Goal: Transaction & Acquisition: Obtain resource

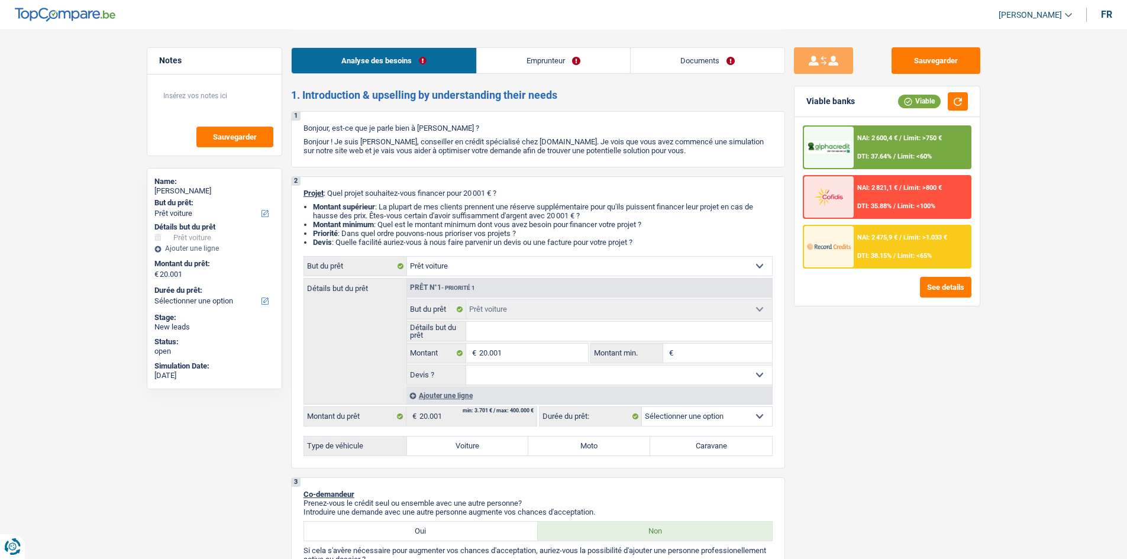
select select "car"
select select "privateEmployee"
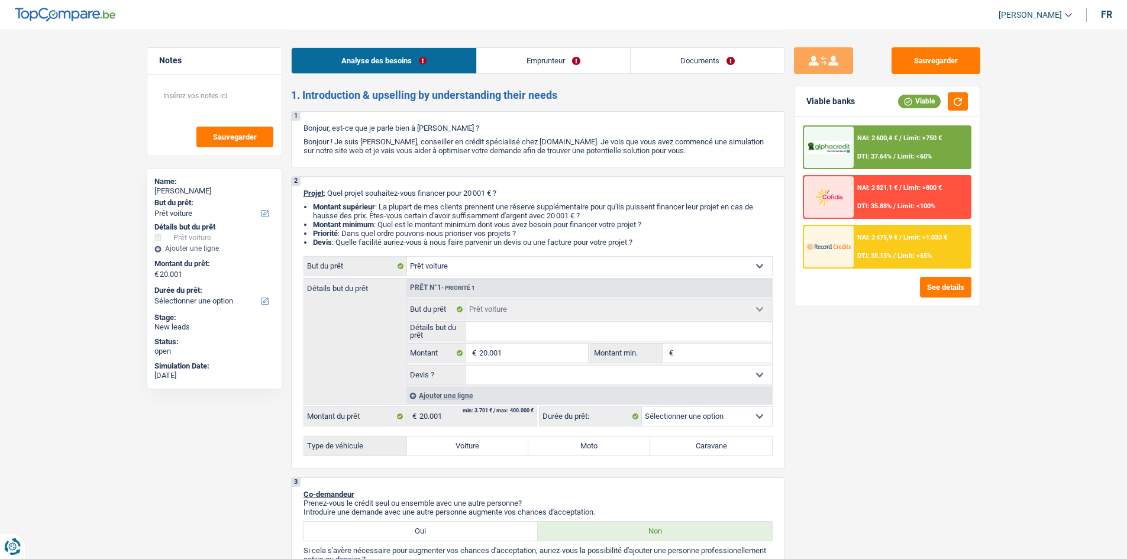
select select "alimony"
select select "netSalary"
select select "rentalIncome"
select select "familyAllowances"
select select "mealVouchers"
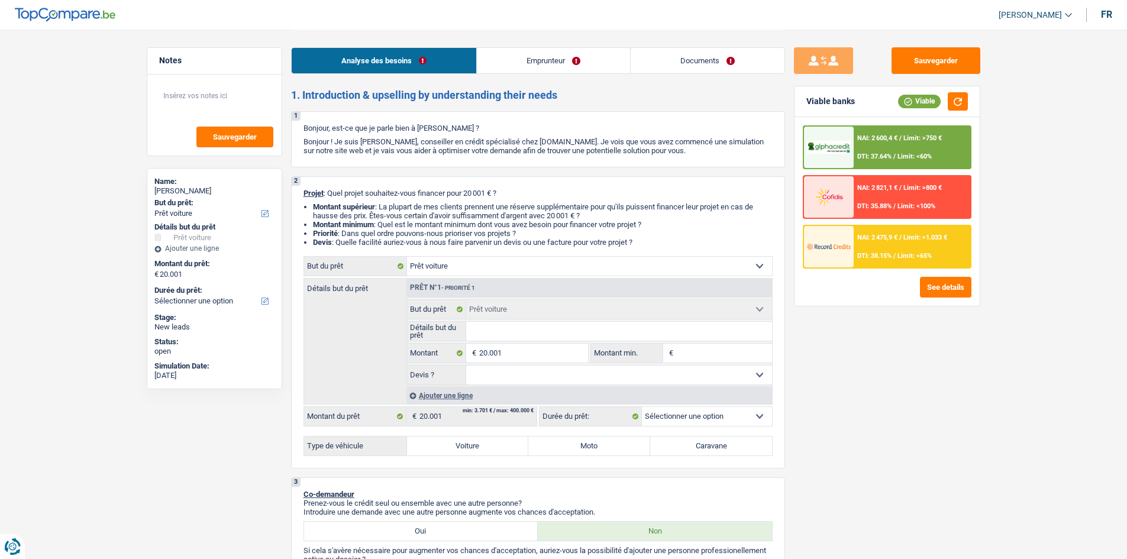
select select "ownerWithMortgage"
select select "mortgage"
select select "360"
select select "car"
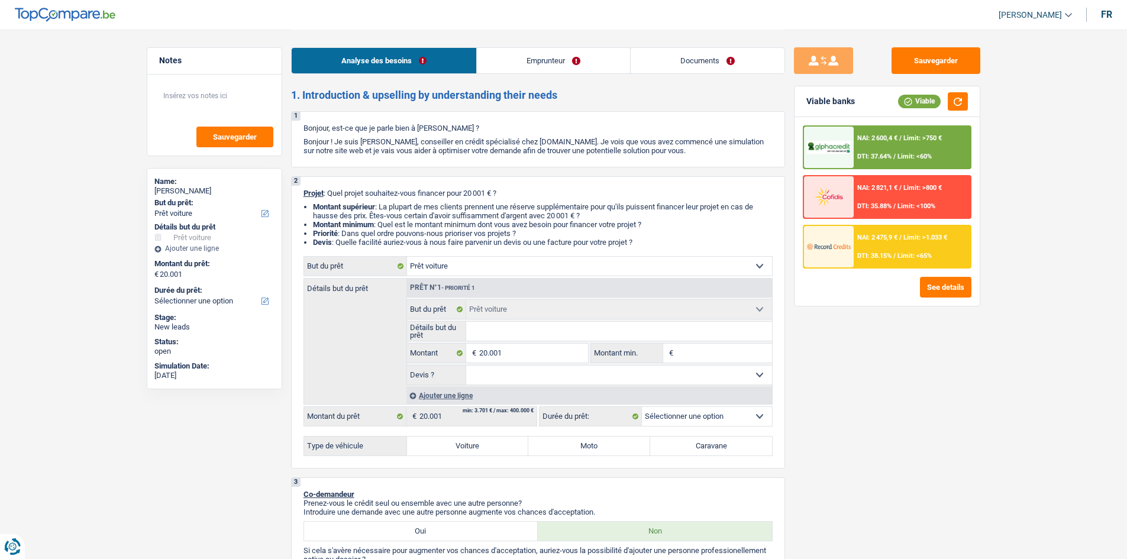
click at [542, 331] on input "Détails but du prêt" at bounding box center [619, 331] width 306 height 19
click at [486, 443] on label "Voiture" at bounding box center [468, 446] width 122 height 19
click at [486, 443] on input "Voiture" at bounding box center [468, 446] width 122 height 19
radio input "true"
select select "60"
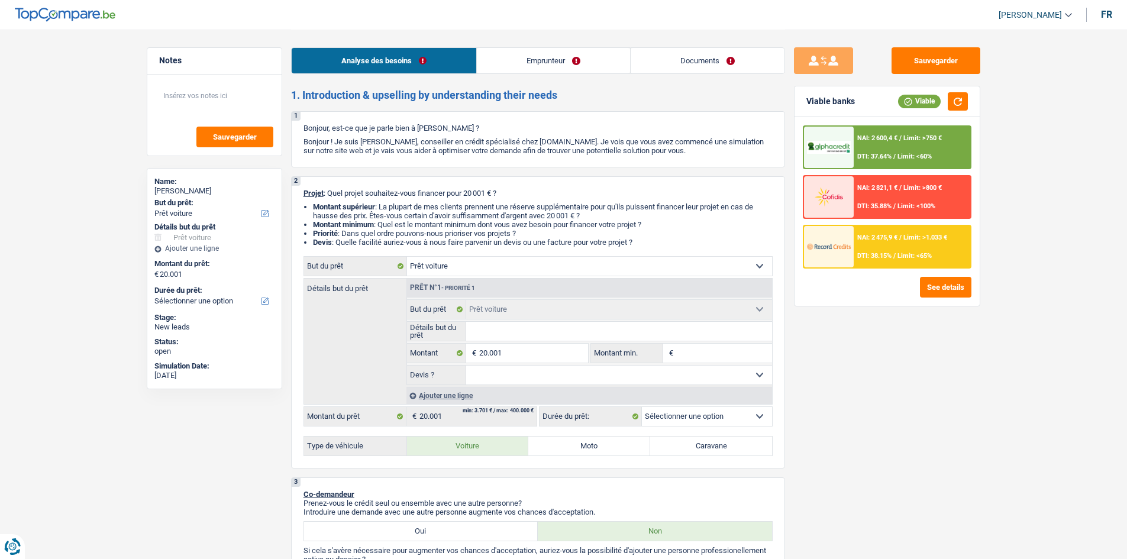
select select "60"
radio input "true"
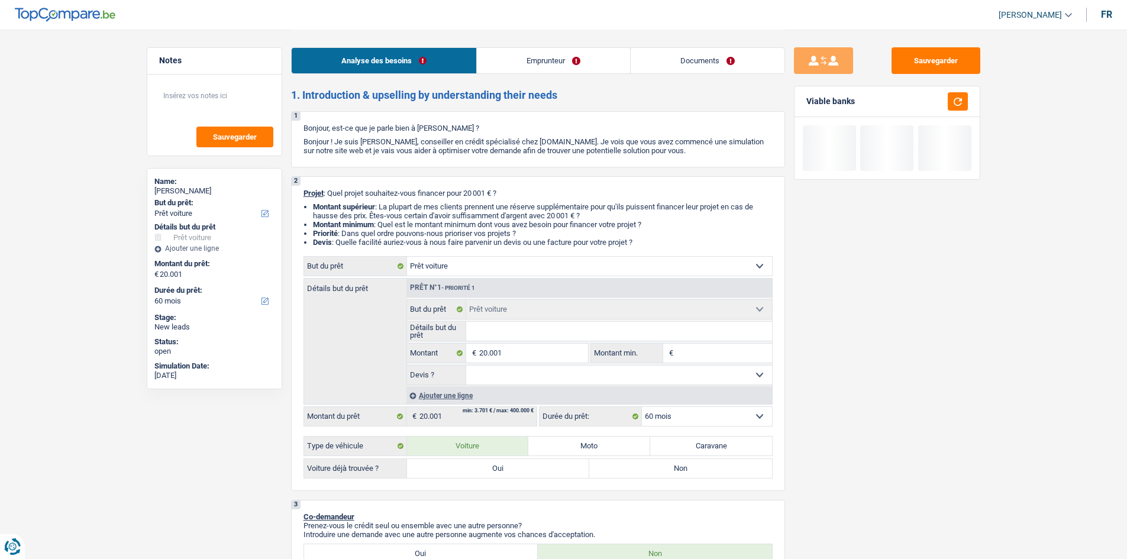
click at [515, 465] on label "Oui" at bounding box center [498, 468] width 183 height 19
click at [515, 465] on input "Oui" at bounding box center [498, 468] width 183 height 19
radio input "true"
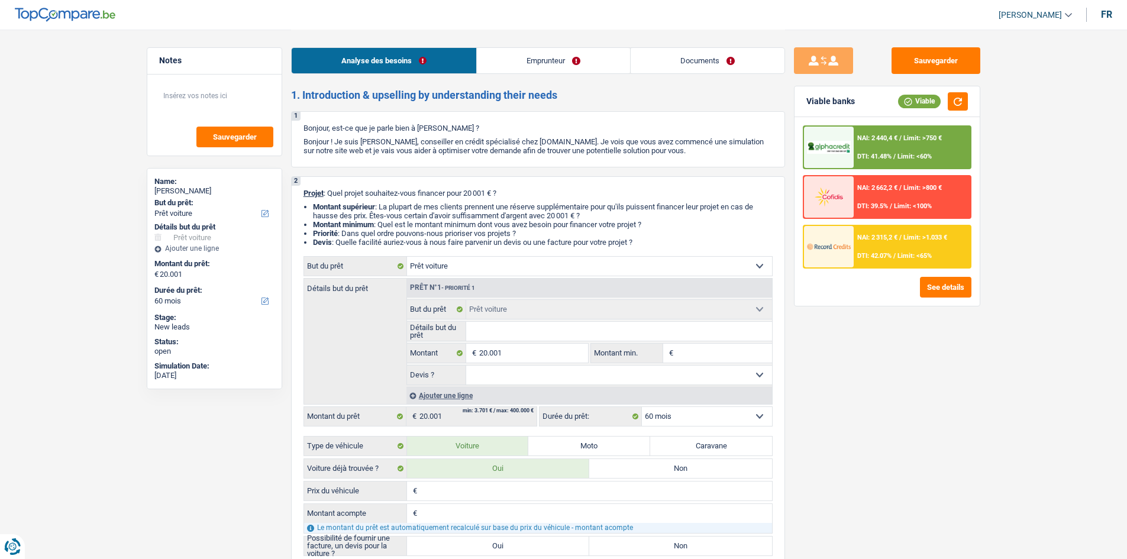
click at [515, 327] on input "Détails but du prêt" at bounding box center [619, 331] width 306 height 19
type input "s"
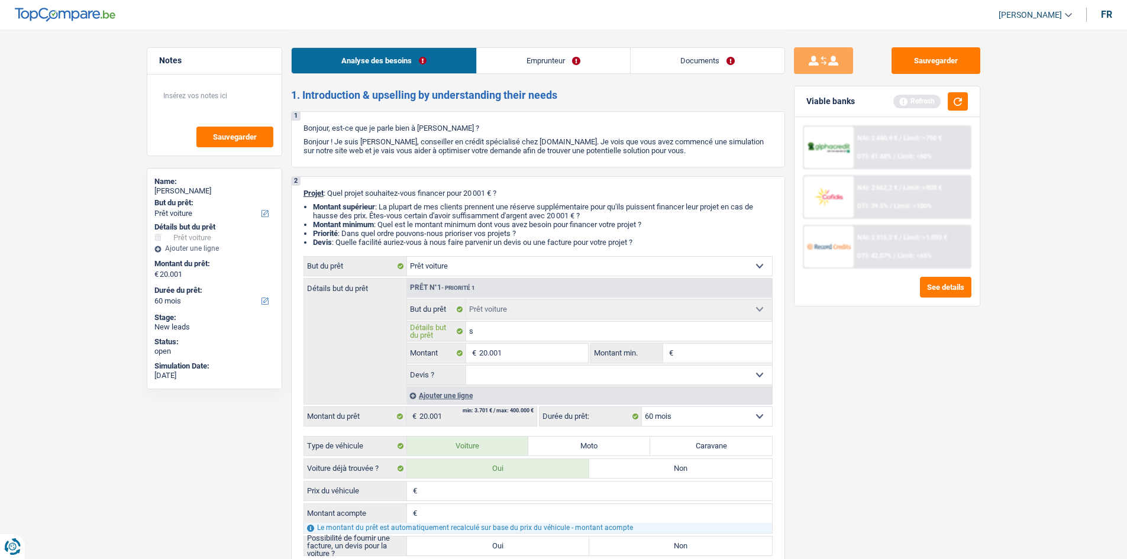
type input "sk"
type input "sko"
type input "skod"
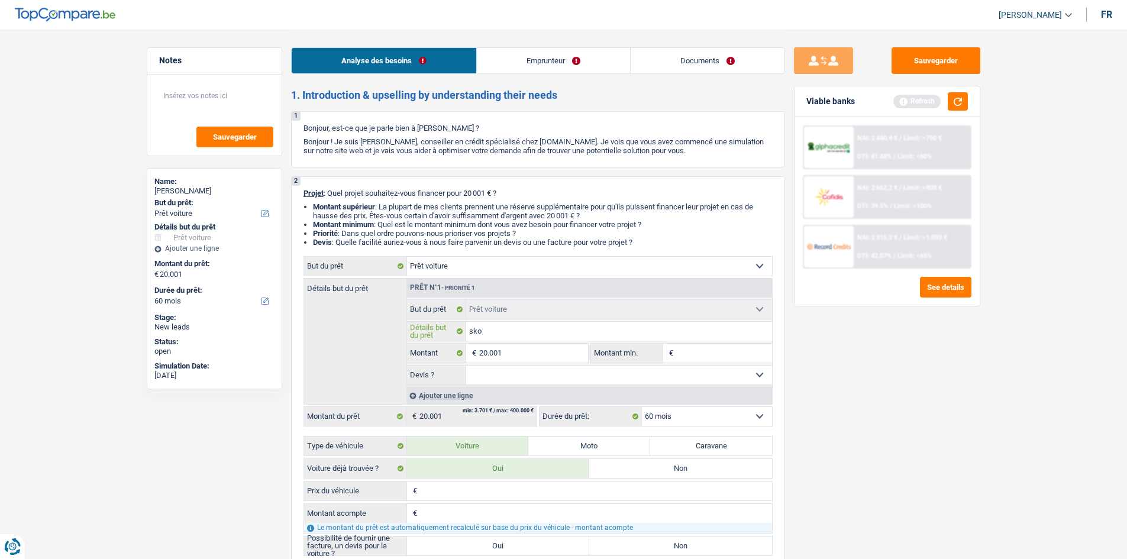
type input "skod"
type input "skoda"
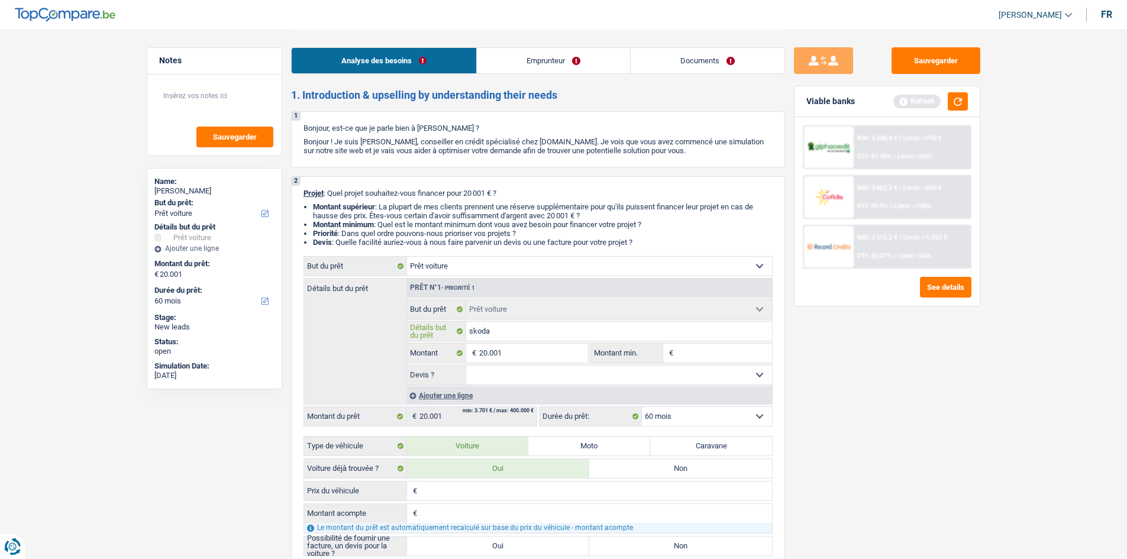
type input "skoda o"
type input "skoda oc"
type input "skoda oct"
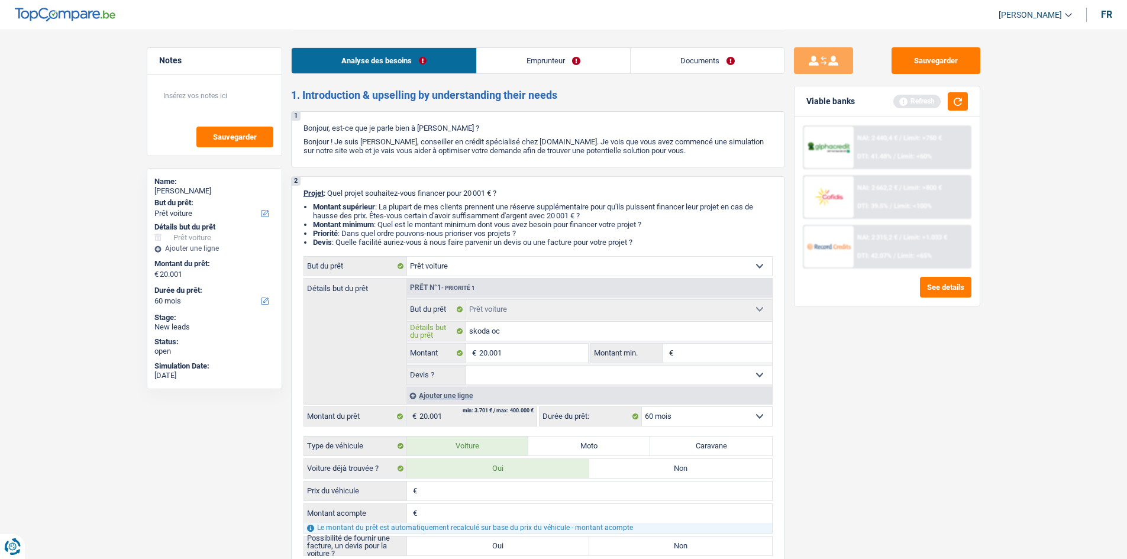
type input "skoda oct"
type input "skoda octa"
type input "skoda octav"
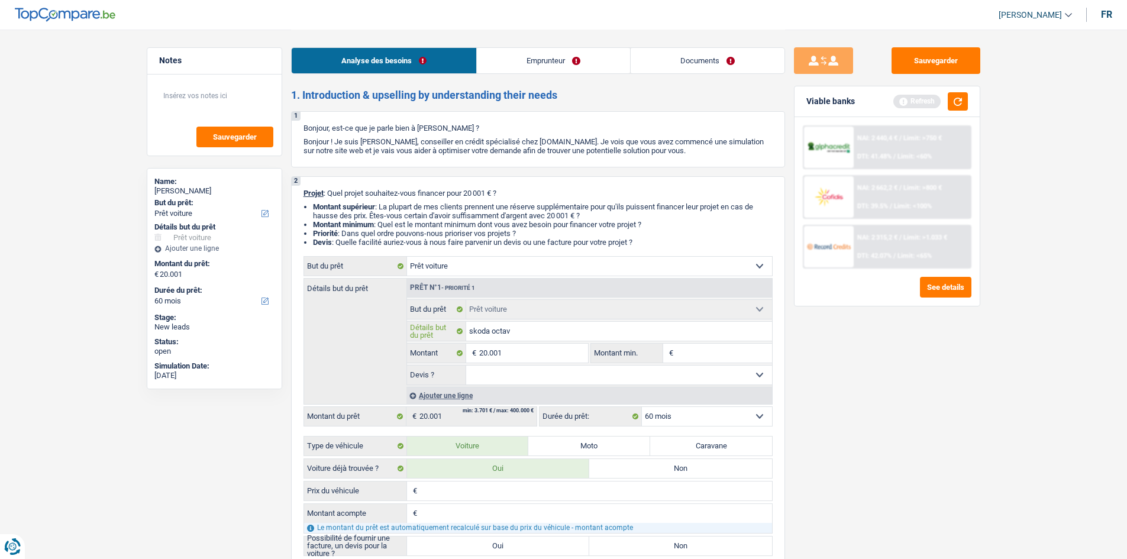
type input "skoda octavi"
type input "skoda octavia"
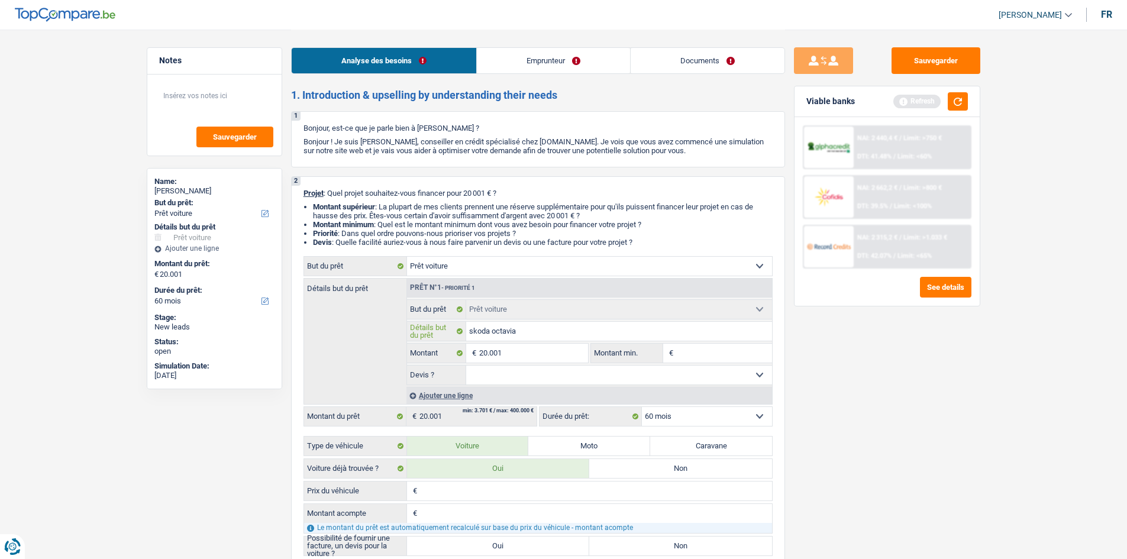
type input "skoda octavia"
type input "skoda octavia r"
type input "skoda octavia rs"
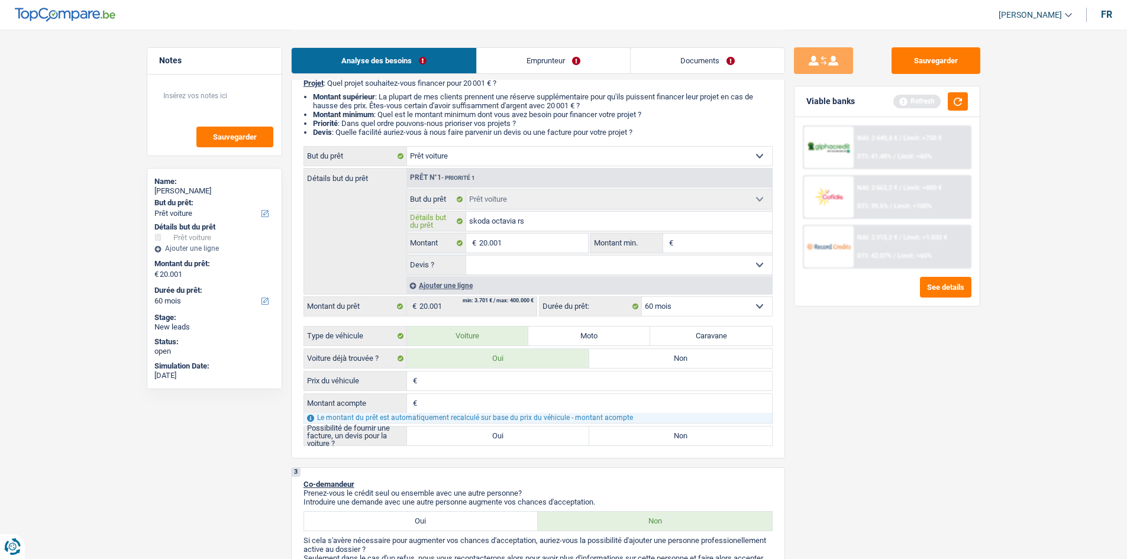
scroll to position [237, 0]
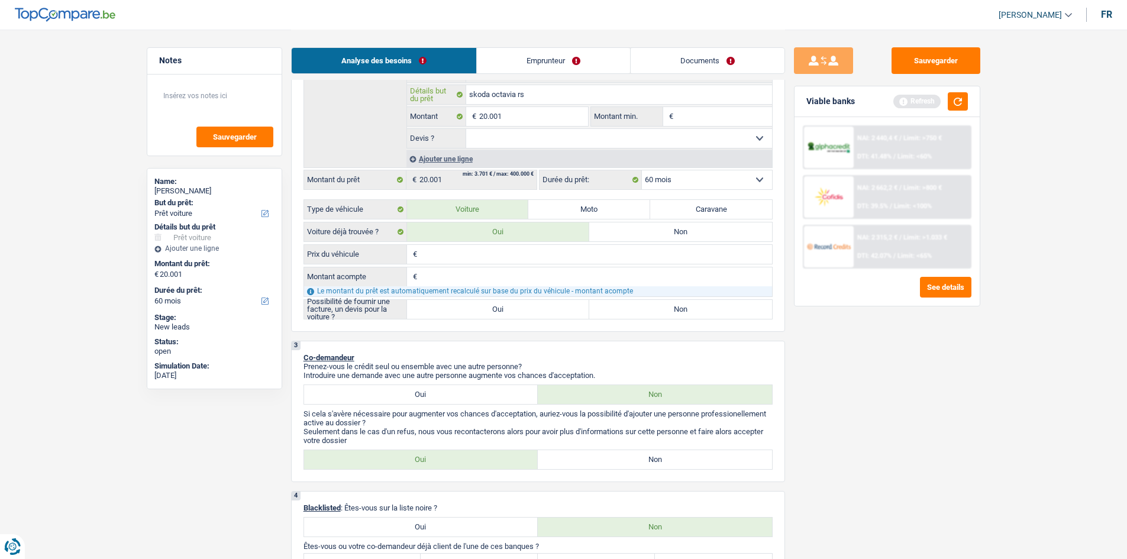
type input "skoda octavia rs"
click at [442, 311] on label "Oui" at bounding box center [498, 309] width 183 height 19
click at [442, 311] on input "Oui" at bounding box center [498, 309] width 183 height 19
radio input "true"
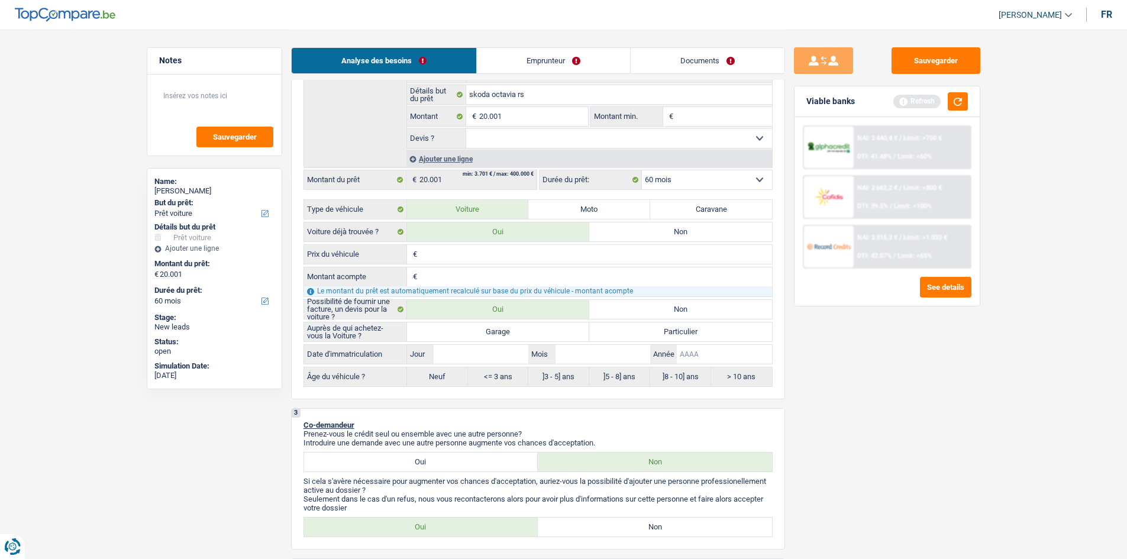
click at [688, 352] on input "Année" at bounding box center [724, 354] width 95 height 19
type input "2"
type input "20"
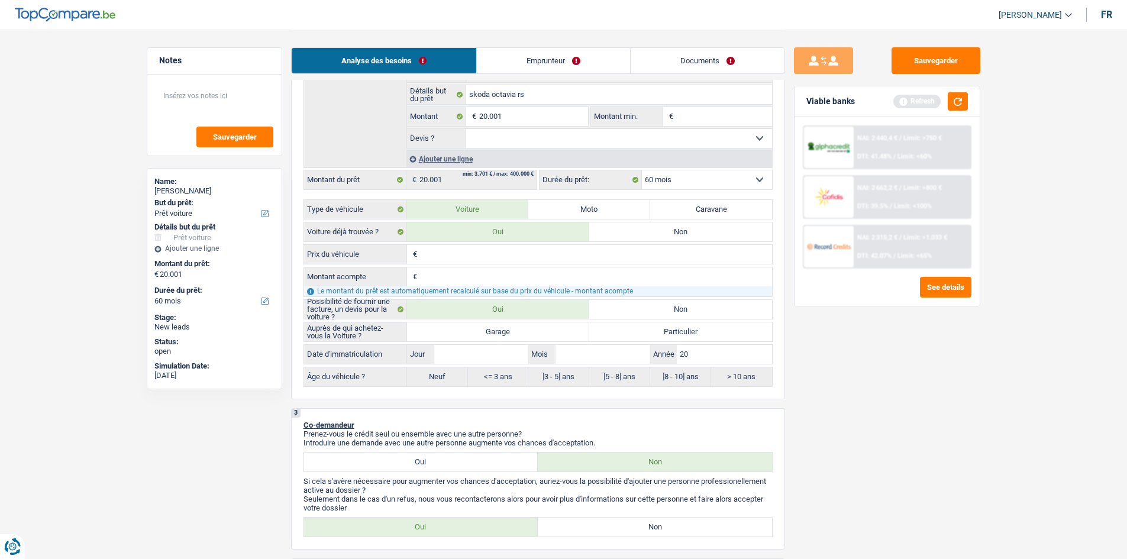
type input "202"
type input "2022"
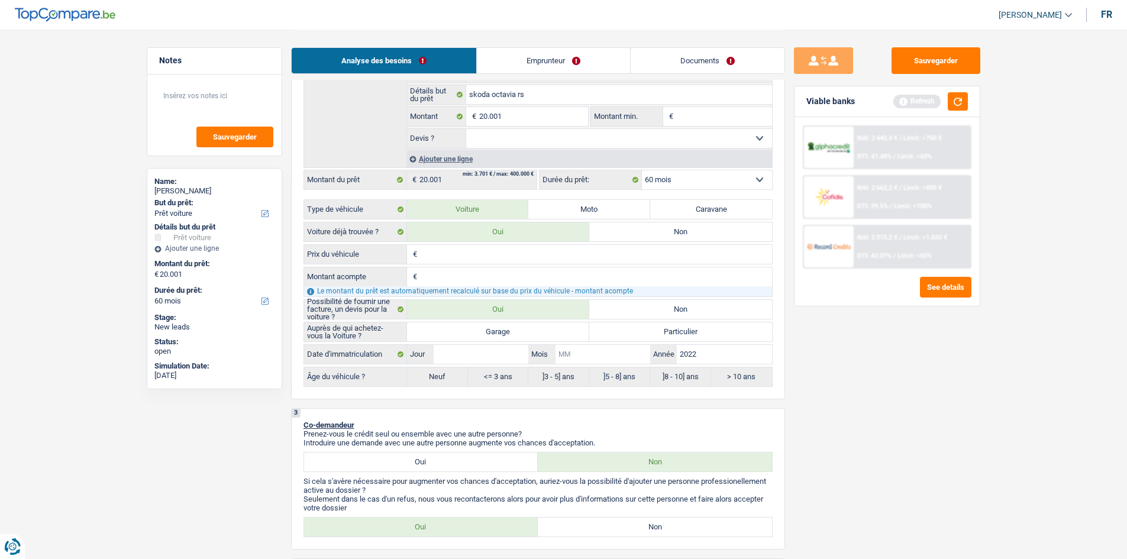
click at [584, 355] on input "Mois" at bounding box center [603, 354] width 95 height 19
type input "0"
type input "07"
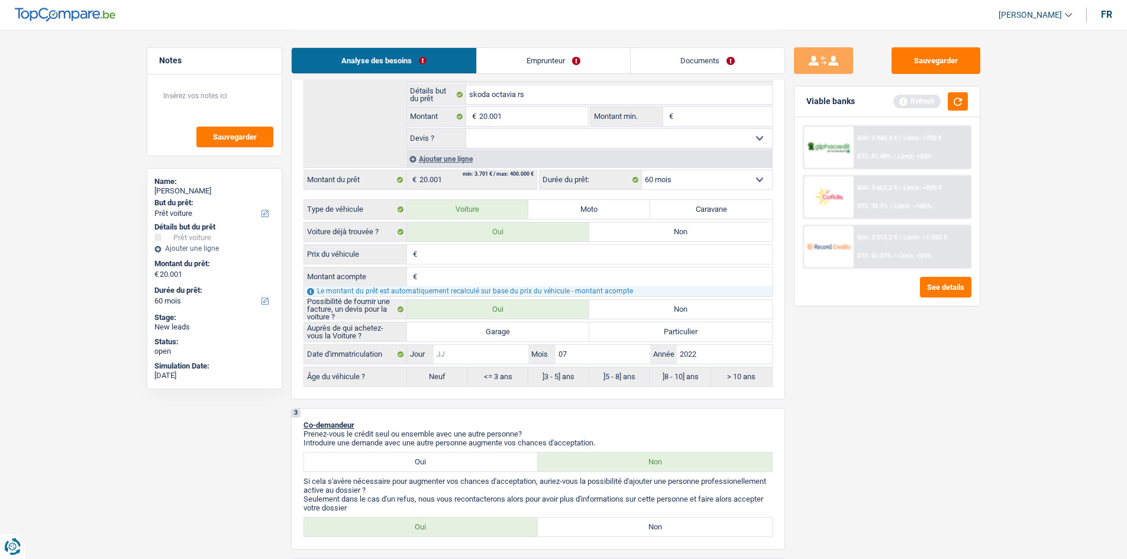
click at [475, 353] on input "Jour" at bounding box center [481, 354] width 95 height 19
type input "0"
type input "02"
radio input "false"
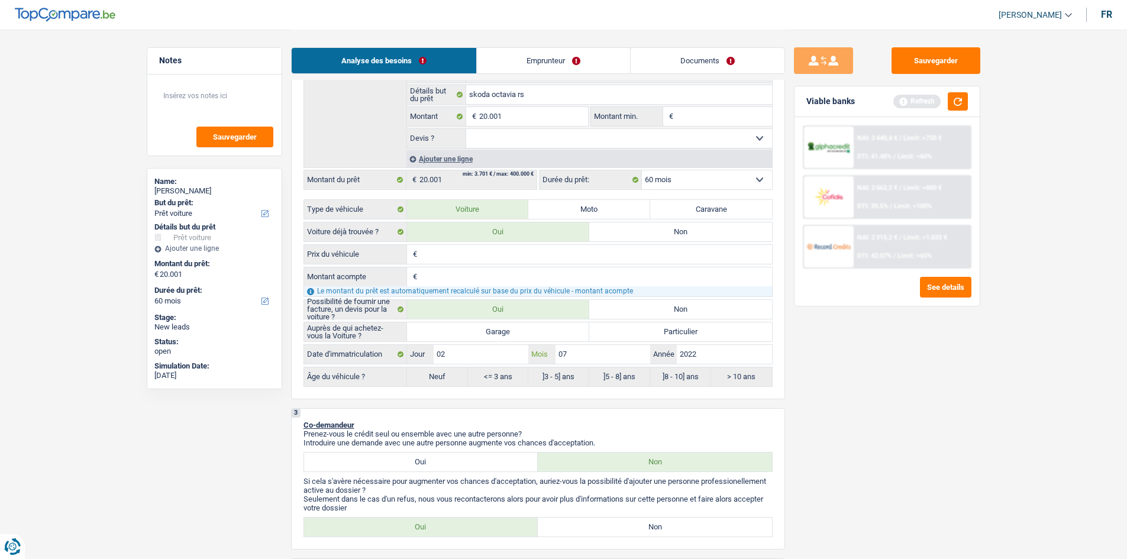
type input "02"
radio input "true"
click at [510, 336] on label "Garage" at bounding box center [498, 332] width 183 height 19
click at [510, 336] on input "Garage" at bounding box center [498, 332] width 183 height 19
radio input "true"
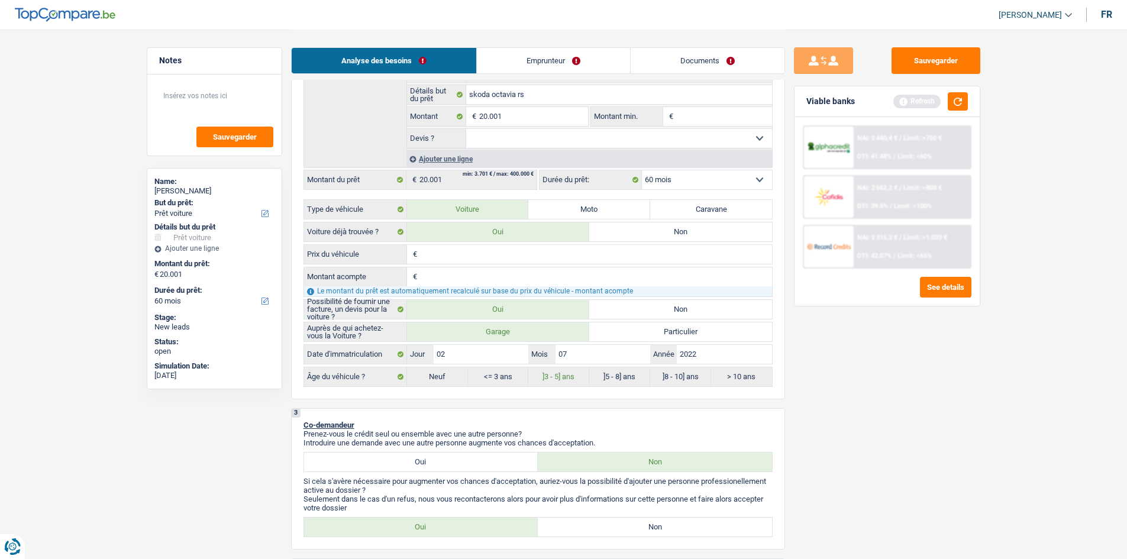
radio input "true"
click at [466, 249] on input "Prix du véhicule" at bounding box center [596, 254] width 352 height 19
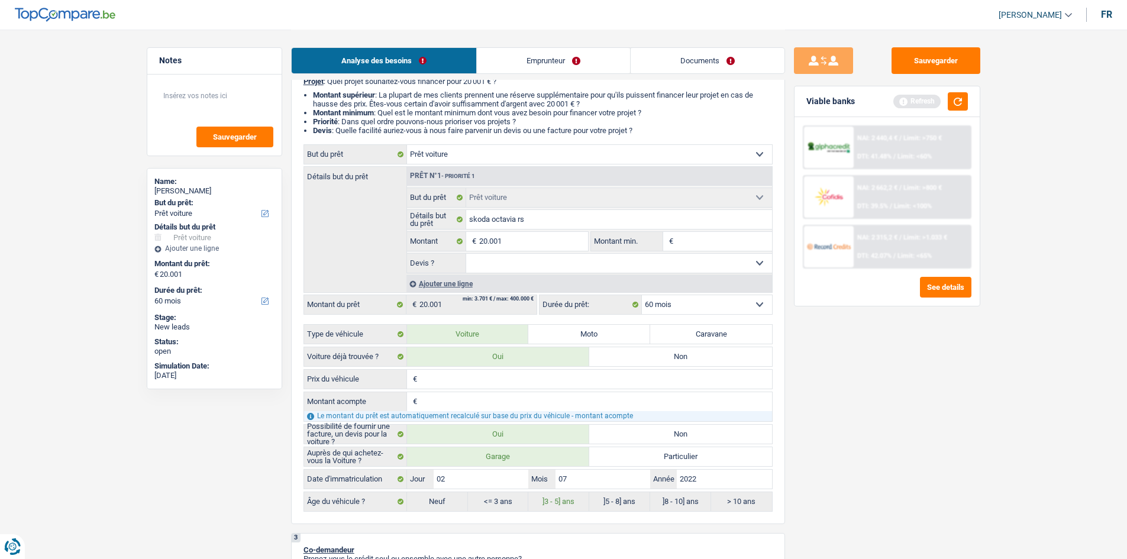
scroll to position [59, 0]
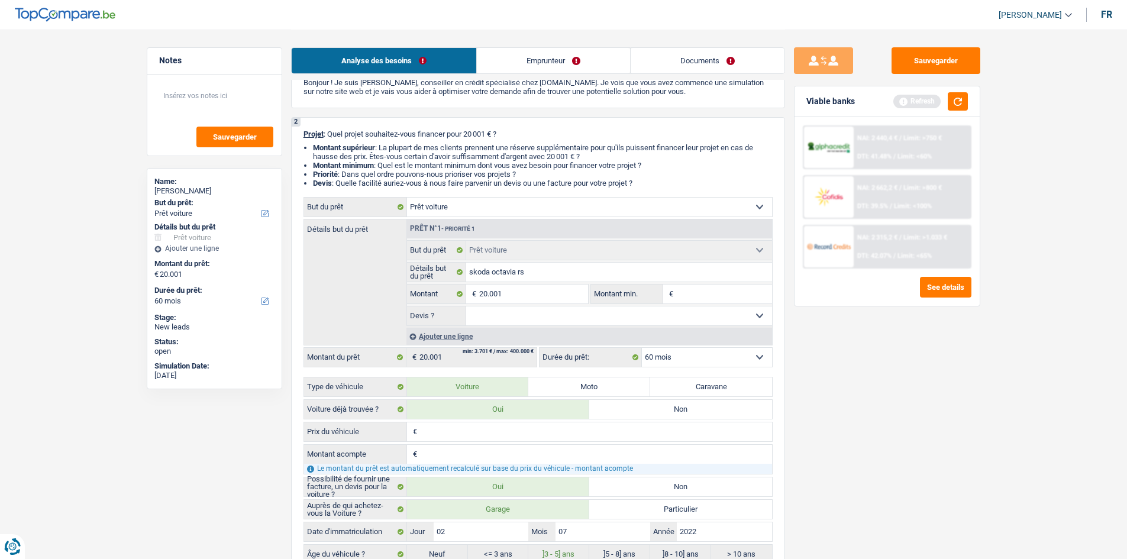
click at [457, 438] on input "Prix du véhicule" at bounding box center [596, 432] width 352 height 19
type input "3"
type input "33"
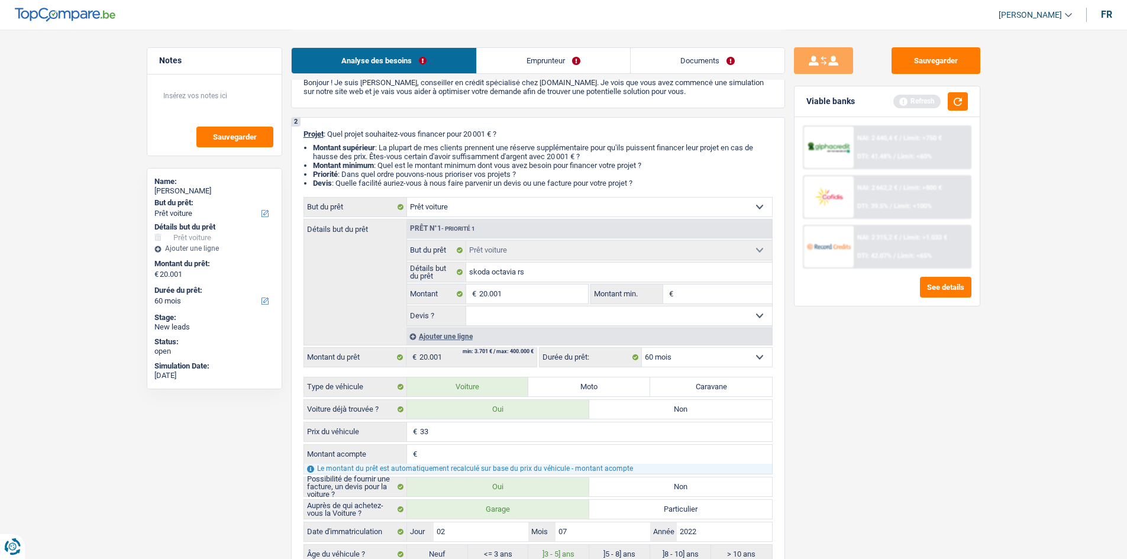
type input "339"
type input "3.399"
type input "33.990"
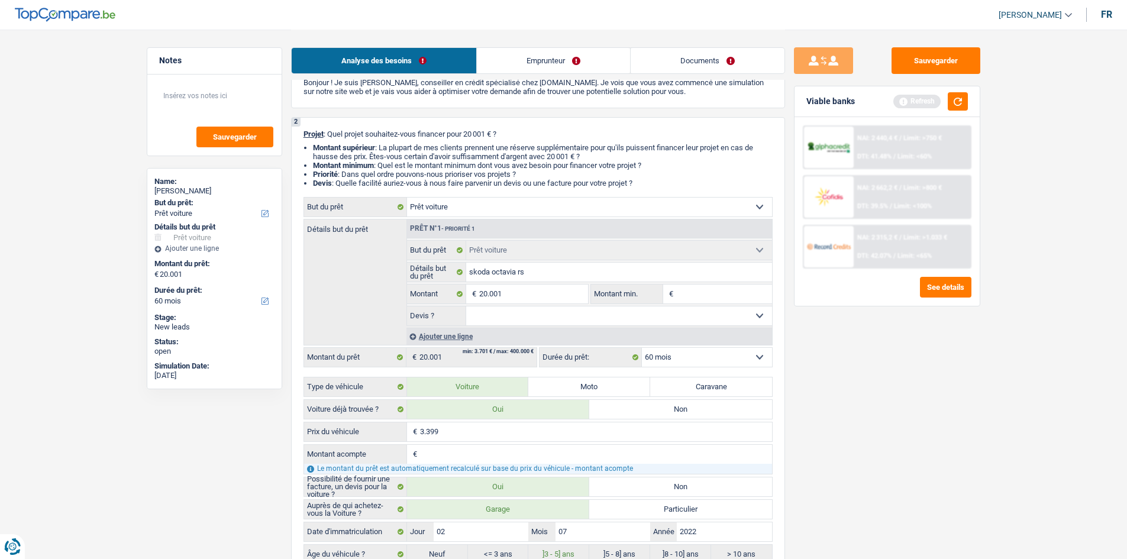
type input "33.990"
click at [965, 466] on div "Sauvegarder Viable banks Refresh NAI: 2 440,4 € / Limit: >750 € DTI: 41.48% / L…" at bounding box center [887, 293] width 204 height 493
click at [447, 449] on input "Montant acompte" at bounding box center [596, 454] width 352 height 19
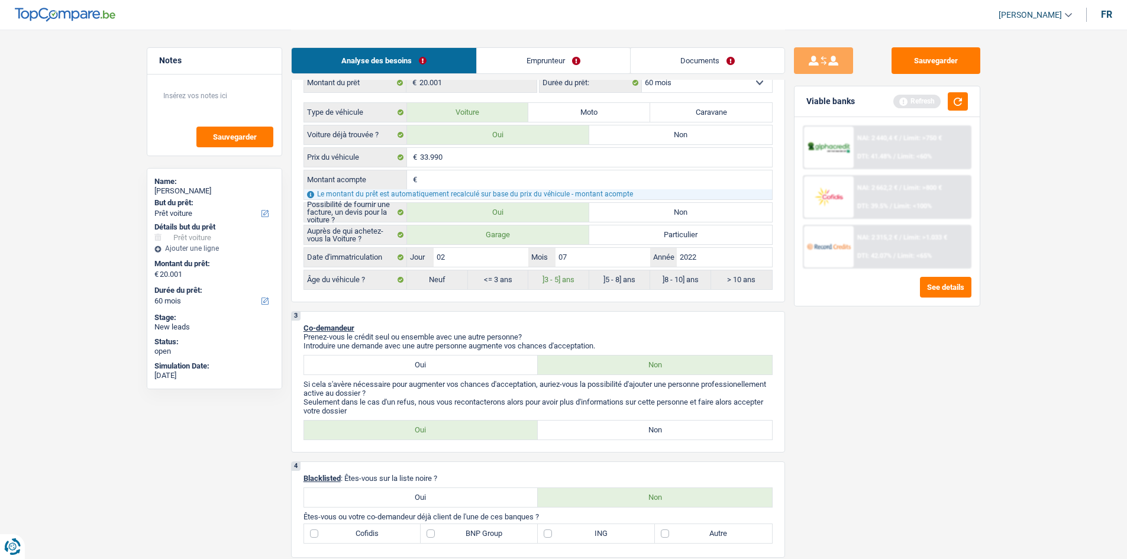
scroll to position [414, 0]
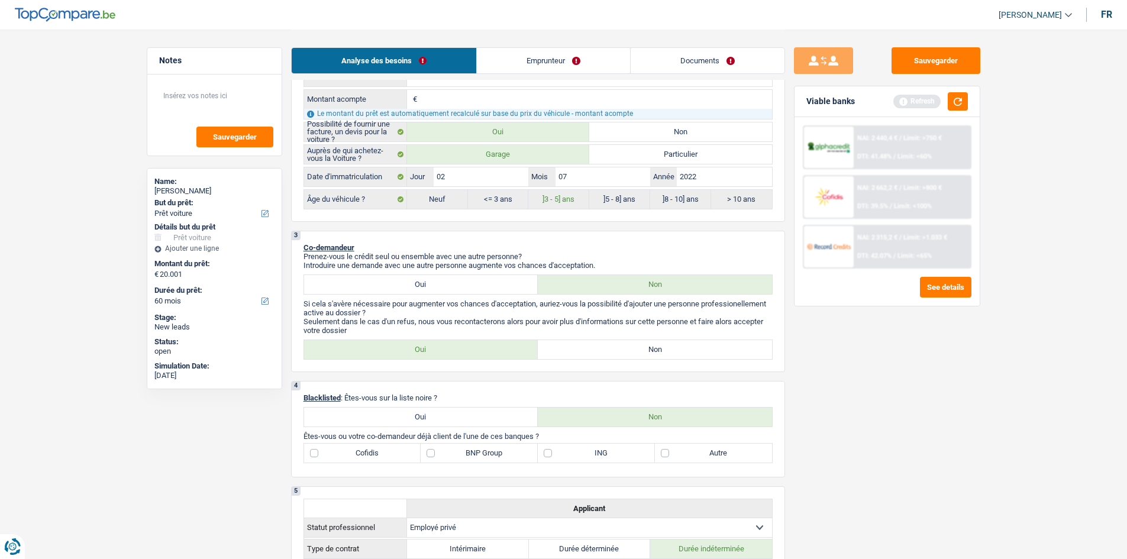
drag, startPoint x: 605, startPoint y: 353, endPoint x: 587, endPoint y: 352, distance: 18.4
click at [605, 353] on label "Non" at bounding box center [655, 349] width 234 height 19
click at [605, 353] on input "Non" at bounding box center [655, 349] width 234 height 19
radio input "true"
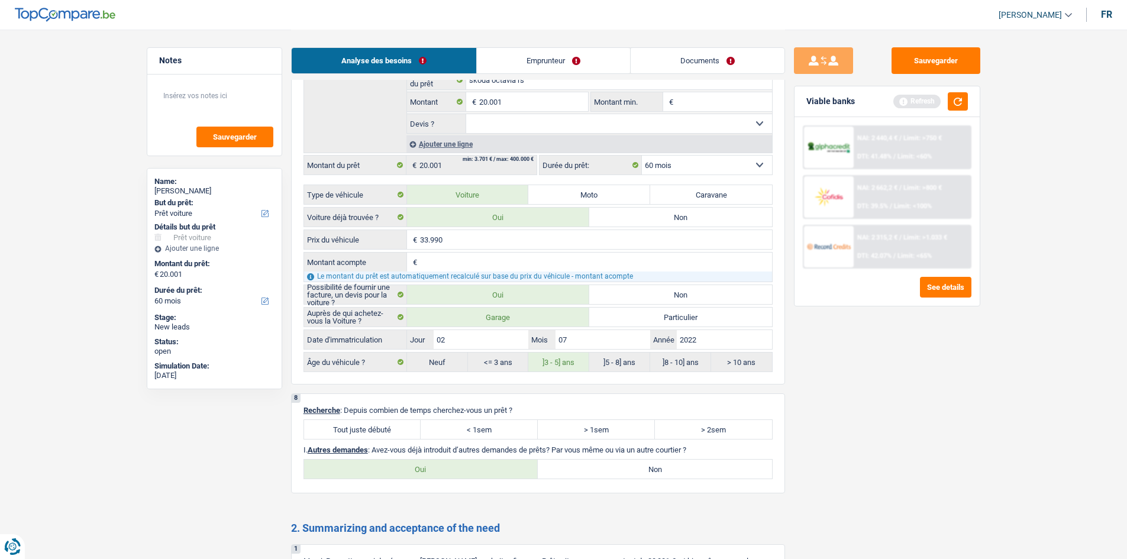
scroll to position [1834, 0]
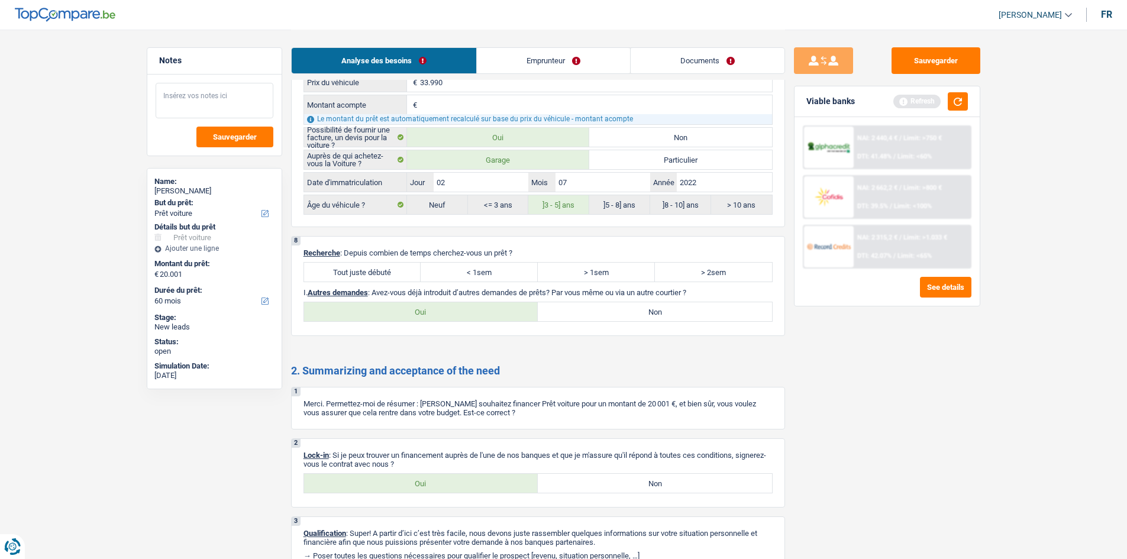
click at [237, 104] on textarea at bounding box center [215, 101] width 118 height 36
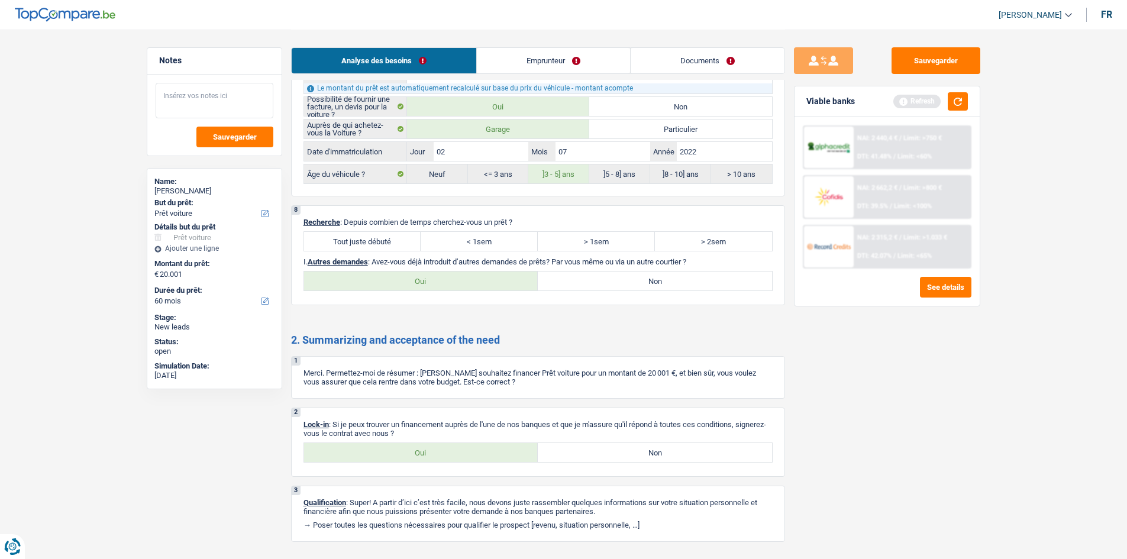
scroll to position [1836, 0]
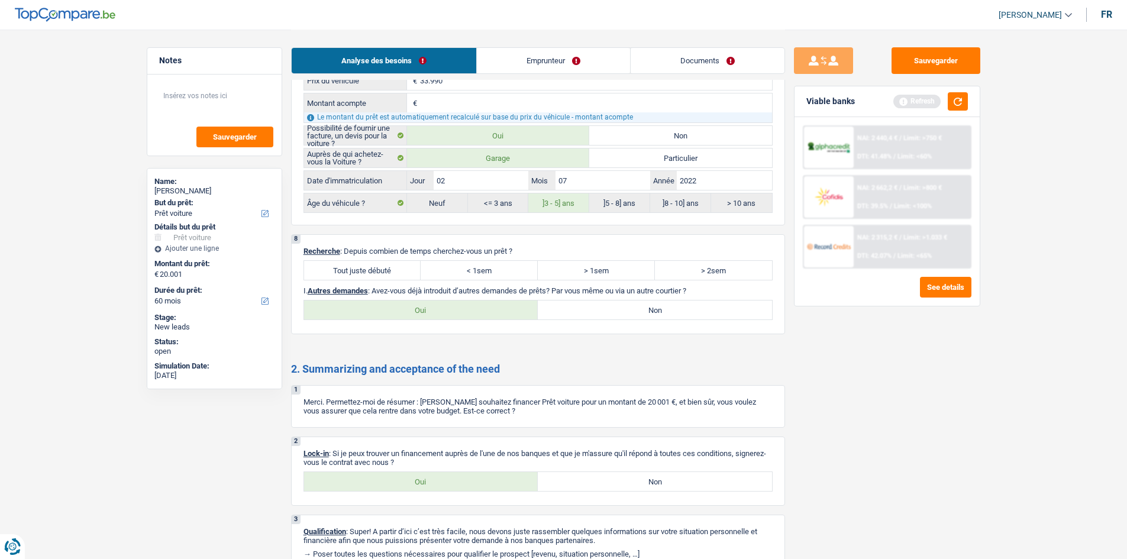
click at [425, 313] on label "Oui" at bounding box center [421, 310] width 234 height 19
click at [425, 313] on input "Oui" at bounding box center [421, 310] width 234 height 19
radio input "true"
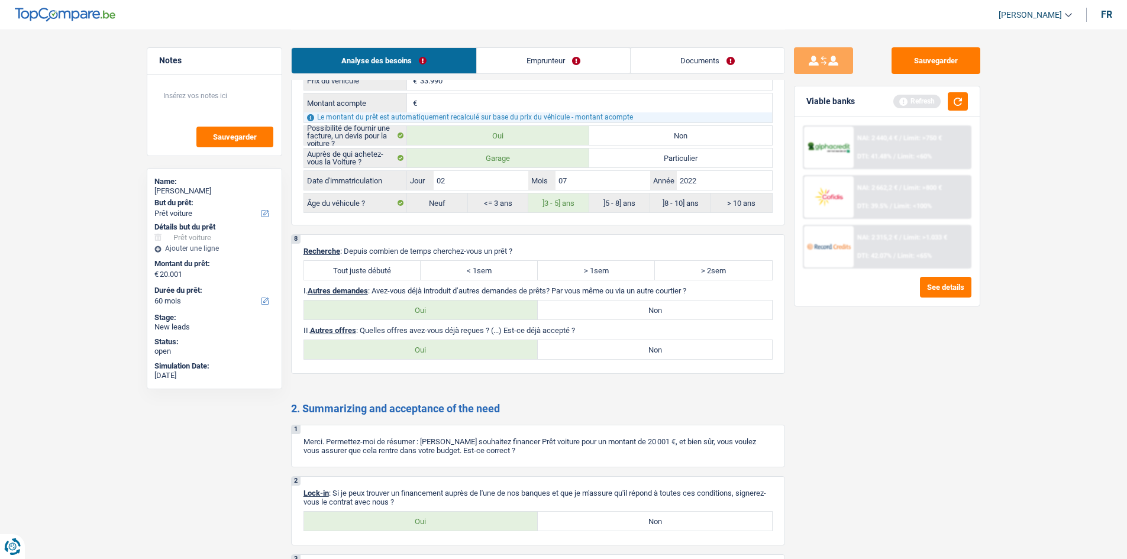
click at [585, 354] on label "Non" at bounding box center [655, 349] width 234 height 19
click at [585, 354] on input "Non" at bounding box center [655, 349] width 234 height 19
radio input "true"
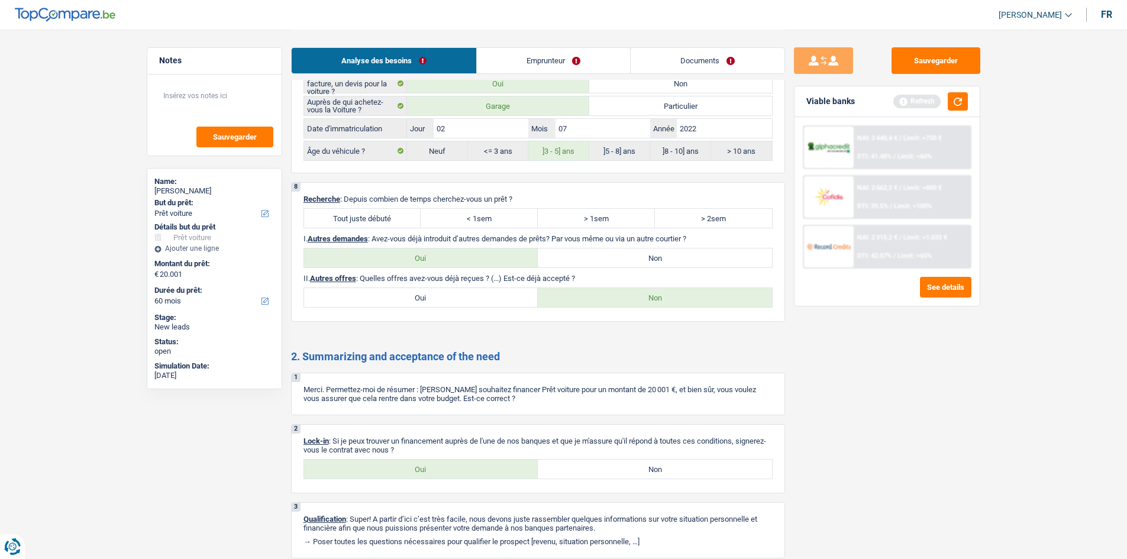
scroll to position [1935, 0]
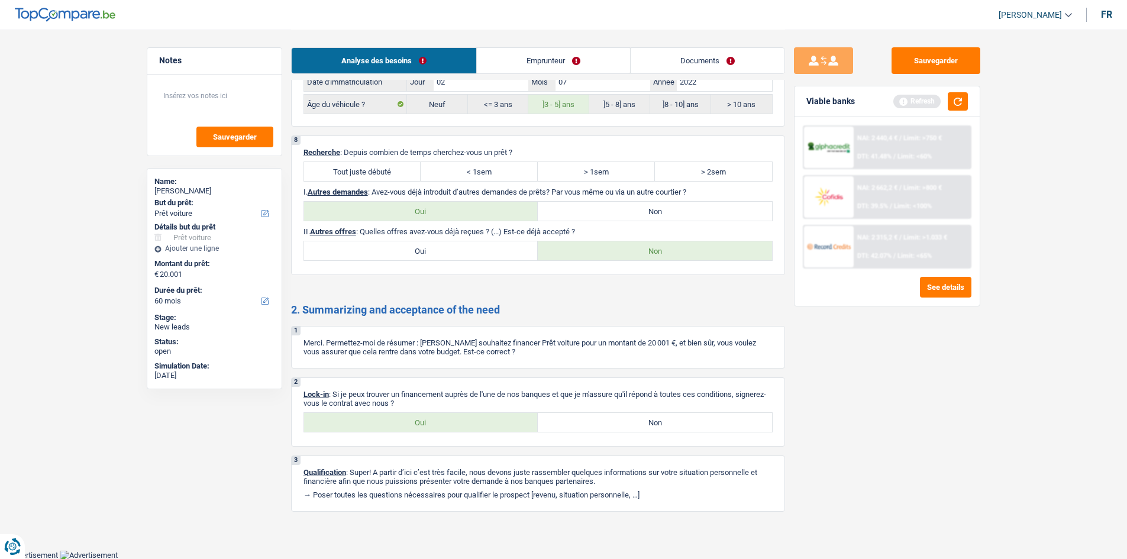
click at [366, 425] on label "Oui" at bounding box center [421, 422] width 234 height 19
click at [366, 425] on input "Oui" at bounding box center [421, 422] width 234 height 19
radio input "true"
drag, startPoint x: 544, startPoint y: 53, endPoint x: 539, endPoint y: 67, distance: 15.4
click at [544, 54] on link "Emprunteur" at bounding box center [553, 60] width 153 height 25
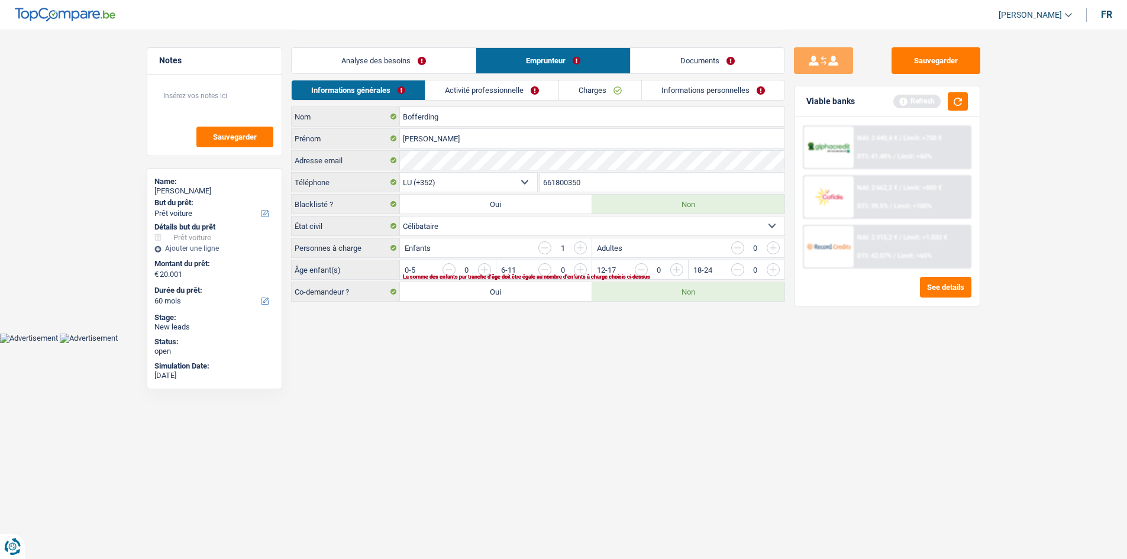
scroll to position [0, 0]
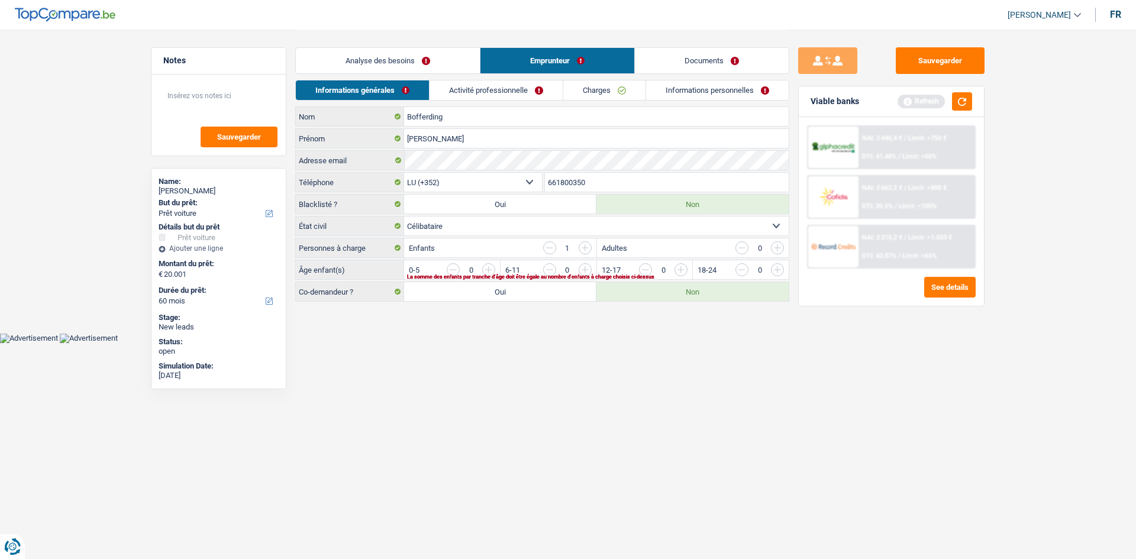
click at [581, 270] on input "button" at bounding box center [825, 272] width 493 height 19
click at [506, 92] on link "Activité professionnelle" at bounding box center [496, 90] width 133 height 20
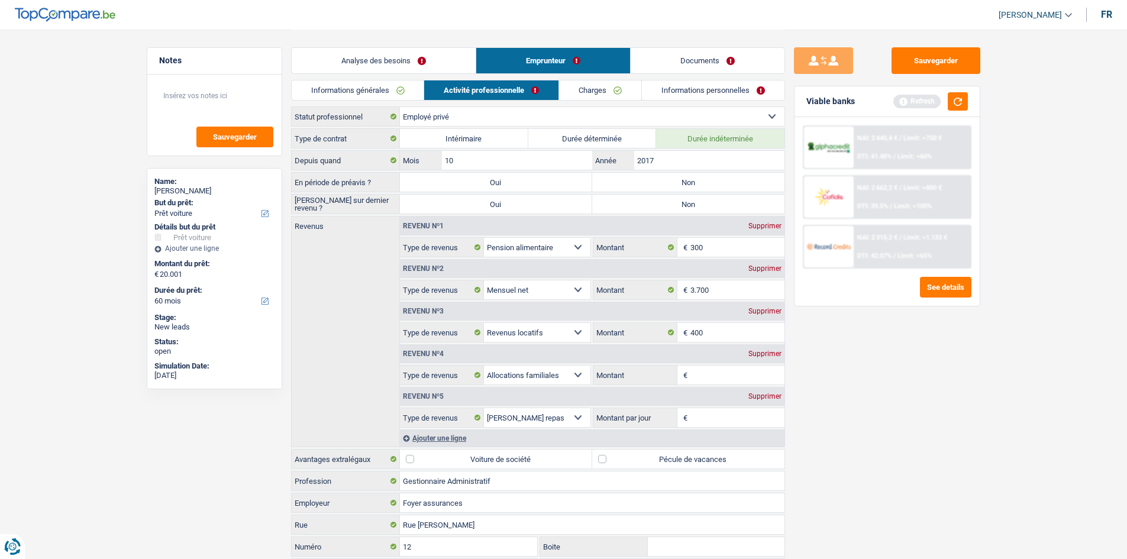
scroll to position [104, 0]
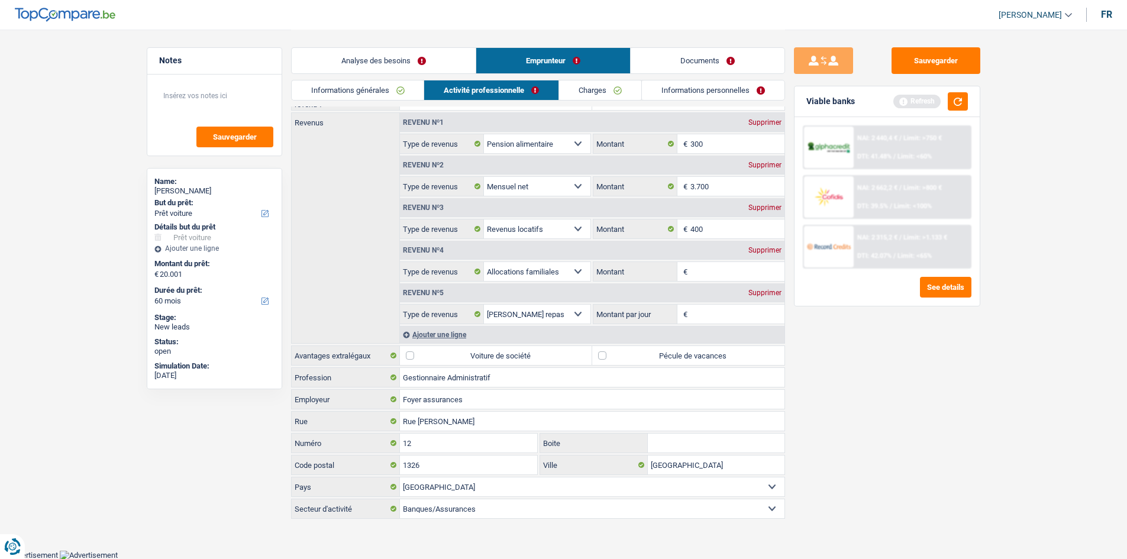
click at [760, 256] on div "Revenu nº4 Supprimer" at bounding box center [592, 250] width 385 height 19
click at [810, 360] on div "Sauvegarder Viable banks Refresh NAI: 2 440,4 € / Limit: >750 € DTI: 41.48% / L…" at bounding box center [887, 293] width 204 height 493
click at [728, 273] on input "Montant" at bounding box center [738, 271] width 94 height 19
type input "300"
click at [878, 381] on div "Sauvegarder Viable banks Refresh NAI: 2 440,4 € / Limit: >750 € DTI: 41.48% / L…" at bounding box center [887, 293] width 204 height 493
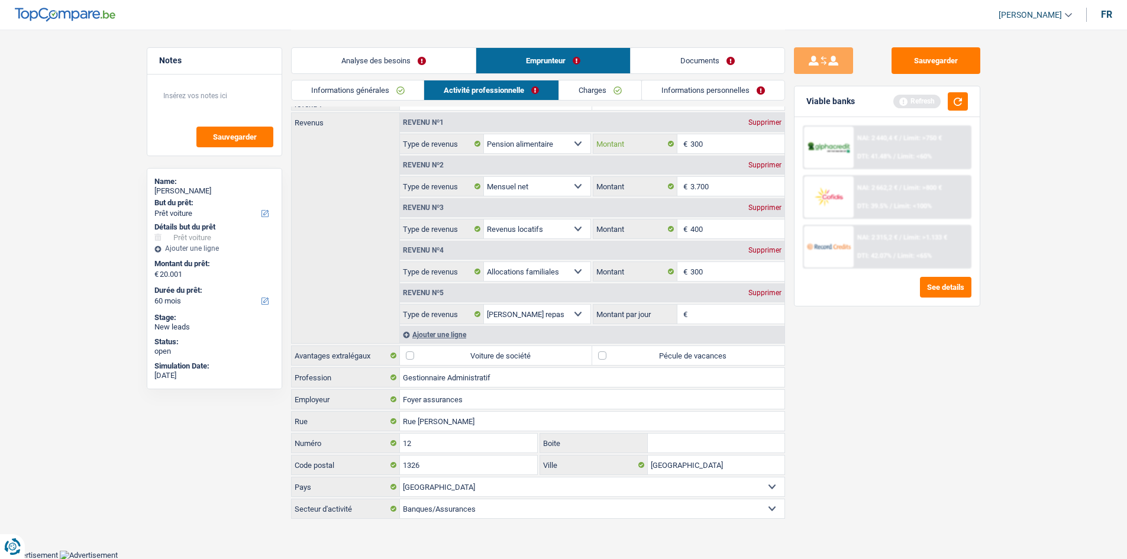
click at [724, 138] on input "300" at bounding box center [738, 143] width 94 height 19
click at [765, 209] on div "Supprimer" at bounding box center [765, 207] width 39 height 7
select select "familyAllowances"
type input "300"
select select "mealVouchers"
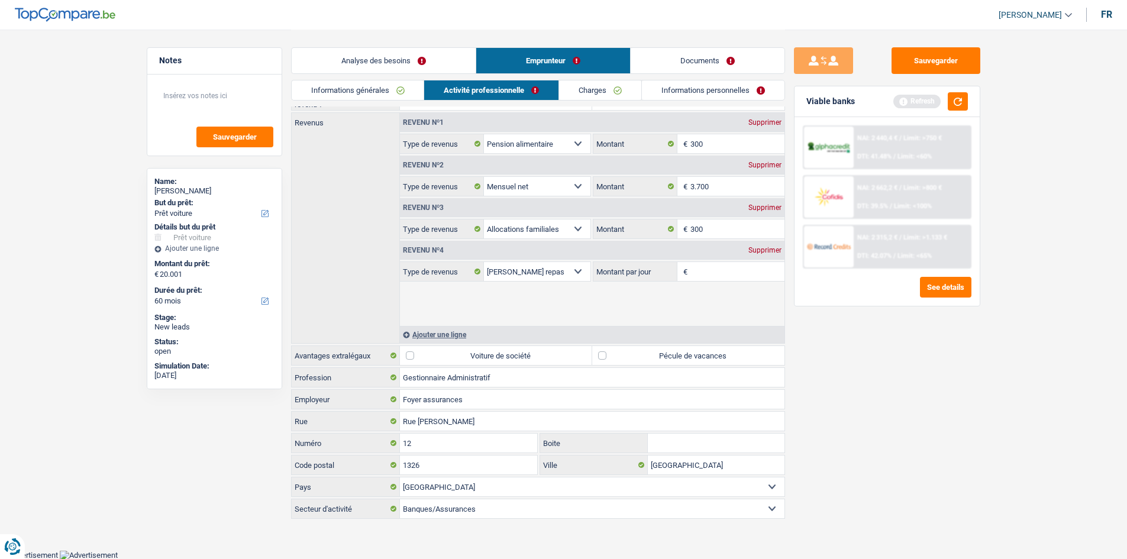
scroll to position [61, 0]
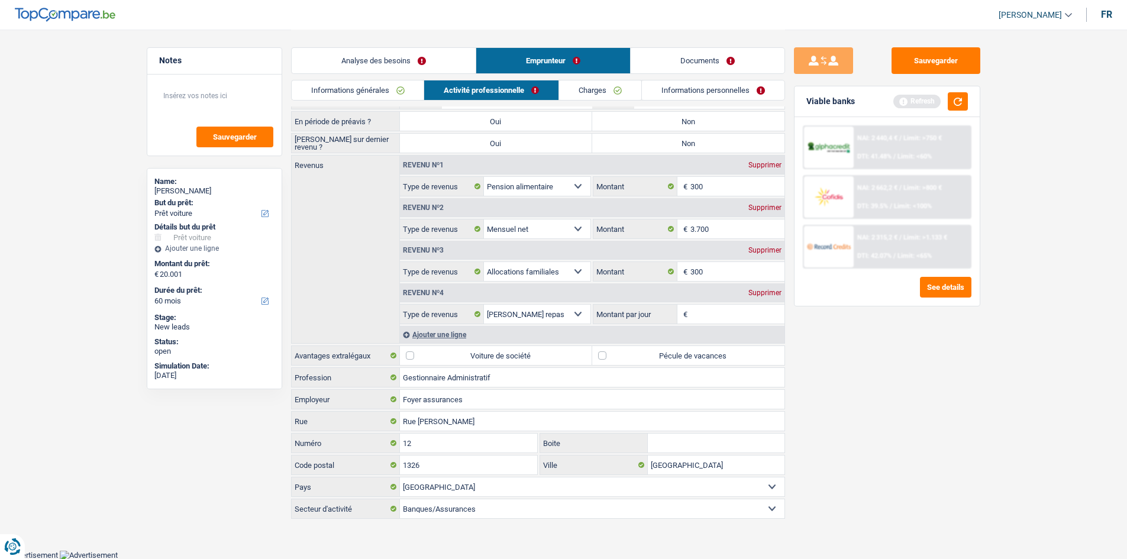
click at [754, 291] on div "Supprimer" at bounding box center [765, 292] width 39 height 7
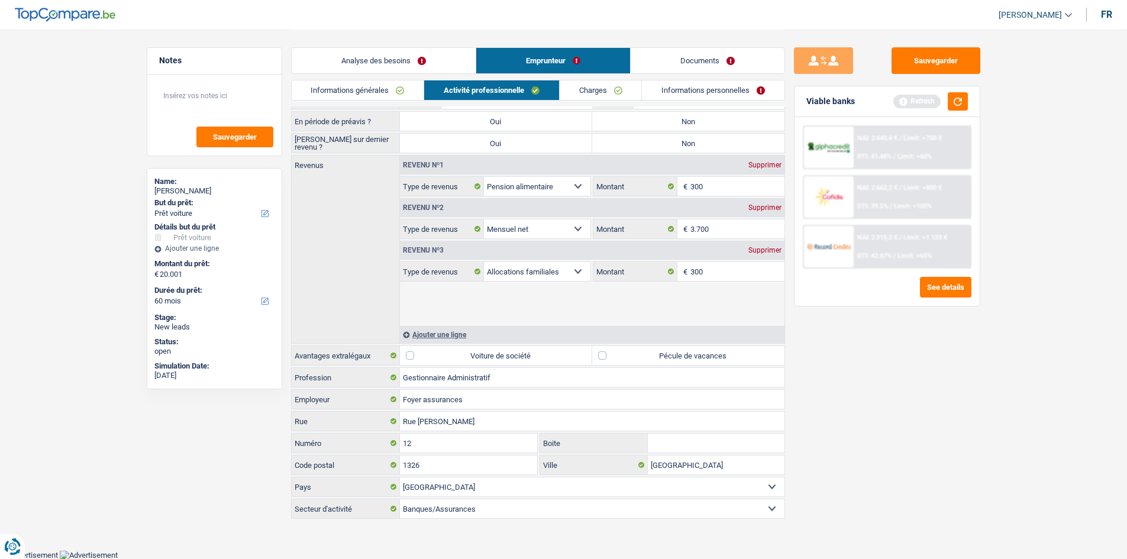
scroll to position [18, 0]
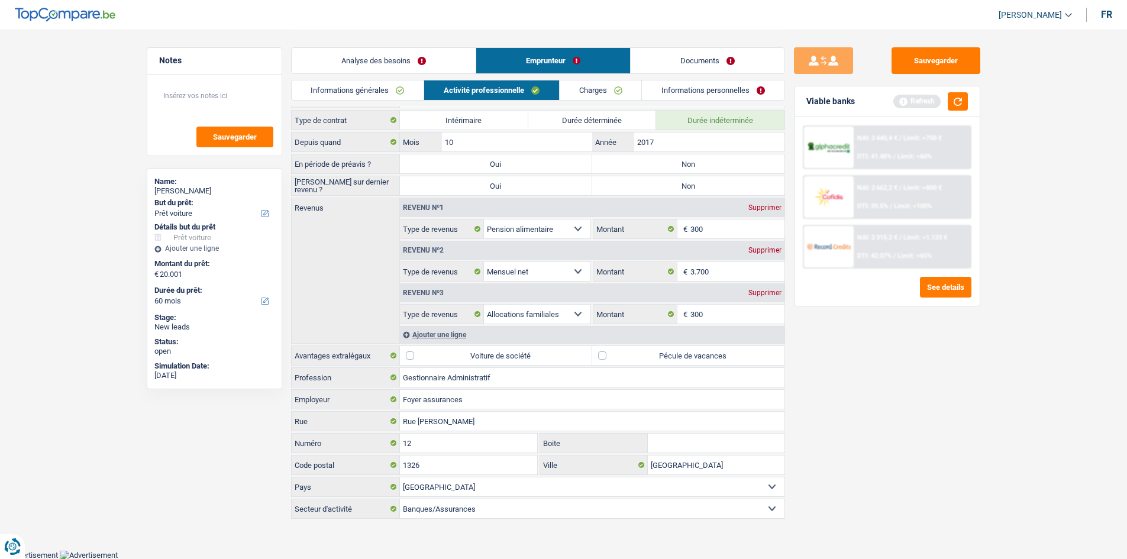
drag, startPoint x: 685, startPoint y: 355, endPoint x: 686, endPoint y: 337, distance: 18.4
click at [683, 355] on label "Pécule de vacances" at bounding box center [688, 355] width 192 height 19
click at [644, 159] on label "Non" at bounding box center [688, 163] width 192 height 19
click at [644, 159] on input "Non" at bounding box center [688, 163] width 192 height 19
radio input "true"
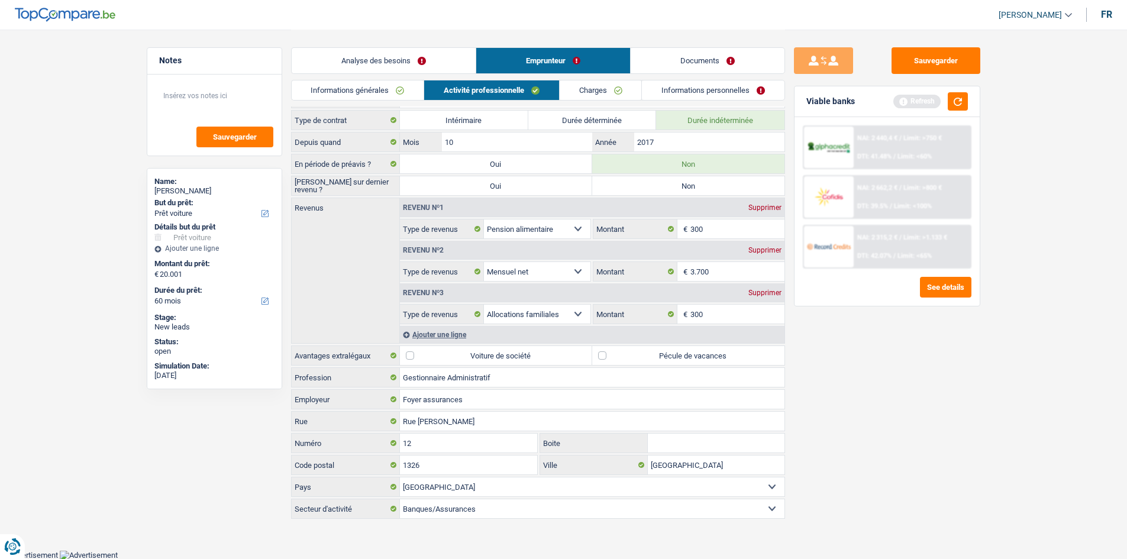
click at [676, 356] on label "Pécule de vacances" at bounding box center [688, 355] width 192 height 19
click at [676, 356] on input "Pécule de vacances" at bounding box center [688, 355] width 192 height 19
checkbox input "true"
click at [734, 185] on label "Non" at bounding box center [688, 185] width 192 height 19
click at [734, 185] on input "Non" at bounding box center [688, 185] width 192 height 19
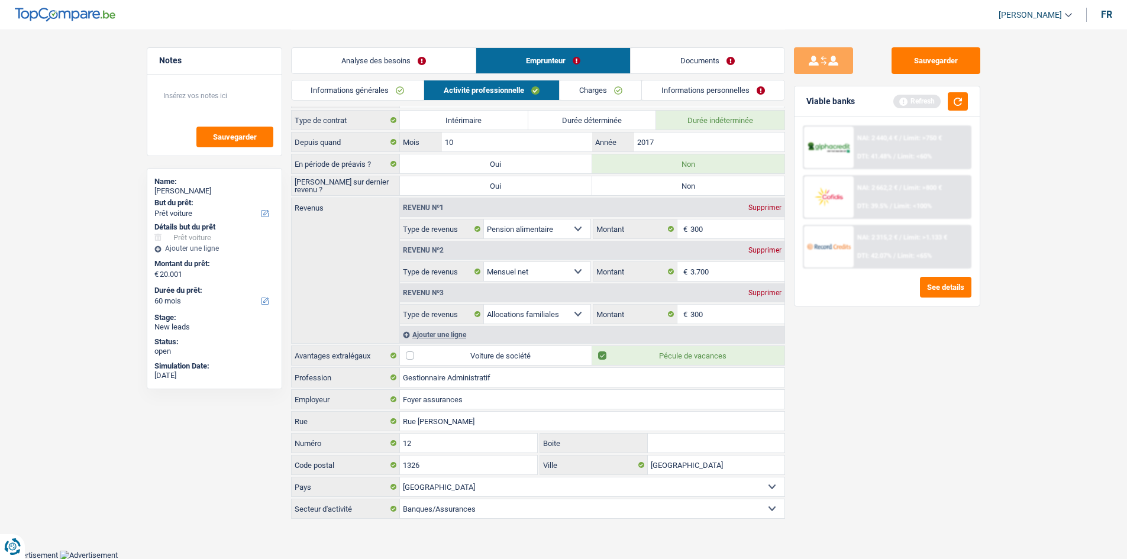
radio input "true"
click at [588, 95] on link "Charges" at bounding box center [601, 90] width 82 height 20
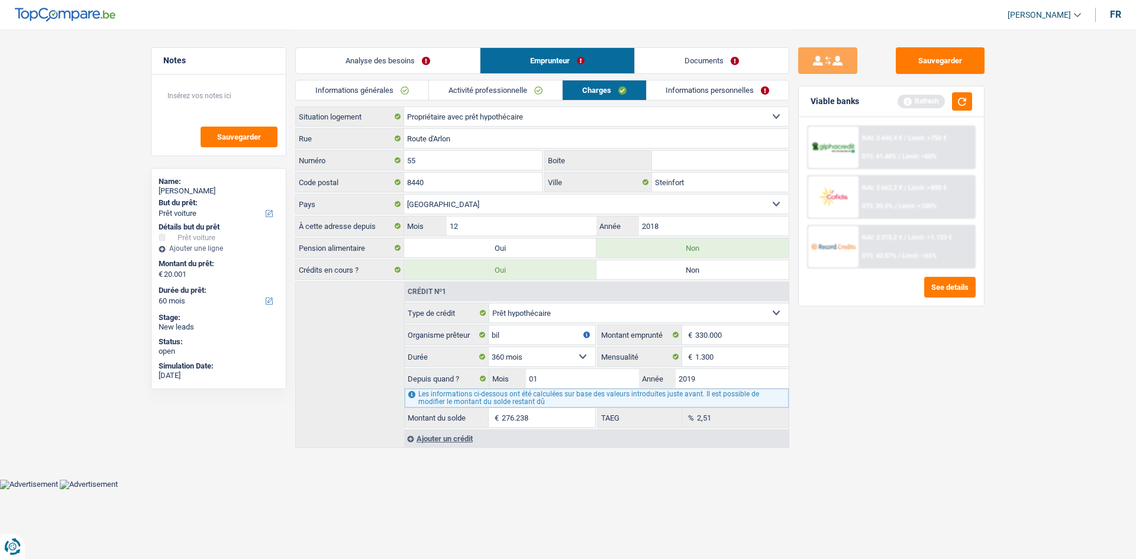
click at [669, 87] on link "Informations personnelles" at bounding box center [718, 90] width 143 height 20
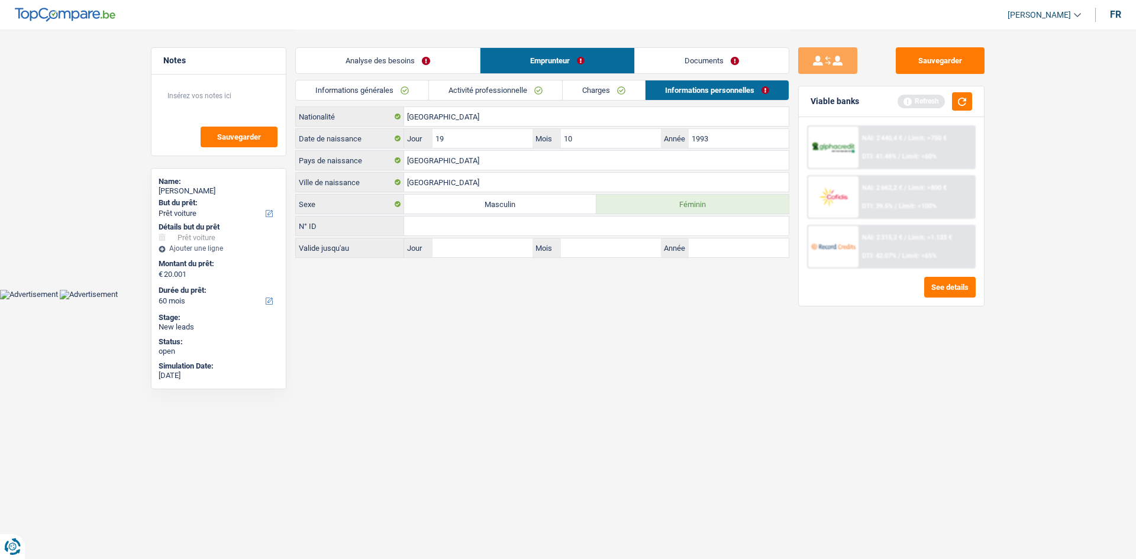
click at [366, 50] on link "Analyse des besoins" at bounding box center [388, 60] width 184 height 25
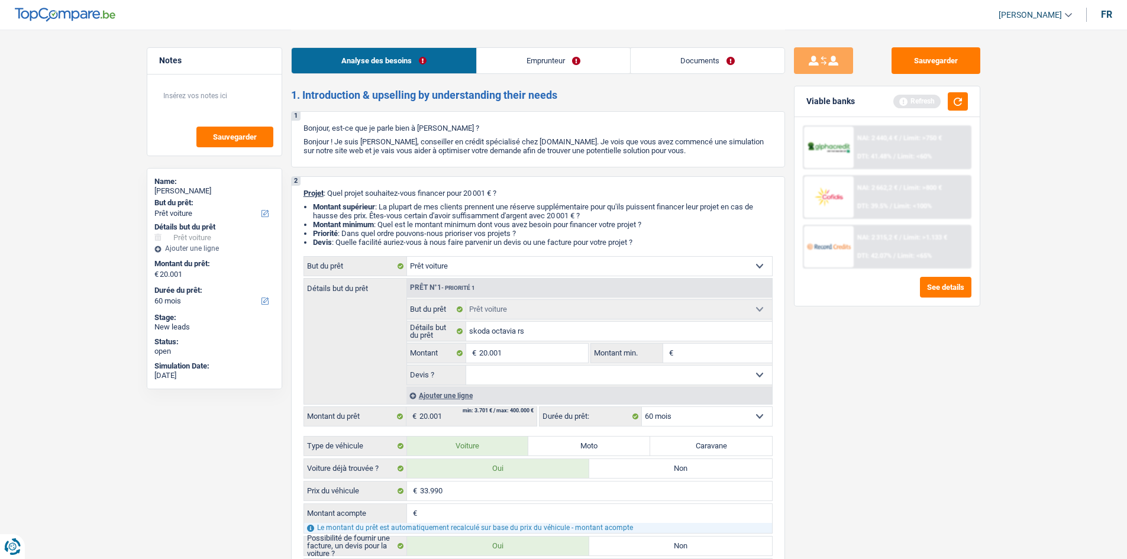
drag, startPoint x: 727, startPoint y: 50, endPoint x: 702, endPoint y: 57, distance: 25.8
click at [727, 50] on link "Documents" at bounding box center [708, 60] width 154 height 25
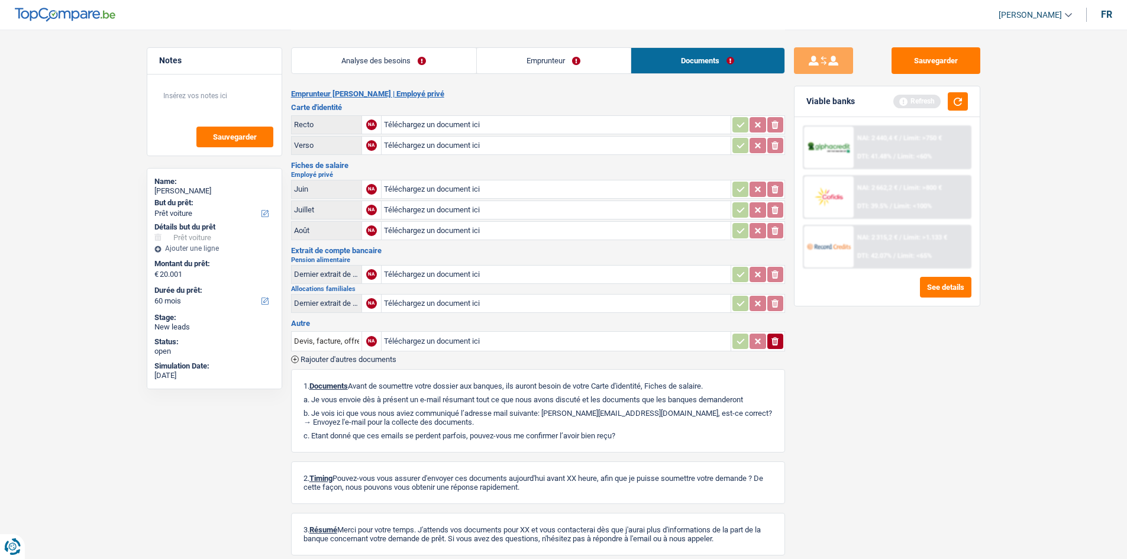
click at [397, 60] on link "Analyse des besoins" at bounding box center [384, 60] width 185 height 25
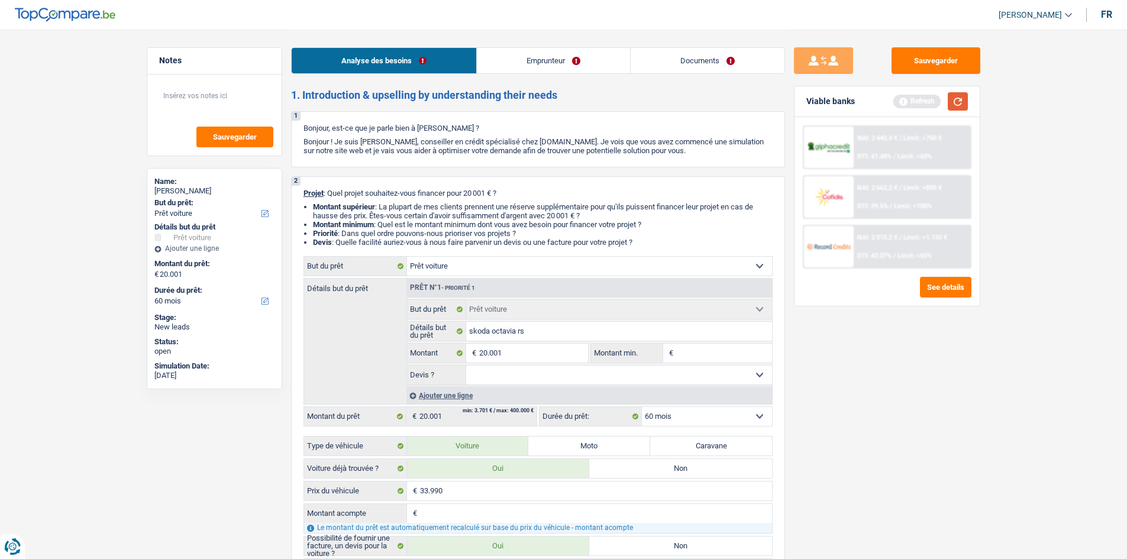
click at [956, 100] on button "button" at bounding box center [958, 101] width 20 height 18
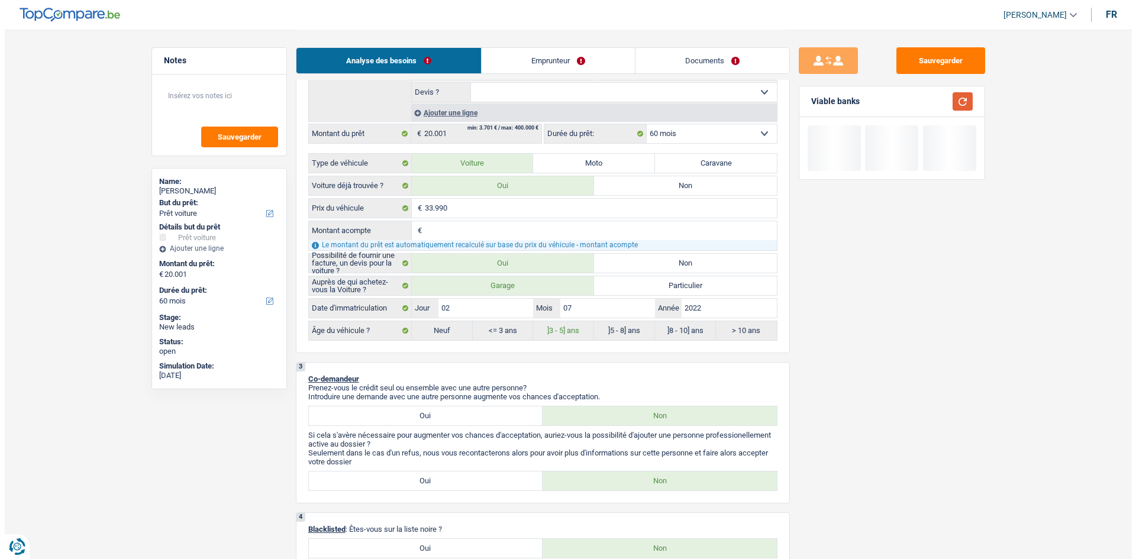
scroll to position [296, 0]
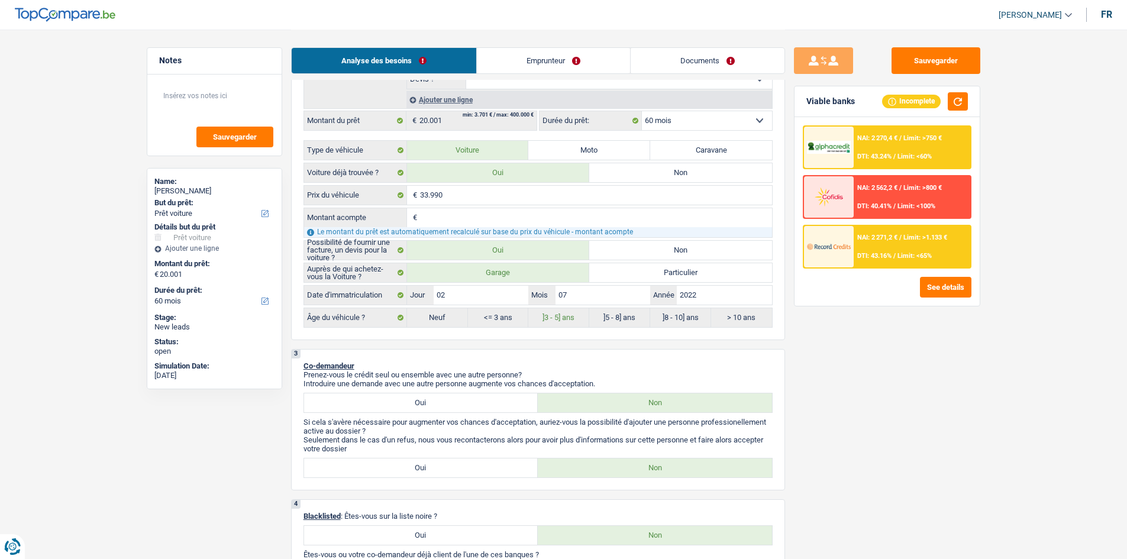
click at [933, 255] on div "NAI: 2 271,2 € / Limit: >1.133 € DTI: 43.16% / Limit: <65%" at bounding box center [912, 246] width 117 height 41
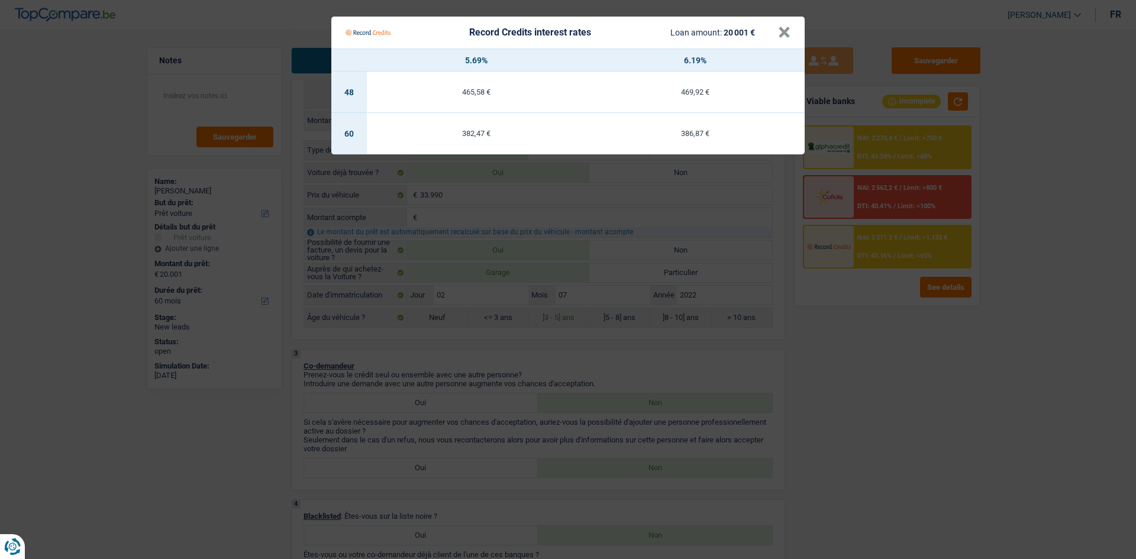
click at [958, 353] on Credits "Record Credits interest rates Loan amount: 20 001 € × 5.69% 6.19% 48 465,58 € 4…" at bounding box center [568, 279] width 1136 height 559
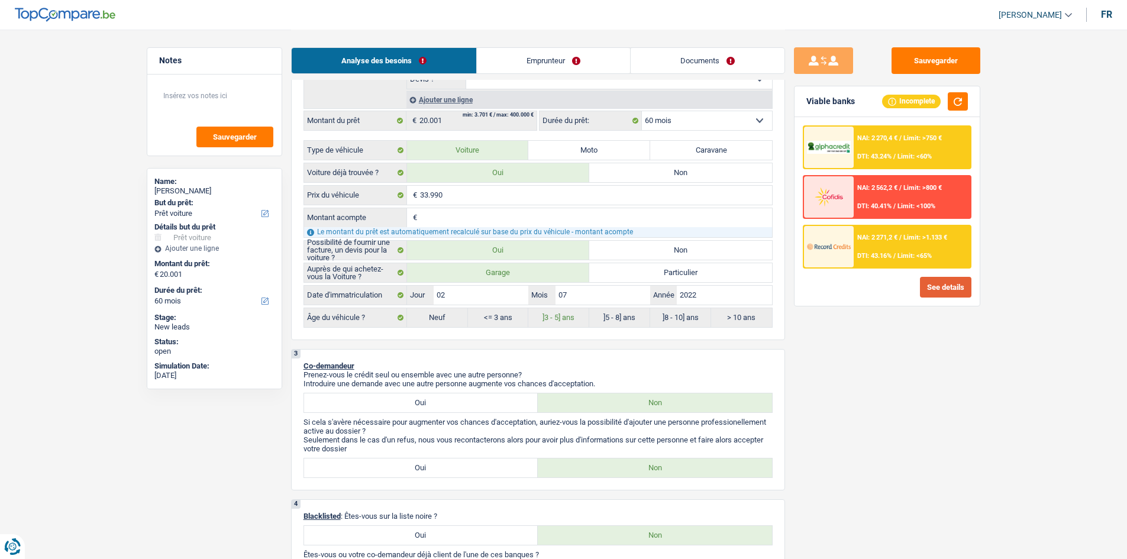
click at [947, 292] on button "See details" at bounding box center [945, 287] width 51 height 21
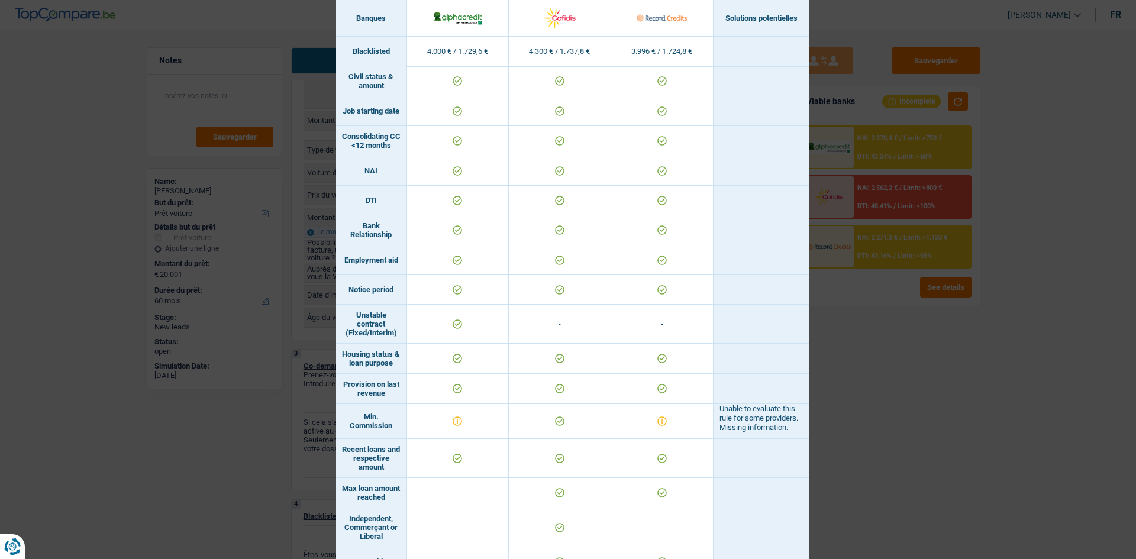
scroll to position [618, 0]
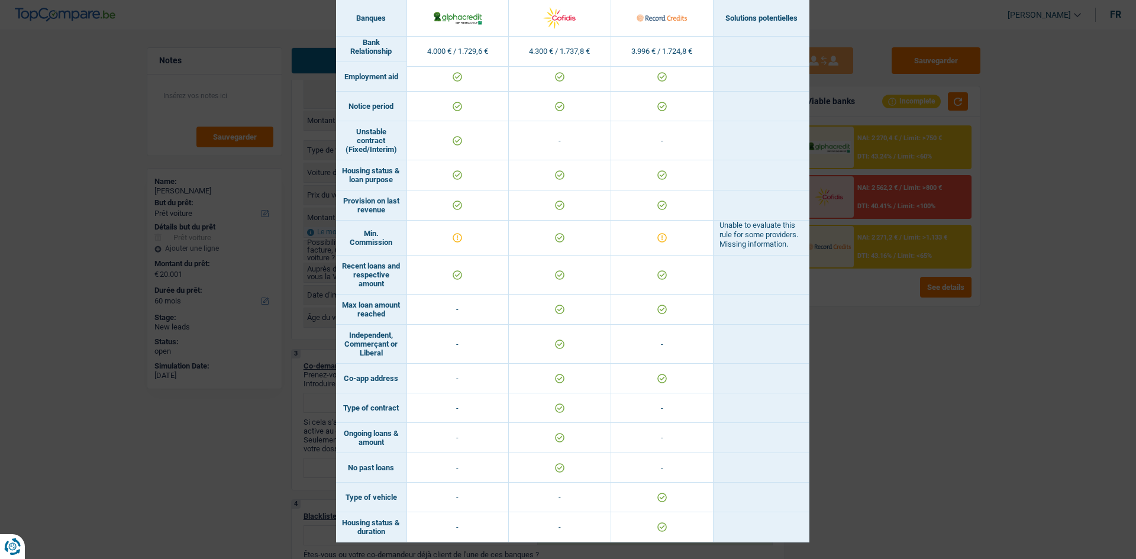
click at [914, 446] on div "Banks conditions × Banques Solutions potentielles Revenus / Charges 4.000 € / 1…" at bounding box center [568, 279] width 1136 height 559
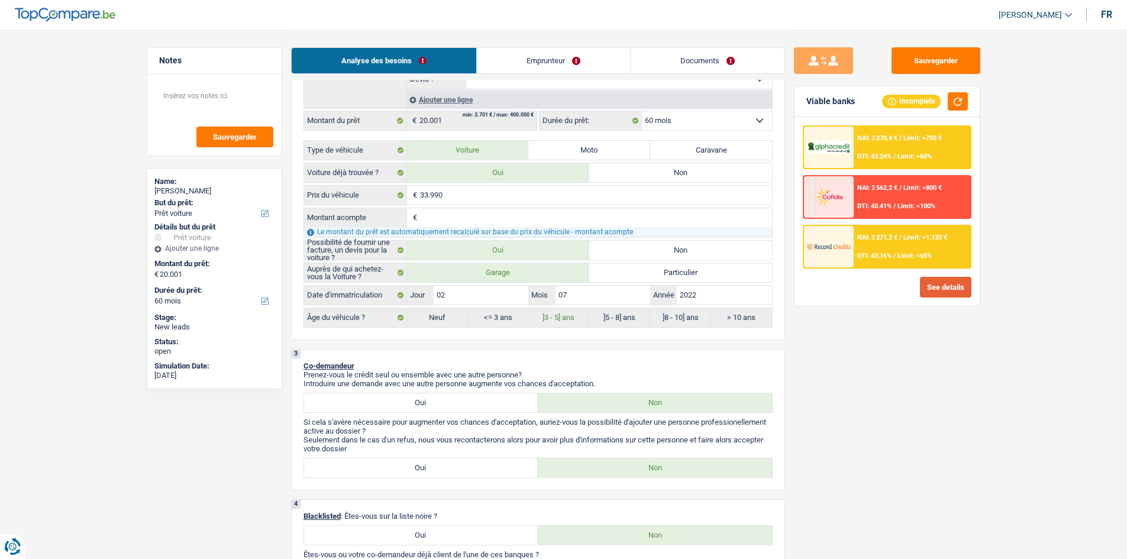
click at [943, 294] on button "See details" at bounding box center [945, 287] width 51 height 21
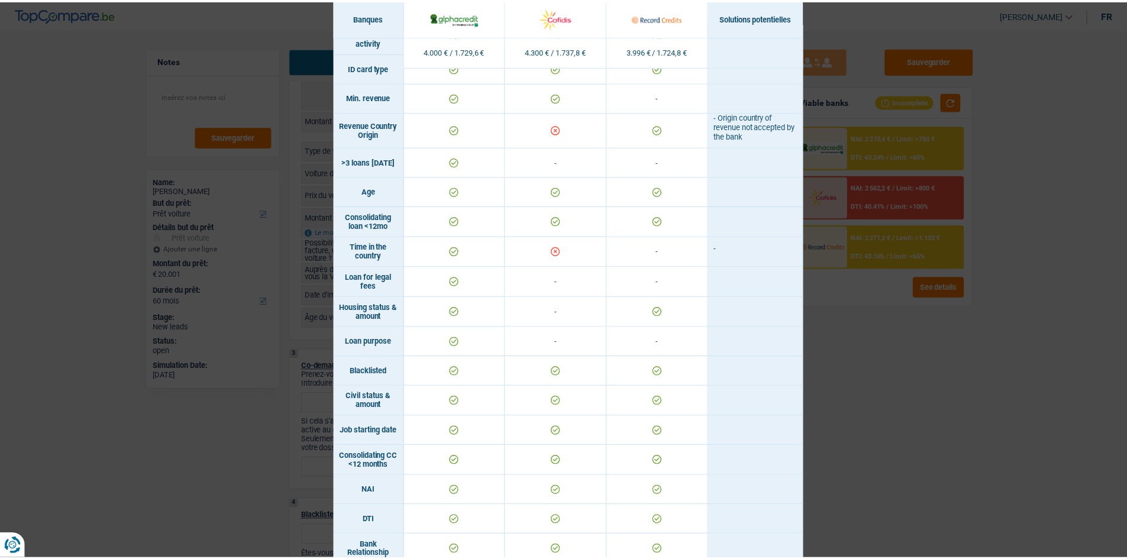
scroll to position [0, 0]
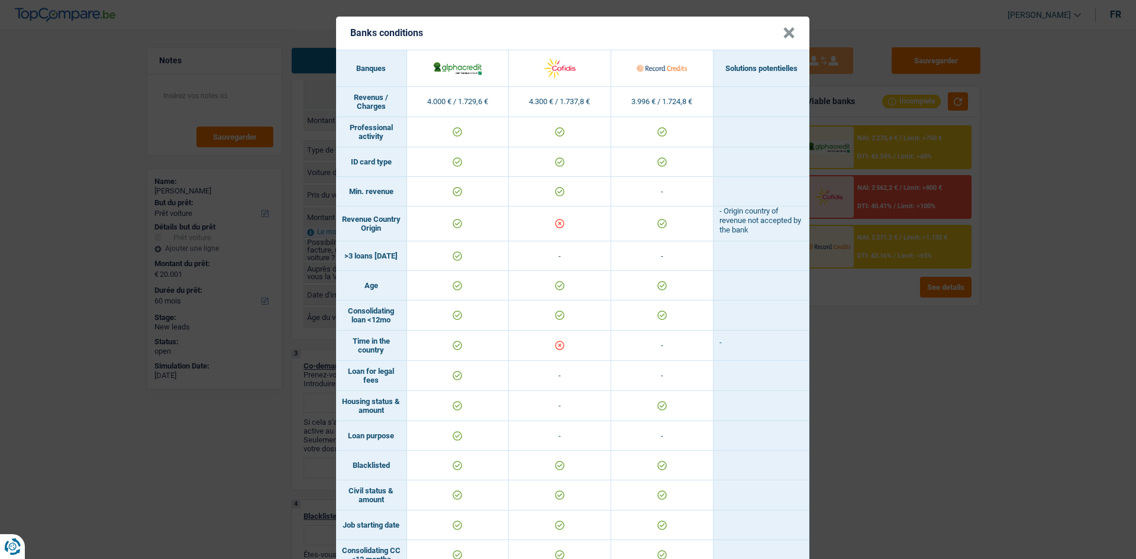
click at [869, 460] on div "Banks conditions × Banques Solutions potentielles Revenus / Charges 4.000 € / 1…" at bounding box center [568, 279] width 1136 height 559
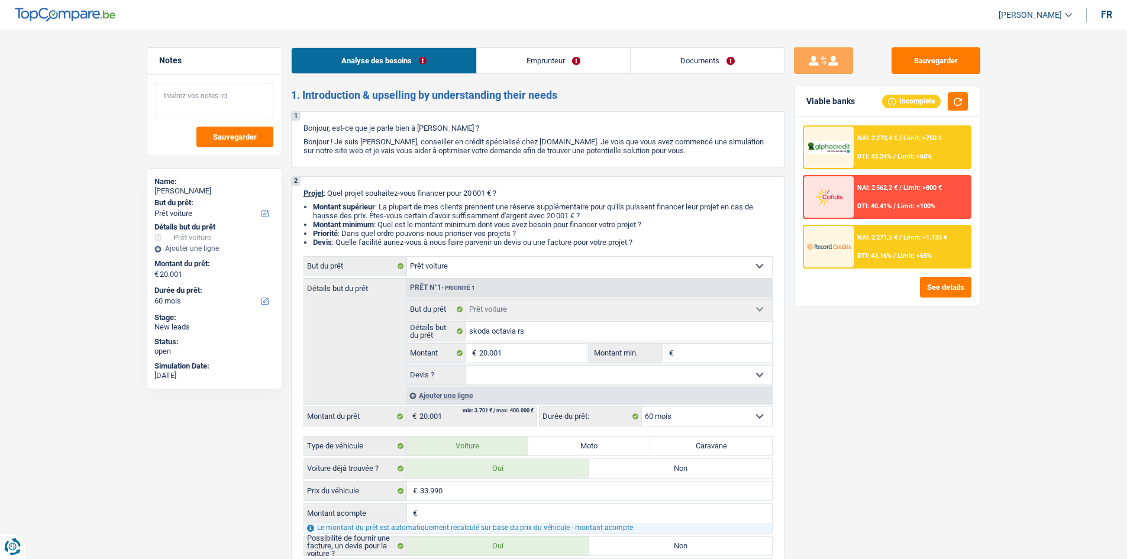
click at [224, 93] on textarea at bounding box center [215, 101] width 118 height 36
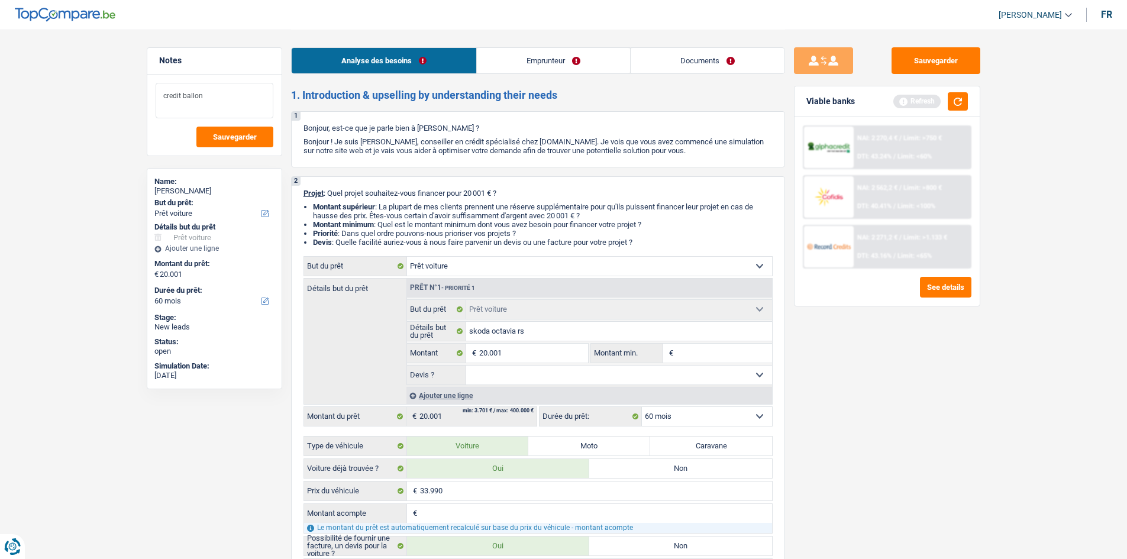
type textarea "credit ballon"
click at [811, 367] on div "Sauvegarder Viable banks Refresh NAI: 2 270,4 € / Limit: >750 € DTI: 43.24% / L…" at bounding box center [887, 293] width 204 height 493
drag, startPoint x: 960, startPoint y: 98, endPoint x: 961, endPoint y: 115, distance: 17.8
click at [959, 98] on button "button" at bounding box center [958, 101] width 20 height 18
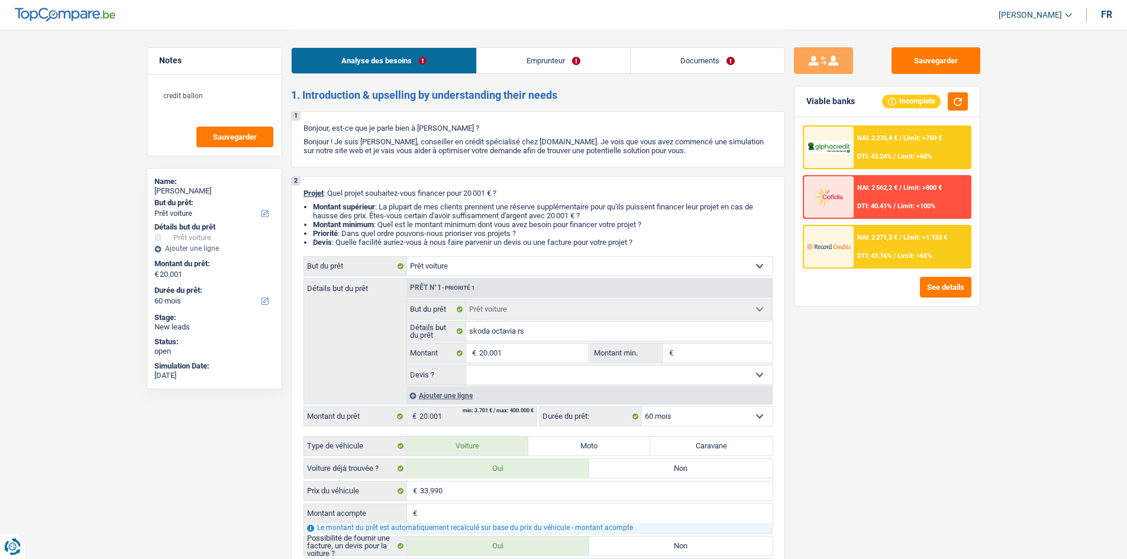
click at [888, 243] on div "NAI: 2 271,2 € / Limit: >1.133 € DTI: 43.16% / Limit: <65%" at bounding box center [912, 246] width 117 height 41
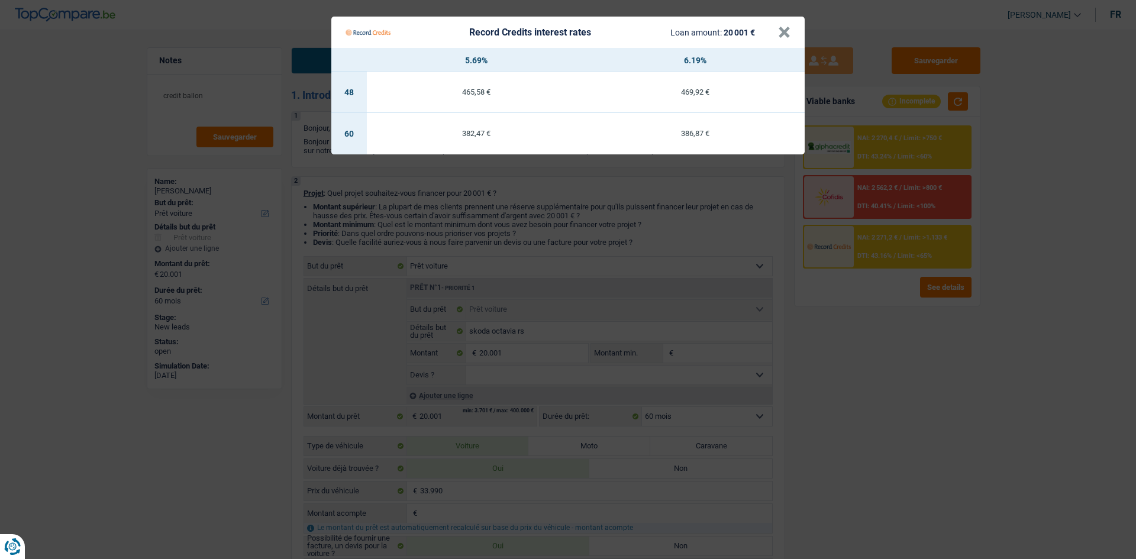
click at [955, 456] on Credits "Record Credits interest rates Loan amount: 20 001 € × 5.69% 6.19% 48 465,58 € 4…" at bounding box center [568, 279] width 1136 height 559
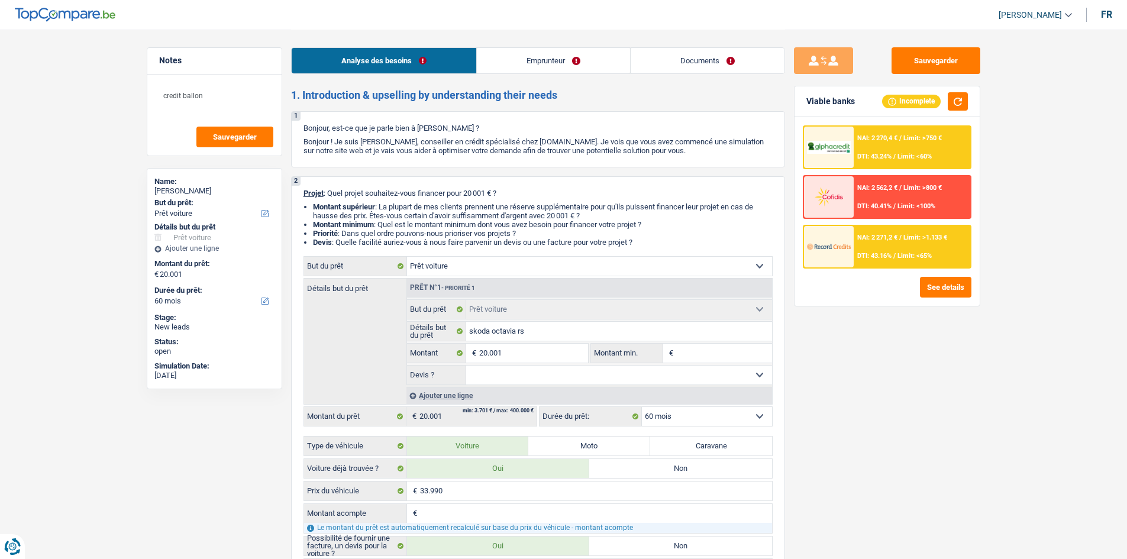
click at [660, 418] on select "12 mois 18 mois 24 mois 30 mois 36 mois 42 mois 48 mois 60 mois Sélectionner un…" at bounding box center [707, 416] width 130 height 19
click at [642, 407] on select "12 mois 18 mois 24 mois 30 mois 36 mois 42 mois 48 mois 60 mois Sélectionner un…" at bounding box center [707, 416] width 130 height 19
click at [586, 370] on select "Oui Non Non répondu Sélectionner une option" at bounding box center [619, 375] width 306 height 19
select select "yes"
click at [466, 366] on select "Oui Non Non répondu Sélectionner une option" at bounding box center [619, 375] width 306 height 19
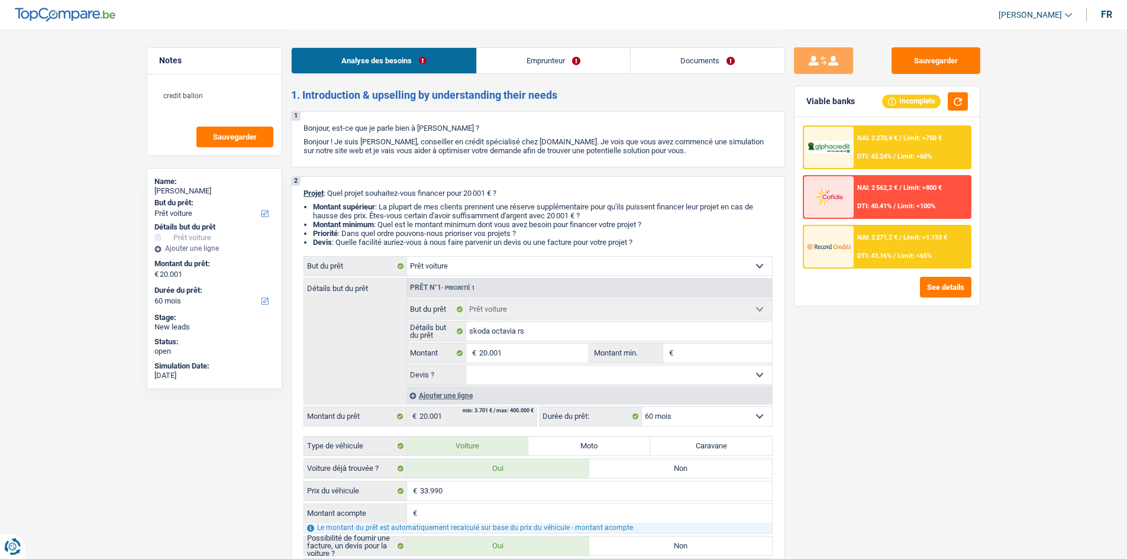
select select "yes"
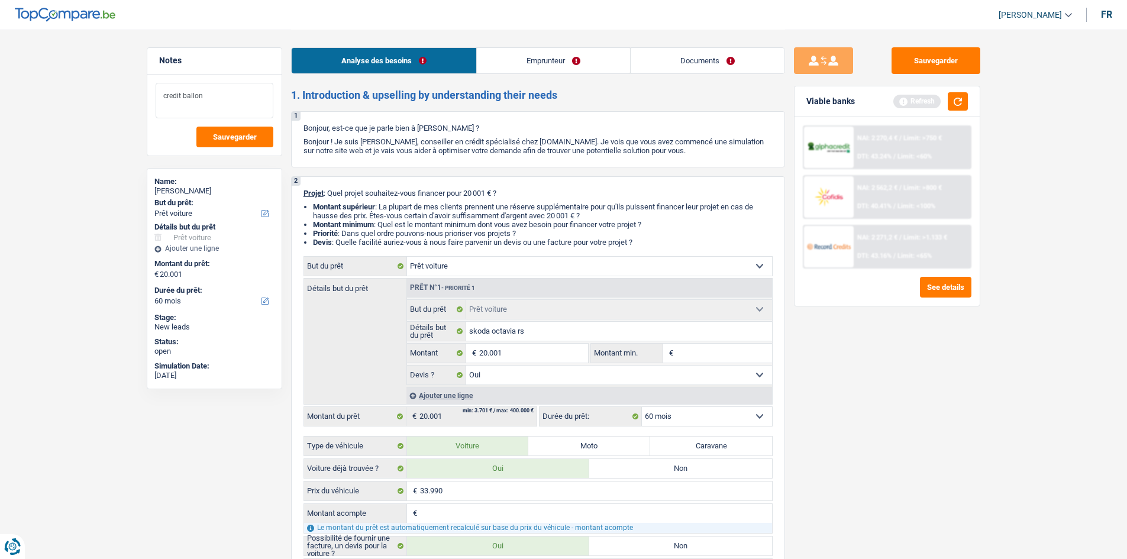
click at [218, 95] on textarea "credit ballon" at bounding box center [215, 101] width 118 height 36
type textarea "credit ballon 60 mois"
click at [943, 64] on button "Sauvegarder" at bounding box center [936, 60] width 89 height 27
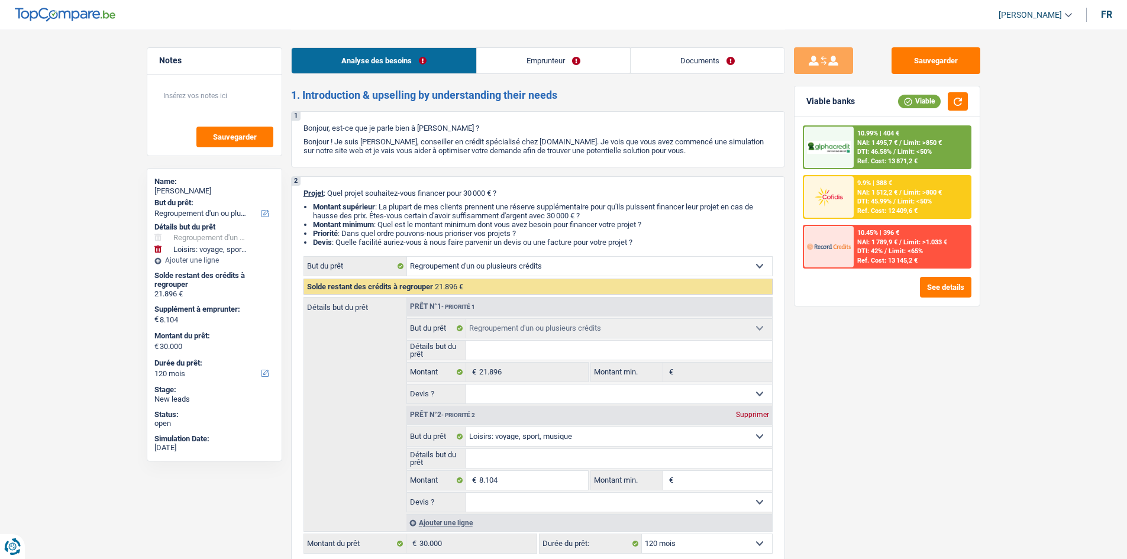
select select "refinancing"
select select "hobbies"
select select "120"
select select "refinancing"
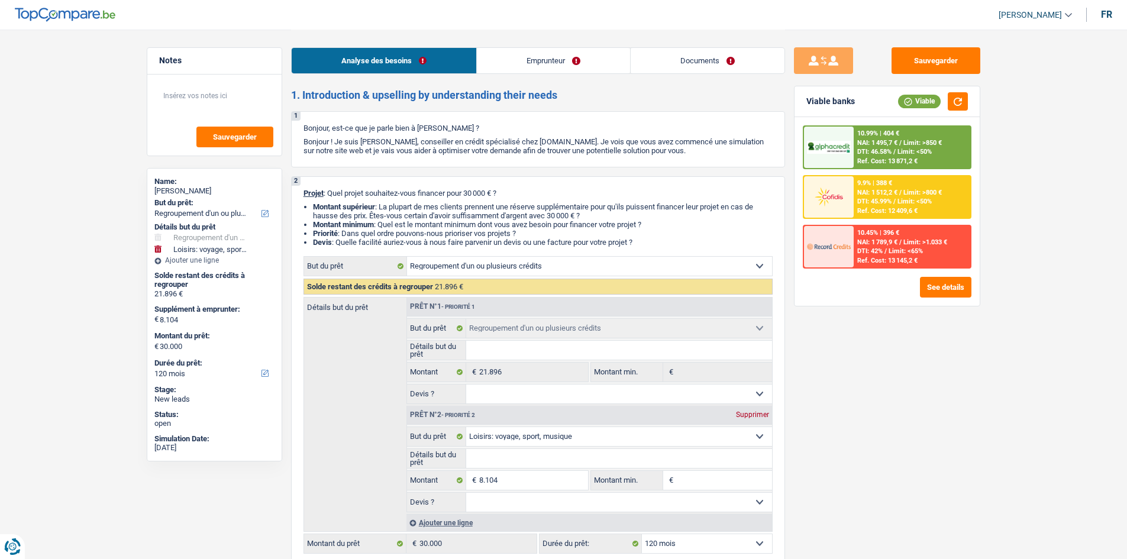
select select "refinancing"
select select "hobbies"
select select "120"
select select "privateEmployee"
select select "netSalary"
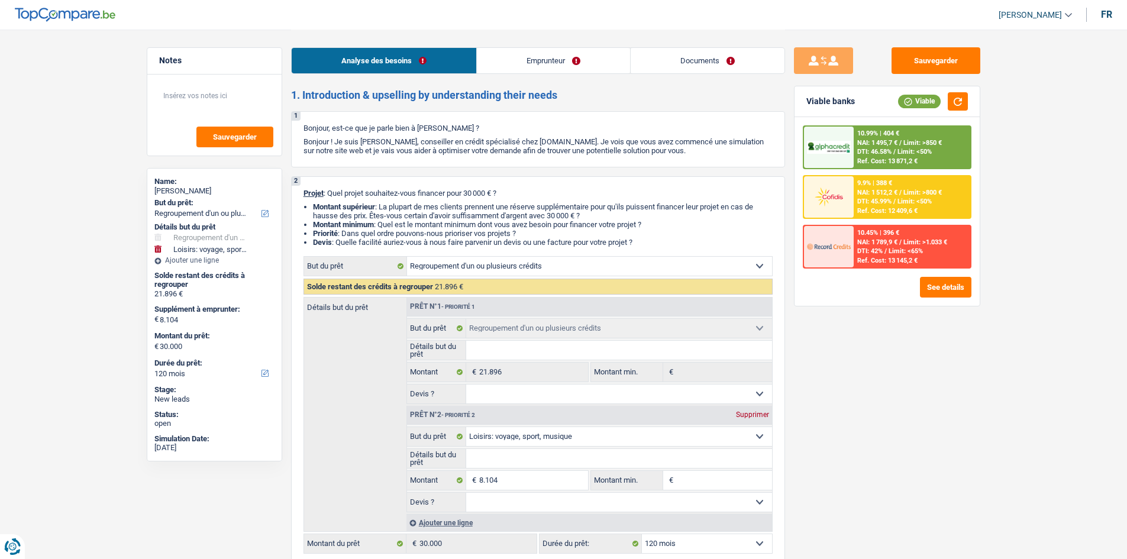
select select "mealVouchers"
select select "rents"
select select "carLoan"
select select "84"
select select "creditConsolidation"
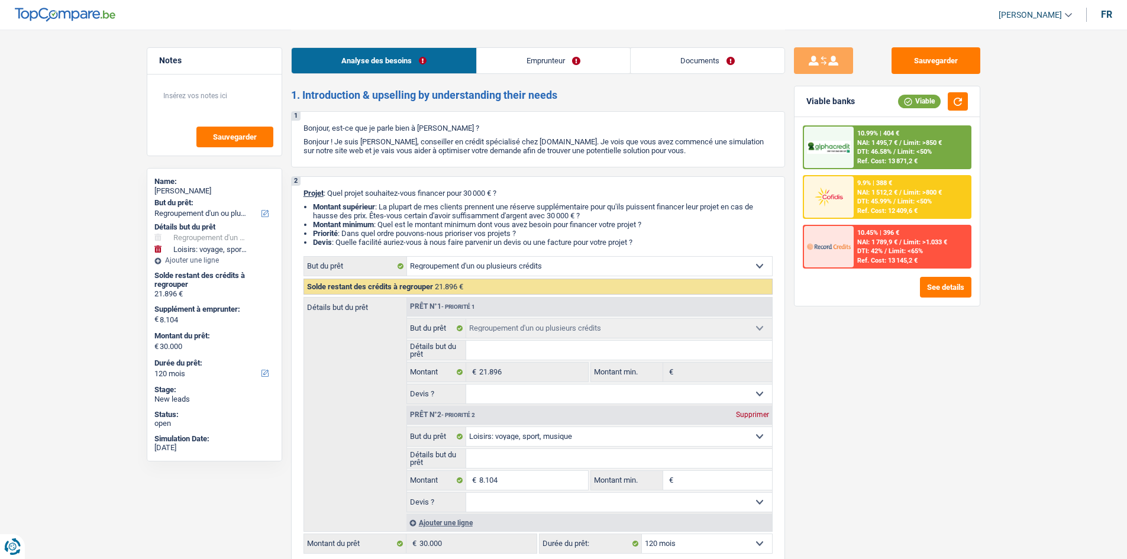
select select "84"
select select "refinancing"
select select "hobbies"
select select "120"
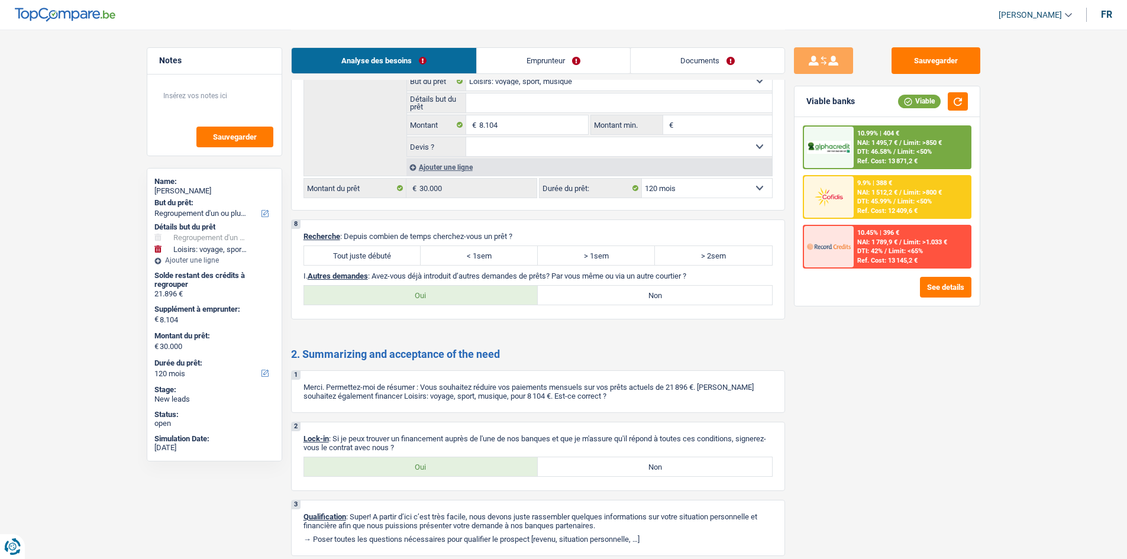
scroll to position [1862, 0]
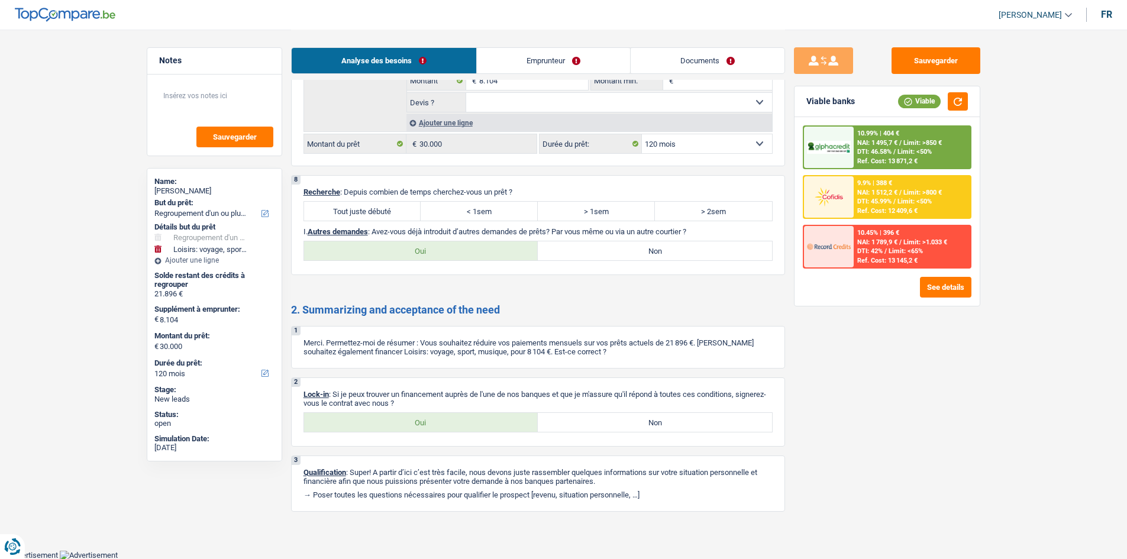
click at [703, 230] on p "I. Autres demandes : Avez-vous déjà introduit d’autres demandes de prêts? Par v…" at bounding box center [538, 231] width 469 height 9
click at [708, 231] on p "I. Autres demandes : Avez-vous déjà introduit d’autres demandes de prêts? Par v…" at bounding box center [538, 231] width 469 height 9
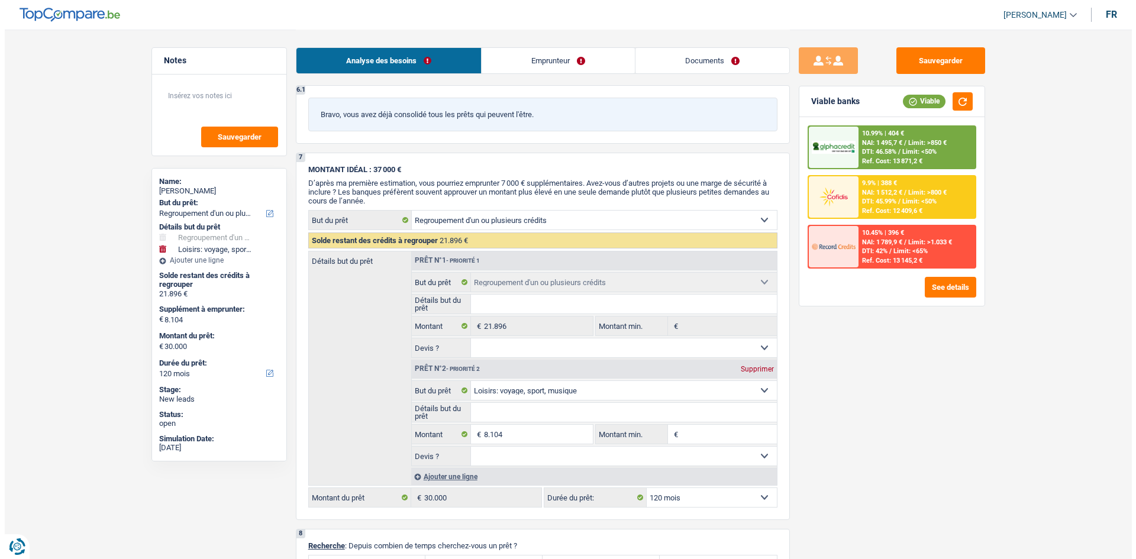
scroll to position [1507, 0]
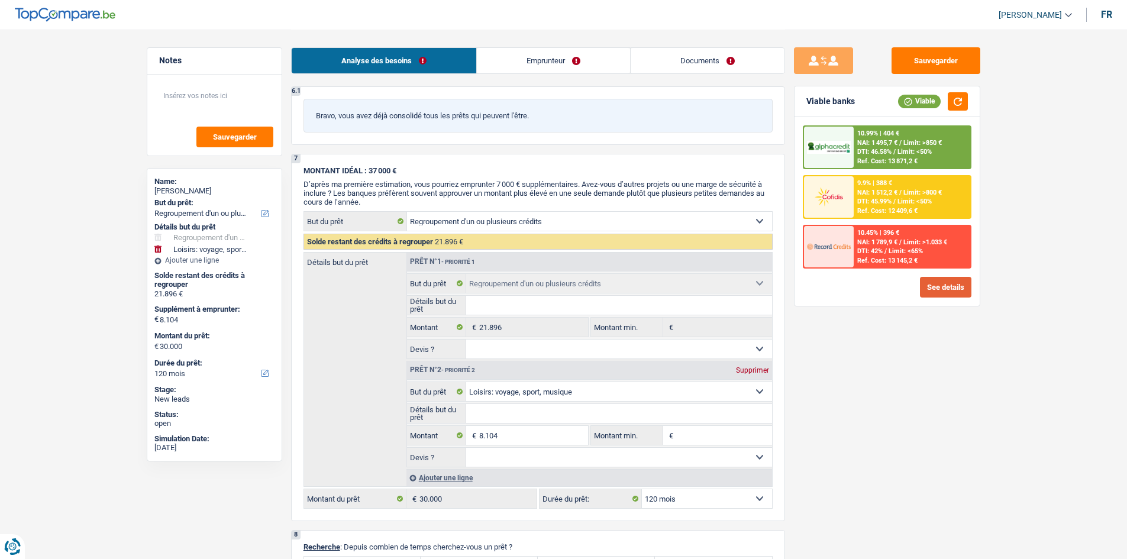
click at [949, 292] on button "See details" at bounding box center [945, 287] width 51 height 21
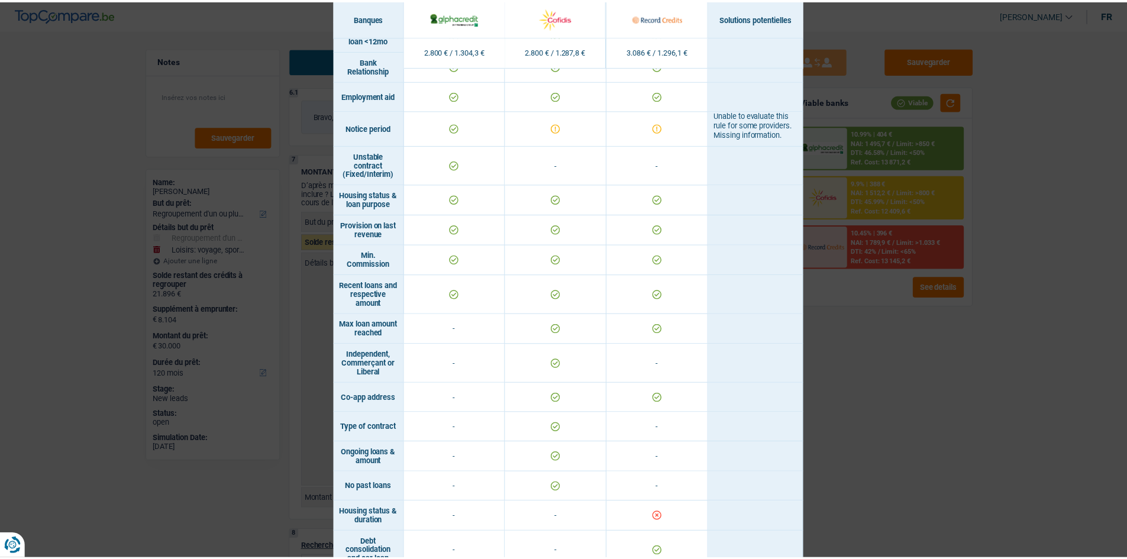
scroll to position [584, 0]
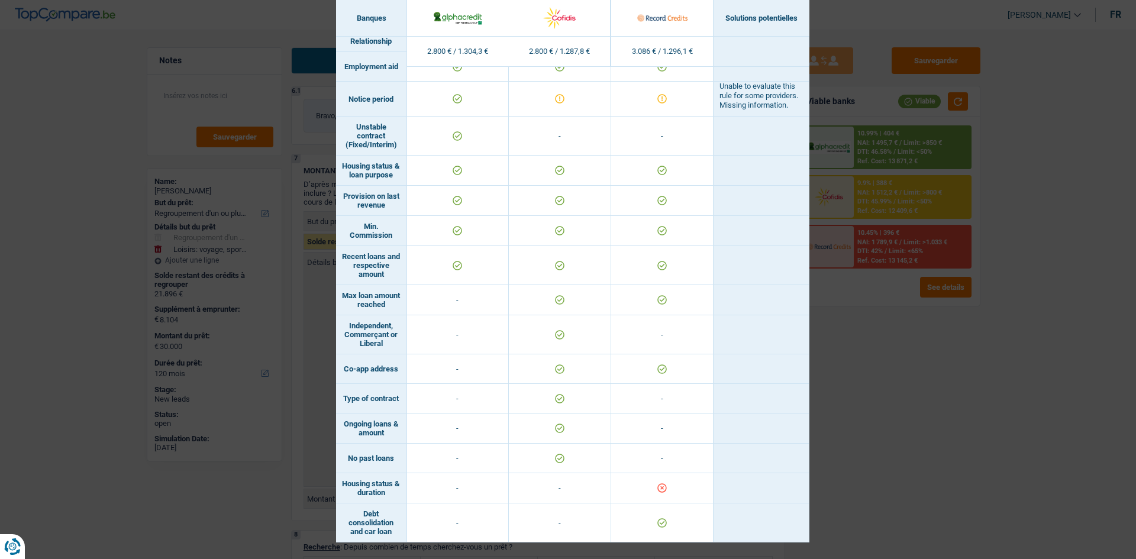
click at [928, 397] on div "Banks conditions × Banques Solutions potentielles Revenus / Charges 2.800 € / 1…" at bounding box center [568, 279] width 1136 height 559
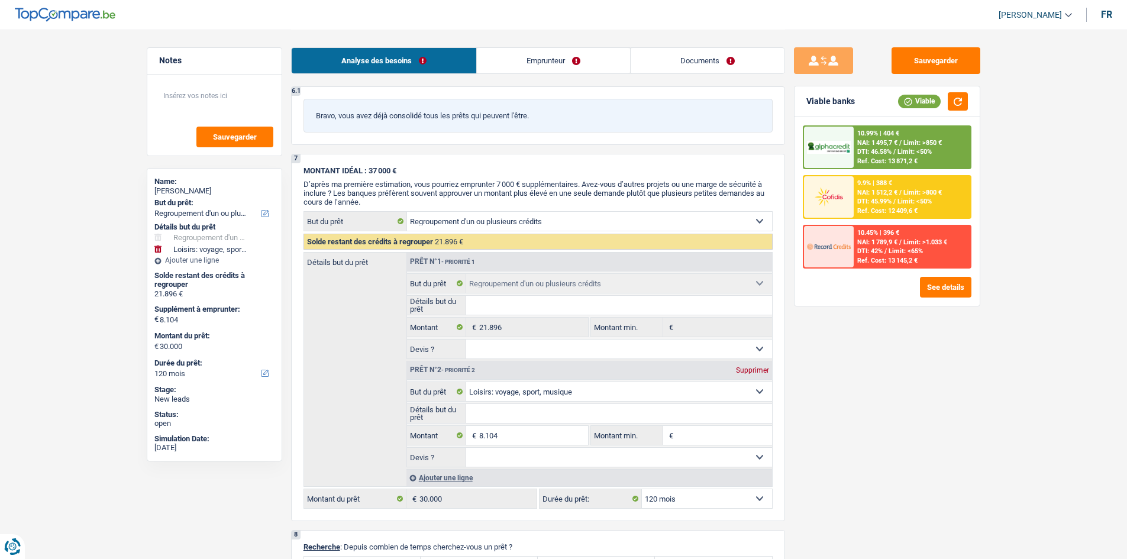
click at [879, 140] on span "NAI: 1 495,7 €" at bounding box center [877, 143] width 40 height 8
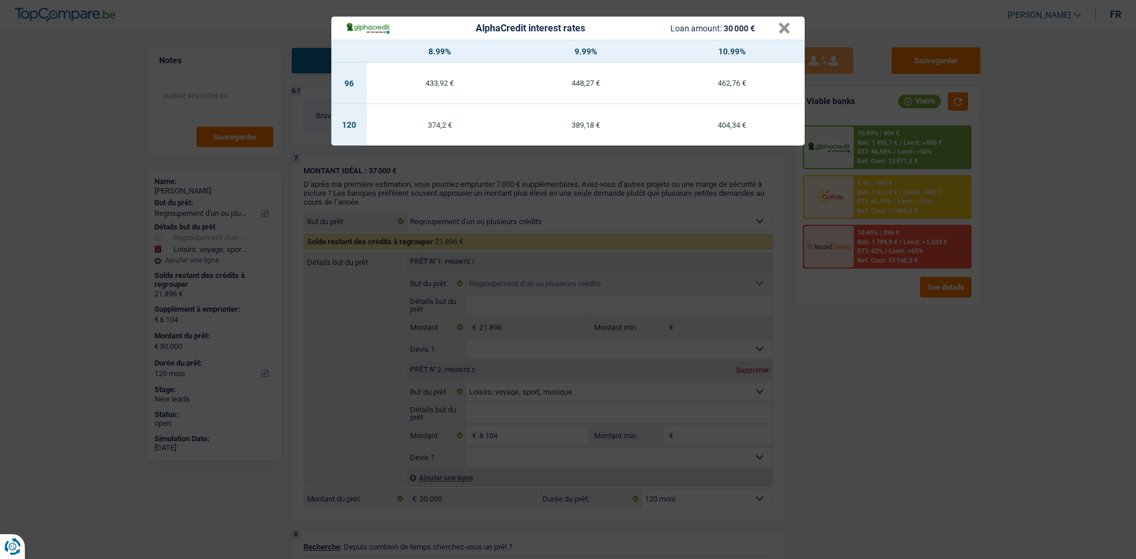
drag, startPoint x: 810, startPoint y: 287, endPoint x: 863, endPoint y: 459, distance: 179.5
click at [904, 476] on div "AlphaCredit interest rates Loan amount: 30 000 € × 8.99% 9.99% 10.99% 96 433,92…" at bounding box center [568, 279] width 1136 height 559
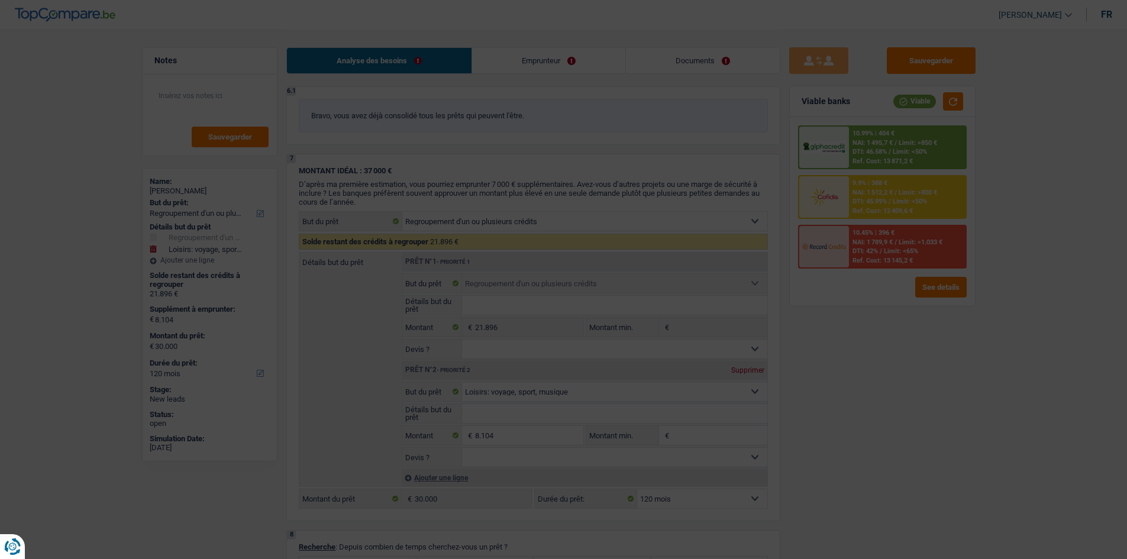
click at [808, 422] on div "Sauvegarder Viable banks Viable 10.99% | 404 € NAI: 1 495,7 € / Limit: >850 € D…" at bounding box center [883, 293] width 204 height 493
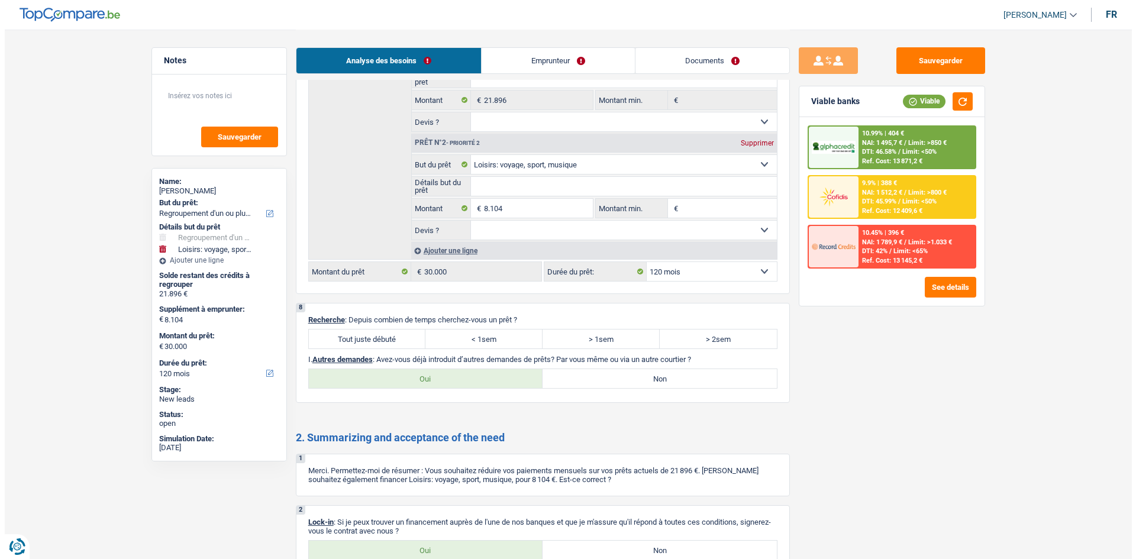
scroll to position [1625, 0]
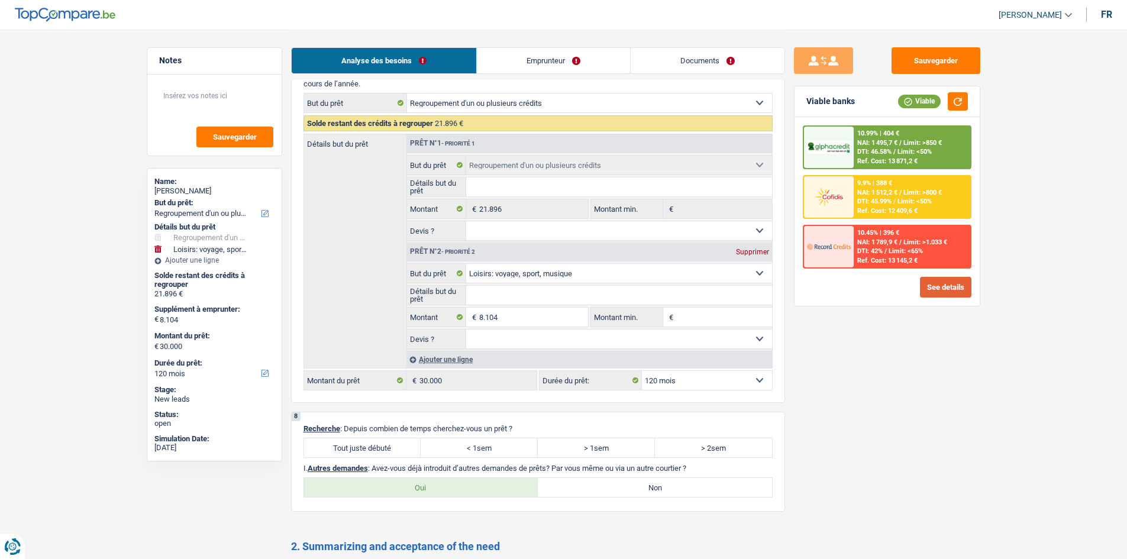
click at [949, 291] on button "See details" at bounding box center [945, 287] width 51 height 21
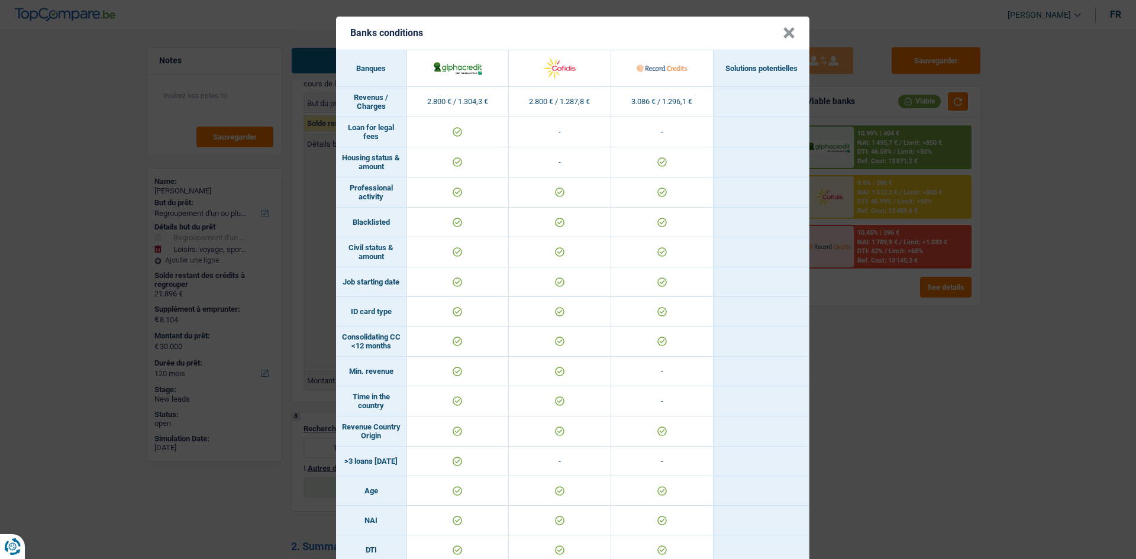
scroll to position [0, 0]
click at [787, 33] on button "×" at bounding box center [789, 33] width 12 height 12
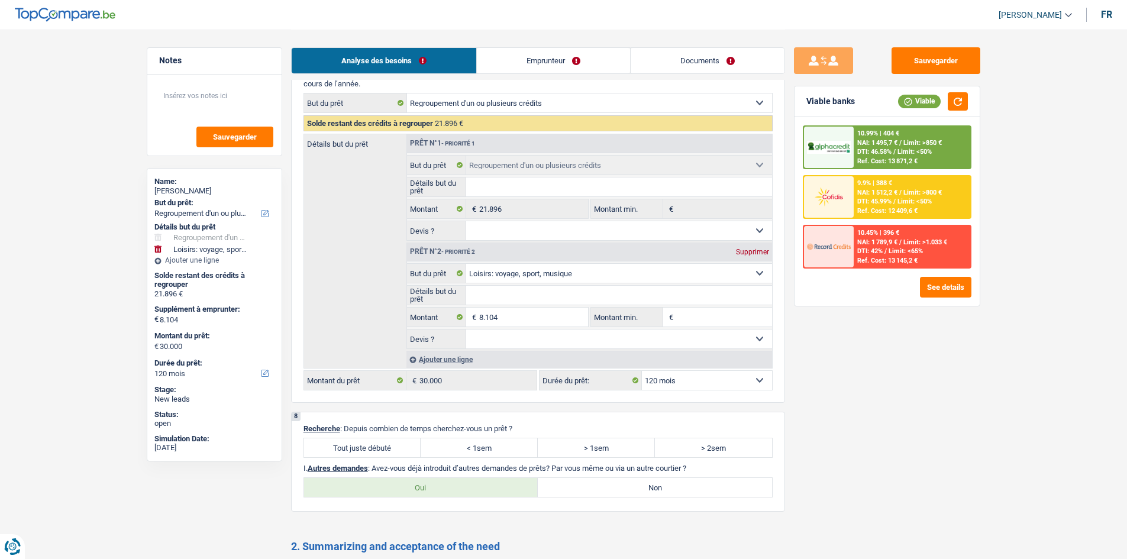
click at [844, 226] on div at bounding box center [829, 246] width 50 height 41
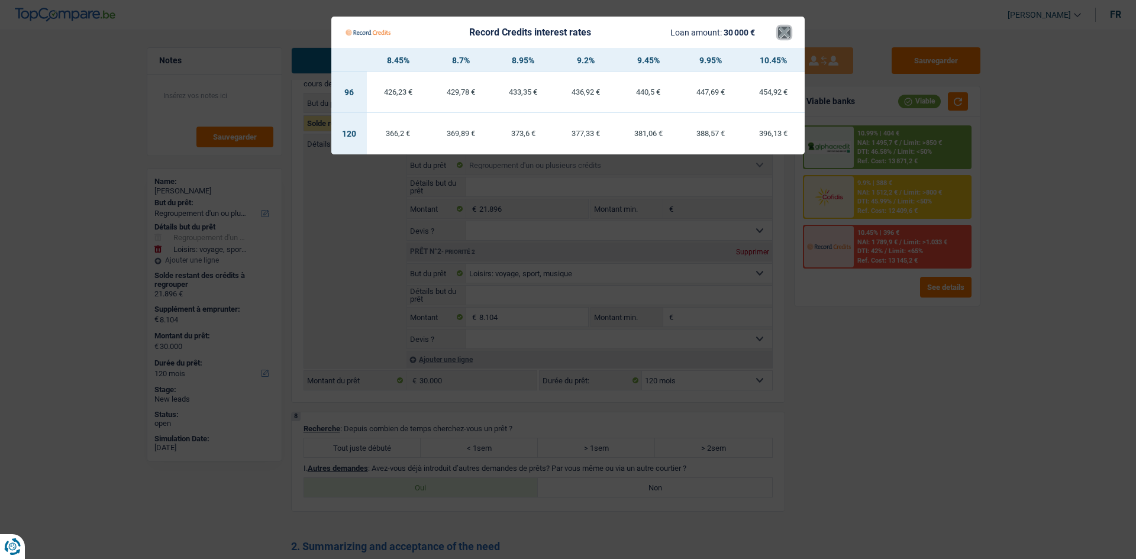
click at [789, 27] on button "×" at bounding box center [784, 33] width 12 height 12
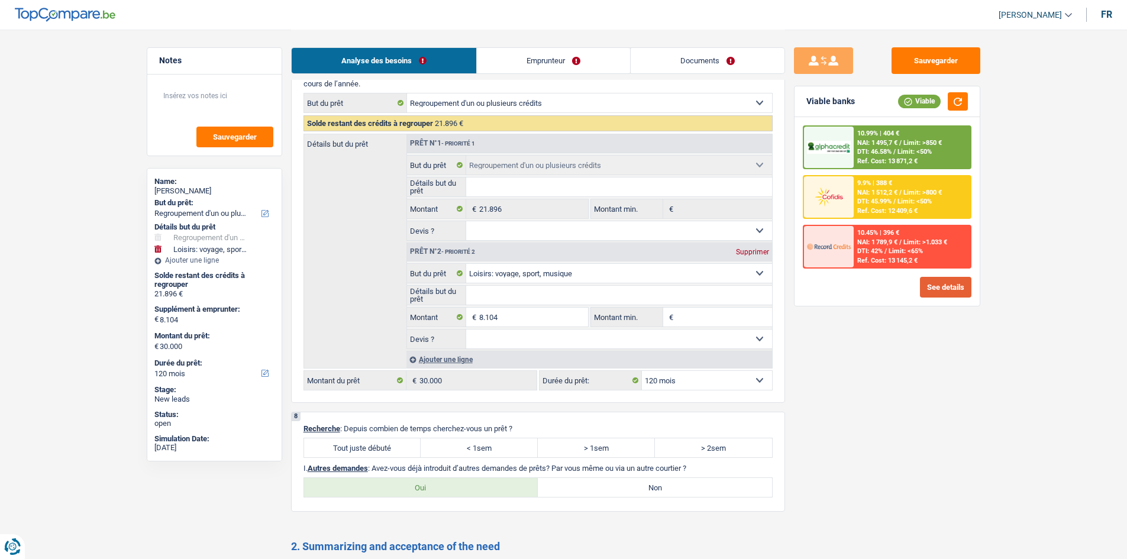
click at [927, 288] on button "See details" at bounding box center [945, 287] width 51 height 21
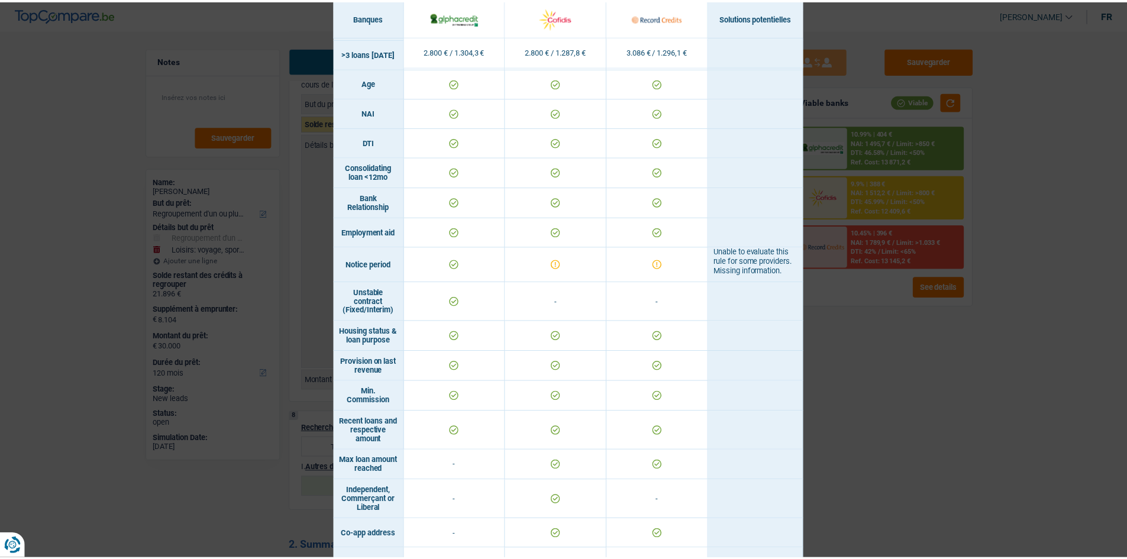
scroll to position [288, 0]
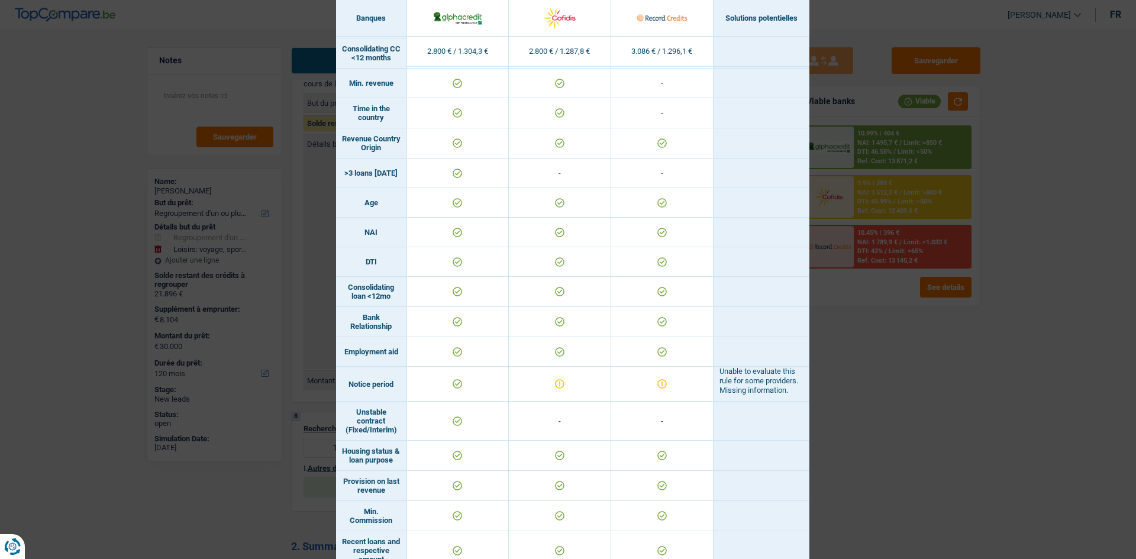
click at [876, 365] on div "Banks conditions × Banques Solutions potentielles Revenus / Charges 2.800 € / 1…" at bounding box center [568, 279] width 1136 height 559
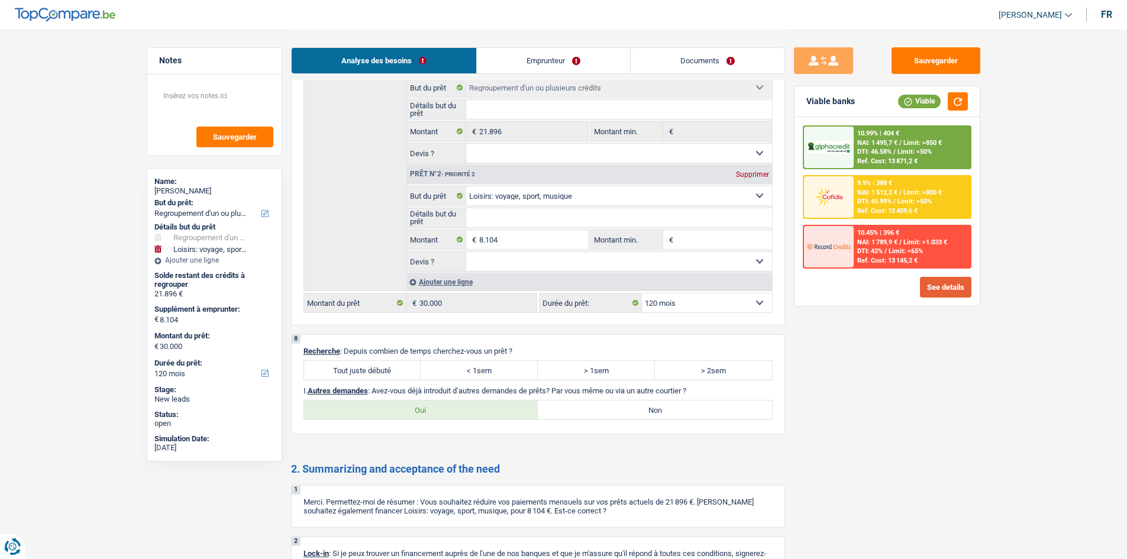
scroll to position [1862, 0]
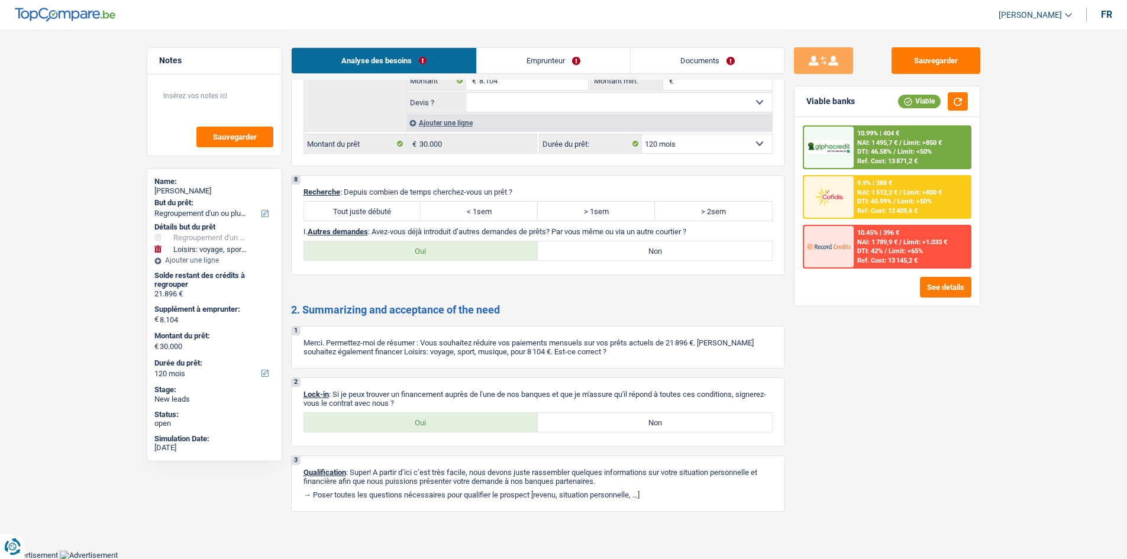
drag, startPoint x: 579, startPoint y: 65, endPoint x: 568, endPoint y: 63, distance: 11.3
click at [579, 65] on link "Emprunteur" at bounding box center [553, 60] width 153 height 25
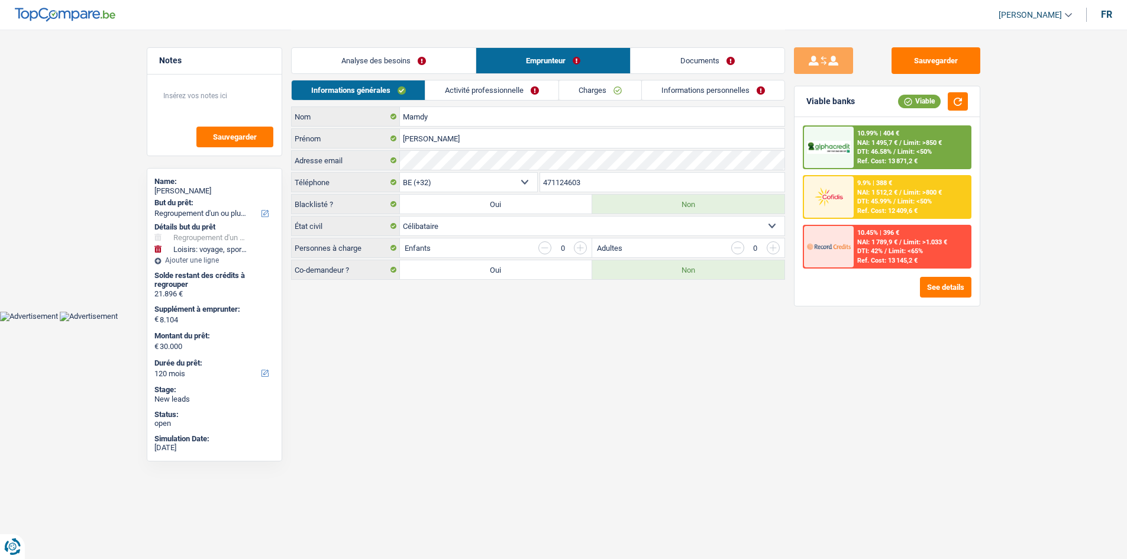
scroll to position [0, 0]
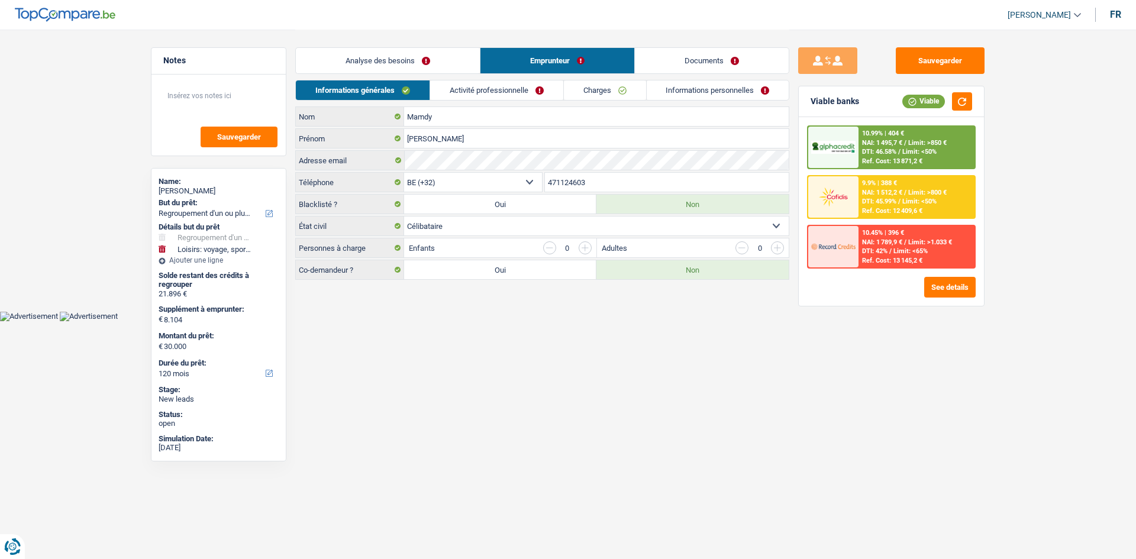
click at [423, 53] on link "Analyse des besoins" at bounding box center [388, 60] width 184 height 25
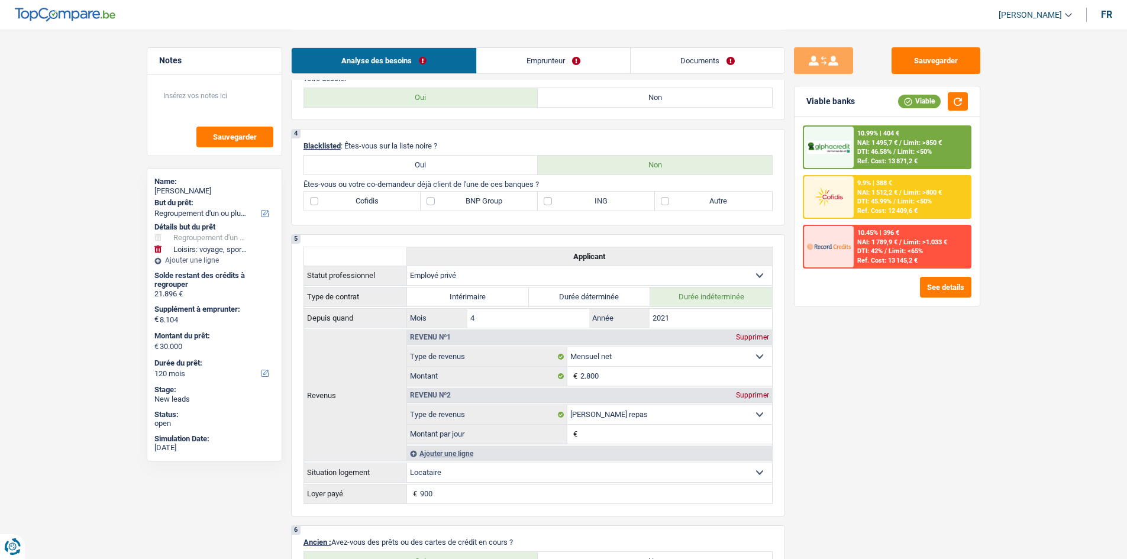
scroll to position [473, 0]
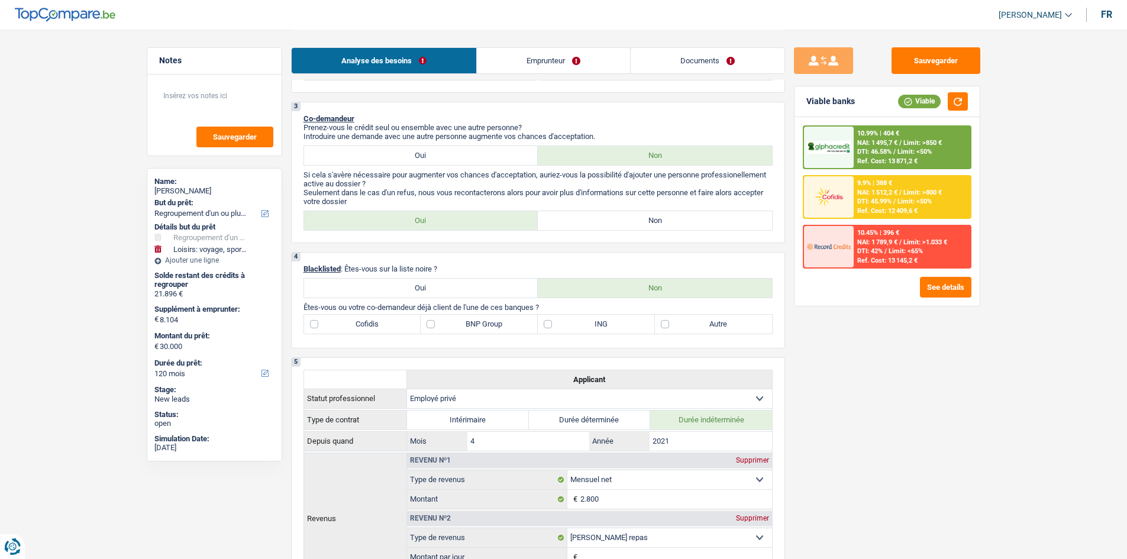
click at [710, 330] on label "Autre" at bounding box center [713, 324] width 117 height 19
click at [710, 330] on input "Autre" at bounding box center [713, 324] width 117 height 19
checkbox input "true"
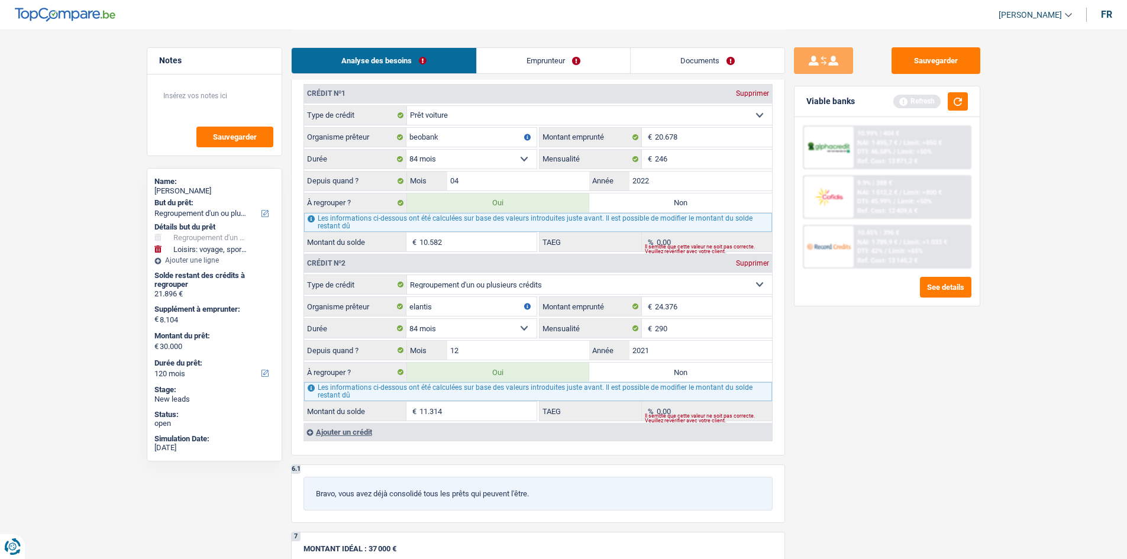
scroll to position [1124, 0]
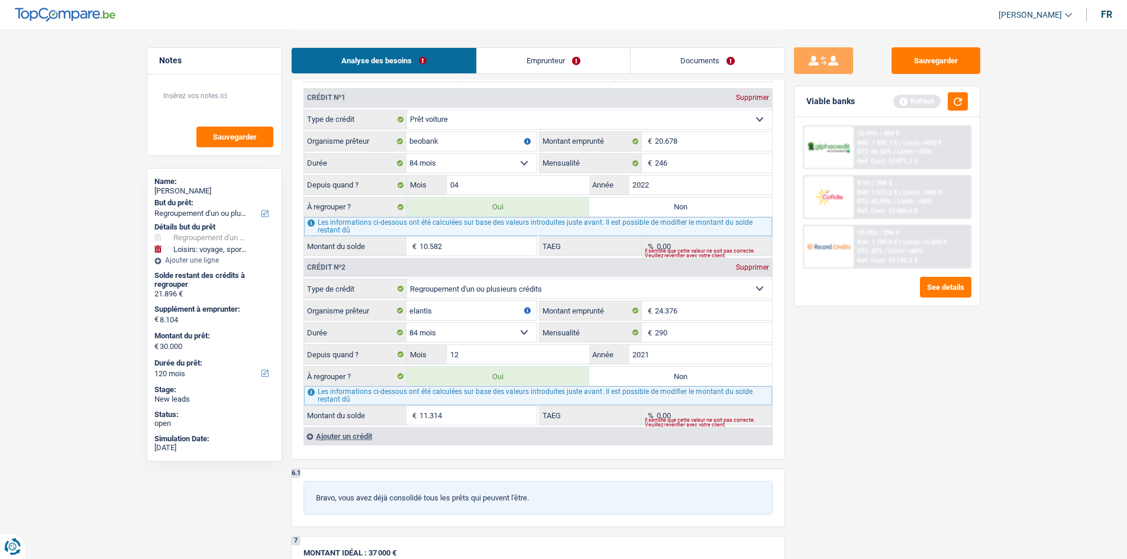
click at [330, 435] on div "Ajouter un crédit" at bounding box center [538, 436] width 469 height 18
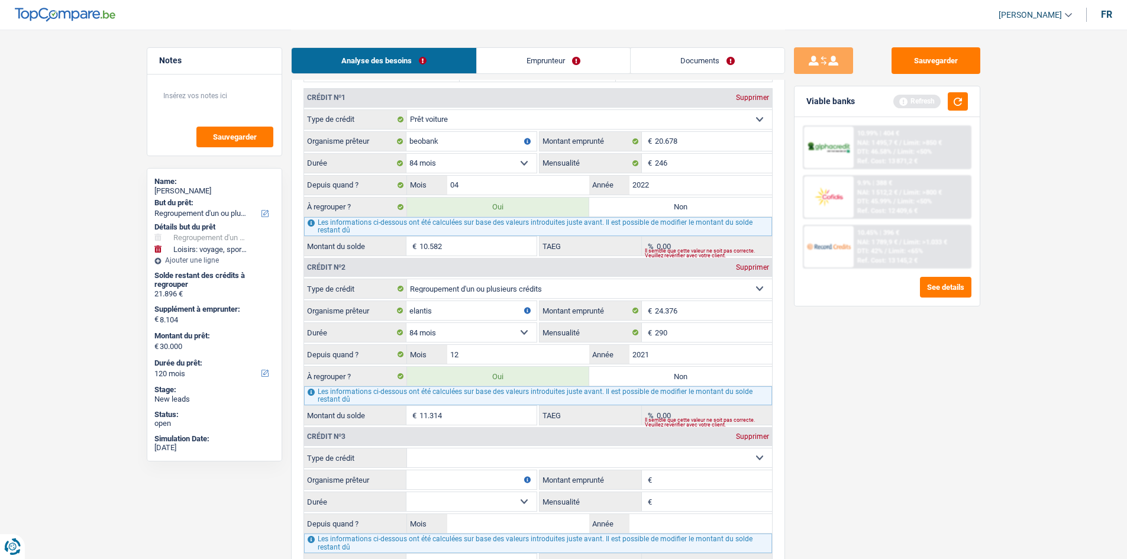
click at [441, 460] on select "Carte ou ouverture de crédit Prêt hypothécaire Vente à tempérament Prêt à tempé…" at bounding box center [589, 458] width 365 height 19
select select "carLoan"
type input "0"
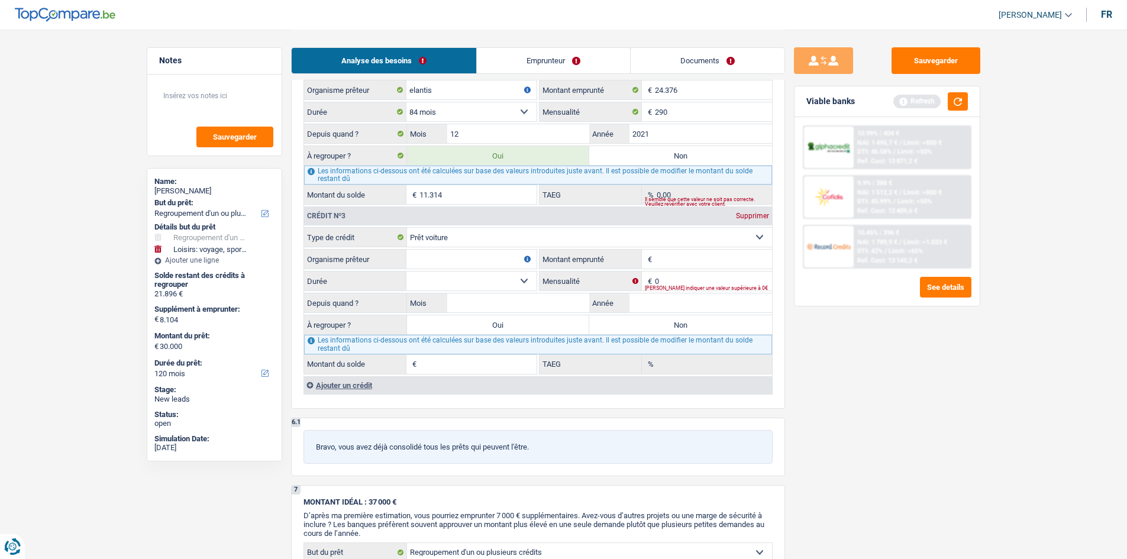
scroll to position [1420, 0]
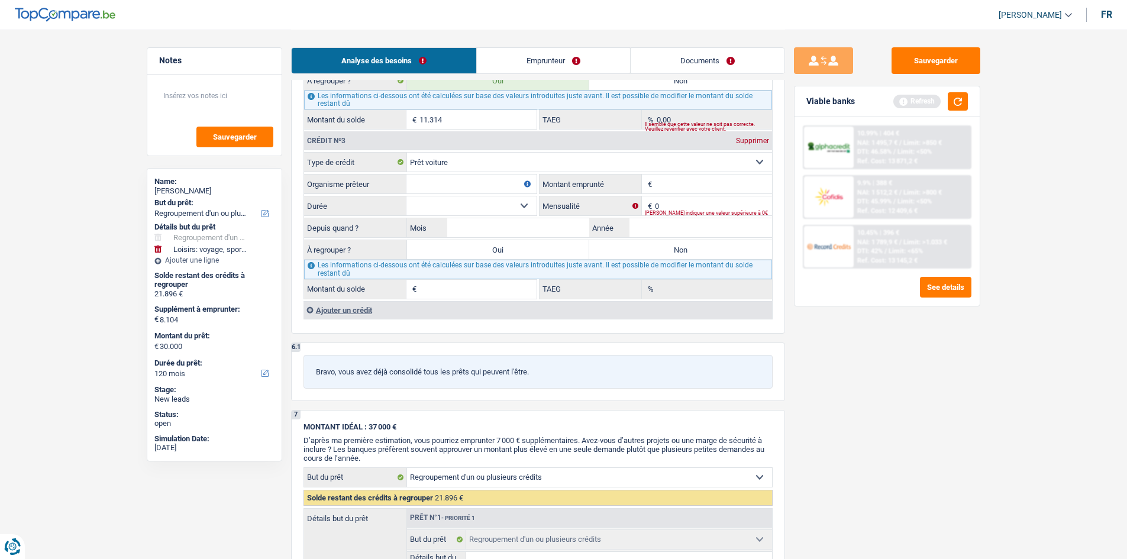
drag, startPoint x: 494, startPoint y: 179, endPoint x: 499, endPoint y: 188, distance: 9.8
click at [494, 179] on input "Organisme prêteur" at bounding box center [472, 184] width 130 height 19
drag, startPoint x: 698, startPoint y: 207, endPoint x: 685, endPoint y: 189, distance: 21.7
click at [697, 207] on input "0" at bounding box center [713, 205] width 117 height 19
type input "100"
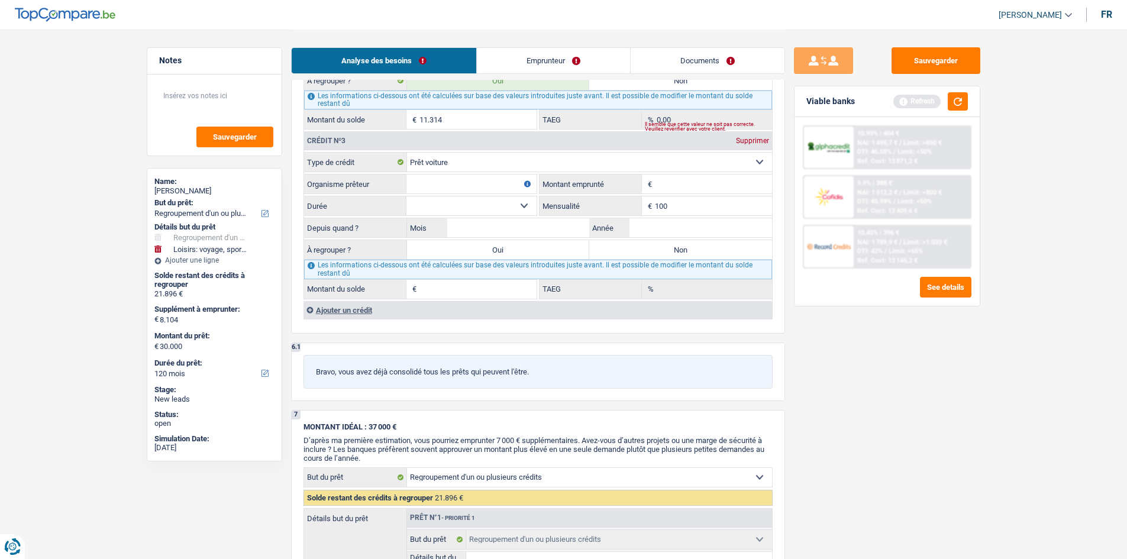
click at [898, 420] on div "Sauvegarder Viable banks Refresh 10.99% | 404 € NAI: 1 495,7 € / Limit: >850 € …" at bounding box center [887, 293] width 204 height 493
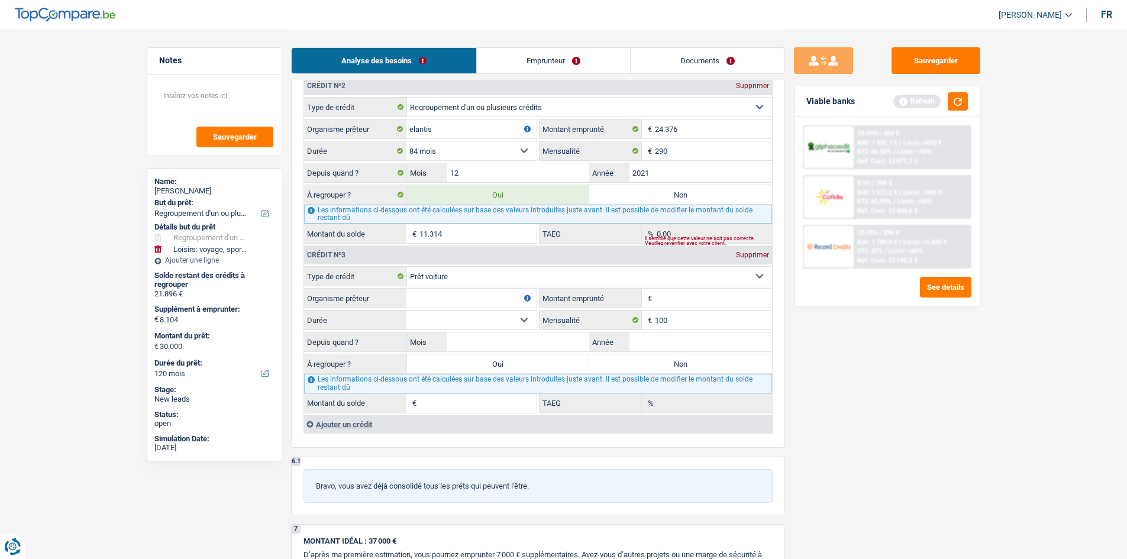
scroll to position [1124, 0]
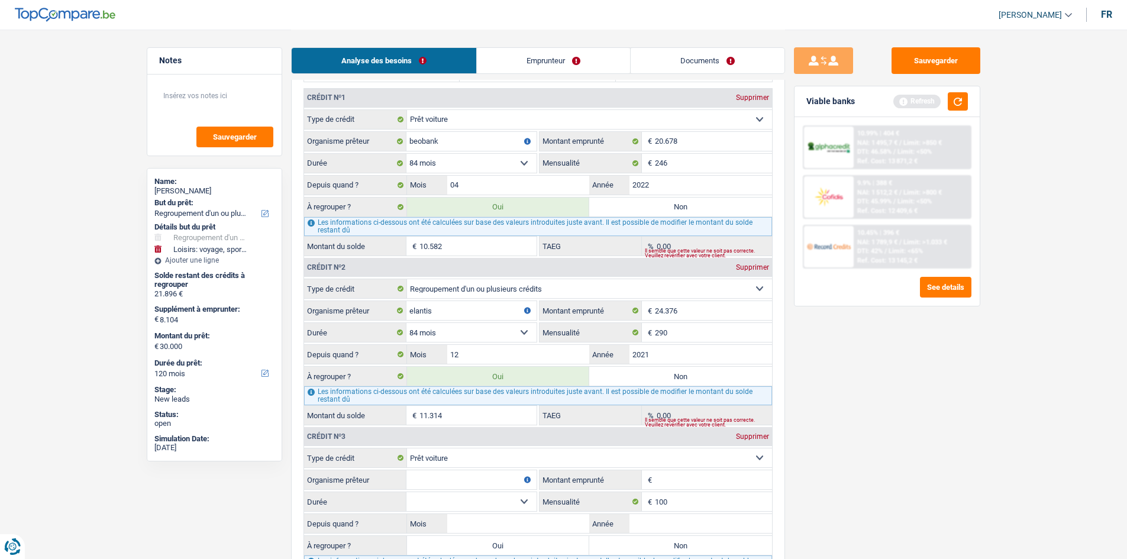
click at [455, 481] on input "Organisme prêteur" at bounding box center [472, 479] width 130 height 19
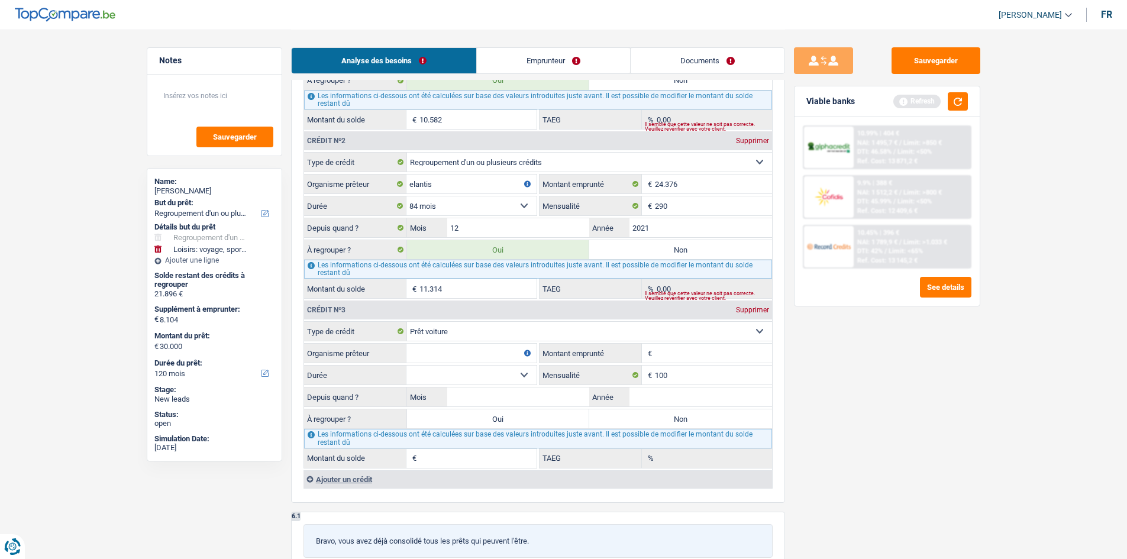
scroll to position [1302, 0]
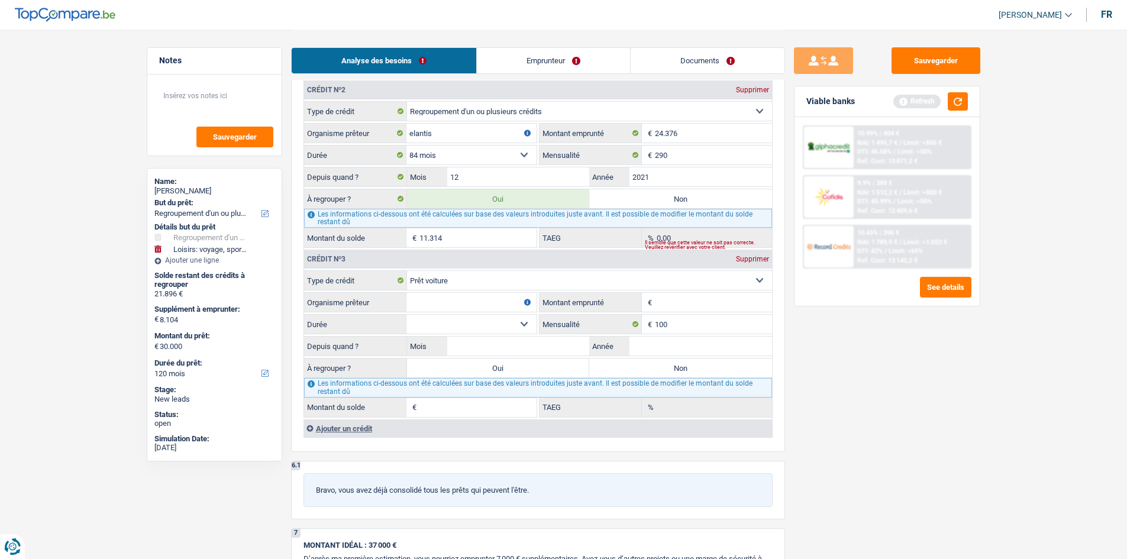
click at [320, 430] on div "Ajouter un crédit" at bounding box center [538, 429] width 469 height 18
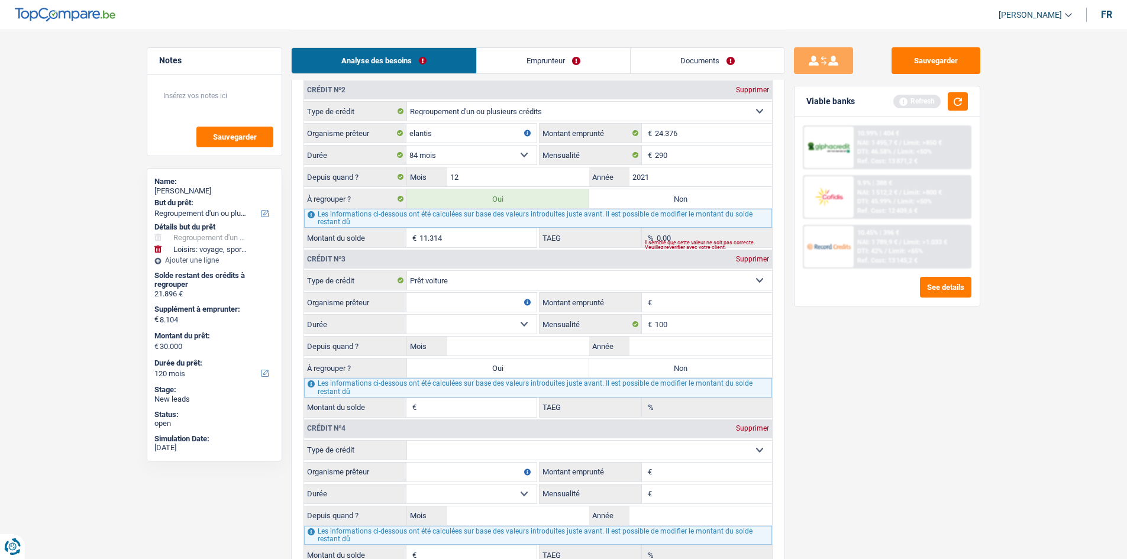
click at [432, 472] on input "Organisme prêteur" at bounding box center [472, 472] width 130 height 19
type input "cora"
click at [671, 482] on fieldset "€ Montant emprunté Tous les champs sont obligatoires. Veuillez fournir une répo…" at bounding box center [656, 472] width 233 height 20
click at [670, 476] on input "Montant emprunté" at bounding box center [713, 472] width 117 height 19
type input "5.000"
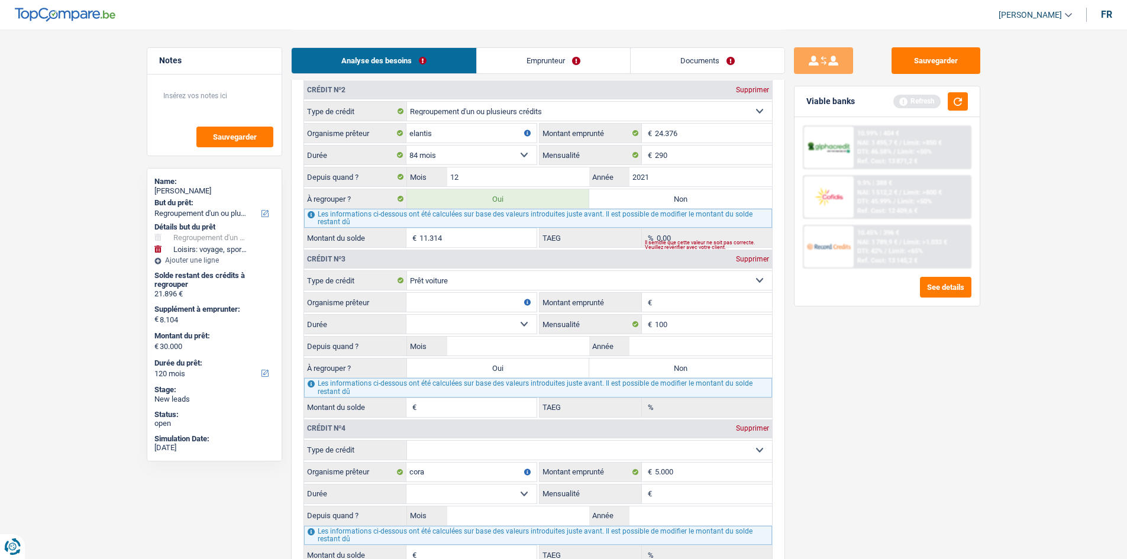
click at [494, 492] on select "12 mois 18 mois 24 mois 30 mois 36 mois Sélectionner une option" at bounding box center [472, 494] width 130 height 19
click at [356, 505] on fieldset "Carte ou ouverture de crédit Prêt hypothécaire Vente à tempérament Prêt à tempé…" at bounding box center [538, 502] width 468 height 125
click at [418, 446] on select "Carte ou ouverture de crédit Prêt hypothécaire Vente à tempérament Prêt à tempé…" at bounding box center [589, 450] width 365 height 19
select select "cardOrCredit"
type input "0"
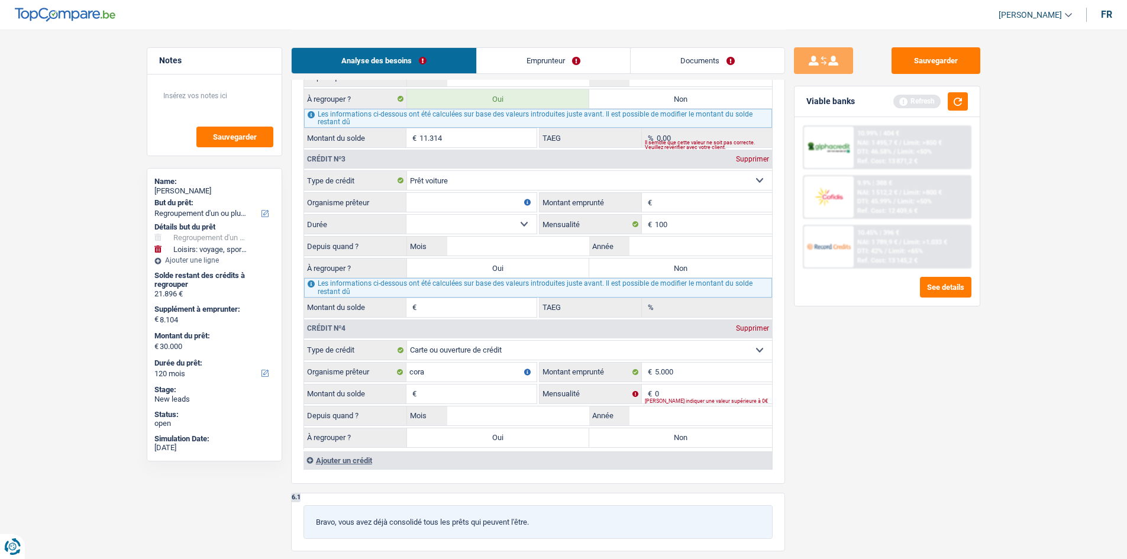
scroll to position [1403, 0]
click at [506, 383] on input "Montant du solde" at bounding box center [478, 392] width 117 height 19
click at [505, 388] on input "Montant du solde" at bounding box center [478, 392] width 117 height 19
type input "5.000"
click at [680, 392] on input "0" at bounding box center [713, 392] width 117 height 19
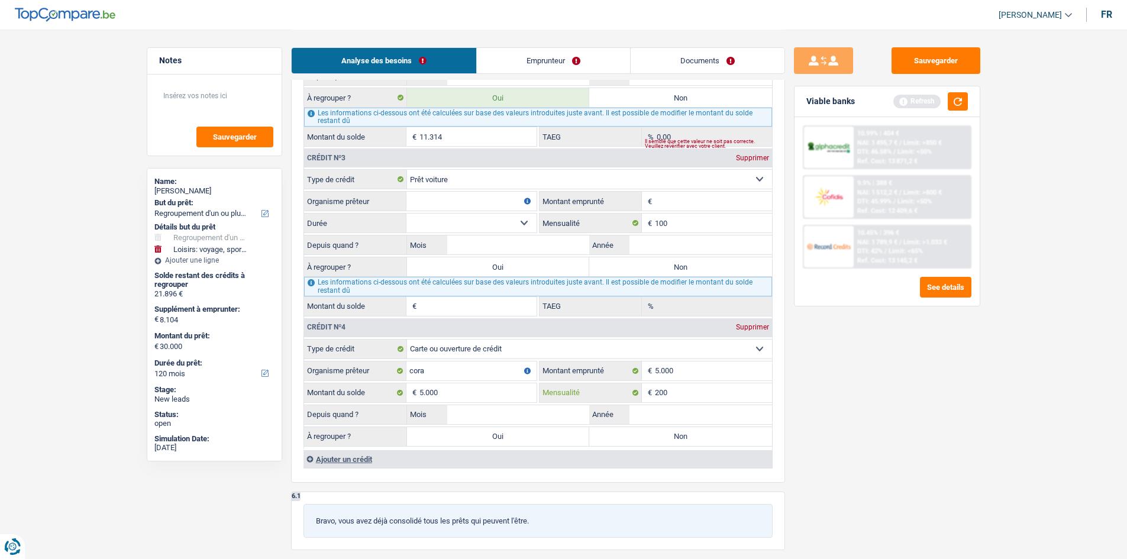
type input "200"
click at [650, 422] on input "Année" at bounding box center [701, 414] width 143 height 19
type input "2019"
click at [567, 419] on input "Mois" at bounding box center [518, 414] width 143 height 19
type input "08"
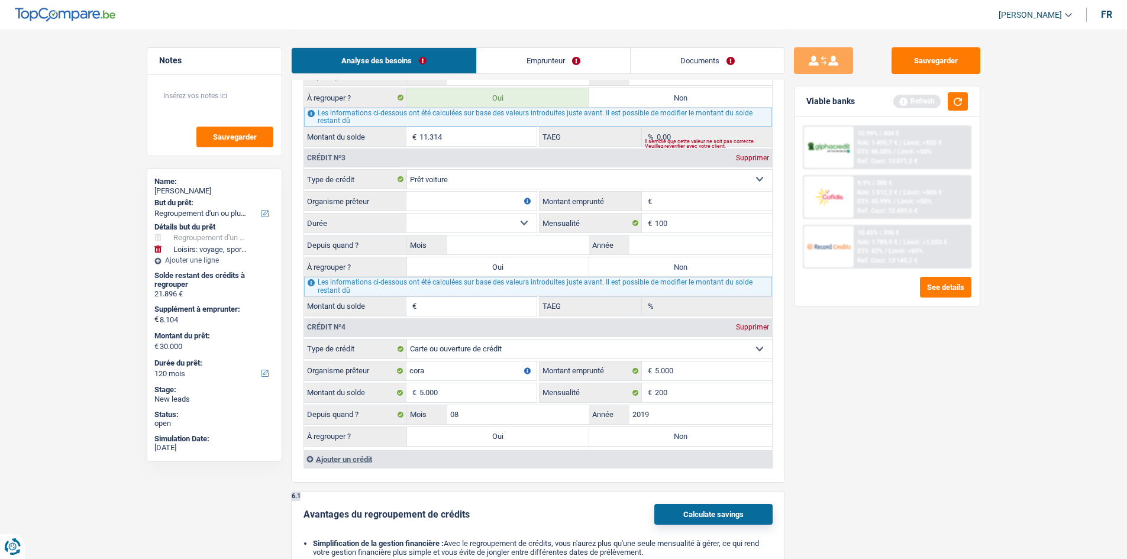
click at [515, 434] on label "Oui" at bounding box center [498, 436] width 183 height 19
click at [515, 434] on input "Oui" at bounding box center [498, 436] width 183 height 19
radio input "true"
type input "35.000"
type input "26.896"
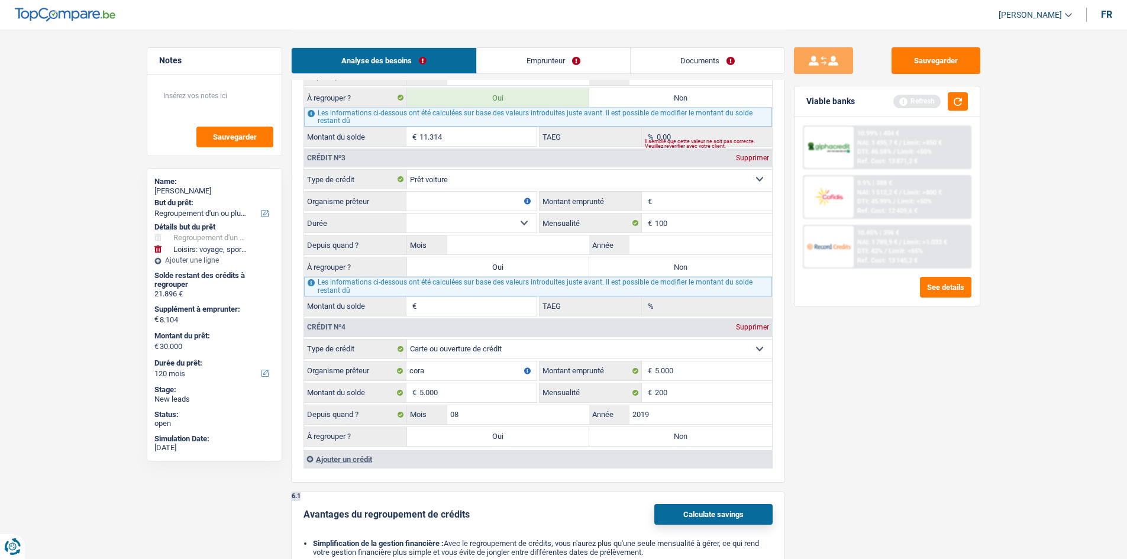
type input "35.000"
type input "26.896"
type input "35.000"
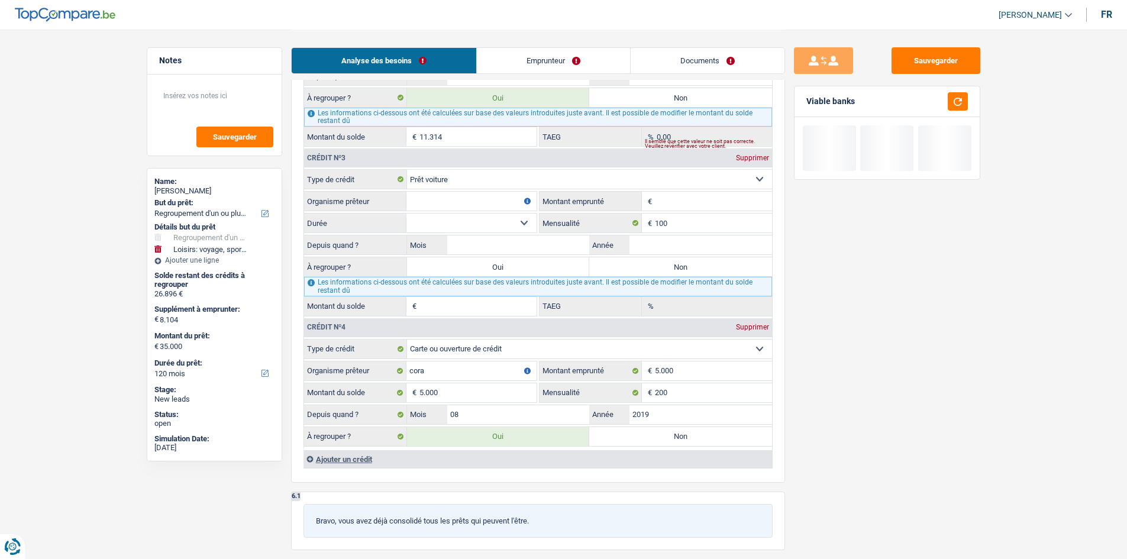
click at [610, 436] on label "Non" at bounding box center [680, 436] width 183 height 19
click at [610, 436] on input "Non" at bounding box center [680, 436] width 183 height 19
radio input "true"
type input "30.000"
type input "21.896"
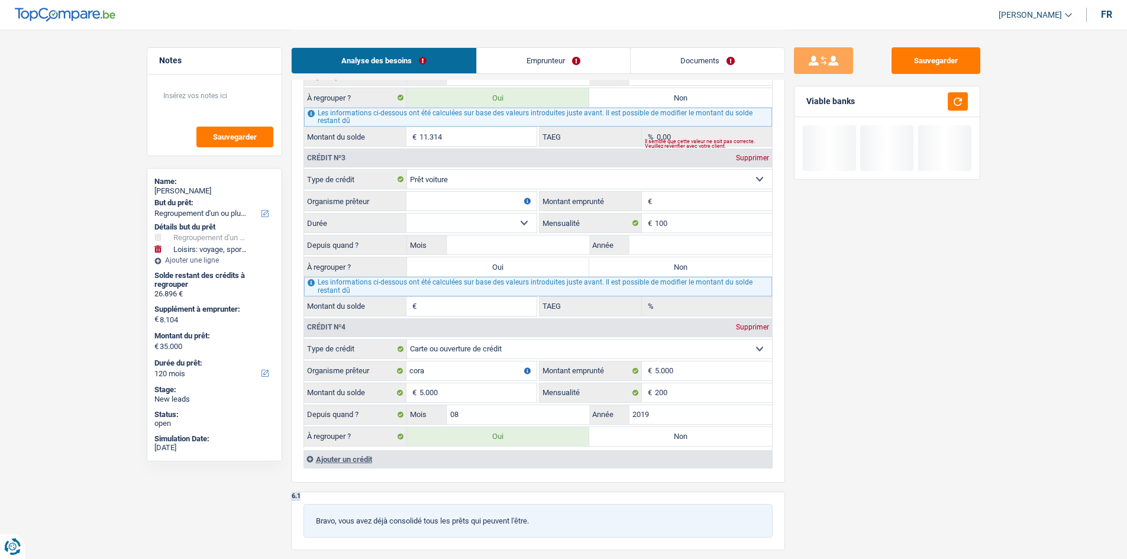
type input "30.000"
type input "21.896"
type input "30.000"
radio input "false"
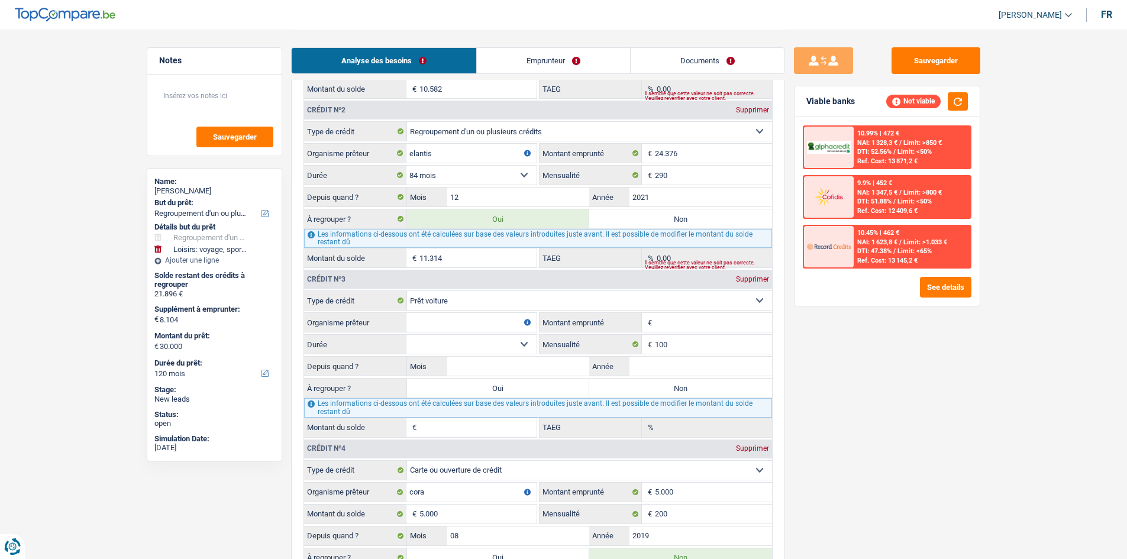
scroll to position [1281, 0]
click at [675, 327] on input "Montant emprunté" at bounding box center [713, 323] width 117 height 19
click at [500, 324] on input "Organisme prêteur" at bounding box center [472, 323] width 130 height 19
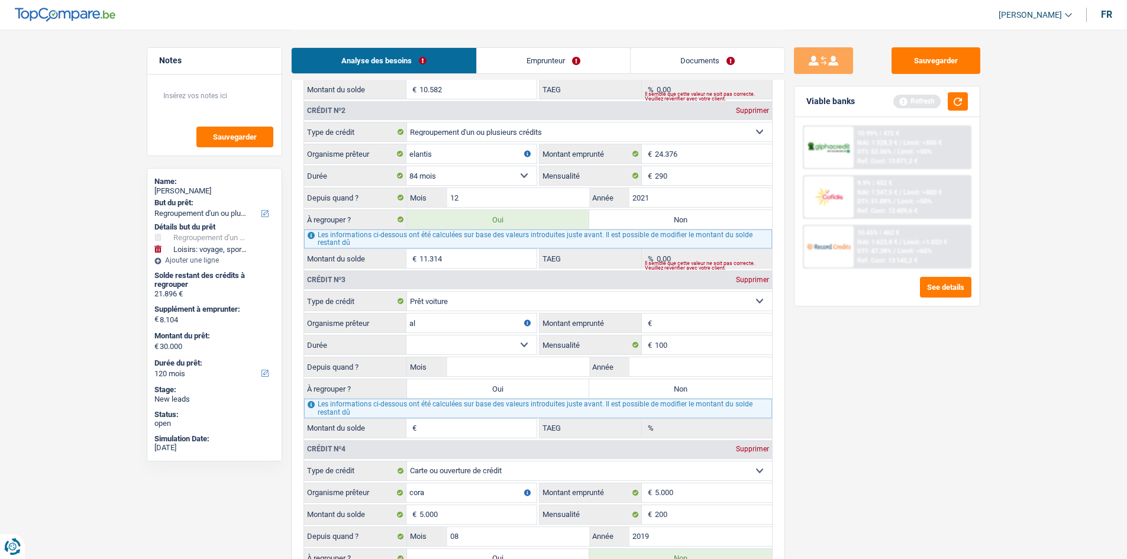
type input "a"
type input "records credit"
click at [718, 328] on input "Montant emprunté" at bounding box center [713, 323] width 117 height 19
click at [475, 341] on select "12 mois 18 mois 24 mois Sélectionner une option" at bounding box center [472, 345] width 130 height 19
click at [678, 322] on input "Montant emprunté" at bounding box center [713, 323] width 117 height 19
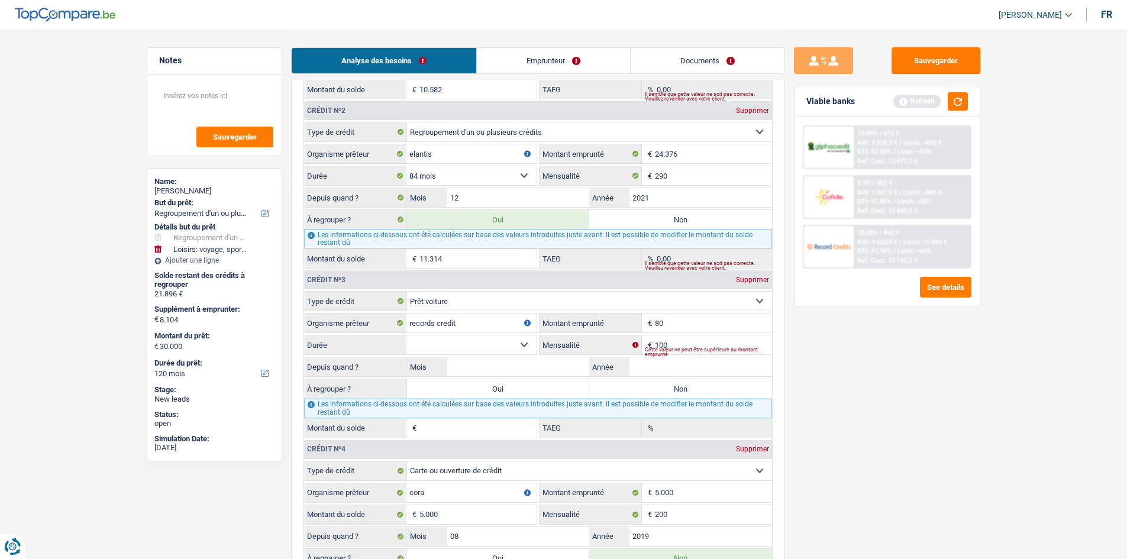
type input "8"
type input "7.500"
click at [479, 344] on select "12 mois 18 mois 24 mois 30 mois 36 mois 42 mois Sélectionner une option" at bounding box center [472, 345] width 130 height 19
click at [652, 375] on input "Année" at bounding box center [701, 366] width 143 height 19
type input "2025"
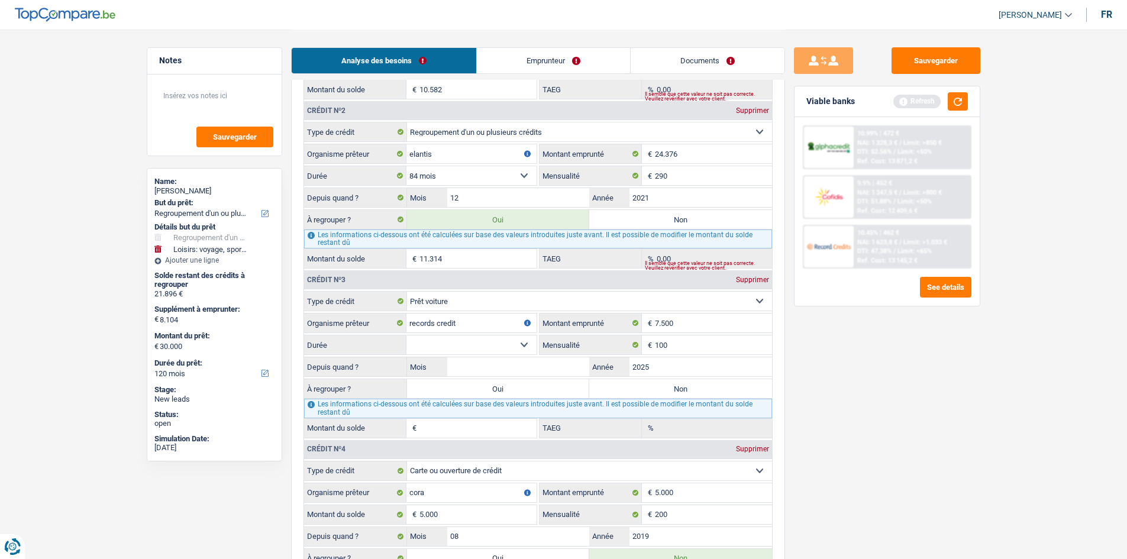
drag, startPoint x: 560, startPoint y: 353, endPoint x: 550, endPoint y: 359, distance: 11.2
click at [559, 354] on label "Mensualité" at bounding box center [591, 345] width 102 height 19
click at [531, 367] on input "Mois" at bounding box center [518, 366] width 143 height 19
type input "05"
click at [527, 344] on select "12 mois 18 mois 24 mois 30 mois 36 mois 42 mois Sélectionner une option" at bounding box center [472, 345] width 130 height 19
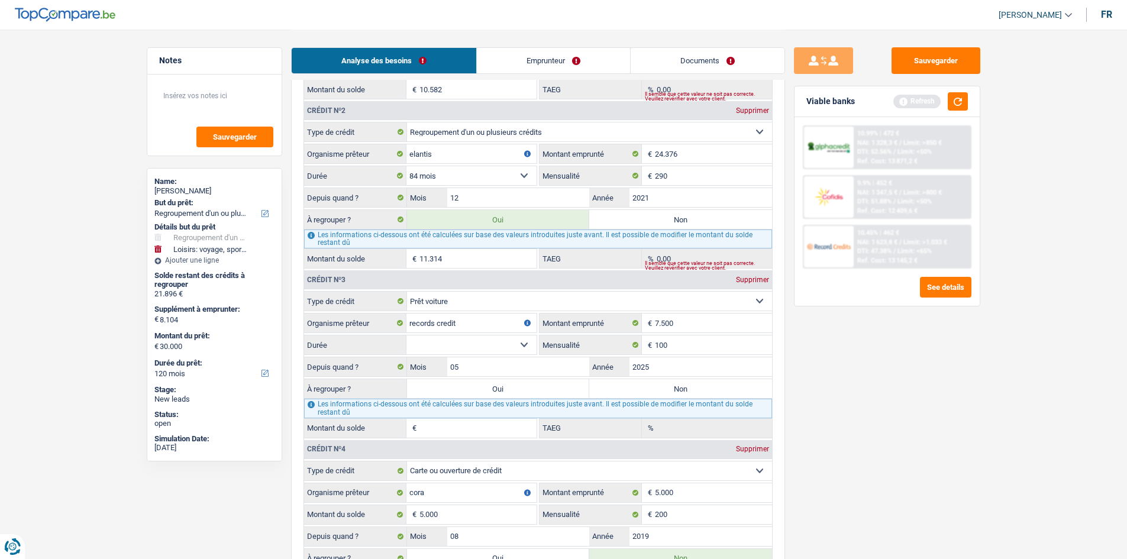
select select "42"
click at [407, 336] on select "12 mois 18 mois 24 mois 30 mois 36 mois 42 mois Sélectionner une option" at bounding box center [472, 345] width 130 height 19
type input "6.405"
type input "0,00"
click at [741, 327] on input "7.500" at bounding box center [713, 323] width 117 height 19
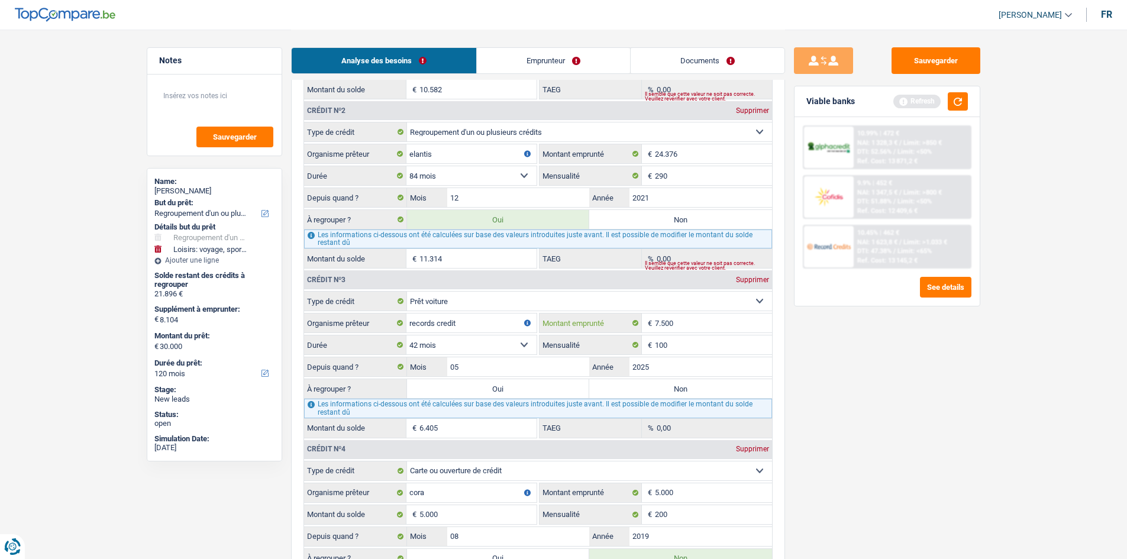
type input "750"
select select
type input "7.501"
click at [839, 414] on div "Sauvegarder Viable banks Refresh 10.99% | 472 € NAI: 1 328,3 € / Limit: >850 € …" at bounding box center [887, 293] width 204 height 493
click at [451, 350] on div "Tous les champs sont obligatoires. Veuillez fournir une réponse plus longue" at bounding box center [473, 352] width 127 height 5
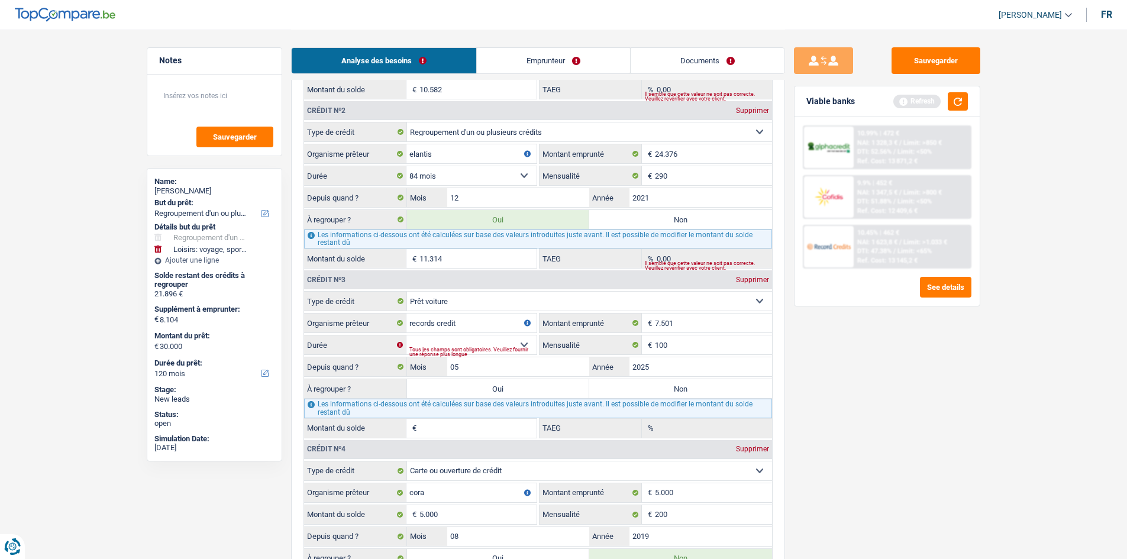
click at [524, 350] on div "Tous les champs sont obligatoires. Veuillez fournir une réponse plus longue" at bounding box center [473, 352] width 127 height 5
click at [527, 346] on select "12 mois 18 mois 24 mois 30 mois 36 mois 42 mois 48 mois Sélectionner une option" at bounding box center [472, 345] width 130 height 19
select select "48"
click at [407, 336] on select "12 mois 18 mois 24 mois 30 mois 36 mois 42 mois 48 mois Sélectionner une option" at bounding box center [472, 345] width 130 height 19
type input "6.616"
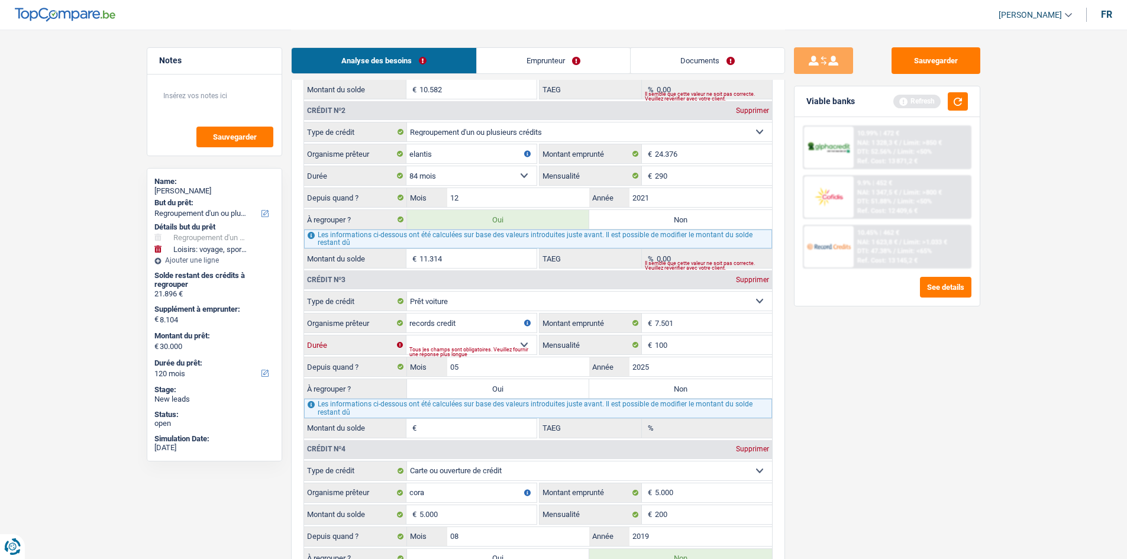
type input "0,00"
click at [666, 363] on input "2025" at bounding box center [701, 366] width 143 height 19
click at [847, 346] on div "Sauvegarder Viable banks Refresh 10.99% | 472 € NAI: 1 328,3 € / Limit: >850 € …" at bounding box center [887, 293] width 204 height 493
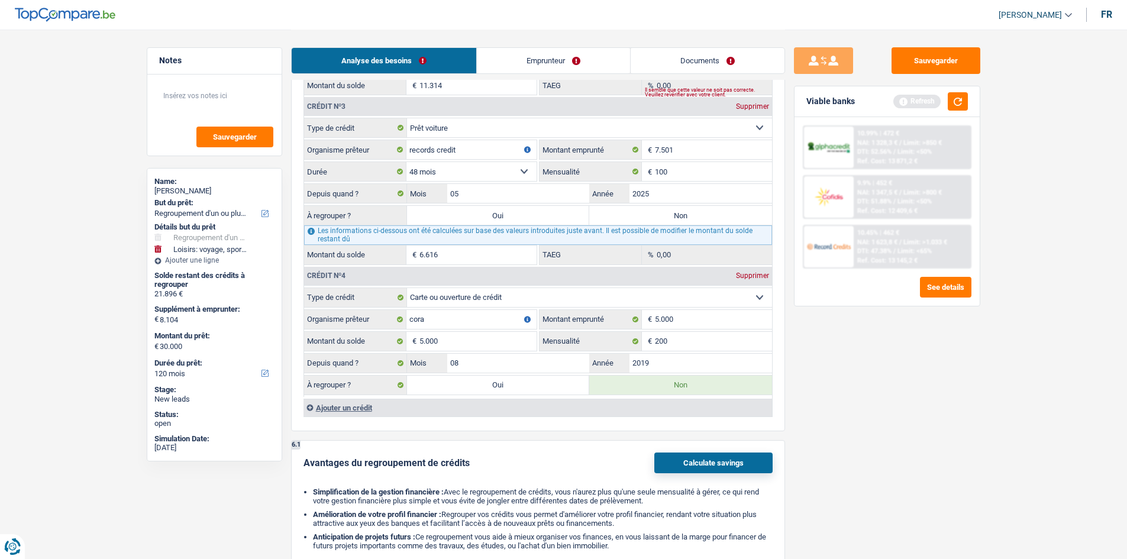
scroll to position [1455, 0]
click at [604, 211] on label "Non" at bounding box center [680, 214] width 183 height 19
click at [604, 211] on input "Non" at bounding box center [680, 214] width 183 height 19
radio input "true"
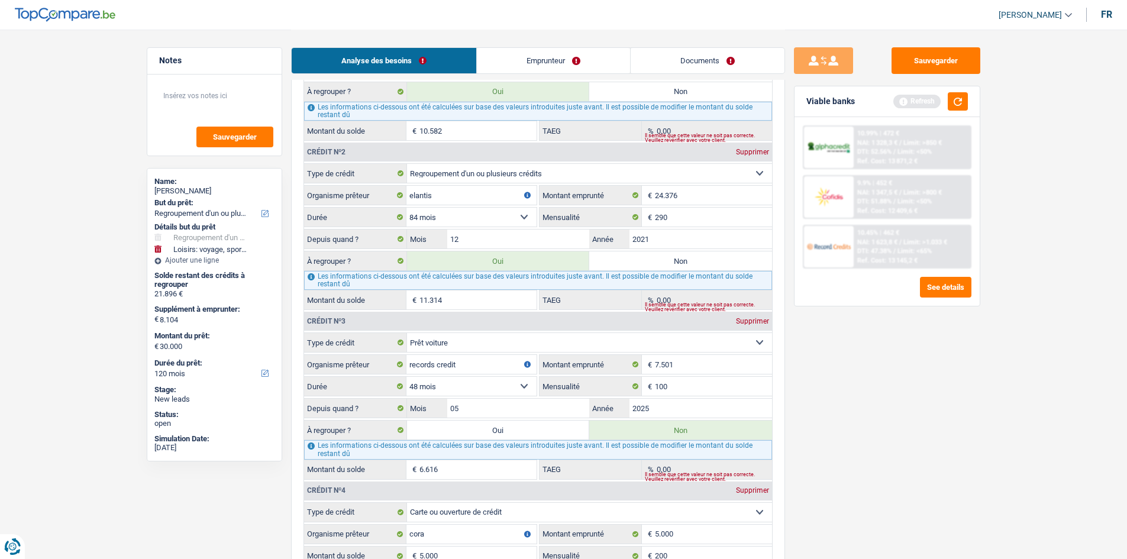
scroll to position [1231, 0]
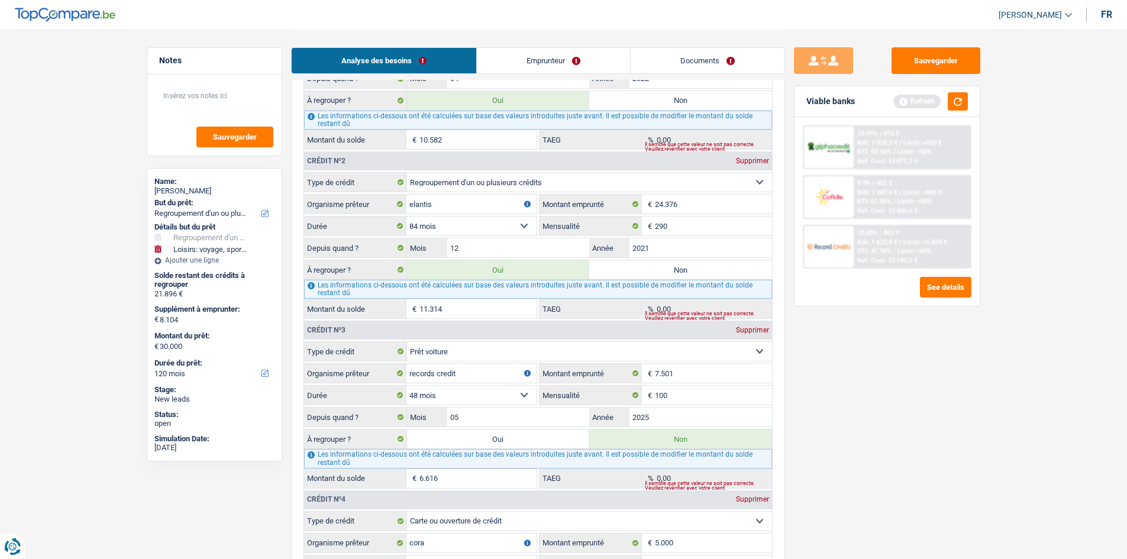
click at [523, 53] on link "Emprunteur" at bounding box center [553, 60] width 153 height 25
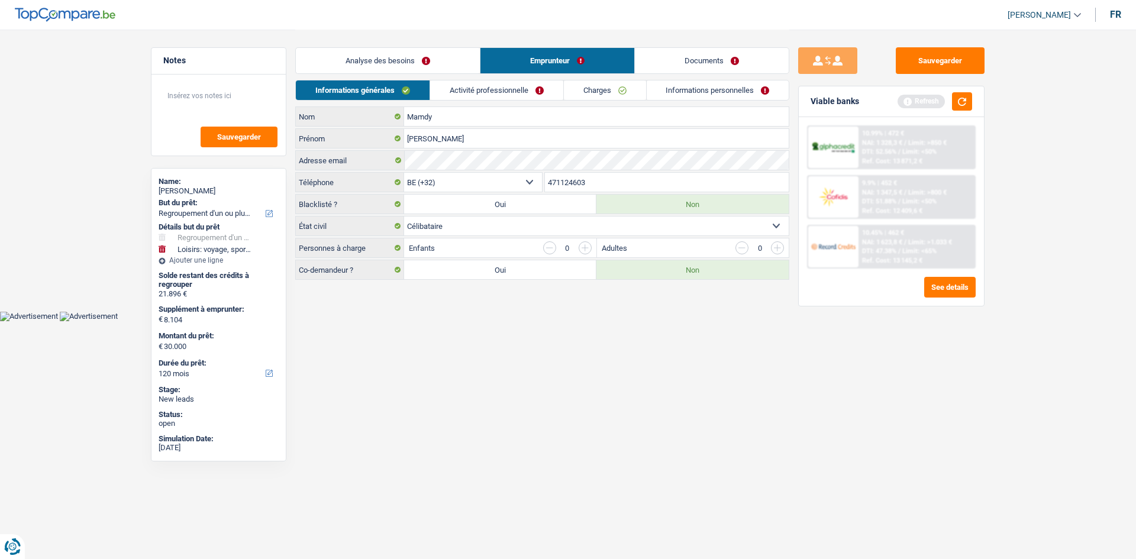
click at [521, 89] on link "Activité professionnelle" at bounding box center [496, 90] width 133 height 20
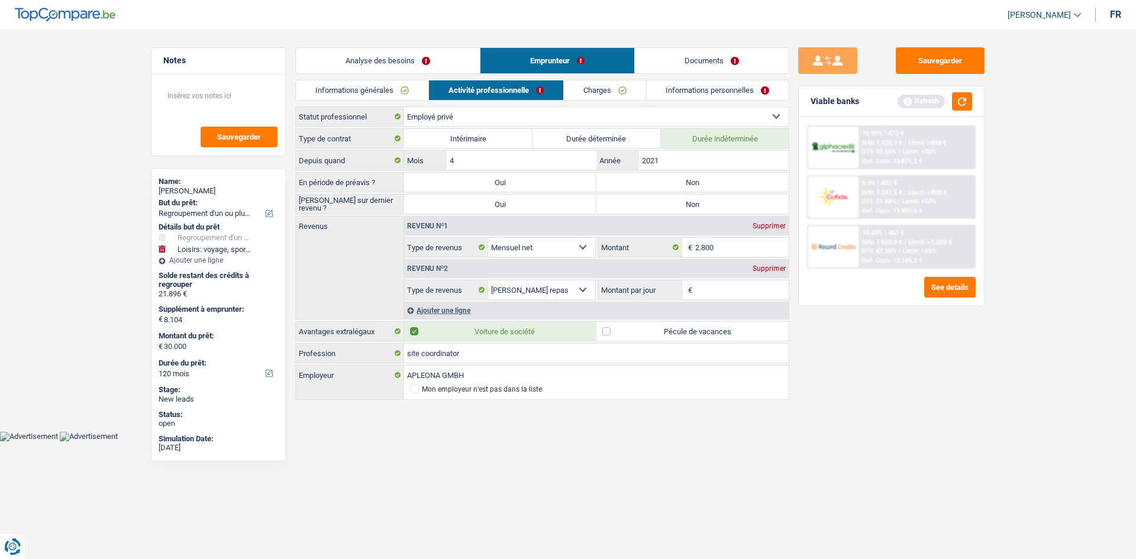
drag, startPoint x: 352, startPoint y: 90, endPoint x: 356, endPoint y: 95, distance: 6.4
click at [351, 90] on link "Informations générales" at bounding box center [362, 90] width 133 height 20
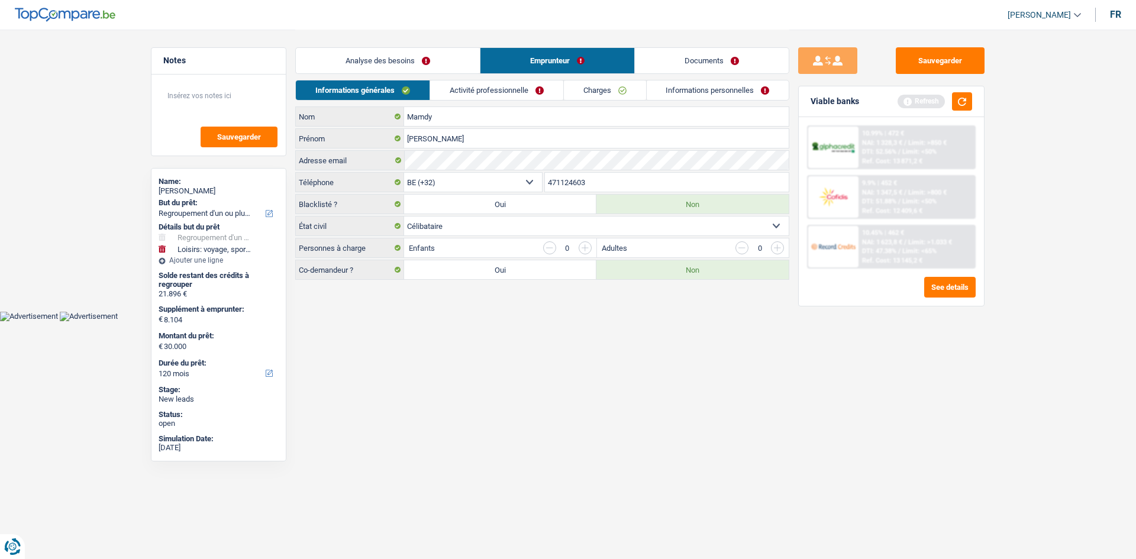
click at [381, 62] on link "Analyse des besoins" at bounding box center [388, 60] width 184 height 25
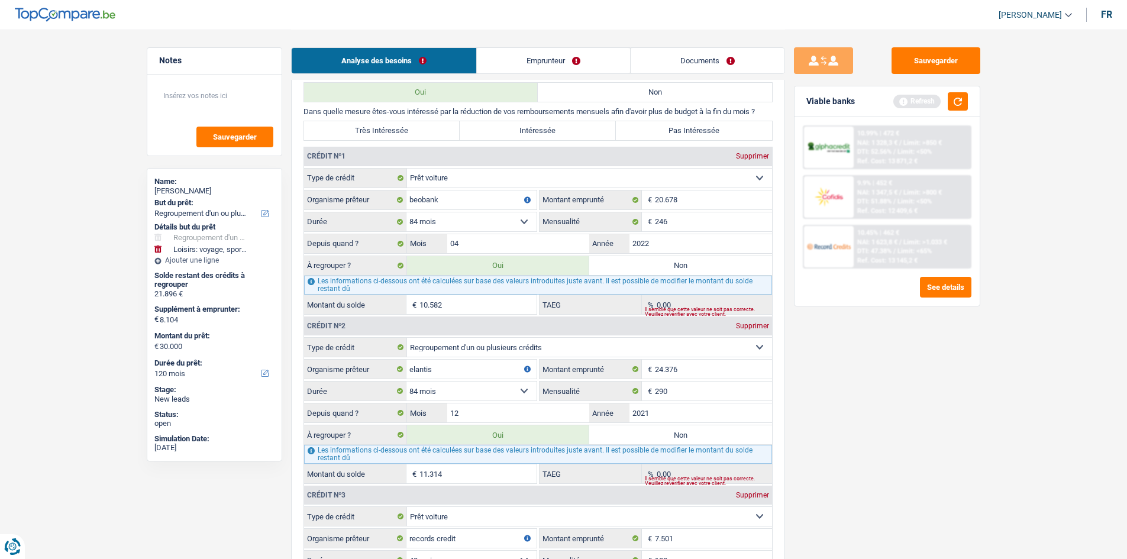
scroll to position [1243, 0]
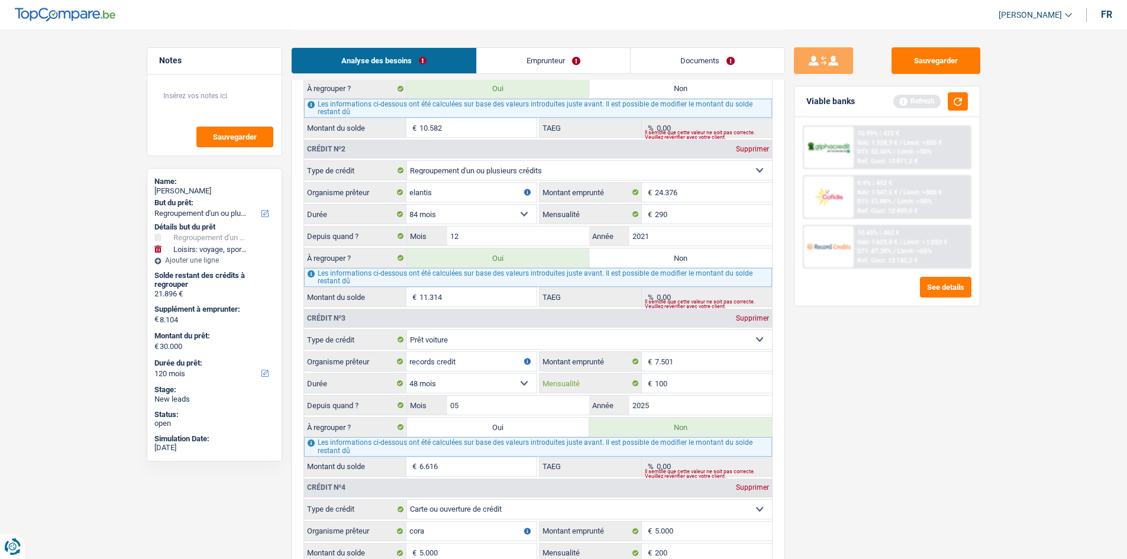
drag, startPoint x: 685, startPoint y: 375, endPoint x: 689, endPoint y: 385, distance: 10.1
click at [686, 377] on input "100" at bounding box center [713, 383] width 117 height 19
type input "109"
drag, startPoint x: 505, startPoint y: 62, endPoint x: 495, endPoint y: 73, distance: 14.7
click at [505, 62] on link "Emprunteur" at bounding box center [553, 60] width 153 height 25
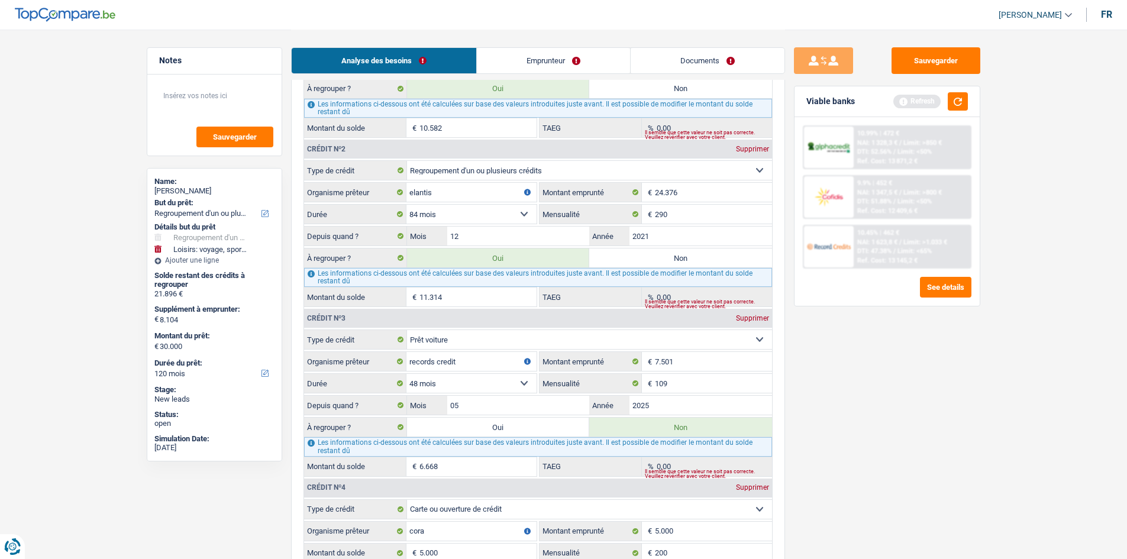
scroll to position [0, 0]
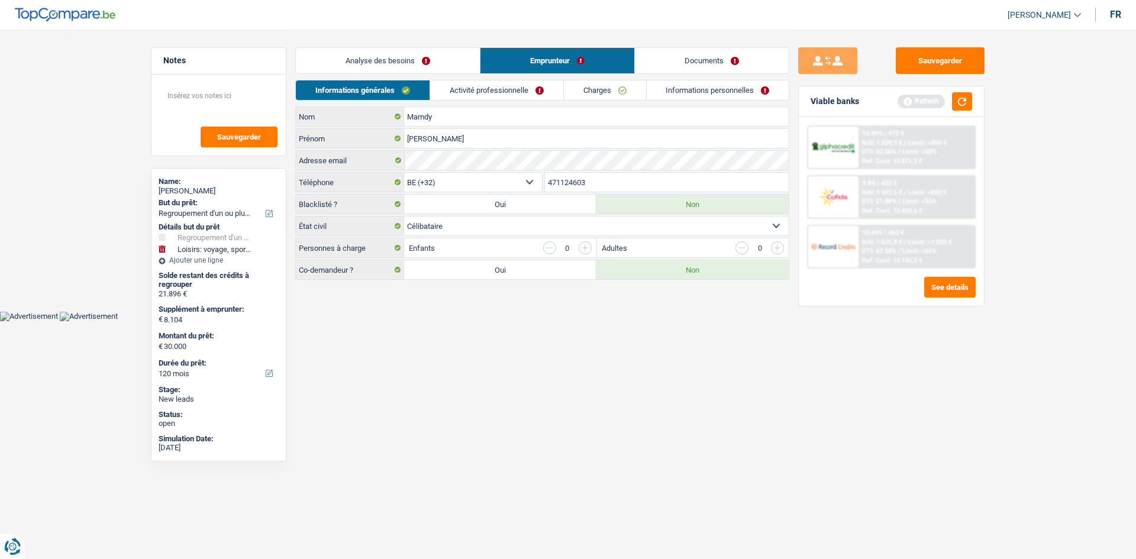
drag, startPoint x: 471, startPoint y: 80, endPoint x: 475, endPoint y: 85, distance: 6.4
click at [474, 84] on li "Activité professionnelle" at bounding box center [497, 90] width 134 height 21
drag, startPoint x: 508, startPoint y: 85, endPoint x: 516, endPoint y: 78, distance: 10.5
click at [510, 86] on link "Activité professionnelle" at bounding box center [496, 90] width 133 height 20
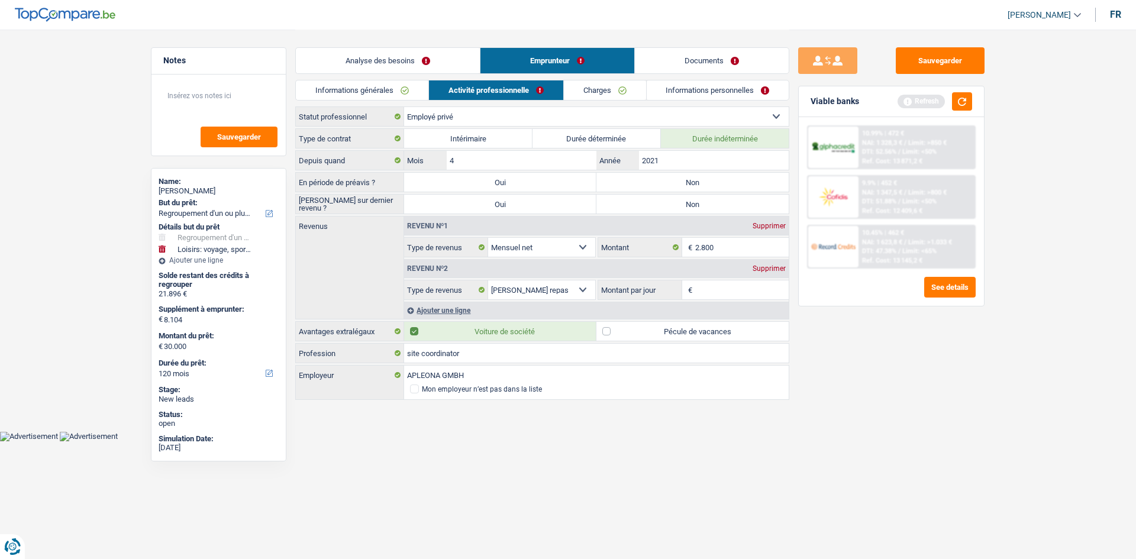
click at [718, 185] on label "Non" at bounding box center [693, 182] width 192 height 19
click at [718, 185] on input "Non" at bounding box center [693, 182] width 192 height 19
radio input "true"
click at [688, 202] on label "Non" at bounding box center [693, 204] width 192 height 19
click at [688, 202] on input "Non" at bounding box center [693, 204] width 192 height 19
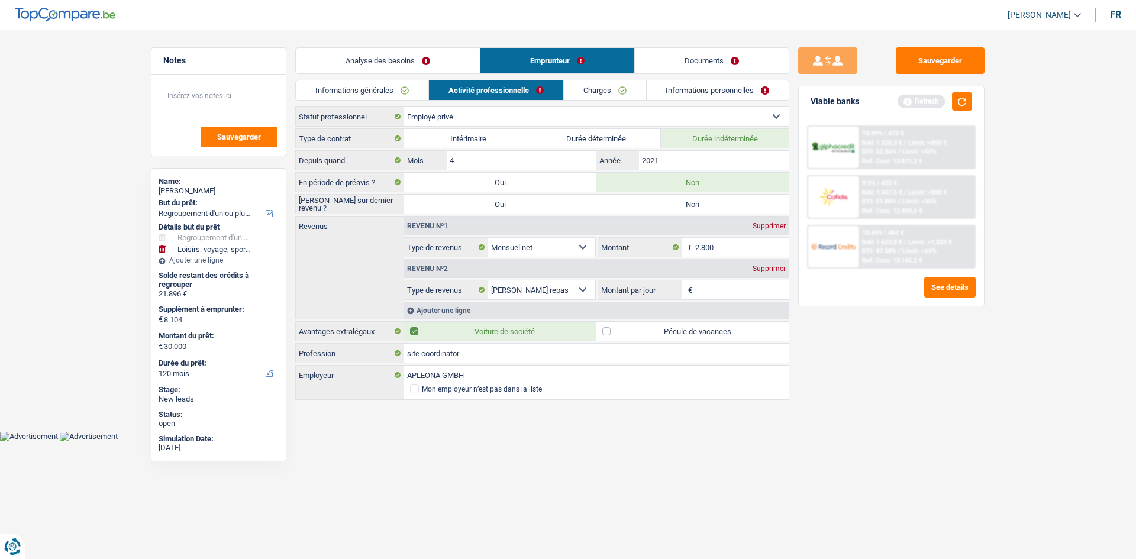
radio input "true"
click at [598, 83] on link "Charges" at bounding box center [605, 90] width 82 height 20
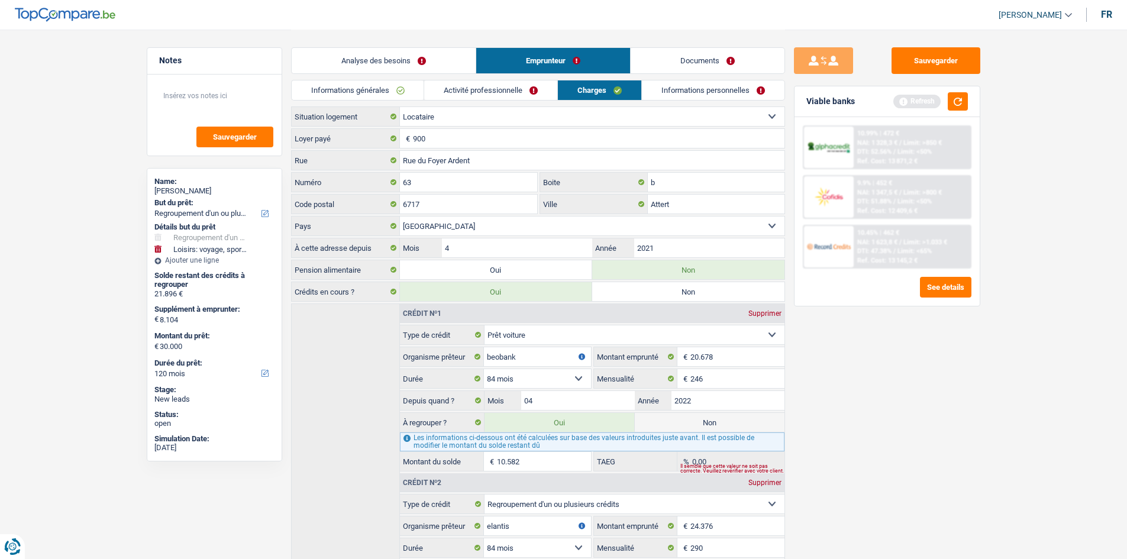
click at [450, 233] on select "Belgique Luxembourg Sélectionner une option" at bounding box center [592, 226] width 385 height 19
click at [344, 224] on label "Pays" at bounding box center [346, 226] width 108 height 19
click at [400, 224] on select "Belgique Luxembourg Sélectionner une option" at bounding box center [592, 226] width 385 height 19
click at [464, 96] on link "Activité professionnelle" at bounding box center [490, 90] width 133 height 20
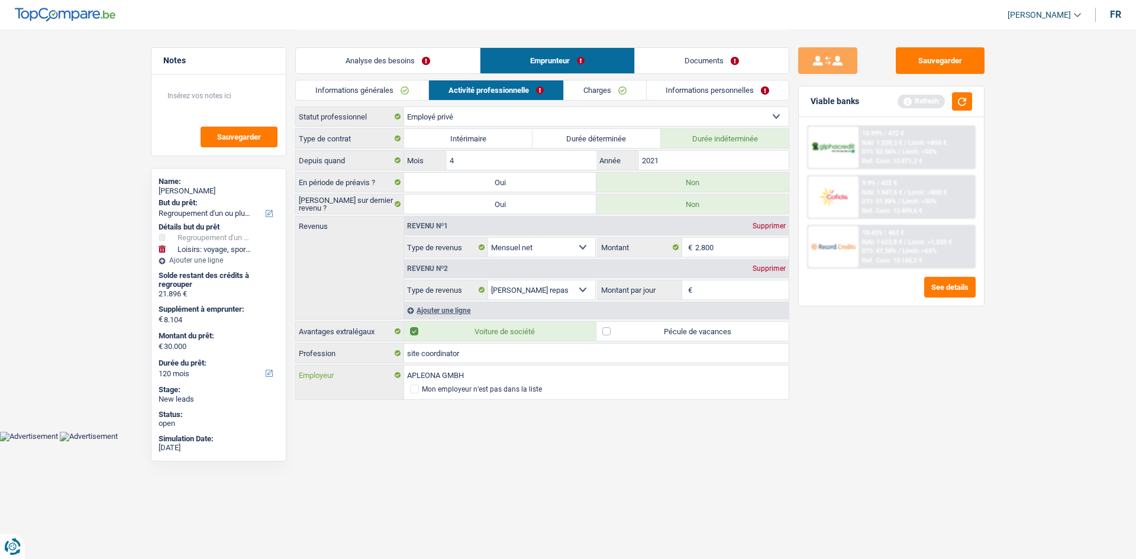
click at [482, 376] on input "APLEONA GMBH" at bounding box center [596, 375] width 385 height 19
click at [487, 441] on html "Vous avez le contrôle de vos données Nous utilisons des cookies, tout comme nos…" at bounding box center [568, 220] width 1136 height 441
drag, startPoint x: 389, startPoint y: 92, endPoint x: 382, endPoint y: 91, distance: 7.2
click at [388, 92] on link "Informations générales" at bounding box center [362, 90] width 133 height 20
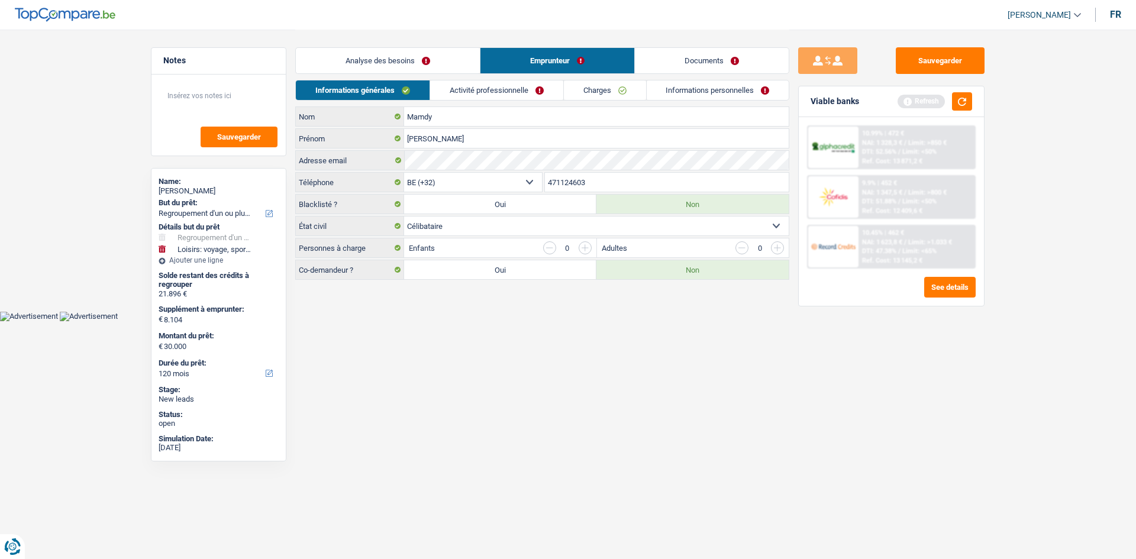
click at [542, 88] on link "Activité professionnelle" at bounding box center [496, 90] width 133 height 20
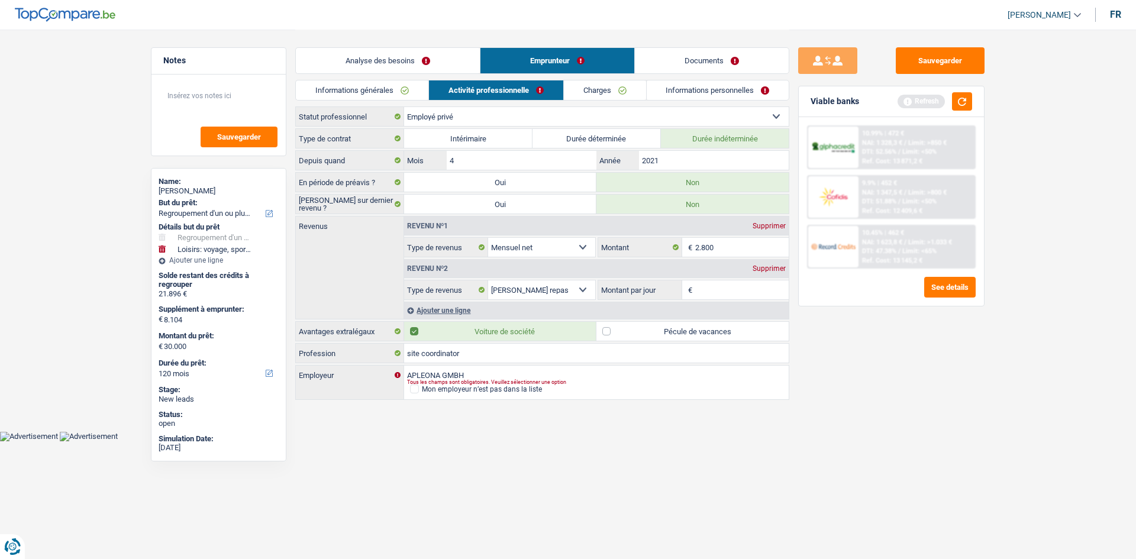
click at [705, 286] on input "Montant par jour" at bounding box center [742, 289] width 94 height 19
click at [746, 247] on input "2.800" at bounding box center [742, 247] width 94 height 19
type input "2.850"
click at [734, 297] on input "Montant par jour" at bounding box center [742, 289] width 94 height 19
type input "8,0"
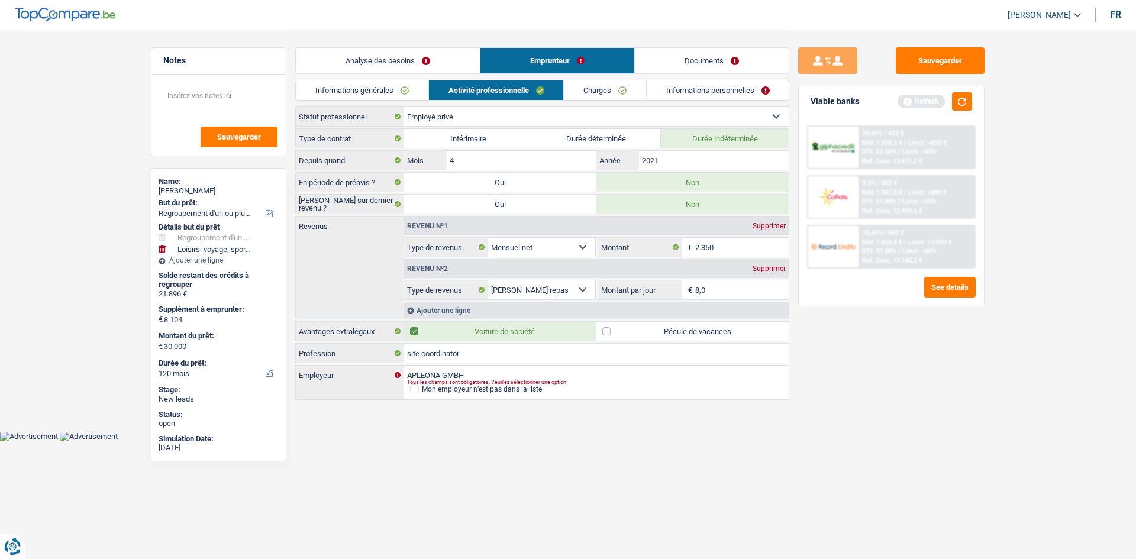
click at [1054, 441] on html "Vous avez le contrôle de vos données Nous utilisons des cookies, tout comme nos…" at bounding box center [568, 220] width 1136 height 441
click at [640, 328] on label "Pécule de vacances" at bounding box center [693, 331] width 192 height 19
click at [640, 328] on input "Pécule de vacances" at bounding box center [693, 331] width 192 height 19
checkbox input "true"
click at [622, 92] on link "Charges" at bounding box center [605, 90] width 82 height 20
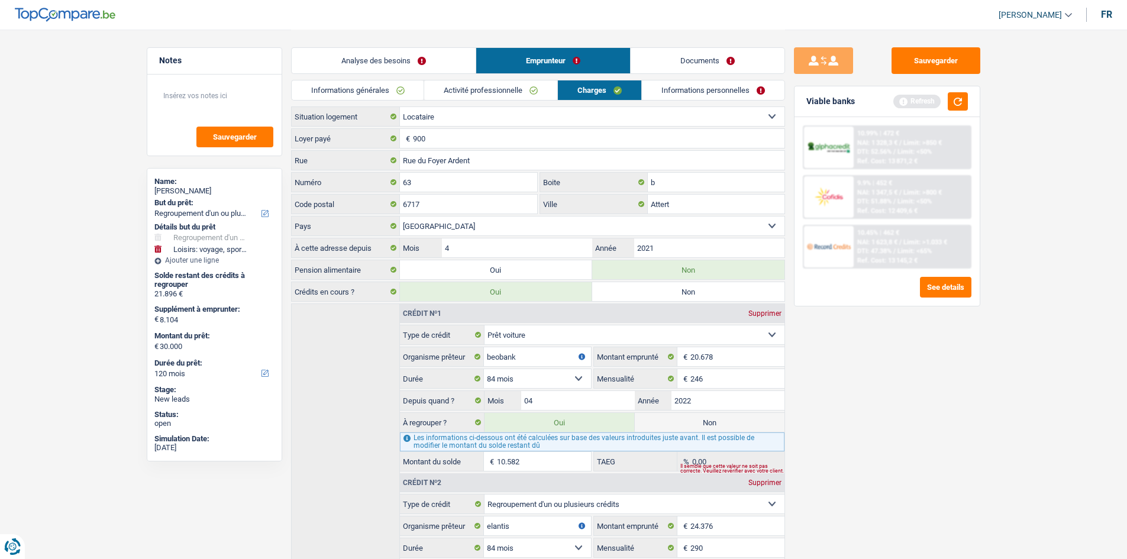
click at [676, 82] on link "Informations personnelles" at bounding box center [713, 90] width 143 height 20
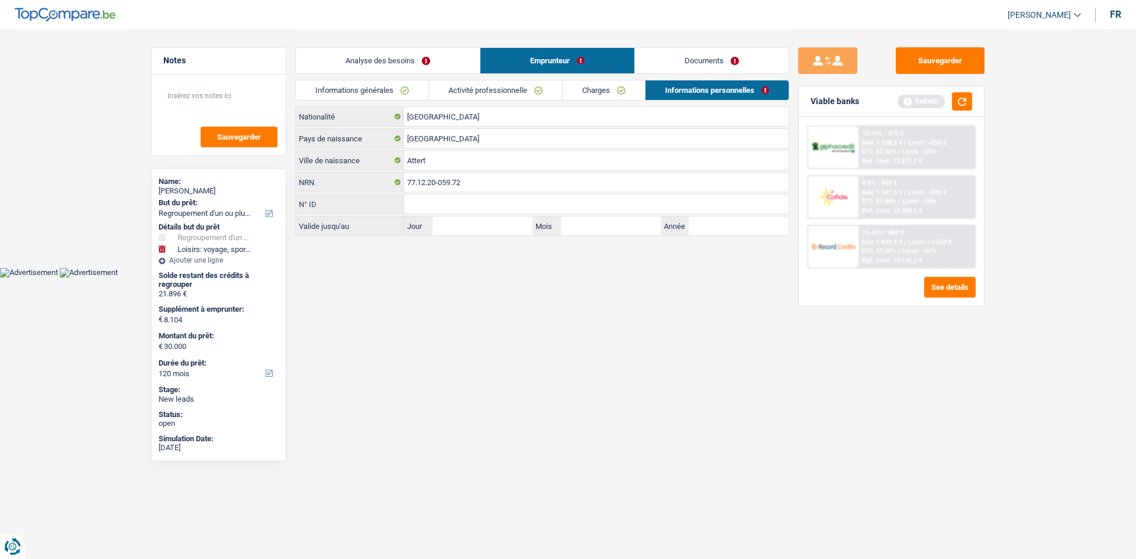
click at [364, 62] on link "Analyse des besoins" at bounding box center [388, 60] width 184 height 25
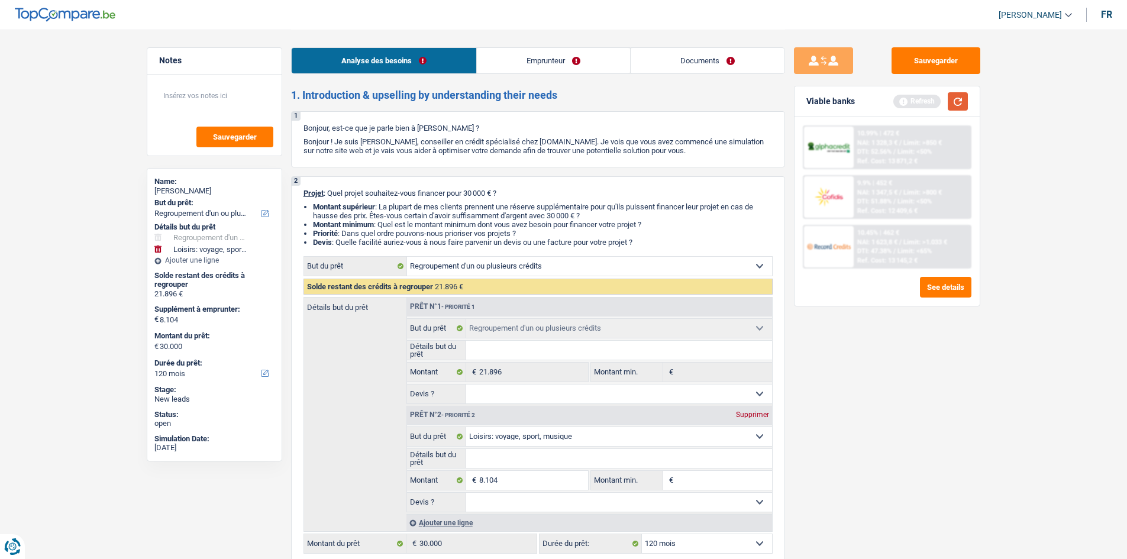
click at [960, 102] on button "button" at bounding box center [958, 101] width 20 height 18
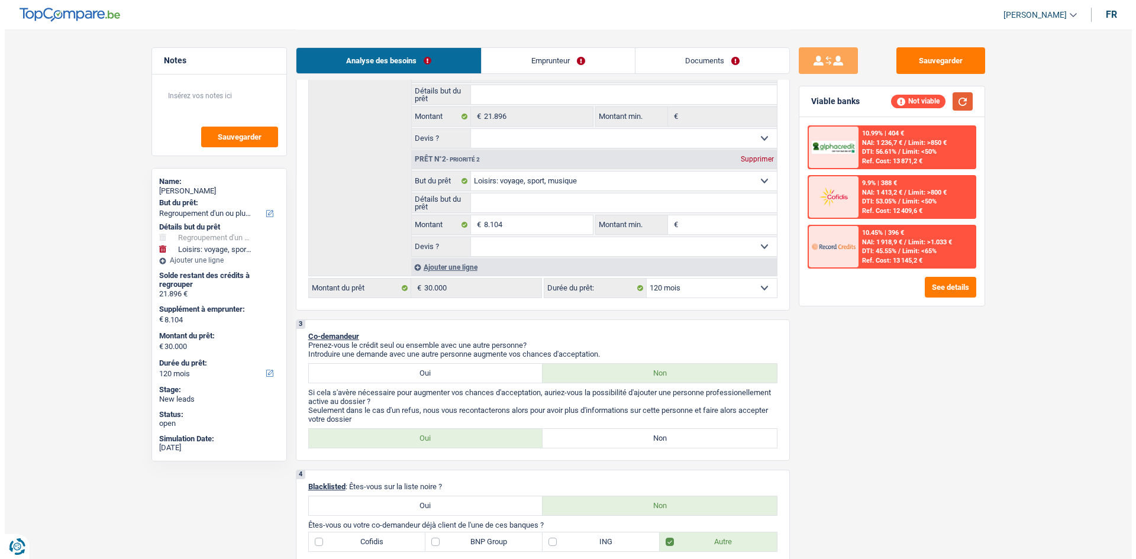
scroll to position [178, 0]
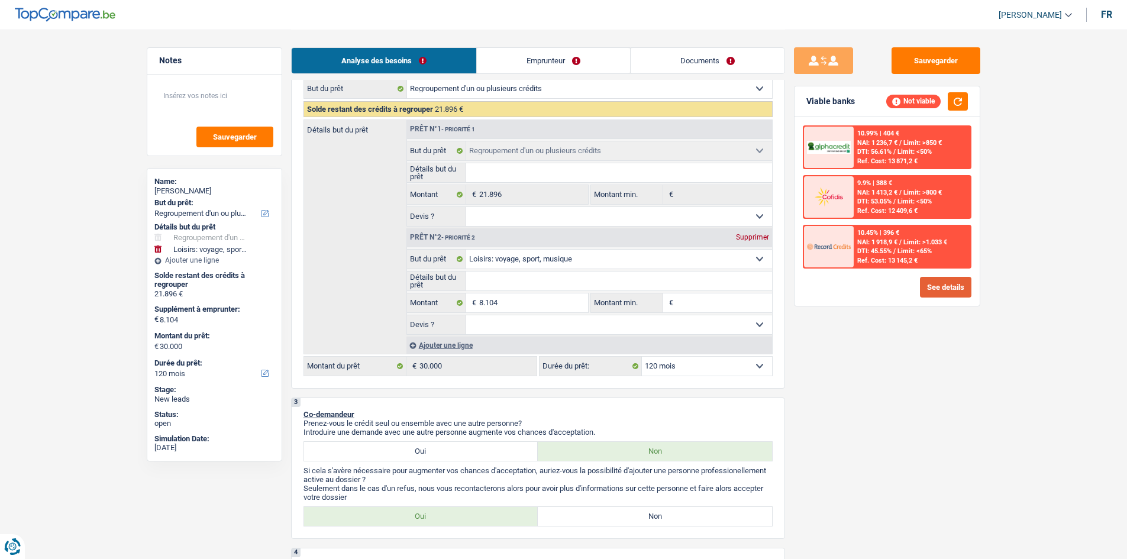
click at [939, 289] on button "See details" at bounding box center [945, 287] width 51 height 21
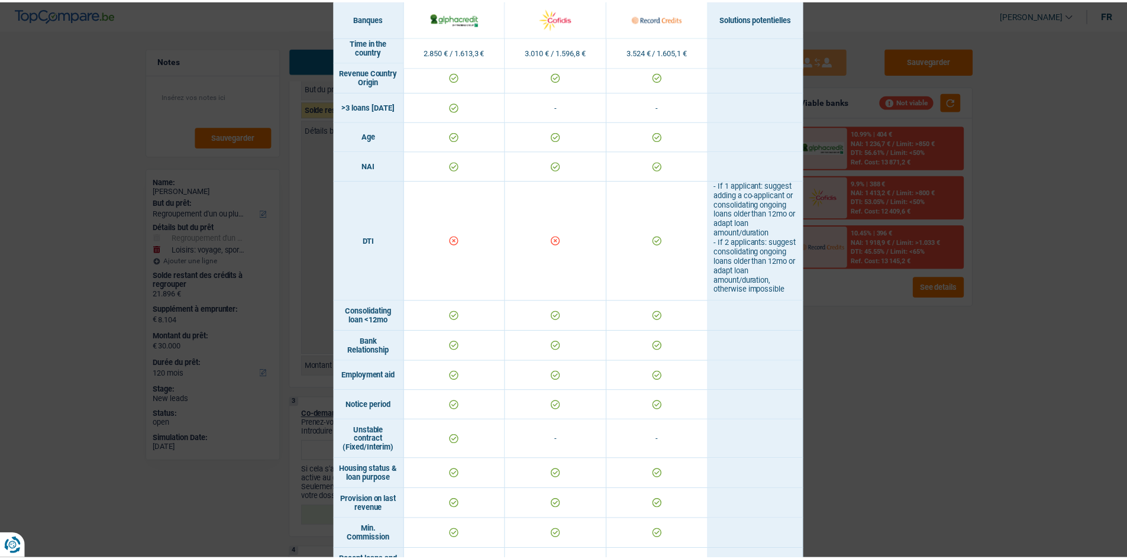
scroll to position [669, 0]
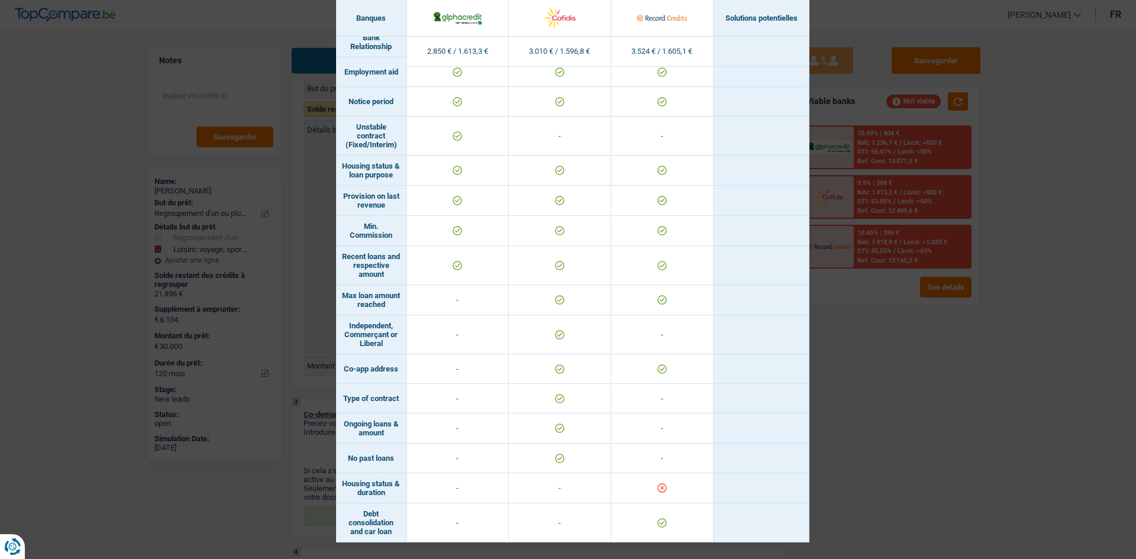
click at [928, 406] on div "Banks conditions × Banques Solutions potentielles Revenus / Charges 2.850 € / 1…" at bounding box center [568, 279] width 1136 height 559
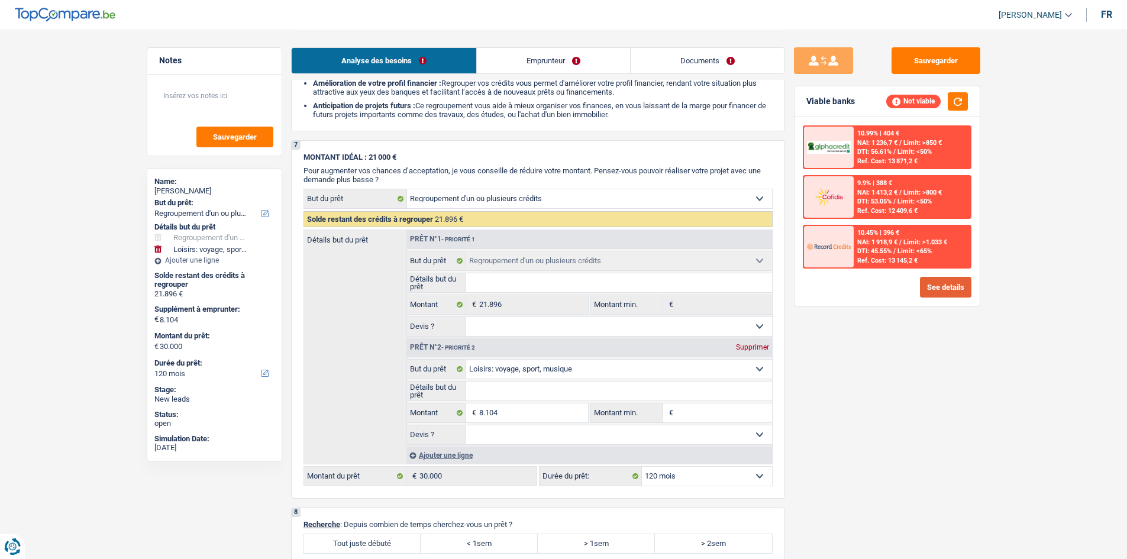
scroll to position [2012, 0]
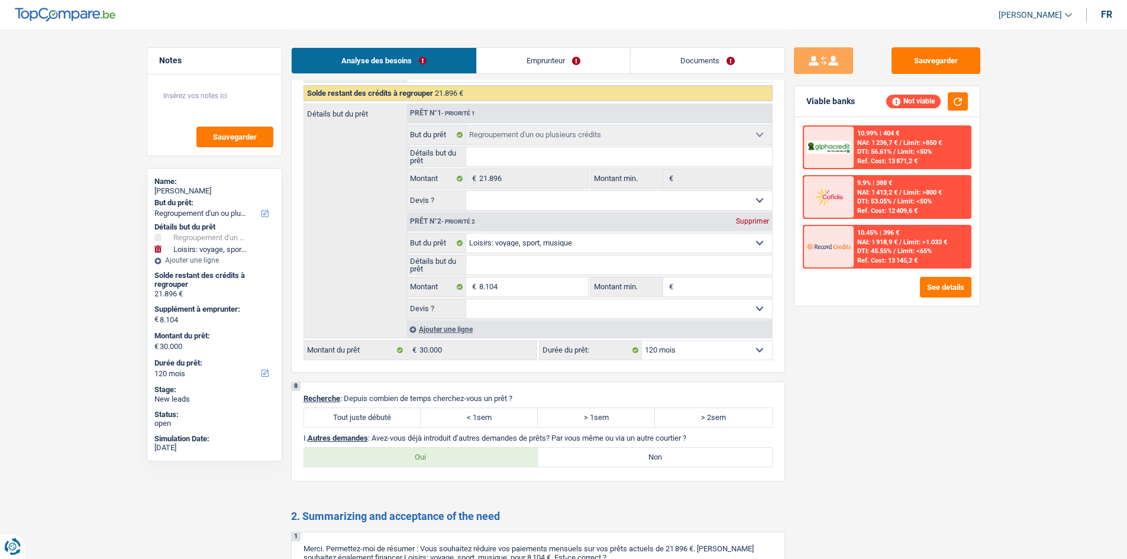
click at [444, 460] on label "Oui" at bounding box center [421, 457] width 234 height 19
click at [444, 460] on input "Oui" at bounding box center [421, 457] width 234 height 19
radio input "true"
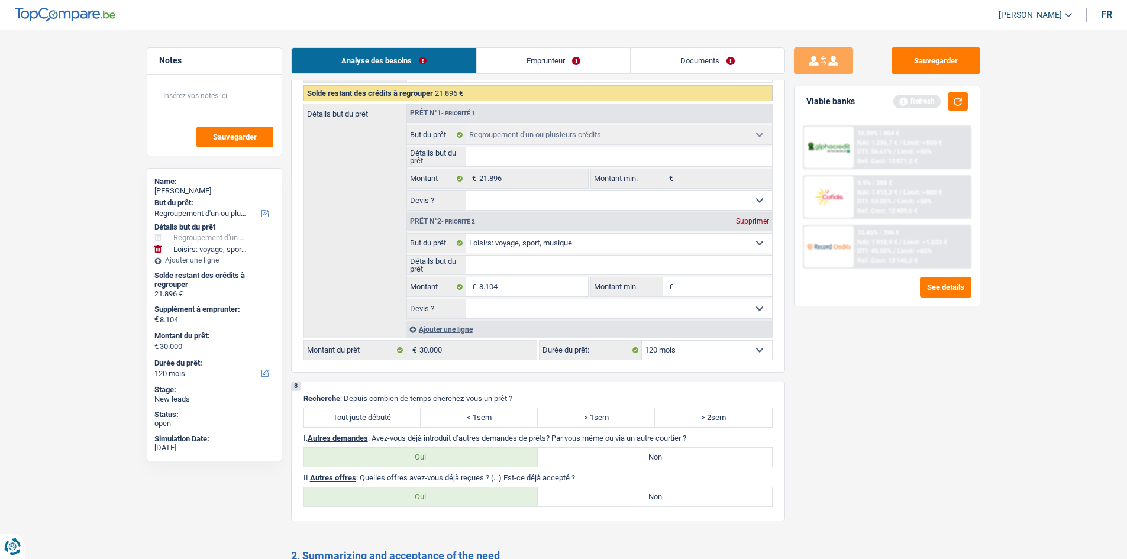
click at [601, 502] on label "Non" at bounding box center [655, 497] width 234 height 19
click at [601, 502] on input "Non" at bounding box center [655, 497] width 234 height 19
radio input "true"
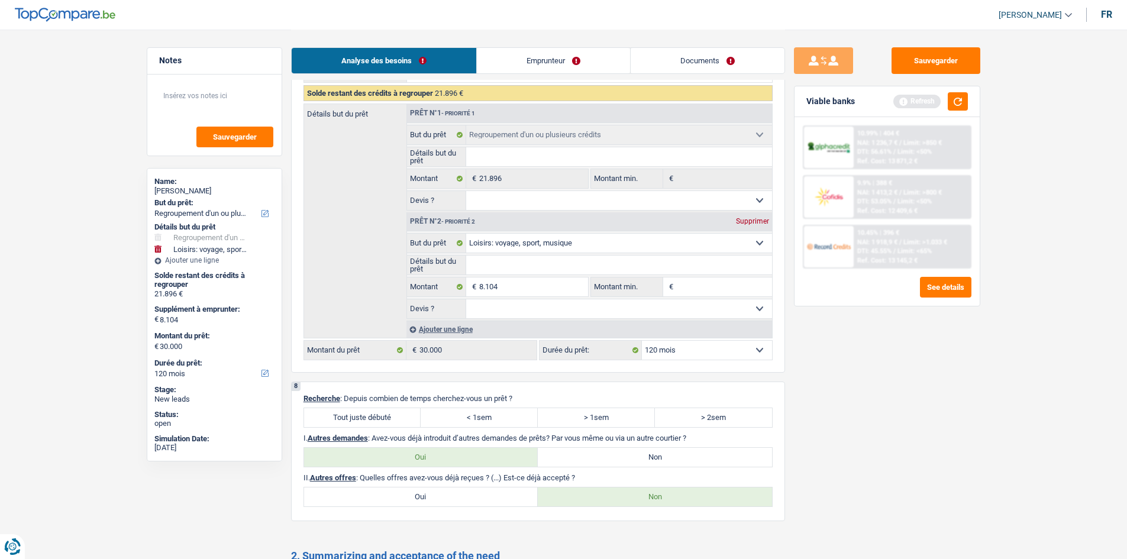
click at [363, 412] on label "Tout juste débuté" at bounding box center [362, 417] width 117 height 19
click at [363, 412] on input "Tout juste débuté" at bounding box center [362, 417] width 117 height 19
radio input "true"
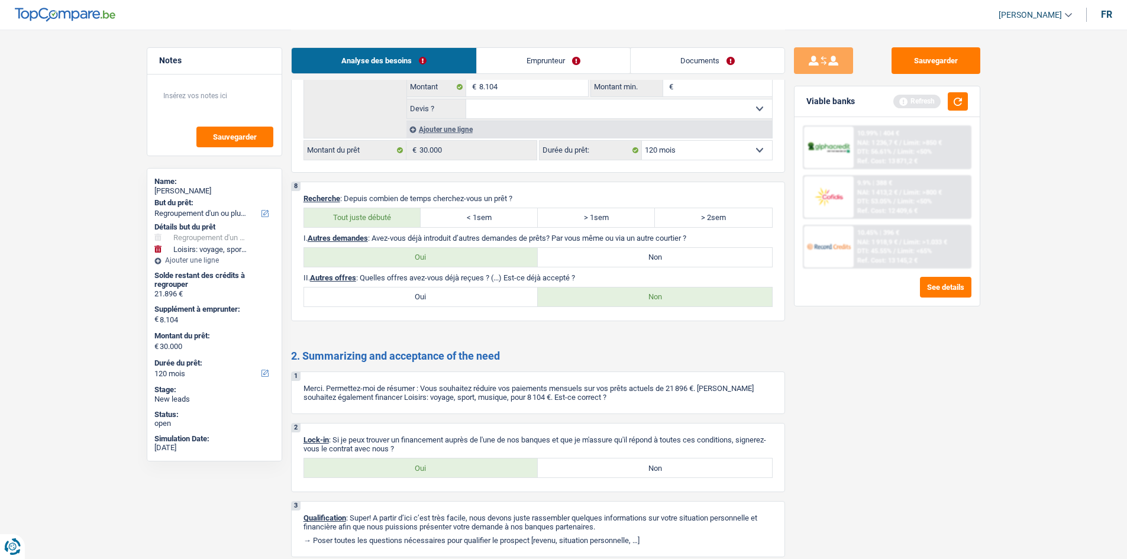
scroll to position [2258, 0]
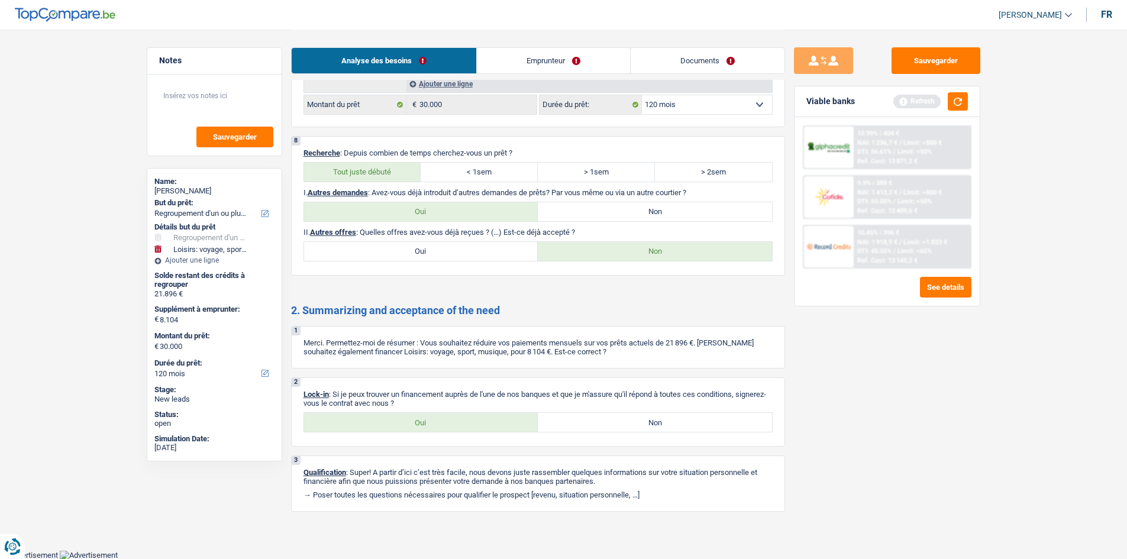
click at [440, 423] on label "Oui" at bounding box center [421, 422] width 234 height 19
click at [440, 423] on input "Oui" at bounding box center [421, 422] width 234 height 19
radio input "true"
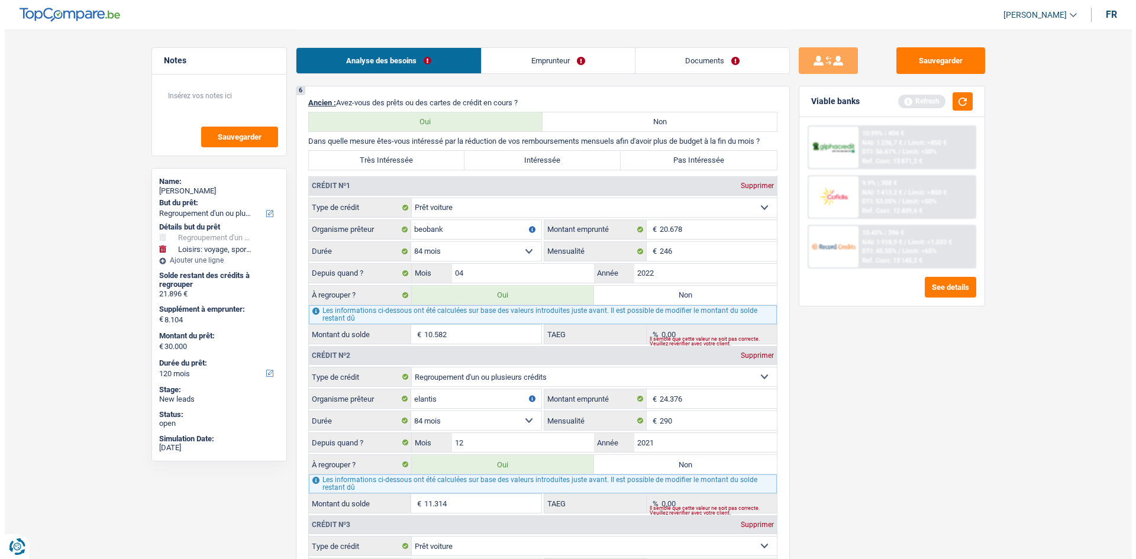
scroll to position [1015, 0]
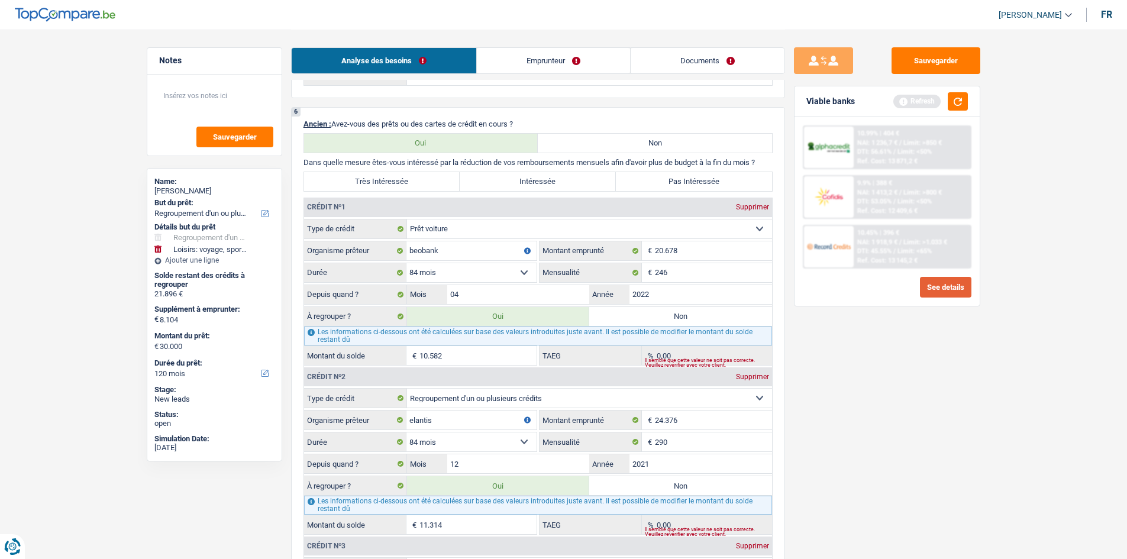
drag, startPoint x: 976, startPoint y: 268, endPoint x: 959, endPoint y: 278, distance: 20.4
click at [967, 272] on div "10.99% | 404 € NAI: 1 236,7 € / Limit: >850 € DTI: 56.61% / Limit: <50% Ref. Co…" at bounding box center [887, 211] width 185 height 189
click at [949, 289] on button "See details" at bounding box center [945, 287] width 51 height 21
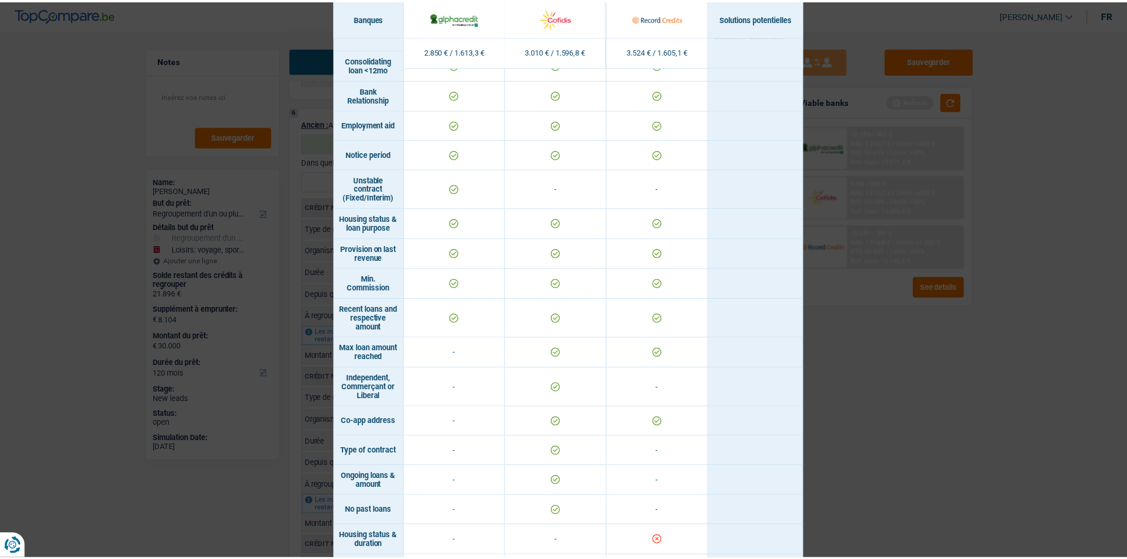
scroll to position [669, 0]
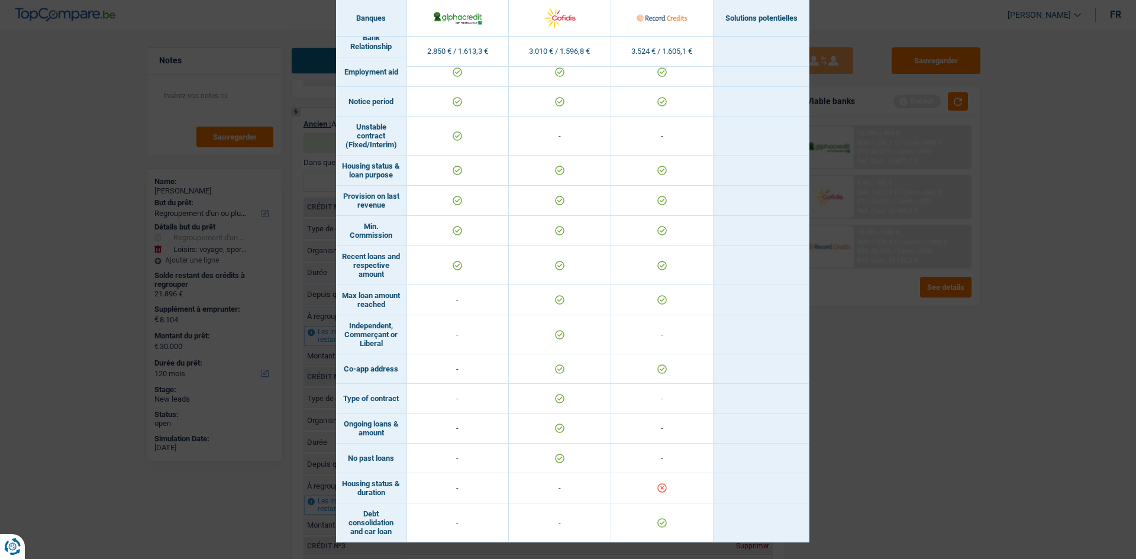
click at [863, 366] on div "Banks conditions × Banques Solutions potentielles Revenus / Charges 2.850 € / 1…" at bounding box center [568, 279] width 1136 height 559
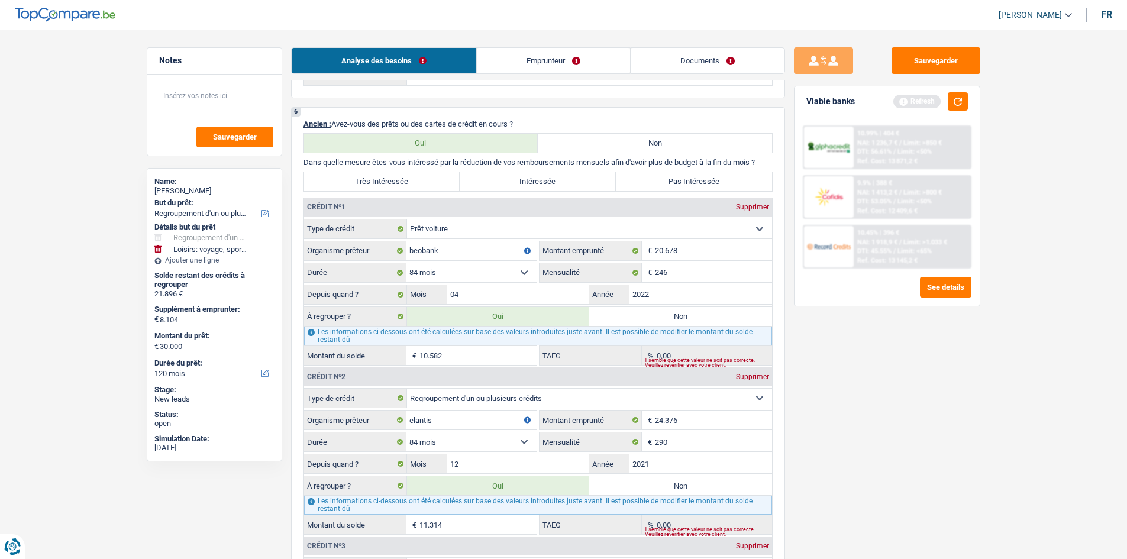
click at [576, 67] on link "Emprunteur" at bounding box center [553, 60] width 153 height 25
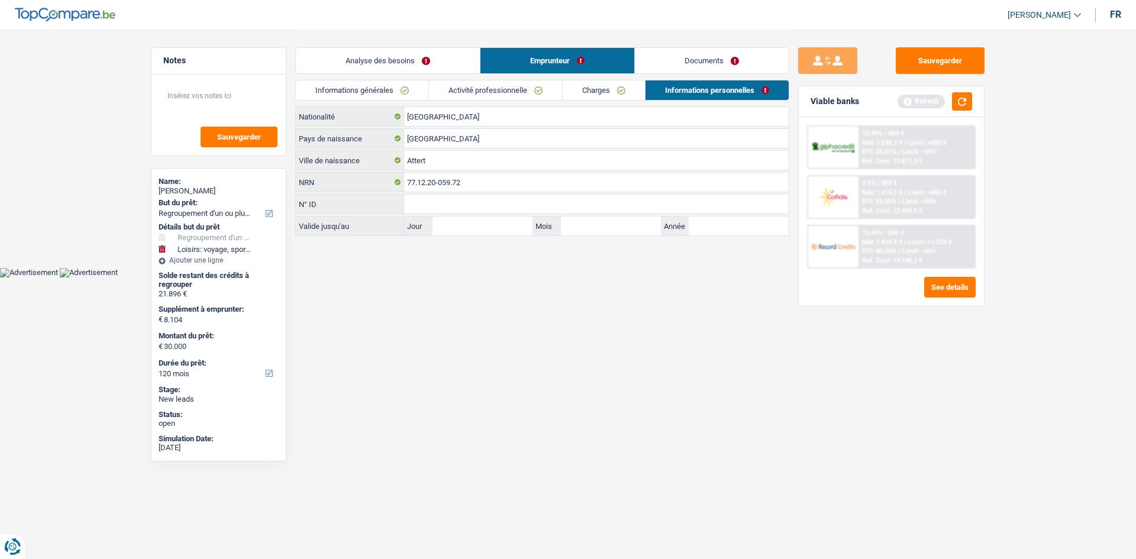
click at [384, 89] on link "Informations générales" at bounding box center [362, 90] width 133 height 20
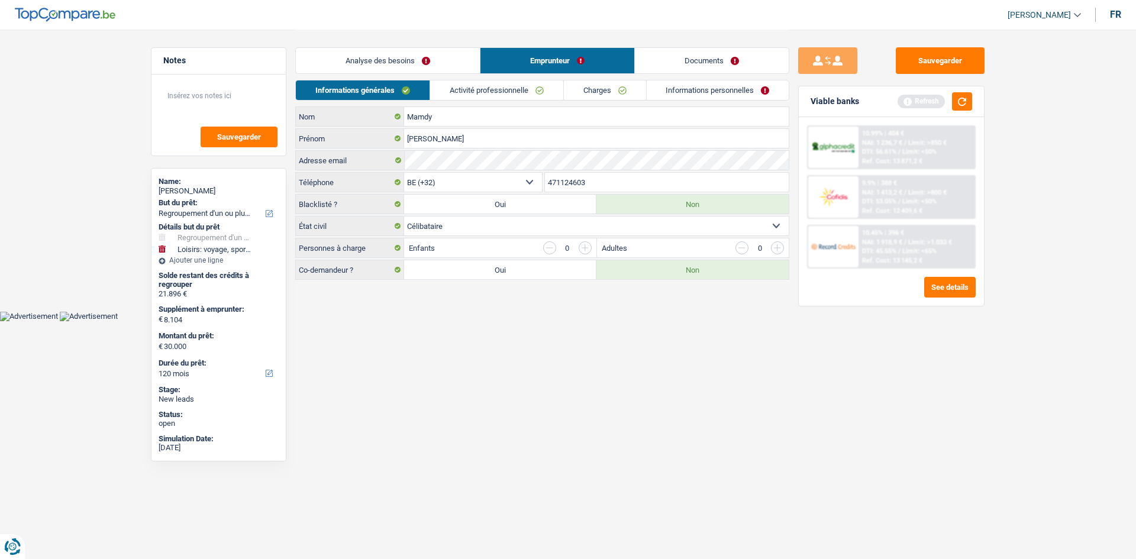
click at [513, 91] on link "Activité professionnelle" at bounding box center [496, 90] width 133 height 20
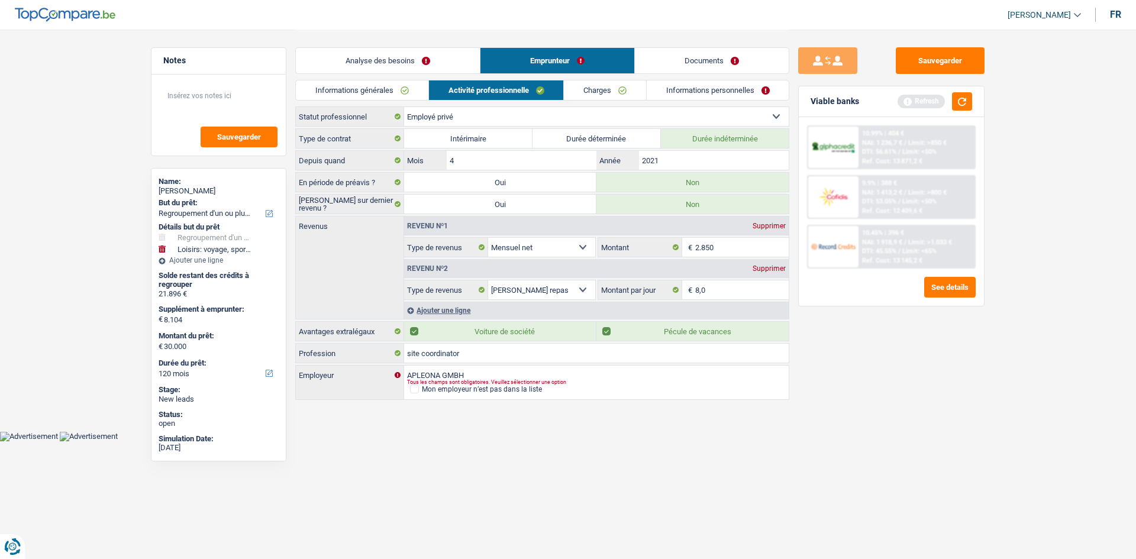
click at [591, 95] on link "Charges" at bounding box center [605, 90] width 82 height 20
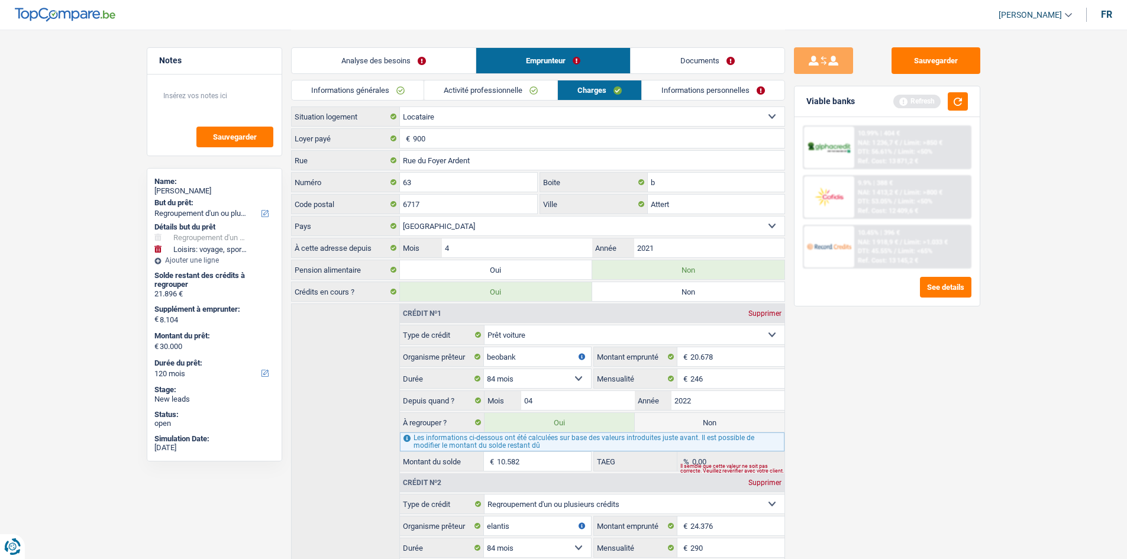
click at [683, 101] on div "Informations générales Activité professionnelle Charges Informations personnell…" at bounding box center [538, 93] width 494 height 27
click at [686, 91] on link "Informations personnelles" at bounding box center [713, 90] width 143 height 20
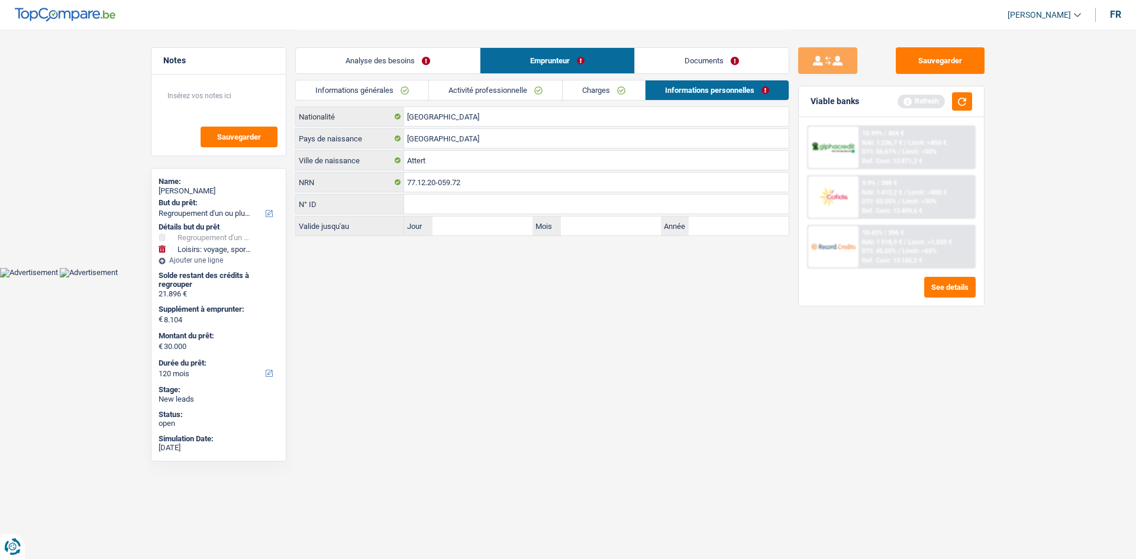
click at [382, 62] on link "Analyse des besoins" at bounding box center [388, 60] width 184 height 25
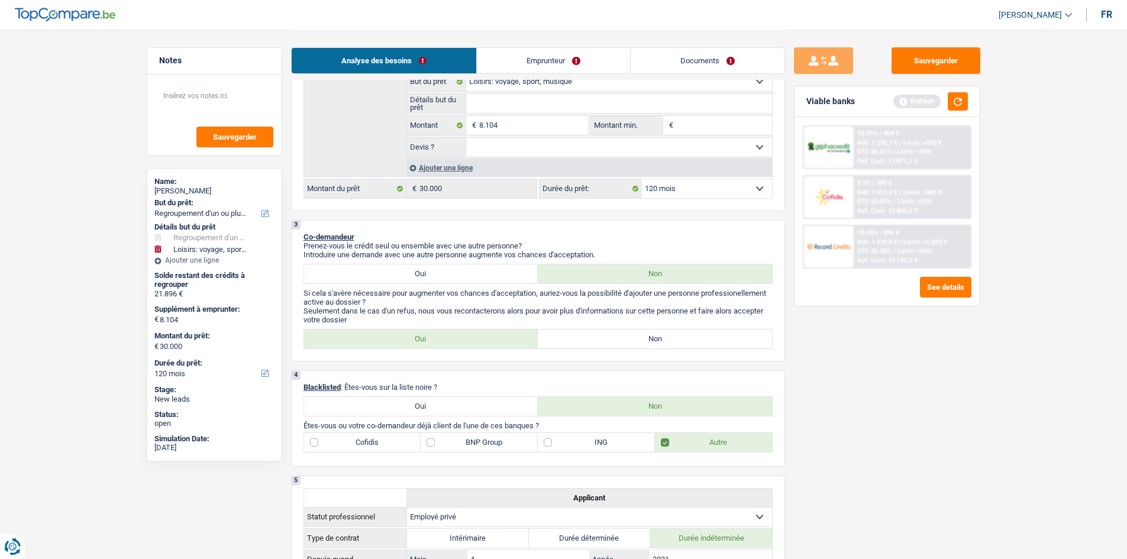
scroll to position [118, 0]
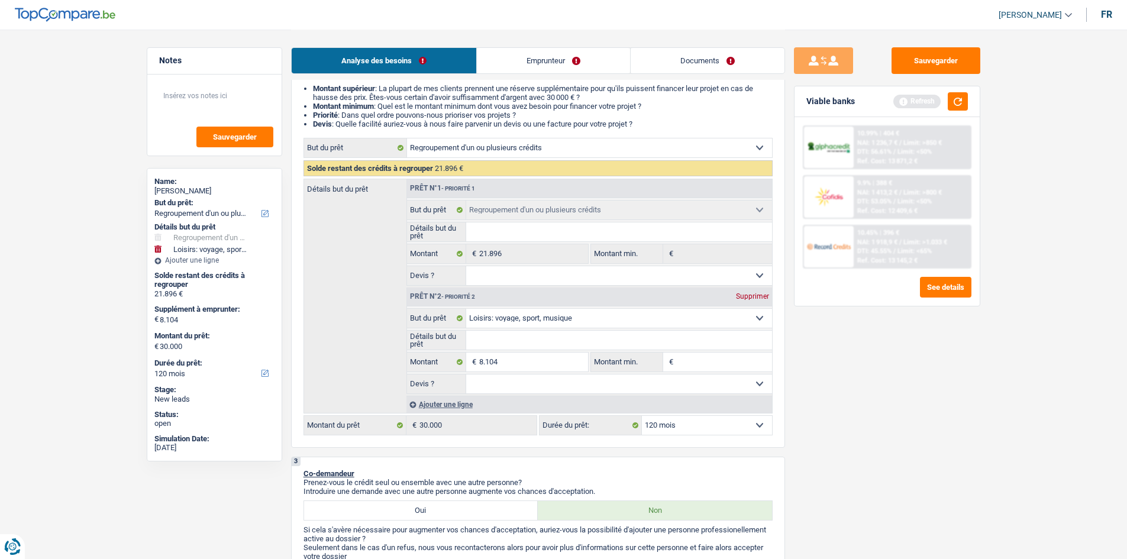
click at [544, 341] on input "Détails but du prêt" at bounding box center [619, 340] width 306 height 19
type input "a"
type input "ac"
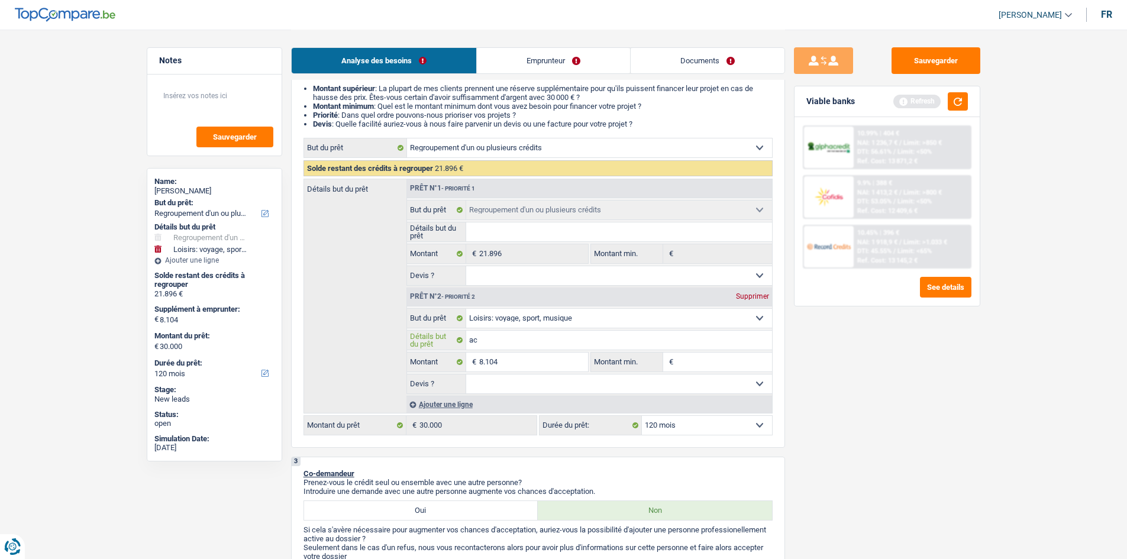
type input "ach"
type input "acha"
type input "achat"
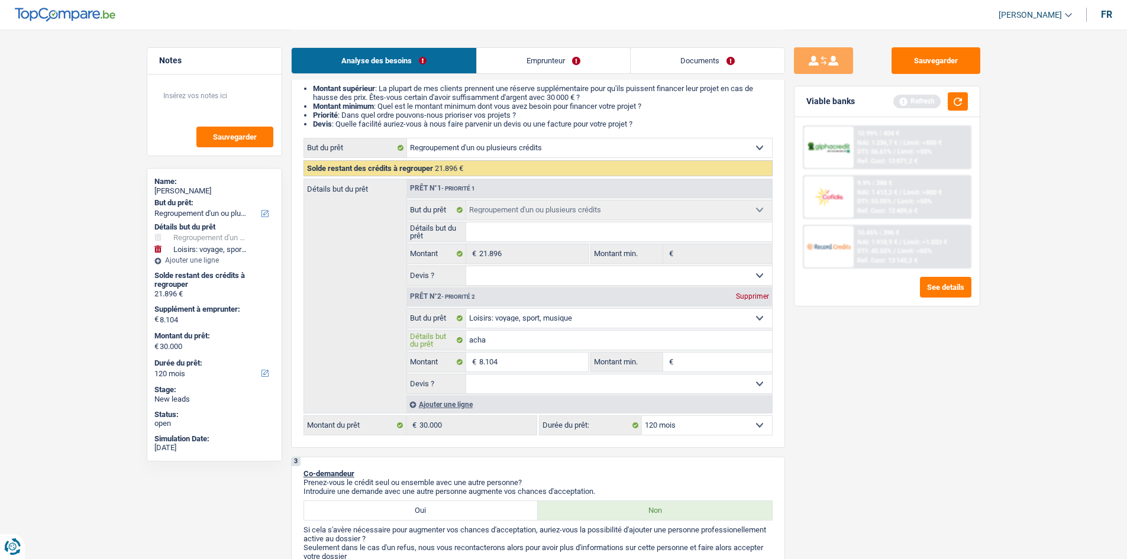
type input "achat"
type input "achat b"
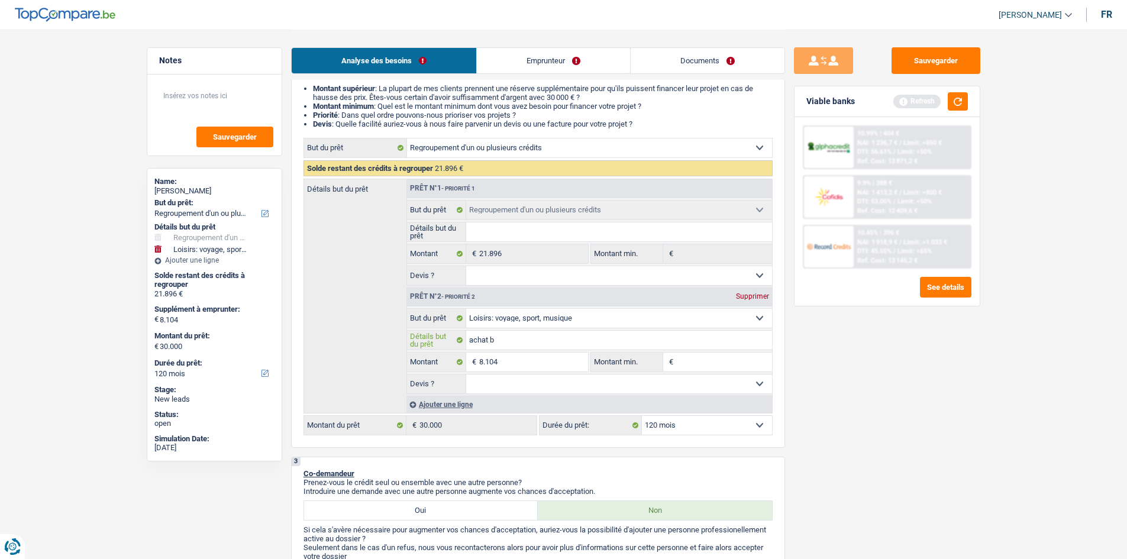
type input "achat ba"
type input "achat bat"
type input "achat batt"
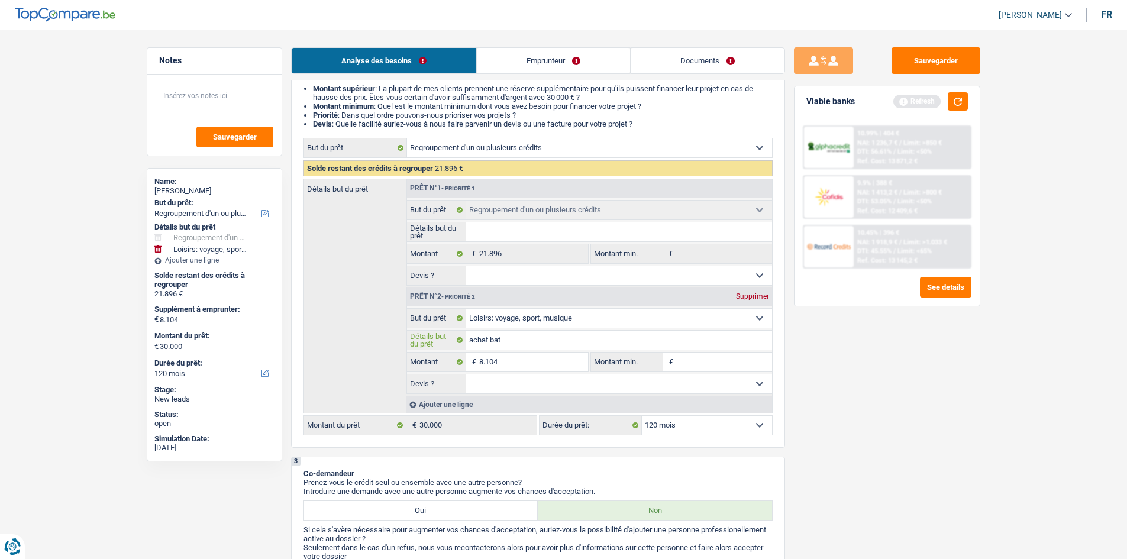
type input "achat batt"
type input "achat batte"
type input "achat batter"
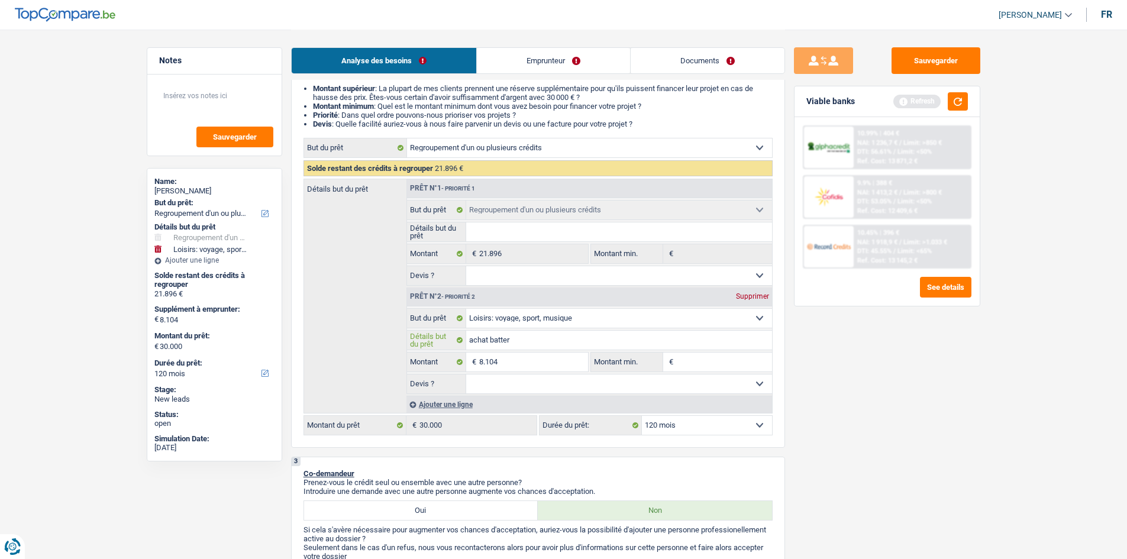
type input "achat batteri"
type input "achat batterie"
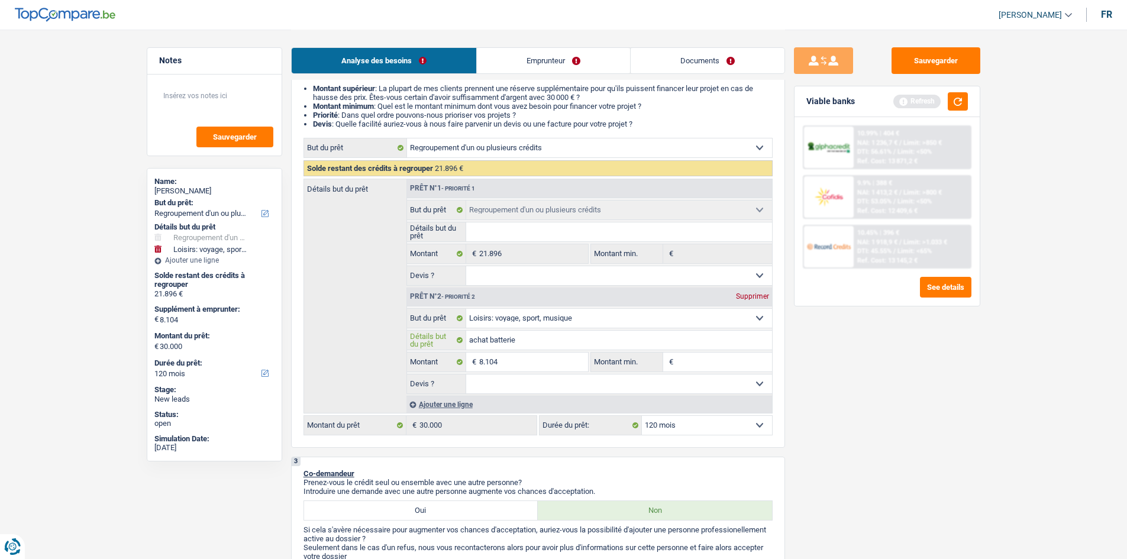
type input "achat batterie"
type input "achat batterie m"
type input "achat batterie mu"
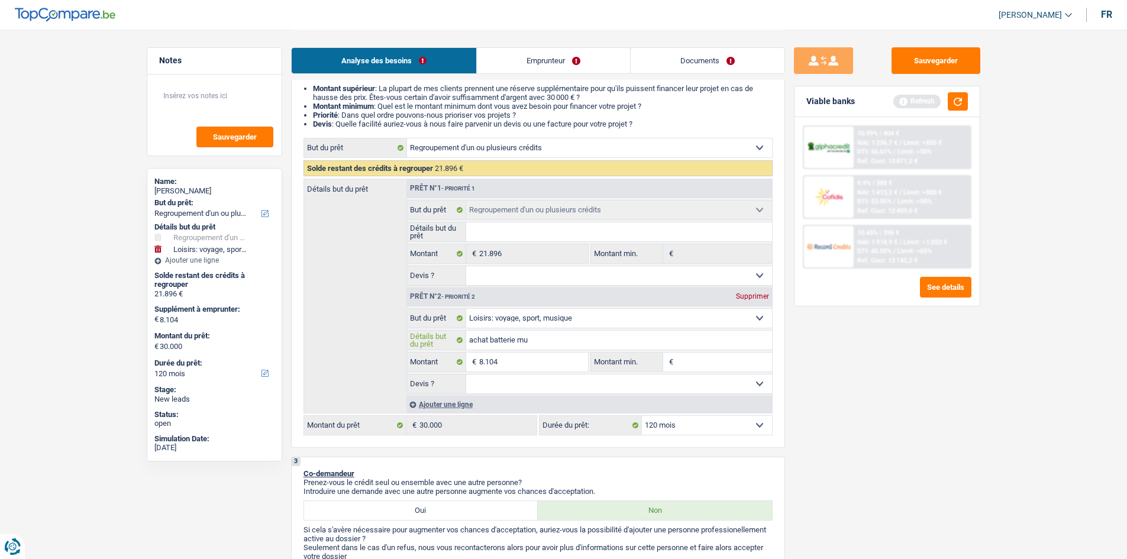
type input "achat batterie mus"
type input "achat batterie musi"
type input "achat batterie music"
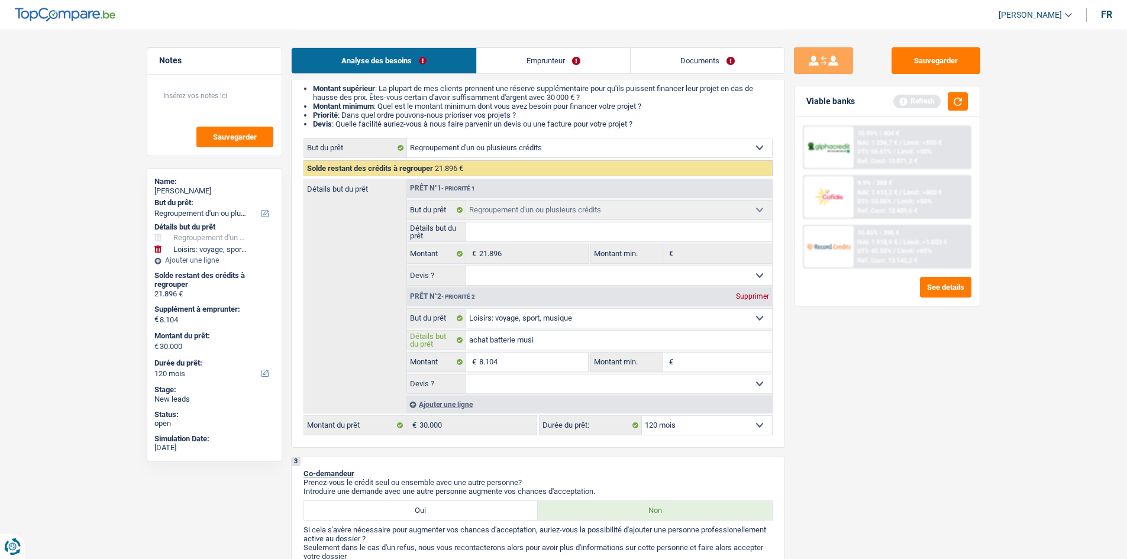
type input "achat batterie music"
type input "achat batterie music +"
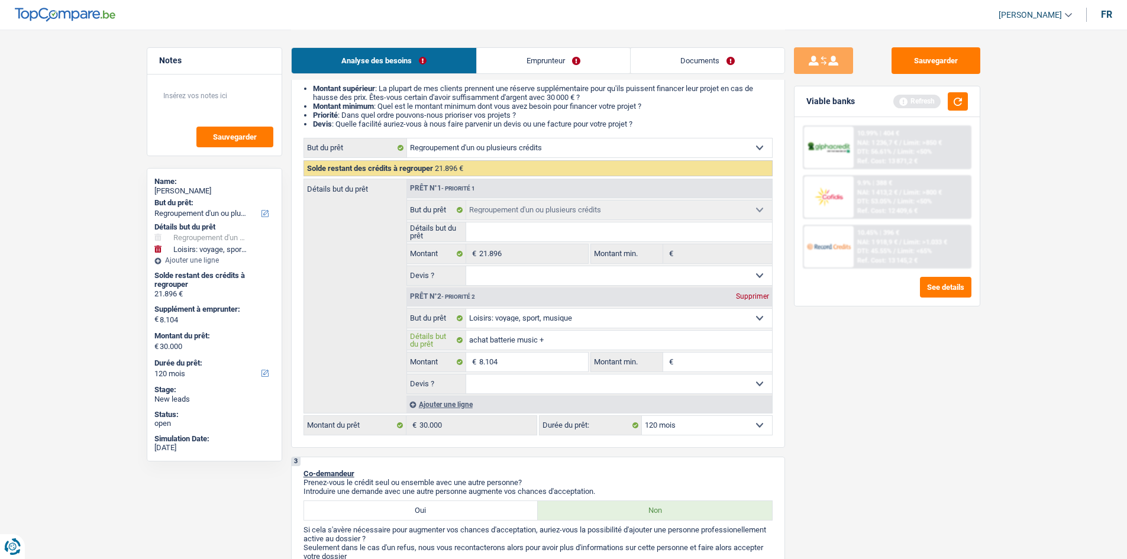
type input "achat batterie music +"
type input "achat batterie music + v"
type input "achat batterie music + va"
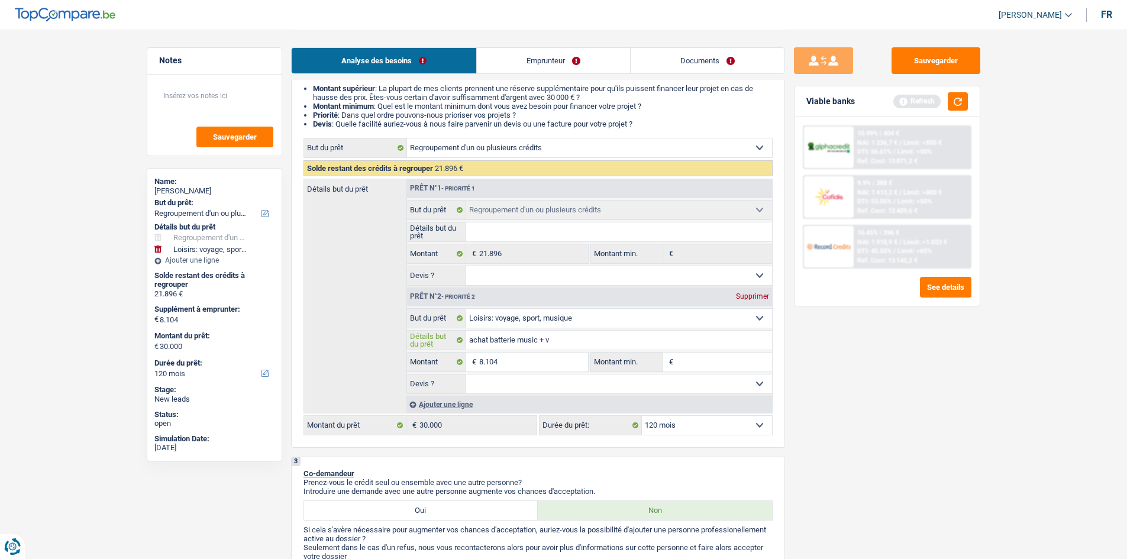
type input "achat batterie music + va"
type input "achat batterie music + vav"
type input "achat batterie music + vava"
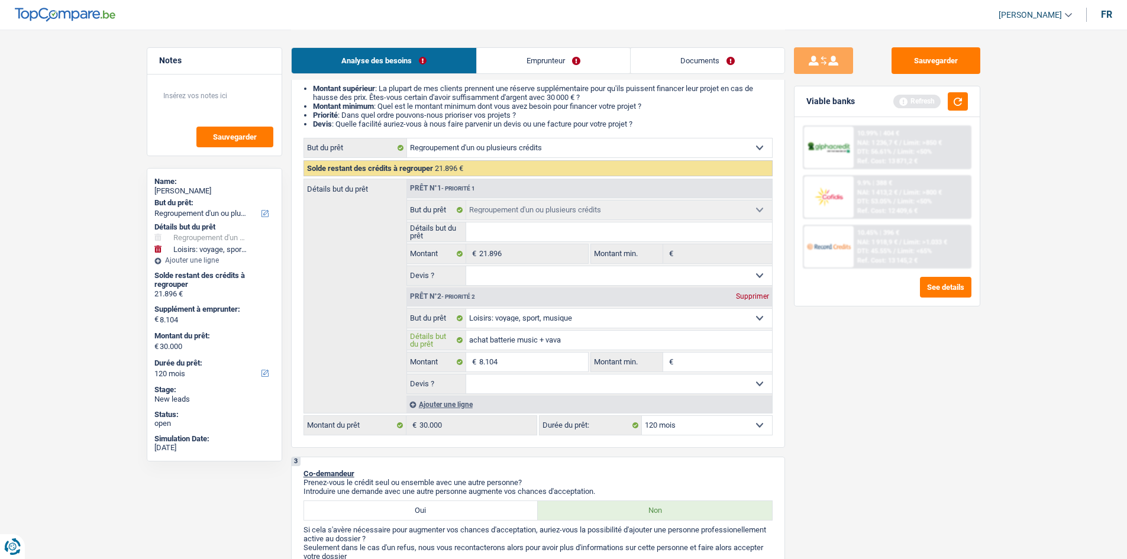
type input "achat batterie music + vavac"
type input "achat batterie music + vavaca"
type input "achat batterie music + vavacan"
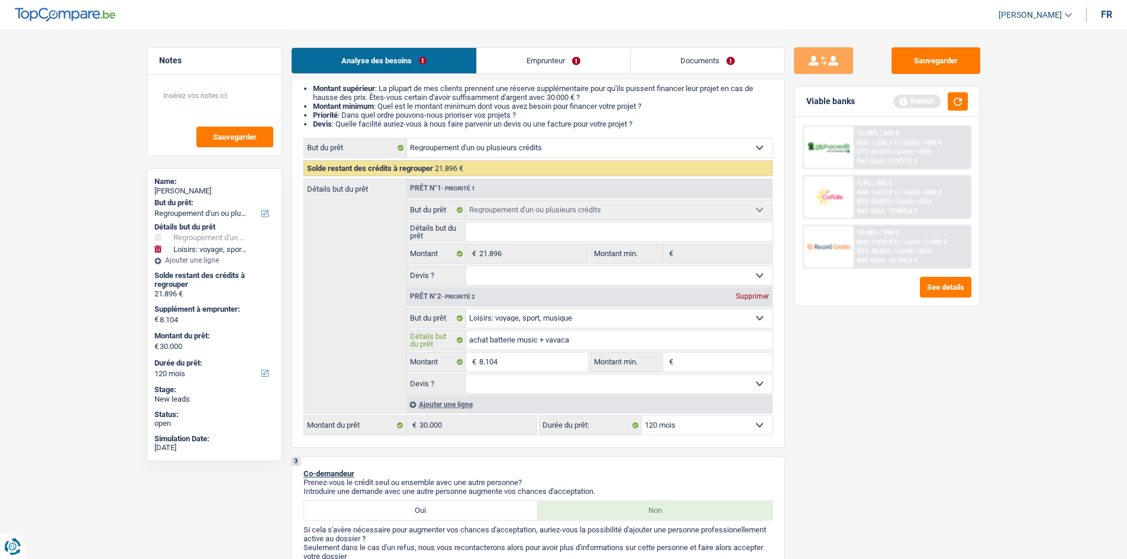
type input "achat batterie music + vavacan"
type input "achat batterie music + vavacanc"
type input "achat batterie music + vavacance"
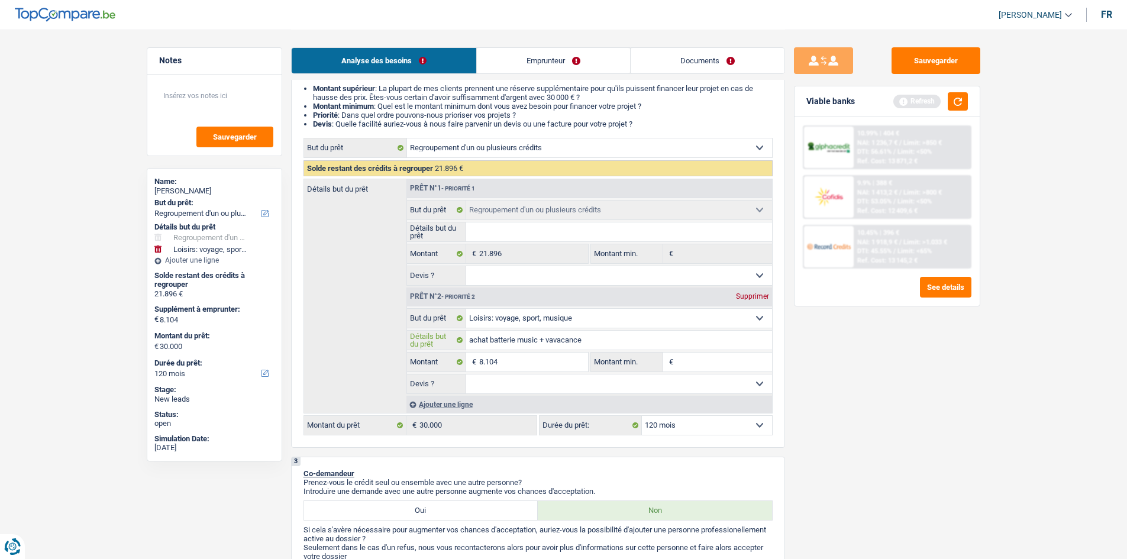
type input "achat batterie music + vavacances"
click at [662, 396] on div "Ajouter une ligne" at bounding box center [590, 404] width 366 height 17
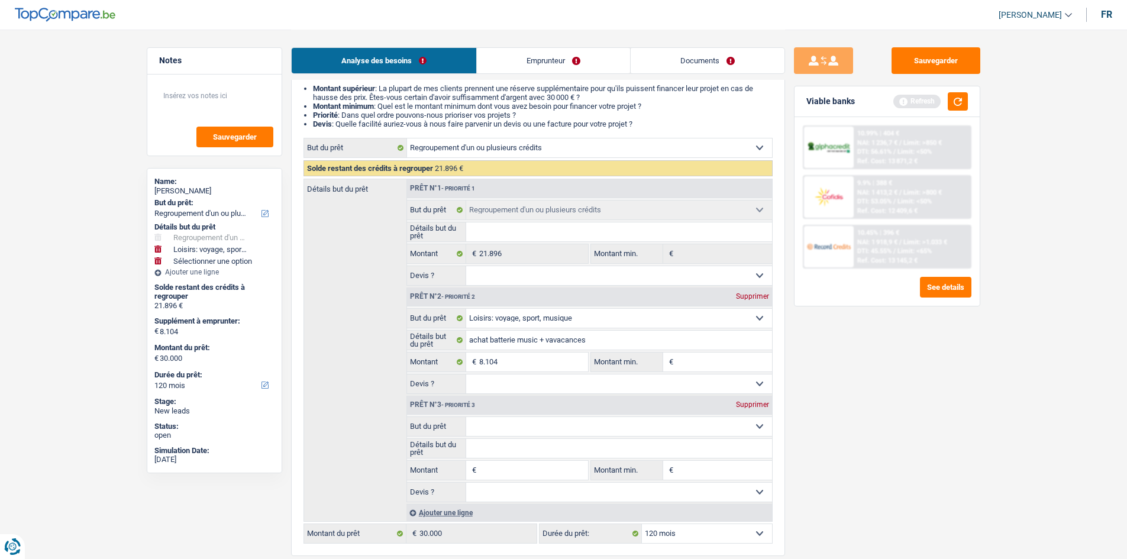
click at [746, 410] on div "Prêt n°3 - Priorité 3 Supprimer" at bounding box center [589, 405] width 365 height 19
click at [746, 403] on div "Supprimer" at bounding box center [752, 404] width 39 height 7
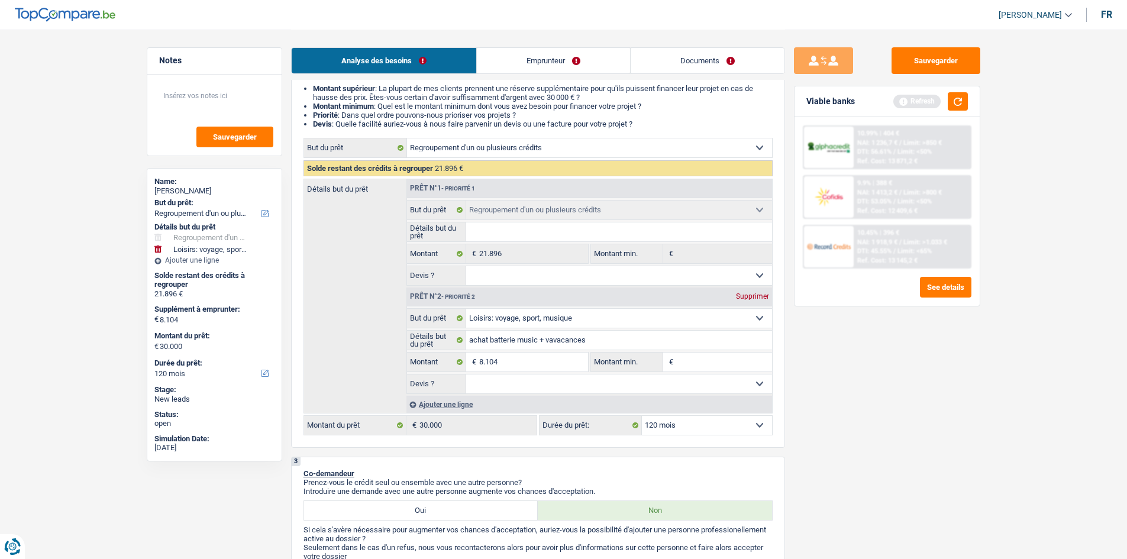
click at [586, 380] on select "Oui Non Non répondu Sélectionner une option" at bounding box center [619, 384] width 306 height 19
select select "yes"
click at [466, 375] on select "Oui Non Non répondu Sélectionner une option" at bounding box center [619, 384] width 306 height 19
select select "yes"
click at [694, 65] on link "Documents" at bounding box center [708, 60] width 154 height 25
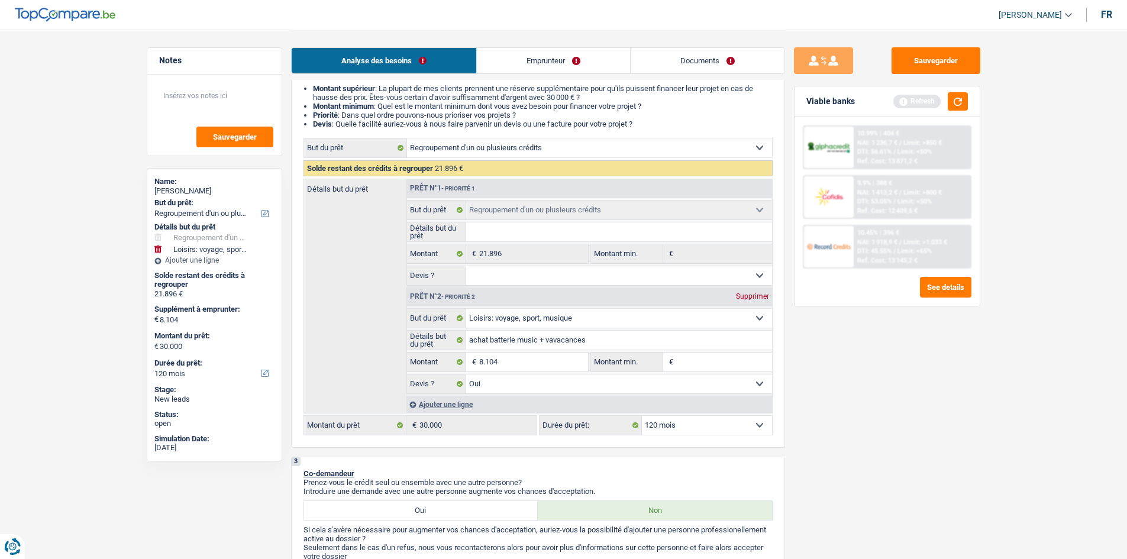
scroll to position [14, 0]
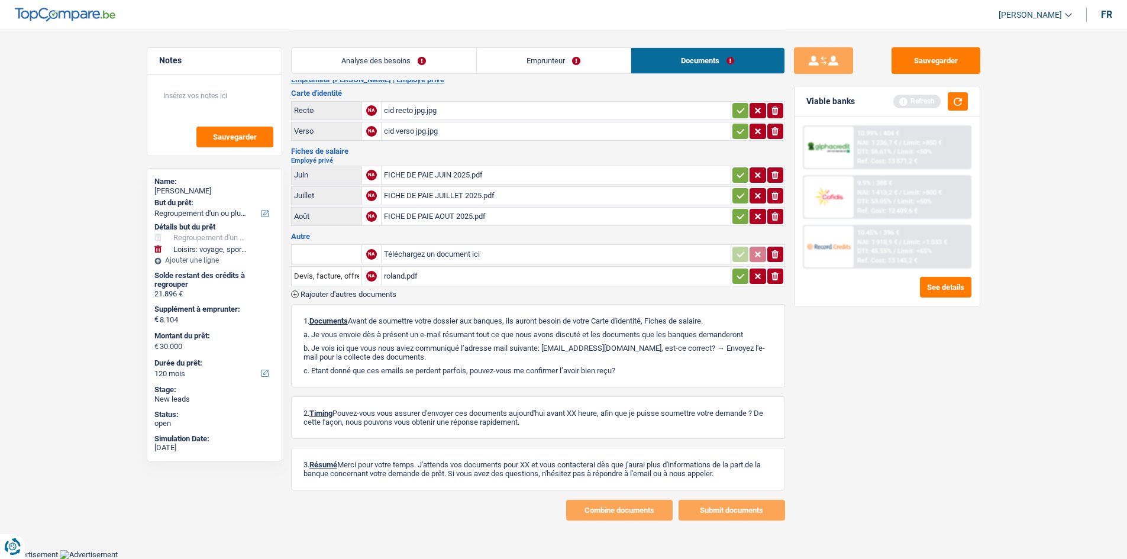
click at [405, 278] on div "roland.pdf" at bounding box center [556, 276] width 344 height 18
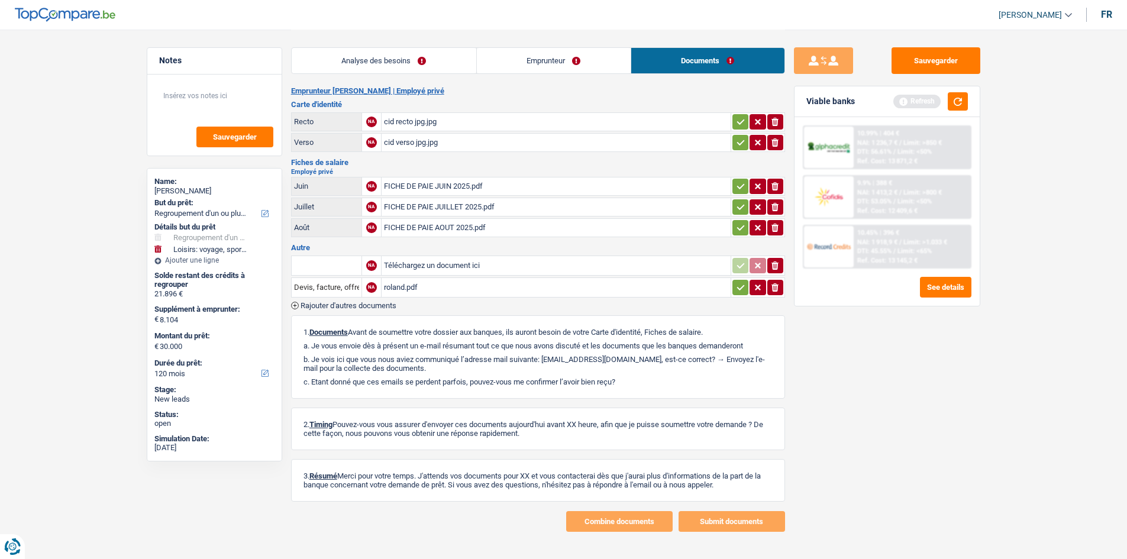
scroll to position [0, 0]
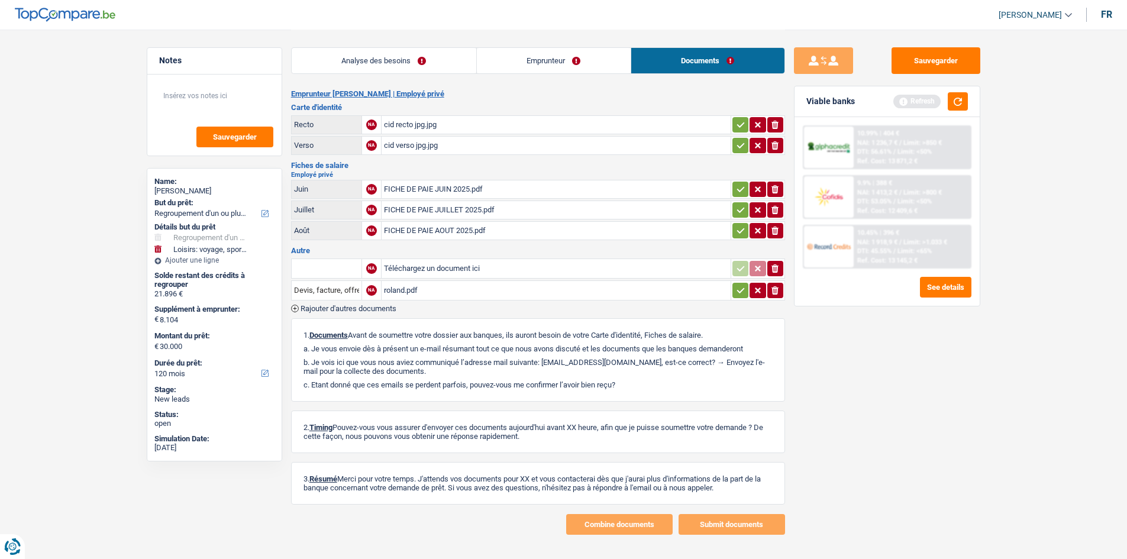
click at [317, 62] on link "Analyse des besoins" at bounding box center [384, 60] width 185 height 25
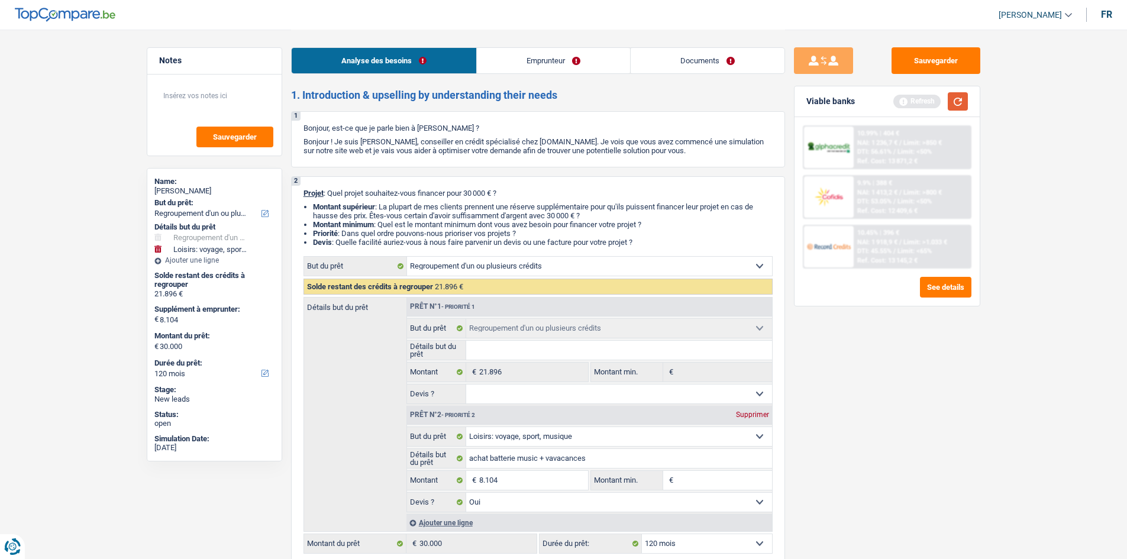
click at [959, 93] on button "button" at bounding box center [958, 101] width 20 height 18
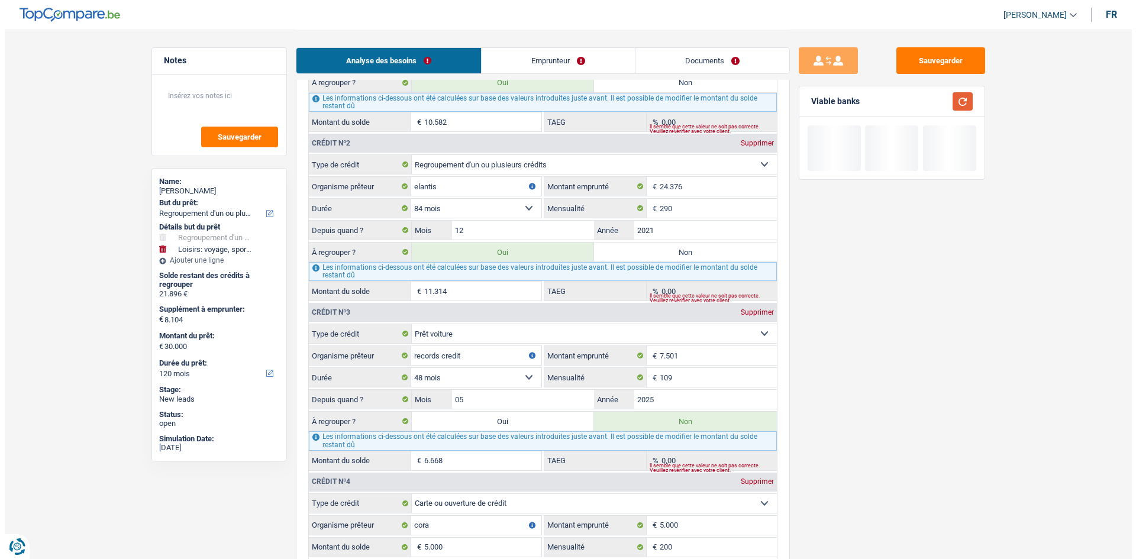
scroll to position [1361, 0]
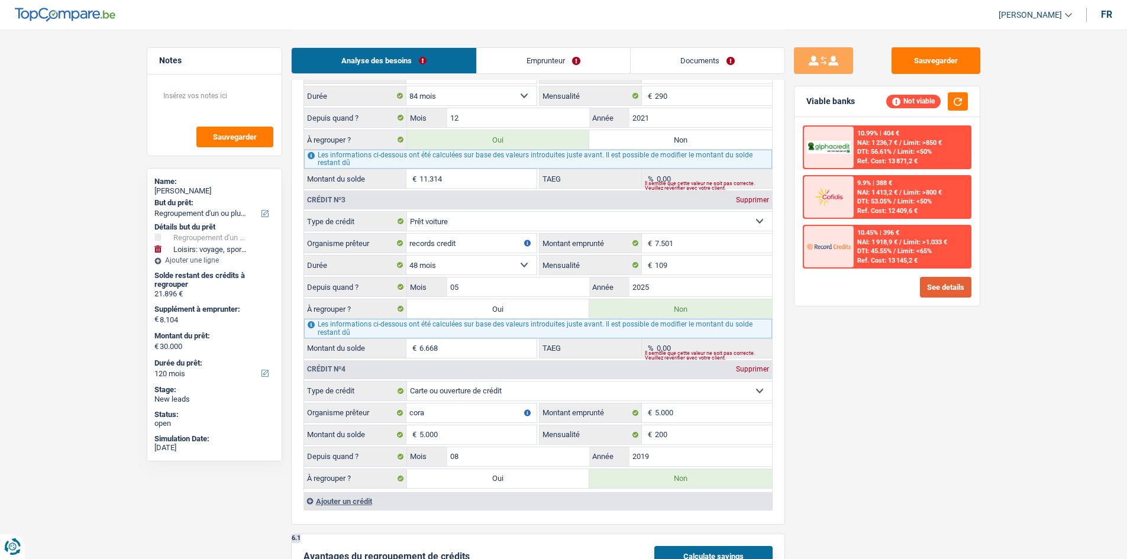
click at [928, 285] on button "See details" at bounding box center [945, 287] width 51 height 21
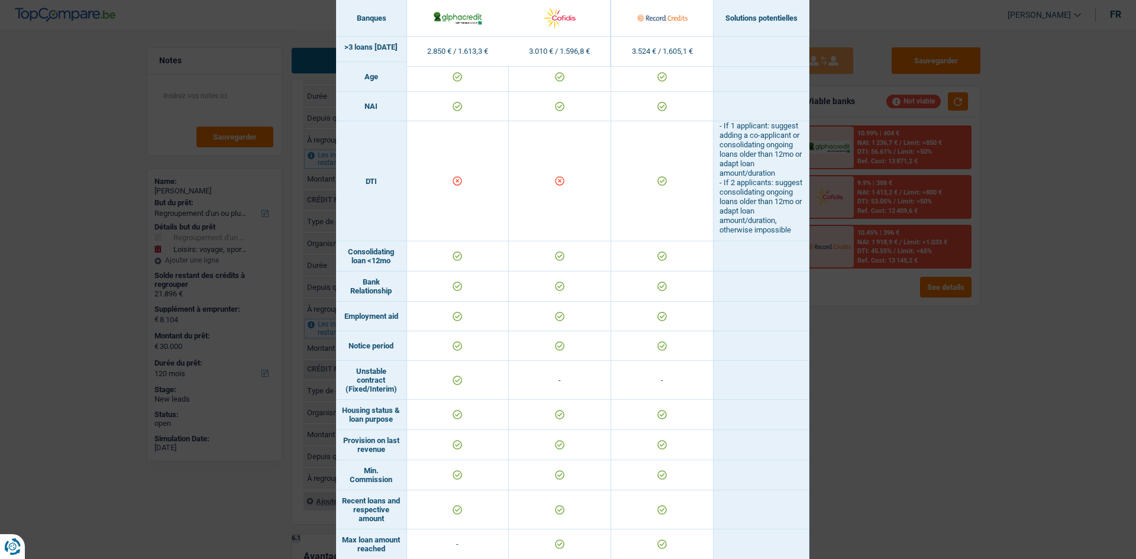
scroll to position [669, 0]
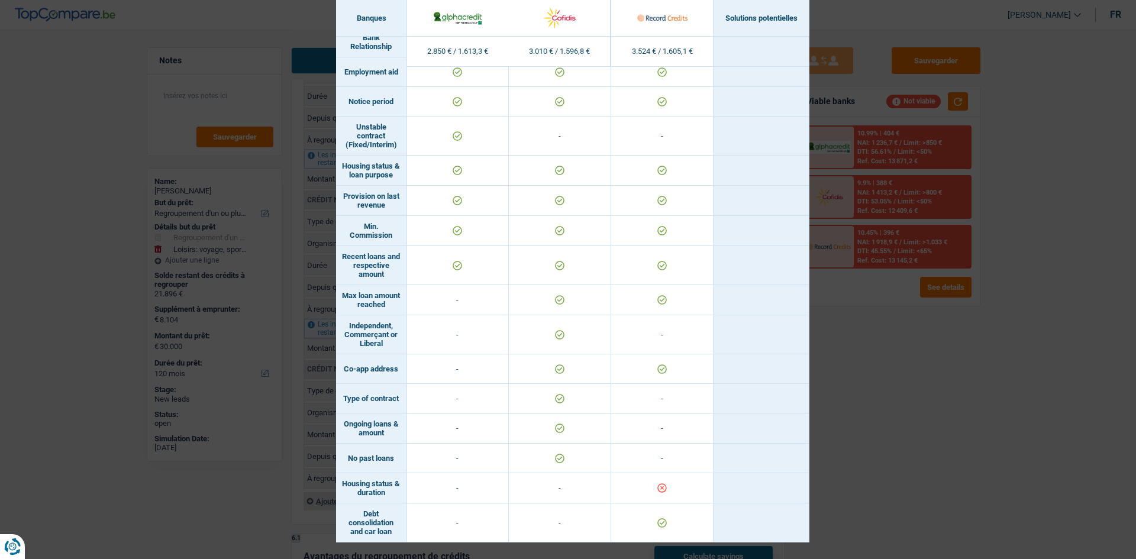
drag, startPoint x: 944, startPoint y: 453, endPoint x: 614, endPoint y: 349, distance: 346.2
click at [944, 446] on div "Banks conditions × Banques Solutions potentielles Revenus / Charges 2.850 € / 1…" at bounding box center [568, 279] width 1136 height 559
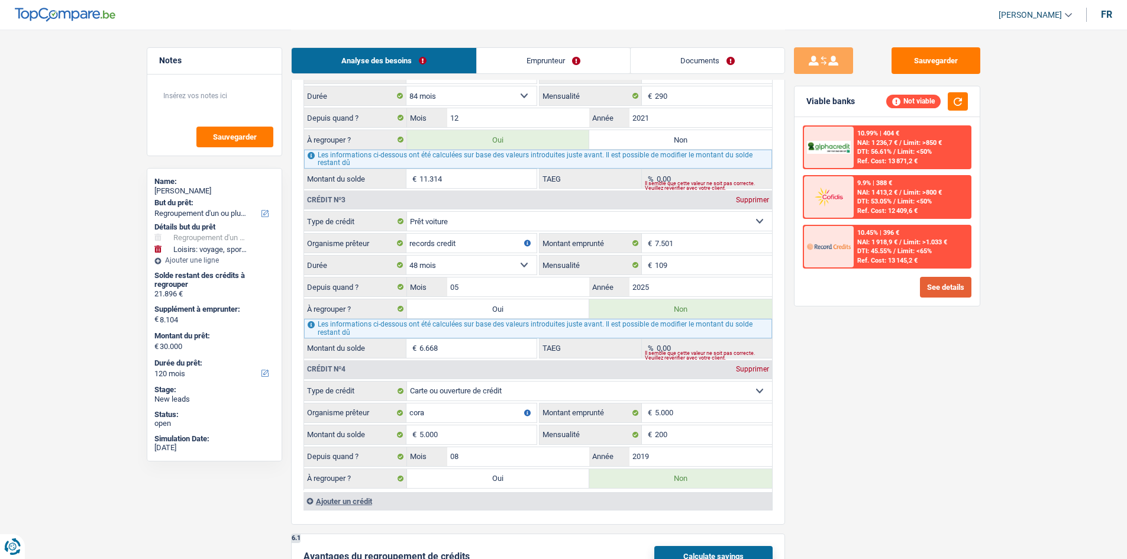
click at [962, 279] on button "See details" at bounding box center [945, 287] width 51 height 21
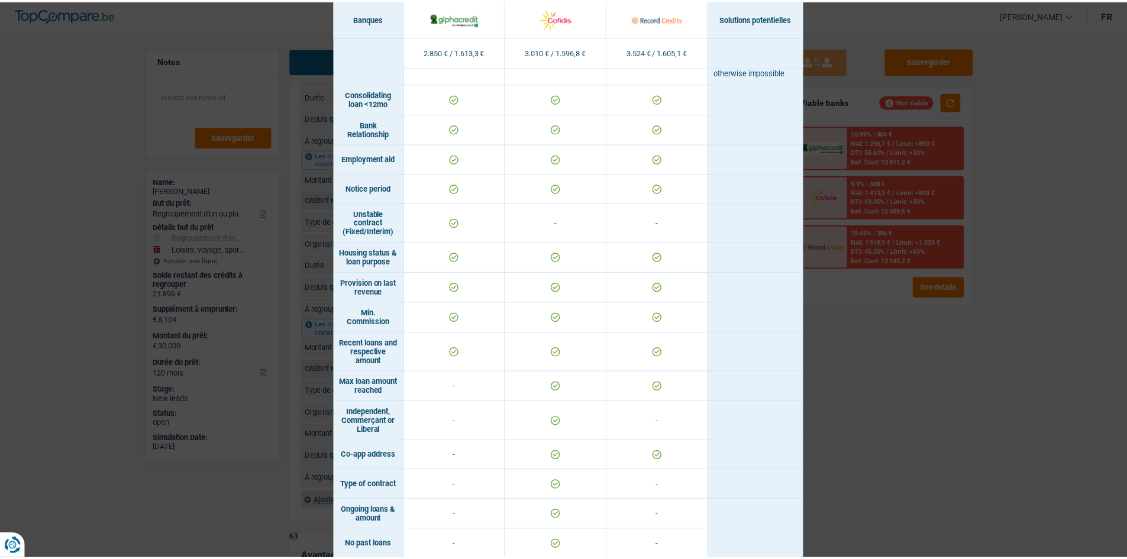
scroll to position [651, 0]
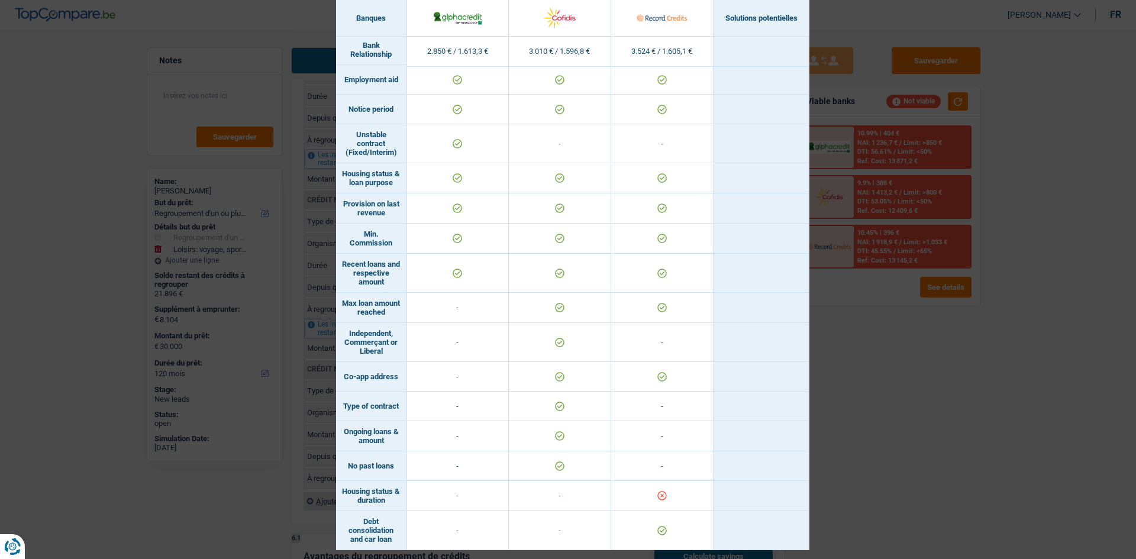
click at [887, 410] on div "Banks conditions × Banques Solutions potentielles Revenus / Charges 2.850 € / 1…" at bounding box center [568, 279] width 1136 height 559
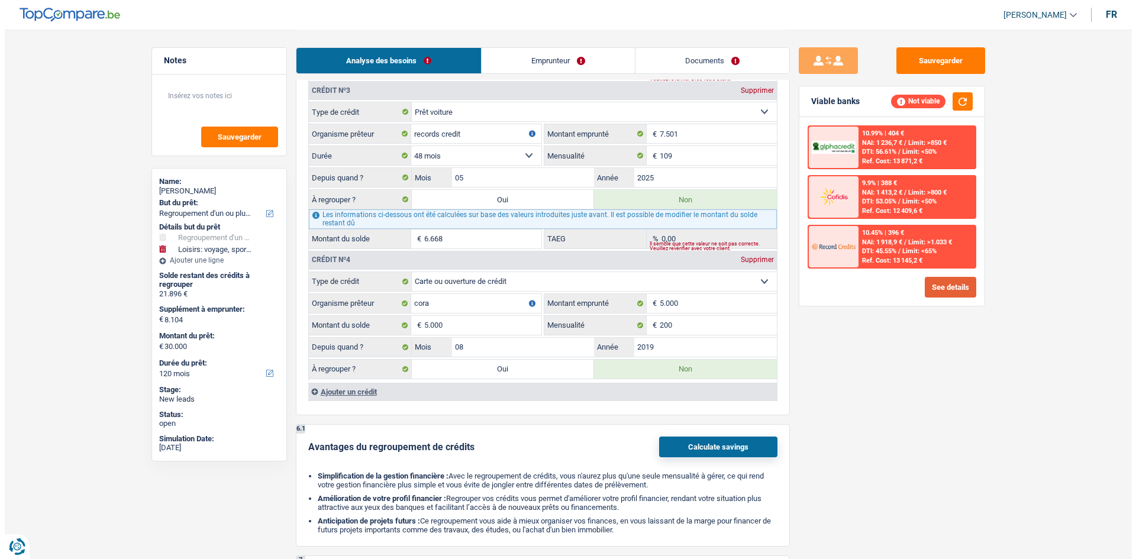
scroll to position [1420, 0]
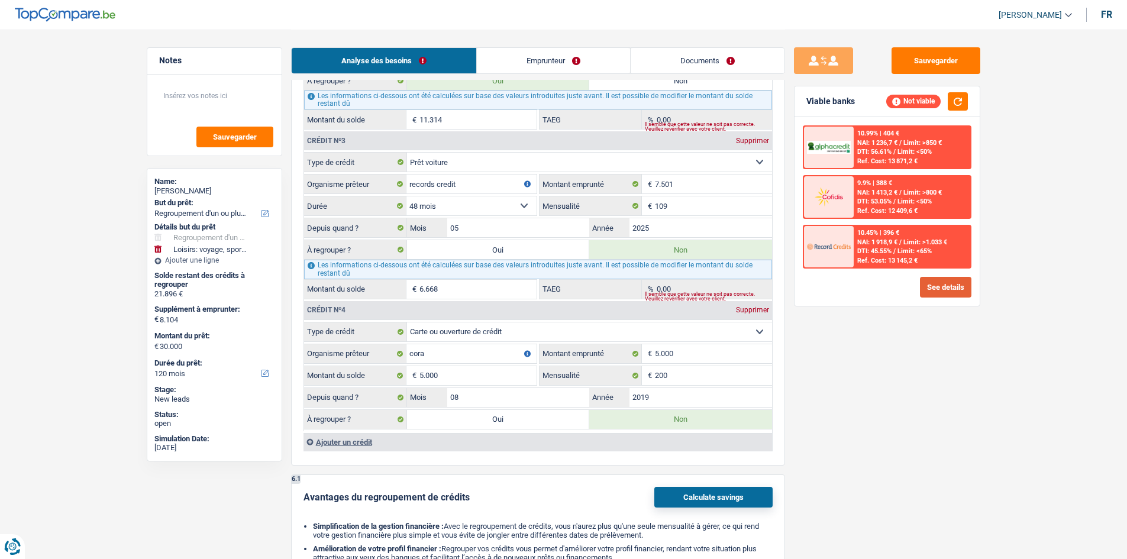
click at [937, 288] on button "See details" at bounding box center [945, 287] width 51 height 21
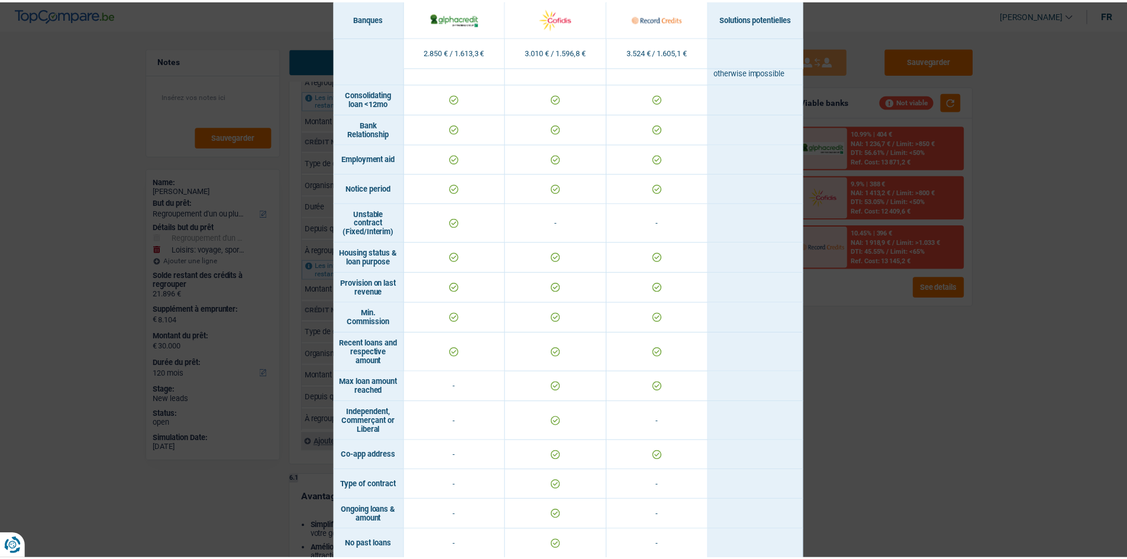
scroll to position [255, 0]
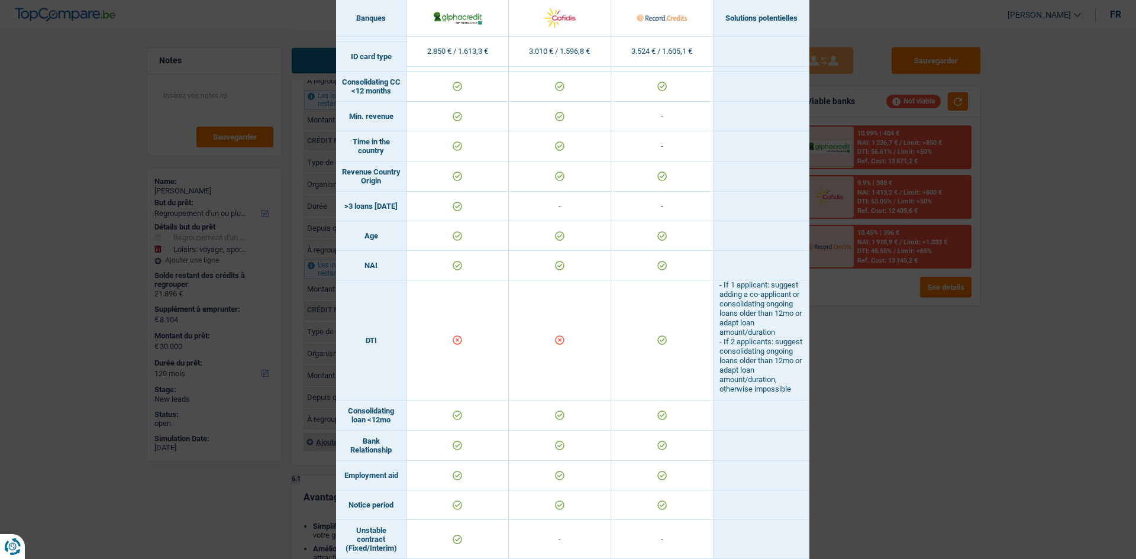
click at [846, 315] on div "Banks conditions × Banques Solutions potentielles Revenus / Charges 2.850 € / 1…" at bounding box center [568, 279] width 1136 height 559
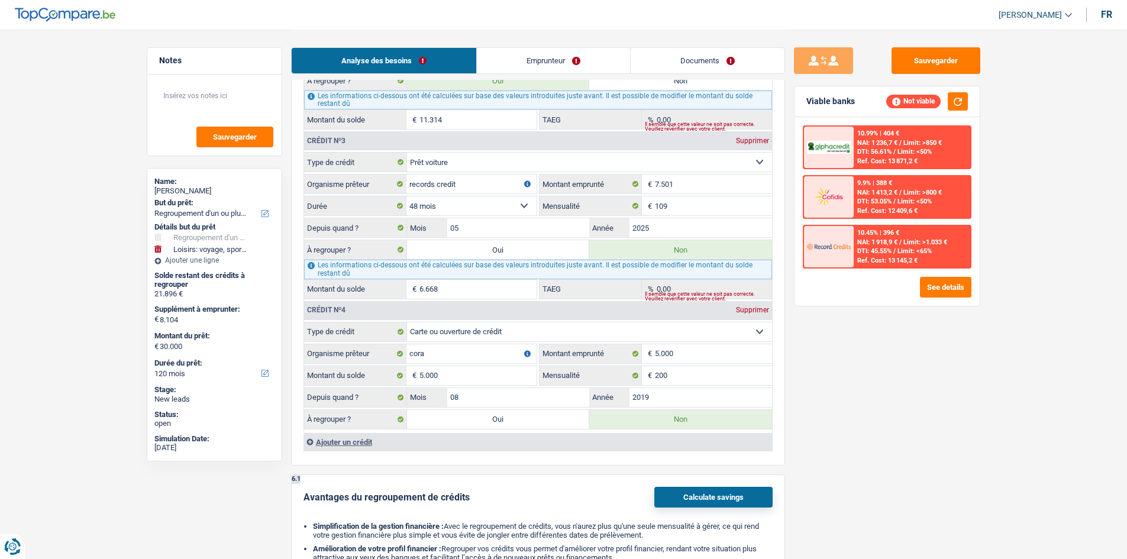
click at [865, 244] on span "NAI: 1 918,9 €" at bounding box center [877, 242] width 40 height 8
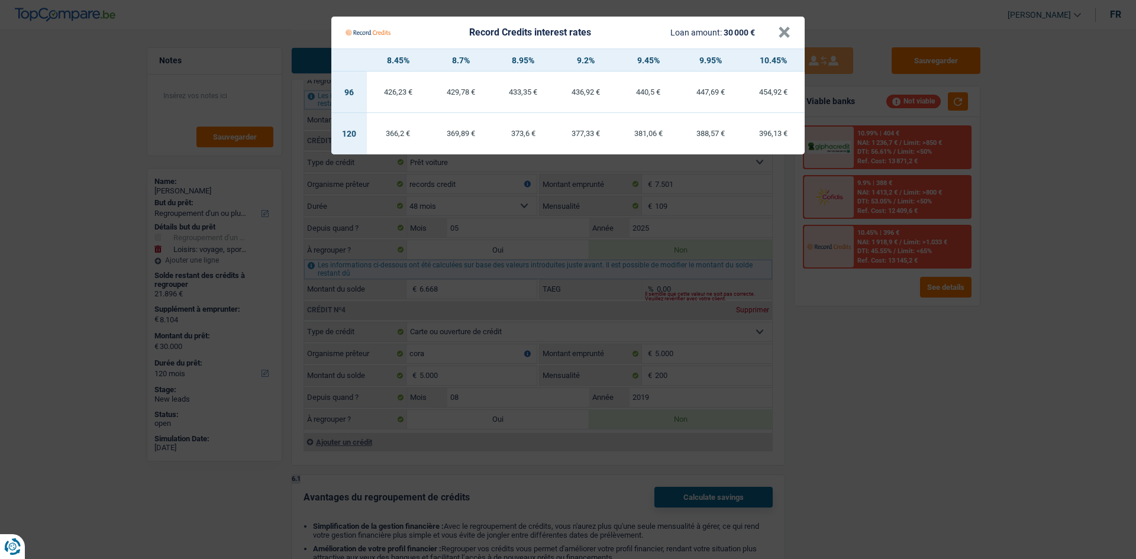
drag, startPoint x: 821, startPoint y: 436, endPoint x: 827, endPoint y: 390, distance: 46.5
click at [823, 437] on Credits "Record Credits interest rates Loan amount: 30 000 € × 8.45% 8.7% 8.95% 9.2% 9.4…" at bounding box center [568, 279] width 1136 height 559
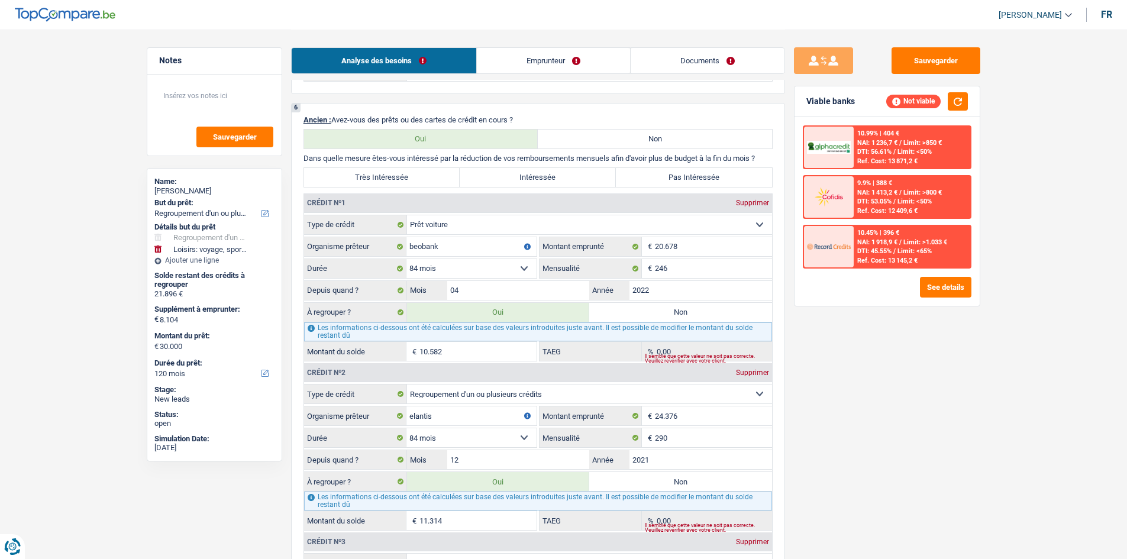
scroll to position [1015, 0]
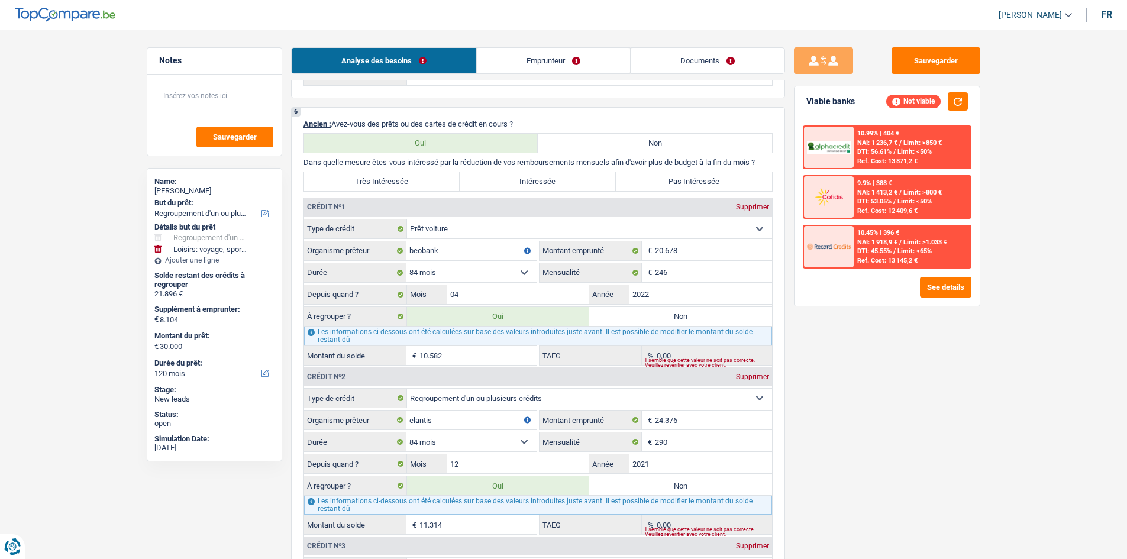
click at [398, 177] on label "Très Intéressée" at bounding box center [382, 181] width 156 height 19
click at [398, 177] on input "Très Intéressée" at bounding box center [382, 181] width 156 height 19
radio input "true"
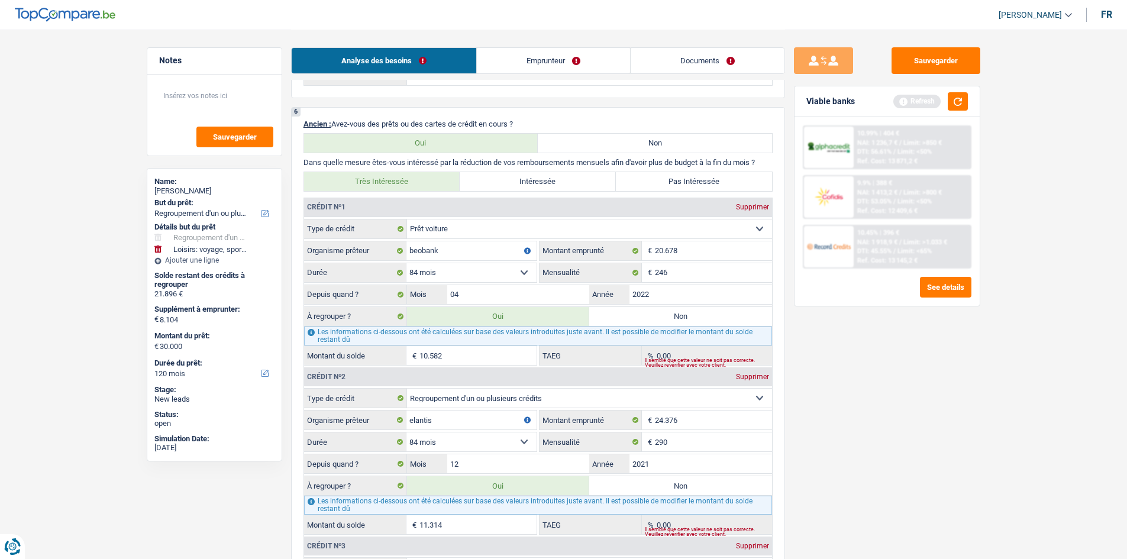
click at [523, 188] on label "Intéressée" at bounding box center [538, 181] width 156 height 19
click at [523, 188] on input "Intéressée" at bounding box center [538, 181] width 156 height 19
radio input "true"
click at [956, 104] on button "button" at bounding box center [958, 101] width 20 height 18
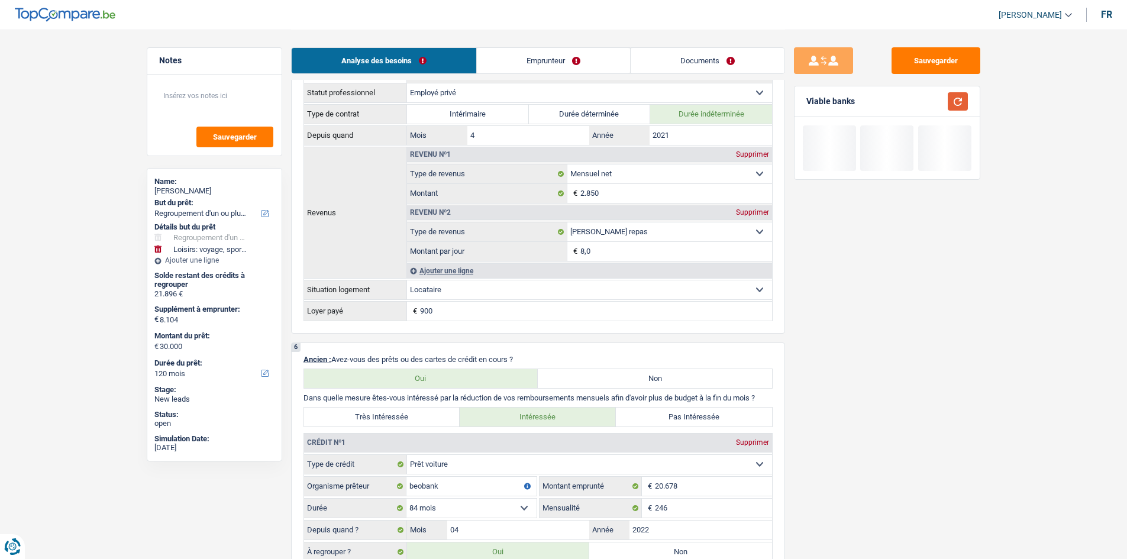
scroll to position [719, 0]
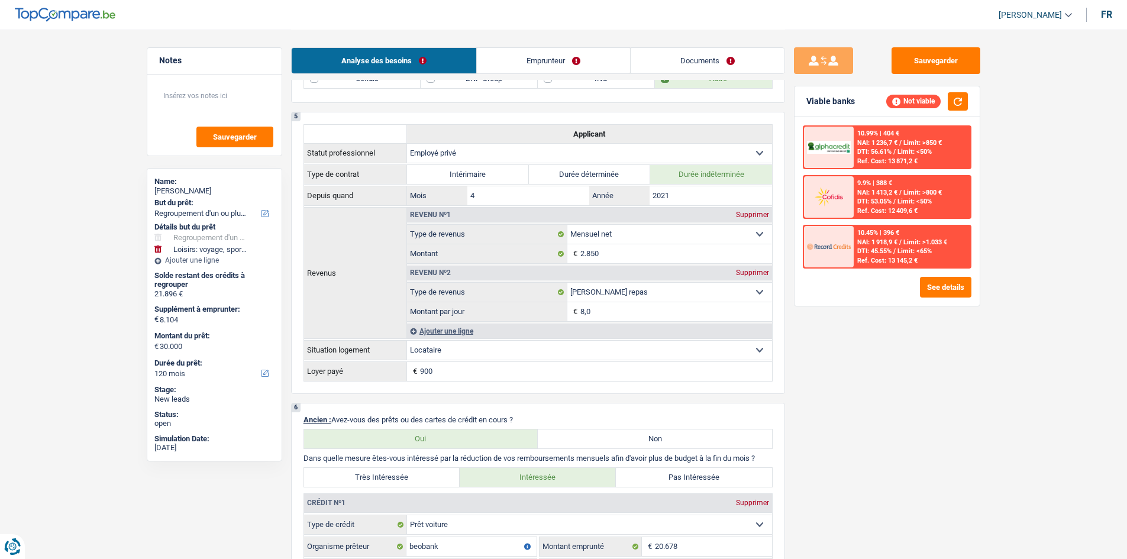
drag, startPoint x: 543, startPoint y: 20, endPoint x: 539, endPoint y: 28, distance: 9.3
click at [543, 22] on header "Quentin Levaque Se déconnecter fr" at bounding box center [563, 15] width 1127 height 30
drag, startPoint x: 533, startPoint y: 38, endPoint x: 517, endPoint y: 57, distance: 24.8
click at [533, 41] on div "Analyse des besoins Emprunteur Documents" at bounding box center [538, 55] width 494 height 50
click at [517, 55] on link "Emprunteur" at bounding box center [553, 60] width 153 height 25
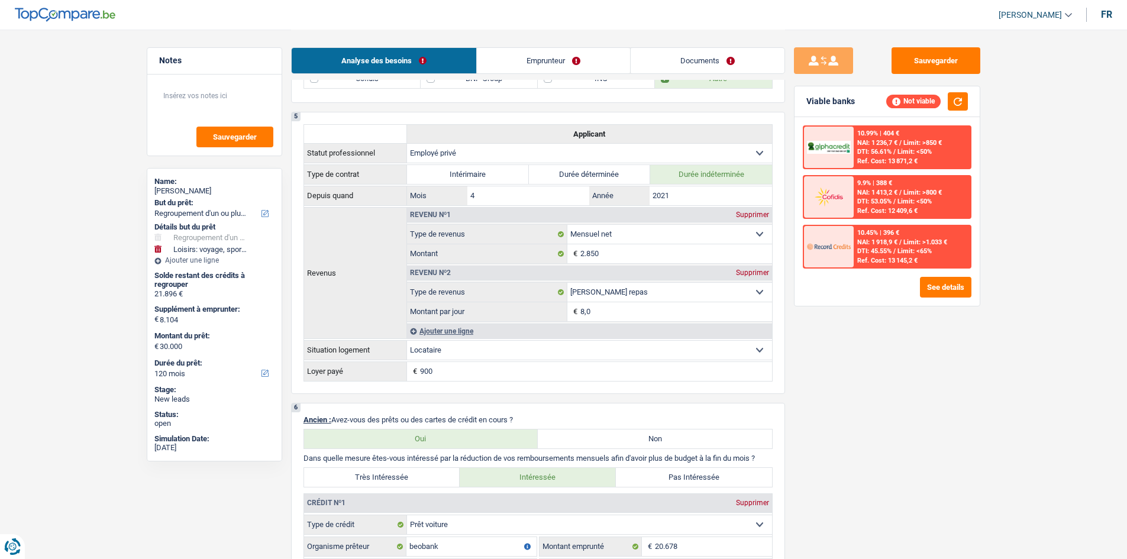
scroll to position [0, 0]
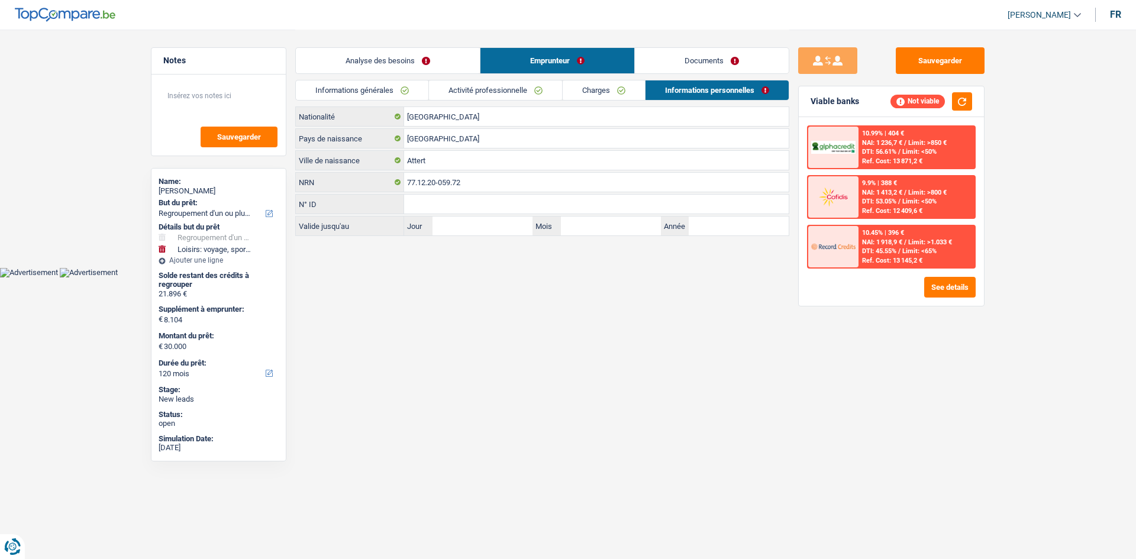
click at [405, 88] on link "Informations générales" at bounding box center [362, 90] width 133 height 20
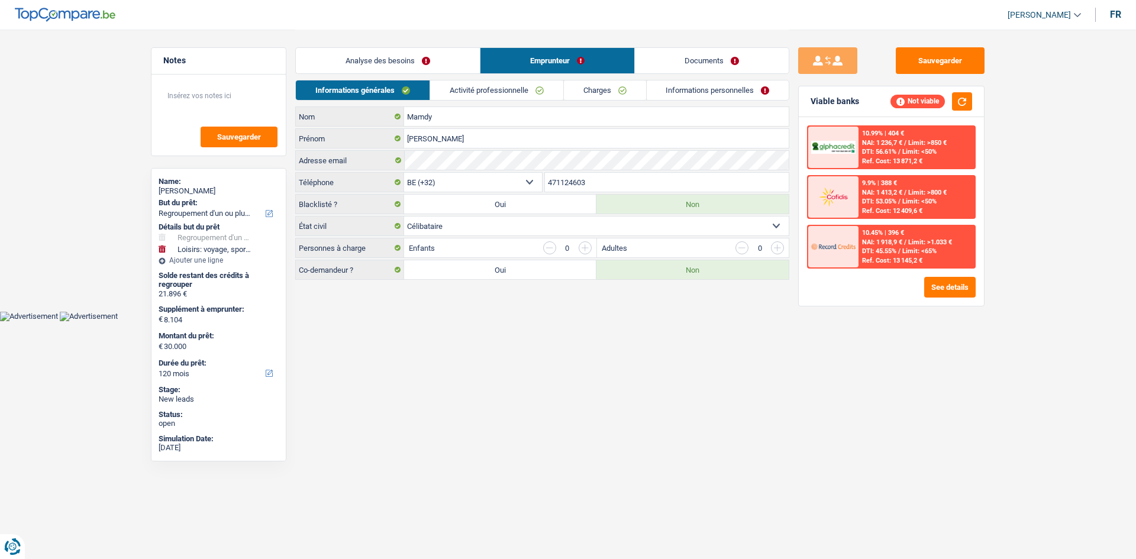
click at [701, 88] on link "Informations personnelles" at bounding box center [718, 90] width 143 height 20
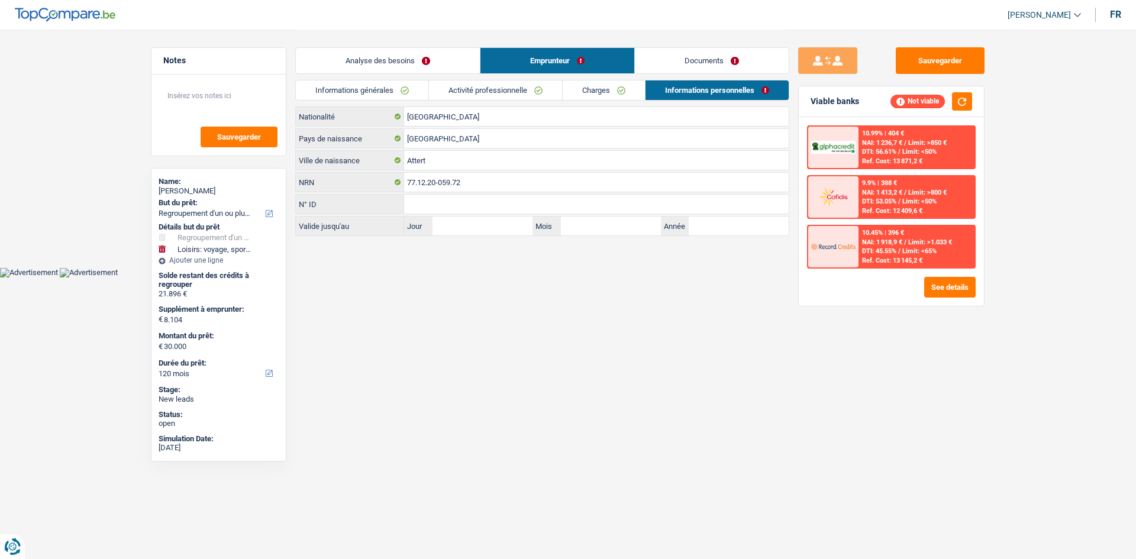
click at [696, 66] on link "Documents" at bounding box center [712, 60] width 154 height 25
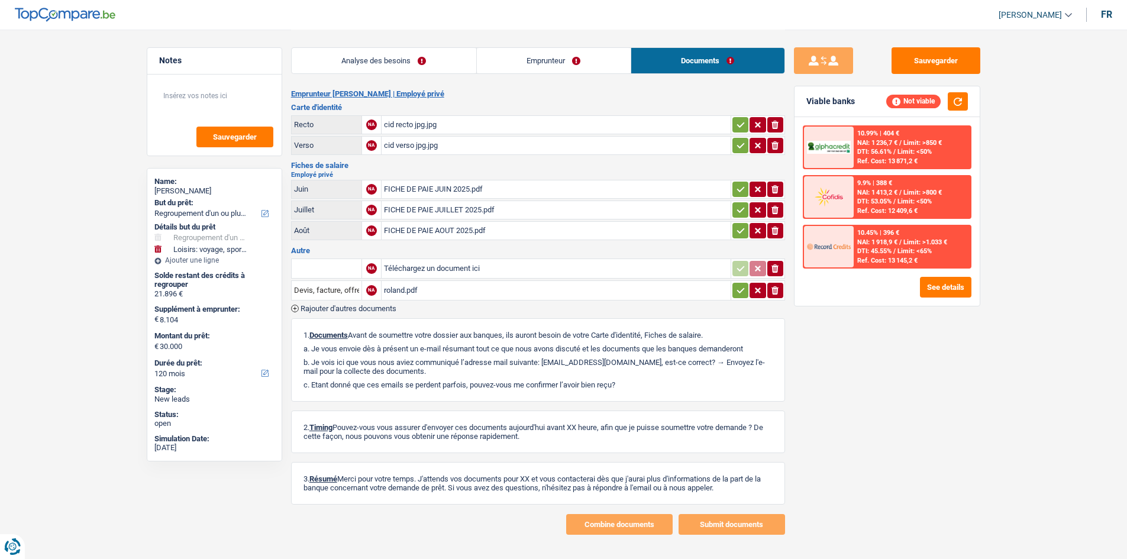
click at [371, 56] on link "Analyse des besoins" at bounding box center [384, 60] width 185 height 25
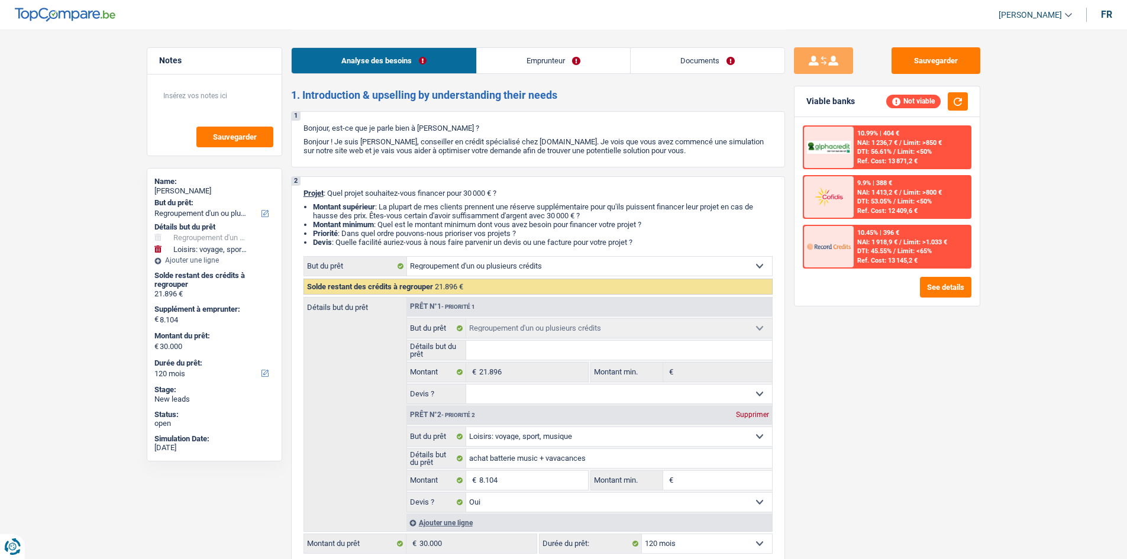
click at [685, 66] on link "Documents" at bounding box center [708, 60] width 154 height 25
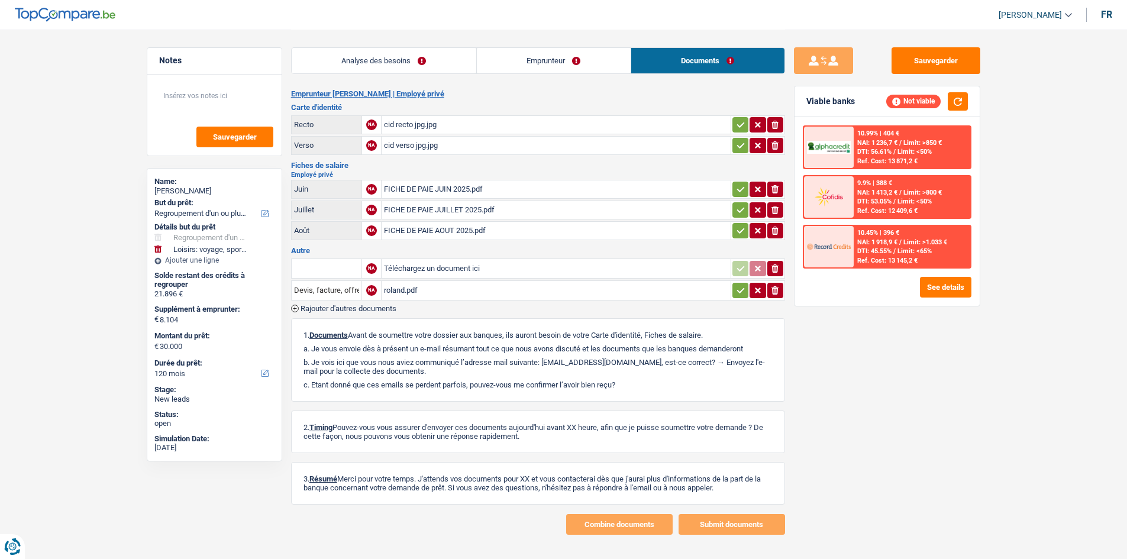
click at [425, 235] on div "FICHE DE PAIE AOUT 2025.pdf" at bounding box center [556, 231] width 344 height 18
click at [523, 57] on link "Emprunteur" at bounding box center [554, 60] width 154 height 25
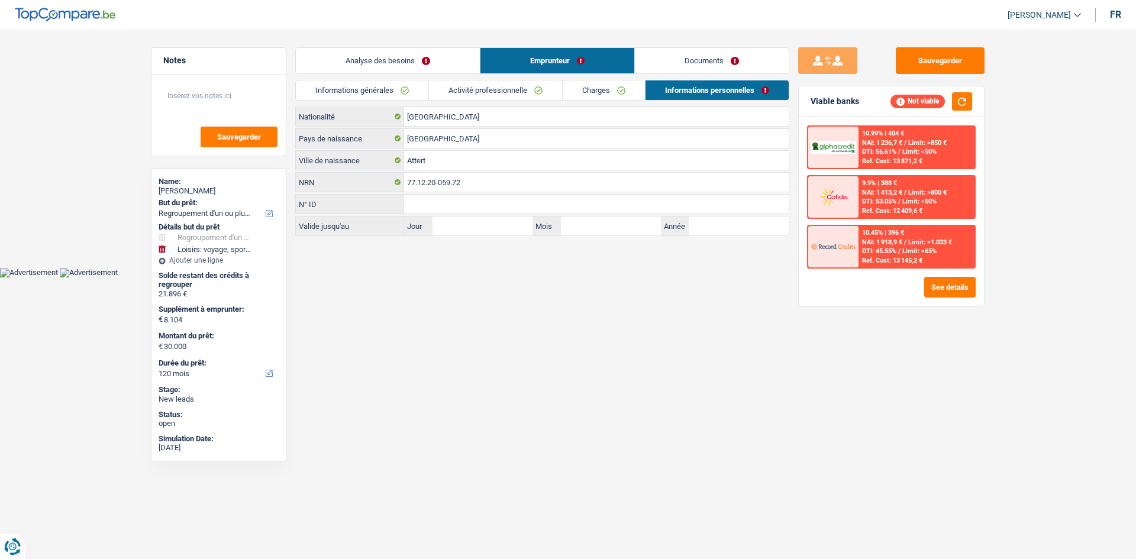
click at [368, 89] on link "Informations générales" at bounding box center [362, 90] width 133 height 20
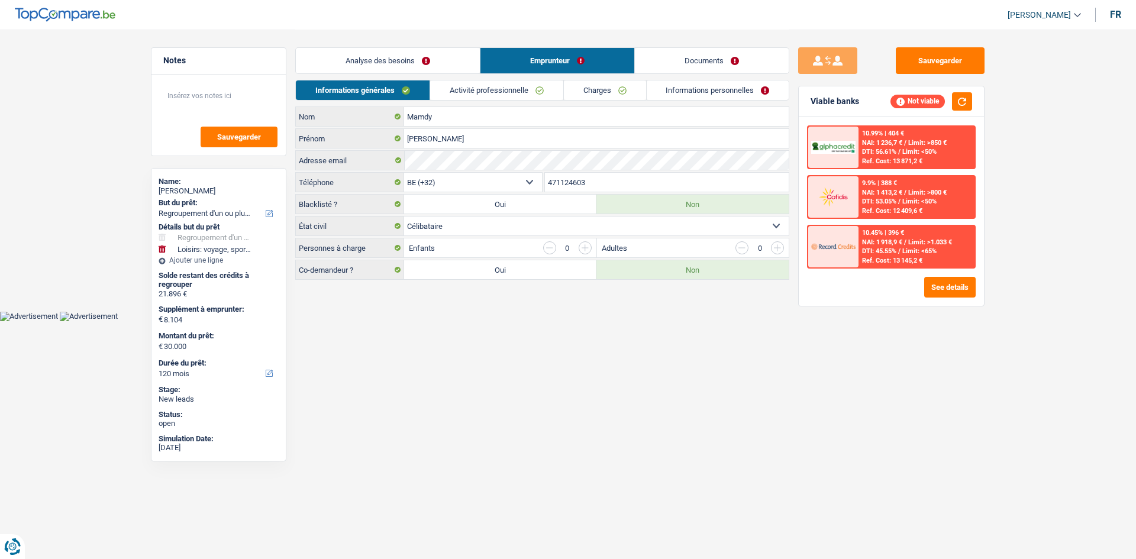
click at [448, 63] on link "Analyse des besoins" at bounding box center [388, 60] width 184 height 25
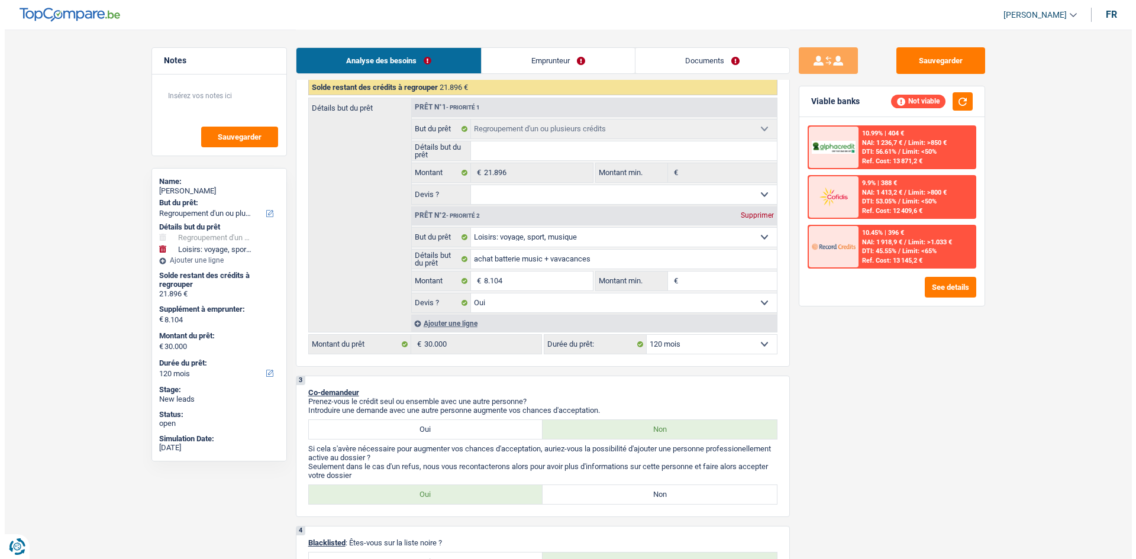
scroll to position [296, 0]
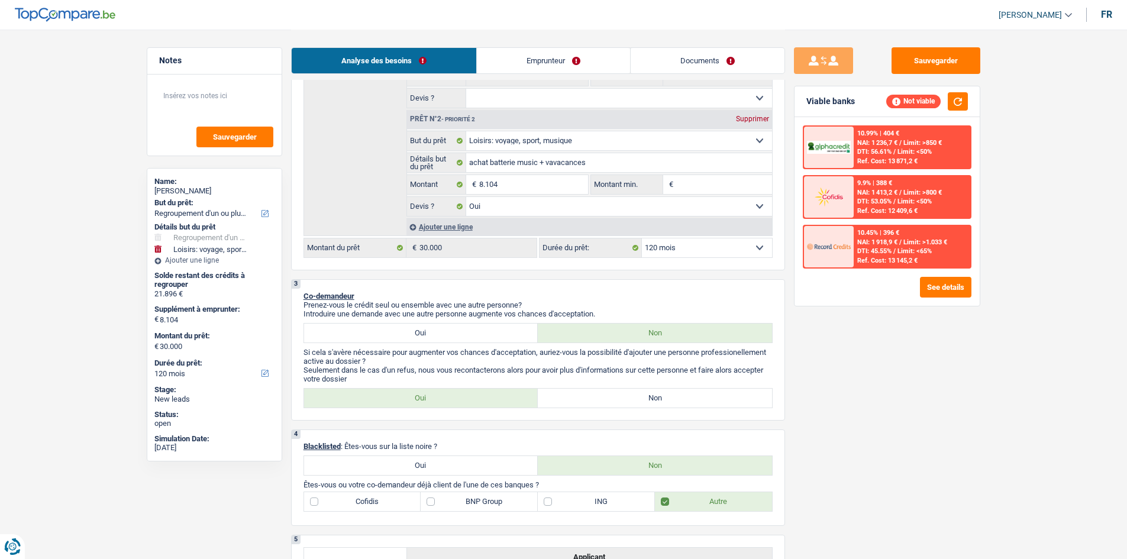
click at [701, 247] on select "12 mois 18 mois 24 mois 30 mois 36 mois 42 mois 48 mois 60 mois 72 mois 84 mois…" at bounding box center [707, 247] width 130 height 19
select select "72"
click at [642, 238] on select "12 mois 18 mois 24 mois 30 mois 36 mois 42 mois 48 mois 60 mois 72 mois 84 mois…" at bounding box center [707, 247] width 130 height 19
select select "72"
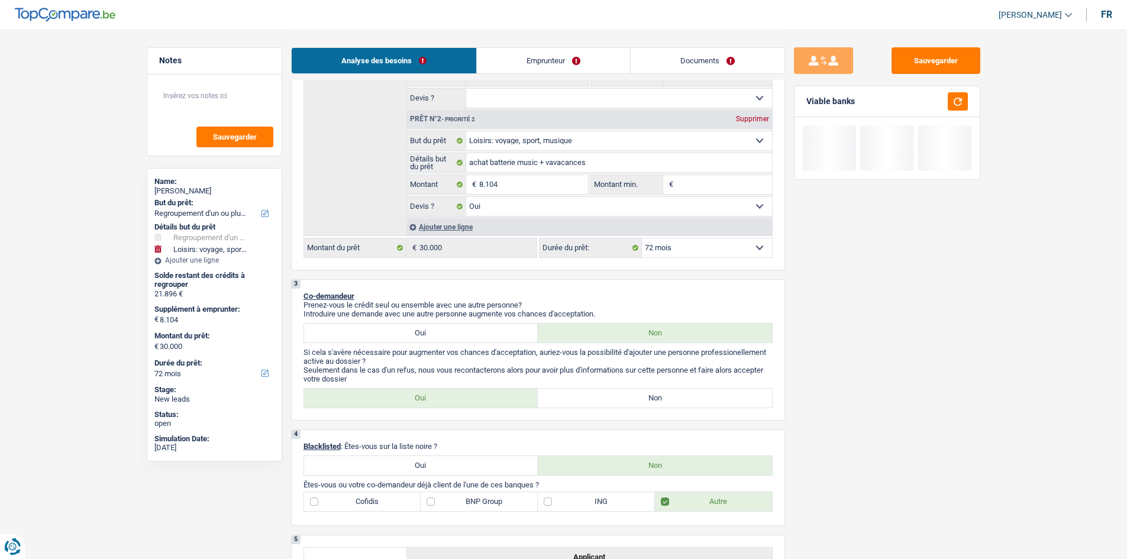
click at [905, 334] on div "Sauvegarder Viable banks" at bounding box center [887, 293] width 204 height 493
click at [679, 241] on select "12 mois 18 mois 24 mois 30 mois 36 mois 42 mois 48 mois 60 mois 72 mois 84 mois…" at bounding box center [707, 247] width 130 height 19
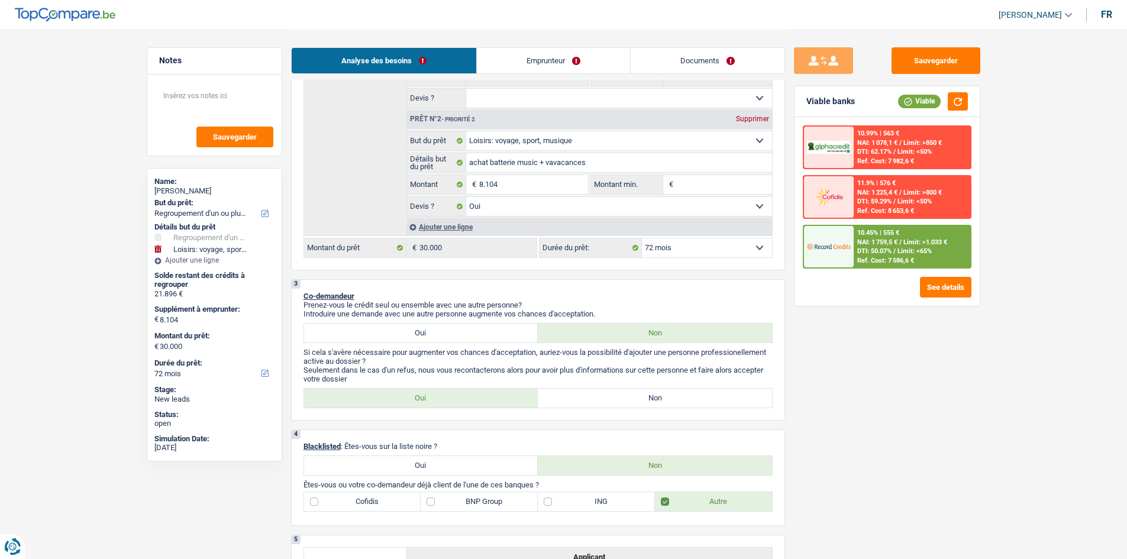
select select "84"
click at [642, 238] on select "12 mois 18 mois 24 mois 30 mois 36 mois 42 mois 48 mois 60 mois 72 mois 84 mois…" at bounding box center [707, 247] width 130 height 19
select select "84"
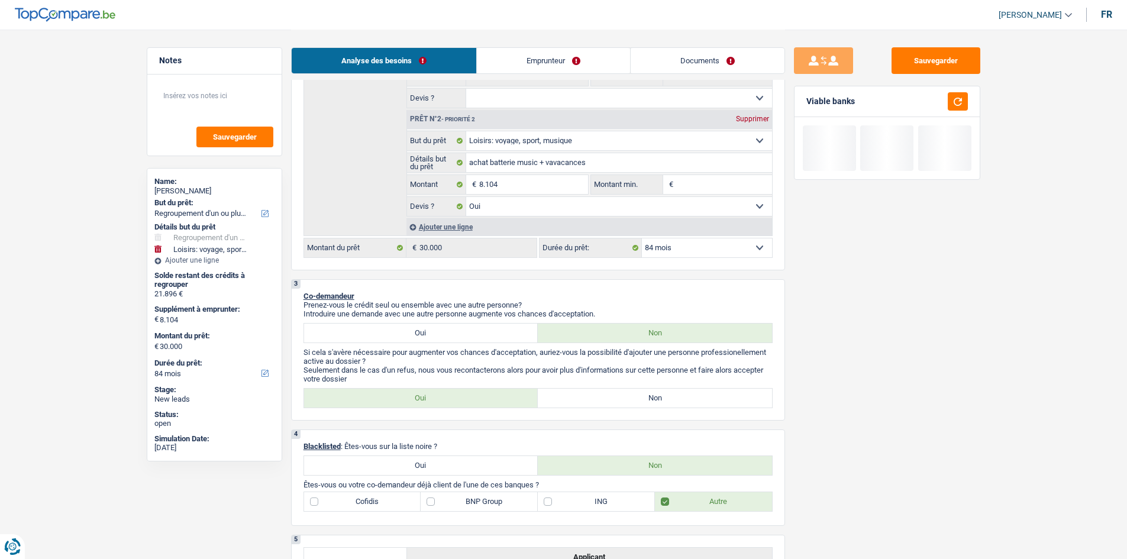
click at [798, 344] on div "Sauvegarder Viable banks" at bounding box center [887, 293] width 204 height 493
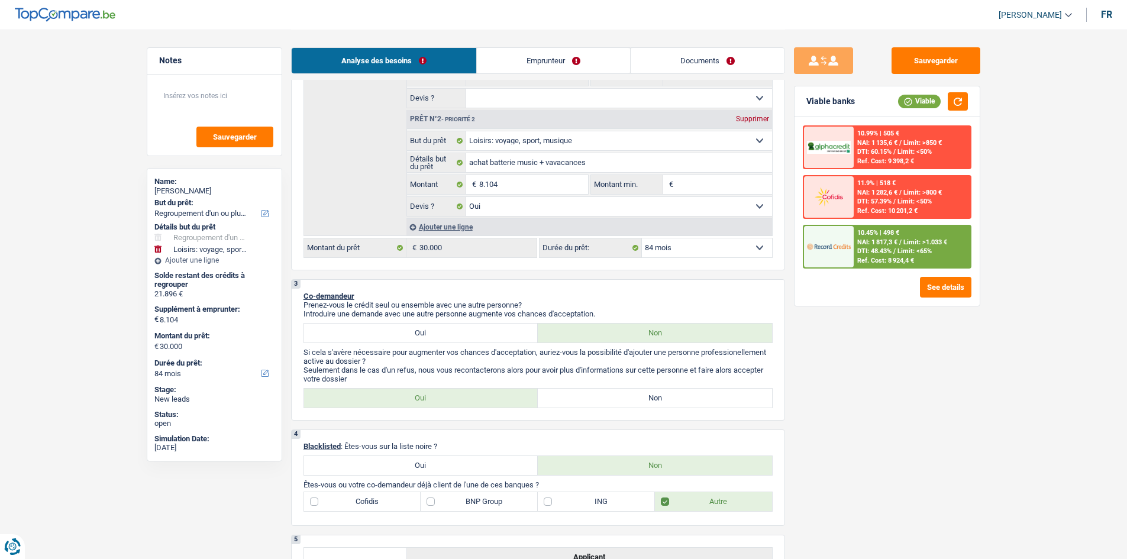
click at [881, 233] on div "10.45% | 498 €" at bounding box center [878, 233] width 42 height 8
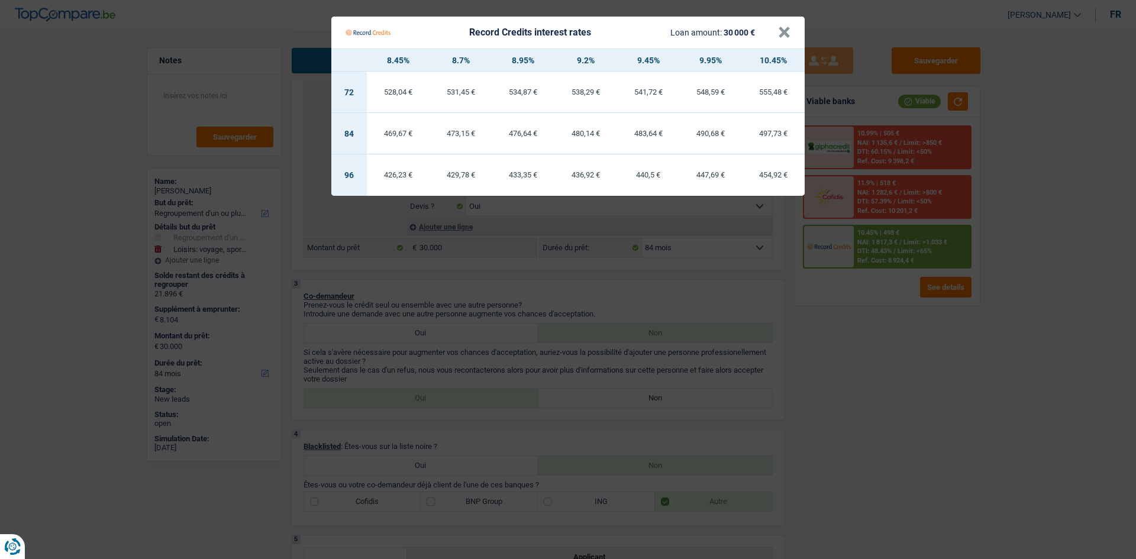
drag, startPoint x: 889, startPoint y: 478, endPoint x: 878, endPoint y: 473, distance: 12.2
click at [886, 482] on Credits "Record Credits interest rates Loan amount: 30 000 € × 8.45% 8.7% 8.95% 9.2% 9.4…" at bounding box center [568, 279] width 1136 height 559
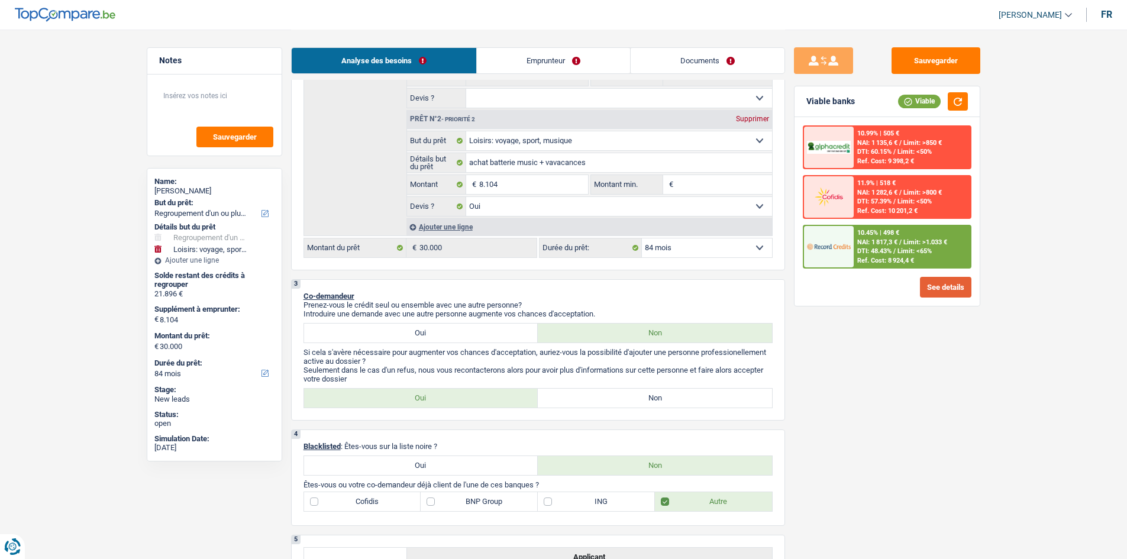
click at [939, 292] on button "See details" at bounding box center [945, 287] width 51 height 21
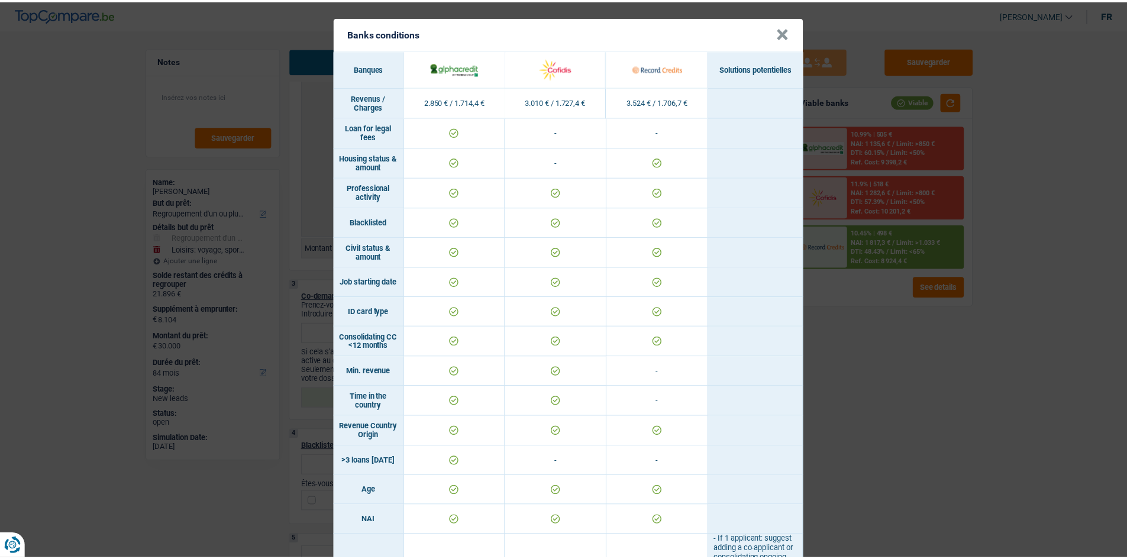
scroll to position [0, 0]
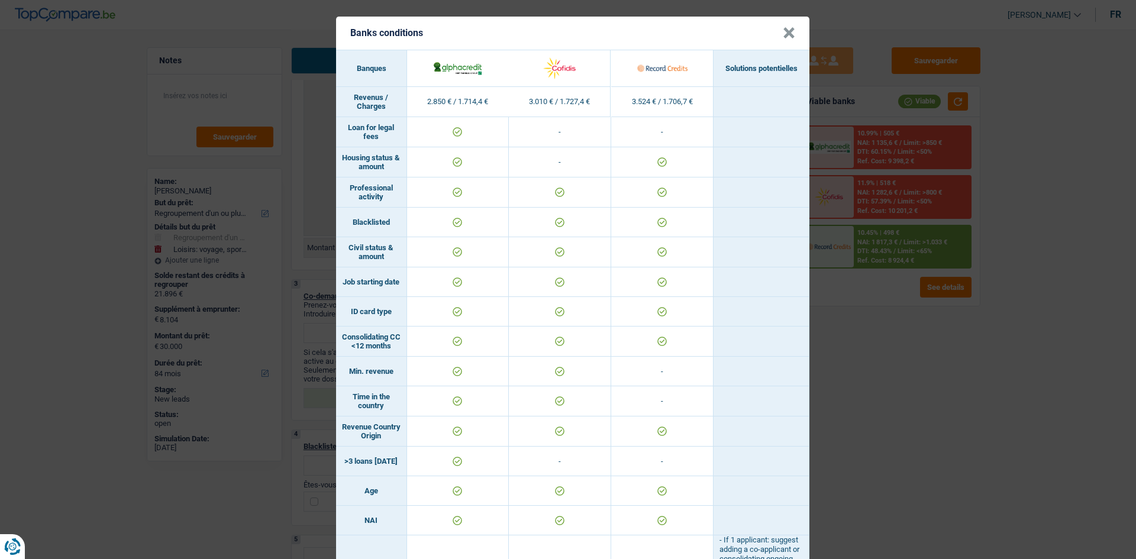
click at [1084, 463] on div "Banks conditions × Banques Solutions potentielles Revenus / Charges 2.850 € / 1…" at bounding box center [568, 279] width 1136 height 559
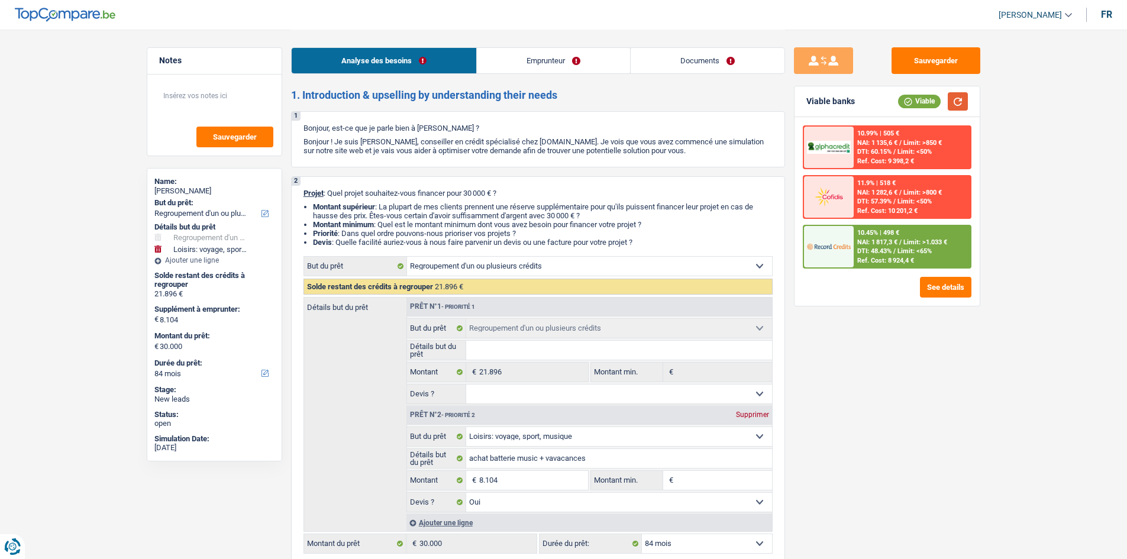
click at [957, 96] on button "button" at bounding box center [958, 101] width 20 height 18
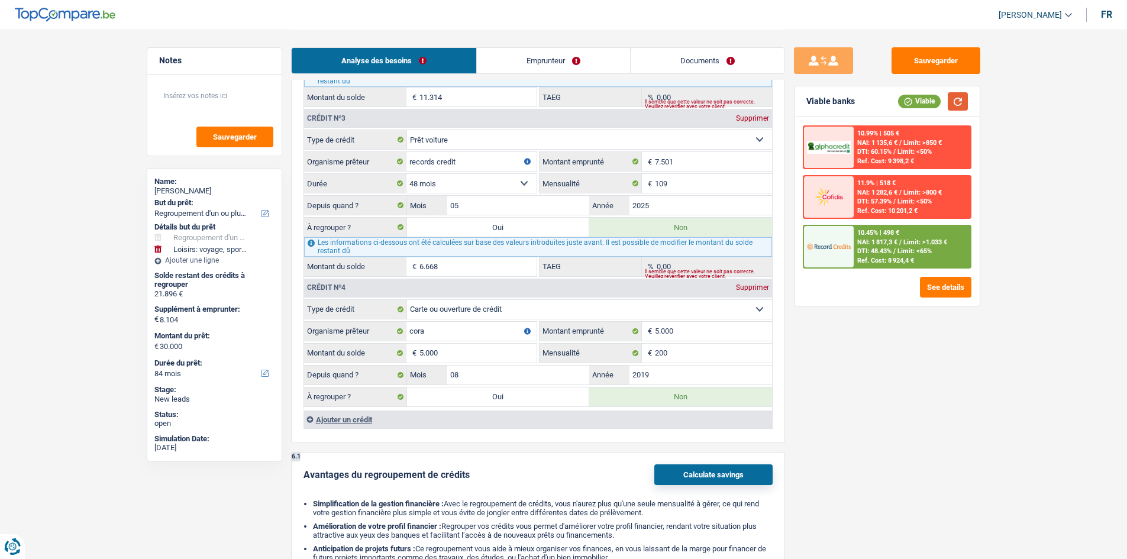
scroll to position [1302, 0]
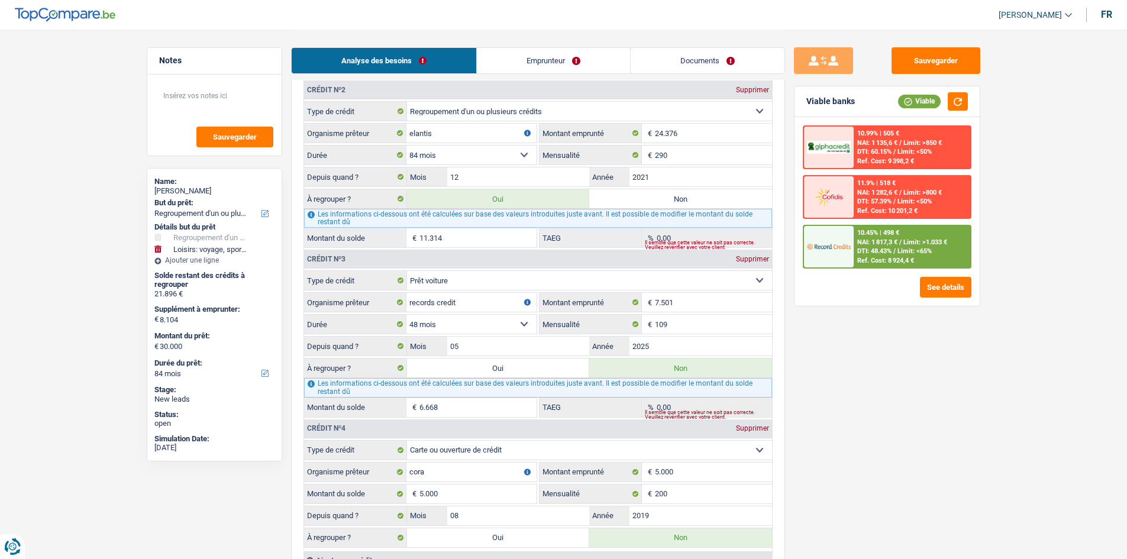
click at [883, 240] on span "NAI: 1 817,3 €" at bounding box center [877, 242] width 40 height 8
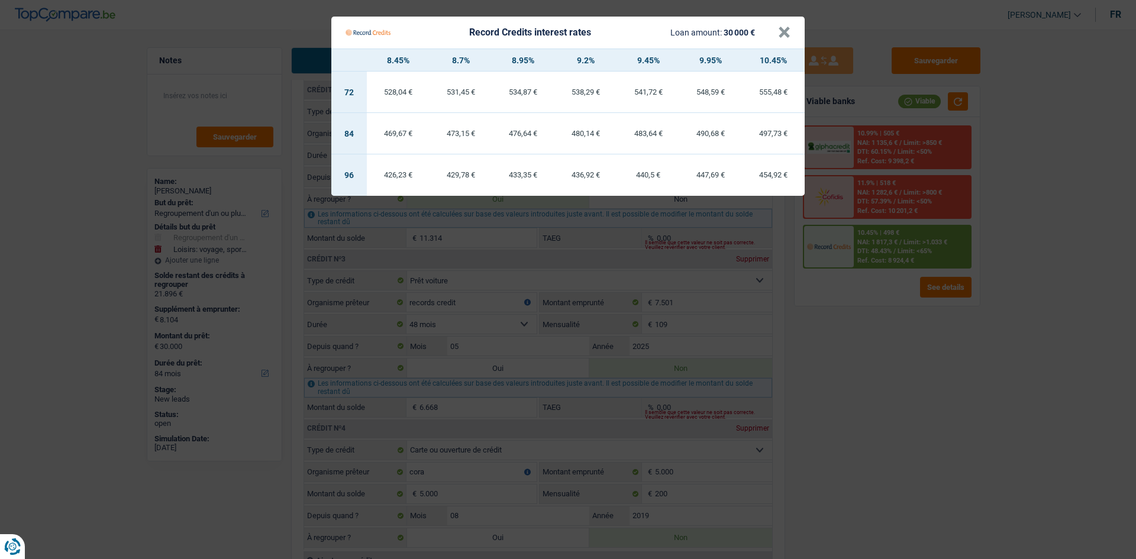
click at [910, 412] on Credits "Record Credits interest rates Loan amount: 30 000 € × 8.45% 8.7% 8.95% 9.2% 9.4…" at bounding box center [568, 279] width 1136 height 559
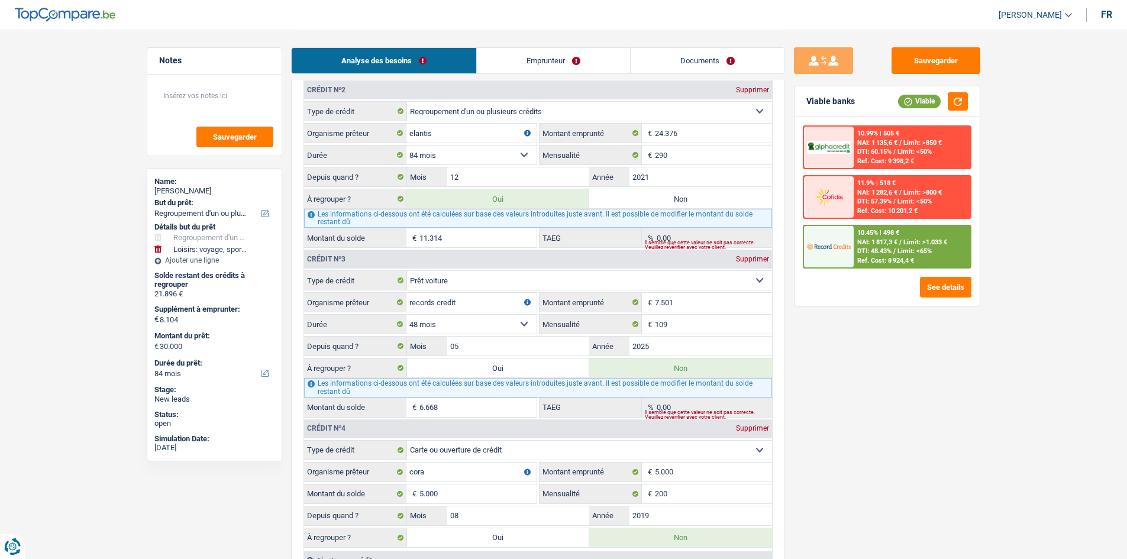
click at [901, 234] on div "10.45% | 498 € NAI: 1 817,3 € / Limit: >1.033 € DTI: 48.43% / Limit: <65% Ref. …" at bounding box center [912, 246] width 117 height 41
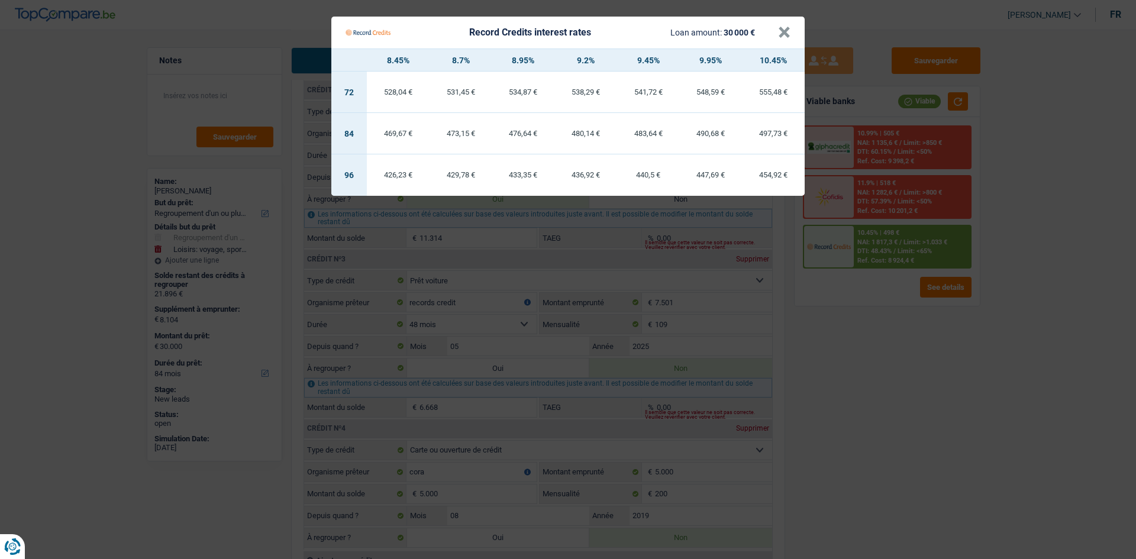
drag, startPoint x: 895, startPoint y: 407, endPoint x: 803, endPoint y: 202, distance: 224.4
click at [892, 398] on Credits "Record Credits interest rates Loan amount: 30 000 € × 8.45% 8.7% 8.95% 9.2% 9.4…" at bounding box center [568, 279] width 1136 height 559
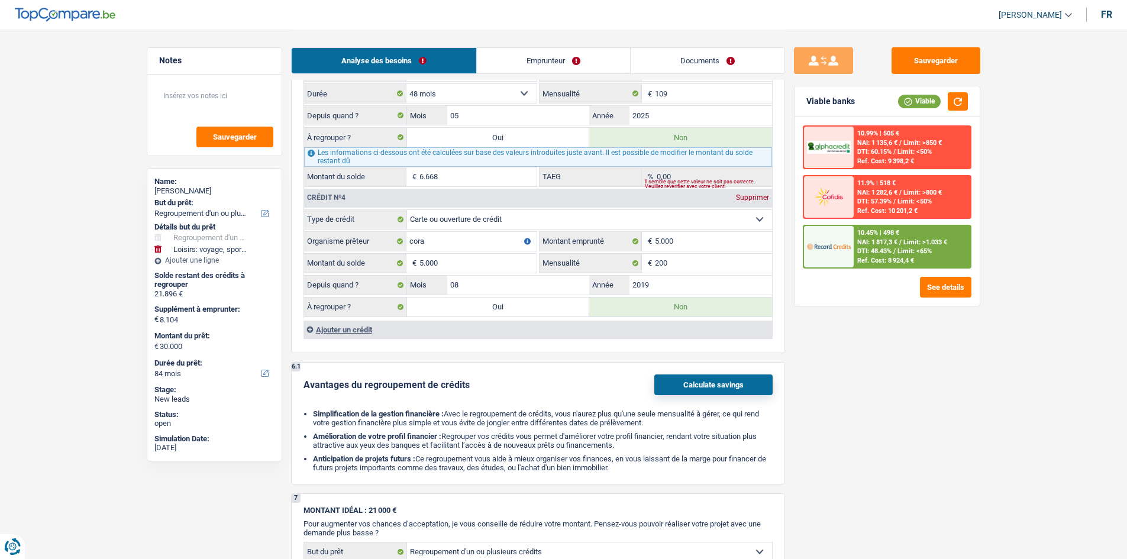
scroll to position [1420, 0]
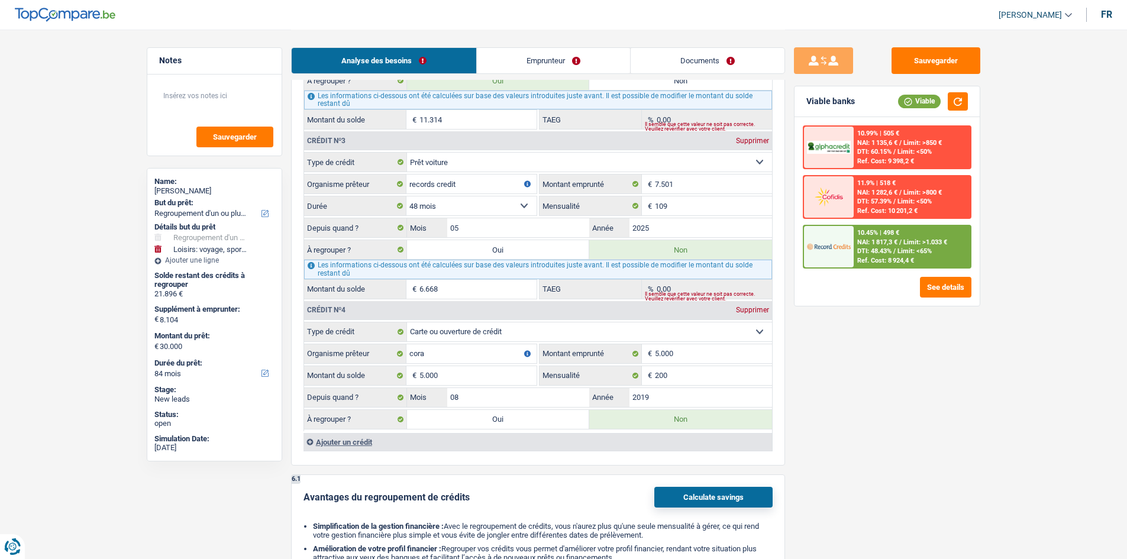
click at [504, 417] on label "Oui" at bounding box center [498, 419] width 183 height 19
click at [504, 417] on input "Oui" at bounding box center [498, 419] width 183 height 19
radio input "true"
type input "35.000"
select select "120"
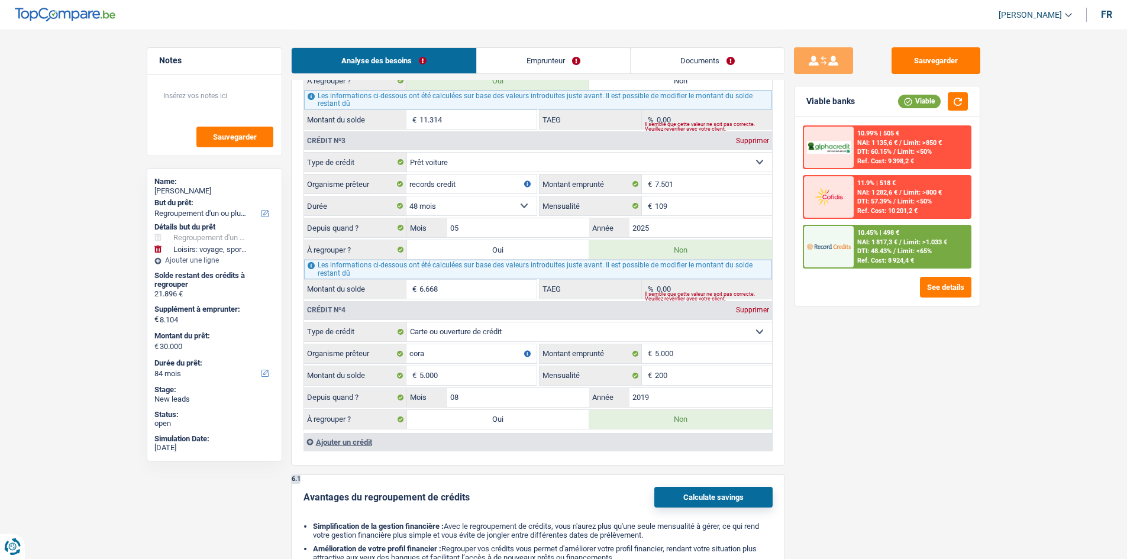
type input "26.896"
type input "35.000"
select select "120"
type input "26.896"
type input "35.000"
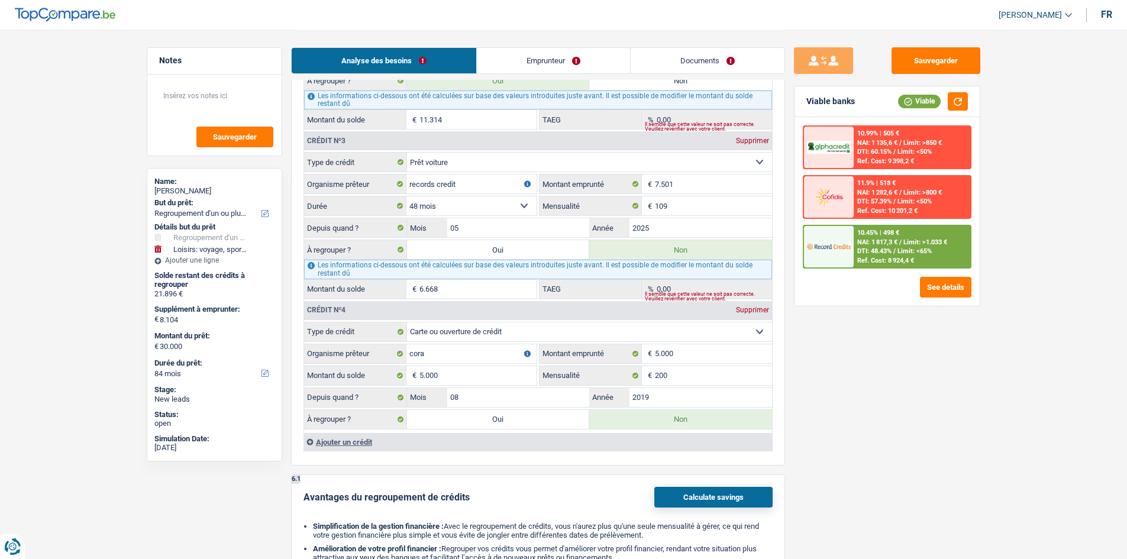
select select "120"
radio input "false"
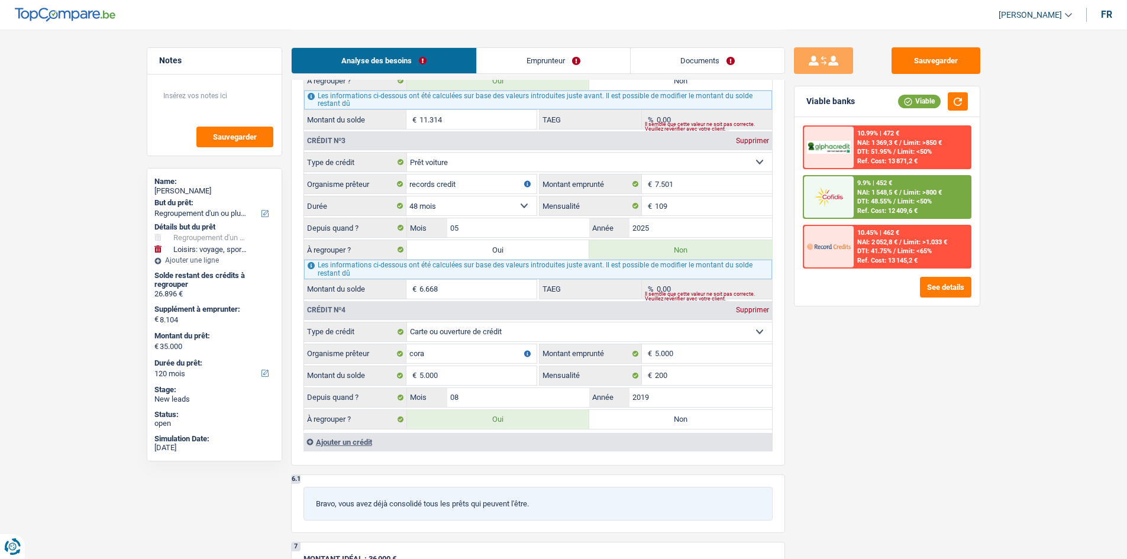
click at [921, 208] on div "9.9% | 452 € NAI: 1 548,5 € / Limit: >800 € DTI: 48.55% / Limit: <50% Ref. Cost…" at bounding box center [912, 196] width 117 height 41
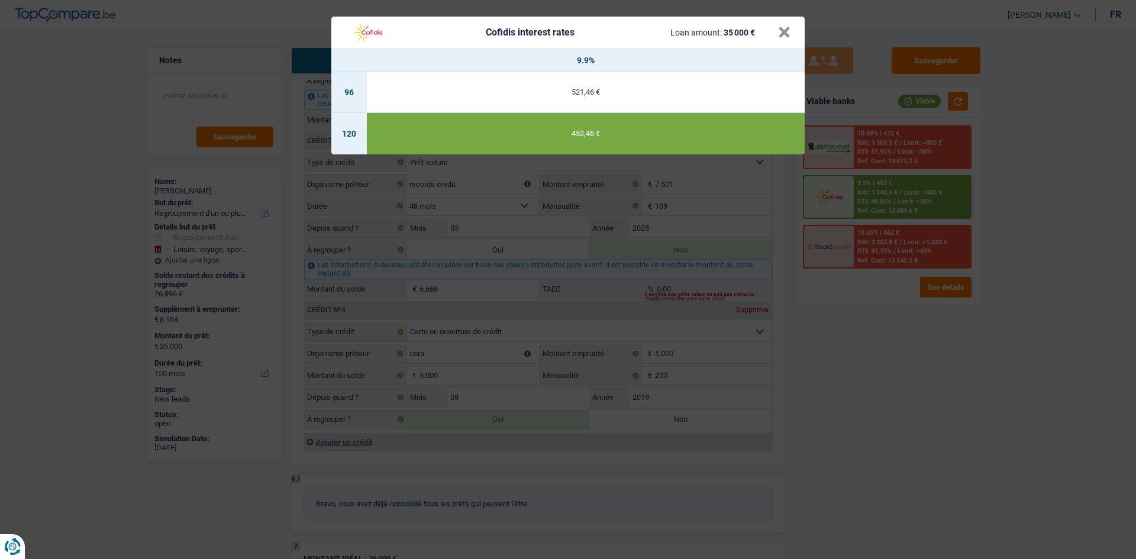
click at [913, 492] on div "Cofidis interest rates Loan amount: 35 000 € × 9.9% 96 521,46 € 120 452,46 €" at bounding box center [568, 279] width 1136 height 559
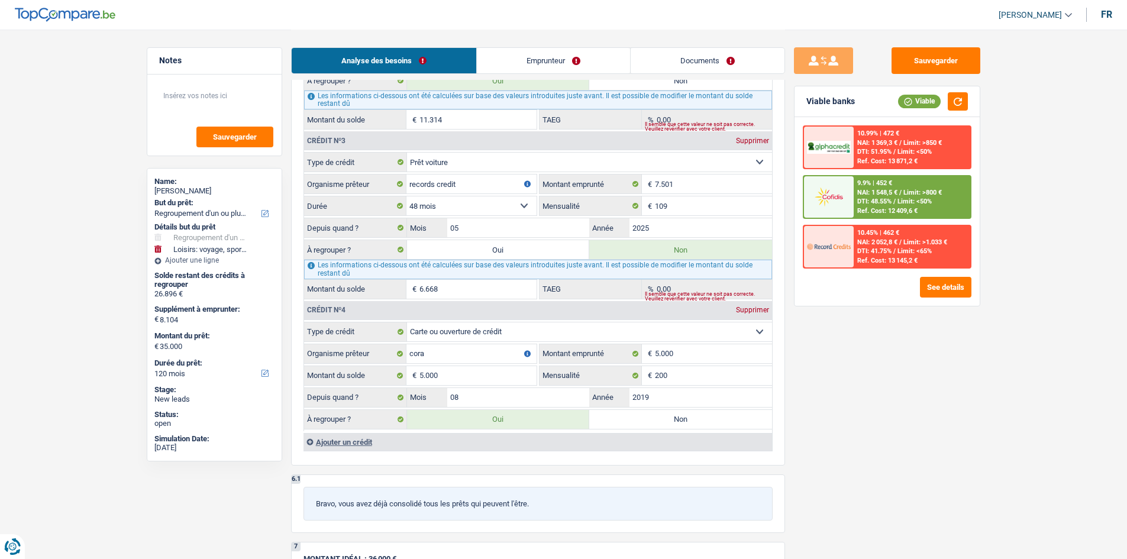
click at [828, 355] on div "Sauvegarder Viable banks Viable 10.99% | 472 € NAI: 1 369,3 € / Limit: >850 € D…" at bounding box center [887, 293] width 204 height 493
click at [964, 63] on button "Sauvegarder" at bounding box center [936, 60] width 89 height 27
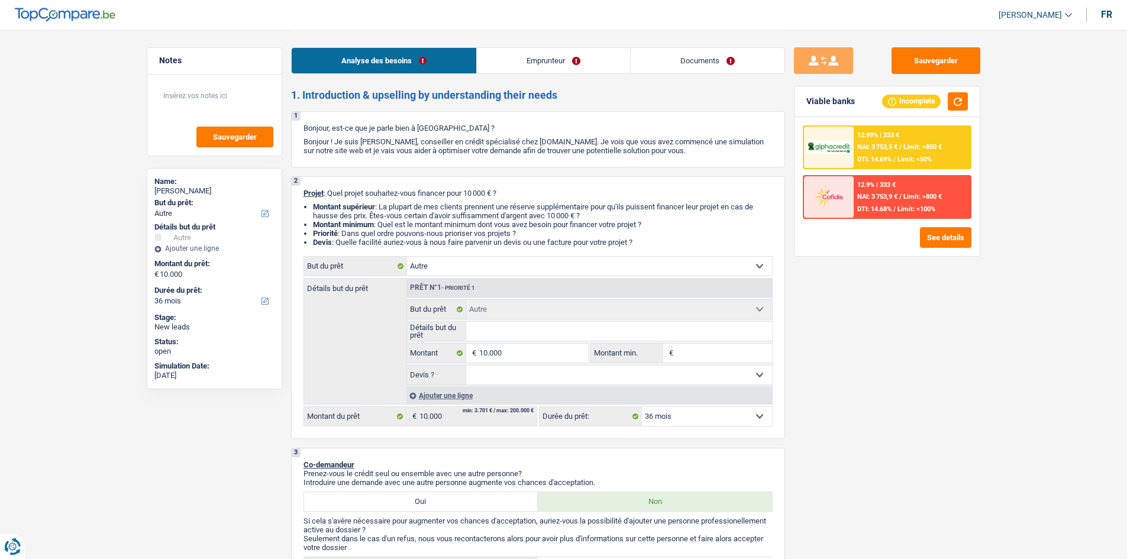
select select "other"
select select "36"
select select "other"
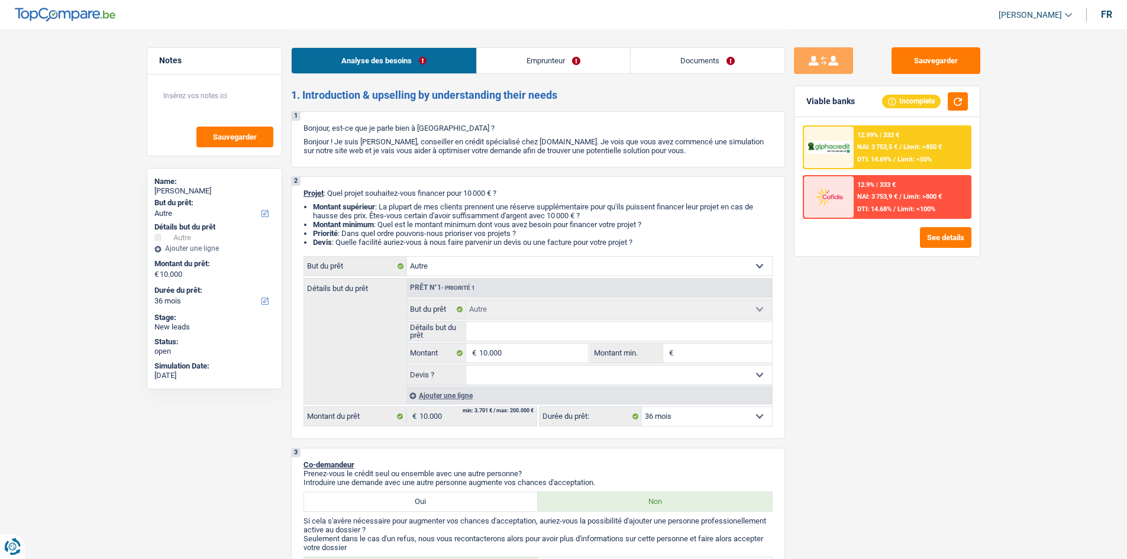
select select "36"
select select "independent"
select select "parttimeSelfemployed"
select select "netSalary"
select select "rents"
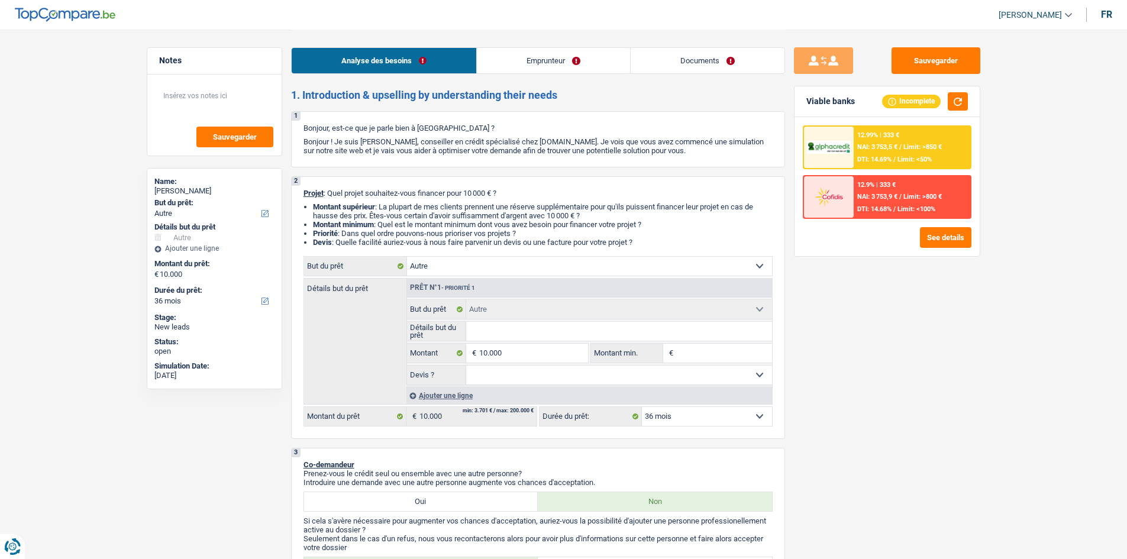
select select "other"
select select "36"
drag, startPoint x: 615, startPoint y: 269, endPoint x: 610, endPoint y: 257, distance: 13.5
click at [615, 269] on select "Confort maison: meubles, textile, peinture, électroménager, outillage non-profe…" at bounding box center [589, 266] width 365 height 19
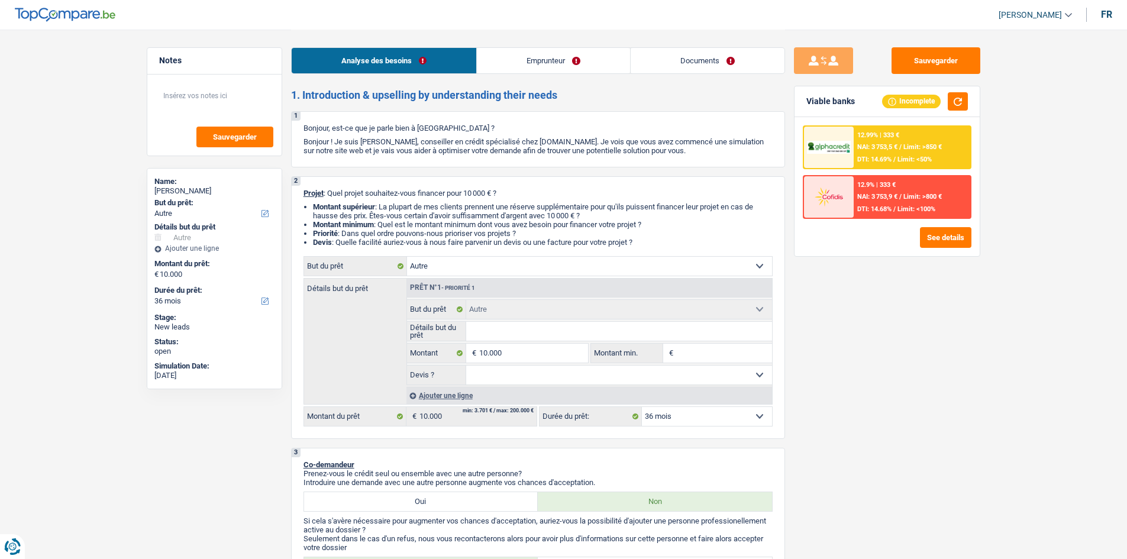
select select "car"
click at [407, 257] on select "Confort maison: meubles, textile, peinture, électroménager, outillage non-profe…" at bounding box center [589, 266] width 365 height 19
select select "car"
select select "48"
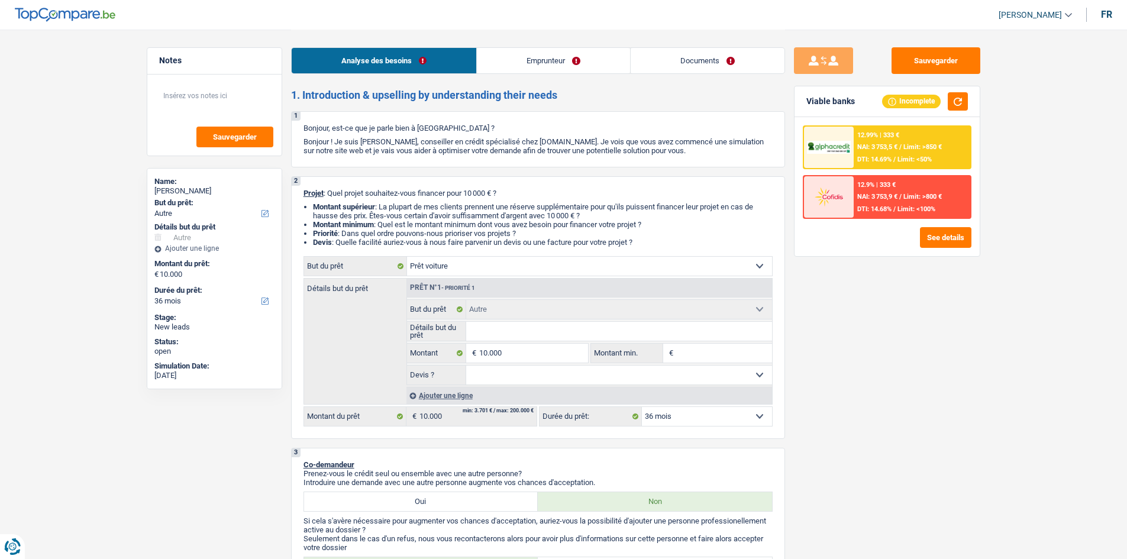
select select "car"
select select "48"
select select "car"
select select "48"
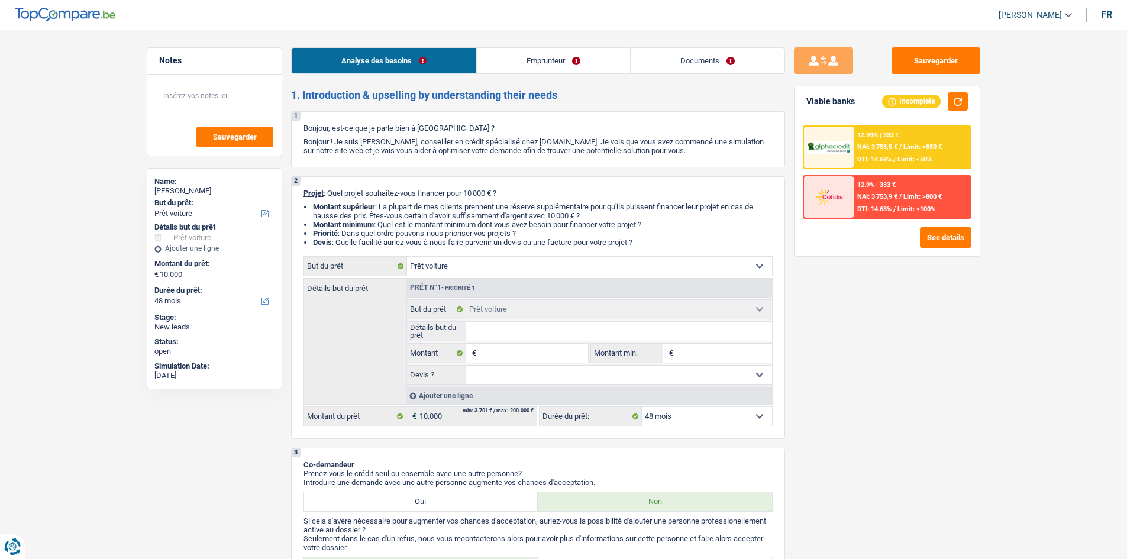
select select "other"
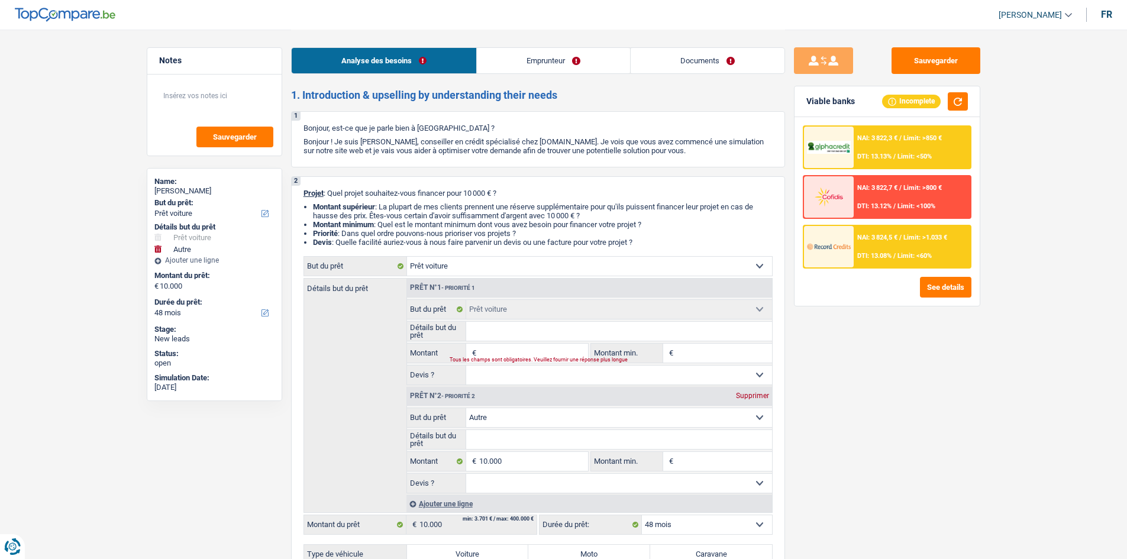
click at [755, 399] on div "Supprimer" at bounding box center [752, 395] width 39 height 7
type input "0"
select select
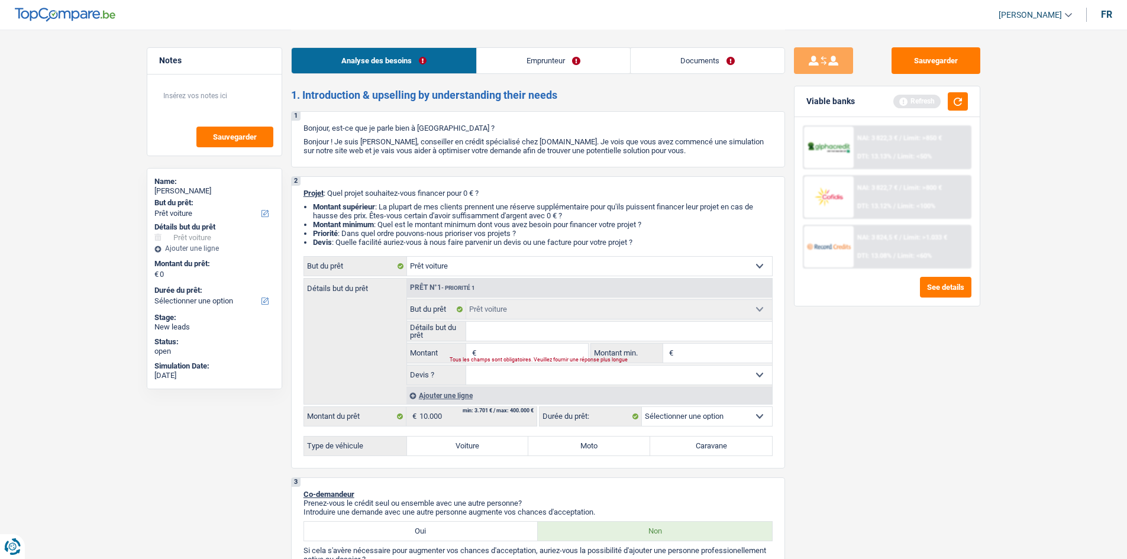
click at [477, 449] on label "Voiture" at bounding box center [468, 446] width 122 height 19
click at [477, 449] on input "Voiture" at bounding box center [468, 446] width 122 height 19
radio input "true"
select select "24"
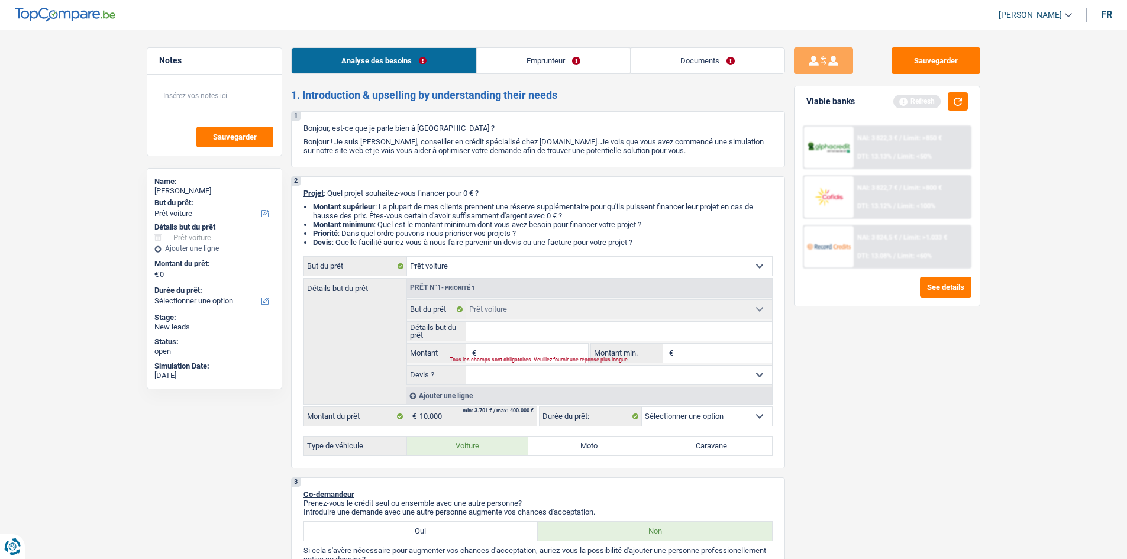
select select "24"
radio input "true"
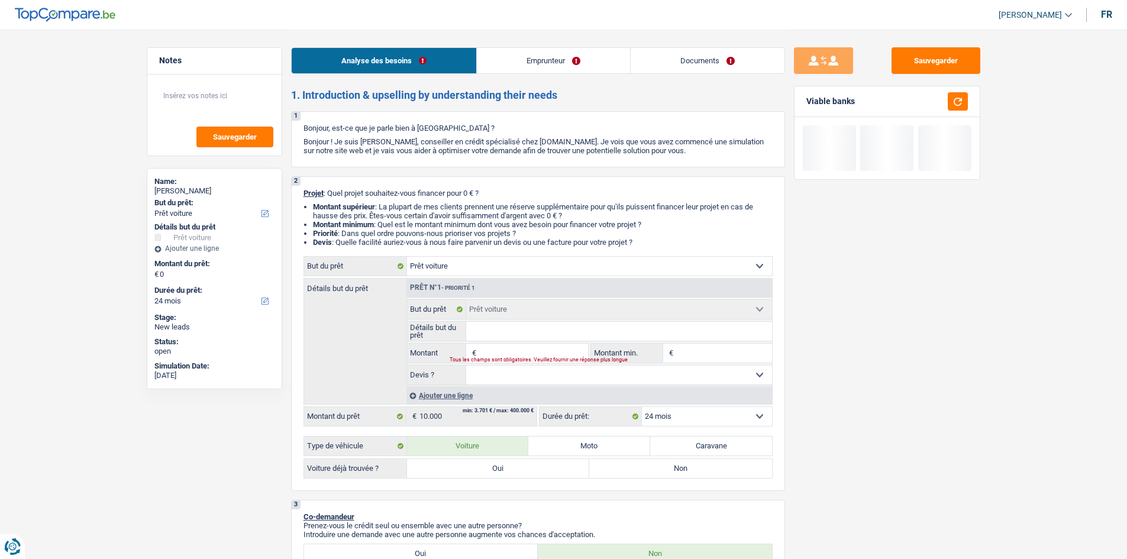
click at [569, 441] on label "Moto" at bounding box center [589, 446] width 122 height 19
click at [569, 441] on input "Moto" at bounding box center [589, 446] width 122 height 19
radio input "true"
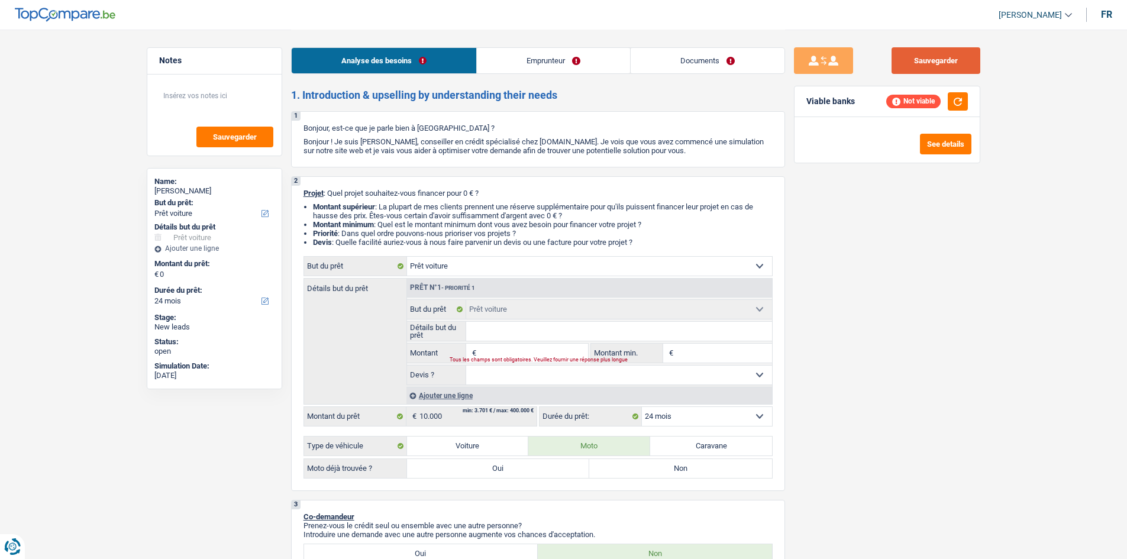
click at [949, 66] on button "Sauvegarder" at bounding box center [936, 60] width 89 height 27
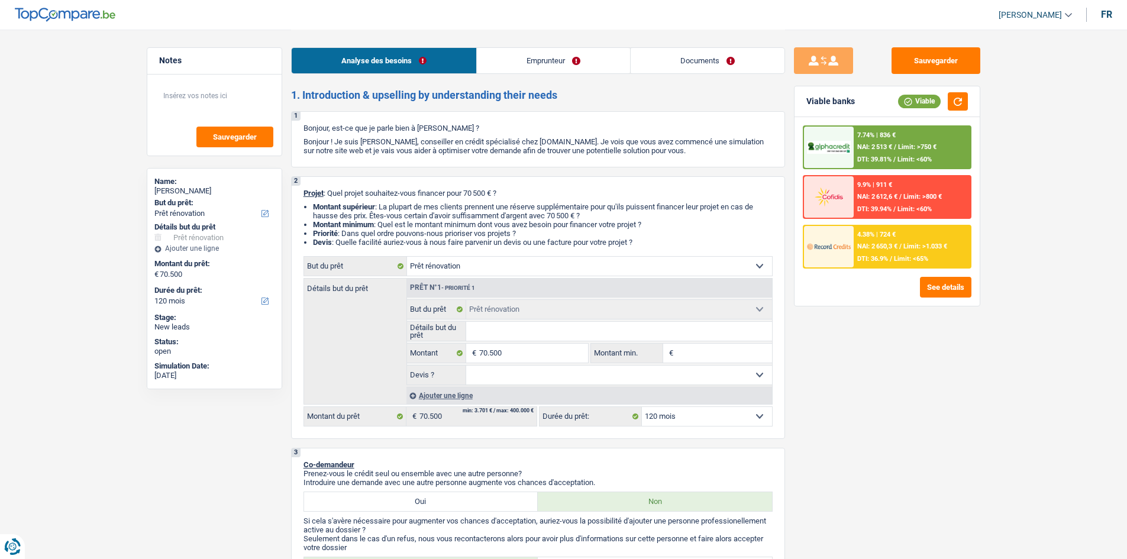
select select "renovation"
select select "120"
select select "renovation"
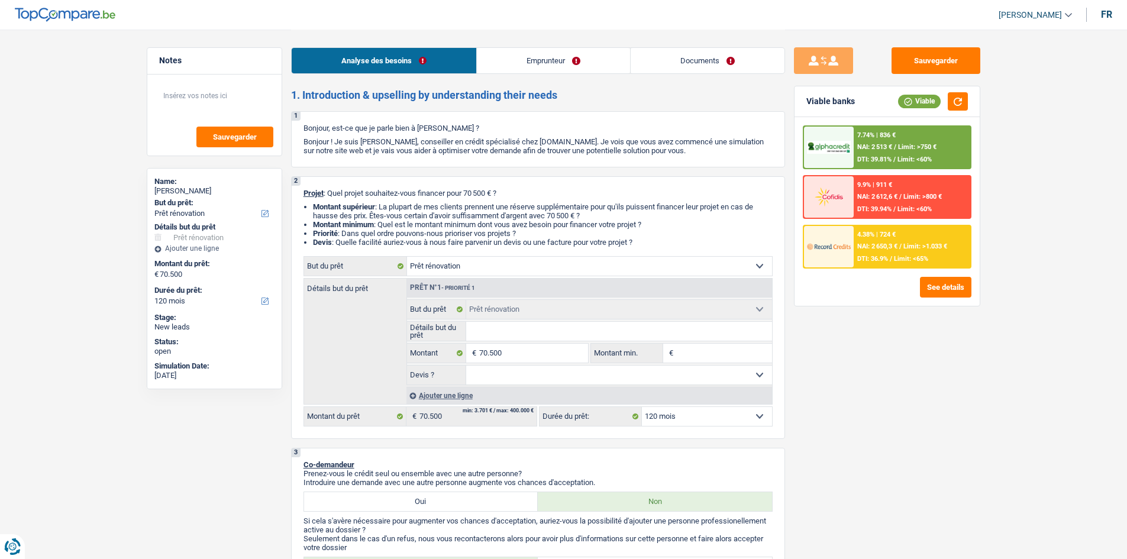
select select "120"
select select "publicEmployee"
select select "netSalary"
select select "mealVouchers"
select select "netSalary"
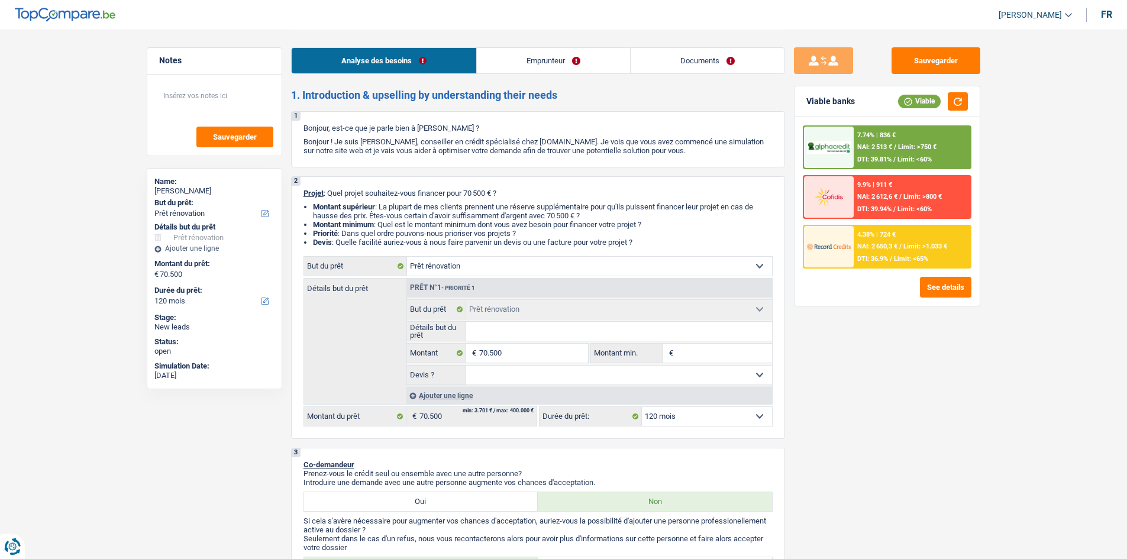
select select "familyAllowances"
select select "ownerWithMortgage"
select select "mortgage"
select select "300"
select select "personalLoan"
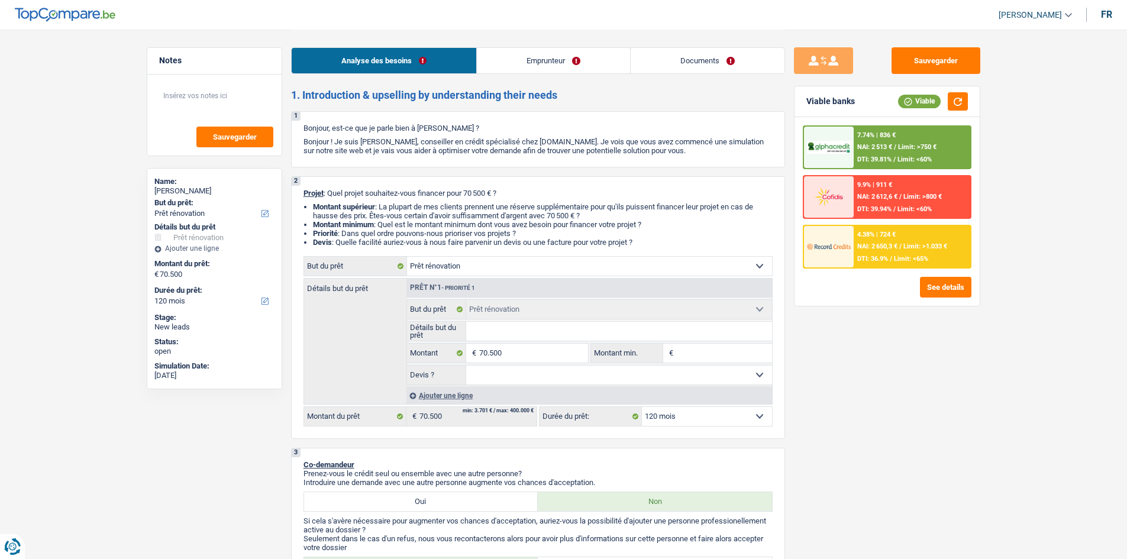
select select "familyEvent"
select select "36"
select select "renovation"
select select "120"
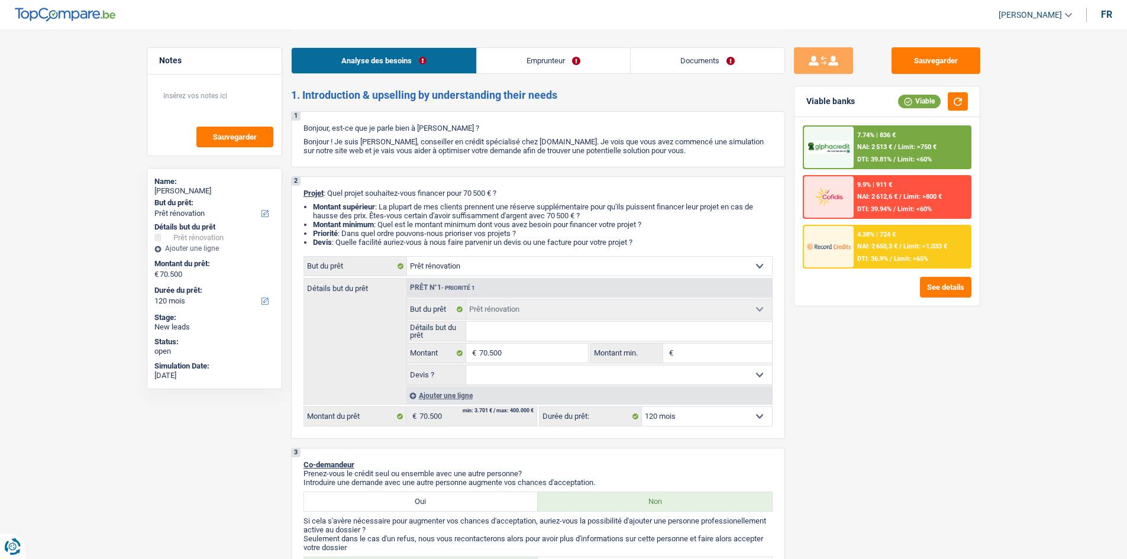
click at [508, 333] on input "Détails but du prêt" at bounding box center [619, 331] width 306 height 19
click at [503, 353] on input "70.500" at bounding box center [533, 353] width 108 height 19
click at [714, 359] on input "Montant min." at bounding box center [724, 353] width 96 height 19
type input "6"
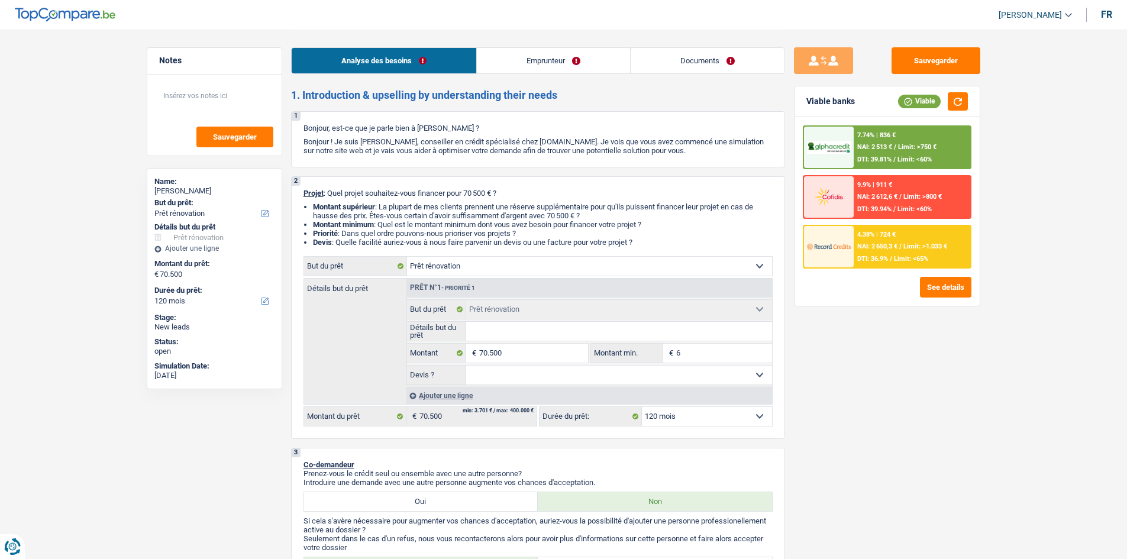
type input "60"
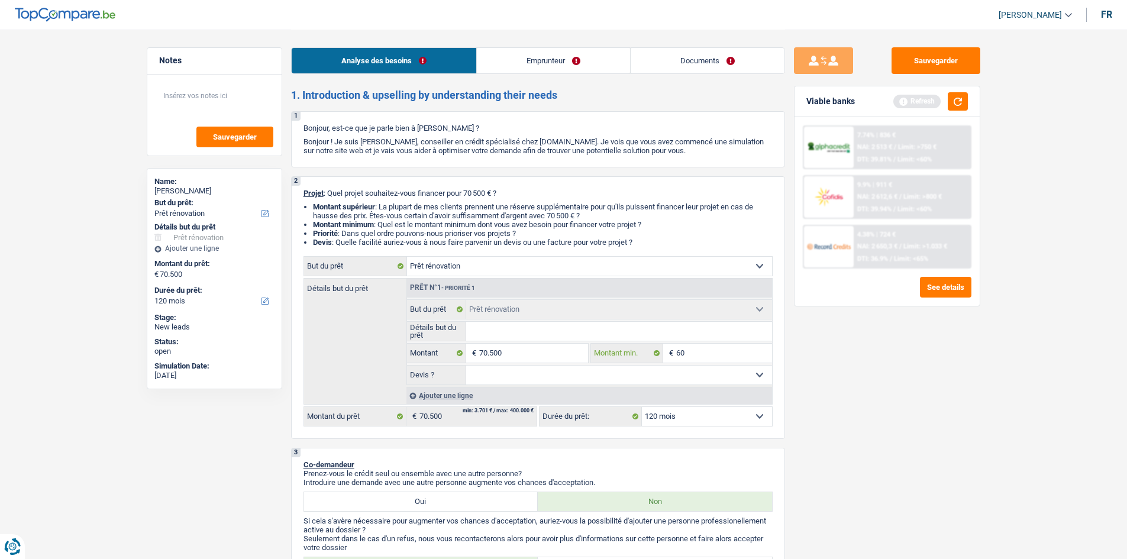
type input "600"
type input "6.000"
type input "60.000"
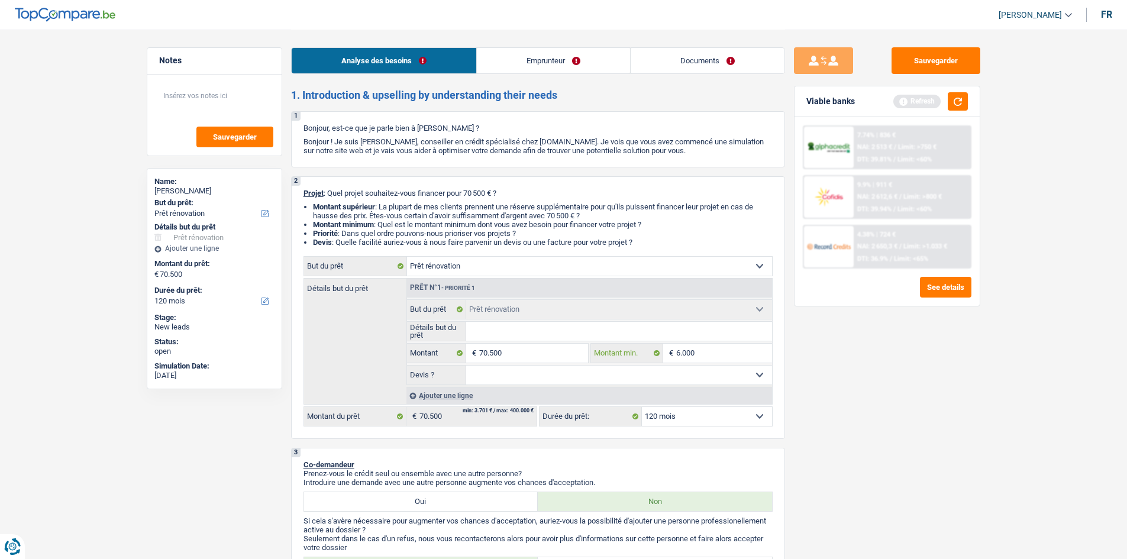
type input "60.000"
click at [519, 339] on input "Détails but du prêt" at bounding box center [619, 331] width 306 height 19
click at [514, 322] on input "Détails but du prêt" at bounding box center [619, 331] width 306 height 19
type input "r"
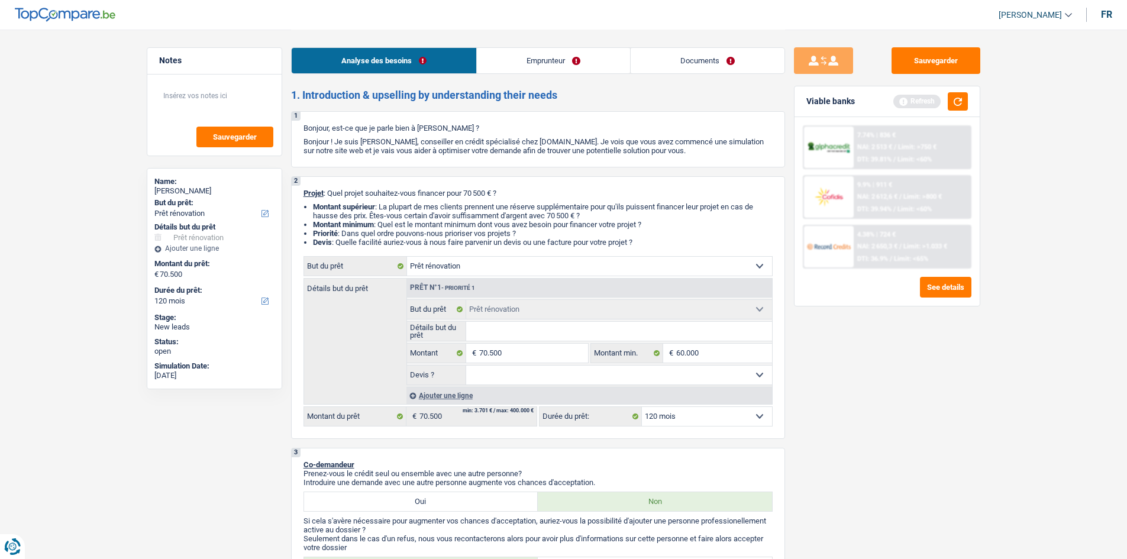
type input "r"
type input "rz"
type input "r"
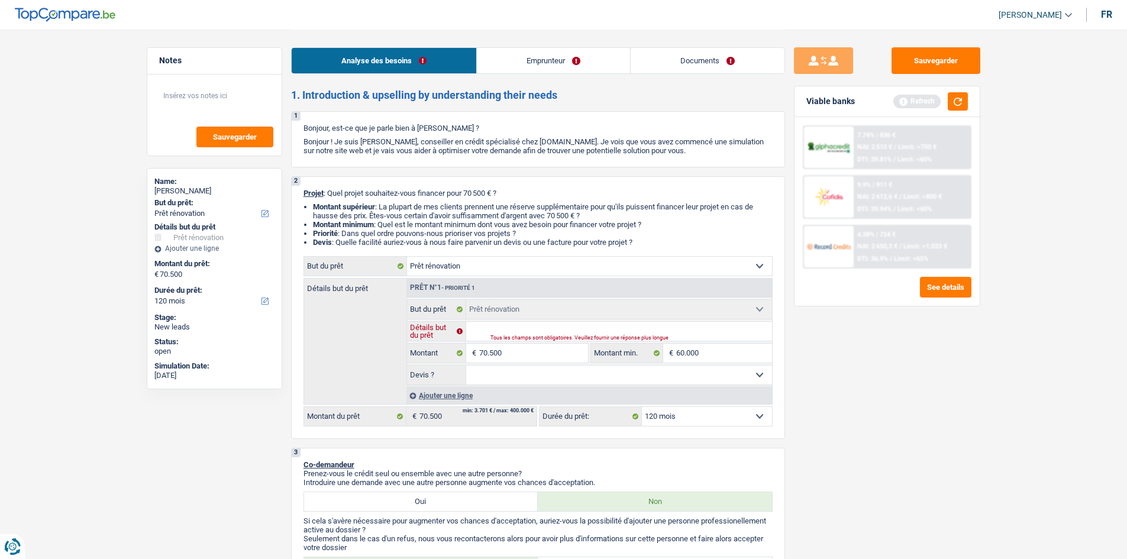
type input "r"
type input "re"
type input "ref"
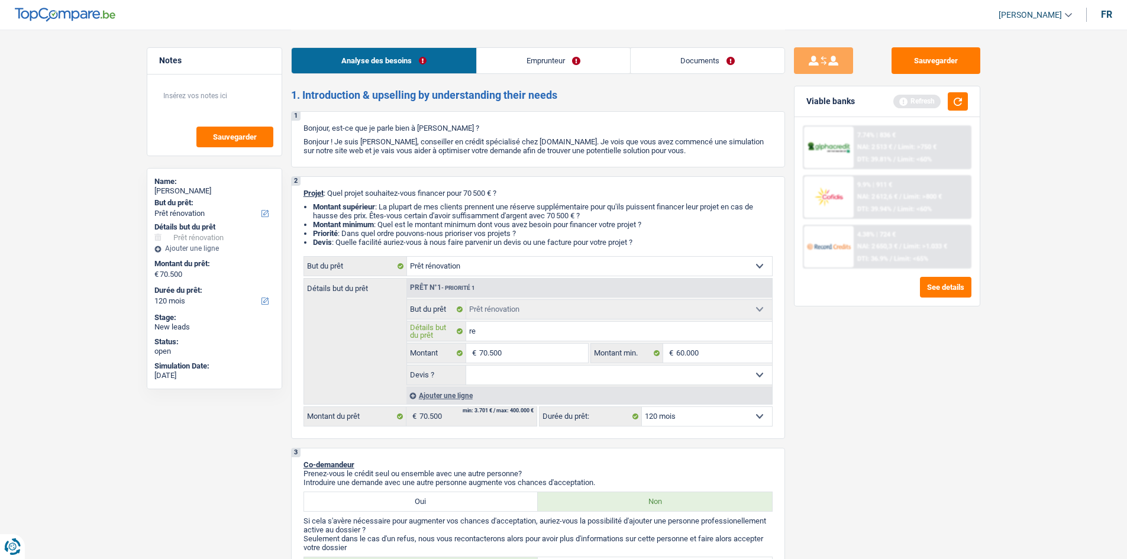
type input "ref"
type input "refa"
type input "refai"
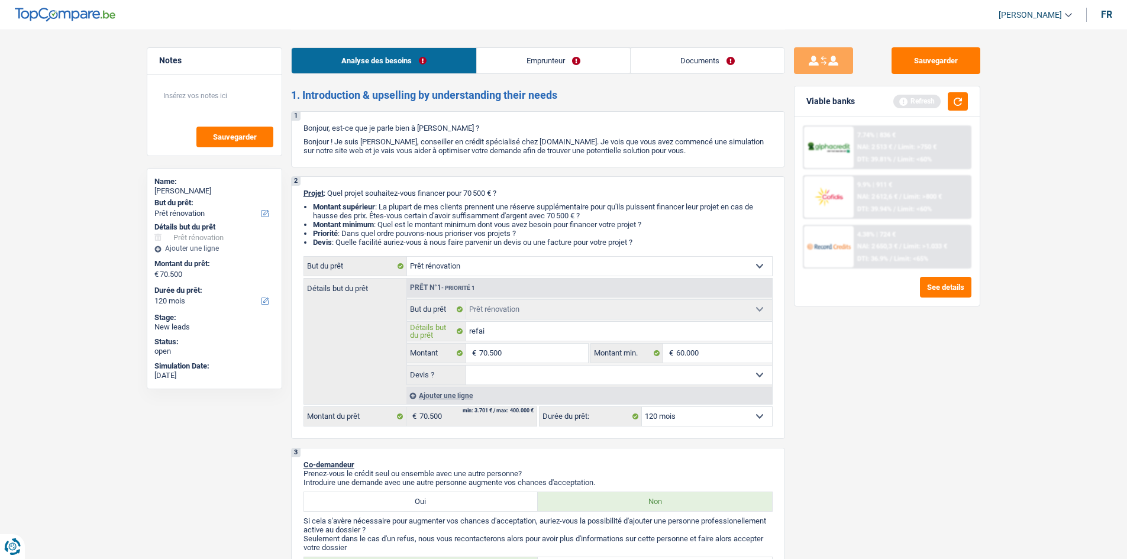
type input "refair"
type input "refaire"
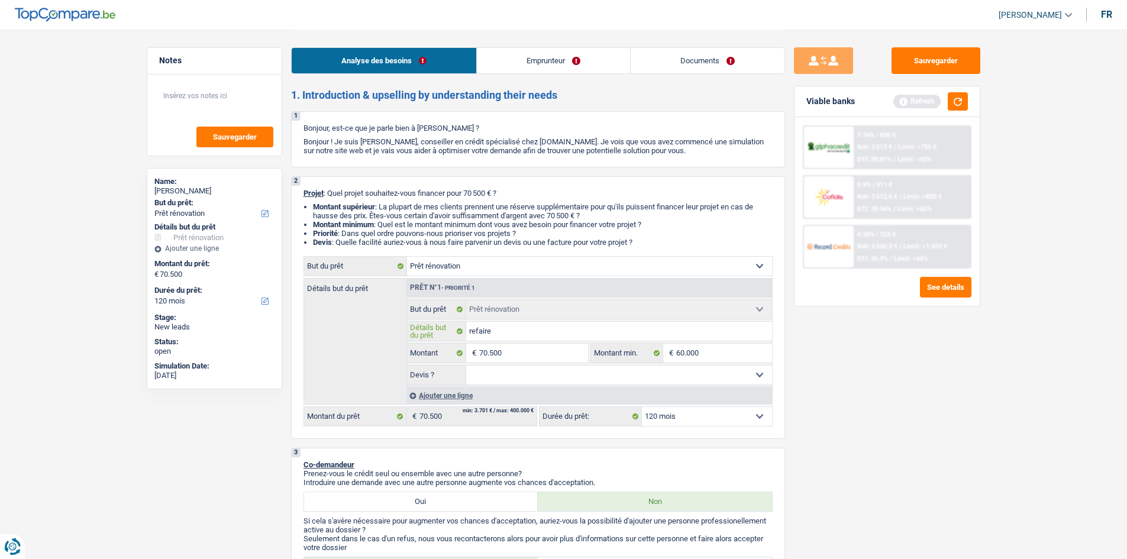
type input "refaire"
type input "refaire l"
type input "refaire la"
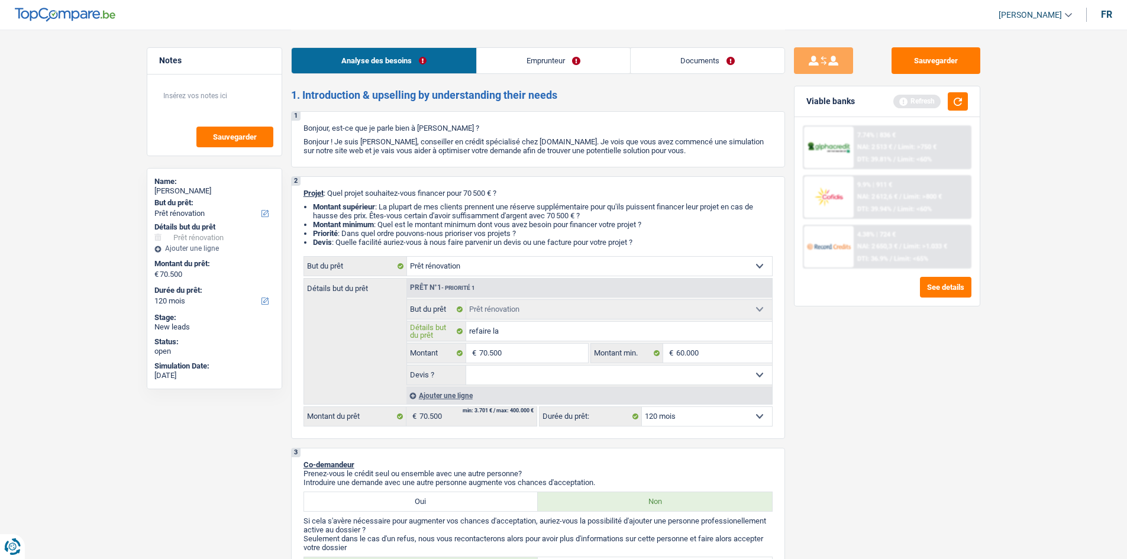
type input "refaire la"
type input "refaire la m"
type input "refaire la ma"
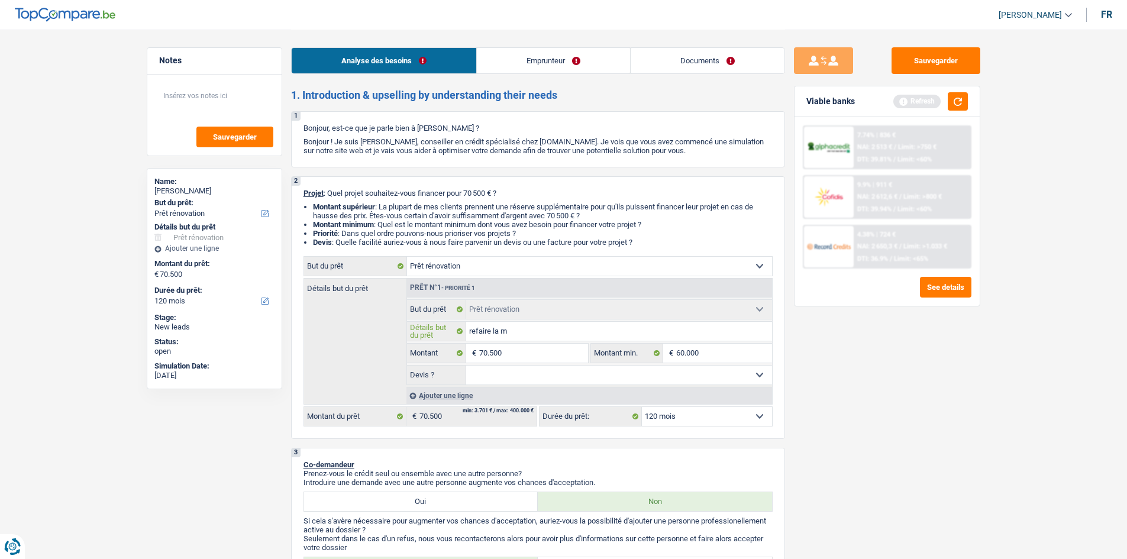
type input "refaire la ma"
type input "refaire la mai"
type input "refaire la mais"
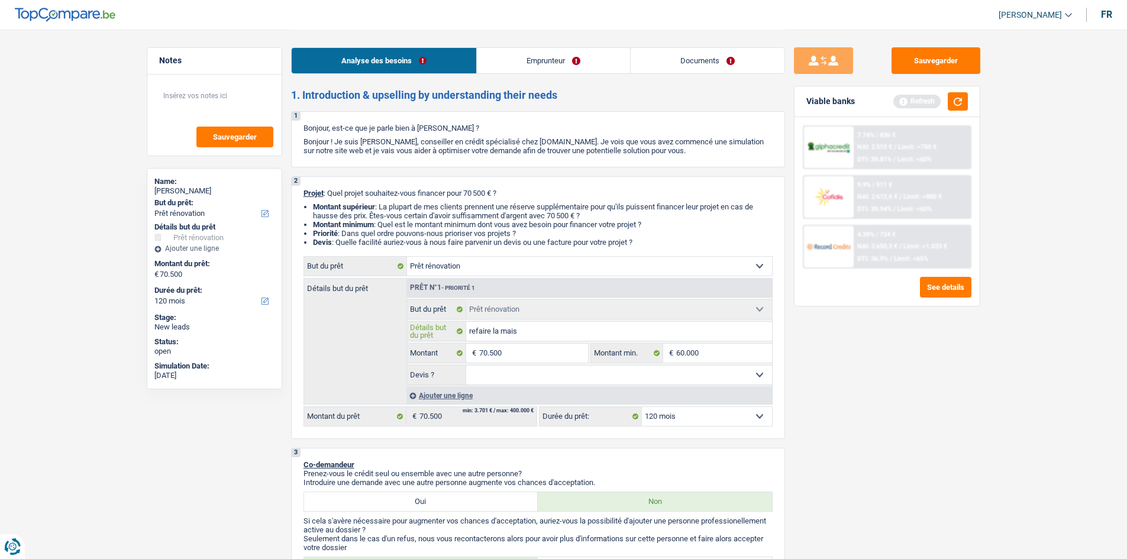
type input "refaire la maiso"
type input "refaire la maison"
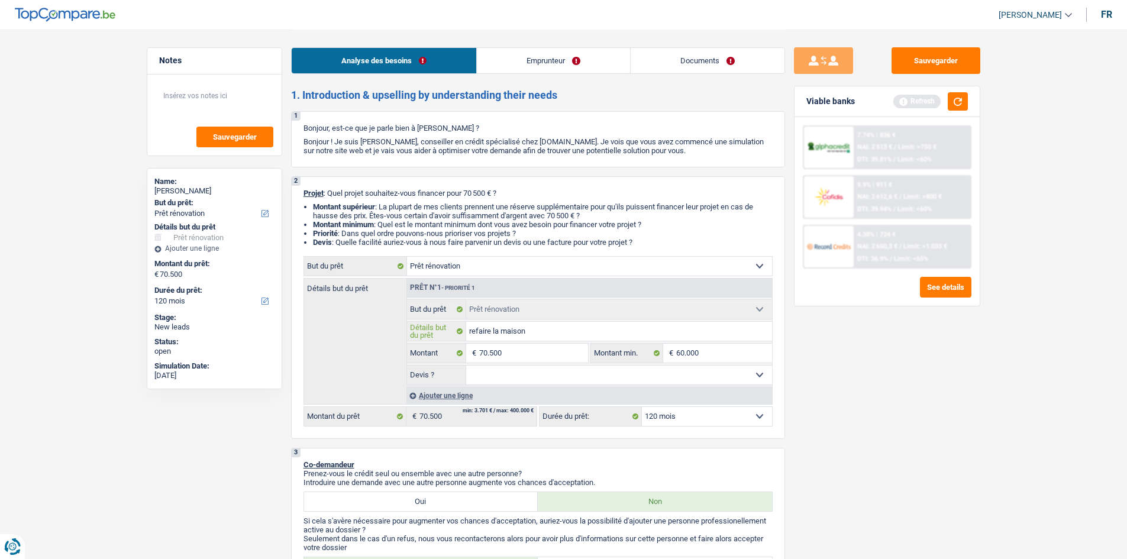
type input "refaire la maison"
type input "refaire la maison e"
type input "refaire la maison en"
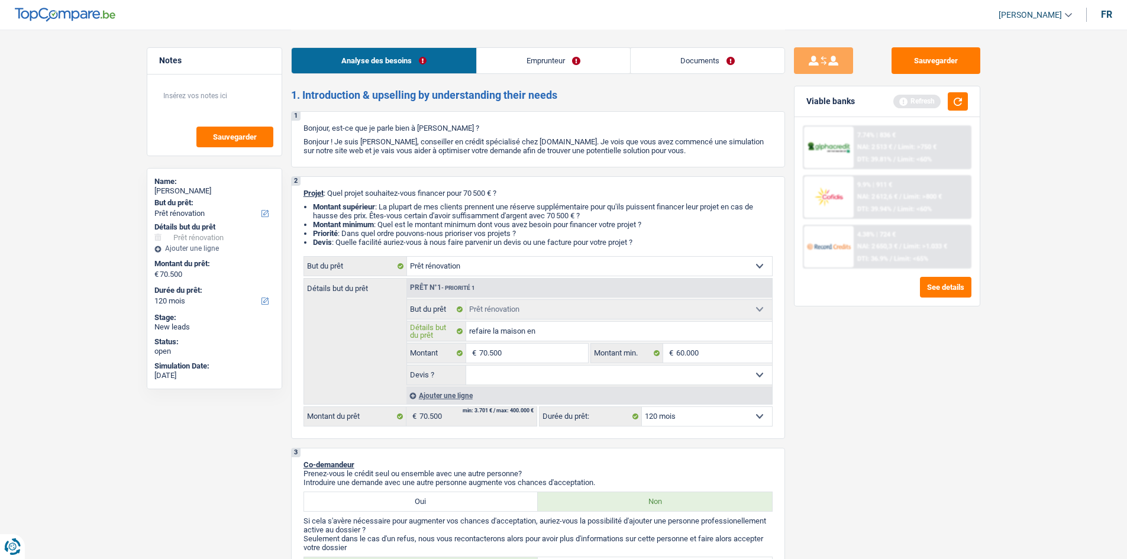
type input "refaire la maison ent"
type input "refaire la maison enti"
type input "refaire la maison entie"
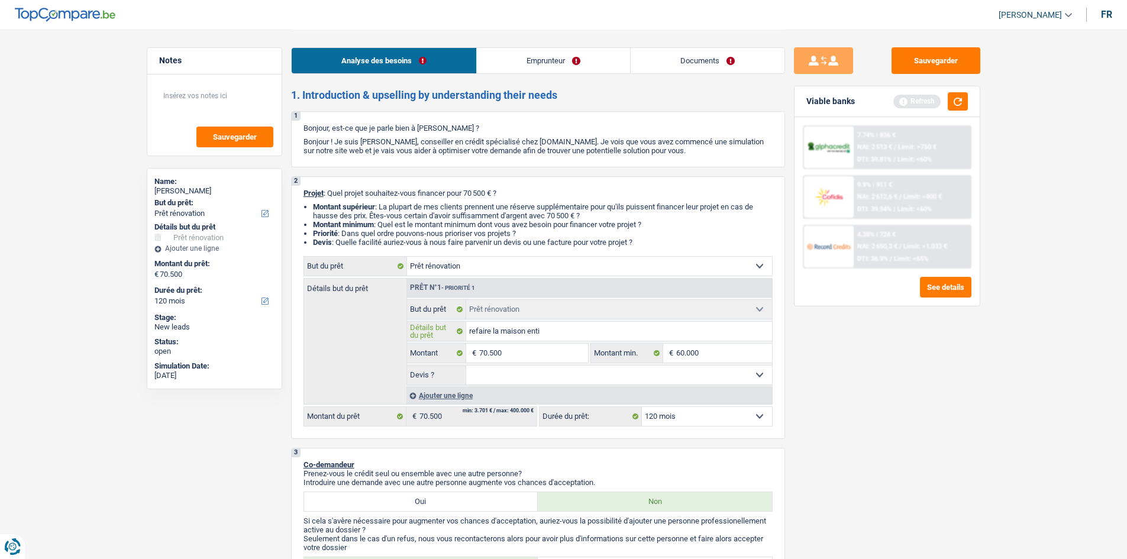
type input "refaire la maison entie"
type input "refaire la maison entier"
type input "refaire la maison entiere"
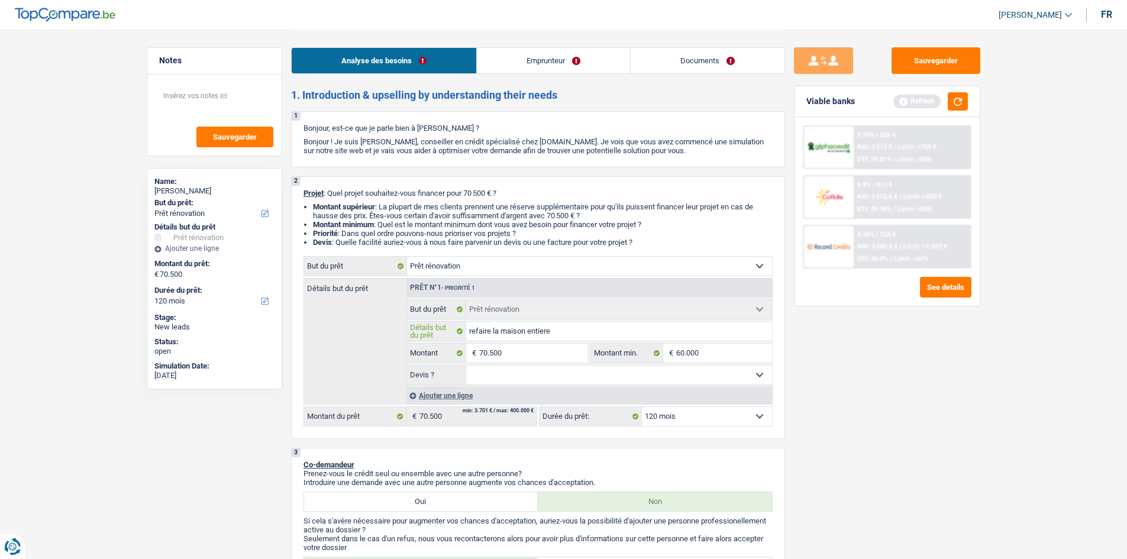
type input "refaire la maison entierer"
type input "refaire la maison entiererm"
type input "refaire la maison entiererme"
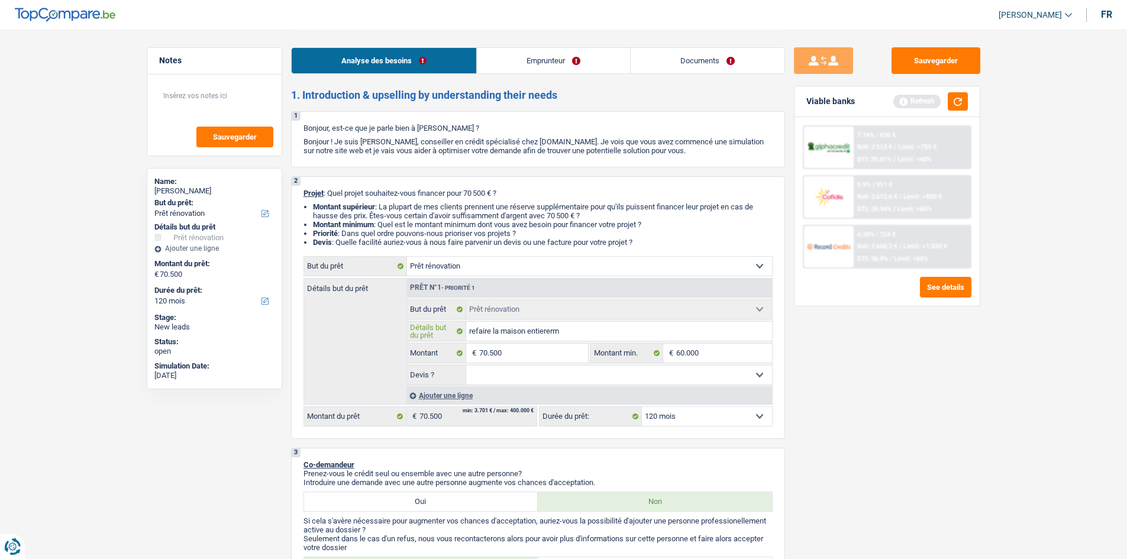
type input "refaire la maison entiererme"
type input "refaire la maison entierermen"
type input "refaire la maison entiererment"
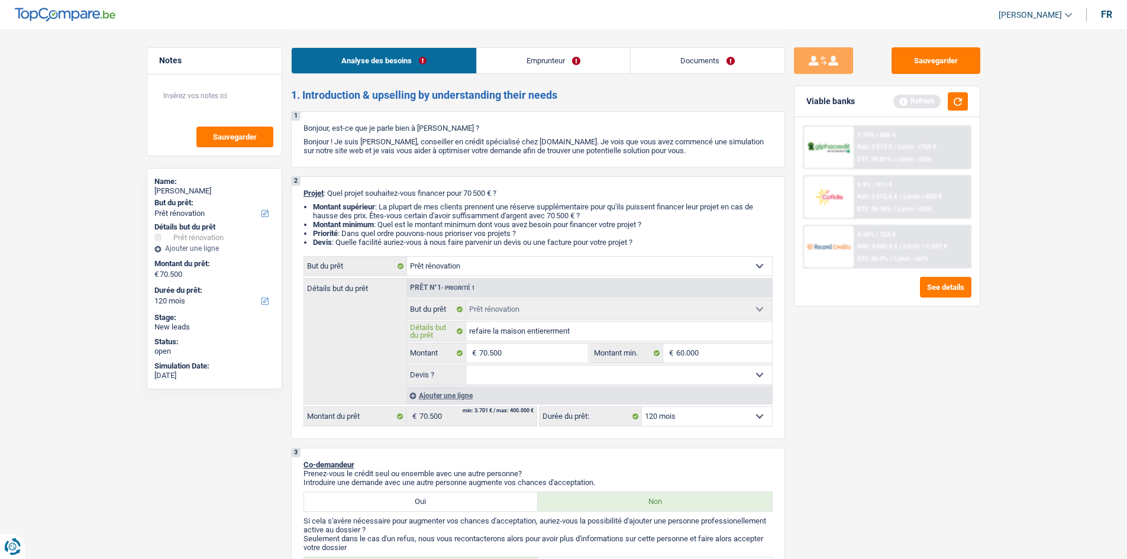
type input "refaire la maison entiererment"
click at [527, 371] on select "Oui Non Non répondu Sélectionner une option" at bounding box center [619, 375] width 306 height 19
select select "yes"
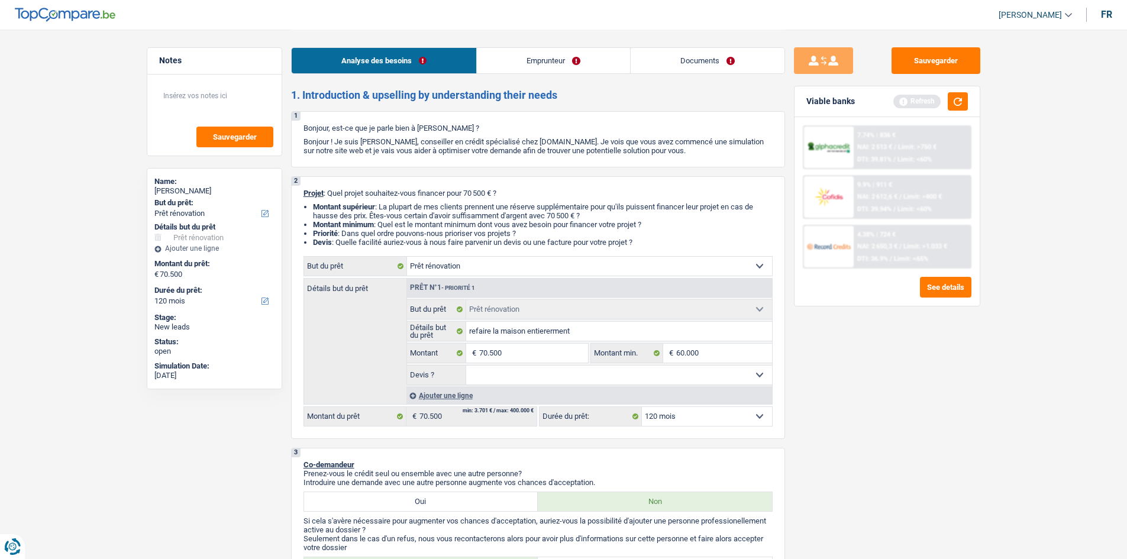
click at [466, 366] on select "Oui Non Non répondu Sélectionner une option" at bounding box center [619, 375] width 306 height 19
select select "yes"
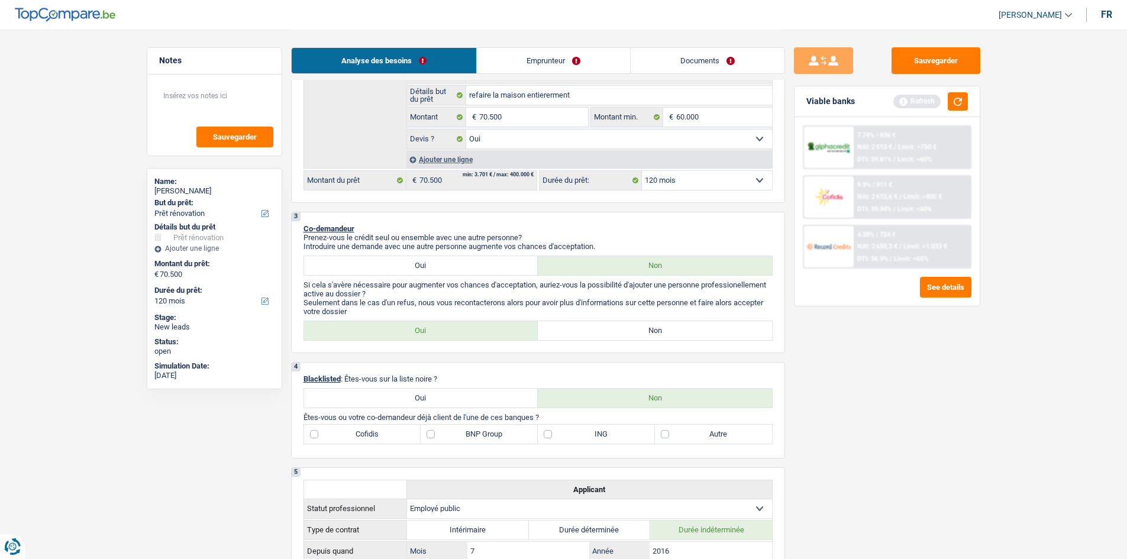
scroll to position [237, 0]
click at [530, 48] on link "Emprunteur" at bounding box center [553, 60] width 153 height 25
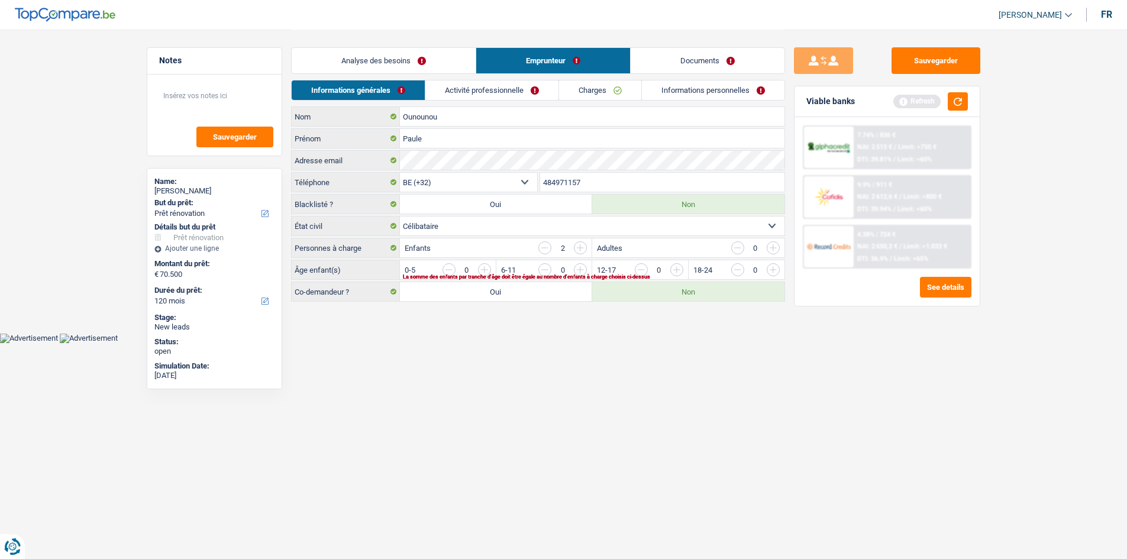
scroll to position [0, 0]
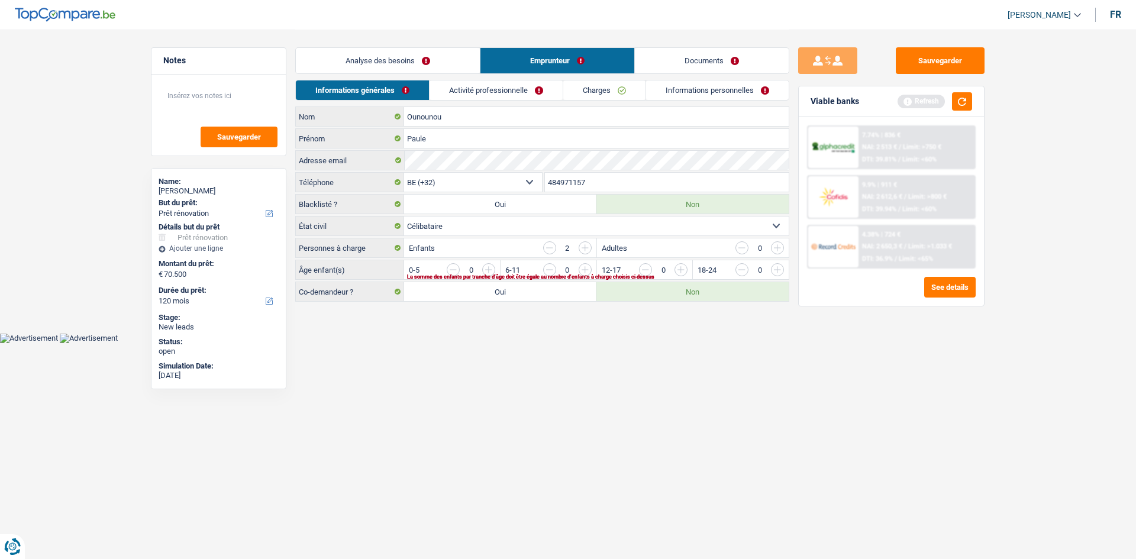
click at [474, 88] on link "Activité professionnelle" at bounding box center [496, 90] width 133 height 20
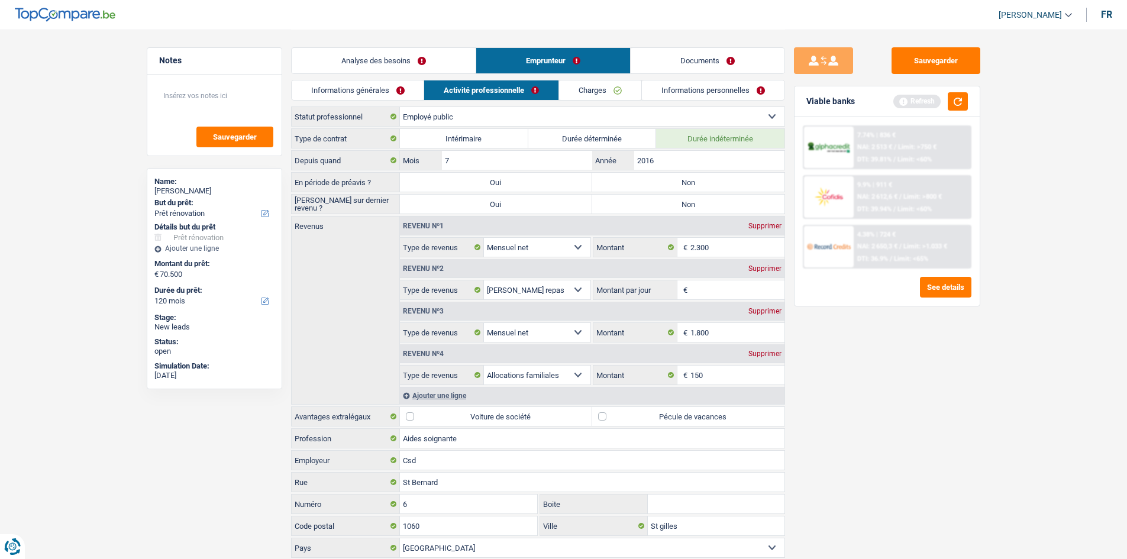
click at [388, 60] on link "Analyse des besoins" at bounding box center [384, 60] width 184 height 25
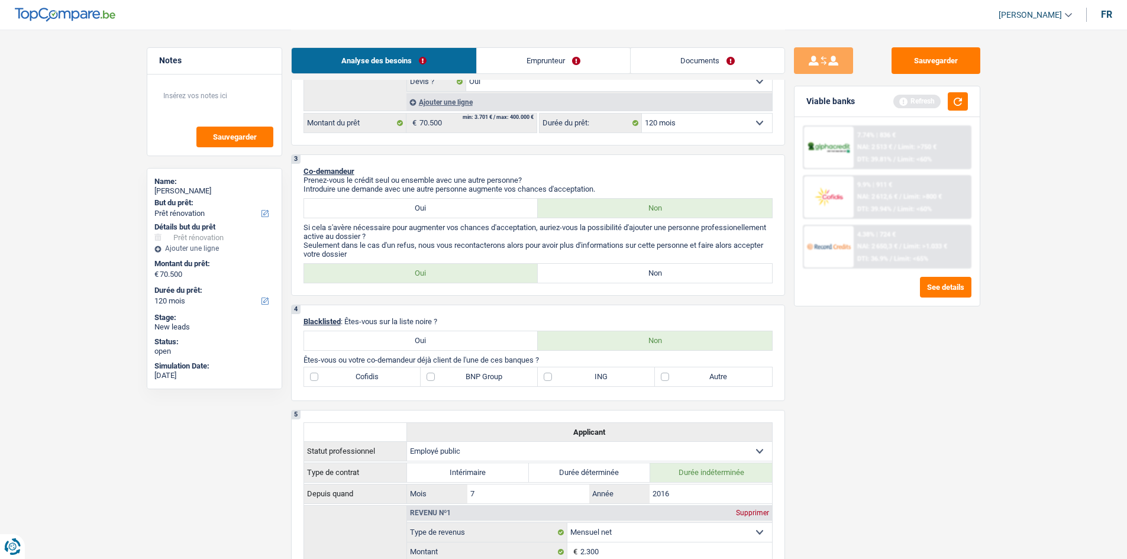
scroll to position [237, 0]
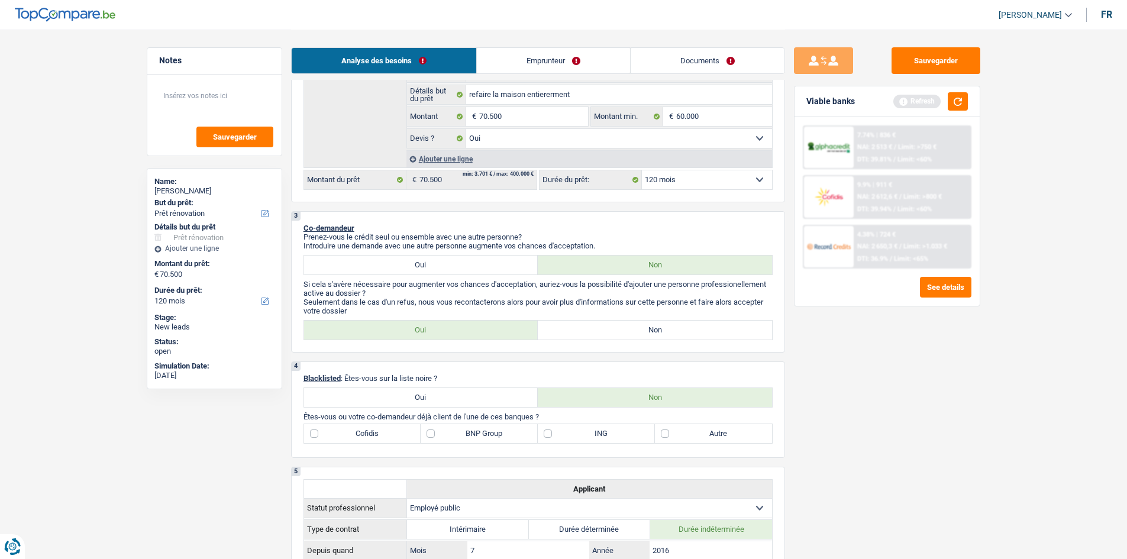
click at [607, 439] on label "ING" at bounding box center [596, 433] width 117 height 19
click at [607, 439] on input "ING" at bounding box center [596, 433] width 117 height 19
checkbox input "true"
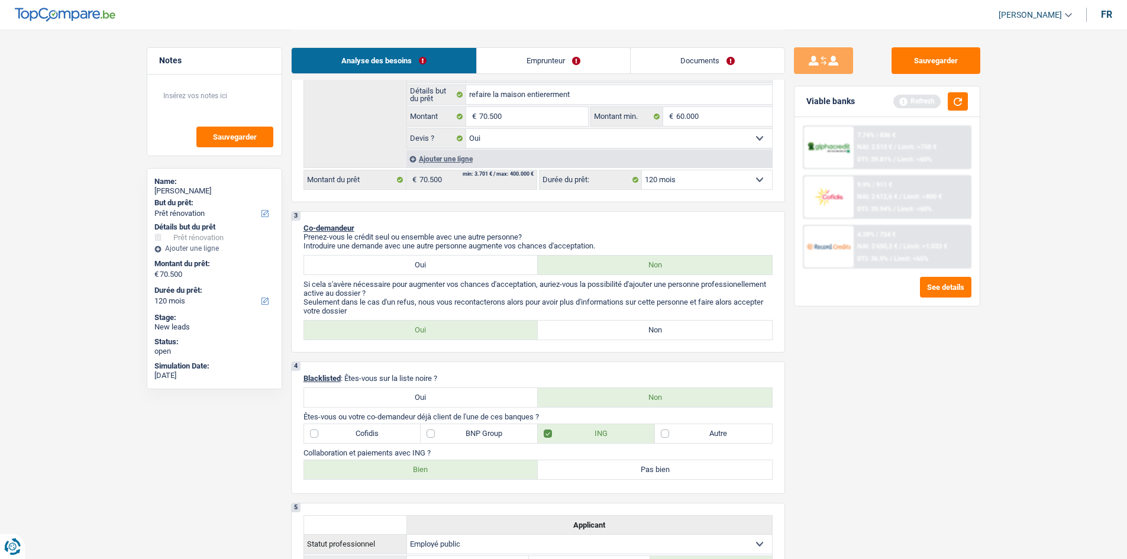
click at [725, 437] on label "Autre" at bounding box center [713, 433] width 117 height 19
click at [725, 437] on input "Autre" at bounding box center [713, 433] width 117 height 19
checkbox input "true"
click at [510, 474] on label "Bien" at bounding box center [421, 469] width 234 height 19
click at [510, 474] on input "Bien" at bounding box center [421, 469] width 234 height 19
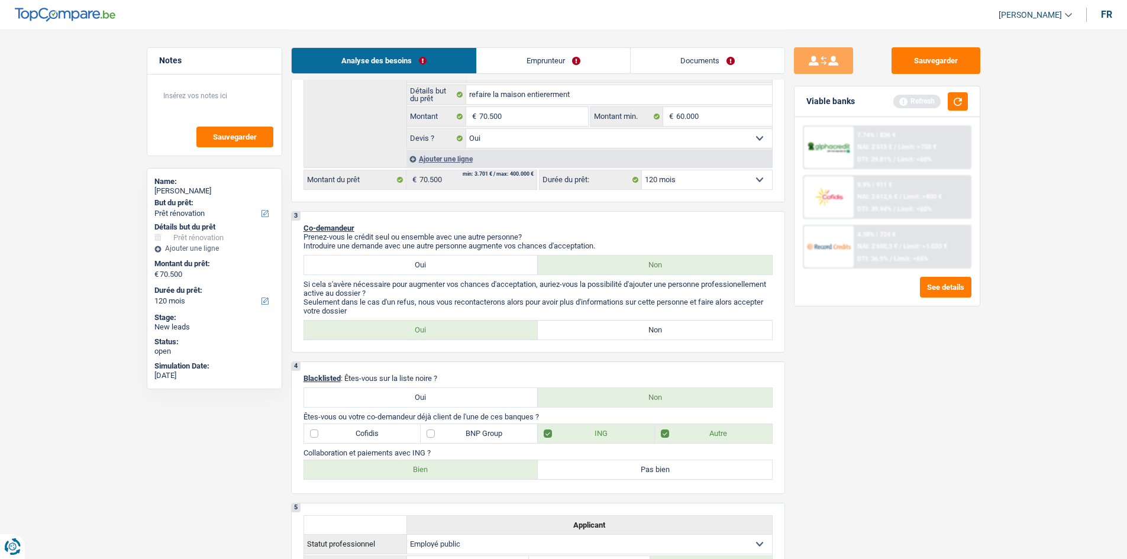
radio input "true"
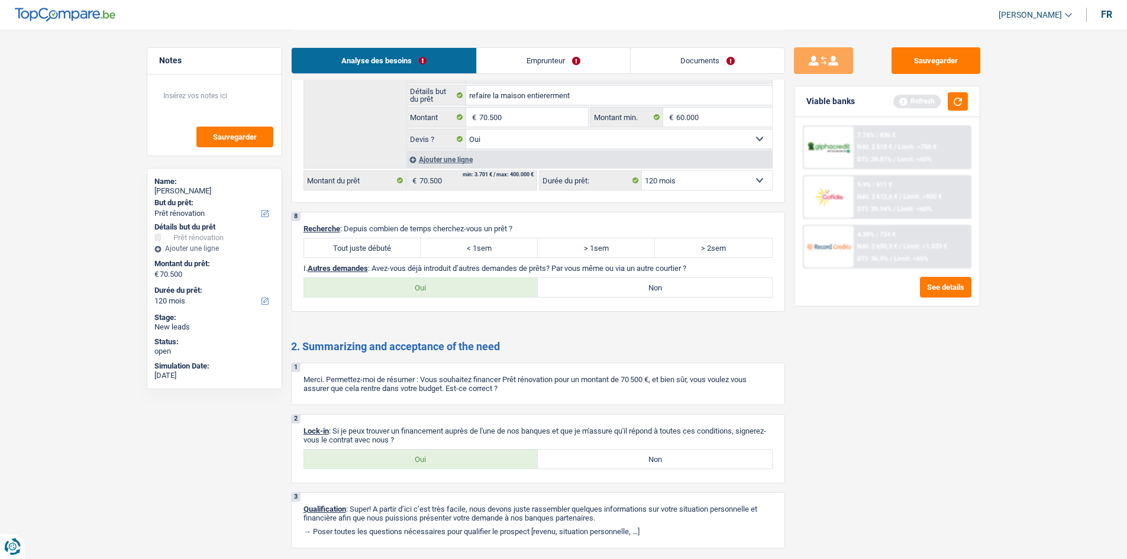
scroll to position [1802, 0]
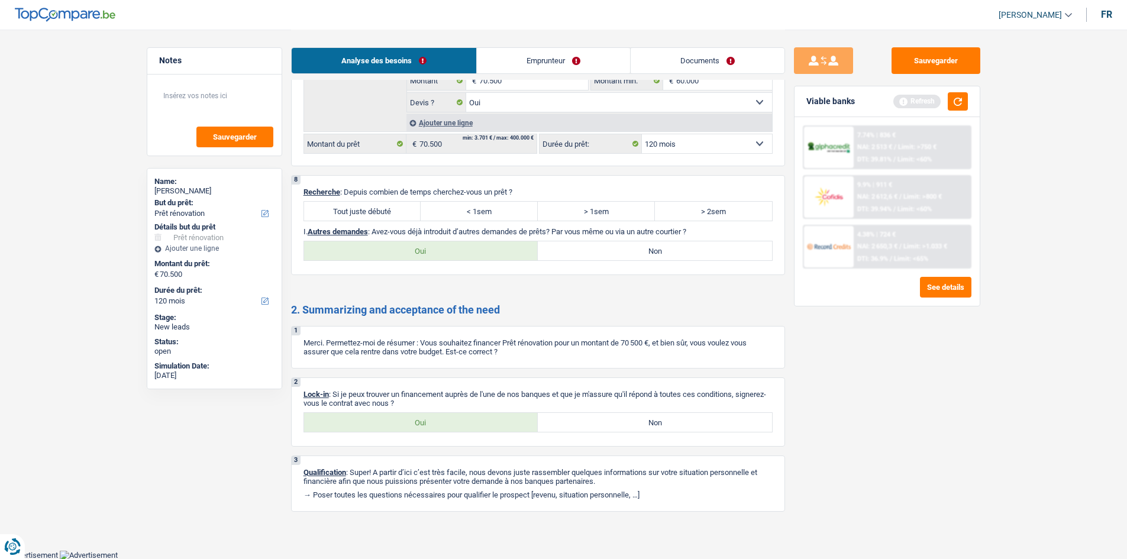
click at [356, 215] on label "Tout juste débuté" at bounding box center [362, 211] width 117 height 19
click at [356, 215] on input "Tout juste débuté" at bounding box center [362, 211] width 117 height 19
radio input "true"
click at [620, 264] on div "8 Recherche : Depuis combien de temps cherchez-vous un prêt ? Tout juste débuté…" at bounding box center [538, 225] width 494 height 100
click at [502, 255] on label "Oui" at bounding box center [421, 250] width 234 height 19
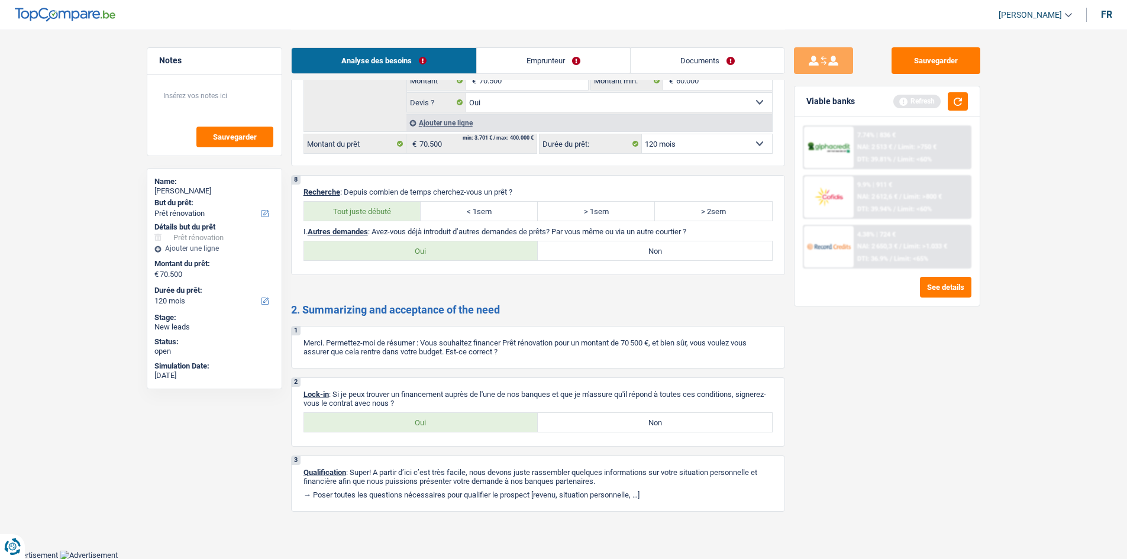
click at [502, 255] on input "Oui" at bounding box center [421, 250] width 234 height 19
radio input "true"
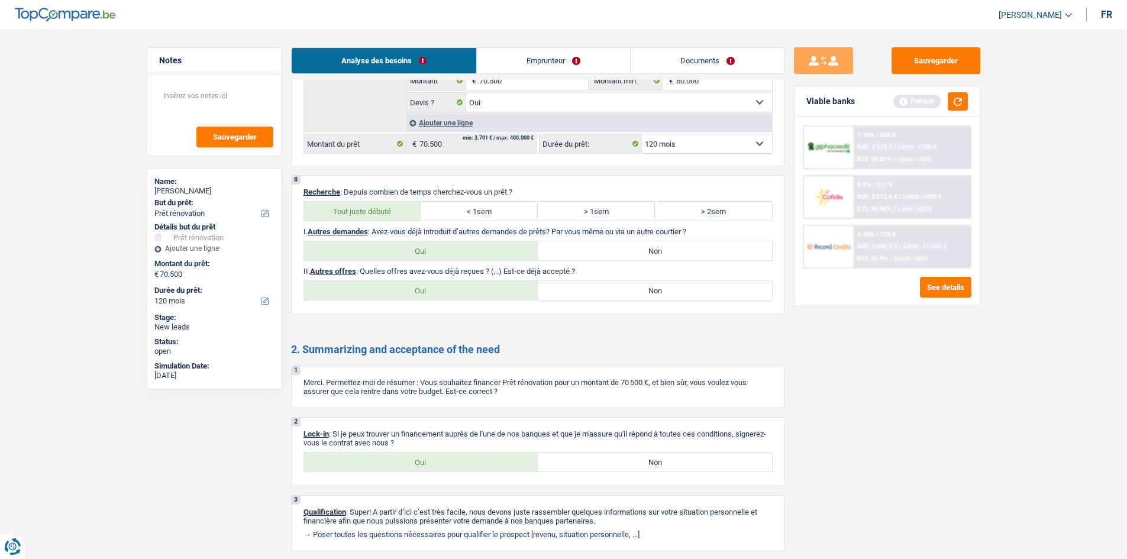
click at [566, 290] on label "Non" at bounding box center [655, 290] width 234 height 19
click at [566, 290] on input "Non" at bounding box center [655, 290] width 234 height 19
radio input "true"
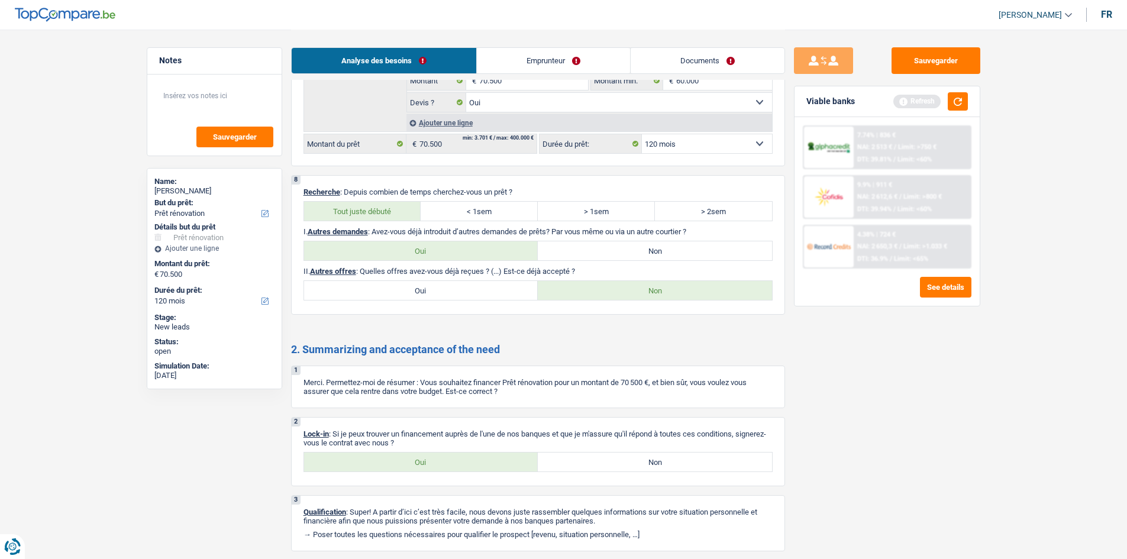
click at [437, 466] on label "Oui" at bounding box center [421, 462] width 234 height 19
click at [437, 466] on input "Oui" at bounding box center [421, 462] width 234 height 19
radio input "true"
click at [504, 57] on link "Emprunteur" at bounding box center [553, 60] width 153 height 25
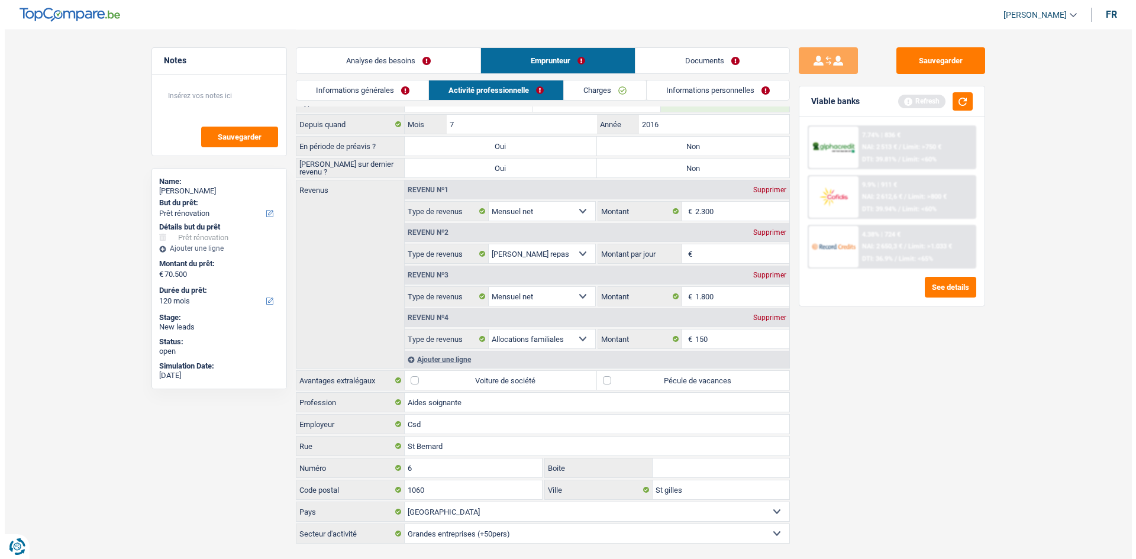
scroll to position [0, 0]
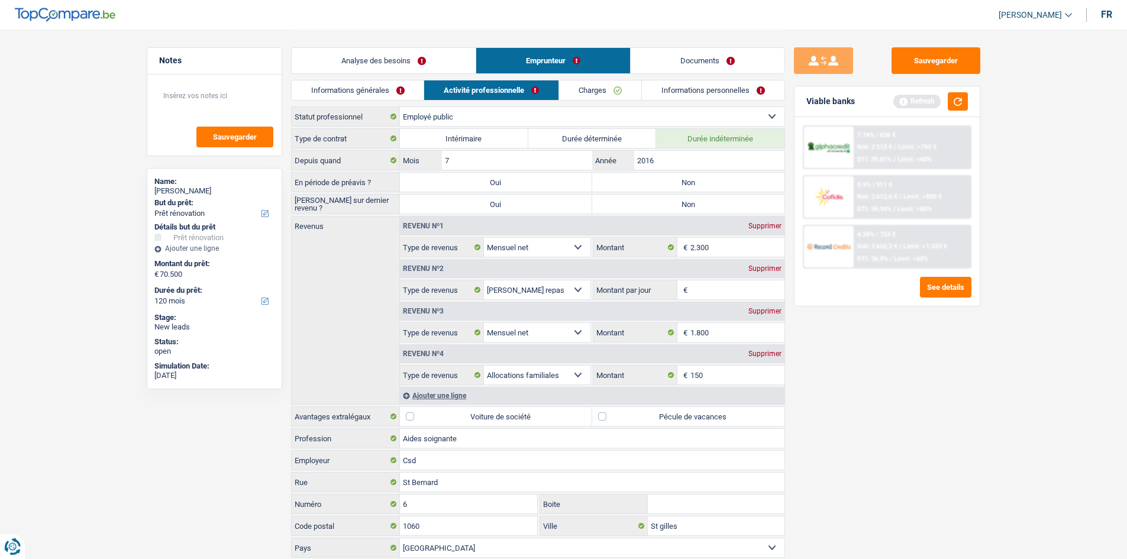
click at [670, 178] on label "Non" at bounding box center [688, 182] width 192 height 19
click at [670, 178] on input "Non" at bounding box center [688, 182] width 192 height 19
radio input "true"
click at [333, 85] on link "Informations générales" at bounding box center [358, 90] width 133 height 20
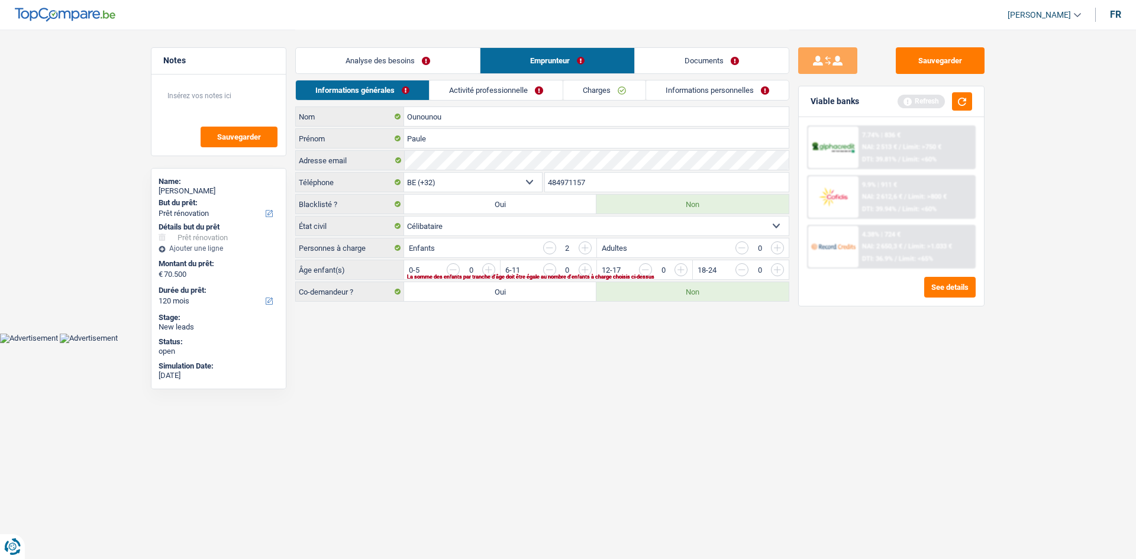
drag, startPoint x: 583, startPoint y: 351, endPoint x: 585, endPoint y: 344, distance: 7.5
click at [583, 343] on html "Vous avez le contrôle de vos données Nous utilisons des cookies, tout comme nos…" at bounding box center [568, 171] width 1136 height 343
click at [679, 268] on input "button" at bounding box center [921, 272] width 493 height 19
drag, startPoint x: 492, startPoint y: 272, endPoint x: 498, endPoint y: 272, distance: 5.9
click at [492, 272] on input "button" at bounding box center [728, 272] width 493 height 19
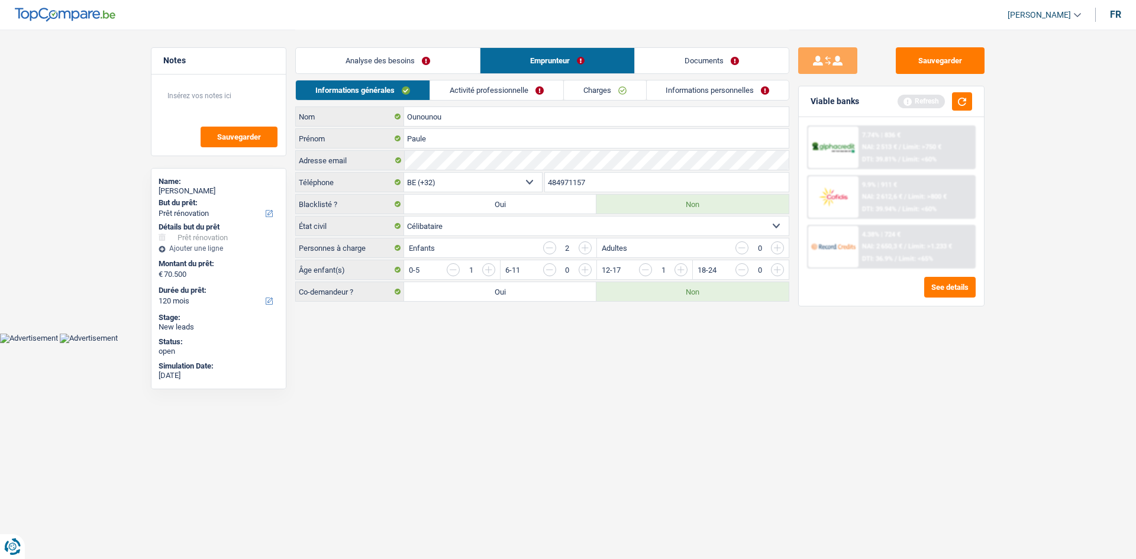
click at [588, 343] on html "Vous avez le contrôle de vos données Nous utilisons des cookies, tout comme nos…" at bounding box center [568, 171] width 1136 height 343
click at [505, 87] on link "Activité professionnelle" at bounding box center [496, 90] width 133 height 20
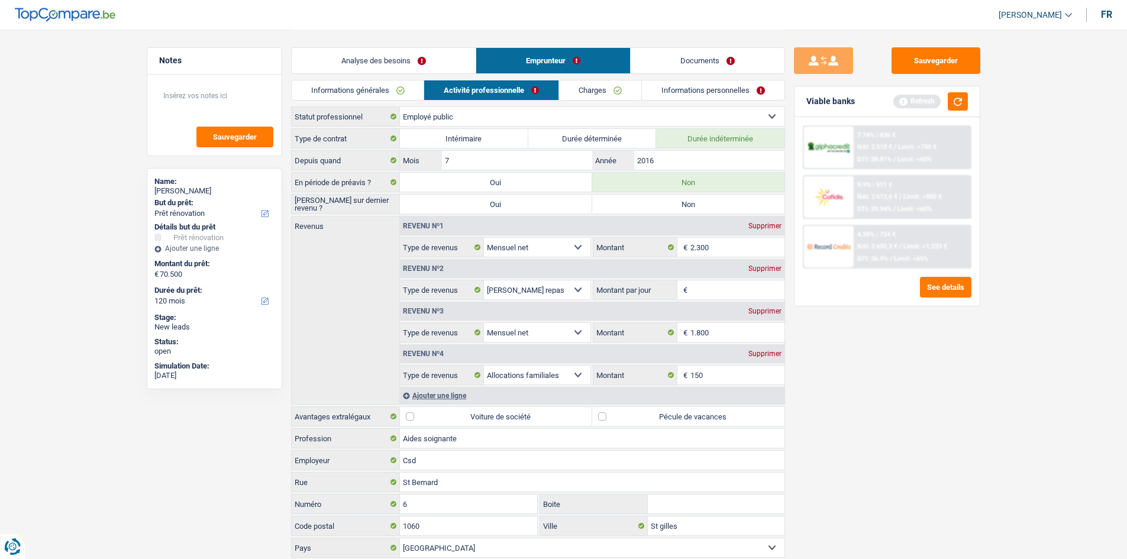
click at [582, 334] on select "Allocation d'handicap Allocations chômage Allocations familiales Chèques repas …" at bounding box center [537, 332] width 107 height 19
select select "other"
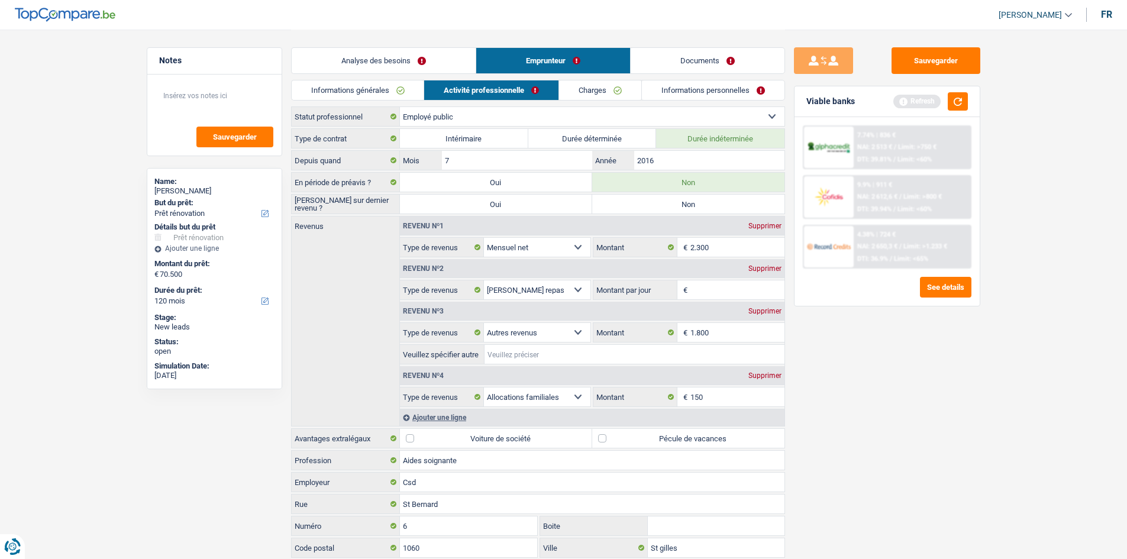
click at [509, 351] on input "Veuillez spécifier autre" at bounding box center [635, 354] width 300 height 19
type input "a"
type input "e"
click at [524, 354] on input "résidancev parc astrid" at bounding box center [635, 354] width 300 height 19
click at [597, 353] on input "résidance parc astrid" at bounding box center [635, 354] width 300 height 19
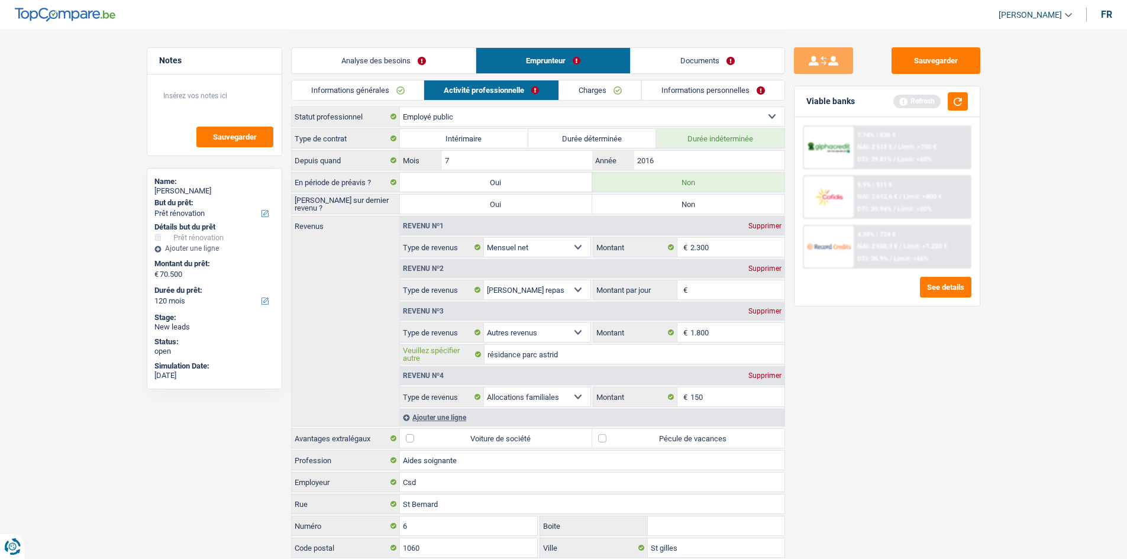
click at [618, 354] on input "résidance parc astrid" at bounding box center [635, 354] width 300 height 19
type input "résidance parc astrid maison repos"
click at [910, 430] on div "Sauvegarder Viable banks Refresh 7.74% | 836 € NAI: 2 513 € / Limit: >750 € DTI…" at bounding box center [887, 293] width 204 height 493
click at [710, 398] on input "150" at bounding box center [738, 397] width 94 height 19
type input "1"
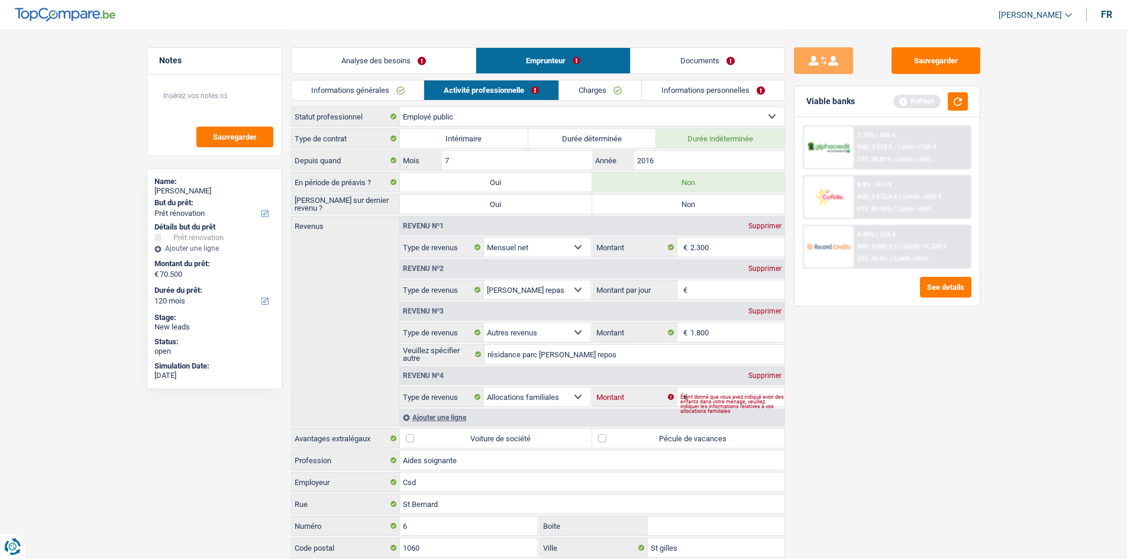
type input "9"
type input "300"
click at [695, 288] on input "Montant par jour" at bounding box center [738, 289] width 94 height 19
type input "5,0"
click at [899, 440] on div "Sauvegarder Viable banks Refresh 7.74% | 836 € NAI: 2 513 € / Limit: >750 € DTI…" at bounding box center [887, 293] width 204 height 493
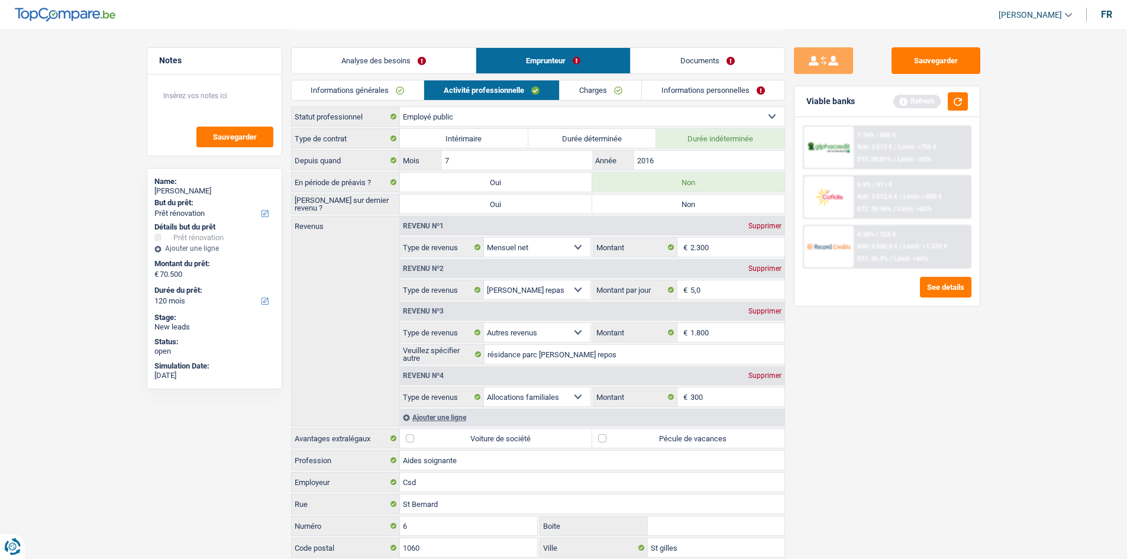
click at [623, 427] on div "Type de contrat Intérimaire Durée déterminée Durée indéterminée Depuis quand 7 …" at bounding box center [538, 364] width 494 height 473
click at [618, 436] on label "Pécule de vacances" at bounding box center [688, 438] width 192 height 19
click at [618, 436] on input "Pécule de vacances" at bounding box center [688, 438] width 192 height 19
checkbox input "true"
click at [602, 89] on link "Charges" at bounding box center [601, 90] width 82 height 20
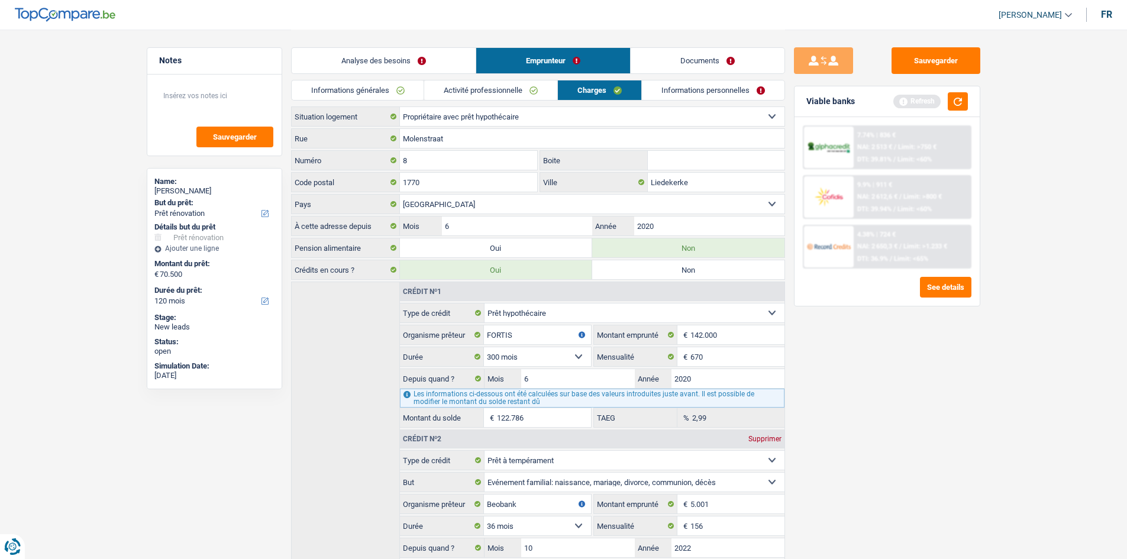
click at [530, 92] on link "Activité professionnelle" at bounding box center [490, 90] width 133 height 20
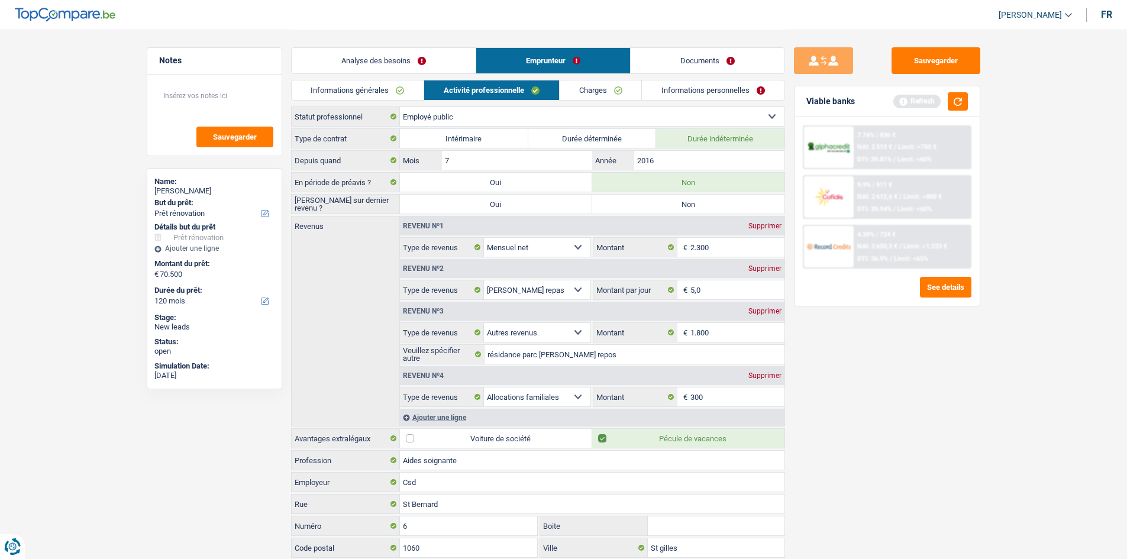
click at [660, 202] on label "Non" at bounding box center [688, 204] width 192 height 19
click at [660, 202] on input "Non" at bounding box center [688, 204] width 192 height 19
radio input "true"
click at [595, 97] on link "Charges" at bounding box center [601, 90] width 82 height 20
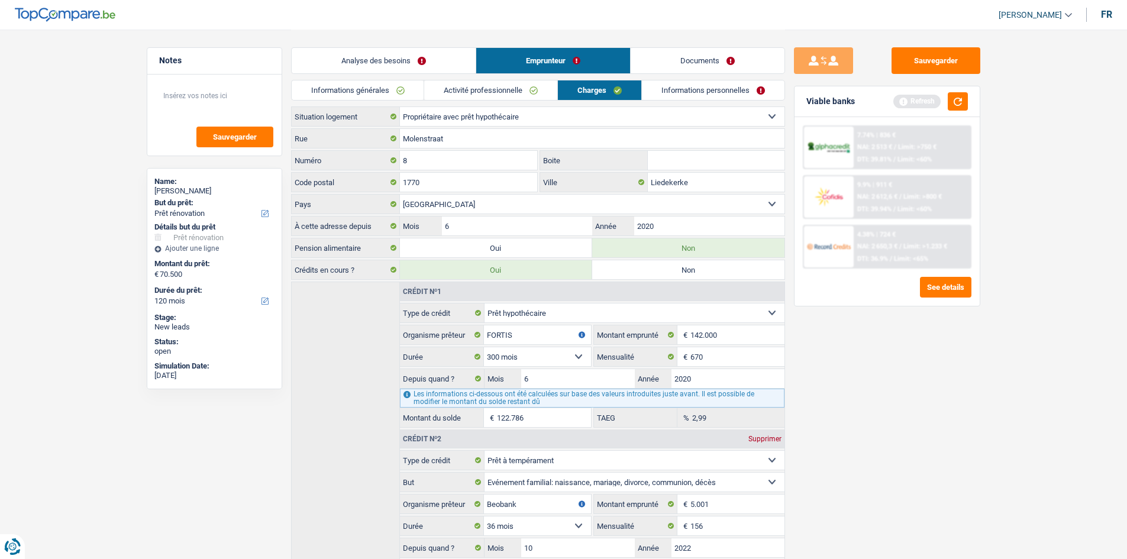
click at [662, 94] on link "Informations personnelles" at bounding box center [713, 90] width 143 height 20
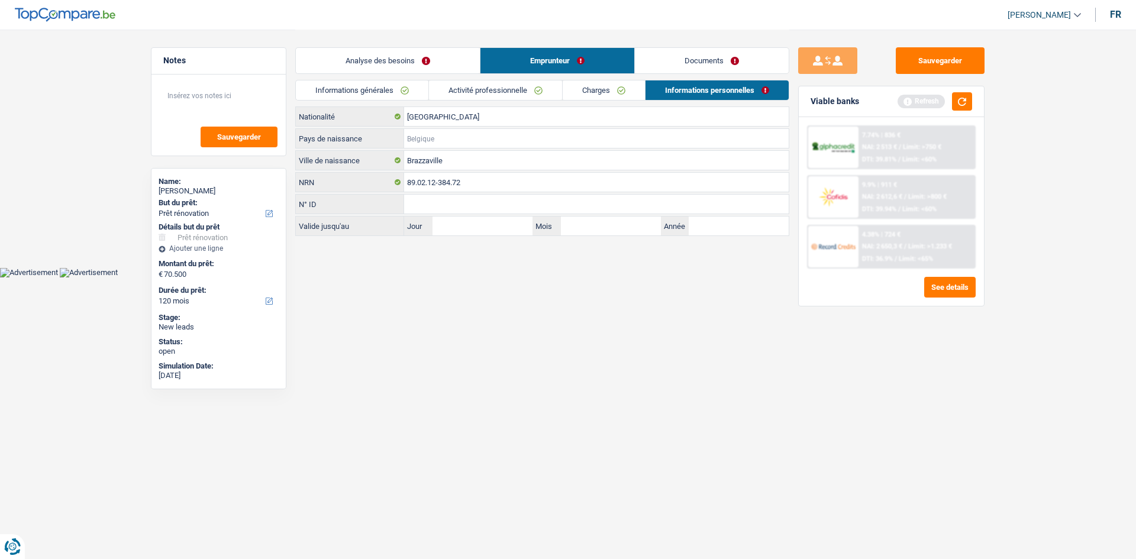
click at [436, 144] on input "Pays de naissance" at bounding box center [596, 138] width 385 height 19
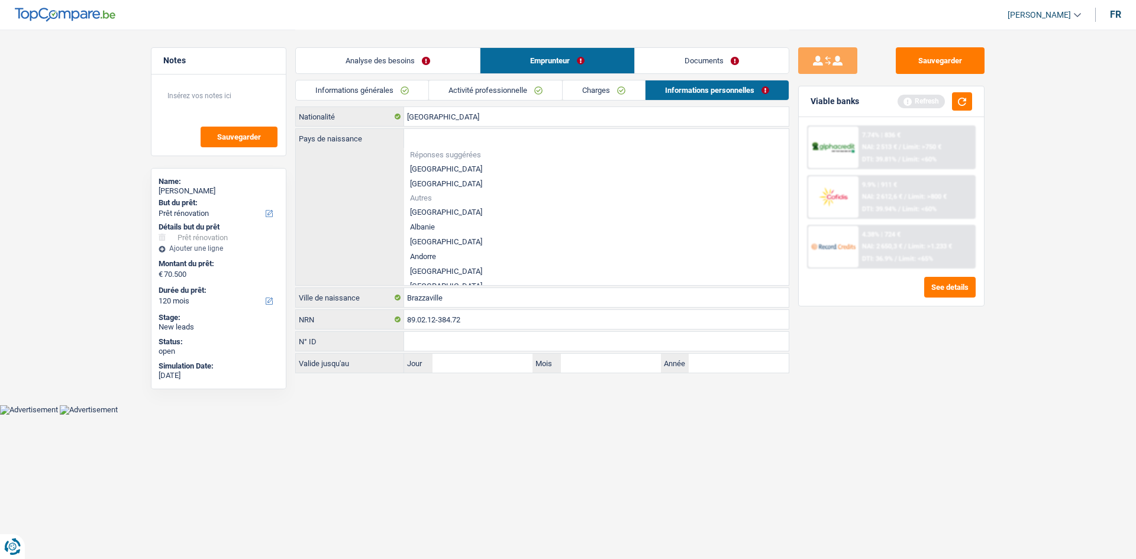
click at [897, 427] on div "Sauvegarder Viable banks Refresh 7.74% | 836 € NAI: 2 513 € / Limit: >750 € DTI…" at bounding box center [891, 293] width 204 height 493
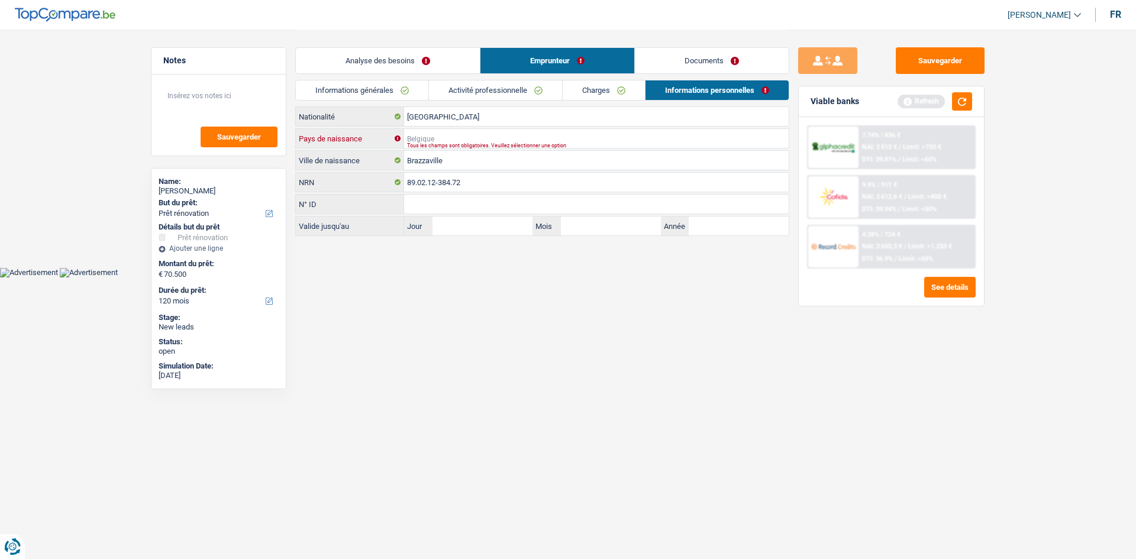
click at [414, 134] on input "Pays de naissance" at bounding box center [596, 138] width 385 height 19
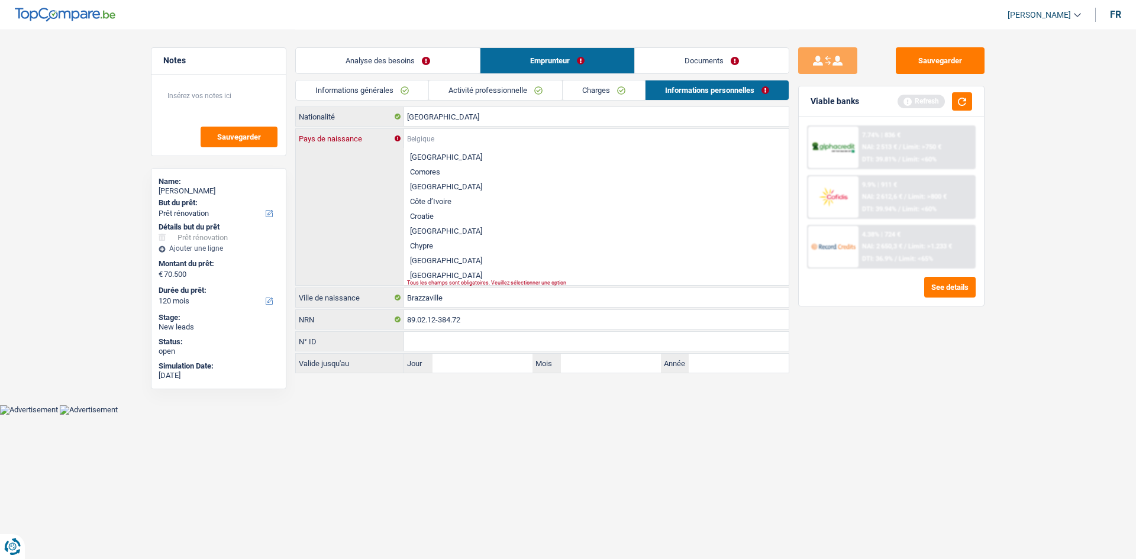
scroll to position [651, 0]
type input "c"
type input "o"
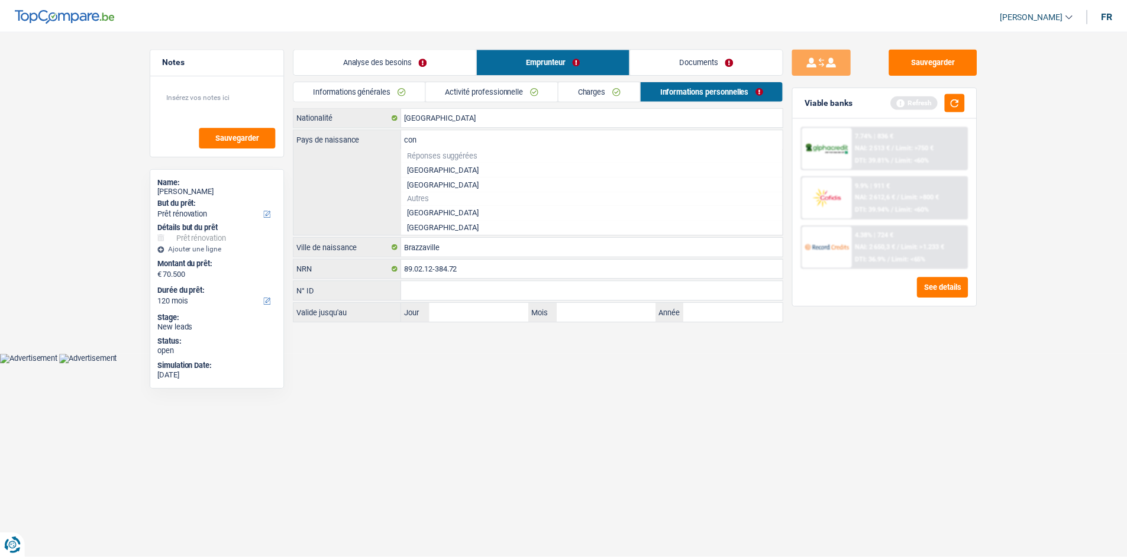
scroll to position [0, 0]
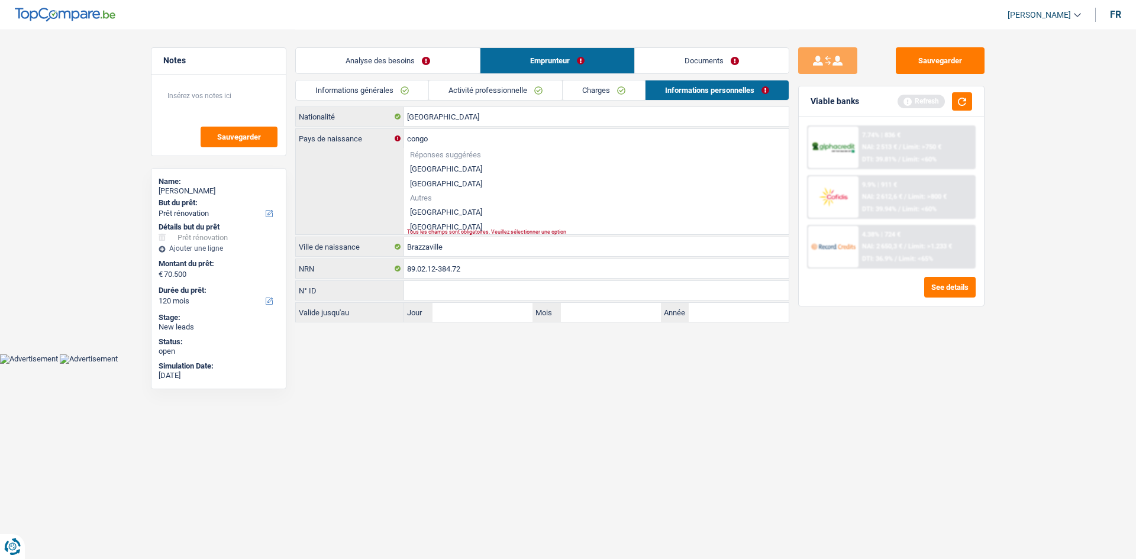
click at [430, 223] on li "République du Congo" at bounding box center [596, 227] width 385 height 15
type input "République du Congo"
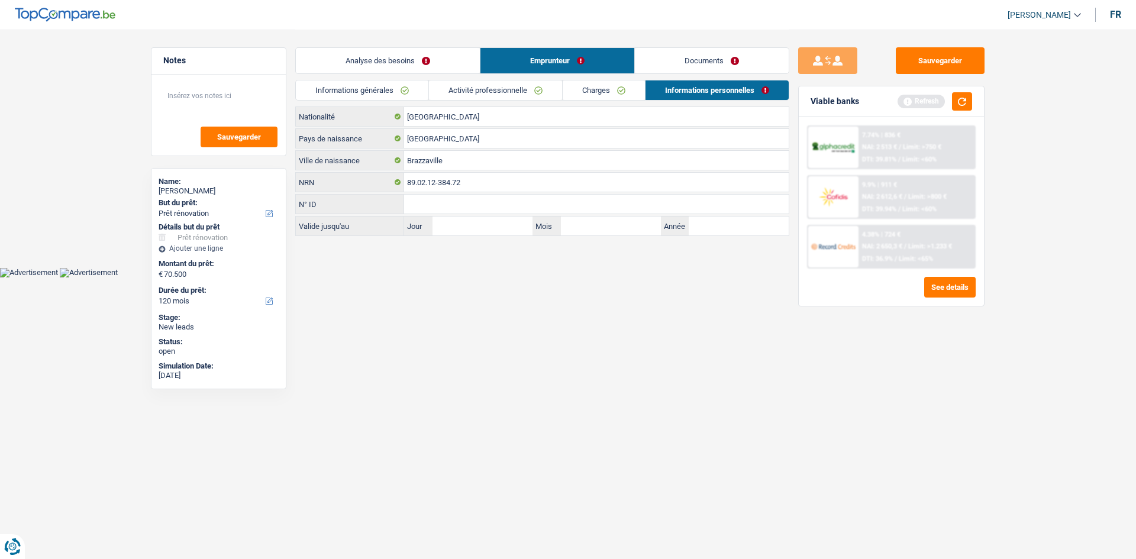
click at [511, 260] on main "Notes Sauvegarder Name: Paule Ounounou But du prêt: Confort maison: meubles, te…" at bounding box center [568, 133] width 1136 height 267
click at [960, 107] on button "button" at bounding box center [962, 101] width 20 height 18
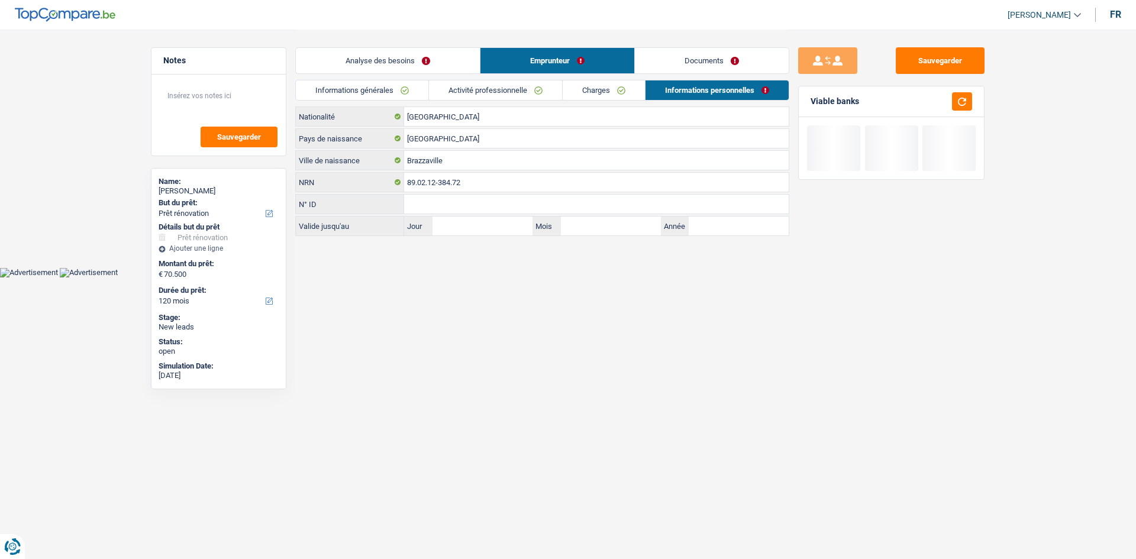
click at [695, 66] on link "Documents" at bounding box center [712, 60] width 154 height 25
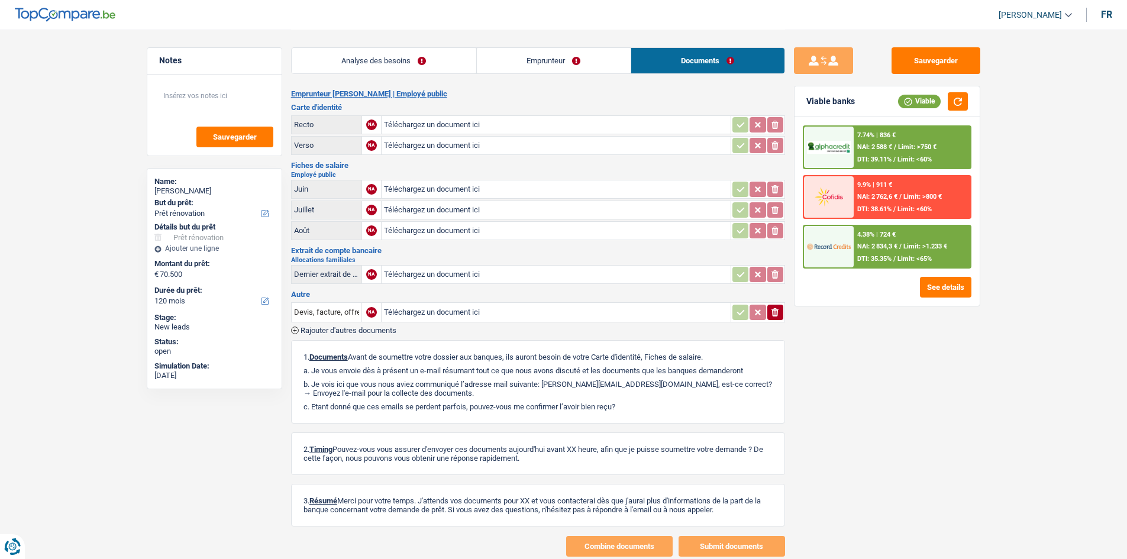
click at [376, 41] on div "Analyse des besoins Emprunteur Documents" at bounding box center [538, 55] width 494 height 50
click at [377, 59] on link "Analyse des besoins" at bounding box center [384, 60] width 185 height 25
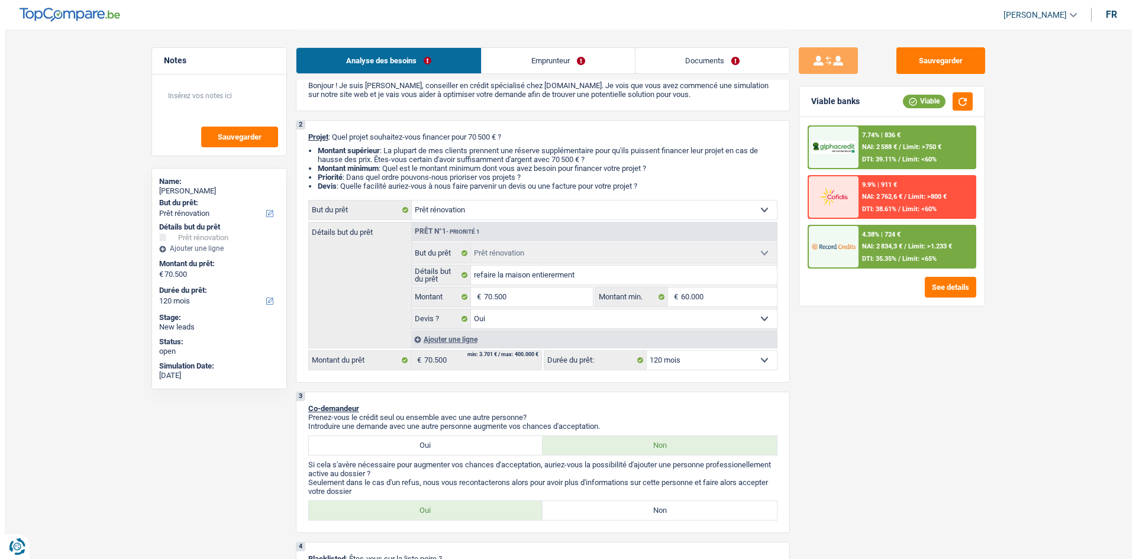
scroll to position [57, 0]
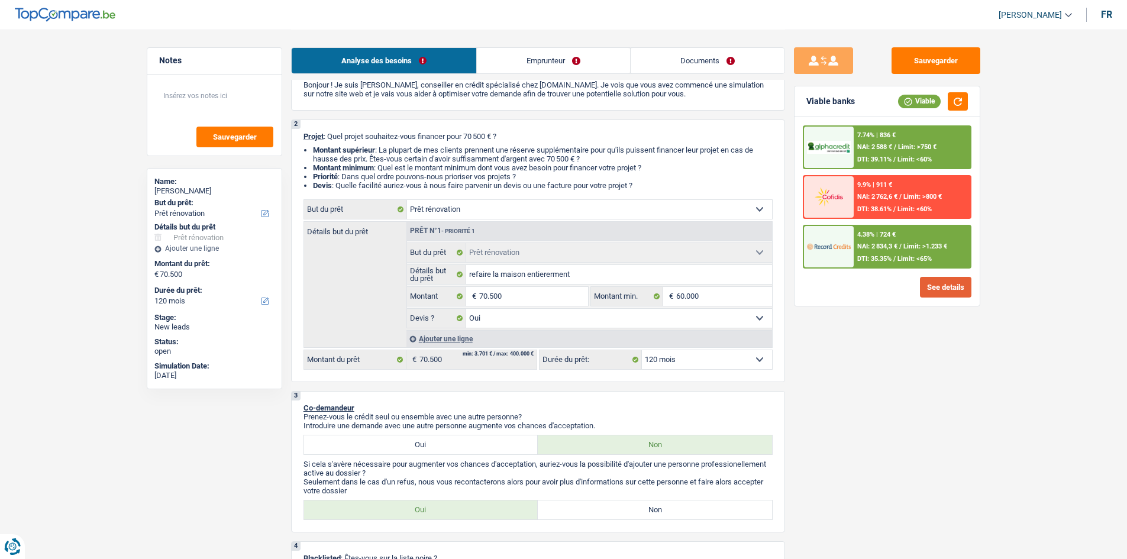
click at [940, 294] on button "See details" at bounding box center [945, 287] width 51 height 21
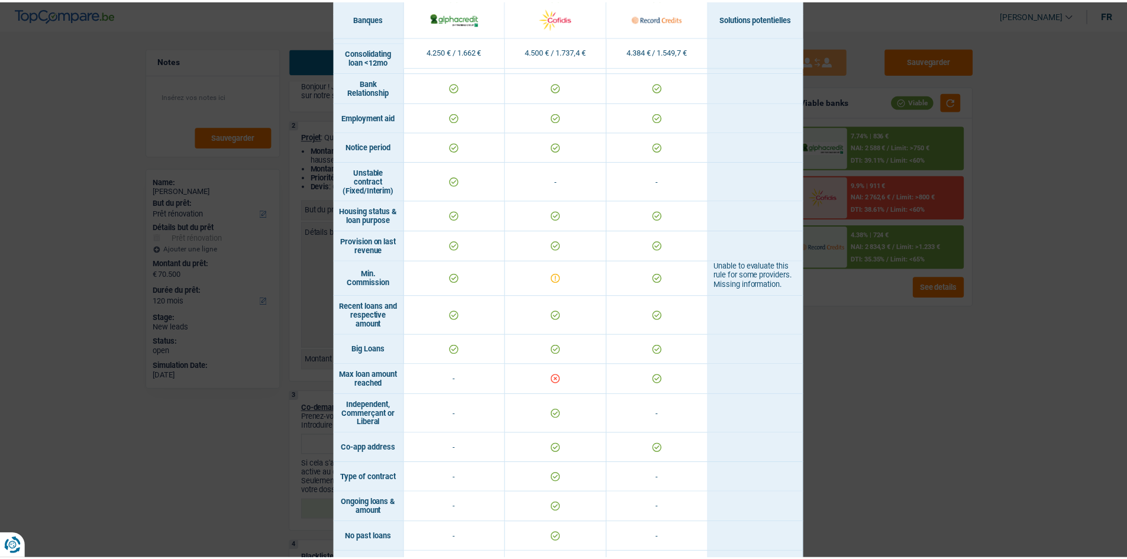
scroll to position [574, 0]
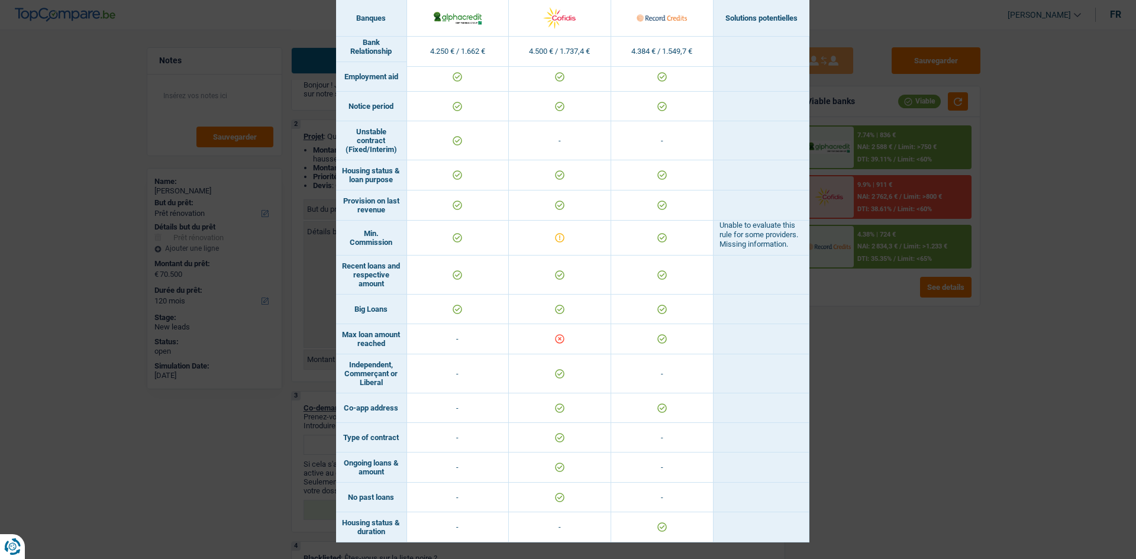
click at [980, 428] on div "Banks conditions × Banques Solutions potentielles Revenus / Charges 4.250 € / 1…" at bounding box center [568, 279] width 1136 height 559
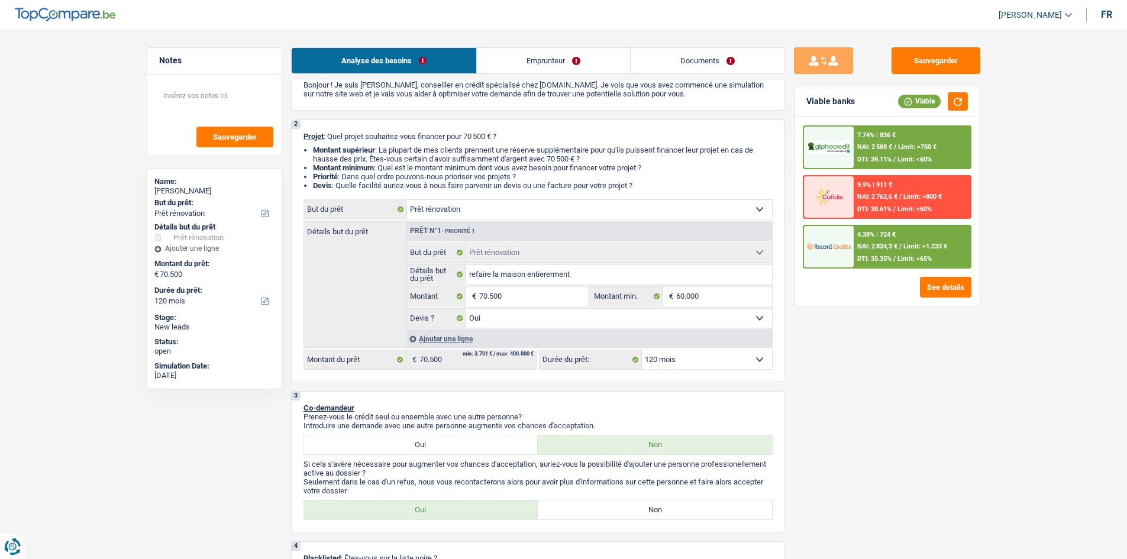
click at [859, 253] on div "4.38% | 724 € NAI: 2 834,3 € / Limit: >1.233 € DTI: 35.35% / Limit: <65%" at bounding box center [912, 246] width 117 height 41
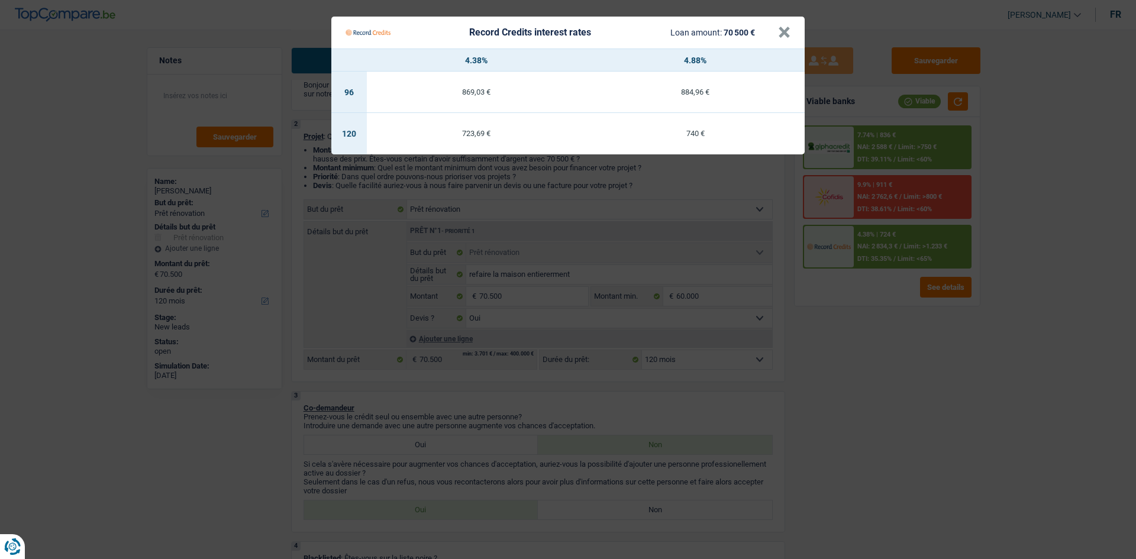
click at [845, 431] on Credits "Record Credits interest rates Loan amount: 70 500 € × 4.38% 4.88% 96 869,03 € 8…" at bounding box center [568, 279] width 1136 height 559
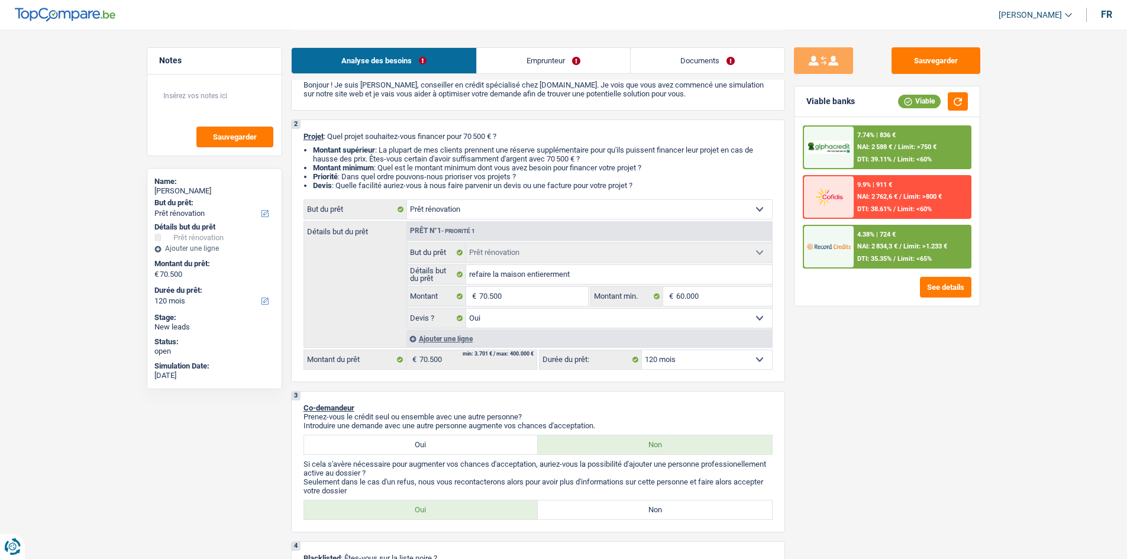
click at [904, 249] on span "Limit: >1.233 €" at bounding box center [926, 247] width 44 height 8
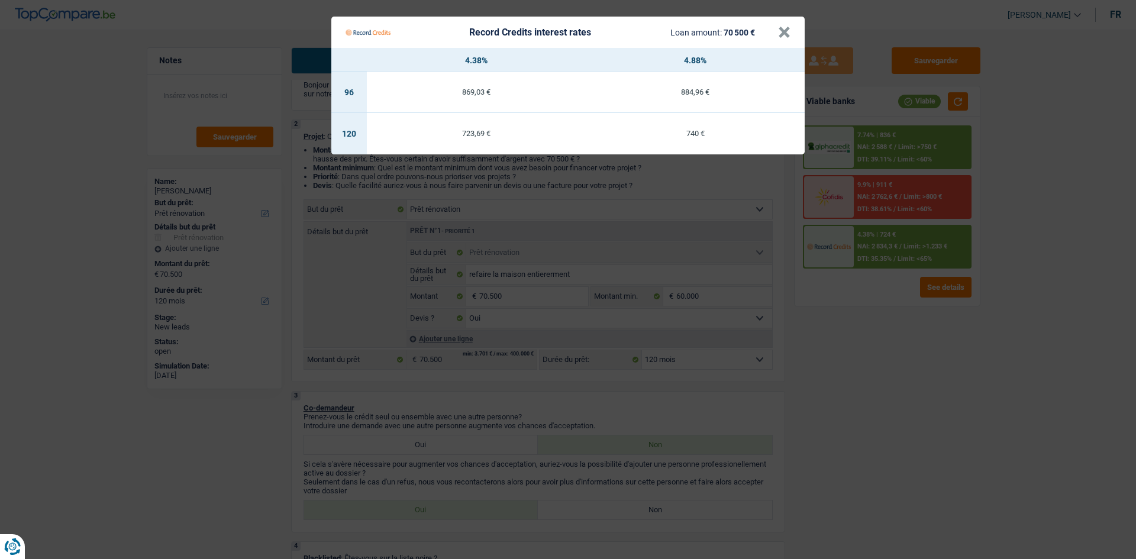
drag, startPoint x: 968, startPoint y: 441, endPoint x: 959, endPoint y: 434, distance: 11.7
click at [968, 442] on Credits "Record Credits interest rates Loan amount: 70 500 € × 4.38% 4.88% 96 869,03 € 8…" at bounding box center [568, 279] width 1136 height 559
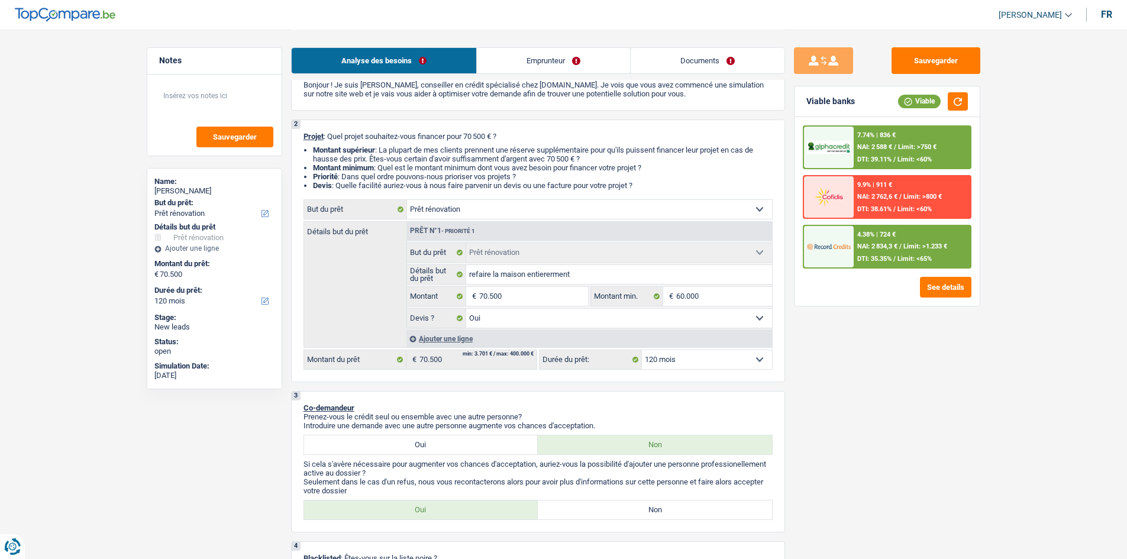
drag, startPoint x: 573, startPoint y: 44, endPoint x: 608, endPoint y: 67, distance: 42.3
click at [573, 46] on div "Analyse des besoins Emprunteur Documents" at bounding box center [538, 55] width 494 height 50
click at [608, 67] on link "Emprunteur" at bounding box center [553, 60] width 153 height 25
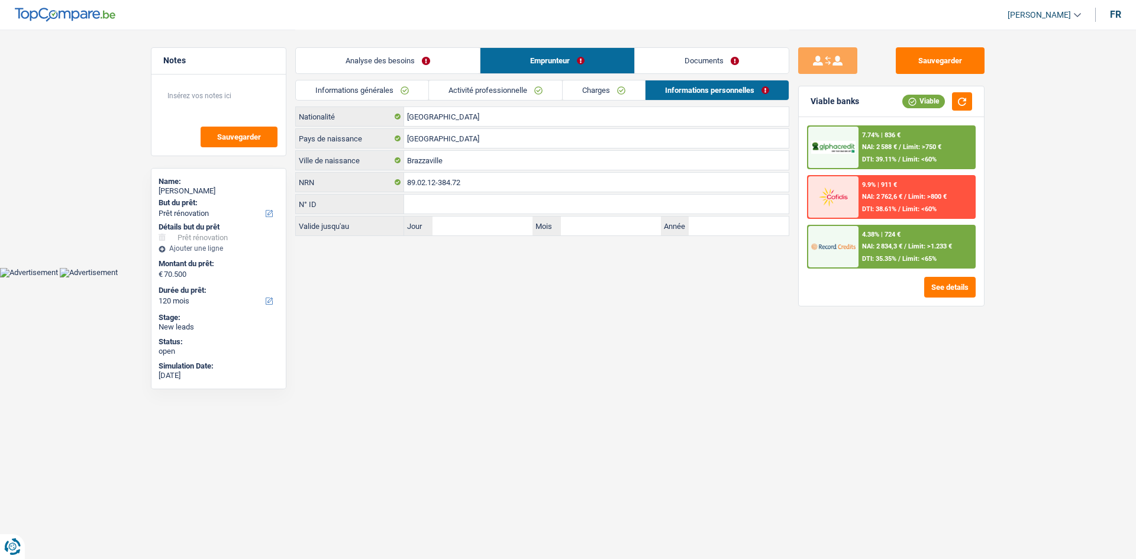
click at [657, 67] on link "Documents" at bounding box center [712, 60] width 154 height 25
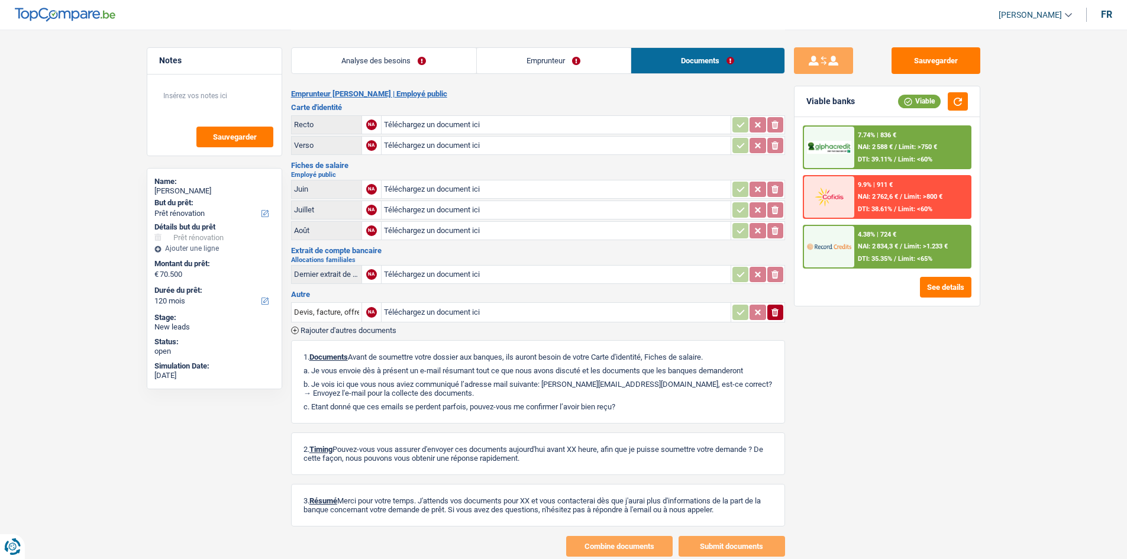
drag, startPoint x: 512, startPoint y: 67, endPoint x: 499, endPoint y: 61, distance: 15.1
click at [512, 66] on link "Emprunteur" at bounding box center [554, 60] width 154 height 25
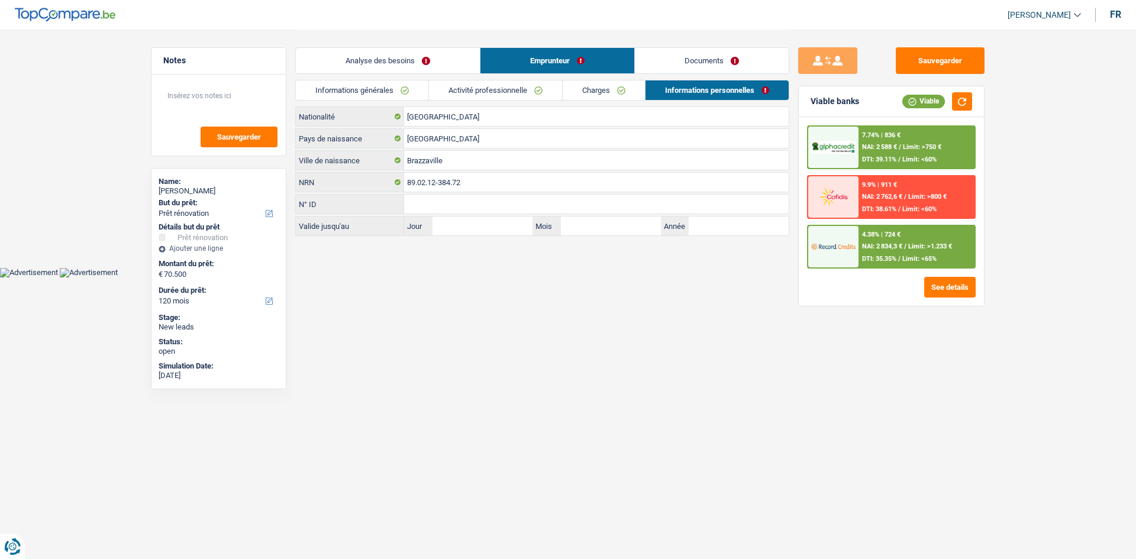
click at [429, 59] on link "Analyse des besoins" at bounding box center [388, 60] width 184 height 25
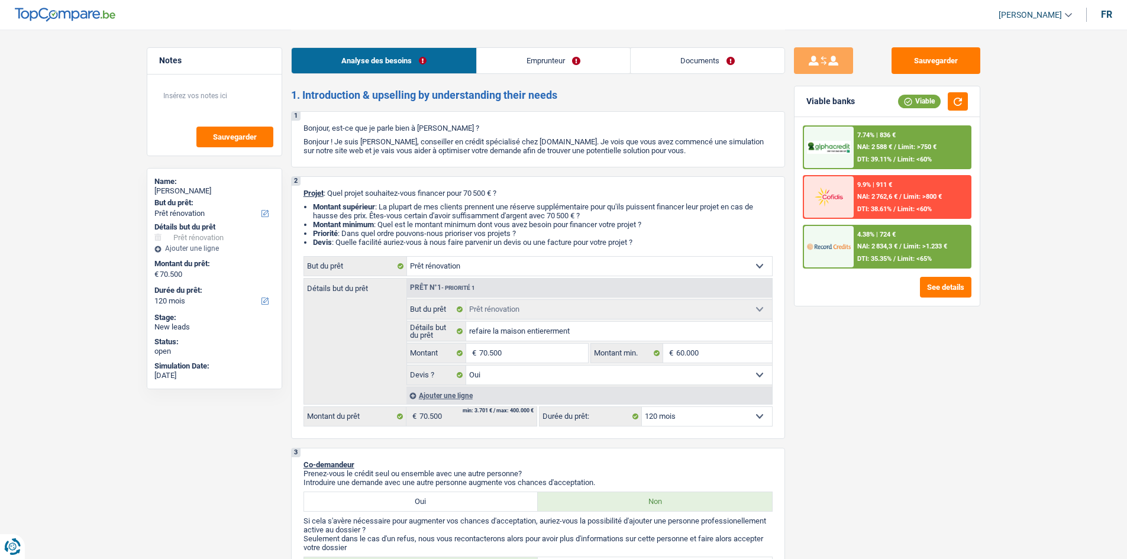
click at [566, 53] on link "Emprunteur" at bounding box center [553, 60] width 153 height 25
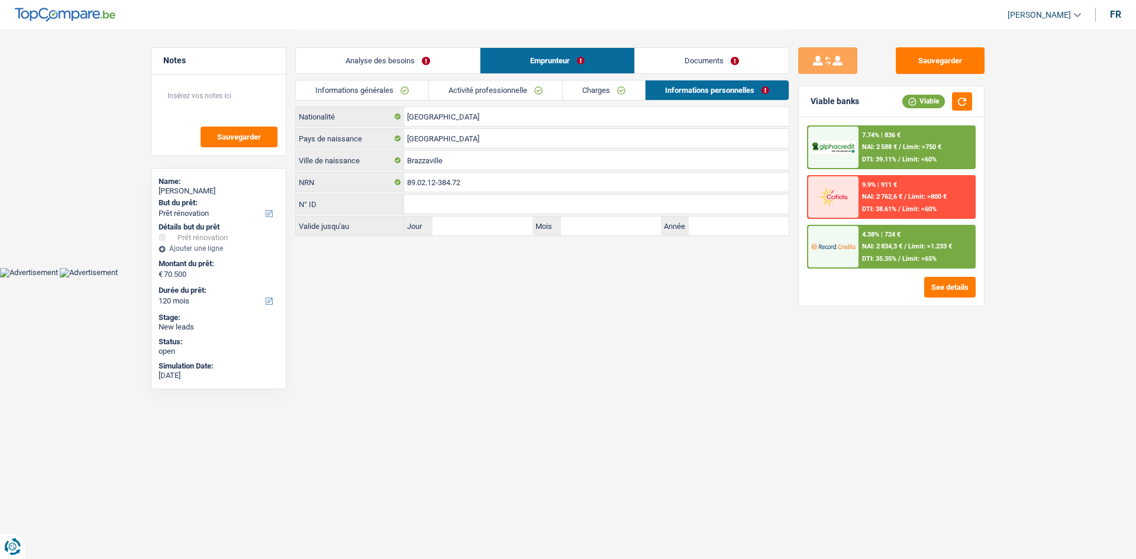
drag, startPoint x: 491, startPoint y: 93, endPoint x: 492, endPoint y: 100, distance: 7.2
click at [491, 94] on link "Activité professionnelle" at bounding box center [495, 90] width 133 height 20
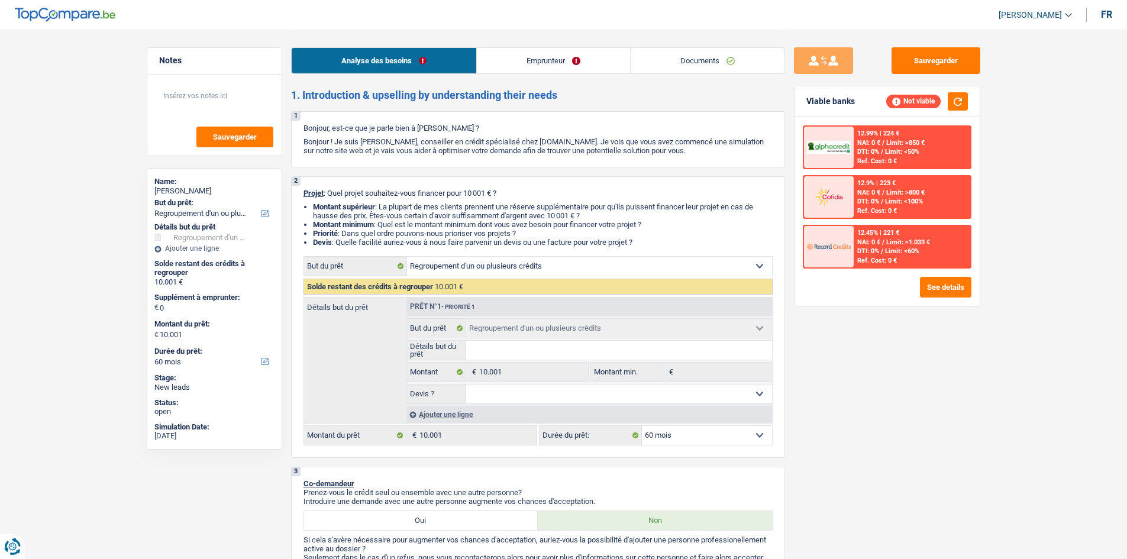
select select "refinancing"
select select "60"
select select "refinancing"
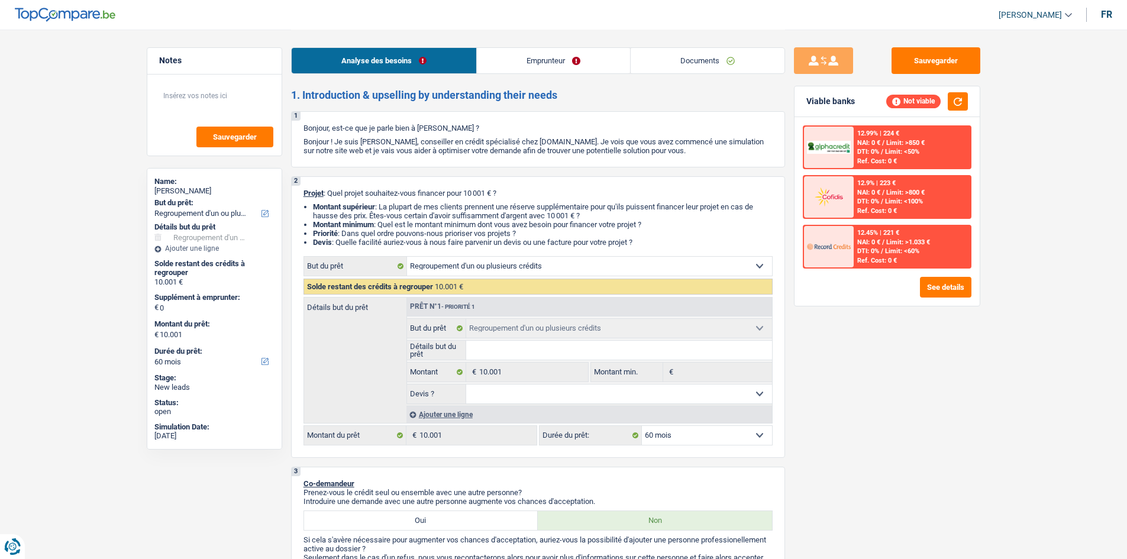
select select "60"
select select "refinancing"
select select "60"
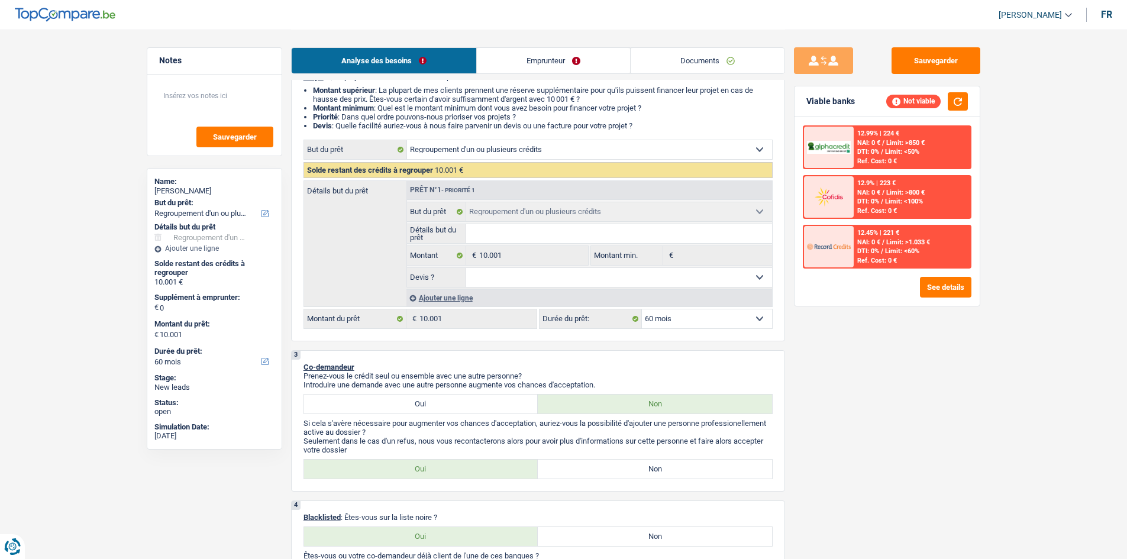
scroll to position [355, 0]
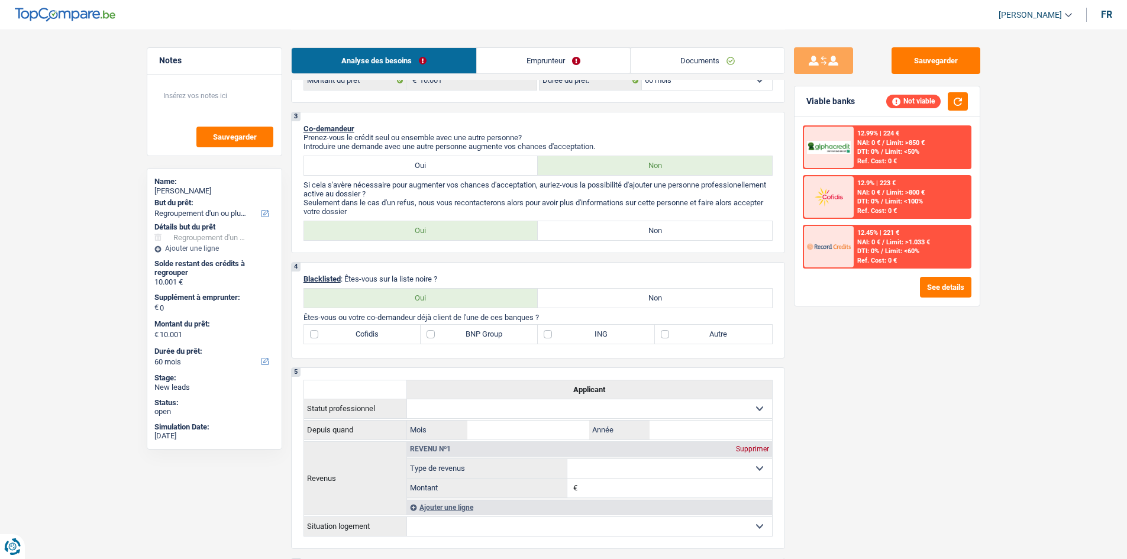
click at [601, 241] on div "3 Co-demandeur Prenez-vous le crédit seul ou ensemble avec une autre personne? …" at bounding box center [538, 182] width 494 height 141
click at [596, 229] on label "Non" at bounding box center [655, 230] width 234 height 19
click at [596, 229] on input "Non" at bounding box center [655, 230] width 234 height 19
radio input "true"
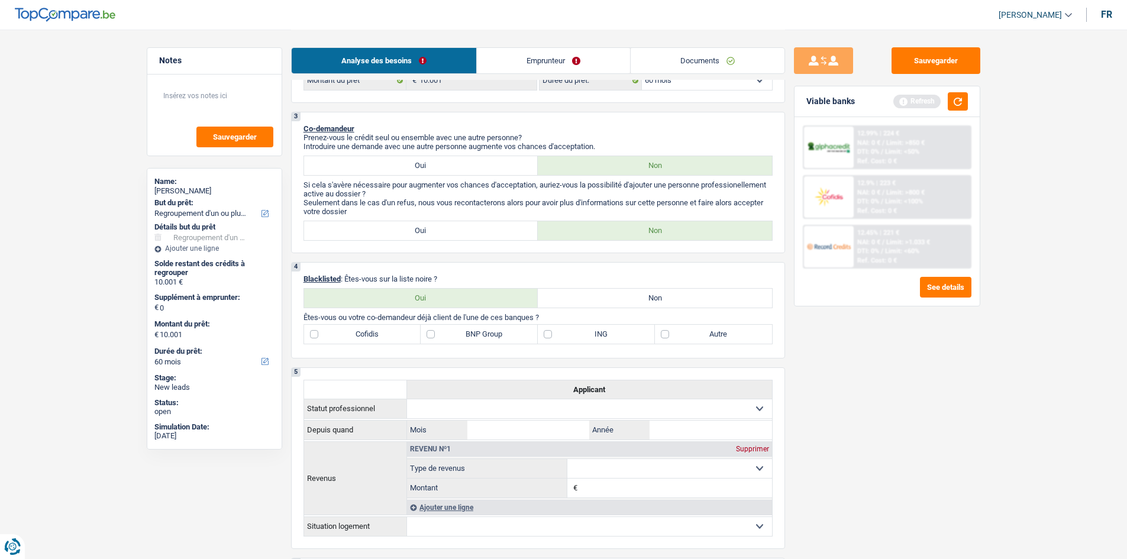
click at [550, 54] on link "Emprunteur" at bounding box center [553, 60] width 153 height 25
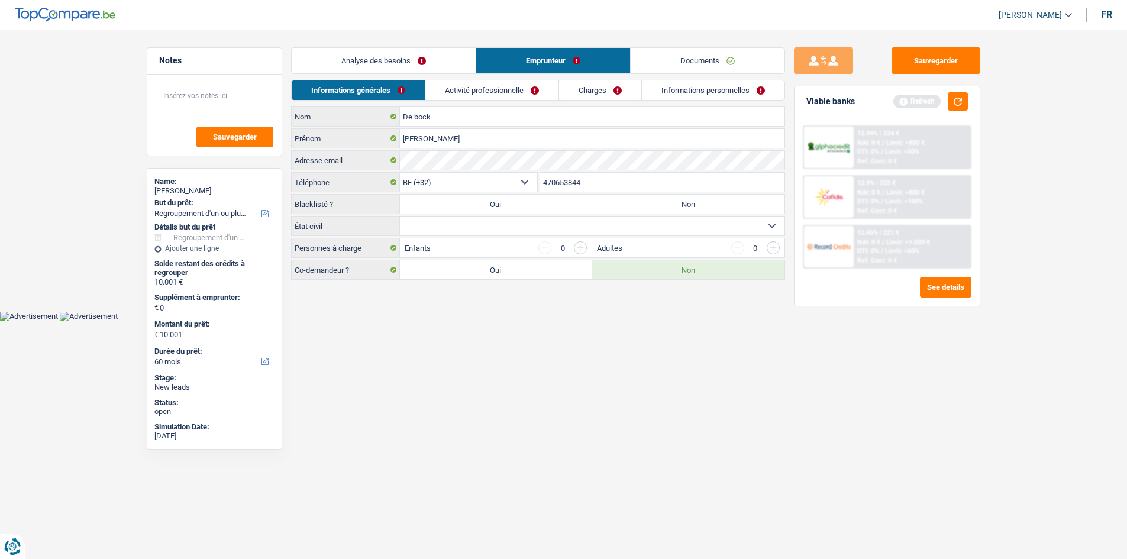
scroll to position [0, 0]
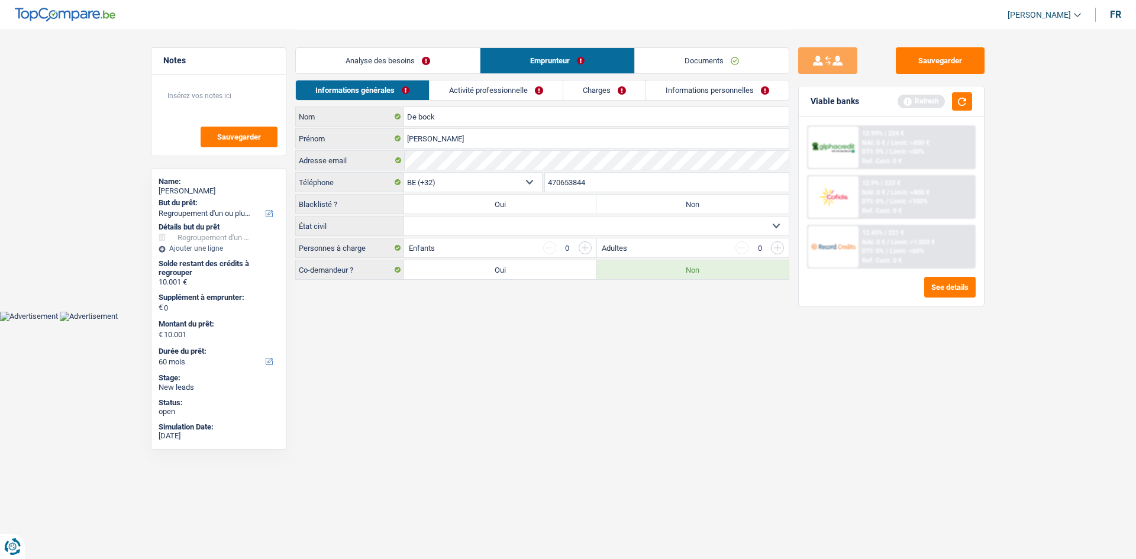
click at [733, 49] on link "Documents" at bounding box center [712, 60] width 154 height 25
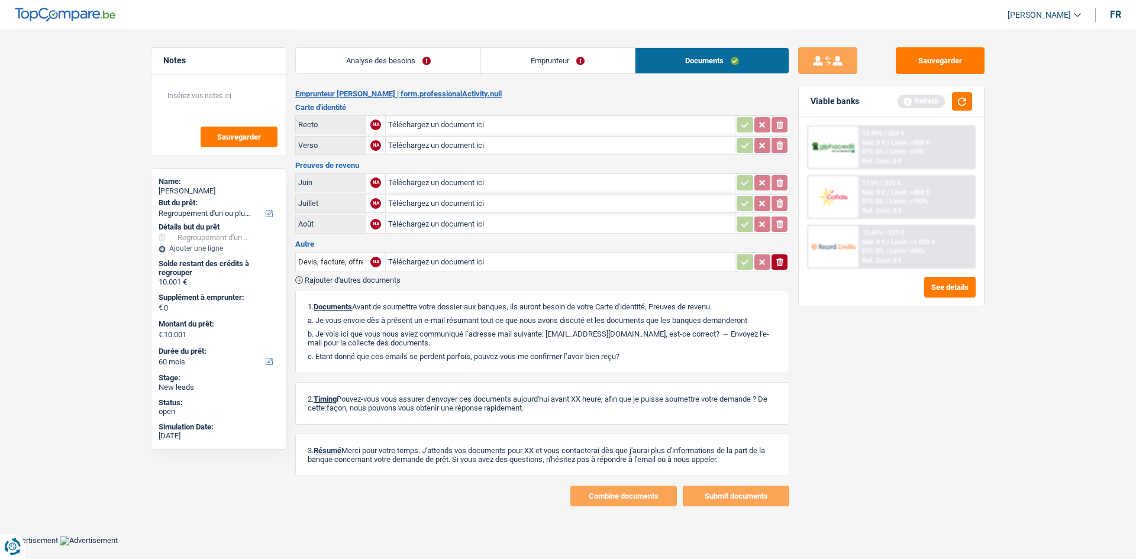
click at [591, 54] on link "Emprunteur" at bounding box center [558, 60] width 154 height 25
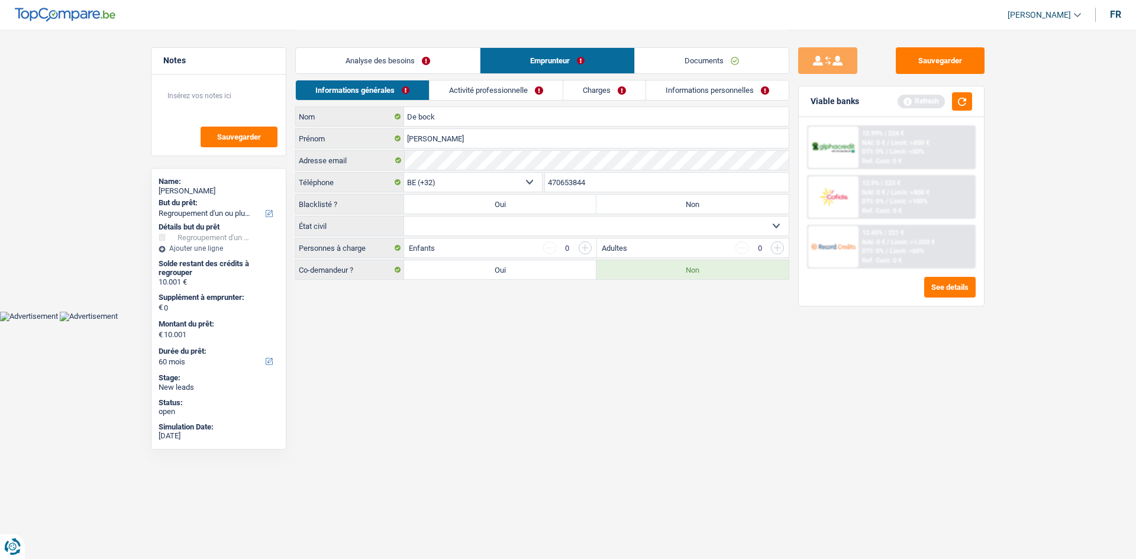
click at [354, 62] on link "Analyse des besoins" at bounding box center [388, 60] width 184 height 25
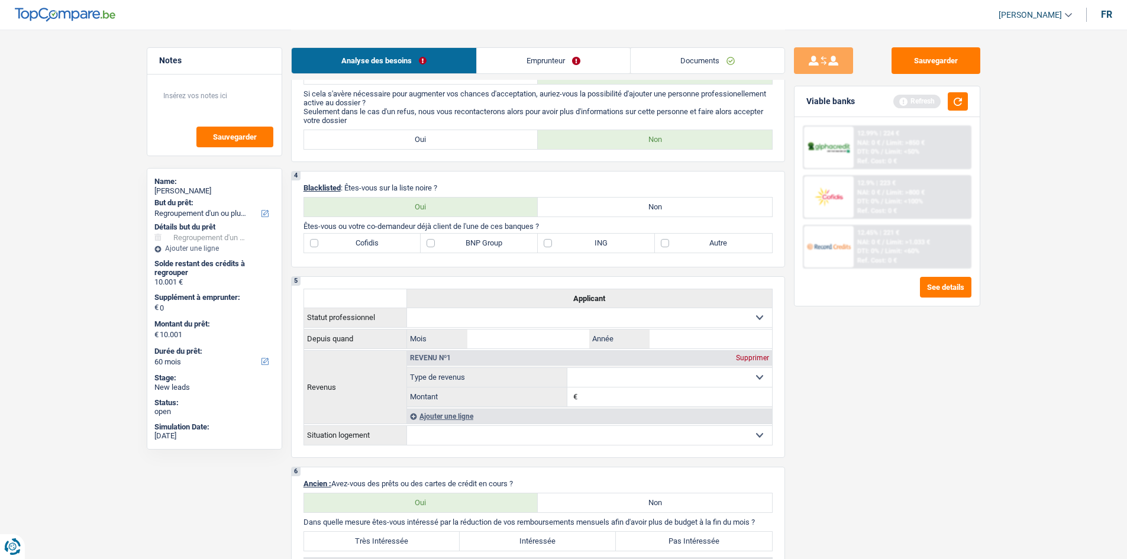
scroll to position [355, 0]
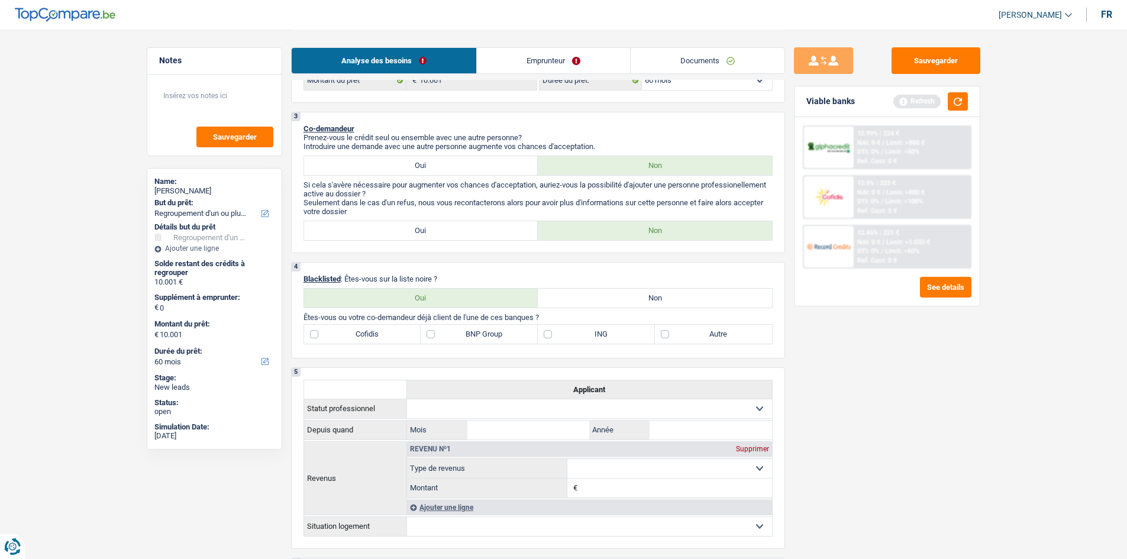
click at [705, 341] on label "Autre" at bounding box center [713, 334] width 117 height 19
click at [705, 341] on input "Autre" at bounding box center [713, 334] width 117 height 19
checkbox input "true"
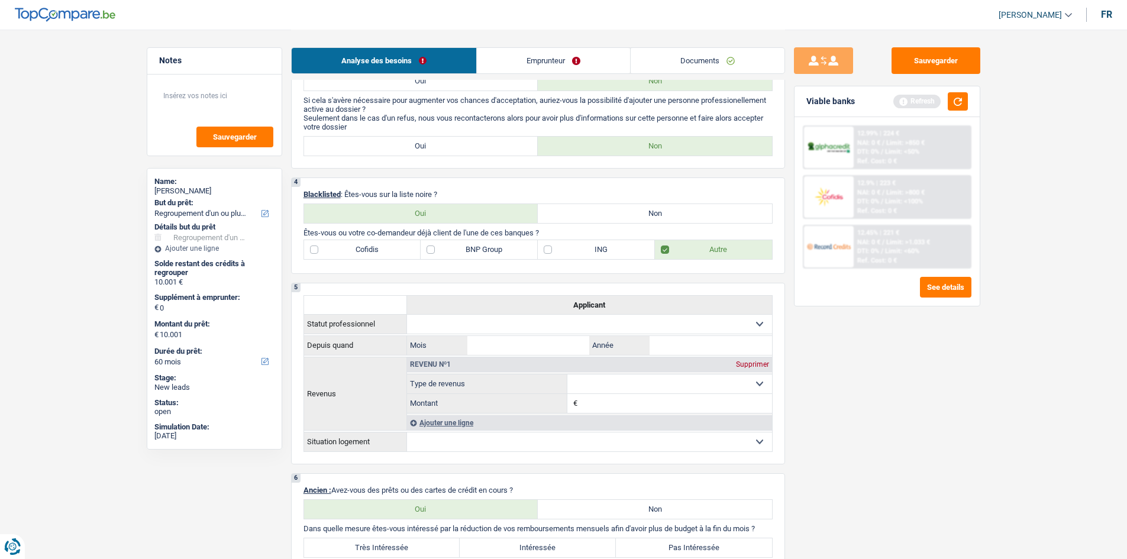
scroll to position [710, 0]
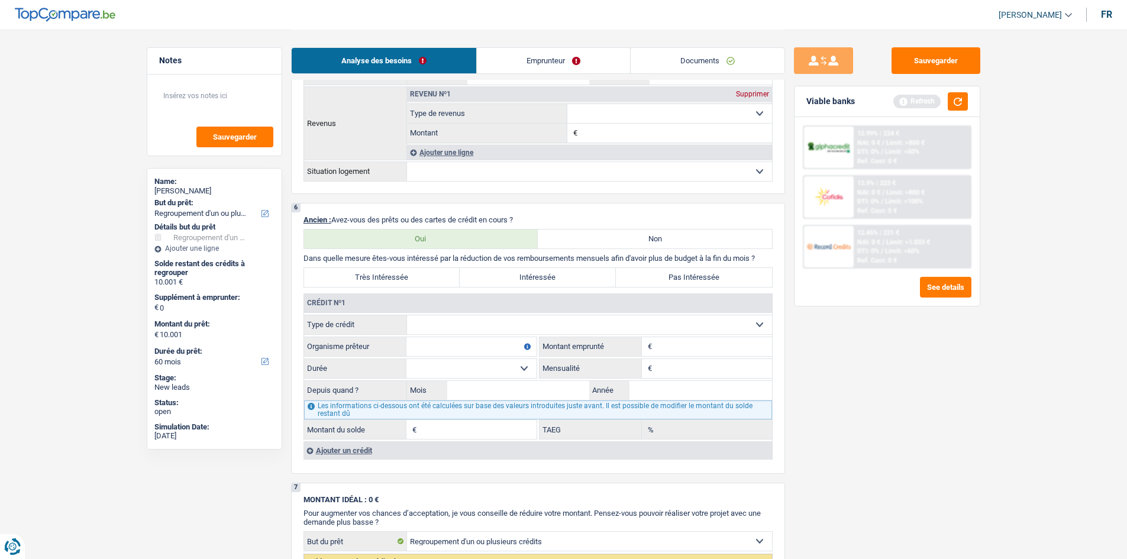
click at [453, 330] on select "Carte ou ouverture de crédit Prêt hypothécaire Vente à tempérament Prêt à tempé…" at bounding box center [589, 324] width 365 height 19
click at [871, 401] on div "Sauvegarder Viable banks Refresh 12.99% | 224 € NAI: 0 € / Limit: >850 € DTI: 0…" at bounding box center [887, 293] width 204 height 493
drag, startPoint x: 561, startPoint y: 57, endPoint x: 686, endPoint y: 69, distance: 125.4
click at [562, 57] on link "Emprunteur" at bounding box center [553, 60] width 153 height 25
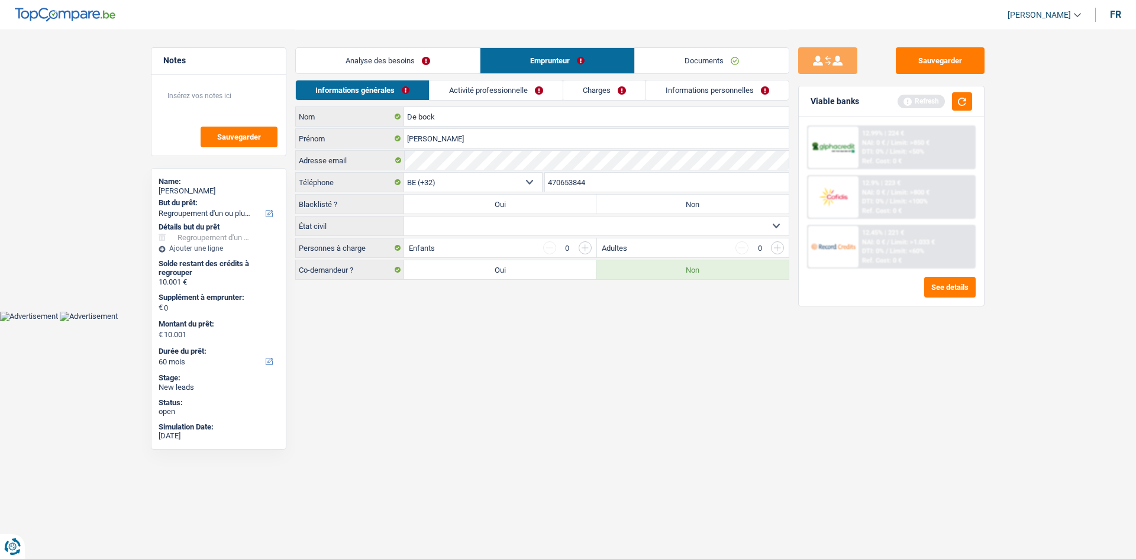
click at [695, 65] on link "Documents" at bounding box center [712, 60] width 154 height 25
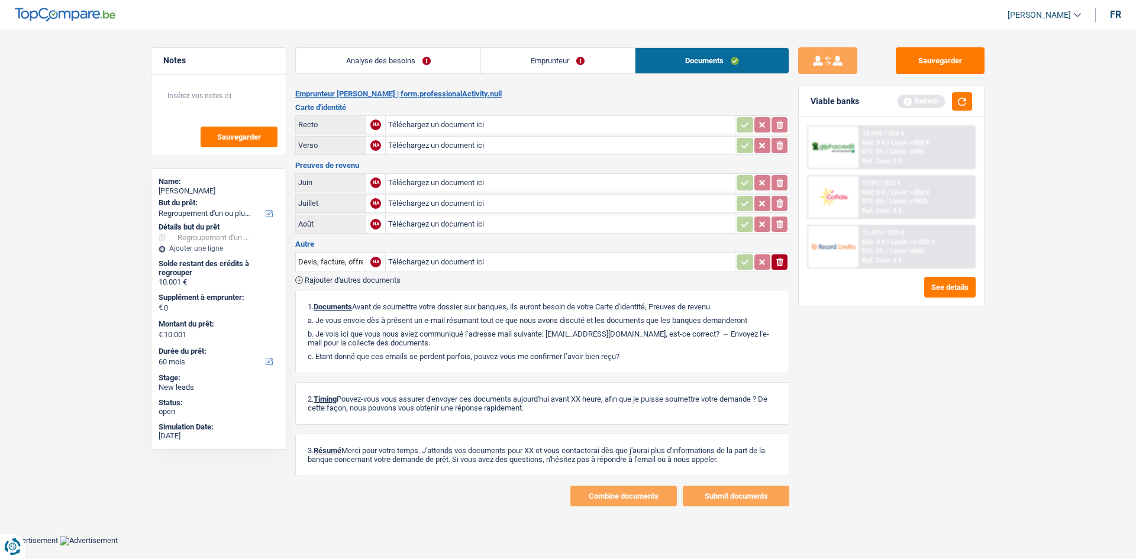
drag, startPoint x: 352, startPoint y: 55, endPoint x: 350, endPoint y: 63, distance: 8.4
click at [352, 57] on link "Analyse des besoins" at bounding box center [388, 60] width 185 height 25
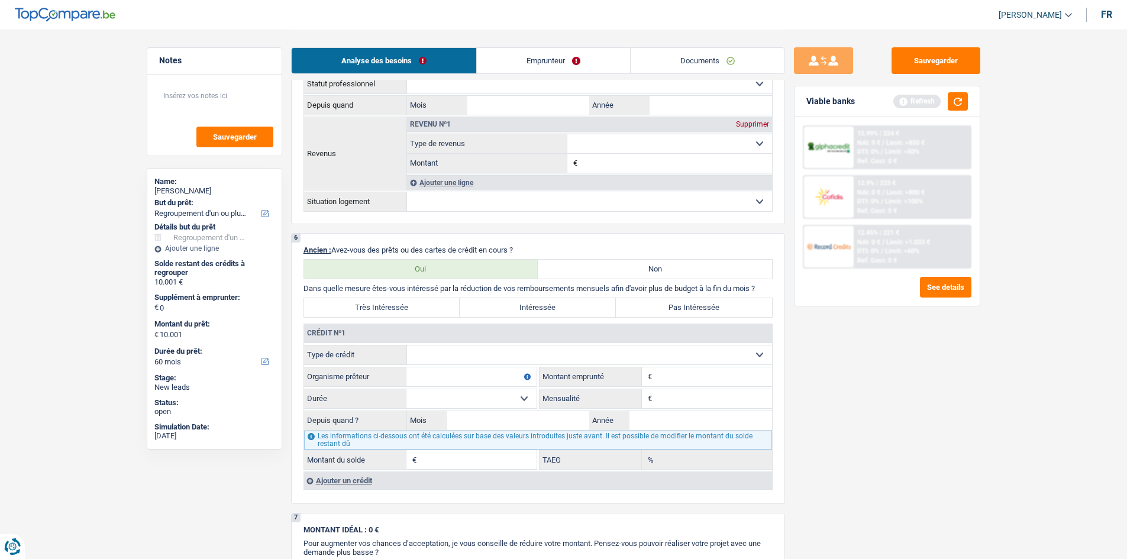
scroll to position [769, 0]
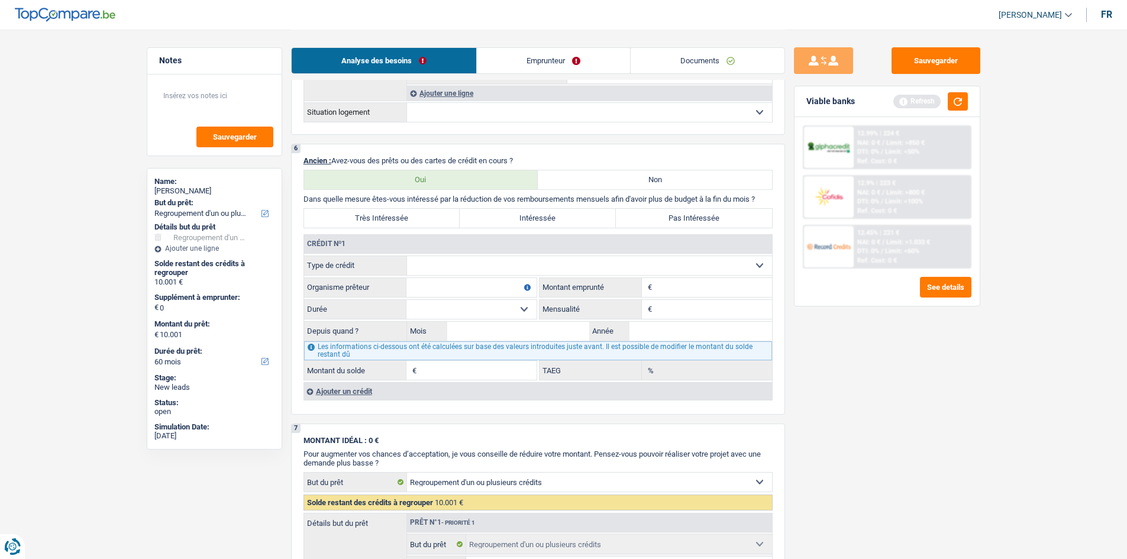
click at [428, 259] on select "Carte ou ouverture de crédit Prêt hypothécaire Vente à tempérament Prêt à tempé…" at bounding box center [589, 265] width 365 height 19
select select "personalLoan"
type input "0"
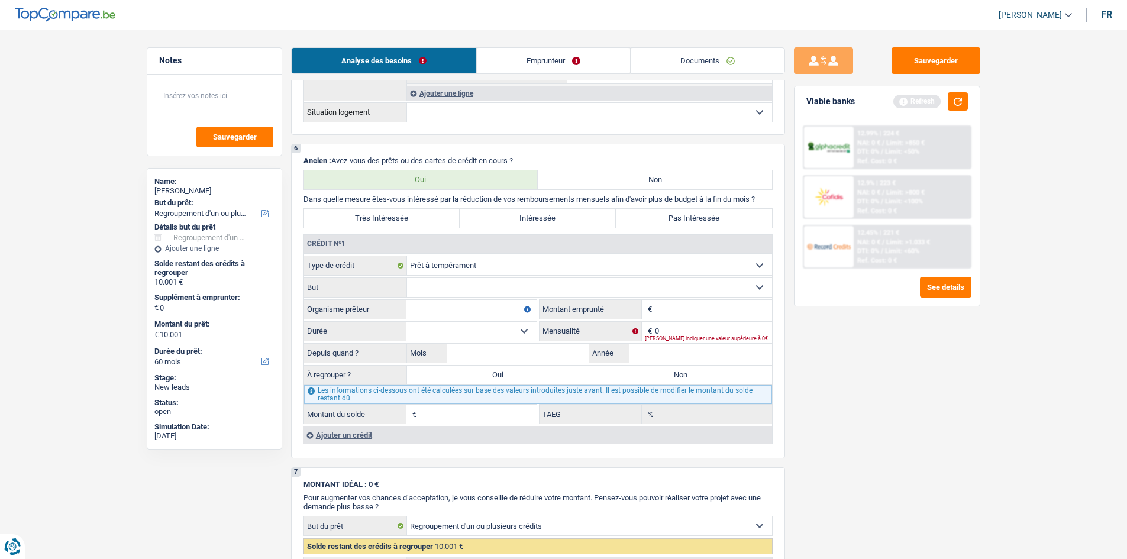
click at [456, 286] on select "Confort maison: meubles, textile, peinture, électroménager, outillage non-profe…" at bounding box center [589, 287] width 365 height 19
click at [1020, 388] on main "Notes Sauvegarder Name: [PERSON_NAME] But du prêt: Confort maison: meubles, tex…" at bounding box center [563, 166] width 1127 height 1871
click at [491, 350] on input "Mois" at bounding box center [518, 353] width 143 height 19
type input "09"
click at [694, 311] on input "Montant" at bounding box center [713, 309] width 117 height 19
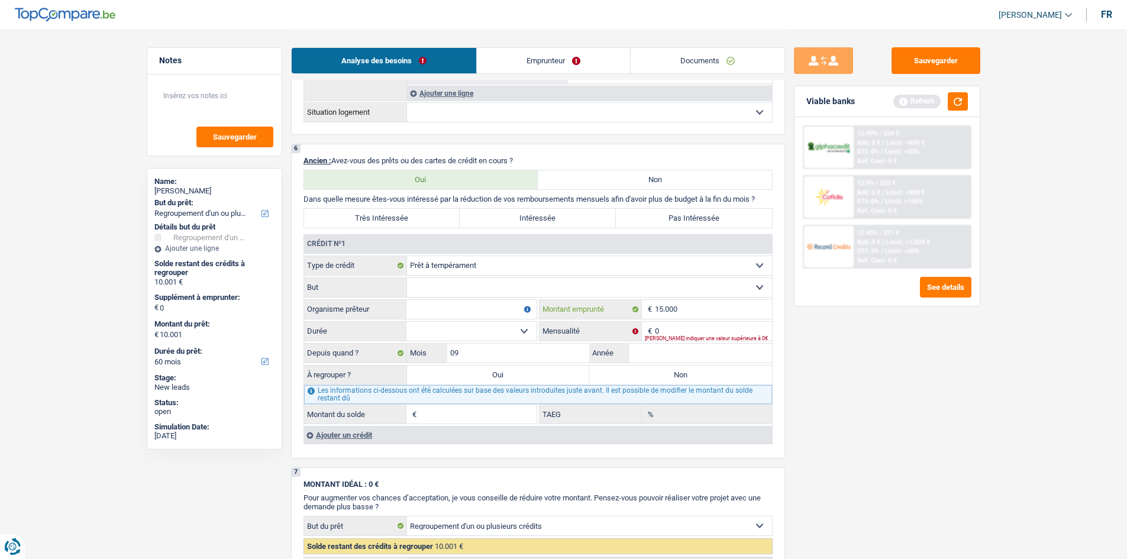
type input "15.000"
click at [545, 284] on select "Confort maison: meubles, textile, peinture, électroménager, outillage non-profe…" at bounding box center [589, 287] width 365 height 19
select select "smallWorks"
click at [407, 278] on select "Confort maison: meubles, textile, peinture, électroménager, outillage non-profe…" at bounding box center [589, 287] width 365 height 19
click at [460, 306] on input "Organisme prêteur" at bounding box center [472, 309] width 130 height 19
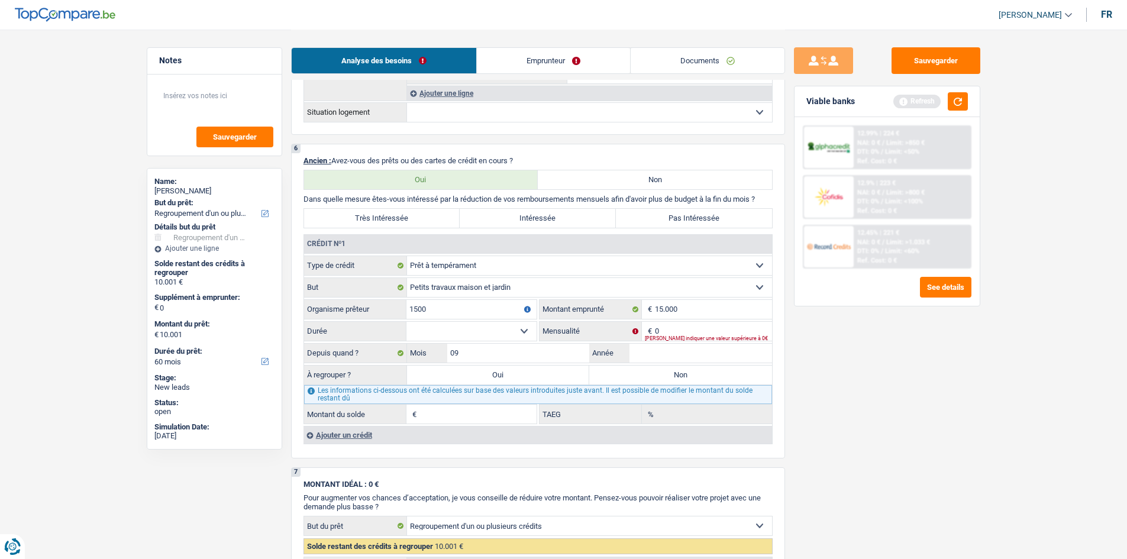
type input "15000"
drag, startPoint x: 452, startPoint y: 308, endPoint x: 366, endPoint y: 305, distance: 85.3
click at [359, 312] on div "15000 Organisme prêteur" at bounding box center [420, 309] width 233 height 19
click at [453, 334] on select "12 mois 18 mois 24 mois 30 mois 36 mois 42 mois 48 mois 60 mois Sélectionner un…" at bounding box center [472, 331] width 130 height 19
drag, startPoint x: 949, startPoint y: 436, endPoint x: 908, endPoint y: 423, distance: 43.4
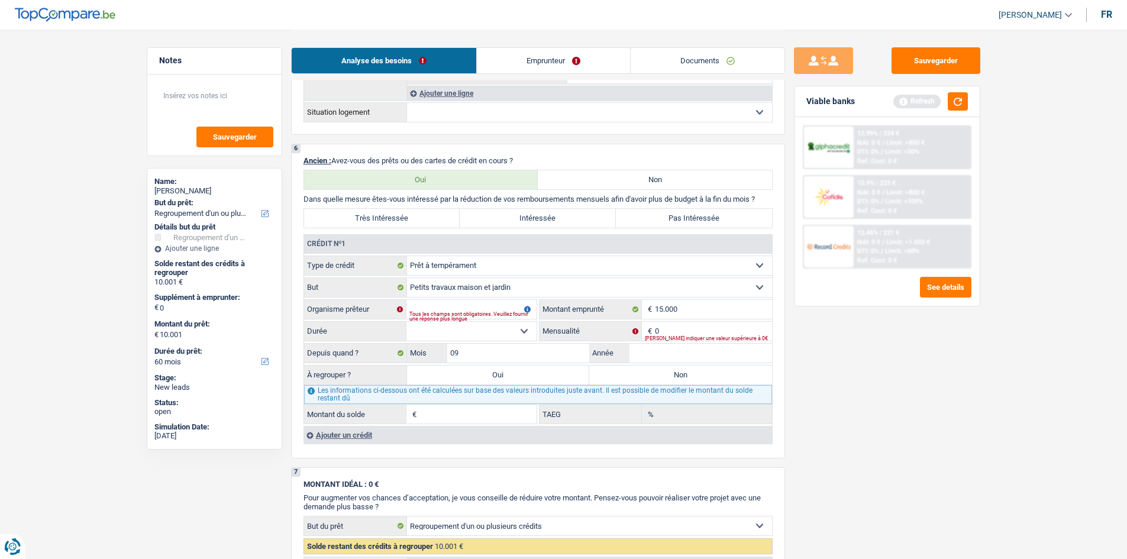
click at [947, 436] on div "Sauvegarder Viable banks Refresh 12.99% | 224 € NAI: 0 € / Limit: >850 € DTI: 0…" at bounding box center [887, 293] width 204 height 493
click at [436, 327] on select "12 mois 18 mois 24 mois 30 mois 36 mois 42 mois 48 mois 60 mois Sélectionner un…" at bounding box center [472, 331] width 130 height 19
click at [355, 329] on label "Durée" at bounding box center [355, 331] width 102 height 19
click at [407, 275] on select "Carte ou ouverture de crédit Prêt hypothécaire Vente à tempérament Prêt à tempé…" at bounding box center [589, 265] width 365 height 19
click at [684, 307] on input "15.000" at bounding box center [713, 309] width 117 height 19
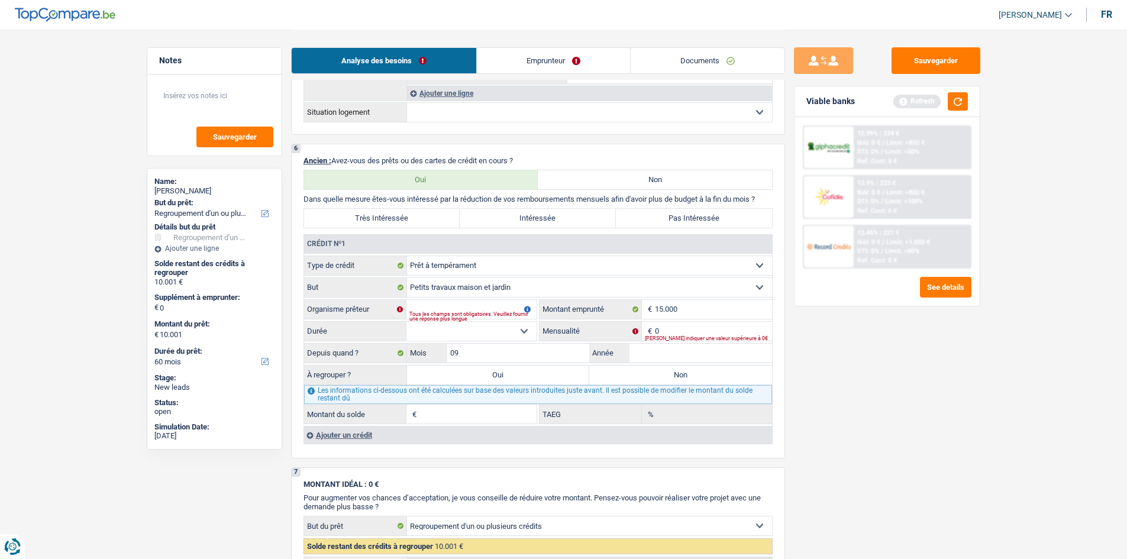
click at [338, 439] on div "Ajouter un crédit" at bounding box center [538, 435] width 469 height 18
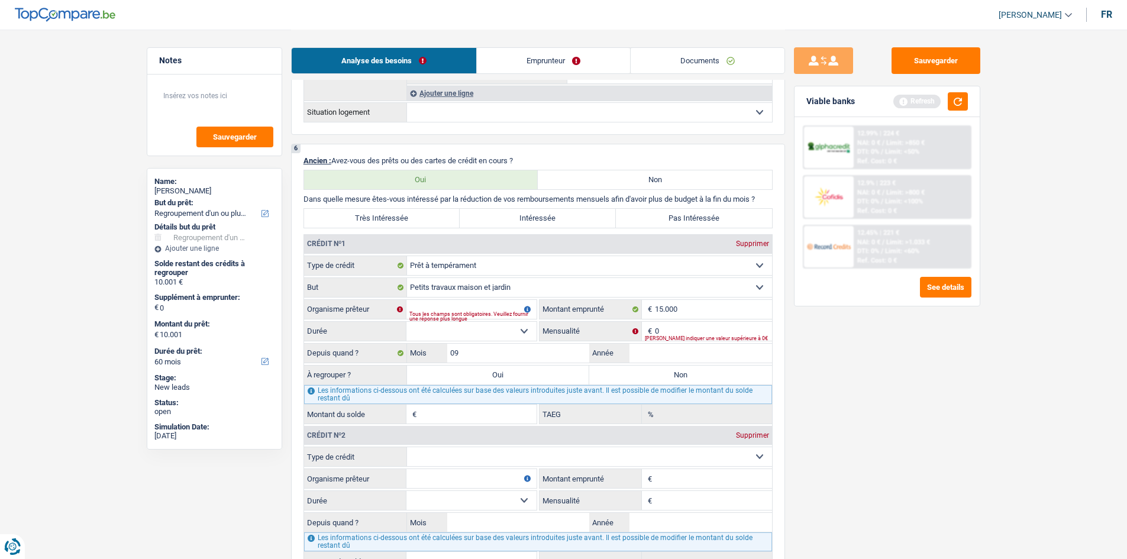
click at [679, 481] on input "Montant emprunté" at bounding box center [713, 478] width 117 height 19
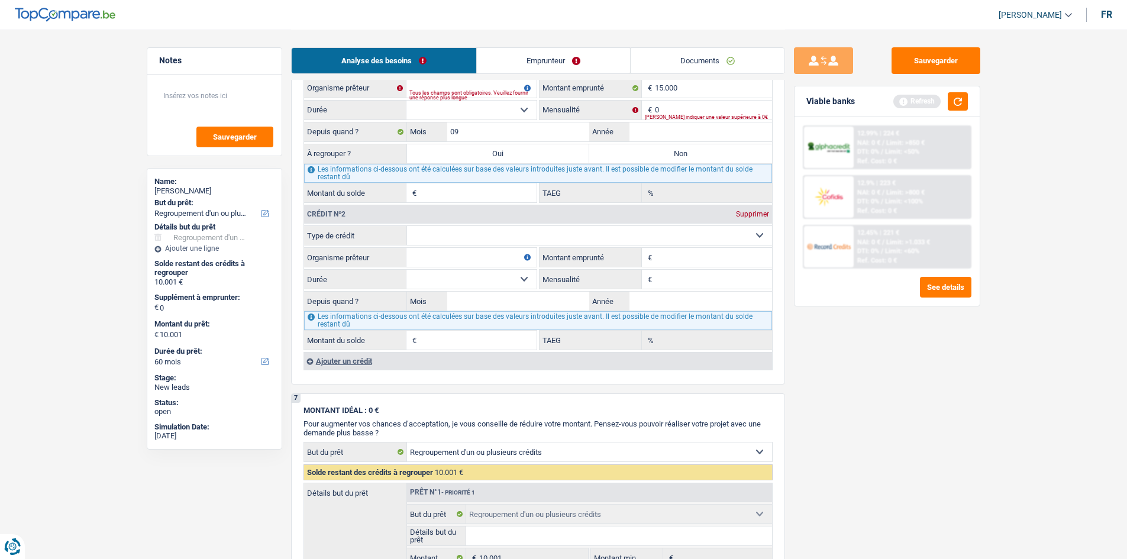
scroll to position [1065, 0]
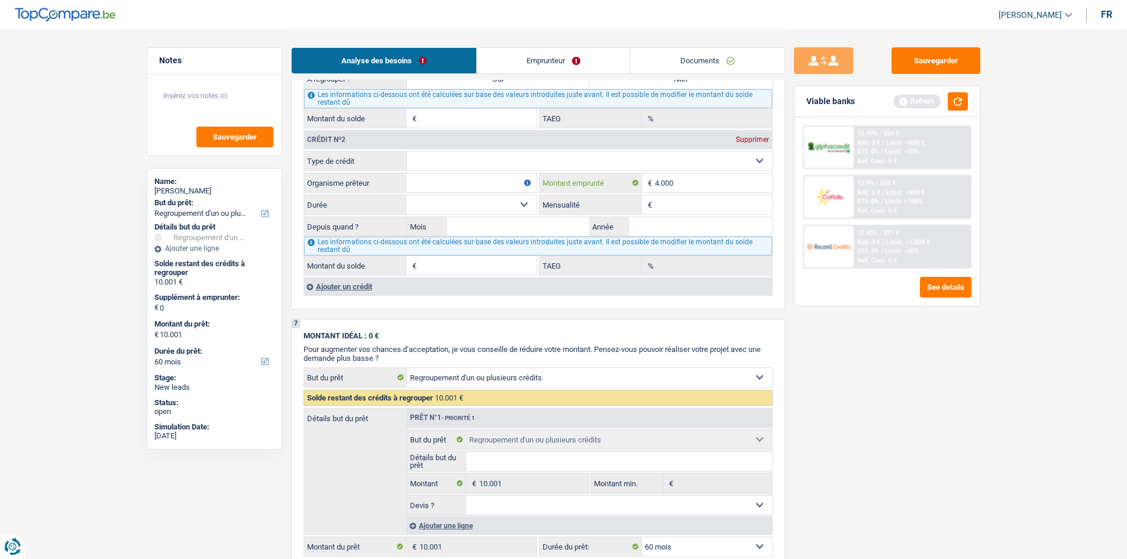
type input "4.000"
click at [404, 202] on label "Durée" at bounding box center [355, 204] width 102 height 19
click at [407, 170] on select "Carte ou ouverture de crédit Prêt hypothécaire Vente à tempérament Prêt à tempé…" at bounding box center [589, 160] width 365 height 19
click at [420, 200] on select "12 mois 18 mois 24 mois 30 mois 36 mois Sélectionner une option" at bounding box center [472, 204] width 130 height 19
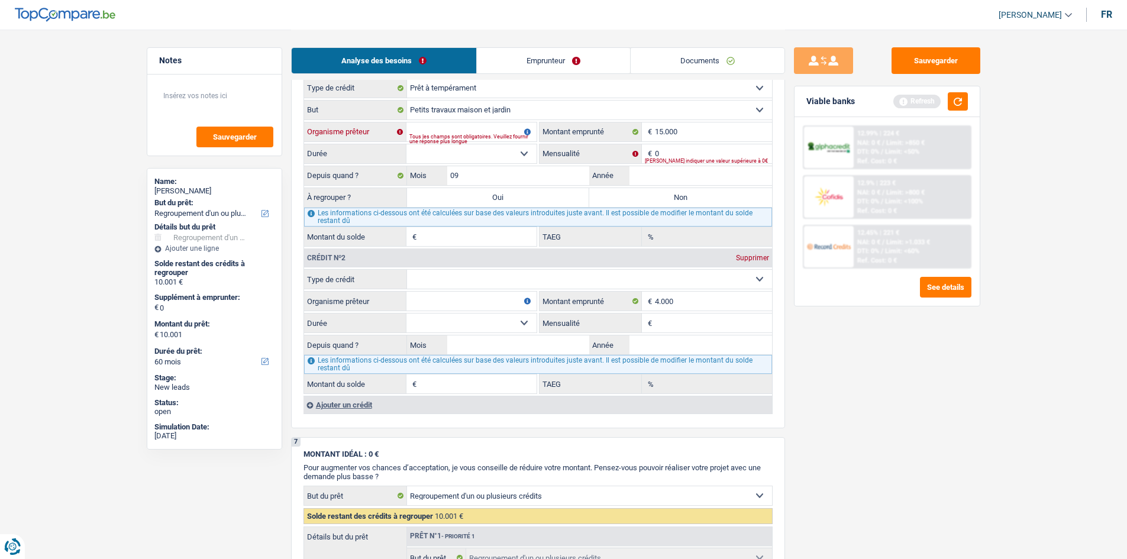
click at [447, 126] on input "Organisme prêteur" at bounding box center [472, 131] width 130 height 19
click at [495, 125] on input "Organisme prêteur" at bounding box center [472, 131] width 130 height 19
type input "belfieus"
click at [466, 166] on div "Depuis quand ? 09 Mois / Année" at bounding box center [538, 176] width 468 height 20
click at [463, 156] on select "12 mois 18 mois 24 mois 30 mois 36 mois 42 mois 48 mois 60 mois Sélectionner un…" at bounding box center [472, 153] width 130 height 19
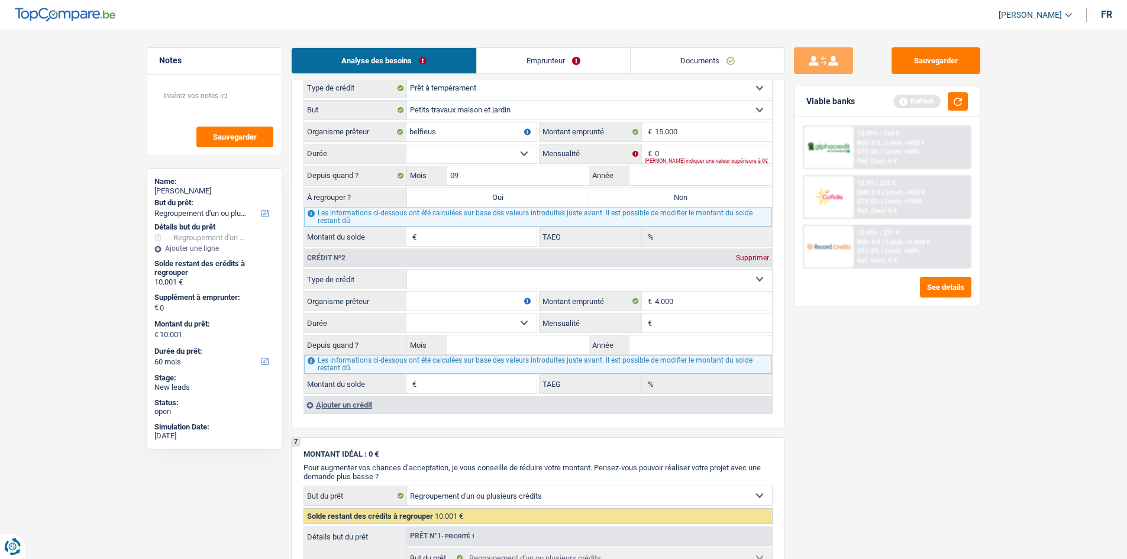
select select "60"
click at [407, 144] on select "12 mois 18 mois 24 mois 30 mois 36 mois 42 mois 48 mois 60 mois Sélectionner un…" at bounding box center [472, 153] width 130 height 19
click at [670, 155] on input "0" at bounding box center [713, 153] width 117 height 19
type input "314"
click at [649, 166] on div "Depuis quand ? 09 Mois / Année" at bounding box center [538, 176] width 468 height 20
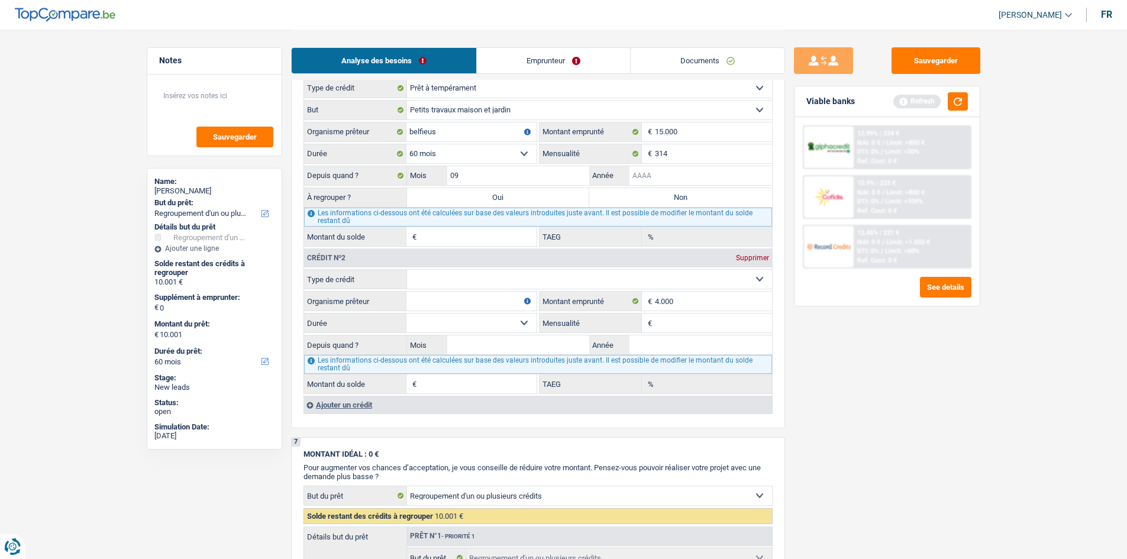
click at [650, 170] on input "Année" at bounding box center [701, 175] width 143 height 19
type input "2025"
type input "15.000"
type input "9,77"
click at [845, 352] on div "Sauvegarder Viable banks Refresh 12.99% | 224 € NAI: 0 € / Limit: >850 € DTI: 0…" at bounding box center [887, 293] width 204 height 493
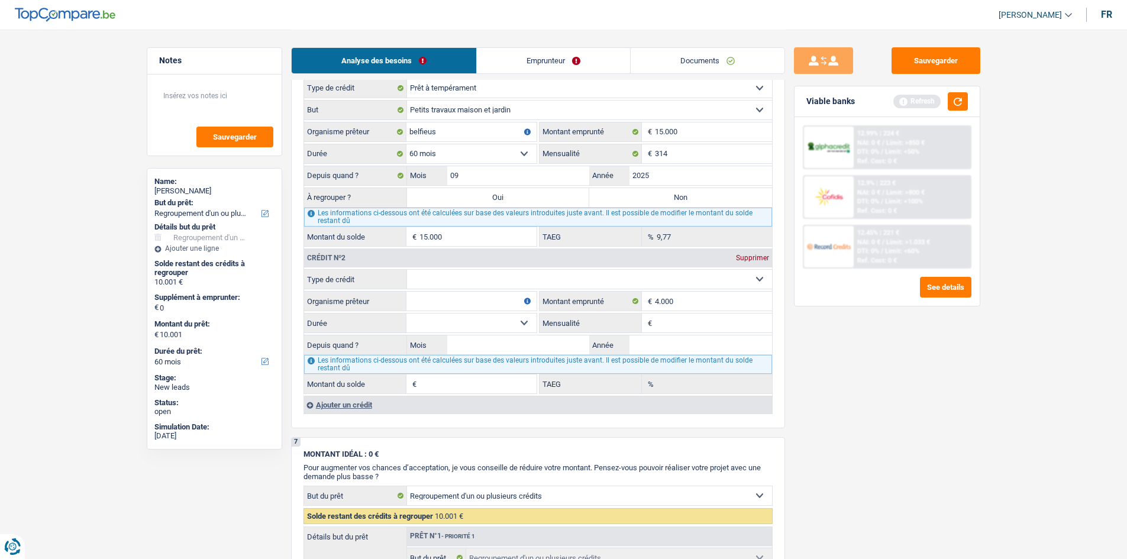
click at [536, 273] on select "Carte ou ouverture de crédit Prêt hypothécaire Vente à tempérament Prêt à tempé…" at bounding box center [589, 279] width 365 height 19
select select "cardOrCredit"
type input "0"
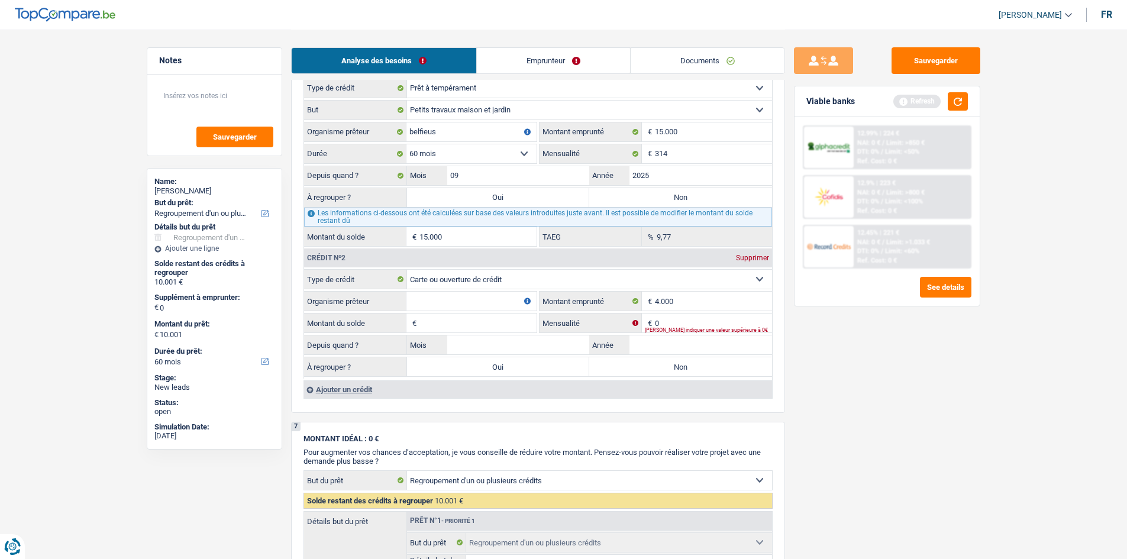
click at [453, 302] on input "Organisme prêteur" at bounding box center [472, 301] width 130 height 19
type input "belfius"
click at [498, 325] on input "Montant du solde" at bounding box center [478, 323] width 117 height 19
type input "4.000"
click at [795, 366] on div "Sauvegarder Viable banks Refresh 12.99% | 224 € NAI: 0 € / Limit: >850 € DTI: 0…" at bounding box center [887, 293] width 204 height 493
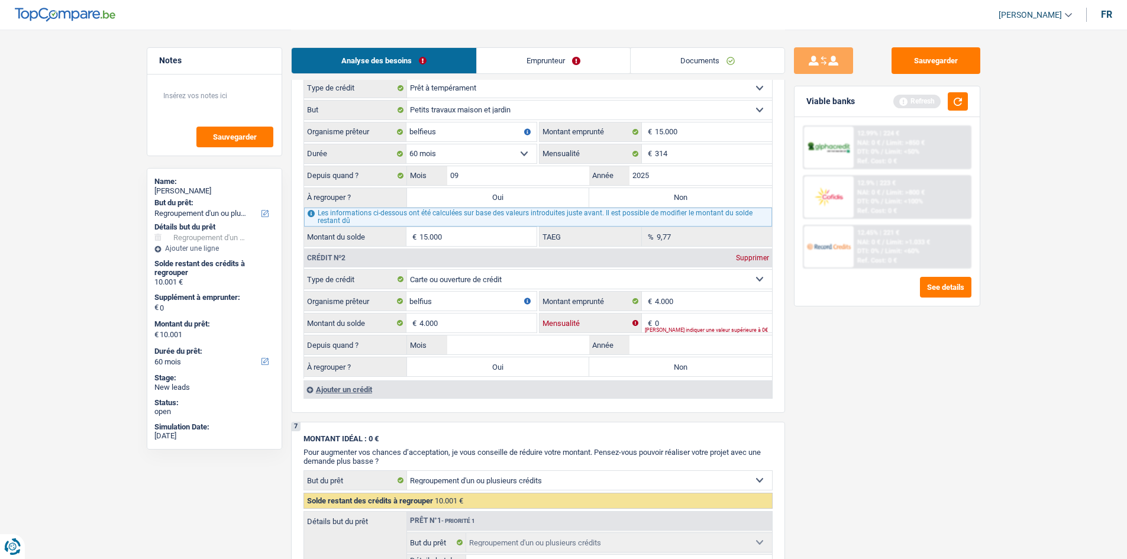
click at [686, 324] on input "0" at bounding box center [713, 323] width 117 height 19
click at [926, 386] on div "Sauvegarder Viable banks Refresh 12.99% | 224 € NAI: 0 € / Limit: >850 € DTI: 0…" at bounding box center [887, 293] width 204 height 493
click at [678, 325] on input "180" at bounding box center [713, 323] width 117 height 19
type input "175"
click at [869, 383] on div "Sauvegarder Viable banks Refresh 12.99% | 224 € NAI: 0 € / Limit: >850 € DTI: 0…" at bounding box center [887, 293] width 204 height 493
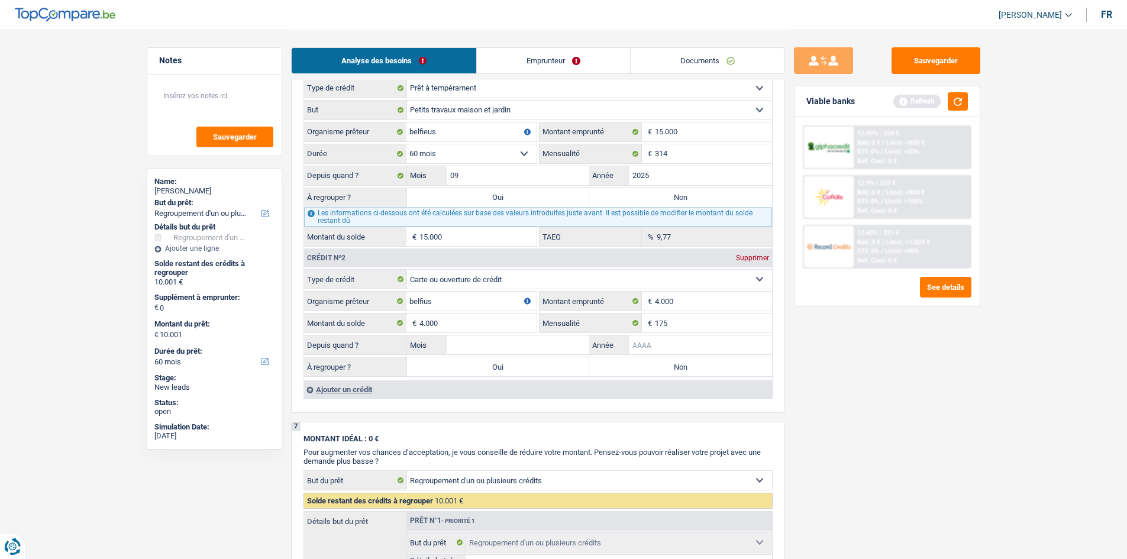
click at [657, 351] on input "Année" at bounding box center [701, 345] width 143 height 19
type input "2020"
click at [519, 340] on input "Mois" at bounding box center [518, 345] width 143 height 19
type input "05"
click at [508, 368] on label "Oui" at bounding box center [498, 366] width 183 height 19
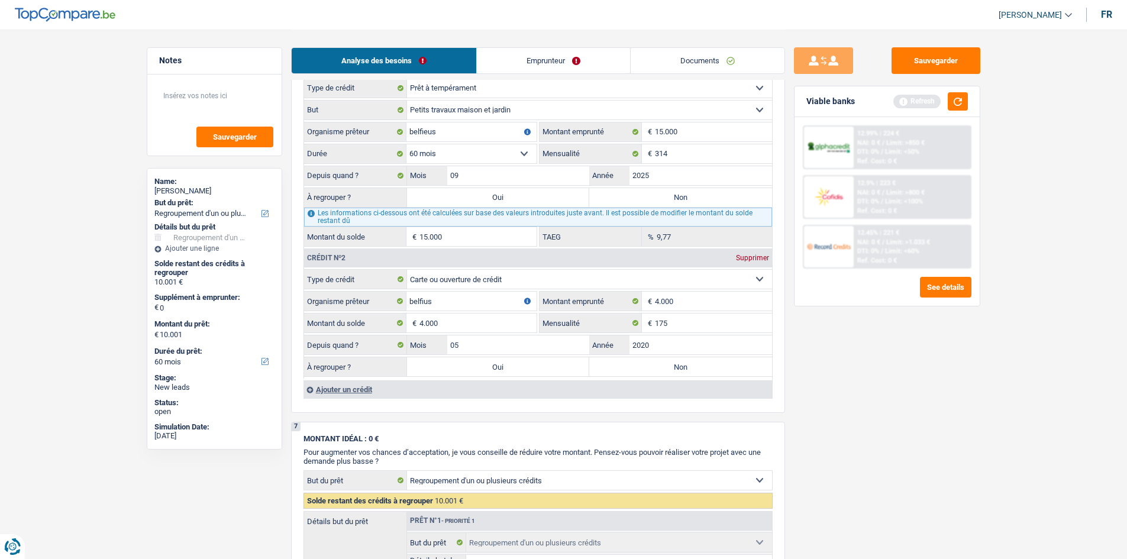
click at [508, 368] on input "Oui" at bounding box center [498, 366] width 183 height 19
radio input "true"
type input "4.000"
select select "36"
type input "4.000"
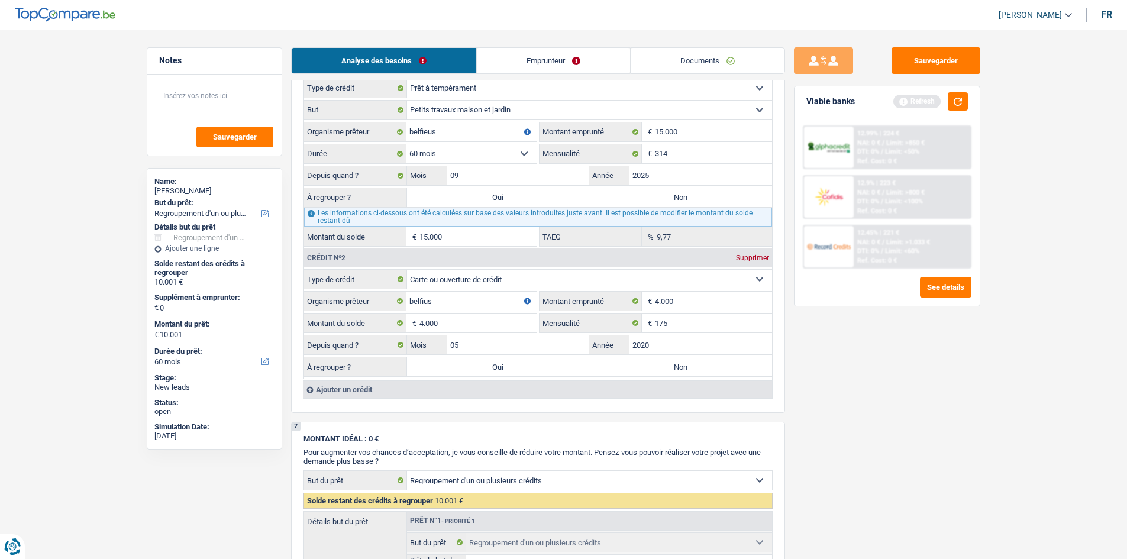
type input "4.000"
select select "36"
type input "4.000"
select select "36"
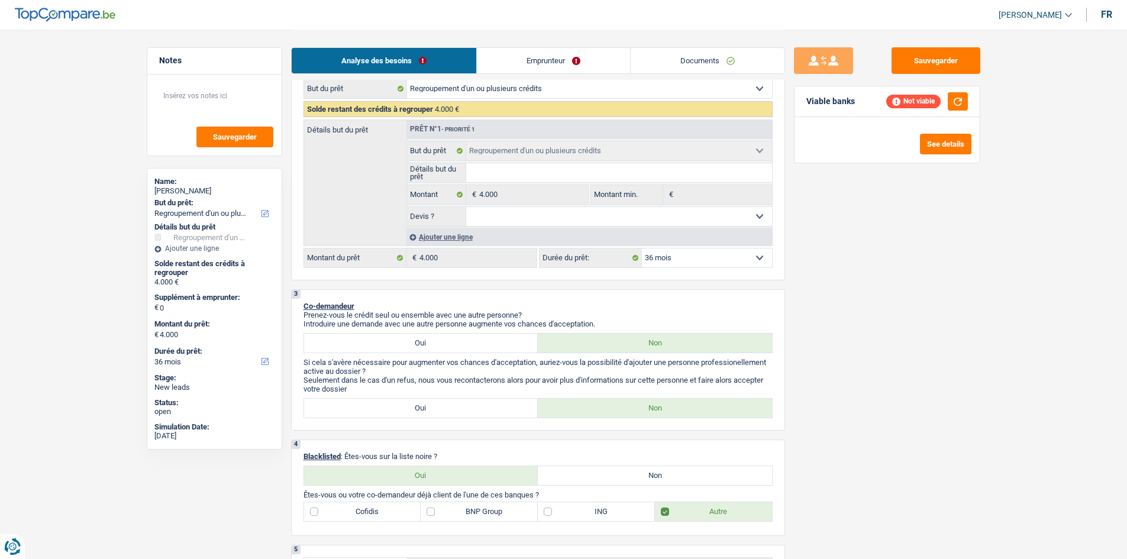
scroll to position [0, 0]
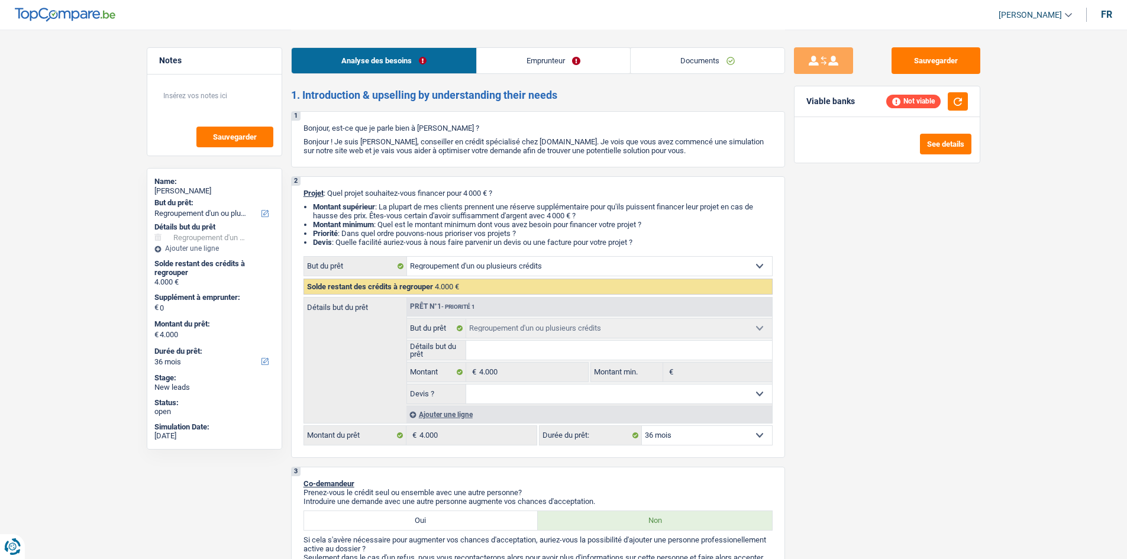
click at [431, 411] on div "Ajouter une ligne" at bounding box center [590, 414] width 366 height 17
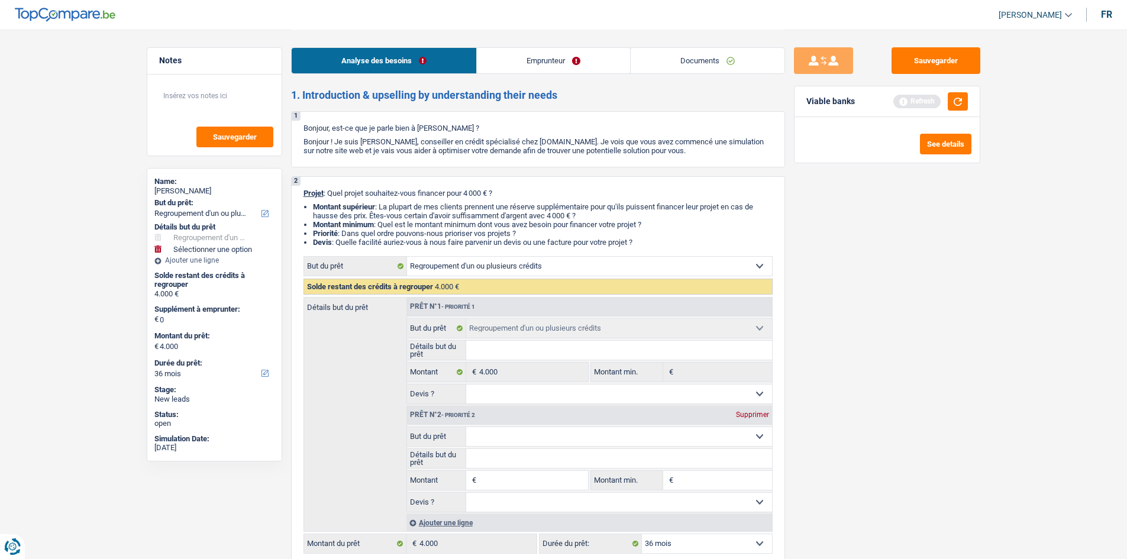
click at [491, 481] on input "Montant" at bounding box center [533, 480] width 108 height 19
type input "2"
type input "20"
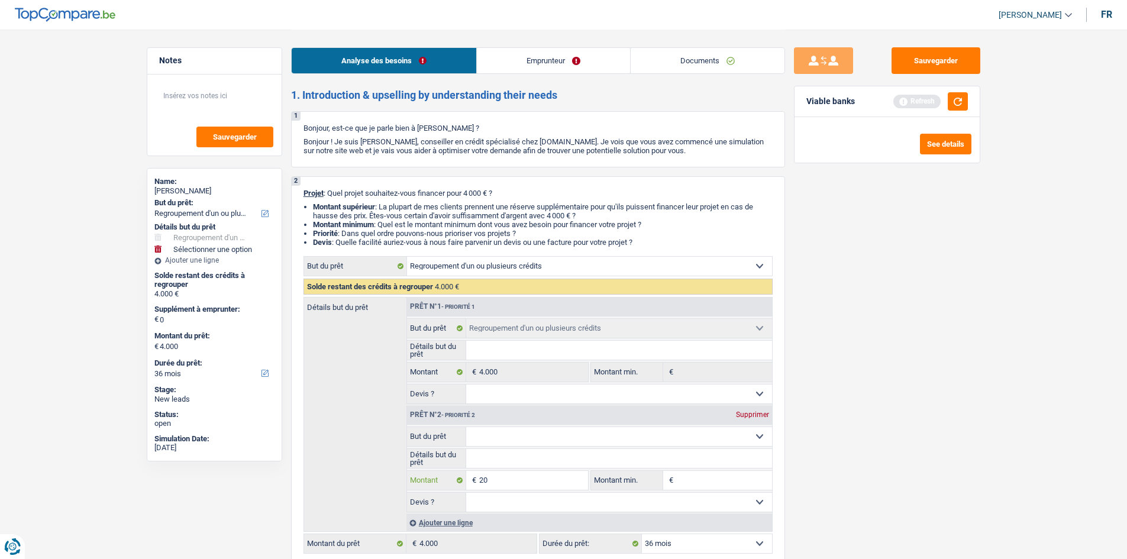
type input "200"
type input "2.000"
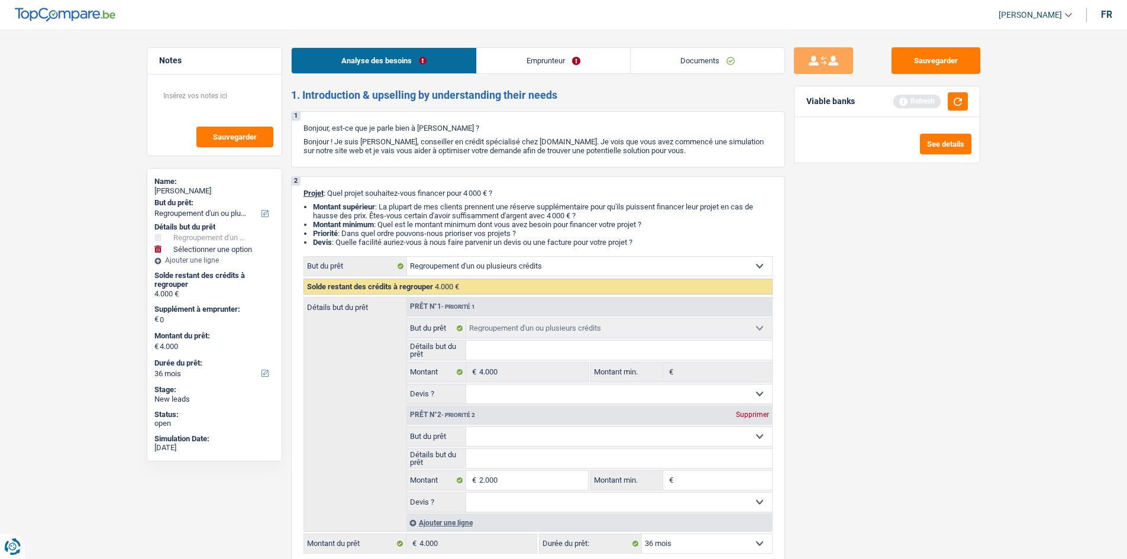
type input "2.000"
type input "6.000"
click at [932, 430] on div "Sauvegarder Viable banks Refresh See details" at bounding box center [887, 293] width 204 height 493
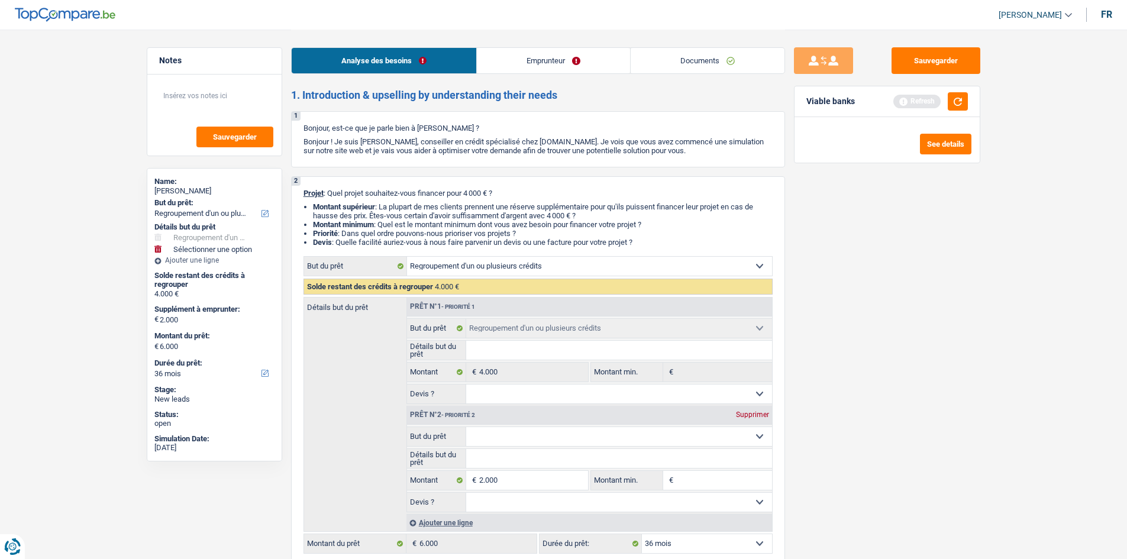
select select "42"
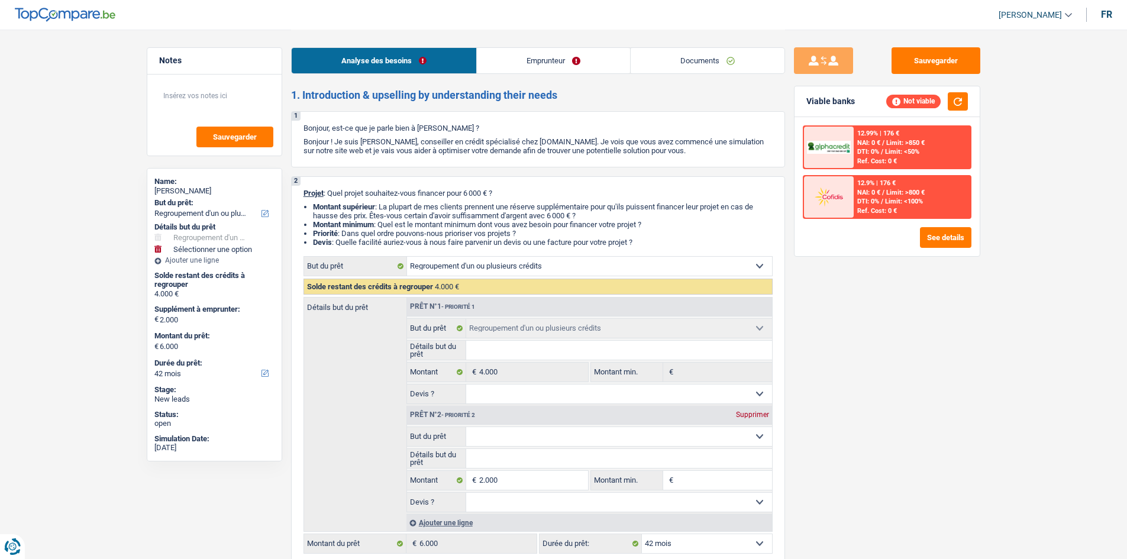
click at [698, 65] on link "Documents" at bounding box center [708, 60] width 154 height 25
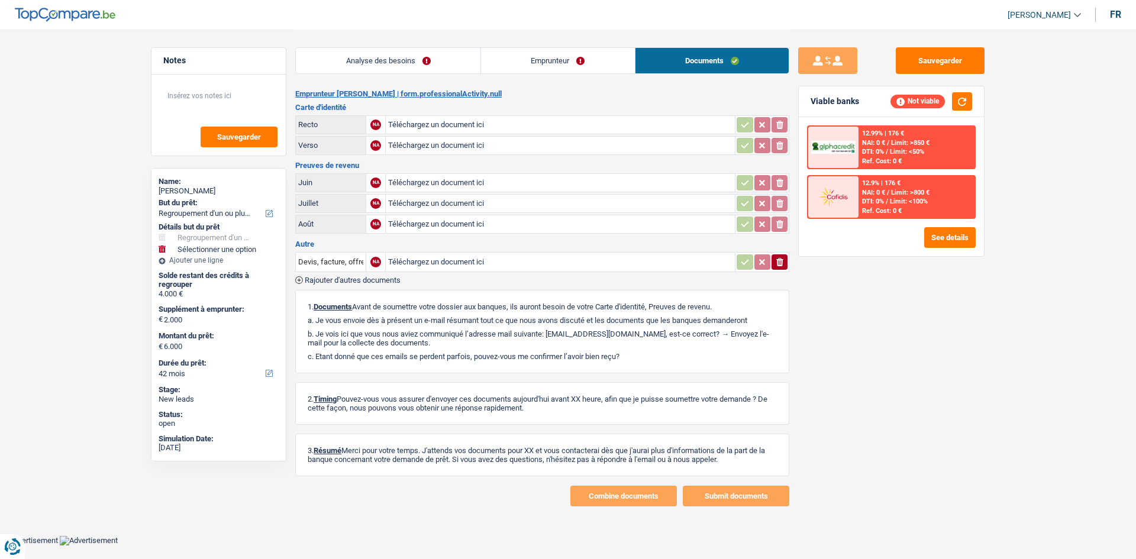
click at [559, 65] on link "Emprunteur" at bounding box center [558, 60] width 154 height 25
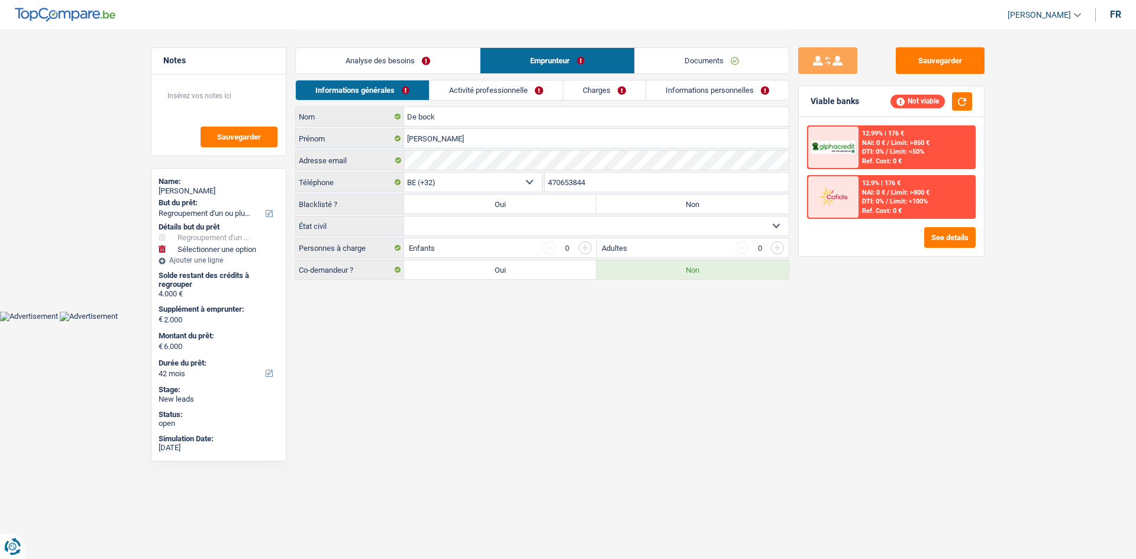
click at [689, 86] on link "Informations personnelles" at bounding box center [717, 90] width 143 height 20
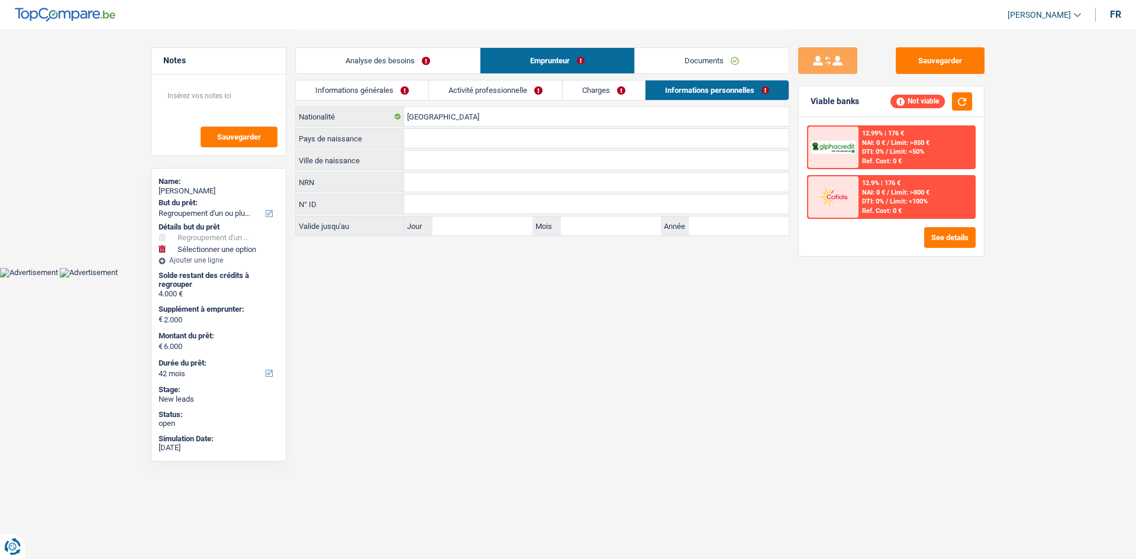
click at [398, 86] on link "Informations générales" at bounding box center [362, 90] width 133 height 20
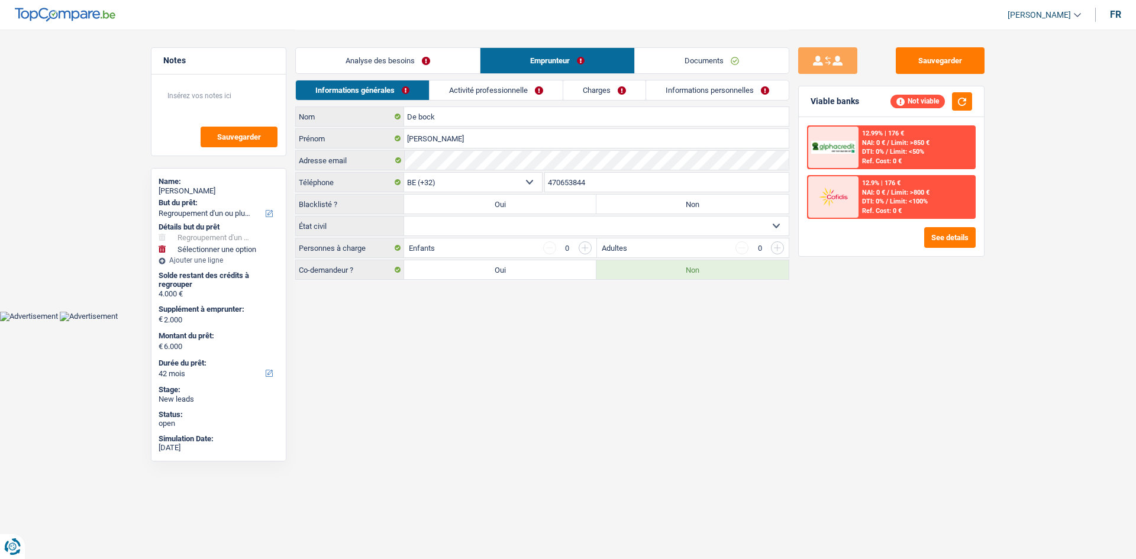
click at [414, 64] on link "Analyse des besoins" at bounding box center [388, 60] width 184 height 25
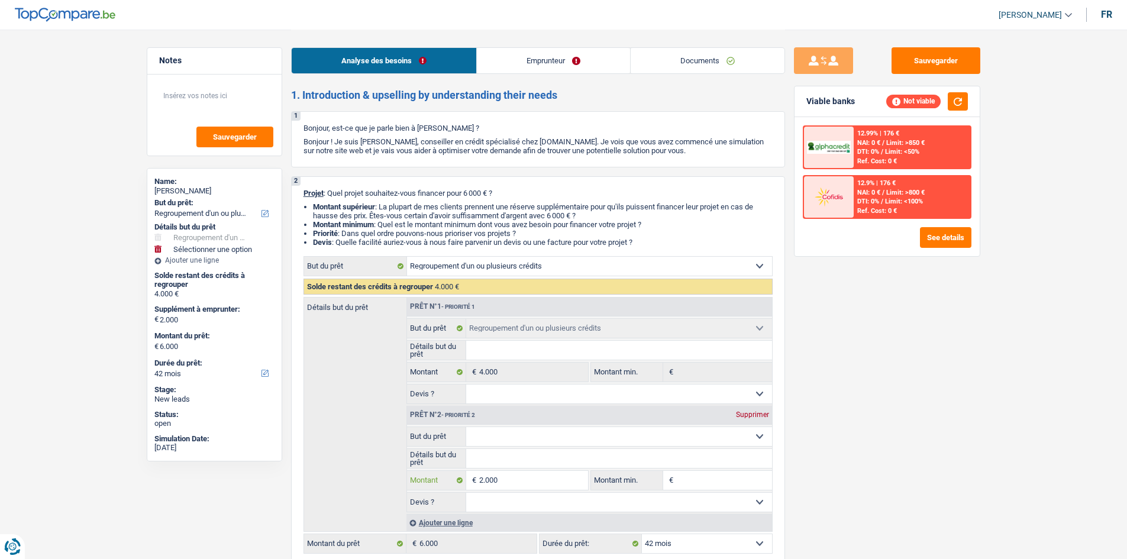
click at [536, 486] on input "2.000" at bounding box center [533, 480] width 108 height 19
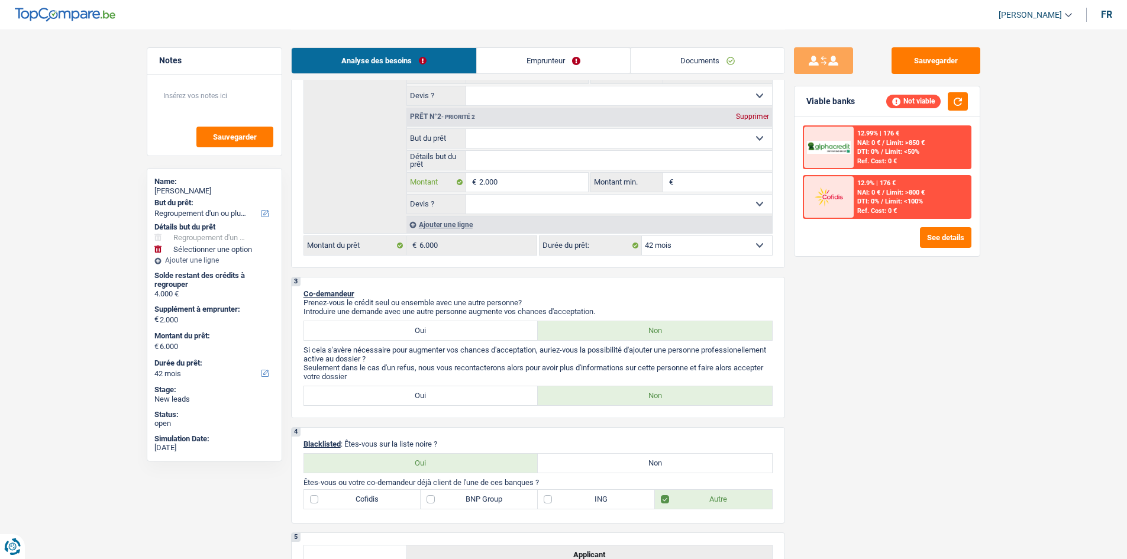
scroll to position [296, 0]
click at [721, 177] on input "Montant min." at bounding box center [724, 184] width 96 height 19
type input "1"
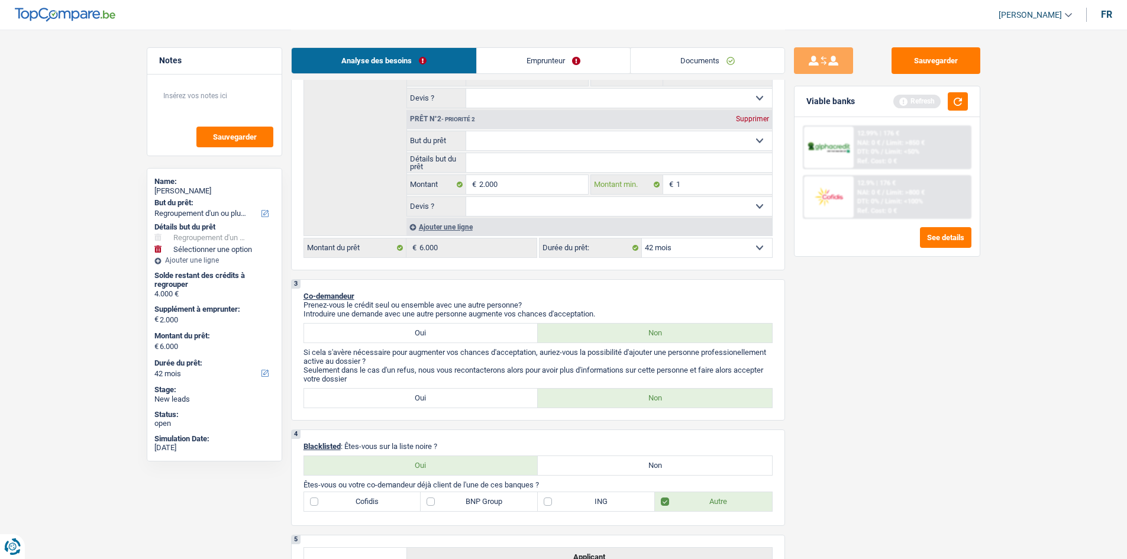
type input "15"
type input "150"
type input "1.500"
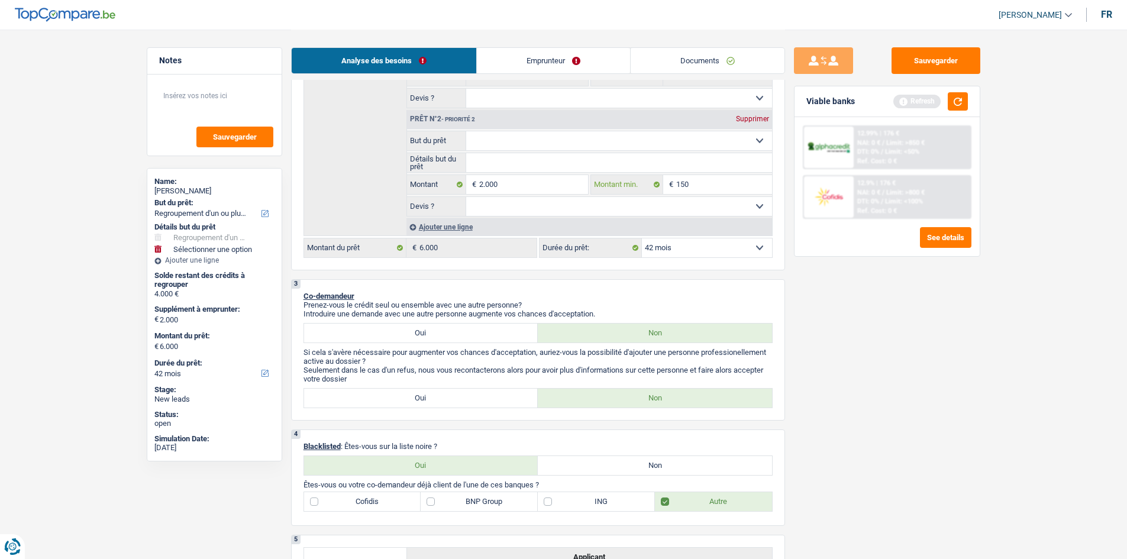
type input "1.500"
drag, startPoint x: 845, startPoint y: 470, endPoint x: 839, endPoint y: 447, distance: 23.3
click at [846, 470] on div "Sauvegarder Viable banks Refresh 12.99% | 176 € NAI: 0 € / Limit: >850 € DTI: 0…" at bounding box center [887, 293] width 204 height 493
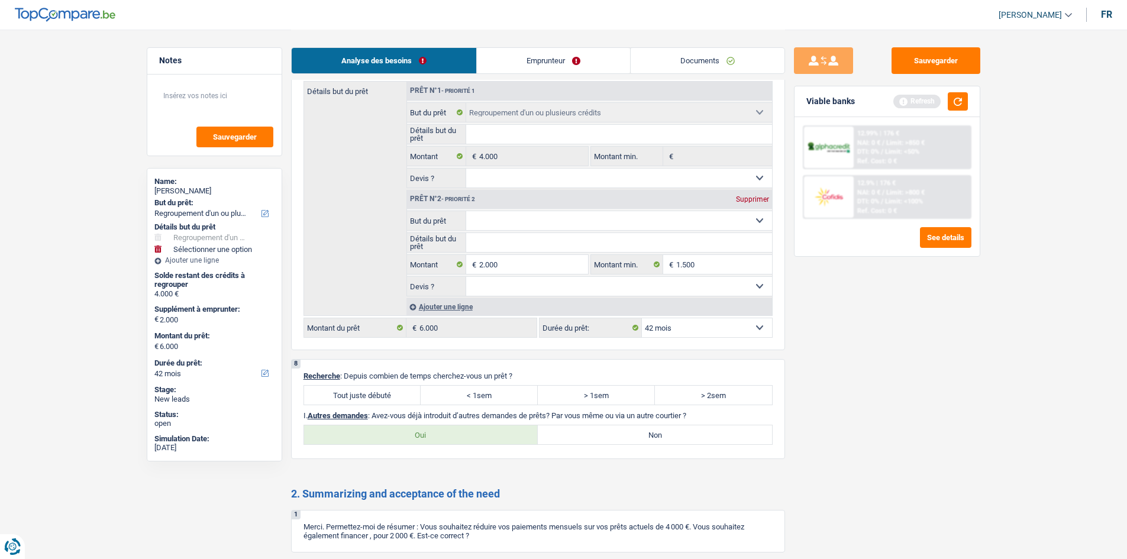
scroll to position [1598, 0]
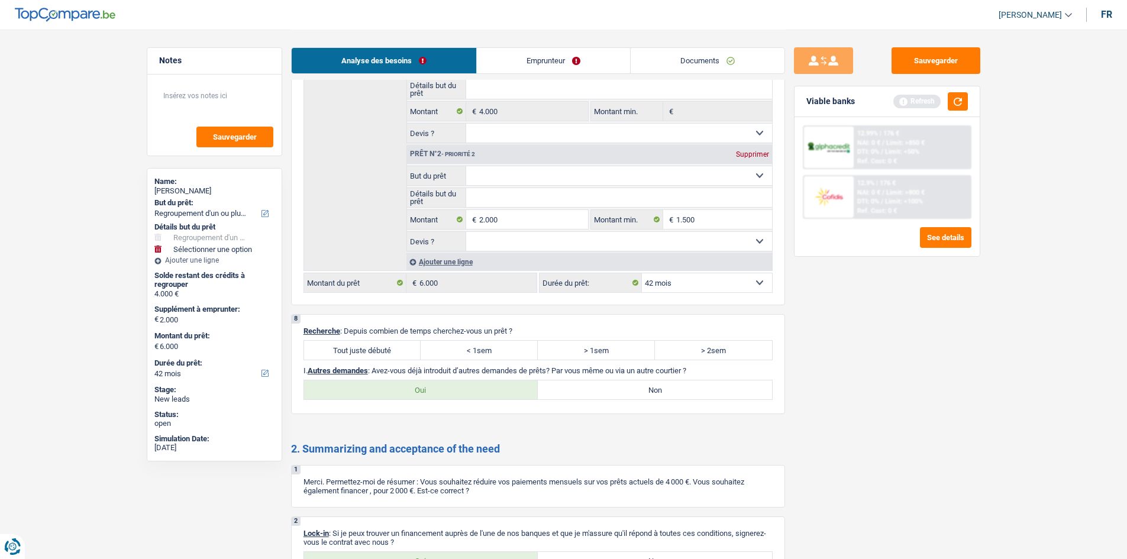
click at [390, 391] on label "Oui" at bounding box center [421, 390] width 234 height 19
click at [390, 391] on input "Oui" at bounding box center [421, 390] width 234 height 19
radio input "true"
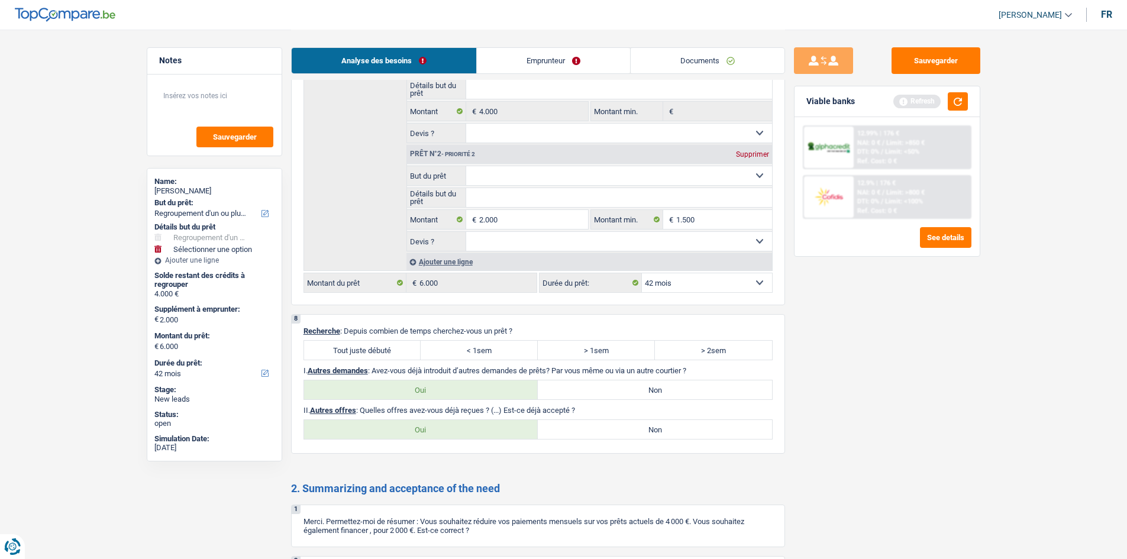
click at [630, 433] on label "Non" at bounding box center [655, 429] width 234 height 19
click at [630, 433] on input "Non" at bounding box center [655, 429] width 234 height 19
radio input "true"
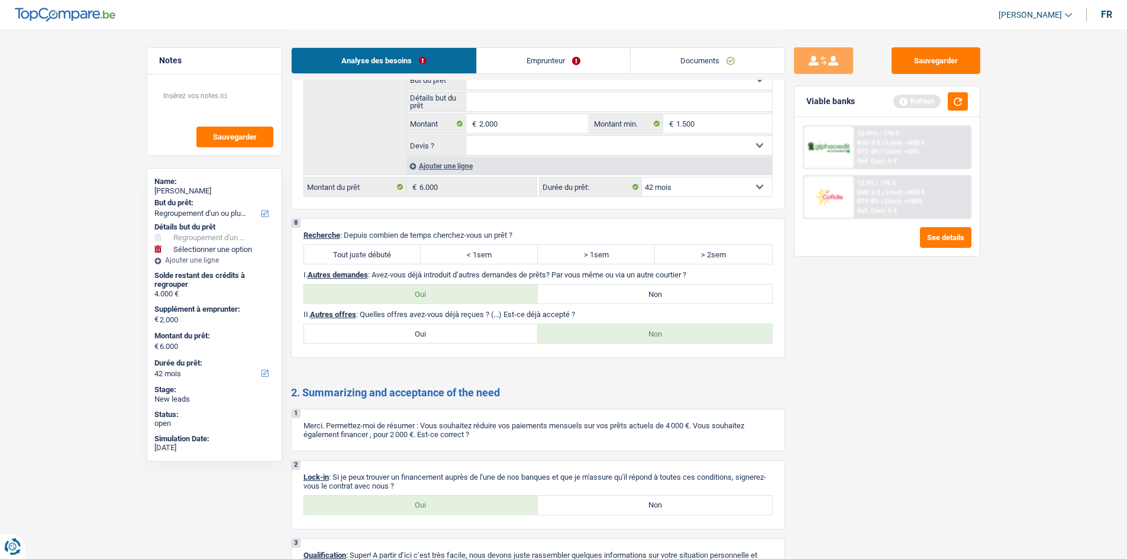
scroll to position [1776, 0]
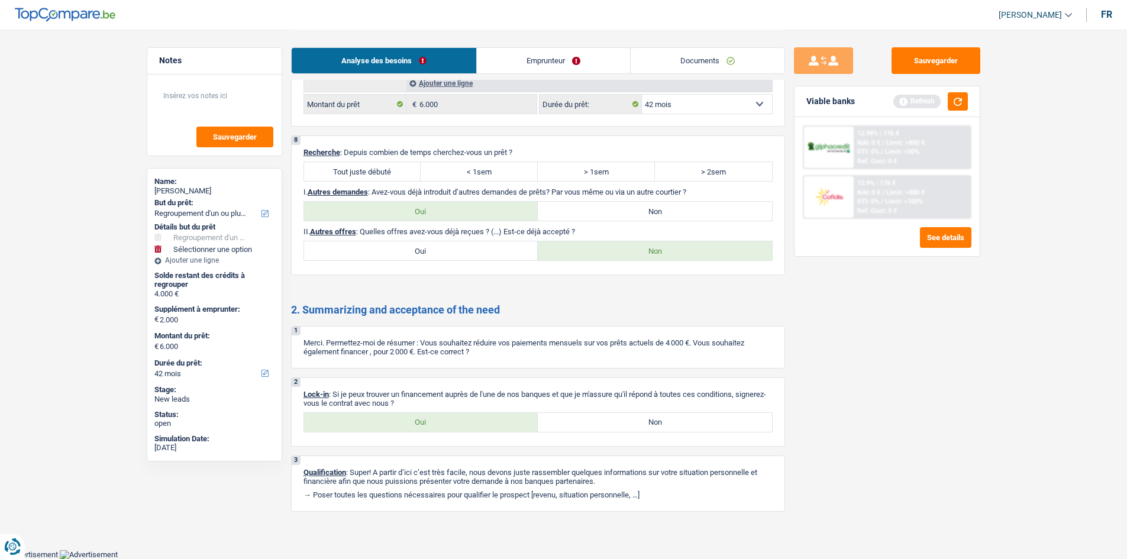
click at [408, 415] on label "Oui" at bounding box center [421, 422] width 234 height 19
click at [408, 415] on input "Oui" at bounding box center [421, 422] width 234 height 19
radio input "true"
click at [525, 56] on link "Emprunteur" at bounding box center [553, 60] width 153 height 25
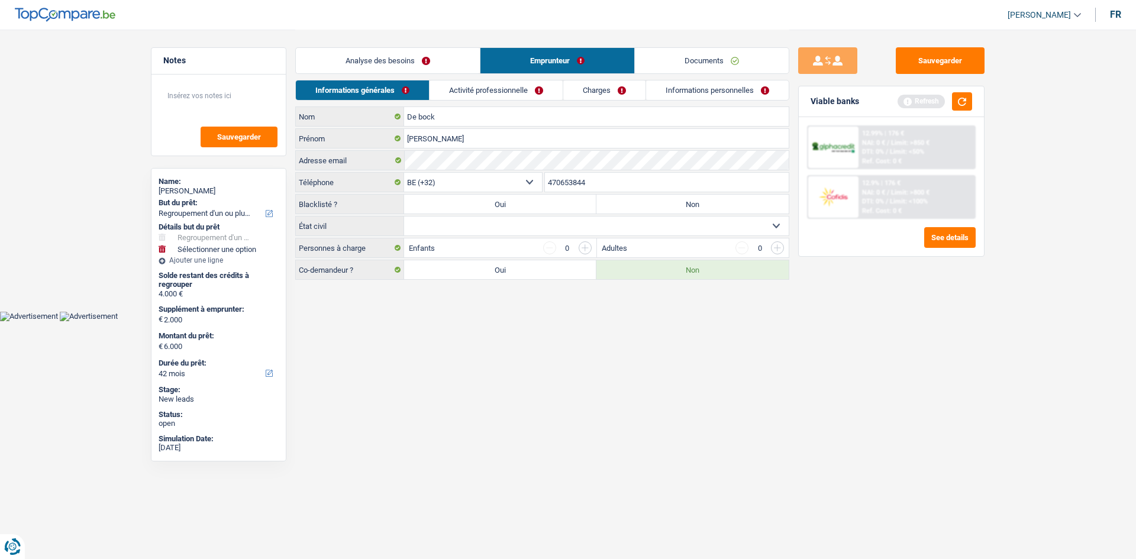
click at [706, 208] on label "Non" at bounding box center [693, 204] width 192 height 19
click at [706, 208] on input "Non" at bounding box center [693, 204] width 192 height 19
radio input "true"
click at [479, 220] on select "Célibataire Marié(e) Cohabitant(e) légal(e) Divorcé(e) Veuf(ve) Séparé (de fait…" at bounding box center [596, 226] width 385 height 19
select select "single"
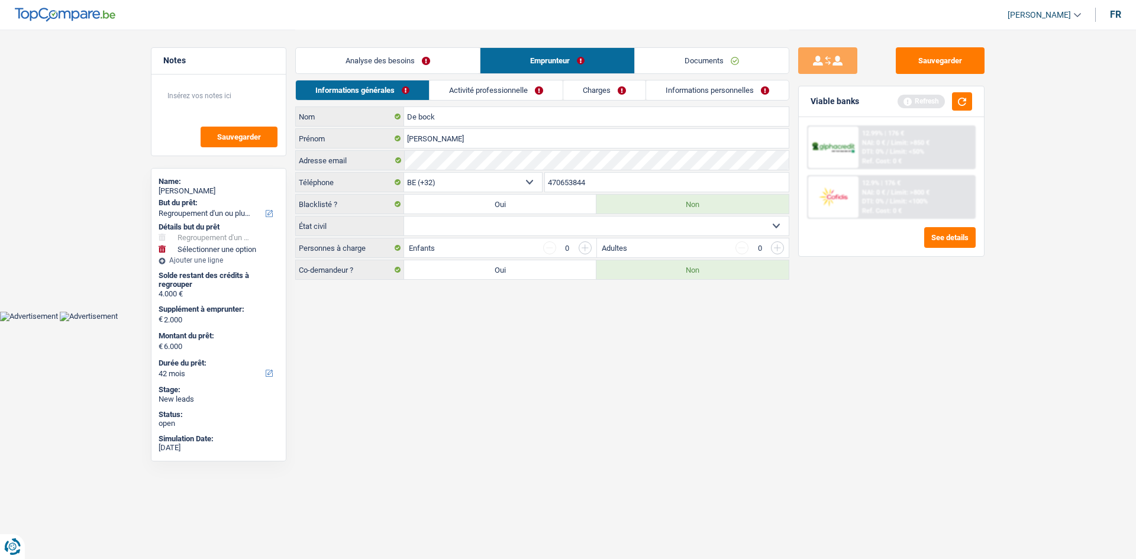
click at [404, 217] on select "Célibataire Marié(e) Cohabitant(e) légal(e) Divorcé(e) Veuf(ve) Séparé (de fait…" at bounding box center [596, 226] width 385 height 19
click at [537, 90] on link "Activité professionnelle" at bounding box center [496, 90] width 133 height 20
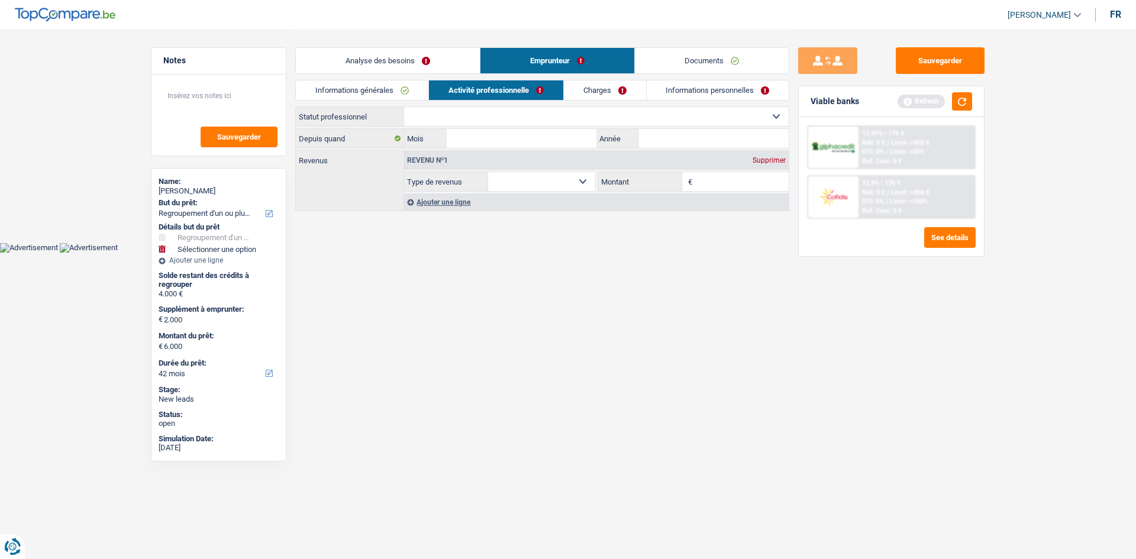
click at [553, 118] on select "Ouvrier Employé privé Employé public Invalide Indépendant Pensionné Chômeur Mut…" at bounding box center [596, 116] width 385 height 19
select select "worker"
click at [404, 107] on select "Ouvrier Employé privé Employé public Invalide Indépendant Pensionné Chômeur Mut…" at bounding box center [596, 116] width 385 height 19
select select "netSalary"
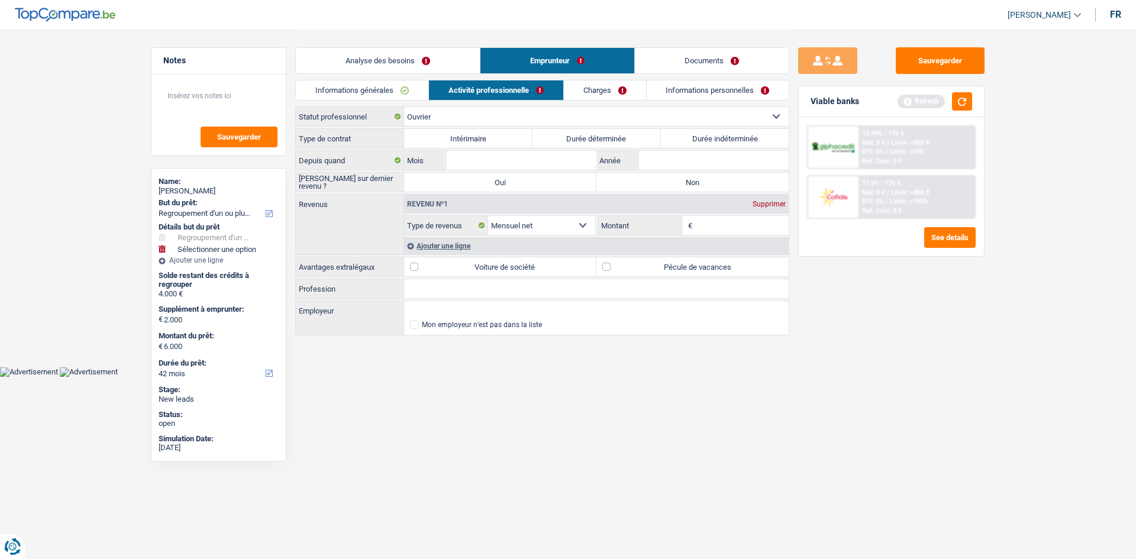
click at [439, 290] on input "Profession" at bounding box center [596, 288] width 385 height 19
type input "cuisigné"
click at [466, 311] on input "Employeur" at bounding box center [596, 310] width 385 height 19
click at [446, 313] on input "b" at bounding box center [596, 310] width 385 height 19
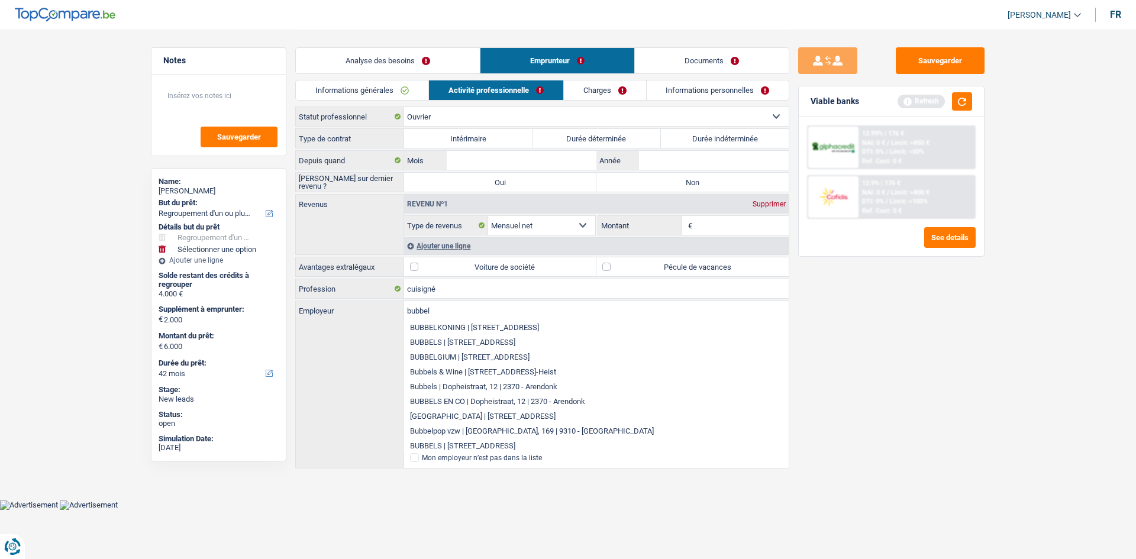
click at [662, 463] on div "Mon employeur n’est pas dans la liste" at bounding box center [596, 460] width 385 height 15
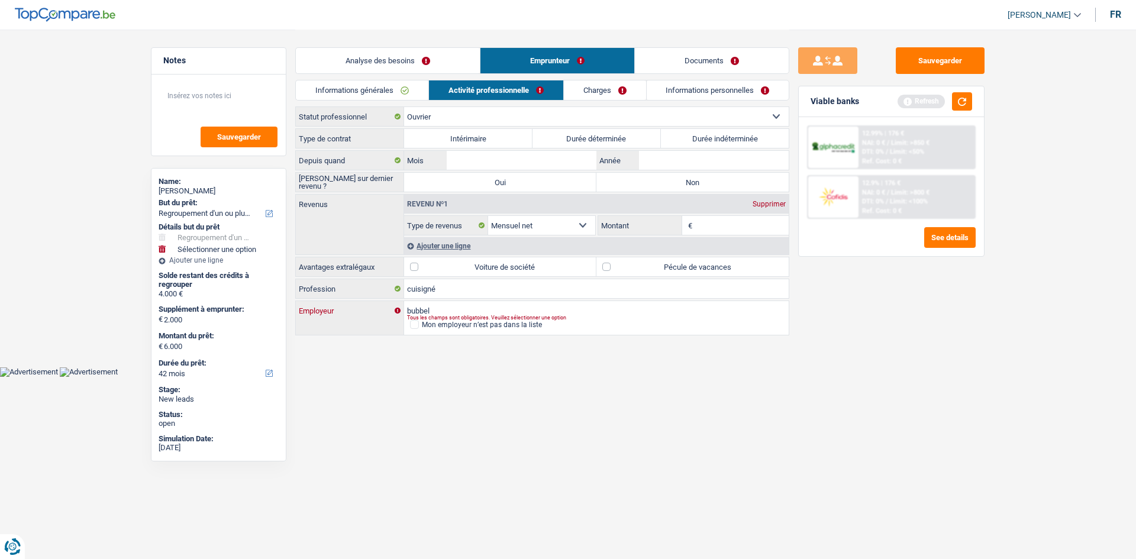
click at [407, 307] on input "bubbel" at bounding box center [596, 310] width 385 height 19
click at [520, 312] on input "bbubbelgba" at bounding box center [596, 310] width 385 height 19
type input "bbubbelgba"
click at [655, 262] on label "Pécule de vacances" at bounding box center [693, 266] width 192 height 19
click at [655, 262] on input "Pécule de vacances" at bounding box center [693, 266] width 192 height 19
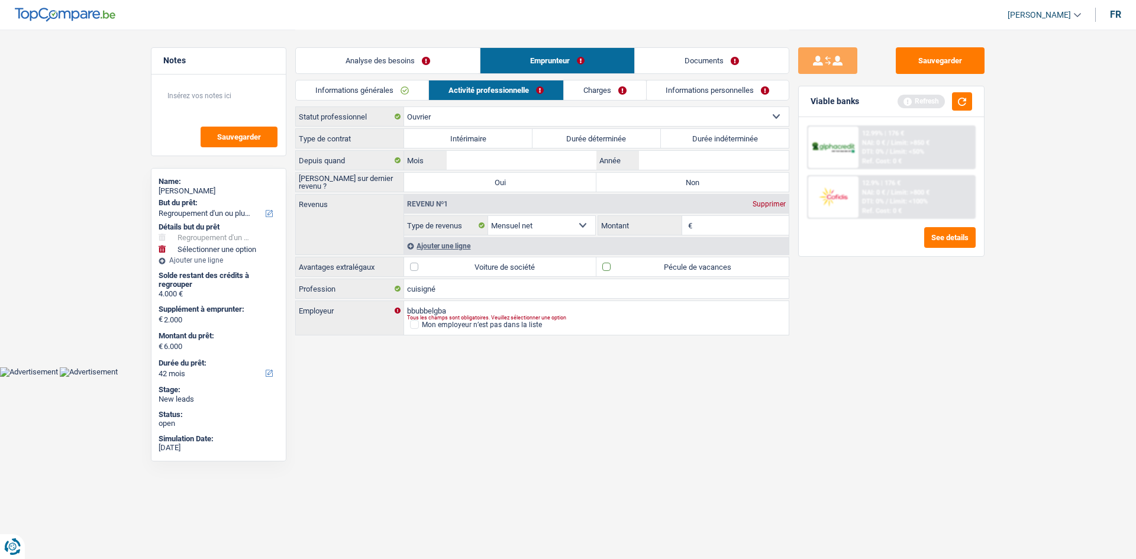
checkbox input "true"
click at [743, 225] on input "Montant" at bounding box center [742, 225] width 94 height 19
type input "2.000"
click at [464, 246] on div "Ajouter une ligne" at bounding box center [596, 245] width 385 height 17
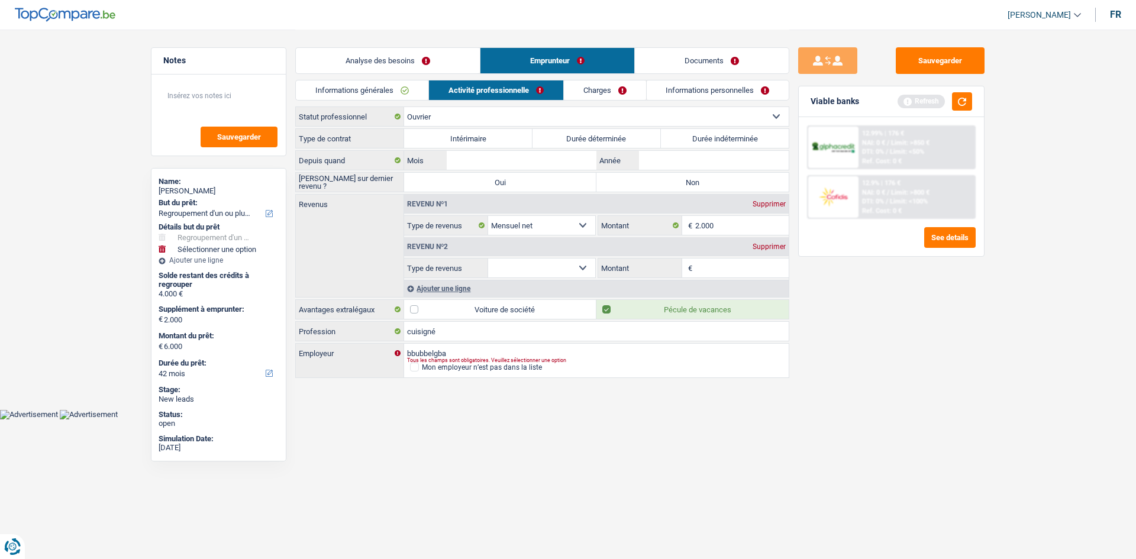
click at [765, 250] on div "Supprimer" at bounding box center [769, 246] width 39 height 7
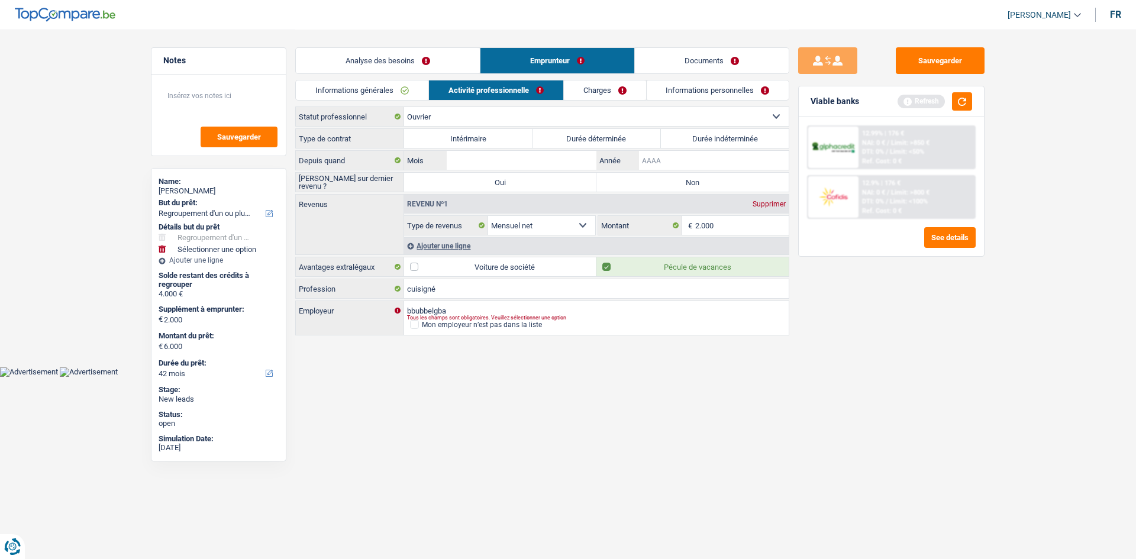
drag, startPoint x: 916, startPoint y: 359, endPoint x: 673, endPoint y: 156, distance: 316.3
click at [673, 156] on input "Année" at bounding box center [714, 160] width 150 height 19
type input "2021"
click at [560, 160] on input "Mois" at bounding box center [522, 160] width 150 height 19
type input "05"
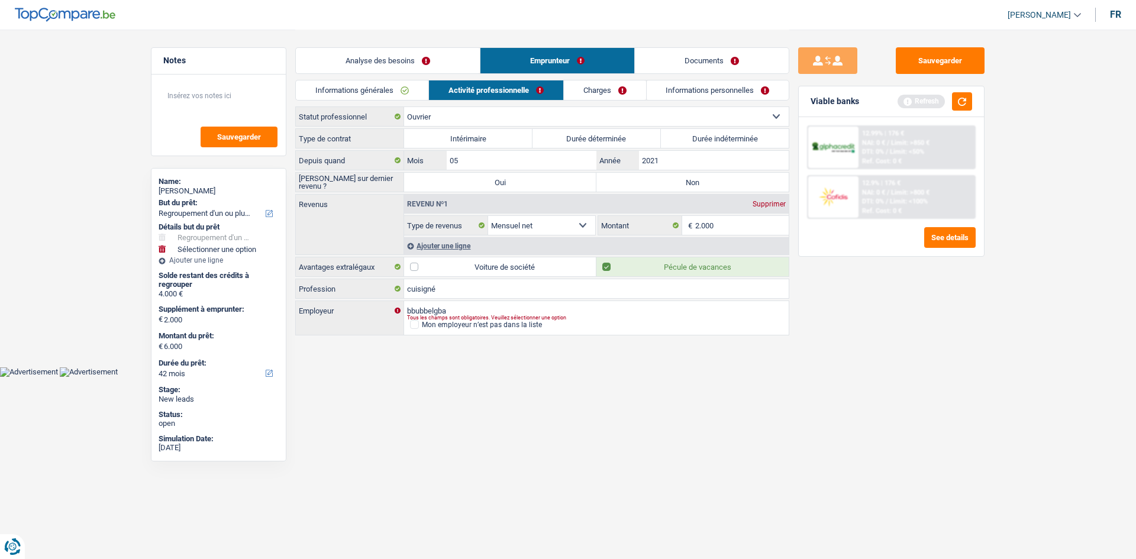
click at [702, 136] on label "Durée indéterminée" at bounding box center [725, 138] width 128 height 19
click at [702, 136] on input "Durée indéterminée" at bounding box center [725, 138] width 128 height 19
radio input "true"
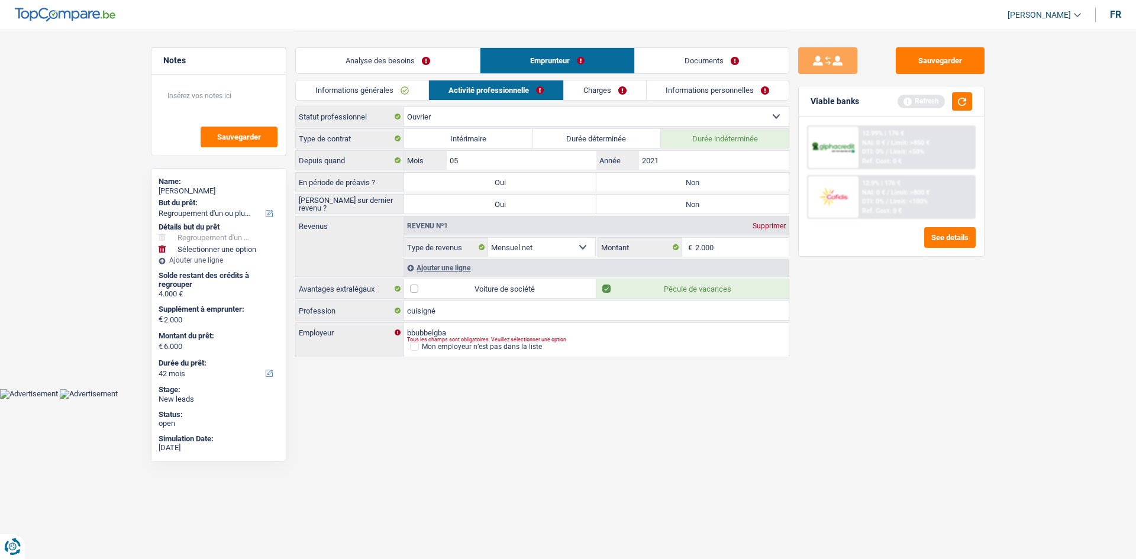
click at [592, 90] on link "Charges" at bounding box center [605, 90] width 82 height 20
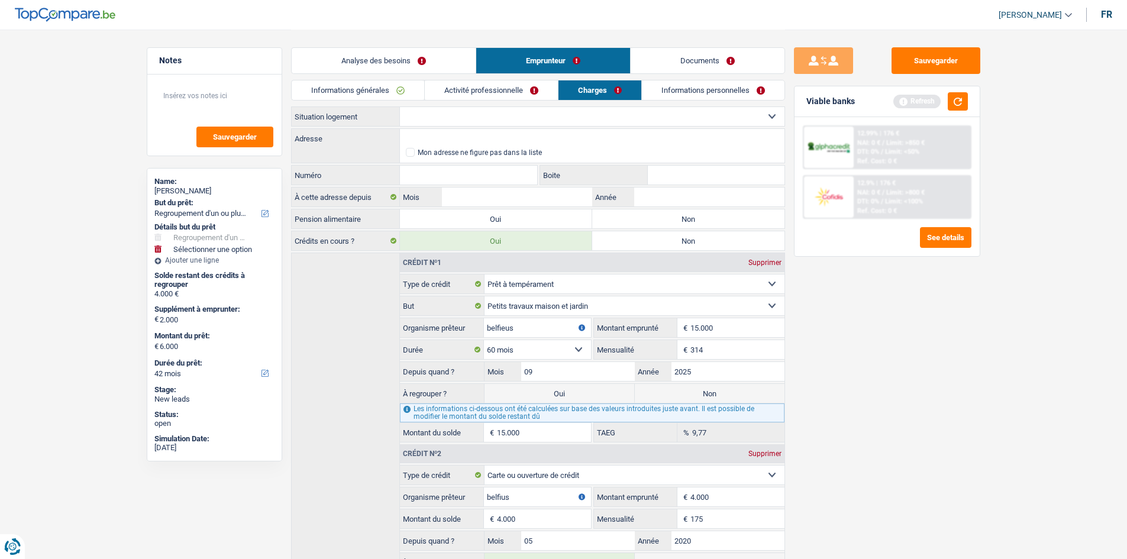
click at [682, 118] on select "Locataire Propriétaire avec prêt hypothécaire Propriétaire sans prêt hypothécai…" at bounding box center [592, 116] width 385 height 19
select select "rents"
click at [400, 107] on select "Locataire Propriétaire avec prêt hypothécaire Propriétaire sans prêt hypothécai…" at bounding box center [592, 116] width 385 height 19
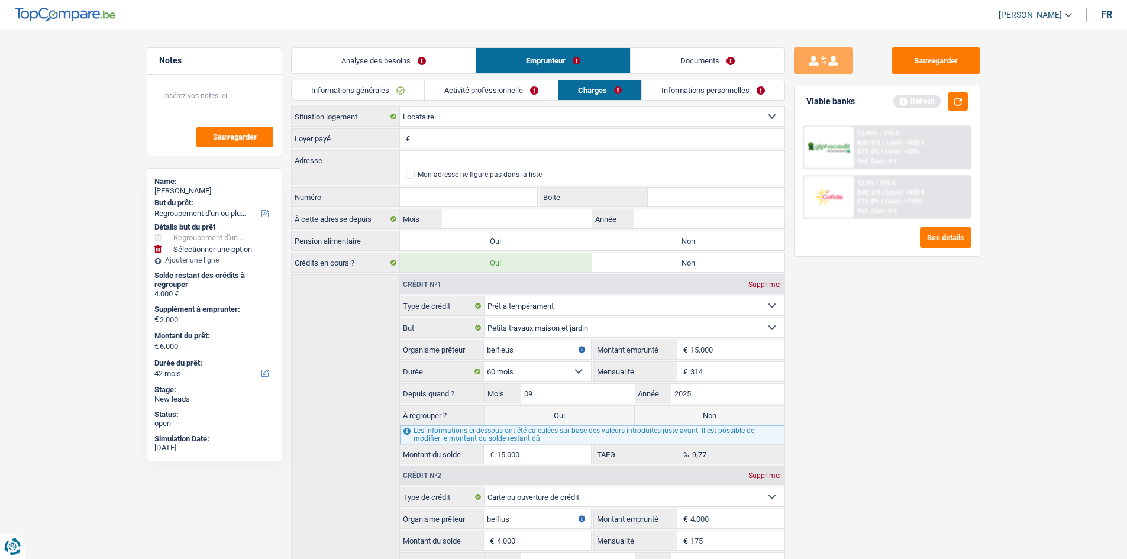
click at [430, 136] on input "Loyer payé" at bounding box center [599, 138] width 372 height 19
type input "750"
click at [430, 159] on input "Adresse" at bounding box center [592, 160] width 385 height 19
click at [464, 138] on input "750" at bounding box center [599, 138] width 372 height 19
drag, startPoint x: 414, startPoint y: 157, endPoint x: 427, endPoint y: 159, distance: 12.7
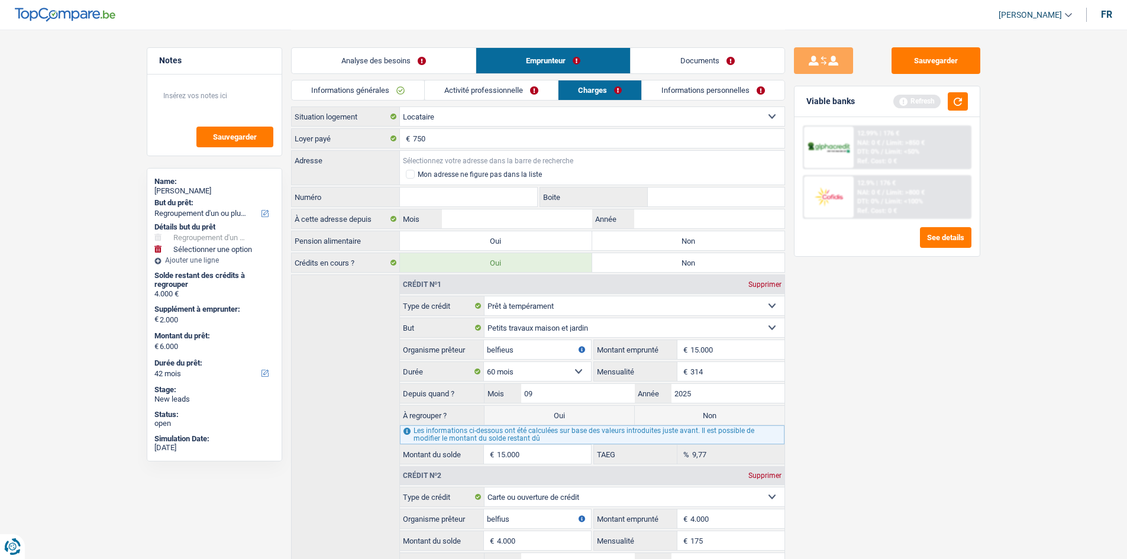
click at [415, 157] on input "Adresse" at bounding box center [592, 160] width 385 height 19
drag, startPoint x: 514, startPoint y: 160, endPoint x: 508, endPoint y: 154, distance: 8.4
click at [514, 160] on input "Kapelstraat, 3670, Oudsbergen, BE" at bounding box center [592, 160] width 385 height 19
click at [546, 159] on input "Kapelstraat, 3670, Oudsbergen, BE" at bounding box center [592, 160] width 385 height 19
click at [522, 160] on input "Kapelstraat, 3670, Oudenraage" at bounding box center [592, 160] width 385 height 19
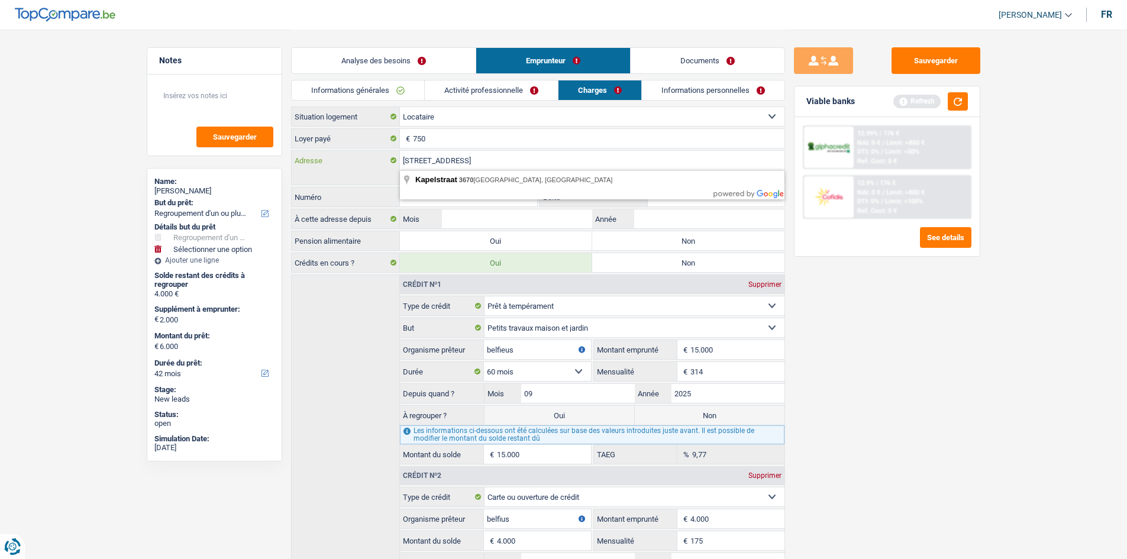
drag, startPoint x: 522, startPoint y: 160, endPoint x: 398, endPoint y: 166, distance: 123.8
click at [398, 166] on div "Kapelstraat, 3670, Oudenraage Adresse" at bounding box center [538, 160] width 493 height 19
click at [534, 156] on input "Kapelstraat, 3670, Oudenraage" at bounding box center [592, 160] width 385 height 19
drag, startPoint x: 443, startPoint y: 157, endPoint x: 539, endPoint y: 165, distance: 96.2
click at [539, 165] on input "Kapelstraat, 3670, Oudenraage" at bounding box center [592, 160] width 385 height 19
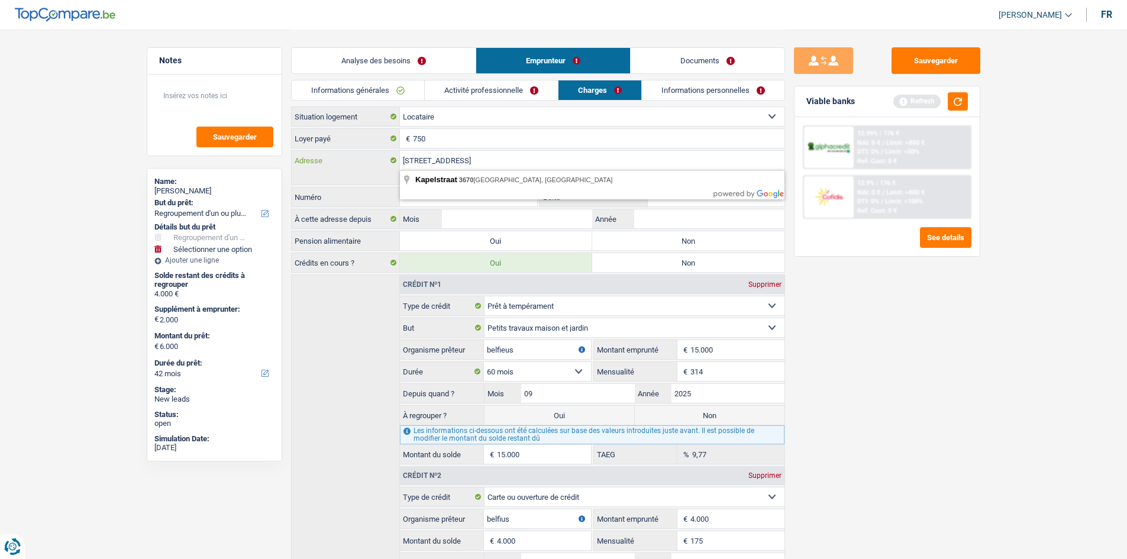
type input "Kapelstraat,"
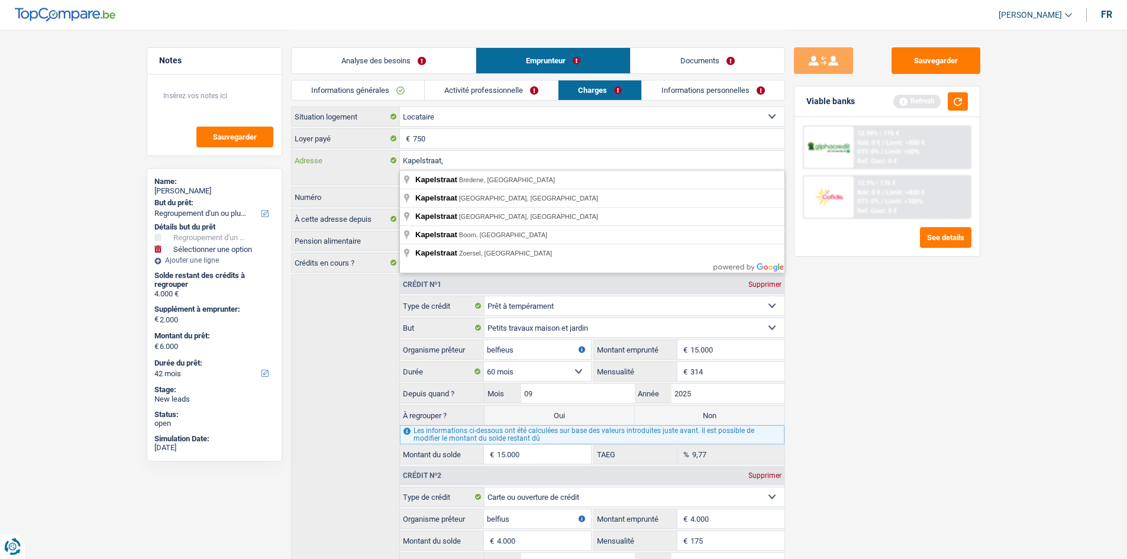
drag, startPoint x: 461, startPoint y: 159, endPoint x: 327, endPoint y: 180, distance: 135.3
click at [327, 180] on div "Kapelstraat, Adresse Mon adresse ne figure pas dans la liste" at bounding box center [538, 167] width 494 height 35
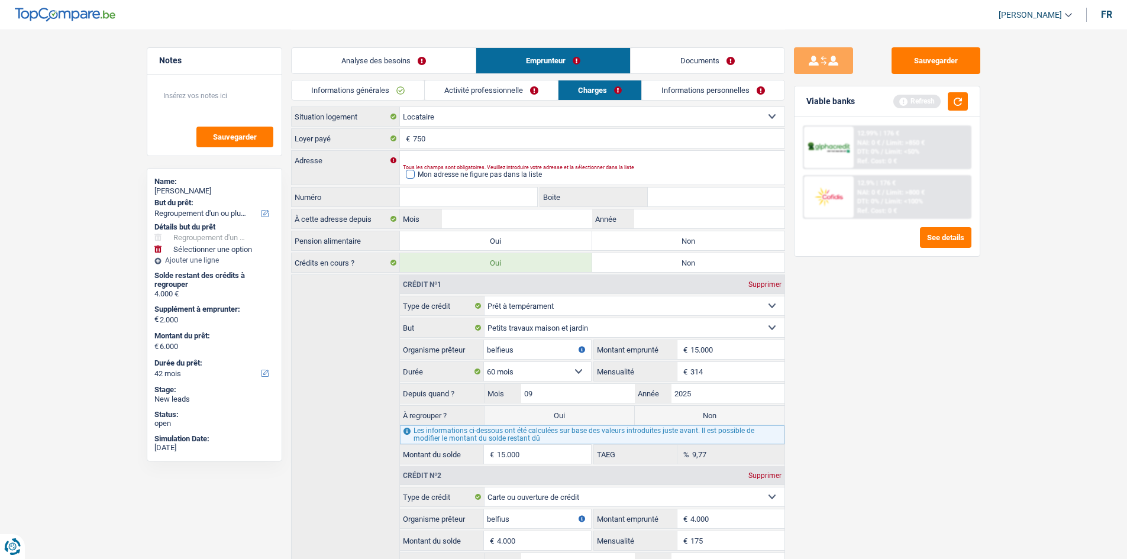
click at [413, 172] on span at bounding box center [410, 174] width 9 height 9
click at [406, 175] on input "Mon adresse ne figure pas dans la liste" at bounding box center [406, 175] width 0 height 0
select select "BE"
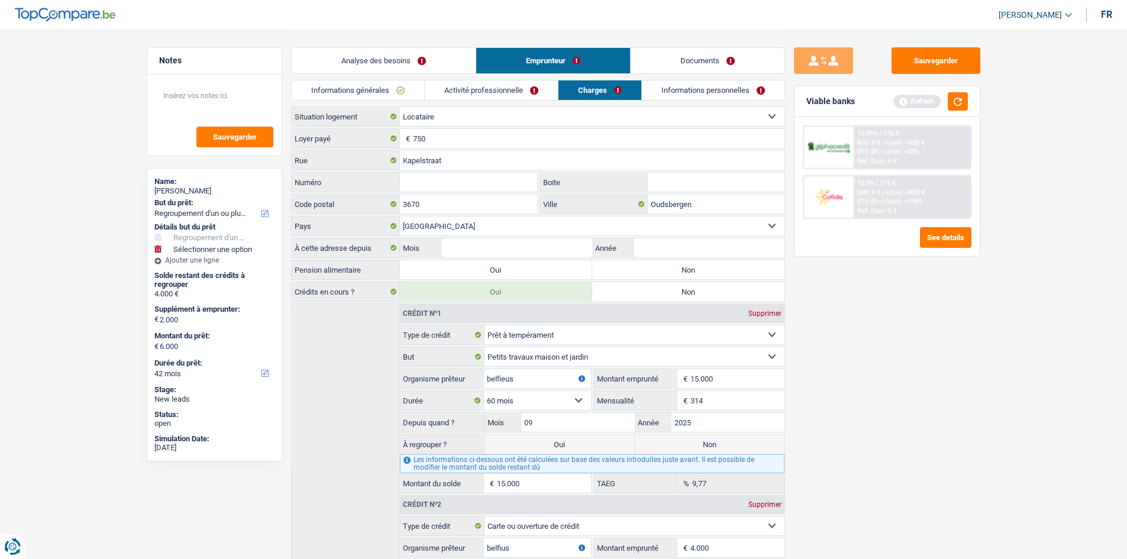
click at [431, 185] on input "Numéro" at bounding box center [469, 182] width 138 height 19
click at [437, 207] on input "3670" at bounding box center [469, 204] width 138 height 19
type input "3"
type input "9700"
drag, startPoint x: 694, startPoint y: 207, endPoint x: 591, endPoint y: 207, distance: 103.6
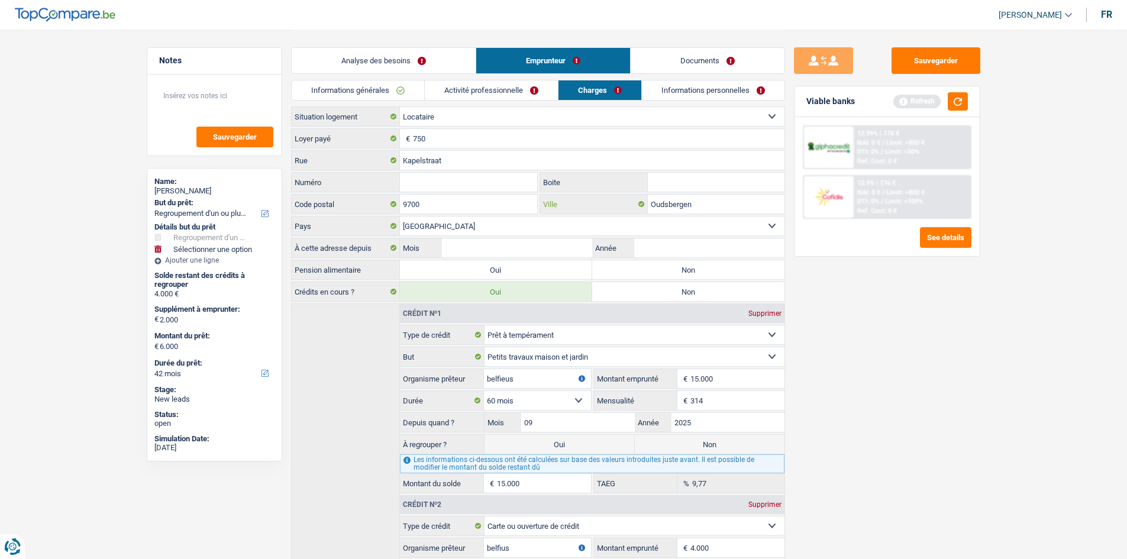
click at [591, 207] on div "Oudsbergen Ville" at bounding box center [662, 204] width 244 height 19
type input "oudenaargen"
click at [447, 190] on input "Numéro" at bounding box center [469, 182] width 138 height 19
click at [425, 185] on input "Numéro" at bounding box center [469, 182] width 138 height 19
type input "61"
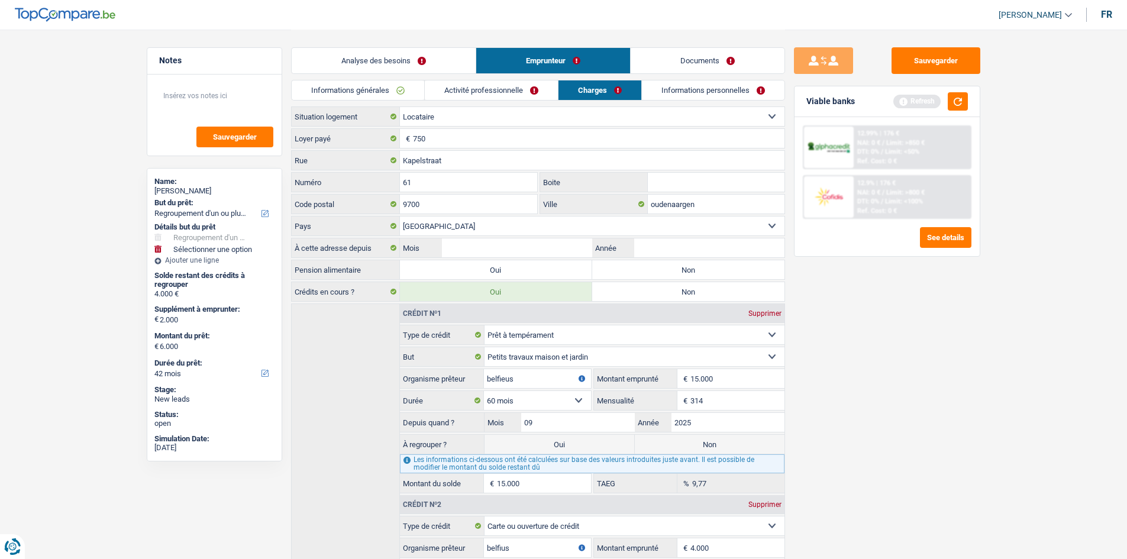
click at [882, 342] on div "Sauvegarder Viable banks Refresh 12.99% | 176 € NAI: 0 € / Limit: >850 € DTI: 0…" at bounding box center [887, 293] width 204 height 493
click at [676, 184] on input "Boite" at bounding box center [716, 182] width 137 height 19
type input "202"
click at [862, 336] on div "Sauvegarder Viable banks Refresh 12.99% | 176 € NAI: 0 € / Limit: >850 € DTI: 0…" at bounding box center [887, 293] width 204 height 493
click at [685, 252] on input "Année" at bounding box center [709, 247] width 150 height 19
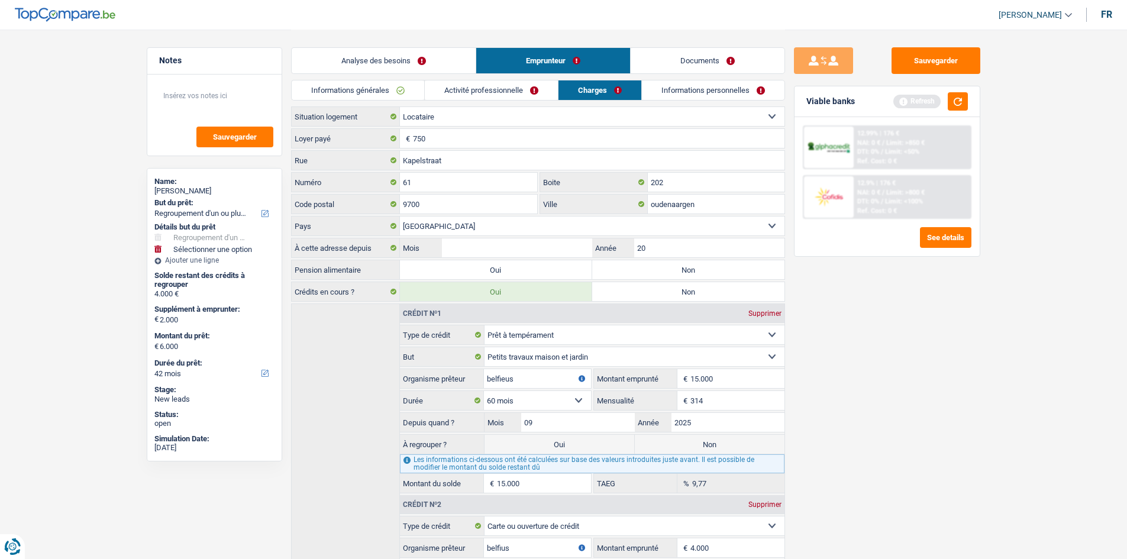
type input "2"
click at [534, 251] on input "Mois" at bounding box center [517, 247] width 150 height 19
type input "09"
click at [657, 249] on input "Année" at bounding box center [709, 247] width 150 height 19
type input "2025"
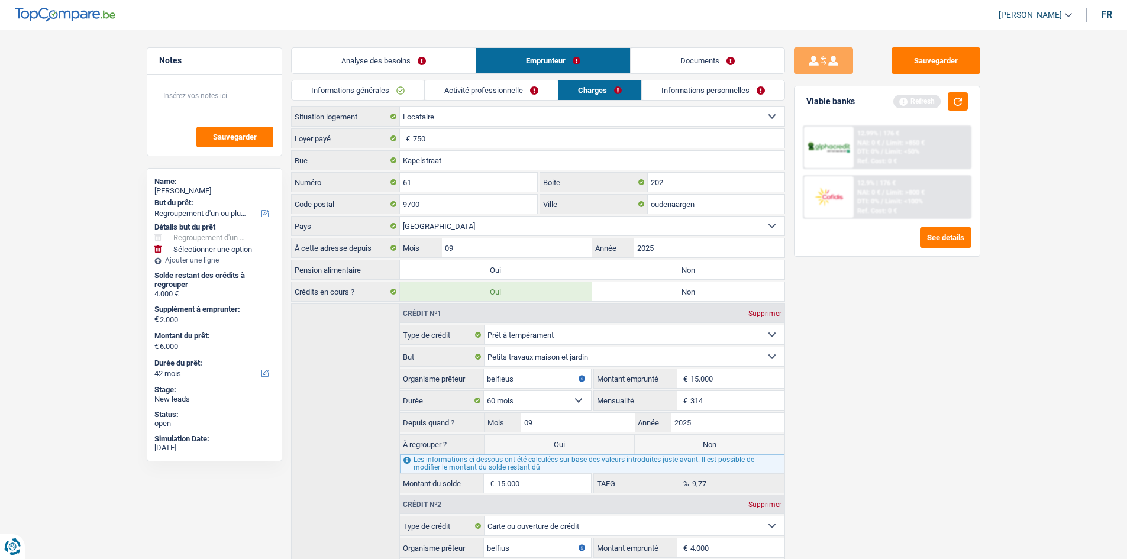
drag, startPoint x: 904, startPoint y: 394, endPoint x: 866, endPoint y: 407, distance: 40.0
click at [904, 394] on div "Sauvegarder Viable banks Refresh 12.99% | 176 € NAI: 0 € / Limit: >850 € DTI: 0…" at bounding box center [887, 293] width 204 height 493
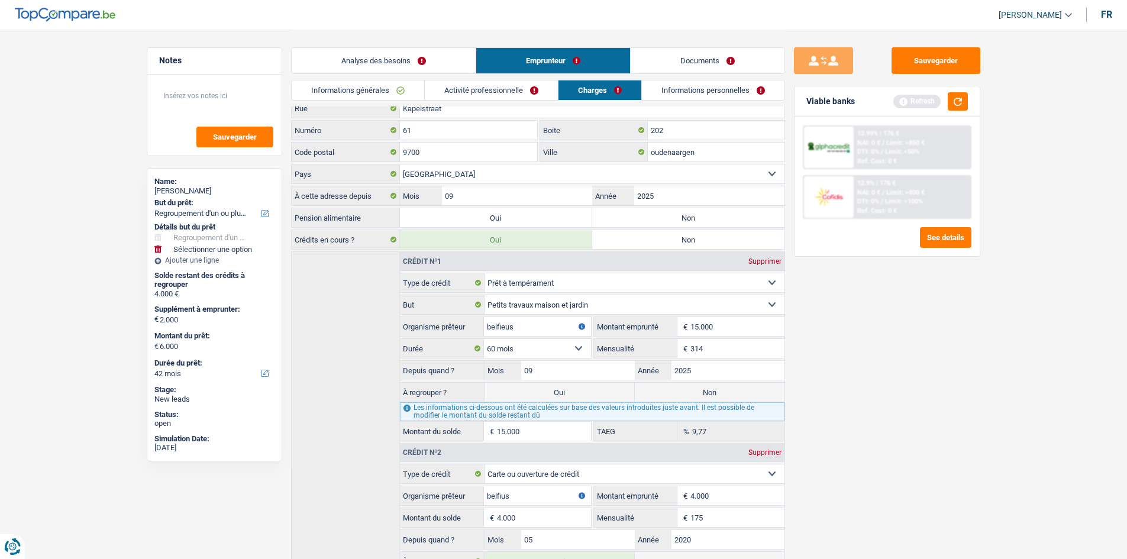
scroll to position [127, 0]
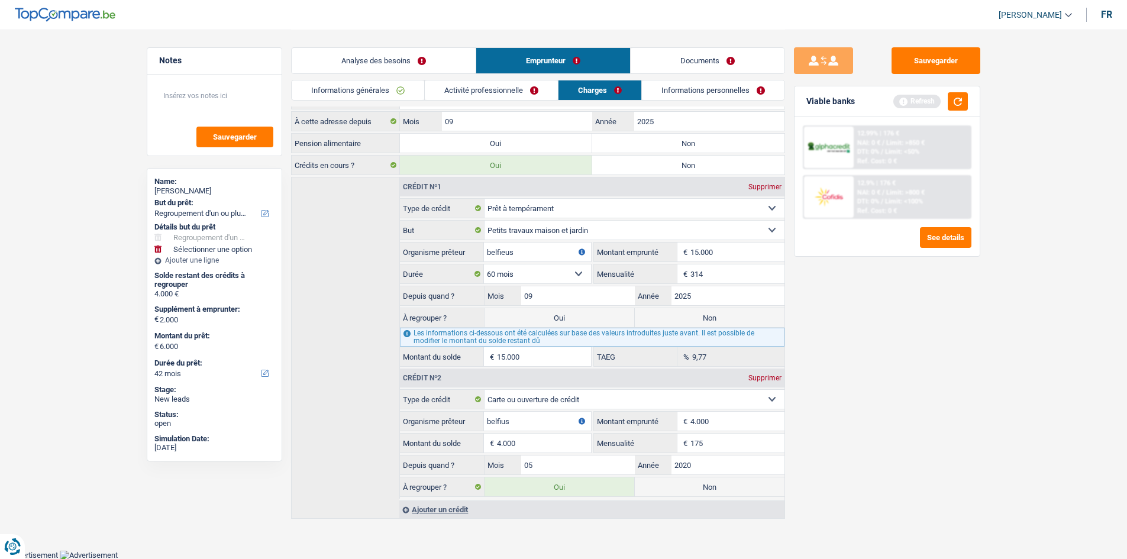
click at [683, 83] on link "Informations personnelles" at bounding box center [713, 90] width 143 height 20
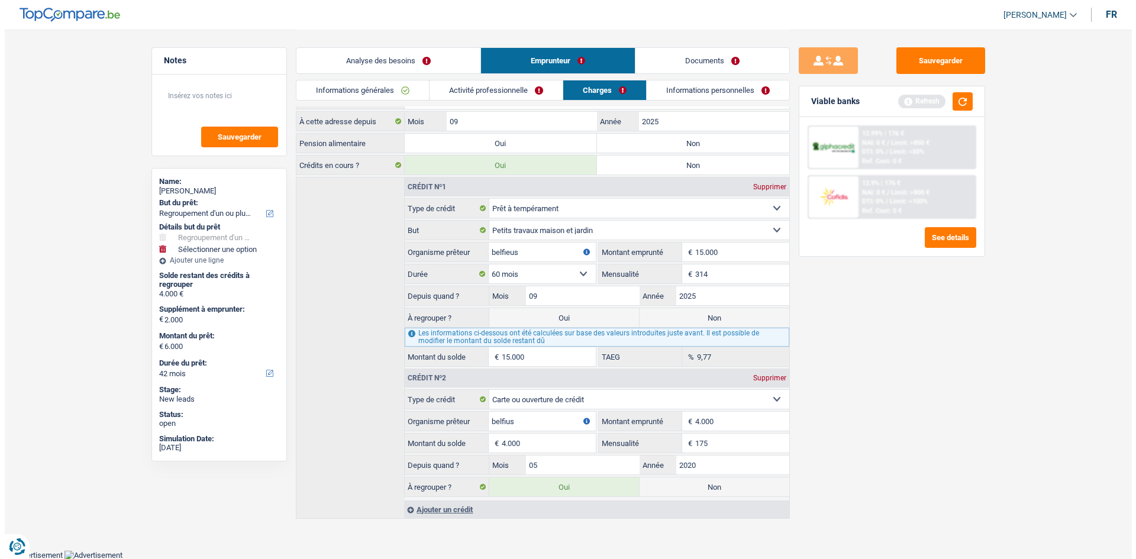
scroll to position [0, 0]
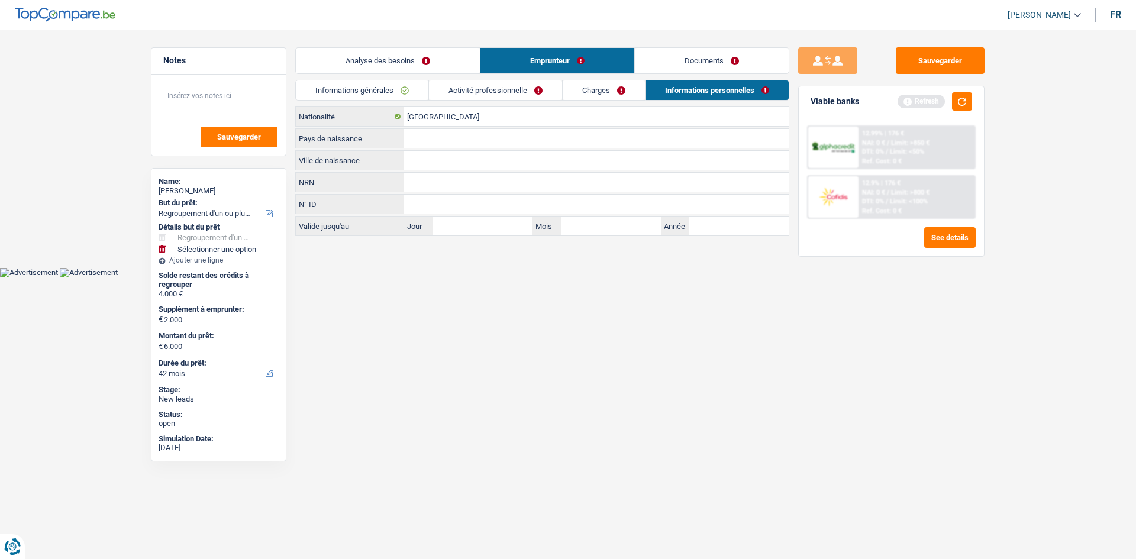
click at [442, 167] on input "Ville de naissance" at bounding box center [596, 160] width 385 height 19
type input "g"
type input "Renais"
click at [448, 143] on input "Pays de naissance" at bounding box center [596, 138] width 385 height 19
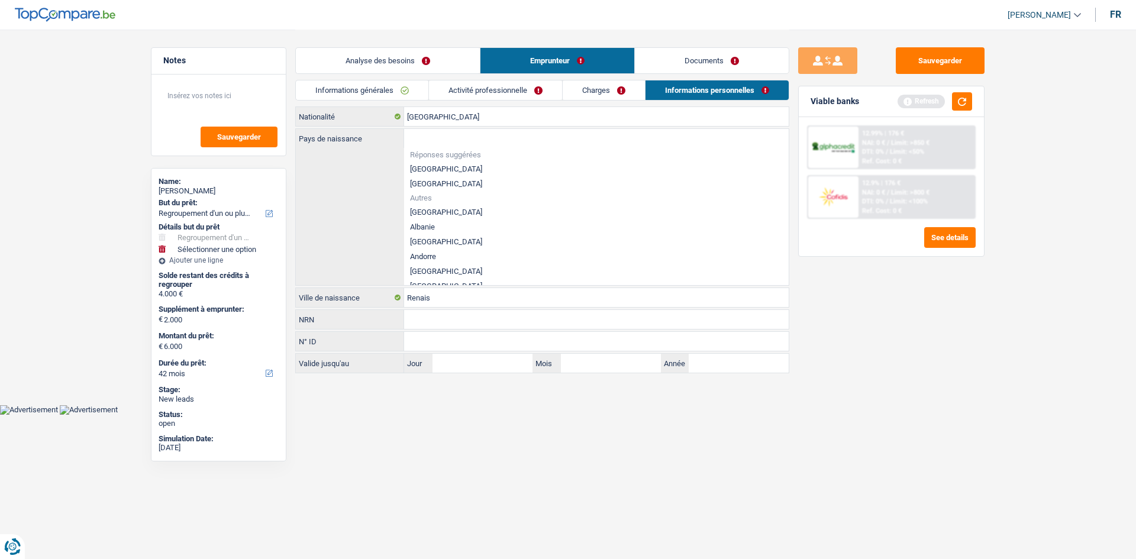
click at [436, 167] on li "[GEOGRAPHIC_DATA]" at bounding box center [596, 169] width 385 height 15
type input "[GEOGRAPHIC_DATA]"
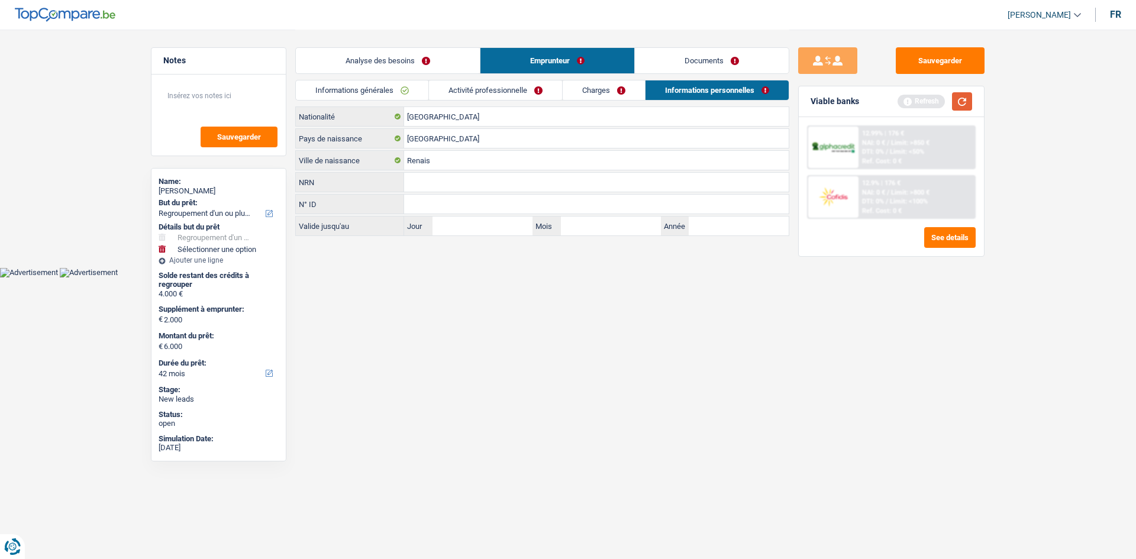
click at [963, 101] on button "button" at bounding box center [962, 101] width 20 height 18
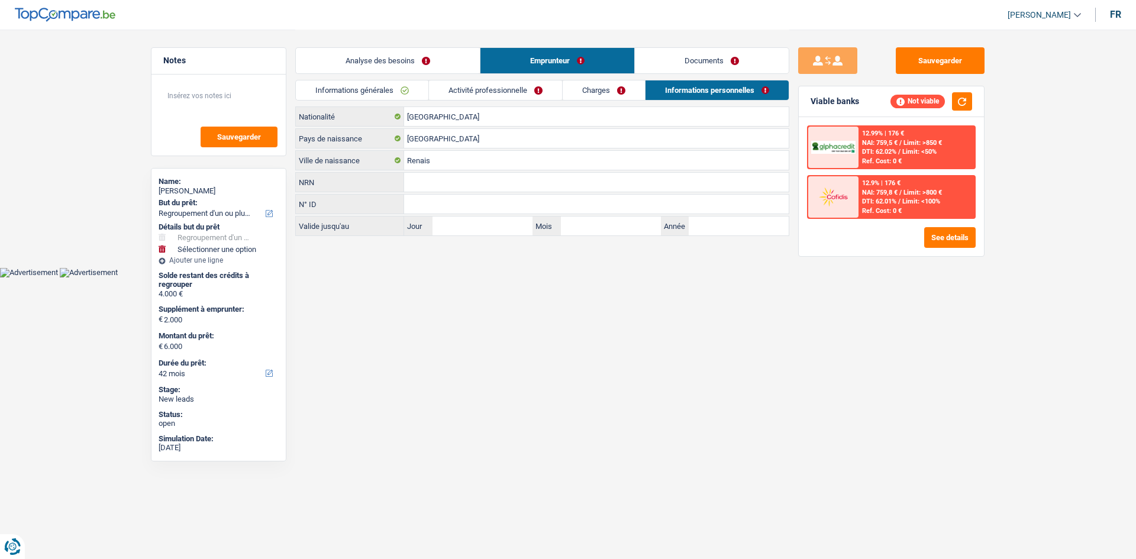
click at [421, 64] on link "Analyse des besoins" at bounding box center [388, 60] width 184 height 25
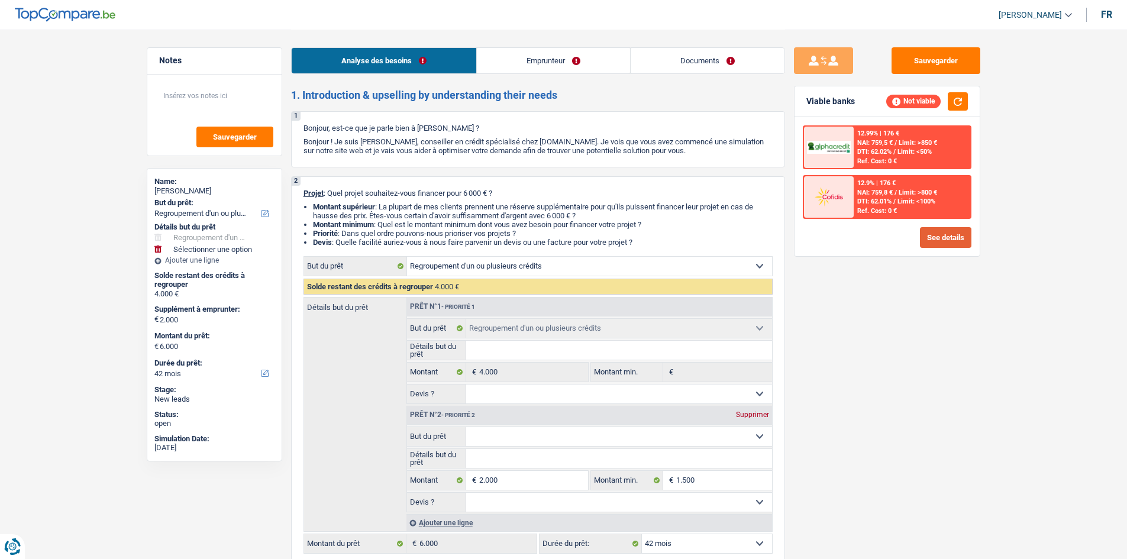
click at [940, 245] on button "See details" at bounding box center [945, 237] width 51 height 21
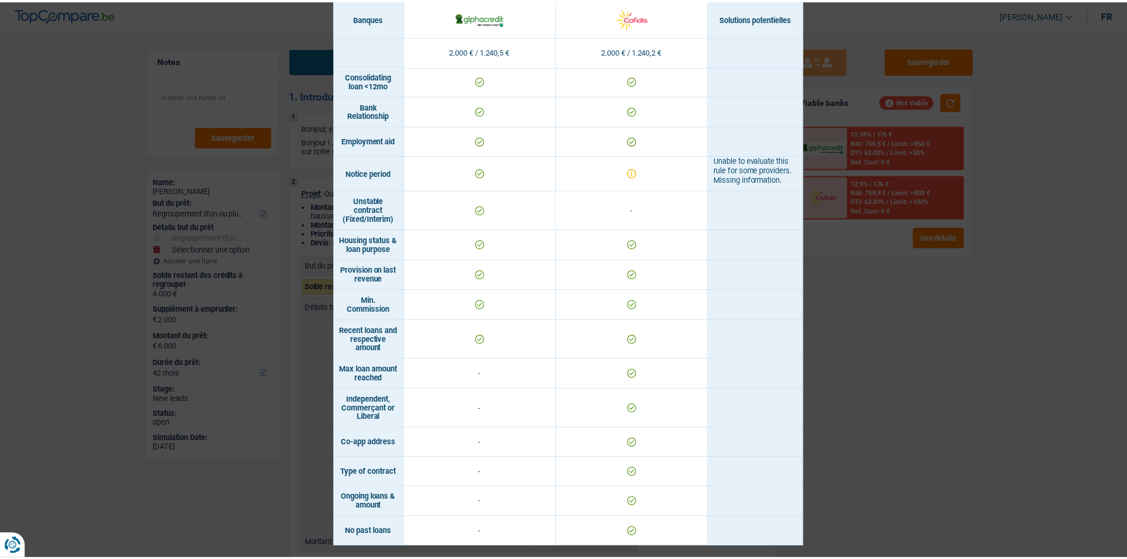
scroll to position [715, 0]
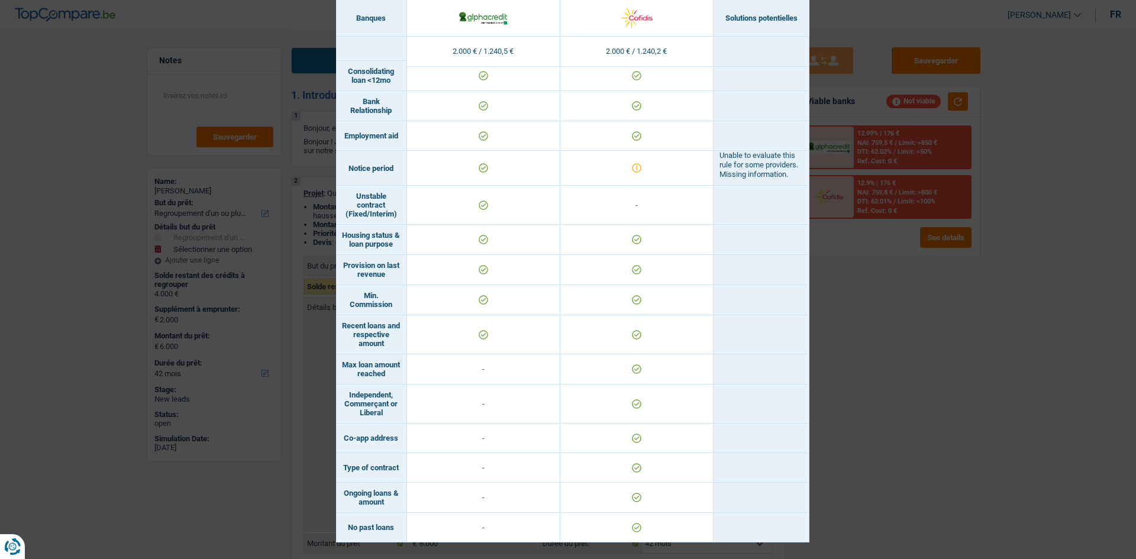
click at [963, 397] on div "Banks conditions × Banques Solutions potentielles Revenus / Charges 2.000 € / 1…" at bounding box center [568, 279] width 1136 height 559
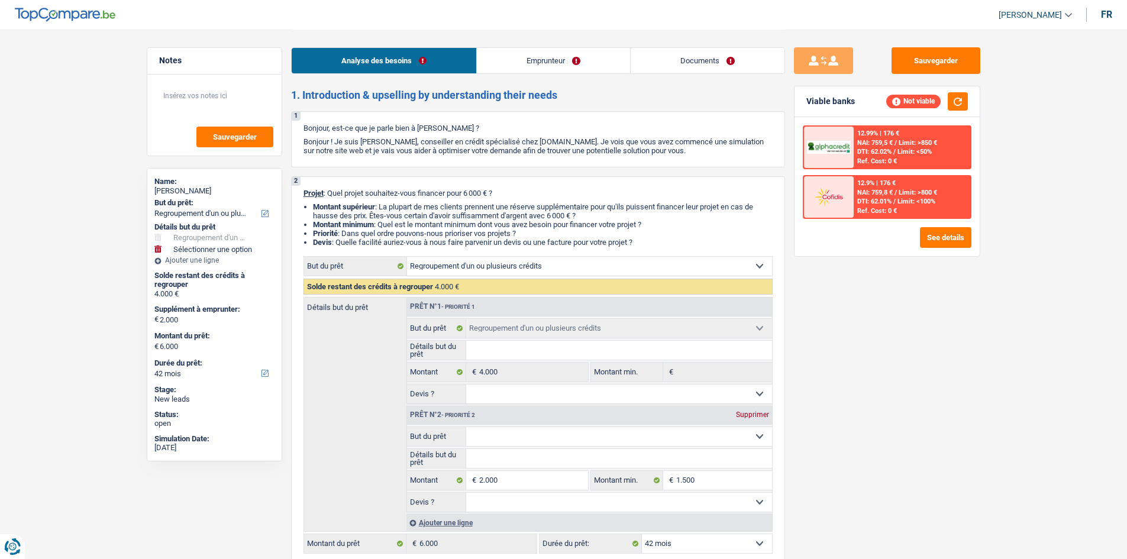
click at [544, 63] on link "Emprunteur" at bounding box center [553, 60] width 153 height 25
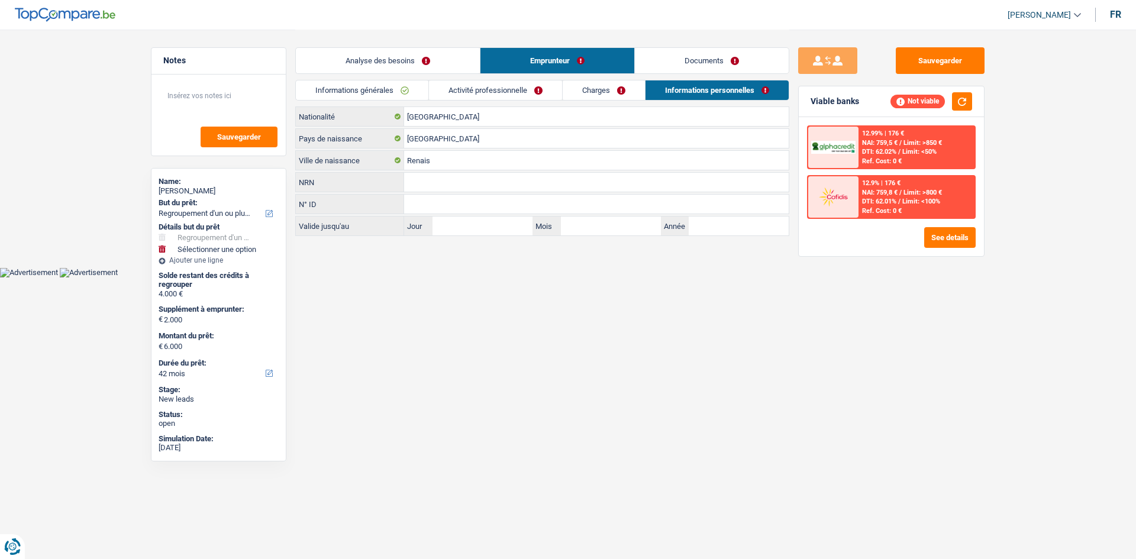
click at [489, 90] on link "Activité professionnelle" at bounding box center [495, 90] width 133 height 20
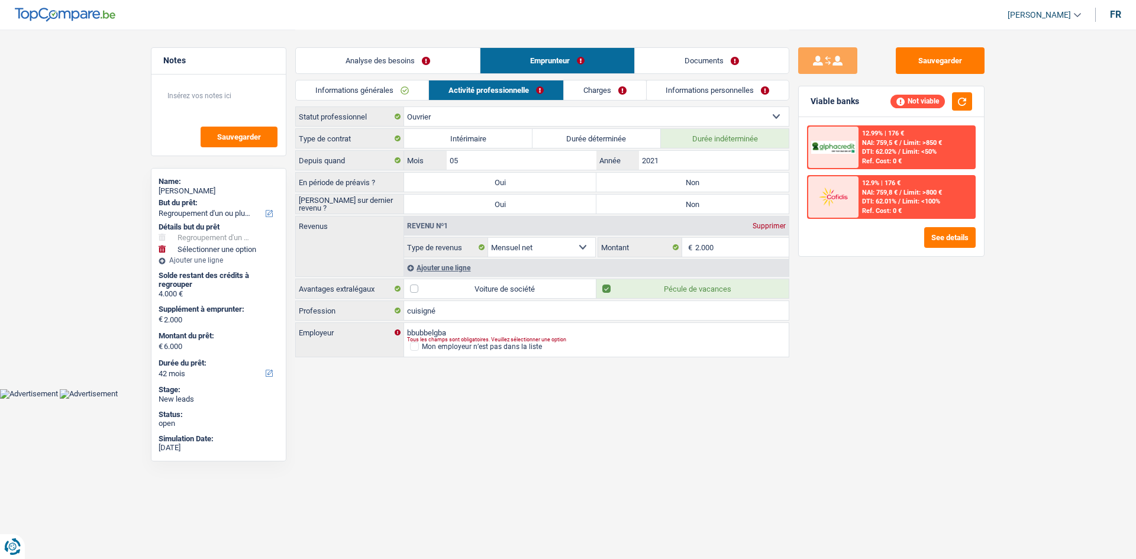
click at [659, 180] on label "Non" at bounding box center [693, 182] width 192 height 19
click at [659, 180] on input "Non" at bounding box center [693, 182] width 192 height 19
radio input "true"
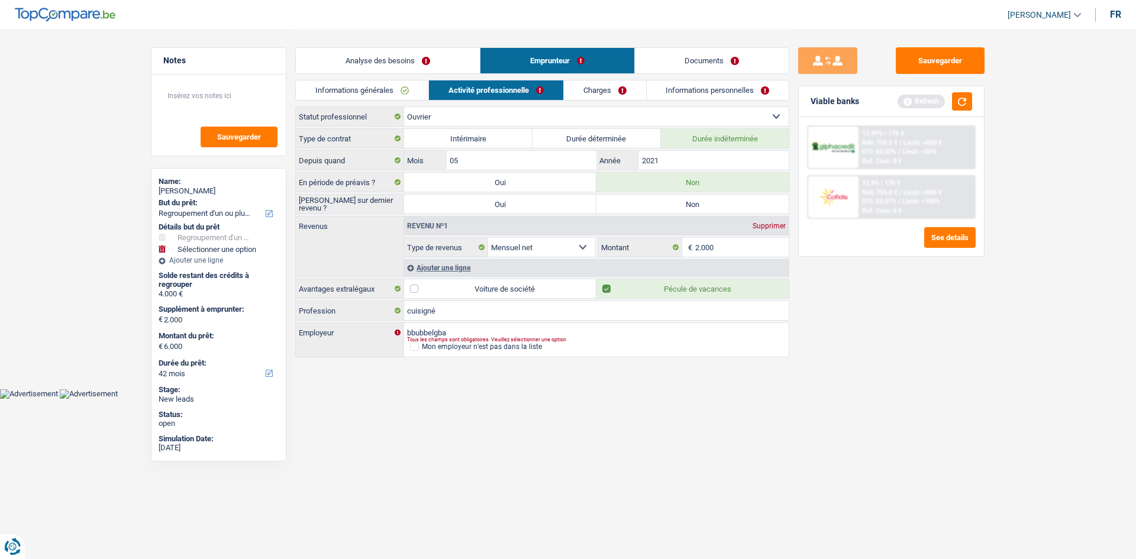
click at [646, 198] on label "Non" at bounding box center [693, 204] width 192 height 19
click at [646, 198] on input "Non" at bounding box center [693, 204] width 192 height 19
radio input "true"
click at [965, 101] on button "button" at bounding box center [962, 101] width 20 height 18
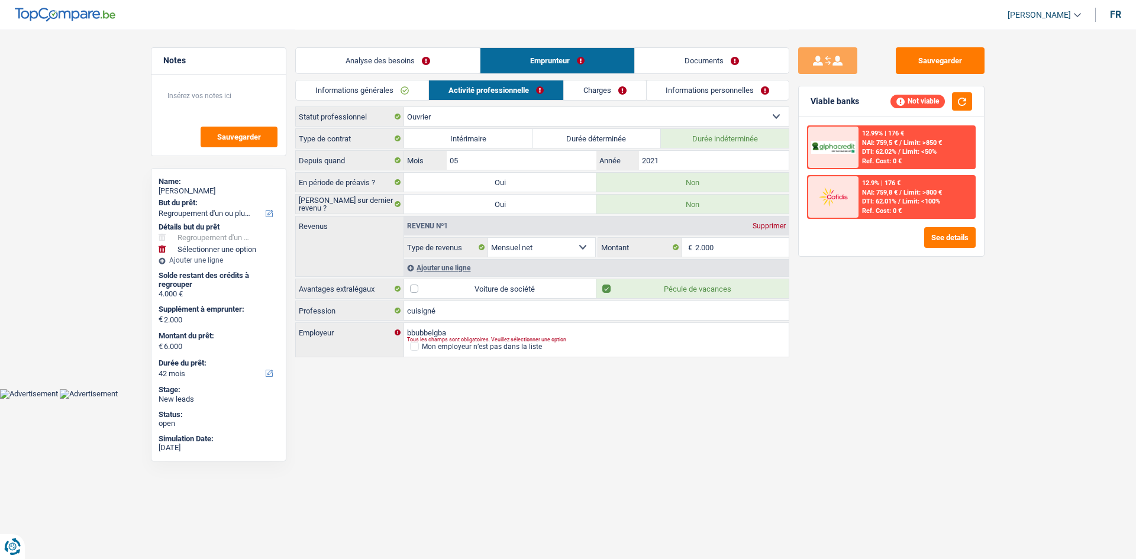
click at [595, 91] on link "Charges" at bounding box center [605, 90] width 82 height 20
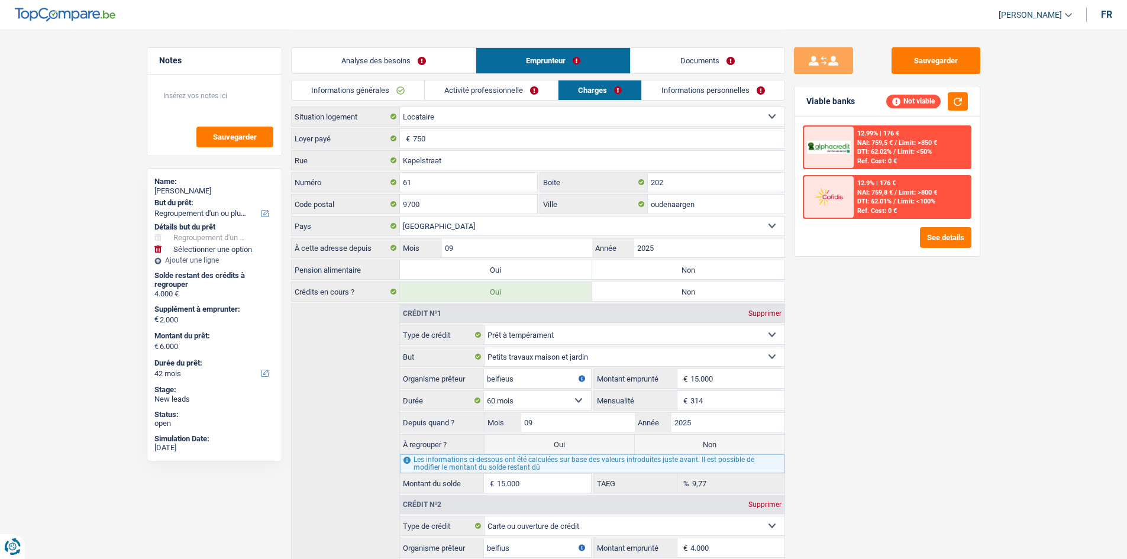
click at [366, 42] on div "Analyse des besoins Emprunteur Documents" at bounding box center [538, 55] width 494 height 50
click at [373, 60] on link "Analyse des besoins" at bounding box center [384, 60] width 184 height 25
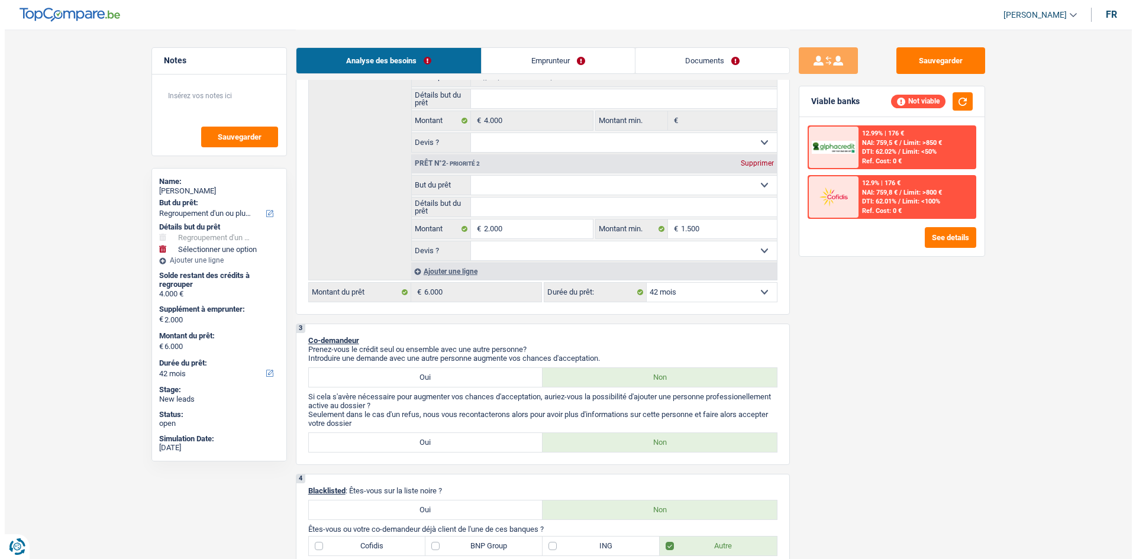
scroll to position [290, 0]
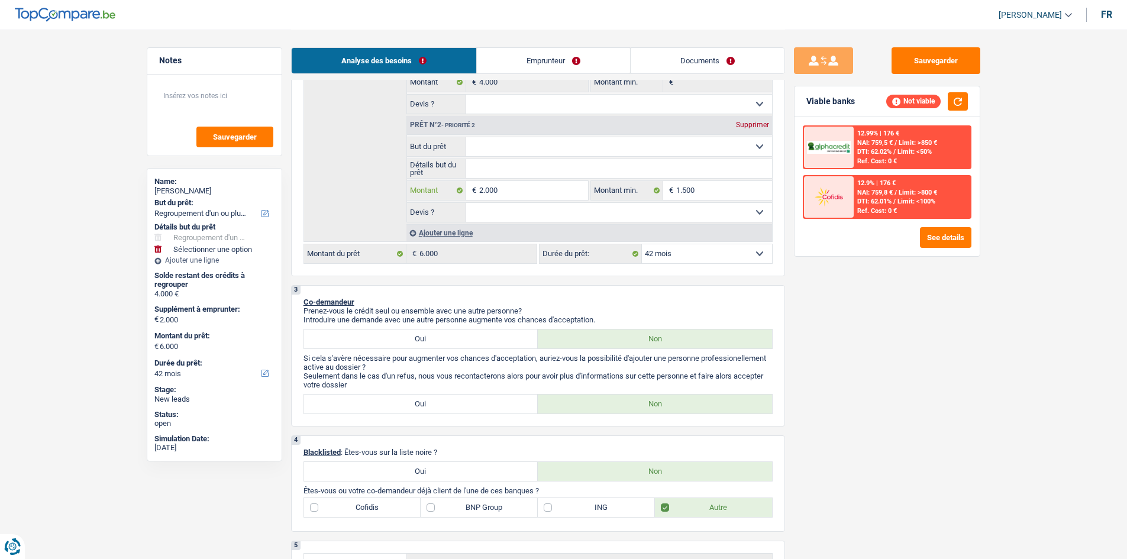
click at [519, 185] on input "2.000" at bounding box center [533, 190] width 108 height 19
type input "200"
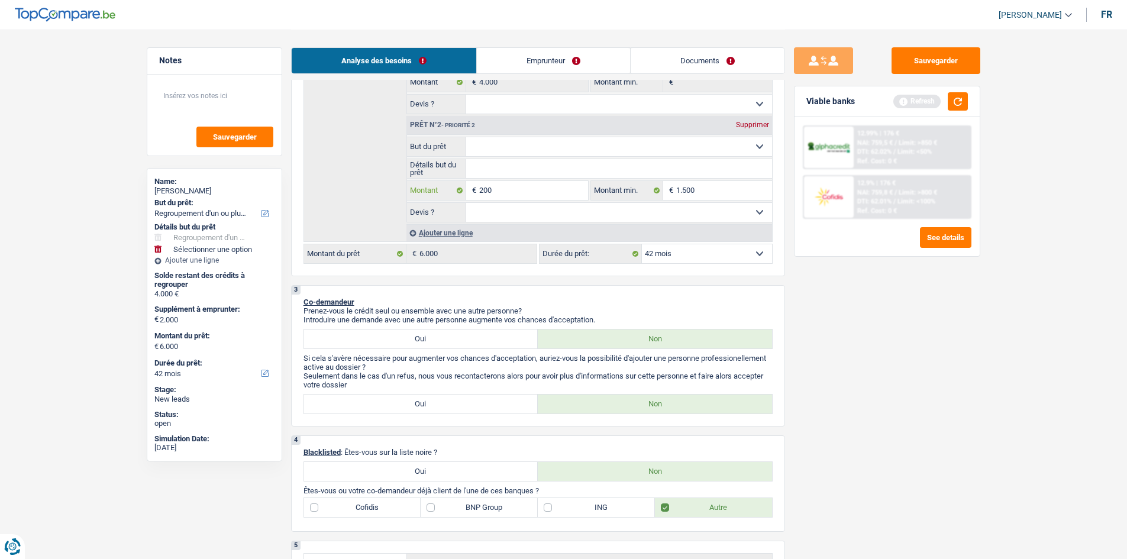
click at [519, 185] on input "200" at bounding box center [533, 190] width 108 height 19
type input "2.001"
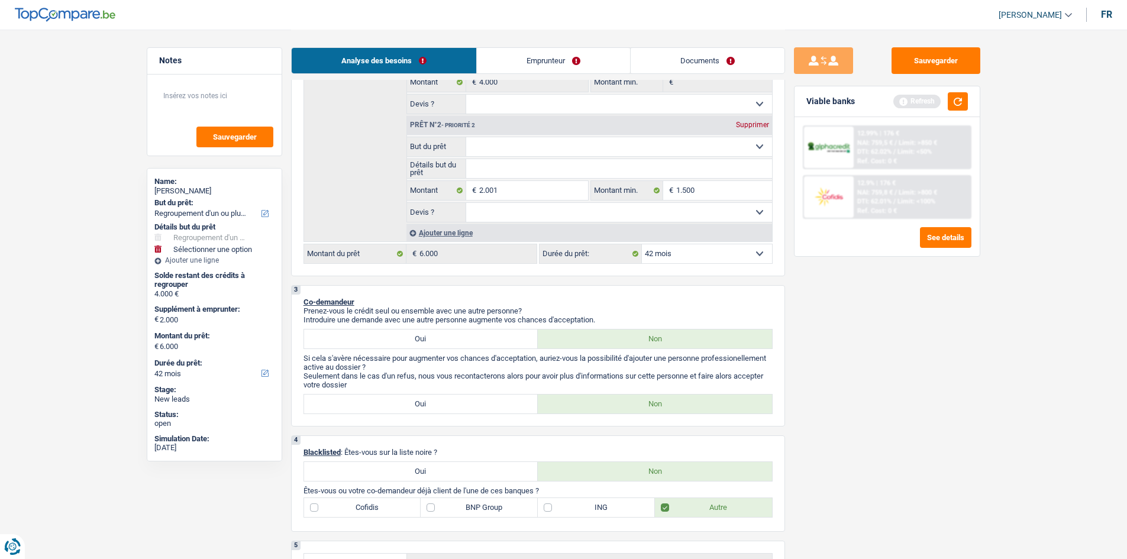
type input "6.001"
click at [969, 311] on div "Sauvegarder Viable banks Refresh 12.99% | 176 € NAI: 759,5 € / Limit: >850 € DT…" at bounding box center [887, 293] width 204 height 493
click at [964, 109] on button "button" at bounding box center [958, 101] width 20 height 18
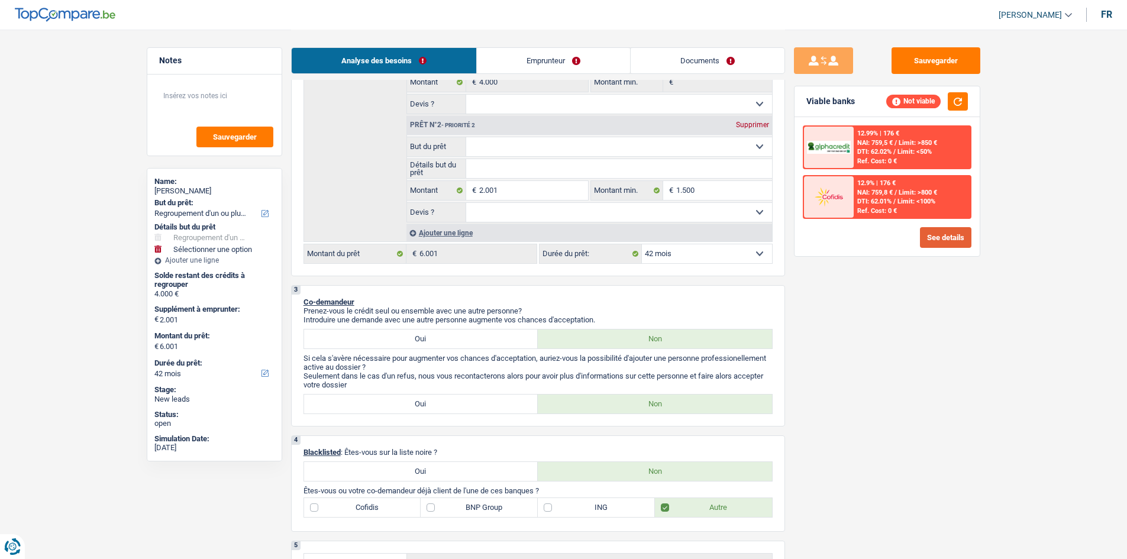
click at [962, 228] on button "See details" at bounding box center [945, 237] width 51 height 21
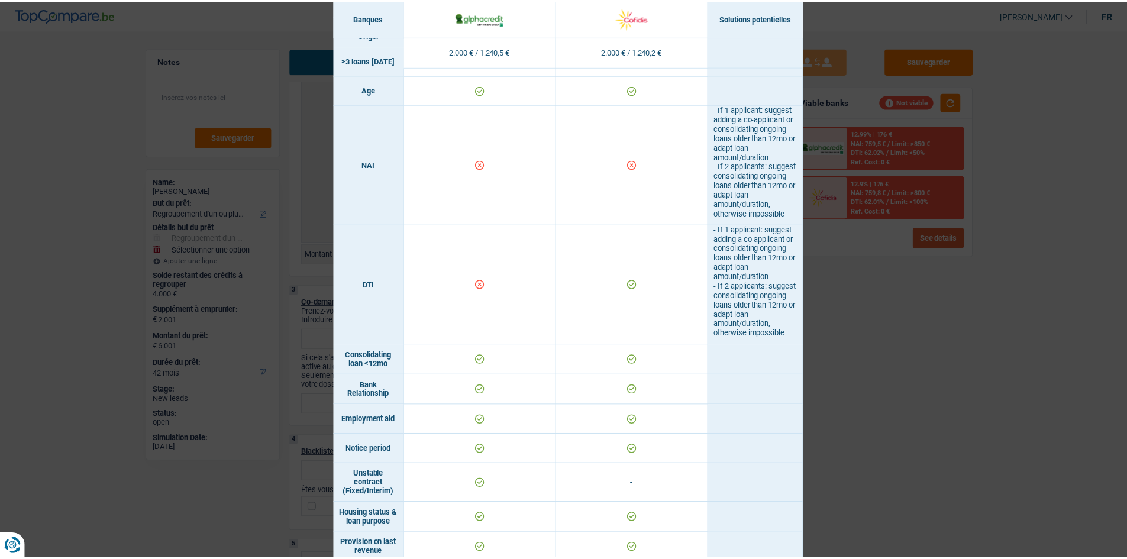
scroll to position [402, 0]
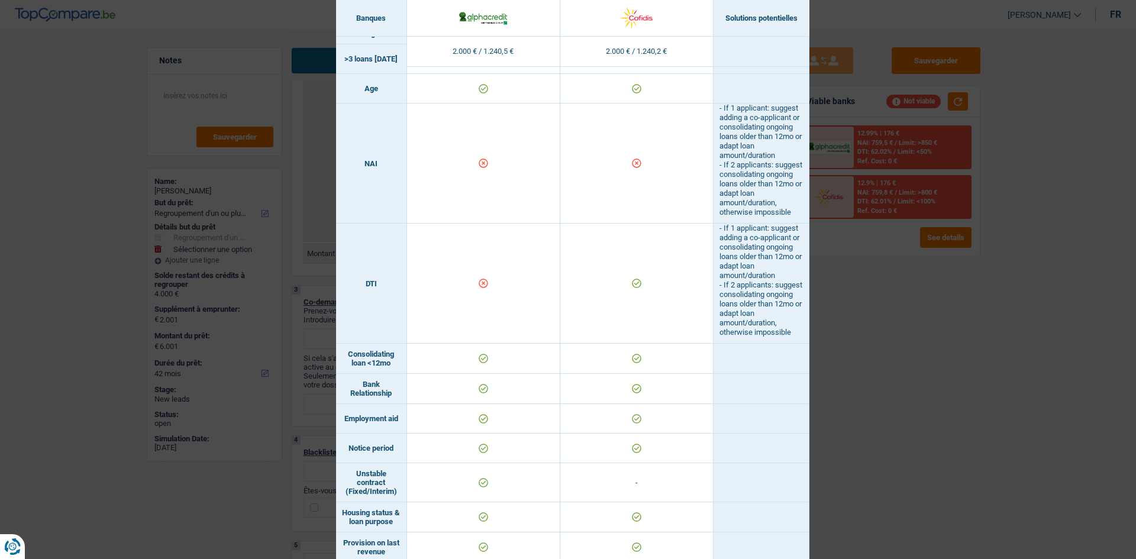
click at [873, 386] on div "Banks conditions × Banques Solutions potentielles Revenus / Charges 2.000 € / 1…" at bounding box center [568, 279] width 1136 height 559
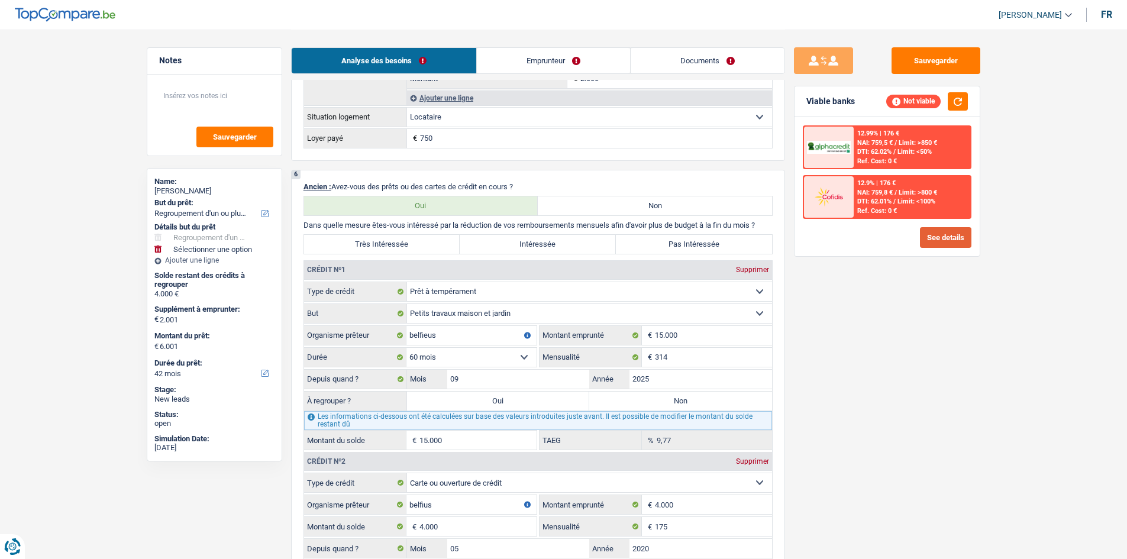
scroll to position [894, 0]
click at [636, 403] on label "Non" at bounding box center [680, 401] width 183 height 19
click at [636, 403] on input "Non" at bounding box center [680, 401] width 183 height 19
radio input "true"
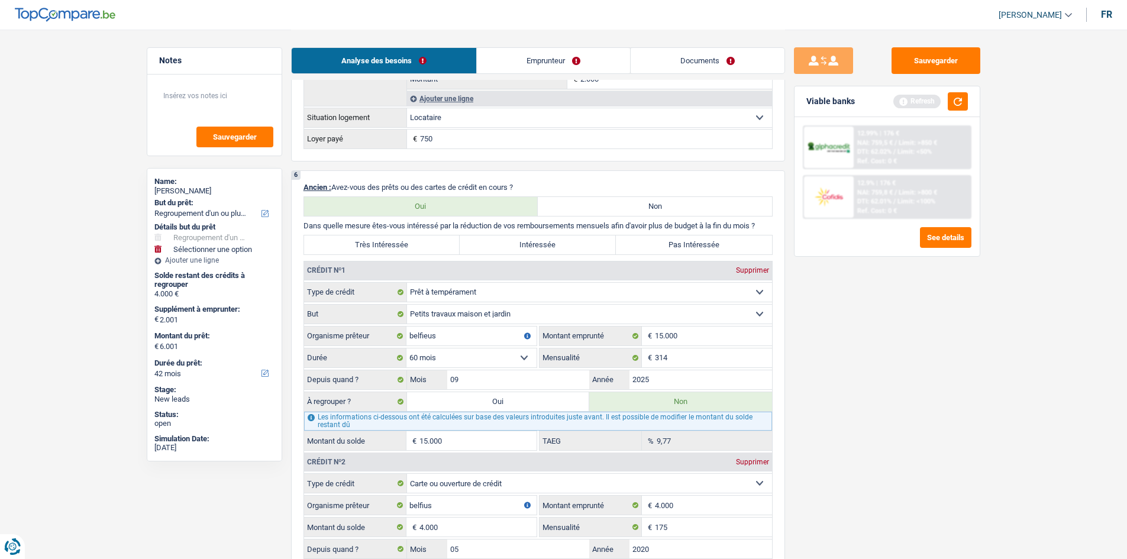
click at [953, 410] on div "Sauvegarder Viable banks Refresh 12.99% | 176 € NAI: 759,5 € / Limit: >850 € DT…" at bounding box center [887, 293] width 204 height 493
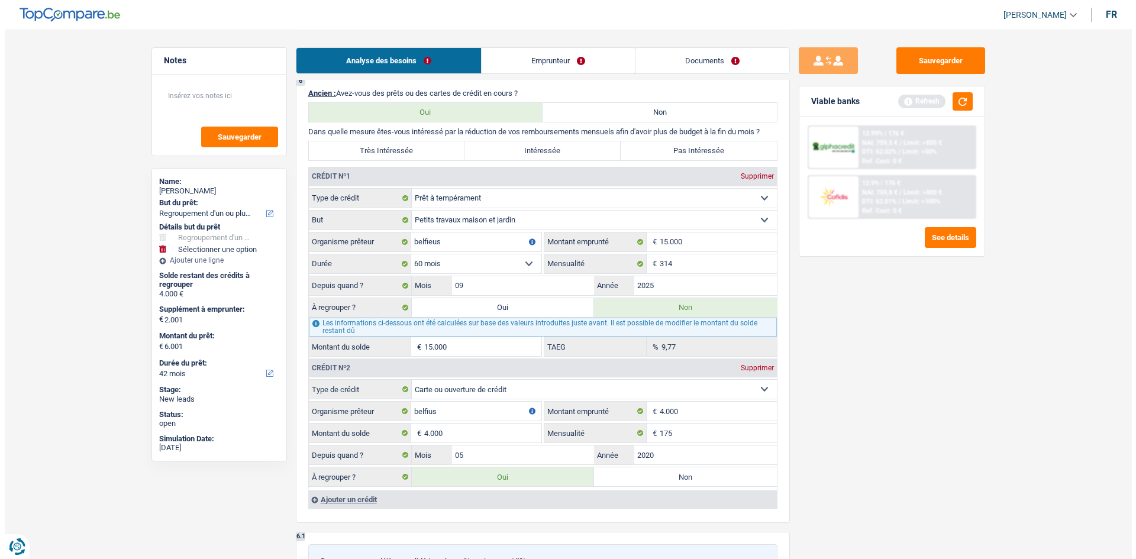
scroll to position [988, 0]
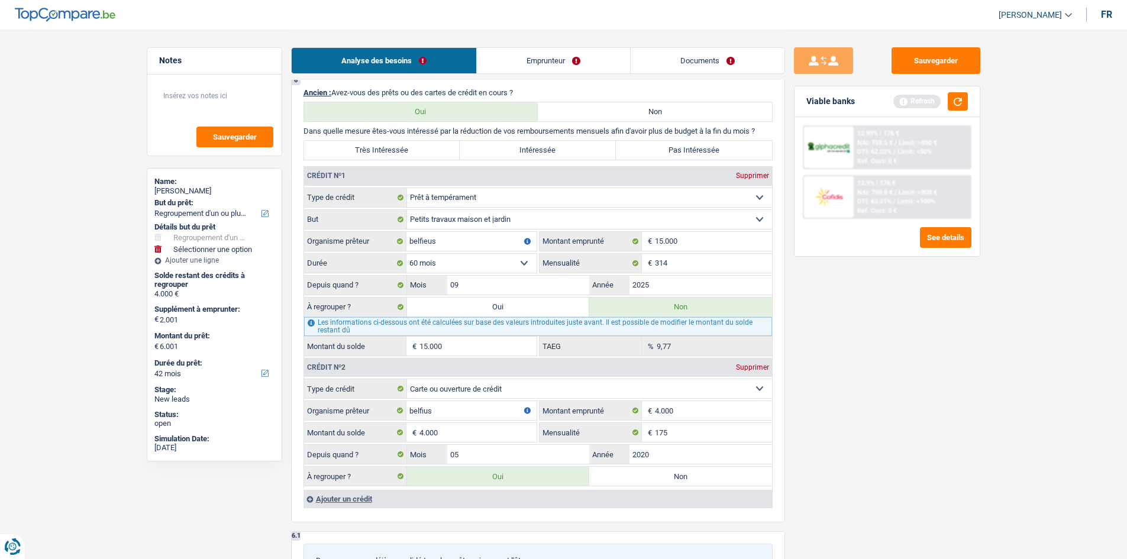
click at [870, 363] on div "Sauvegarder Viable banks Refresh 12.99% | 176 € NAI: 759,5 € / Limit: >850 € DT…" at bounding box center [887, 293] width 204 height 493
click at [869, 363] on div "Sauvegarder Viable banks Refresh 12.99% | 176 € NAI: 759,5 € / Limit: >850 € DT…" at bounding box center [887, 293] width 204 height 493
click at [955, 101] on button "button" at bounding box center [958, 101] width 20 height 18
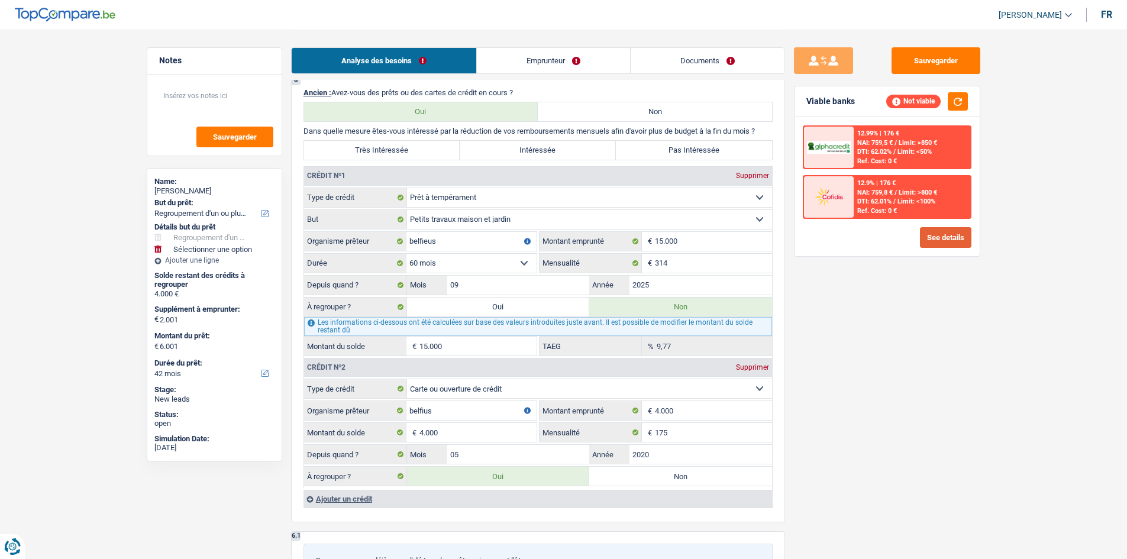
click at [937, 243] on button "See details" at bounding box center [945, 237] width 51 height 21
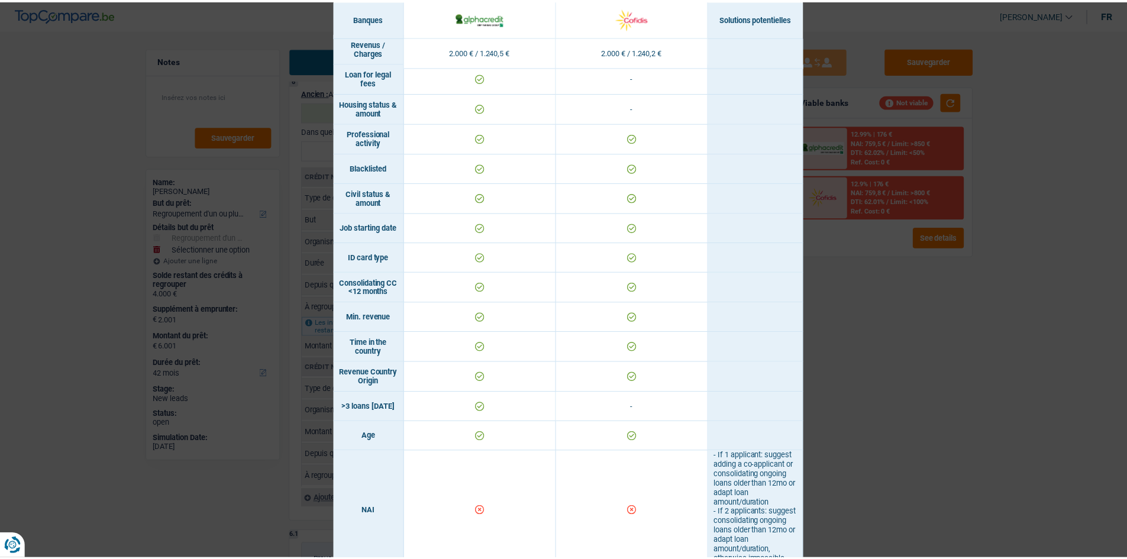
scroll to position [0, 0]
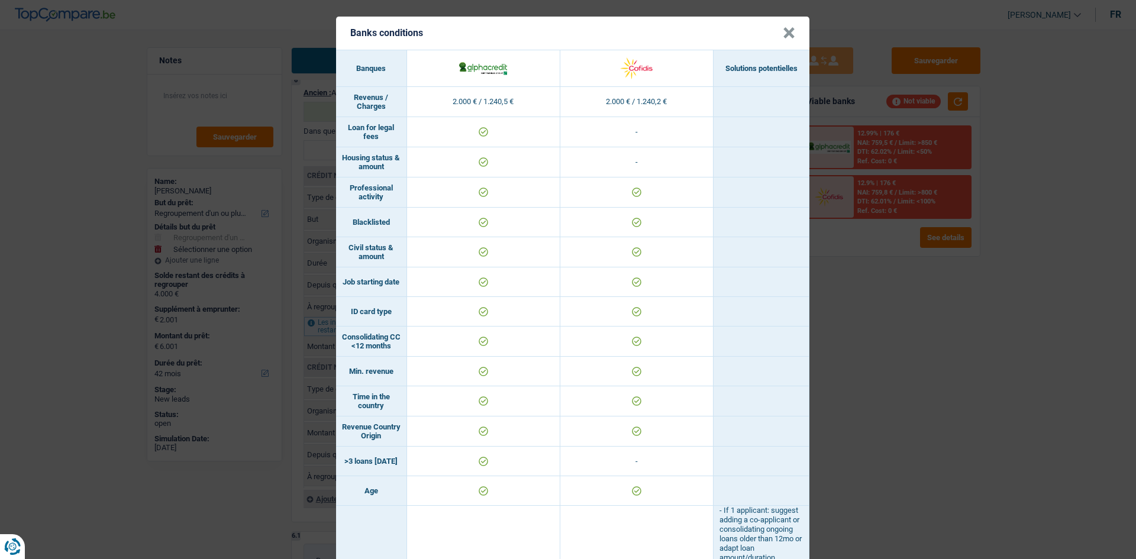
click at [878, 418] on div "Banks conditions × Banques Solutions potentielles Revenus / Charges 2.000 € / 1…" at bounding box center [568, 279] width 1136 height 559
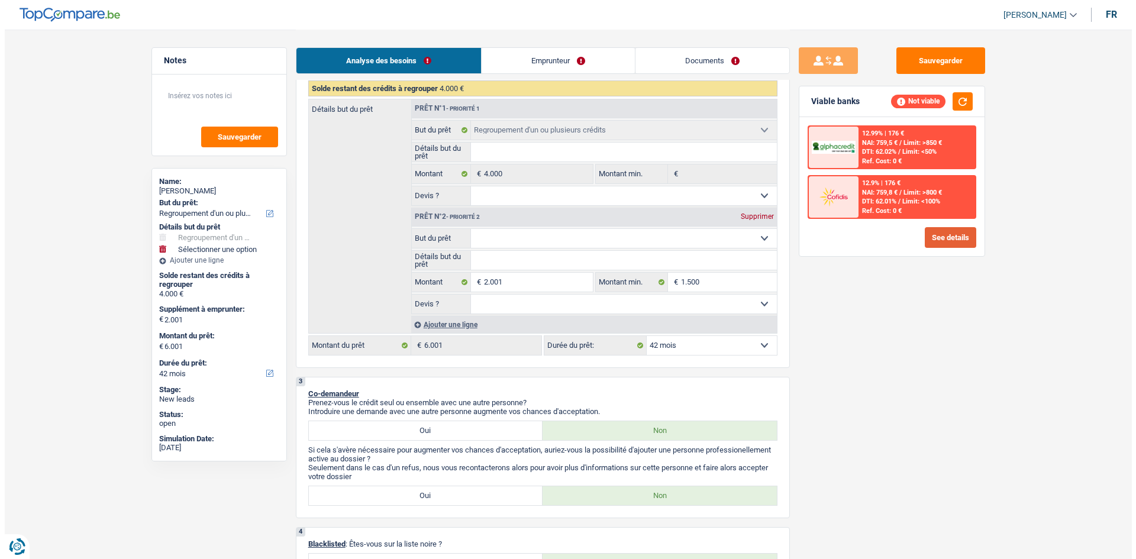
scroll to position [200, 0]
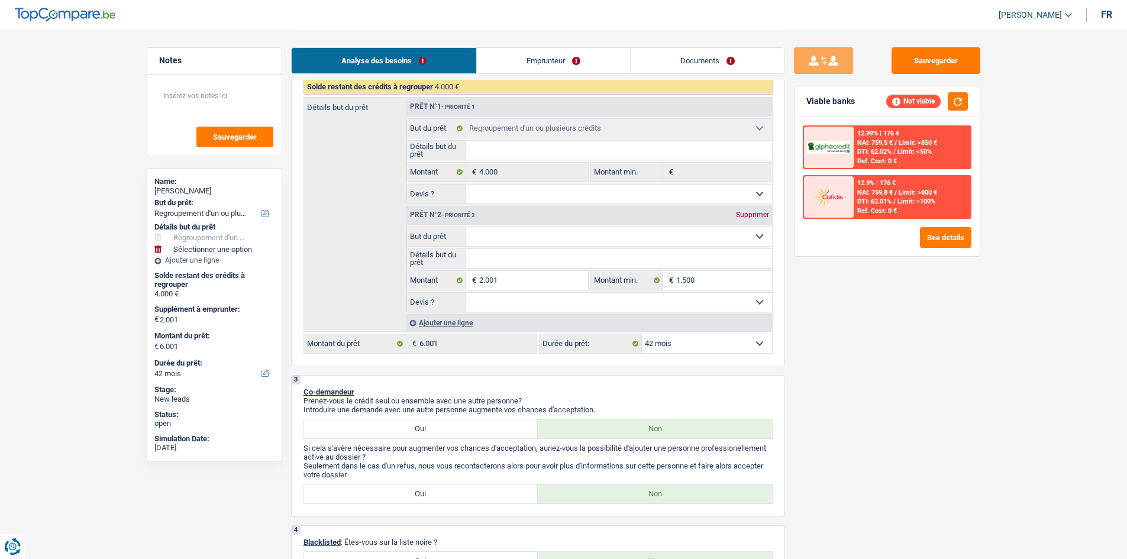
click at [673, 347] on select "12 mois 18 mois 24 mois 30 mois 36 mois 42 mois Sélectionner une option" at bounding box center [707, 343] width 130 height 19
click at [642, 334] on select "12 mois 18 mois 24 mois 30 mois 36 mois 42 mois Sélectionner une option" at bounding box center [707, 343] width 130 height 19
click at [530, 285] on input "2.001" at bounding box center [533, 280] width 108 height 19
type input "200"
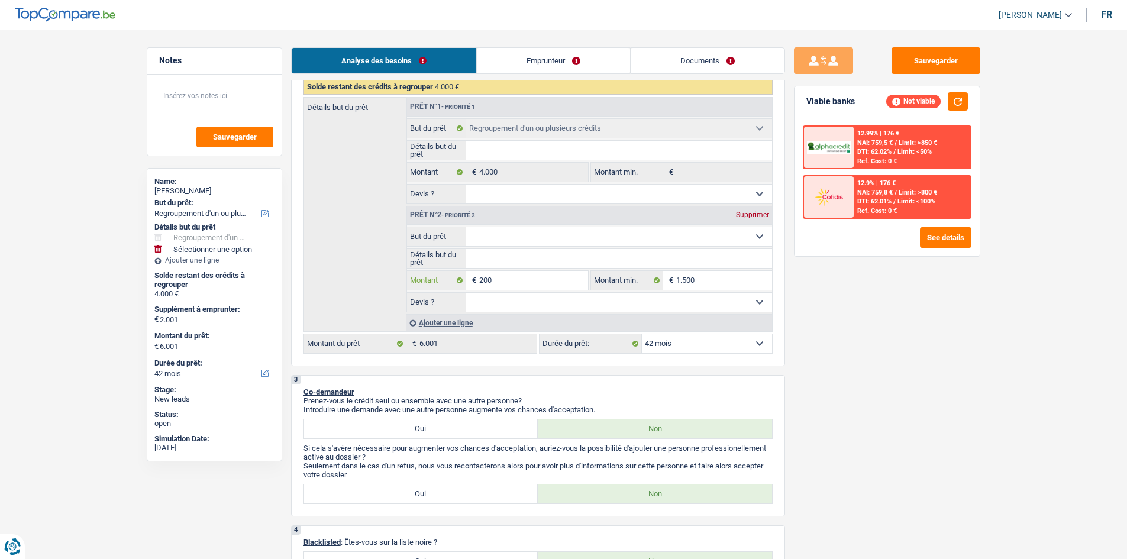
type input "20"
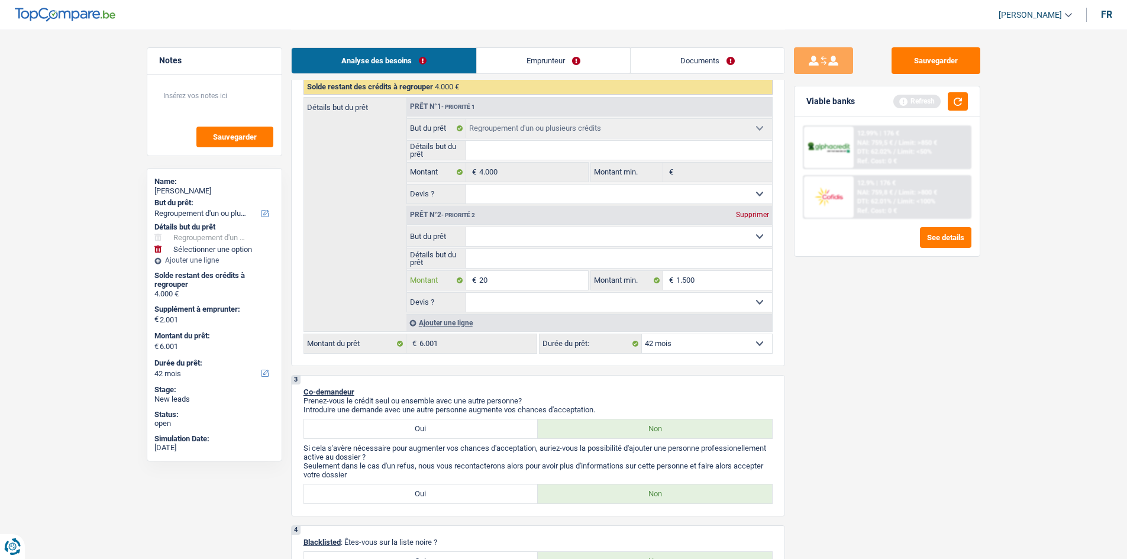
type input "2"
click at [530, 285] on input "2" at bounding box center [533, 280] width 108 height 19
click at [530, 285] on input "Montant" at bounding box center [533, 280] width 108 height 19
type input "6"
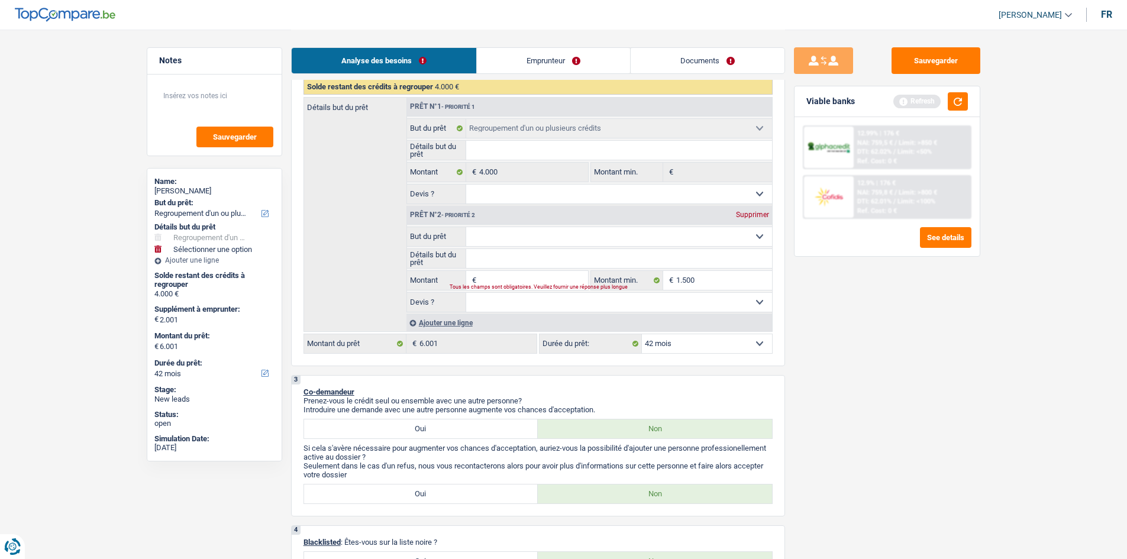
type input "6"
type input "60"
type input "600"
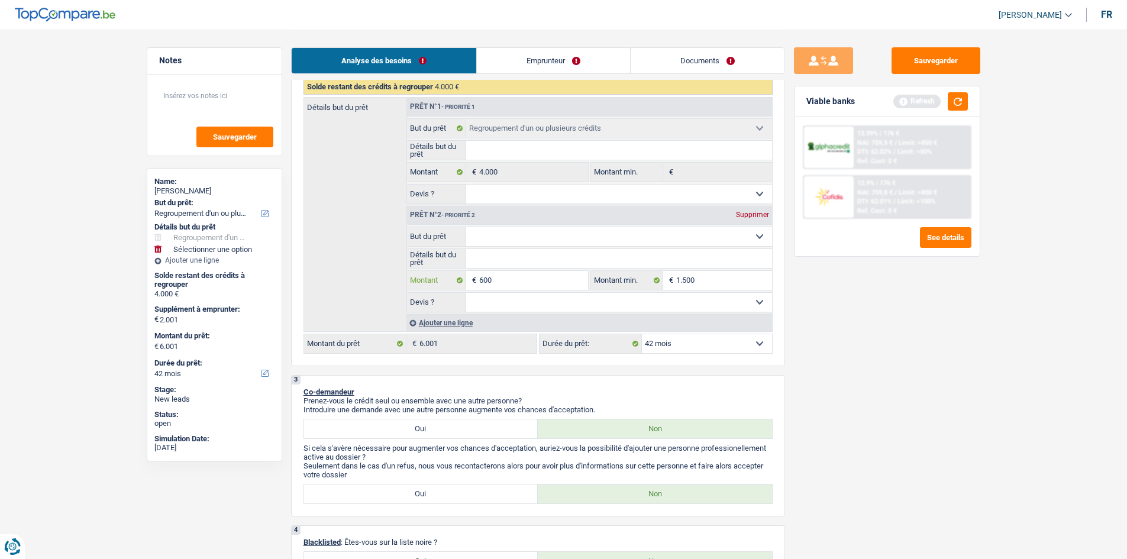
type input "6.000"
click at [759, 344] on select "12 mois 18 mois 24 mois 30 mois 36 mois 42 mois Sélectionner une option" at bounding box center [707, 343] width 130 height 19
type input "6.000"
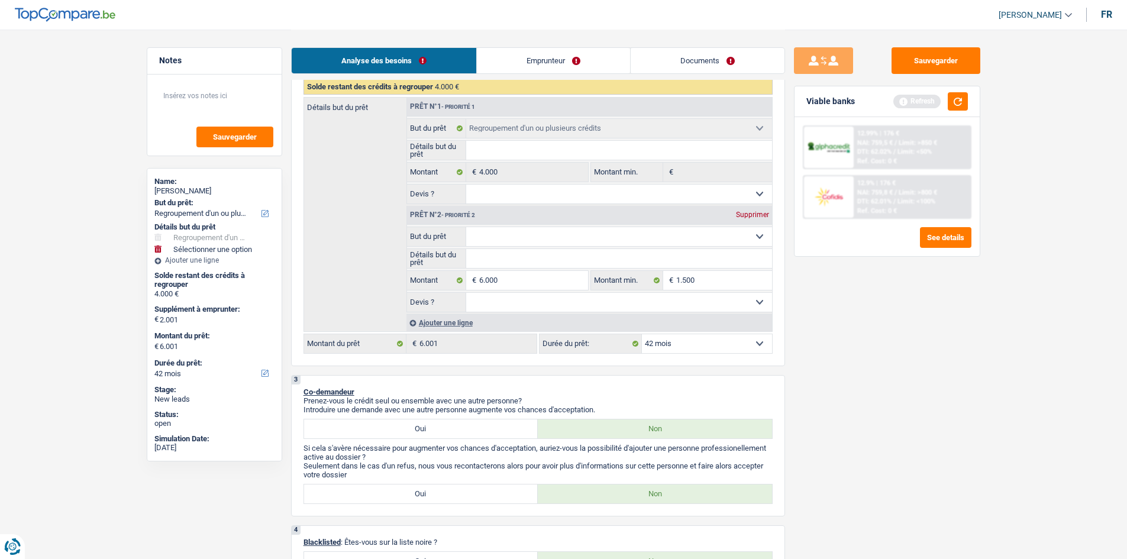
type input "10.000"
select select "48"
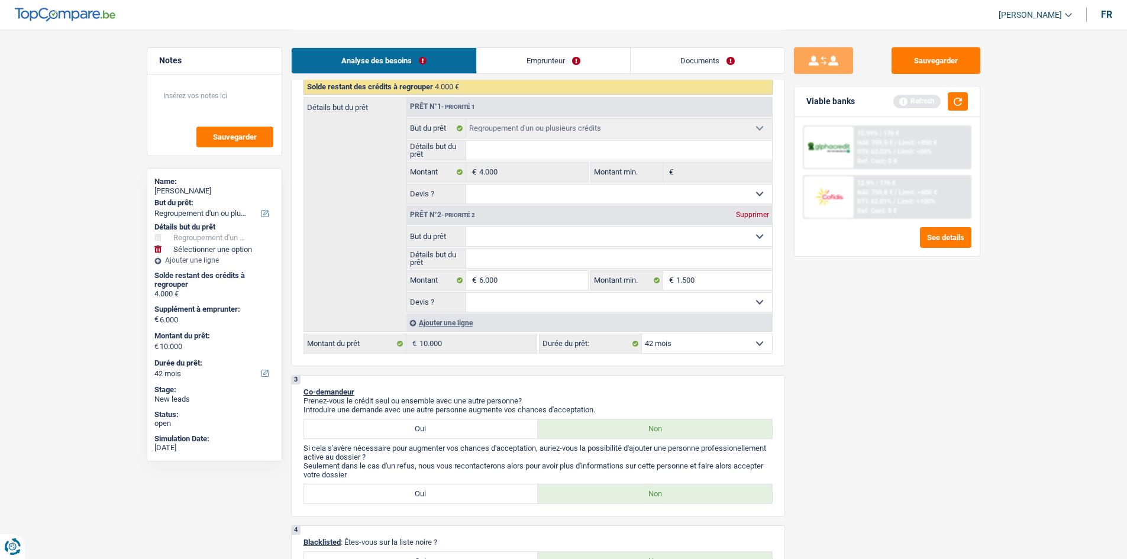
select select "48"
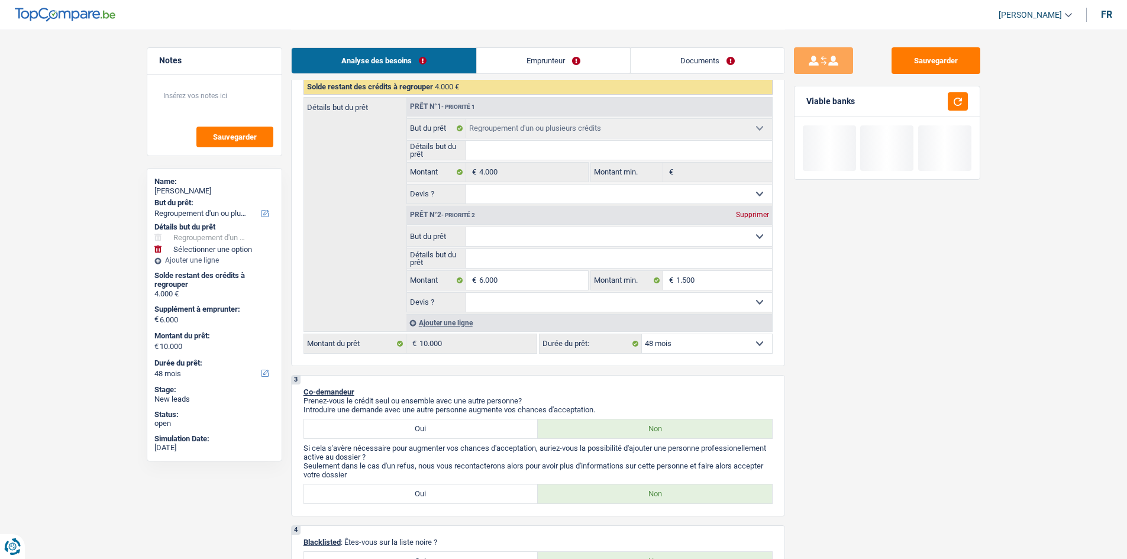
click at [642, 334] on select "12 mois 18 mois 24 mois 30 mois 36 mois 42 mois 48 mois Sélectionner une option" at bounding box center [707, 343] width 130 height 19
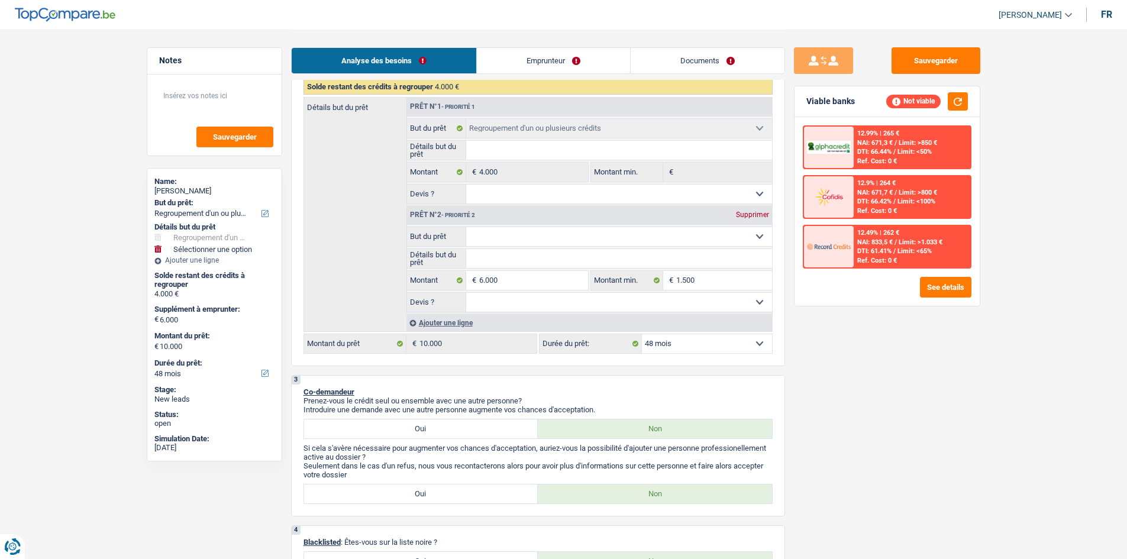
click at [963, 347] on div "Sauvegarder Viable banks Not viable 12.99% | 265 € NAI: 671,3 € / Limit: >850 €…" at bounding box center [887, 293] width 204 height 493
click at [960, 107] on button "button" at bounding box center [958, 101] width 20 height 18
click at [943, 283] on button "See details" at bounding box center [945, 287] width 51 height 21
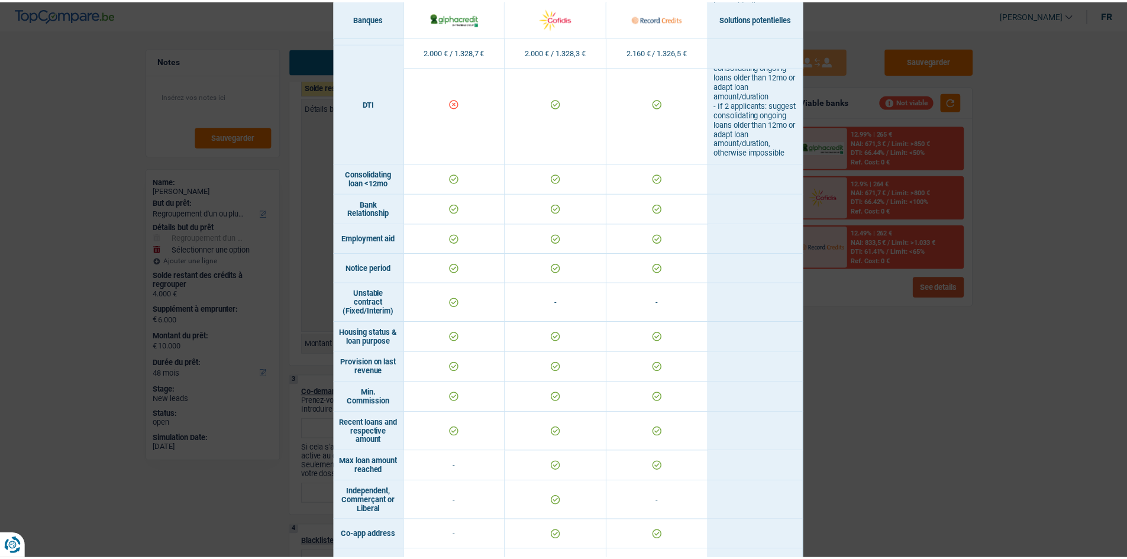
scroll to position [769, 0]
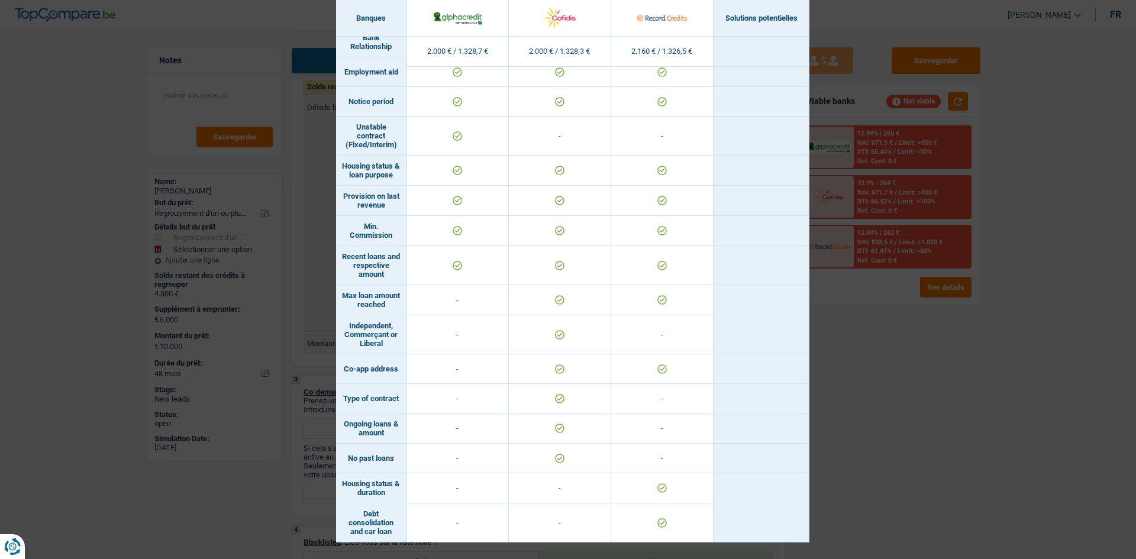
click at [946, 456] on div "Banks conditions × Banques Solutions potentielles Revenus / Charges 2.000 € / 1…" at bounding box center [568, 279] width 1136 height 559
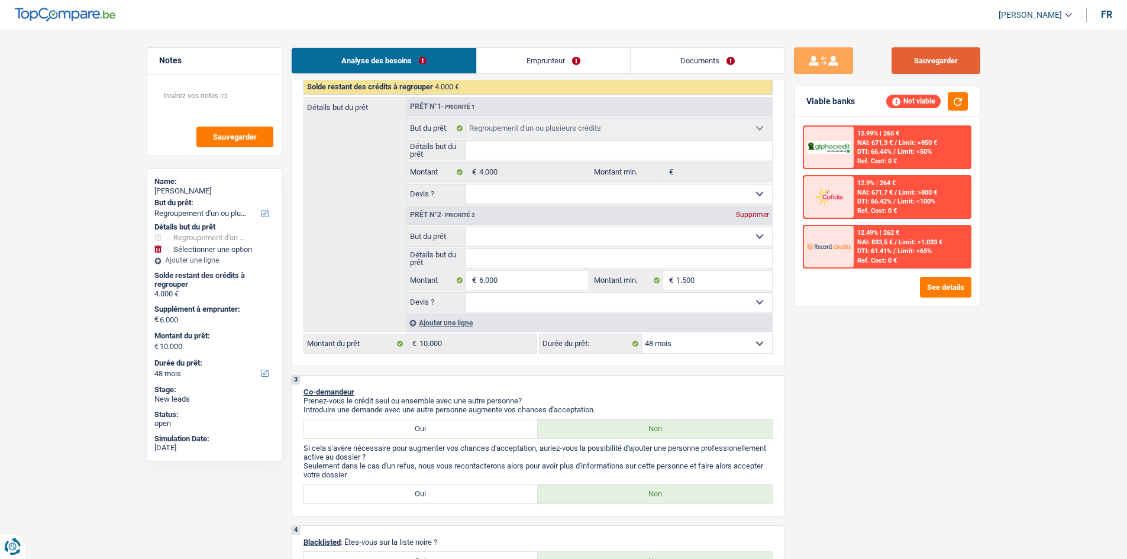
click at [927, 72] on button "Sauvegarder" at bounding box center [936, 60] width 89 height 27
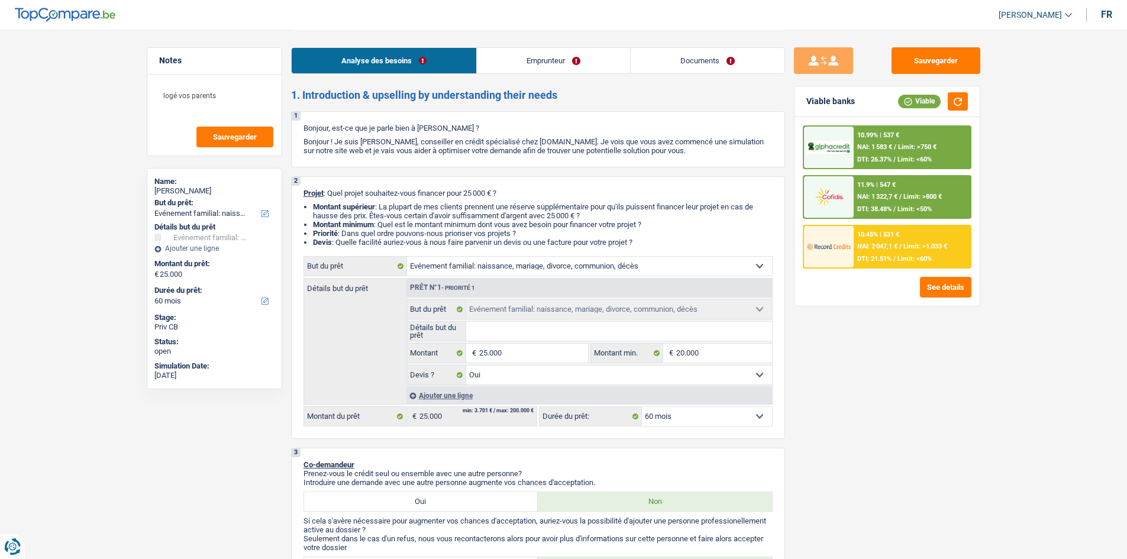
select select "familyEvent"
select select "60"
select select "familyEvent"
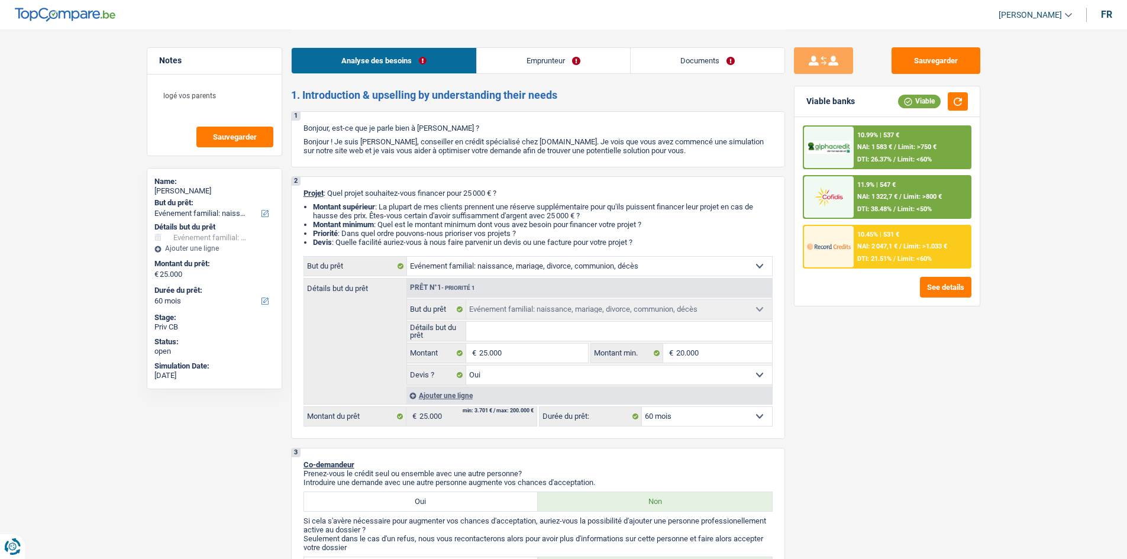
select select "yes"
select select "60"
select select "privateEmployee"
select select "netSalary"
select select "mealVouchers"
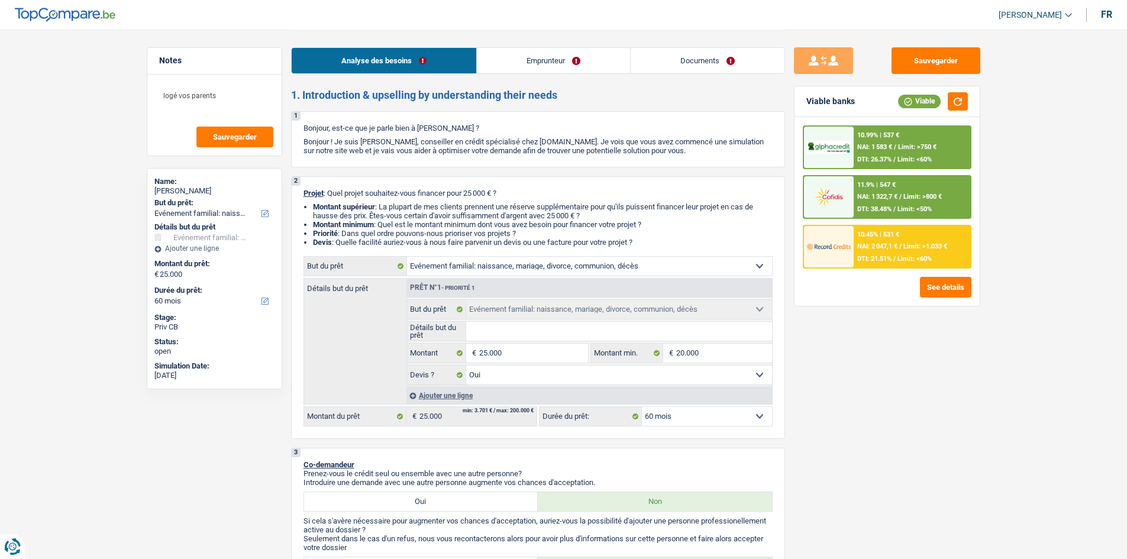
select select "liveWithParents"
select select "cardOrCredit"
select select "familyEvent"
select select "yes"
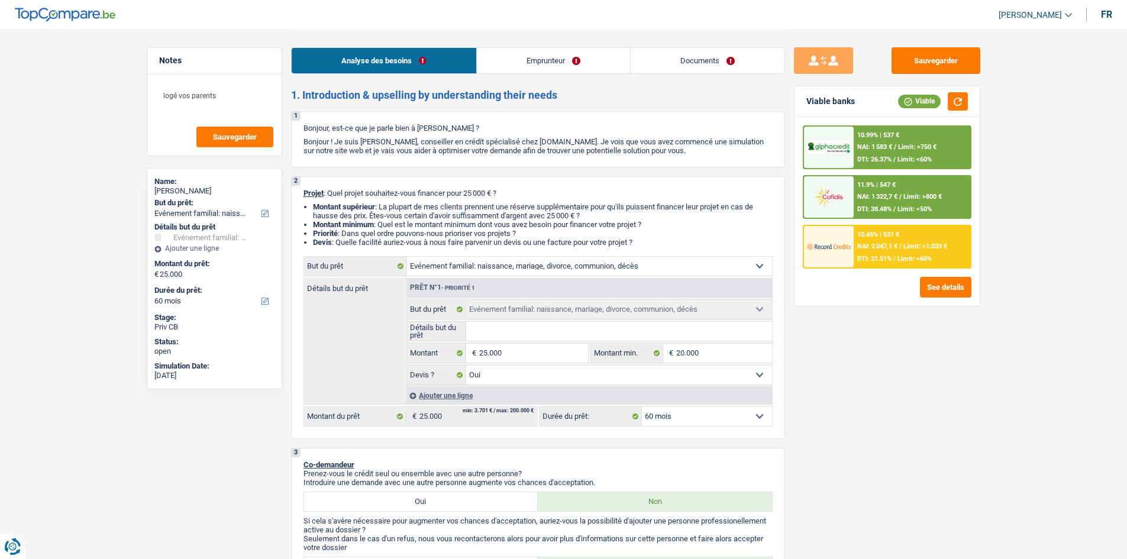
select select "60"
click at [950, 289] on button "See details" at bounding box center [945, 287] width 51 height 21
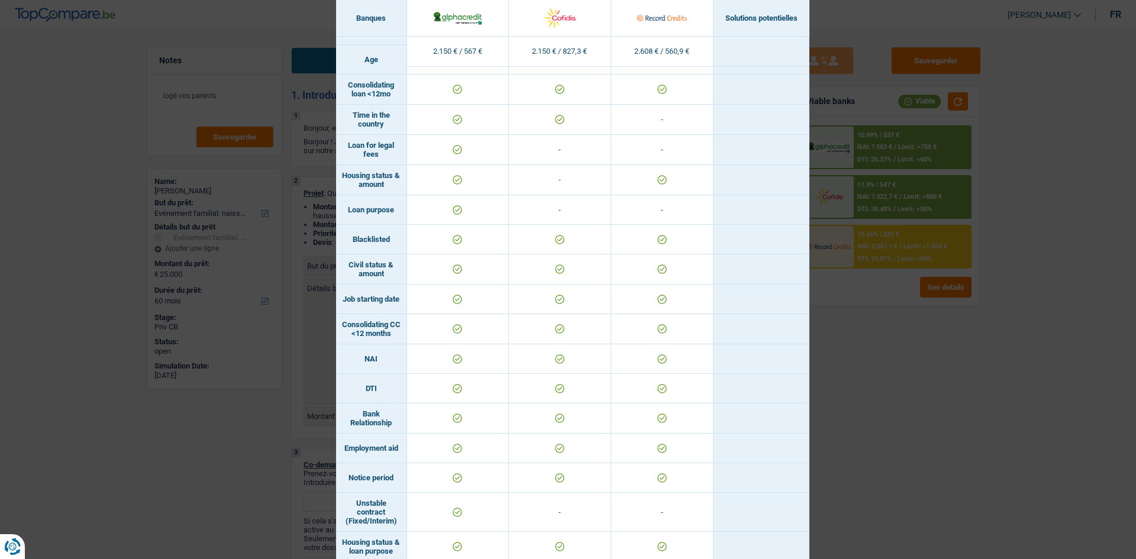
scroll to position [131, 0]
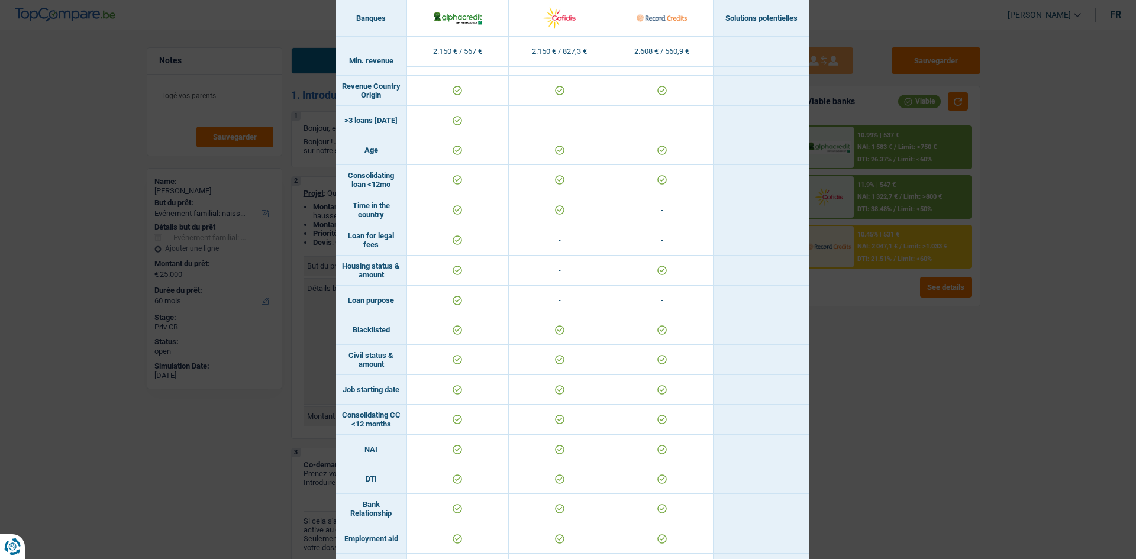
click at [977, 416] on div "Banks conditions × Banques Solutions potentielles Revenus / Charges 2.150 € / 5…" at bounding box center [568, 279] width 1136 height 559
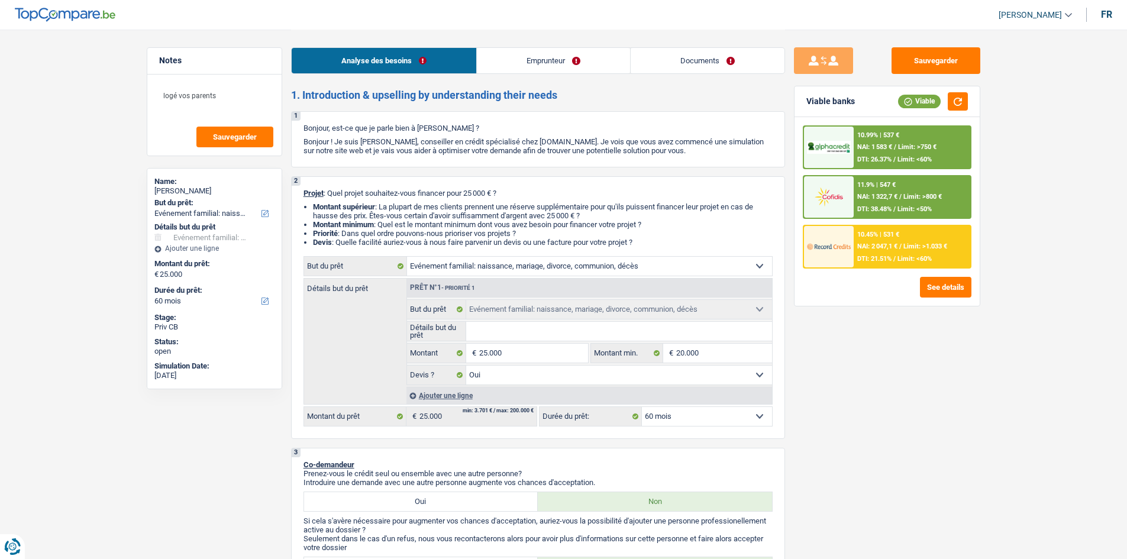
click at [853, 232] on div at bounding box center [829, 246] width 50 height 41
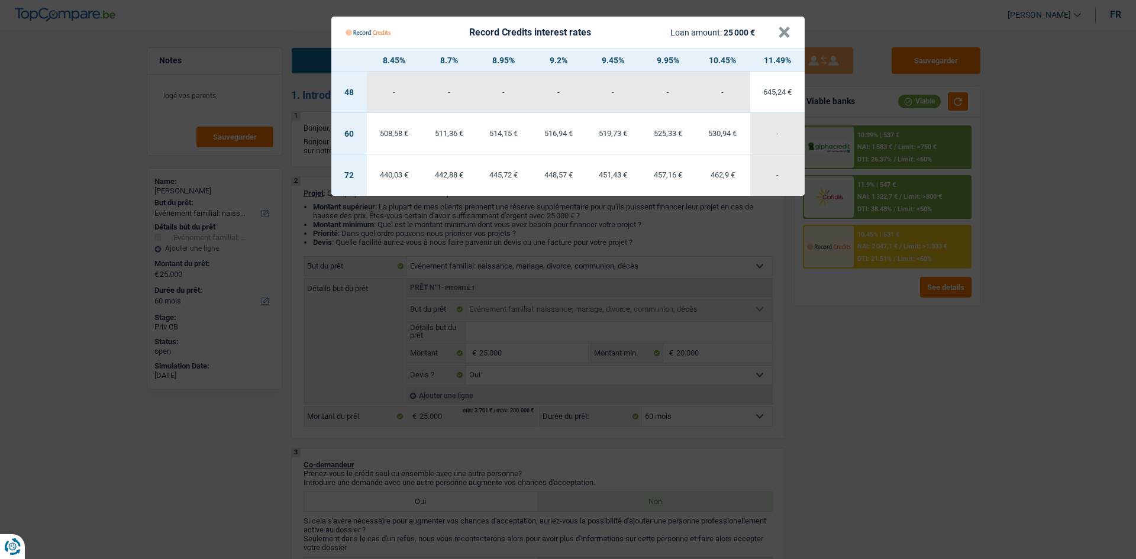
click at [958, 469] on Credits "Record Credits interest rates Loan amount: 25 000 € × 8.45% 8.7% 8.95% 9.2% 9.4…" at bounding box center [568, 279] width 1136 height 559
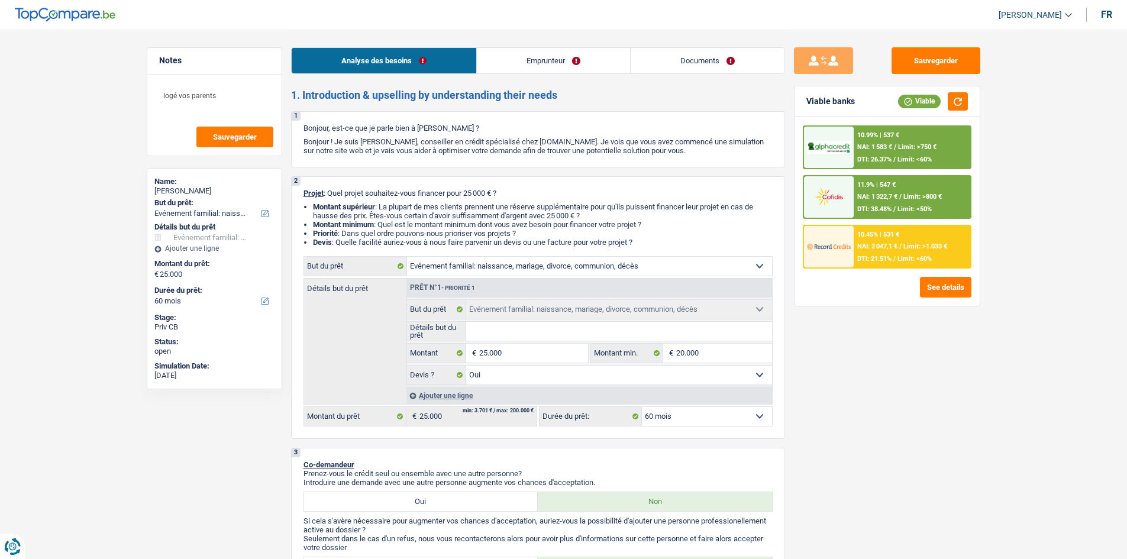
drag, startPoint x: 868, startPoint y: 246, endPoint x: 867, endPoint y: 254, distance: 9.0
click at [867, 254] on div "10.45% | 531 € NAI: 2 047,1 € / Limit: >1.033 € DTI: 21.51% / Limit: <60%" at bounding box center [912, 246] width 117 height 41
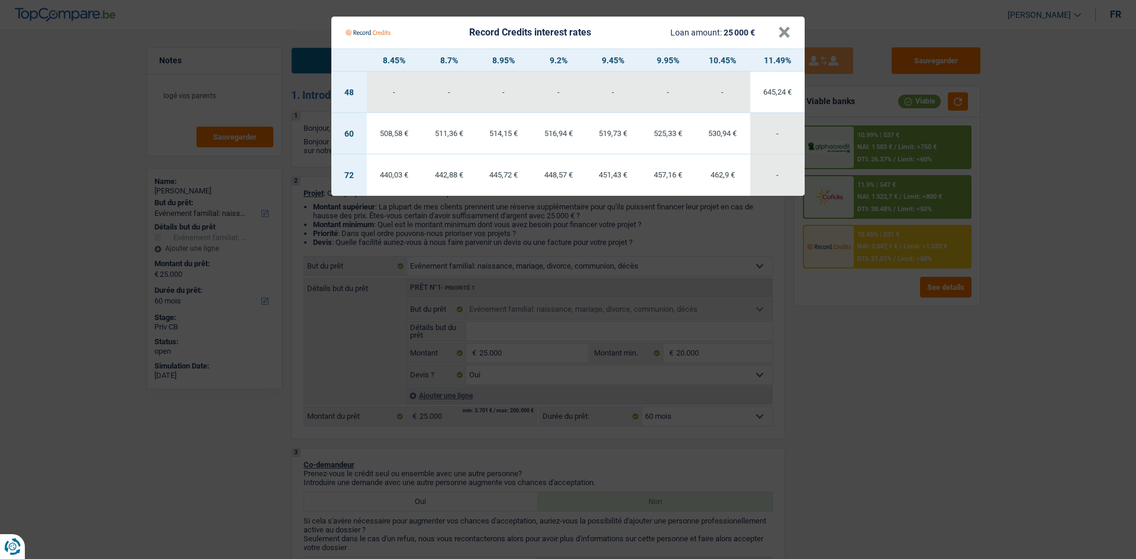
drag, startPoint x: 918, startPoint y: 454, endPoint x: 860, endPoint y: 446, distance: 58.6
click at [916, 452] on Credits "Record Credits interest rates Loan amount: 25 000 € × 8.45% 8.7% 8.95% 9.2% 9.4…" at bounding box center [568, 279] width 1136 height 559
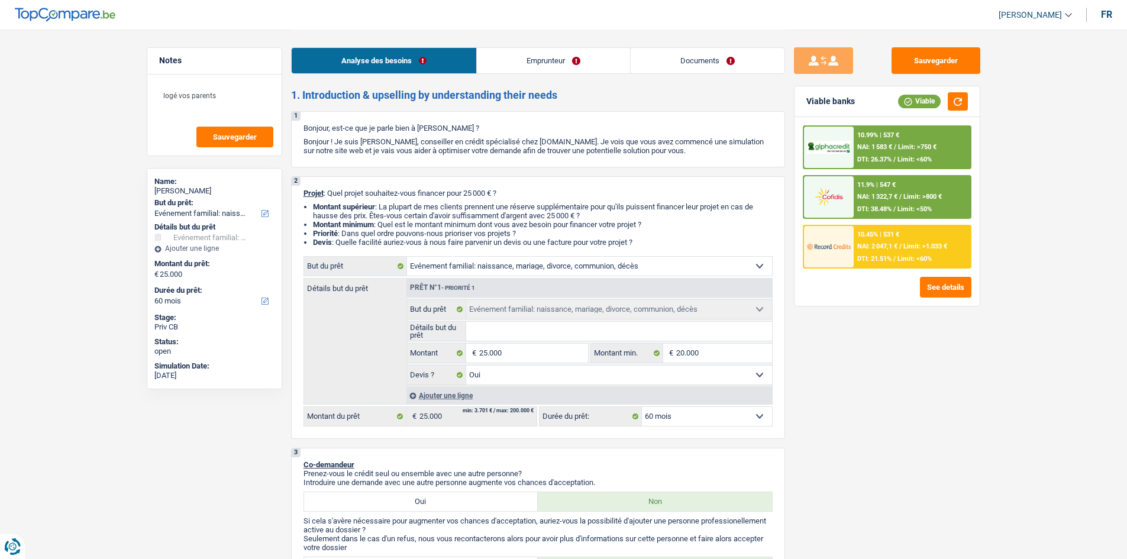
click at [715, 413] on select "12 mois 18 mois 24 mois 30 mois 36 mois 42 mois 48 mois 60 mois 72 mois 84 mois…" at bounding box center [707, 416] width 130 height 19
select select "84"
click at [642, 407] on select "12 mois 18 mois 24 mois 30 mois 36 mois 42 mois 48 mois 60 mois 72 mois 84 mois…" at bounding box center [707, 416] width 130 height 19
select select "84"
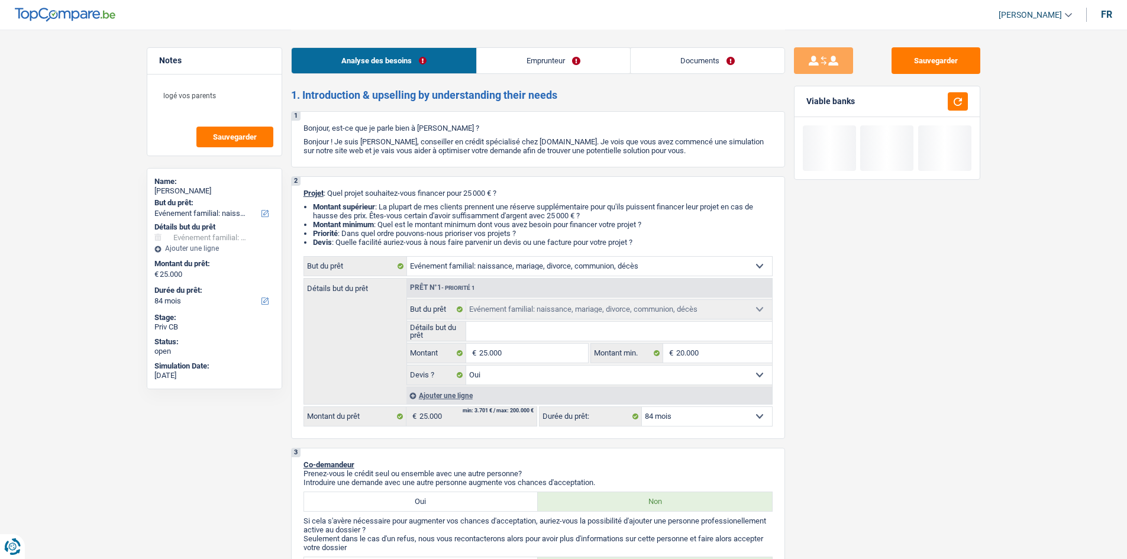
click at [902, 448] on div "Sauvegarder Viable banks" at bounding box center [887, 293] width 204 height 493
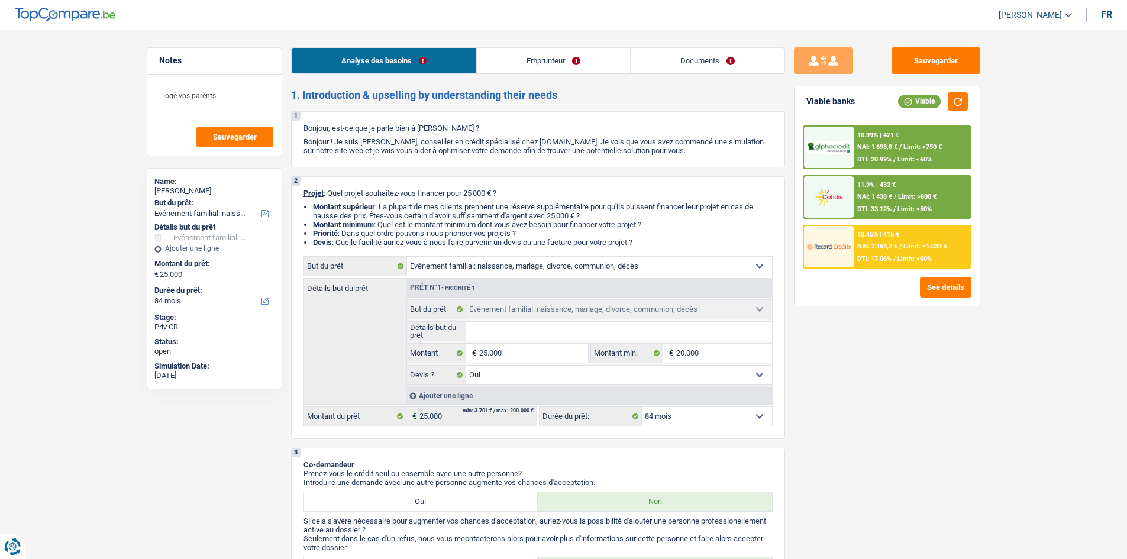
click at [698, 417] on select "12 mois 18 mois 24 mois 30 mois 36 mois 42 mois 48 mois 60 mois 72 mois 84 mois…" at bounding box center [707, 416] width 130 height 19
select select "60"
click at [642, 407] on select "12 mois 18 mois 24 mois 30 mois 36 mois 42 mois 48 mois 60 mois 72 mois 84 mois…" at bounding box center [707, 416] width 130 height 19
select select "60"
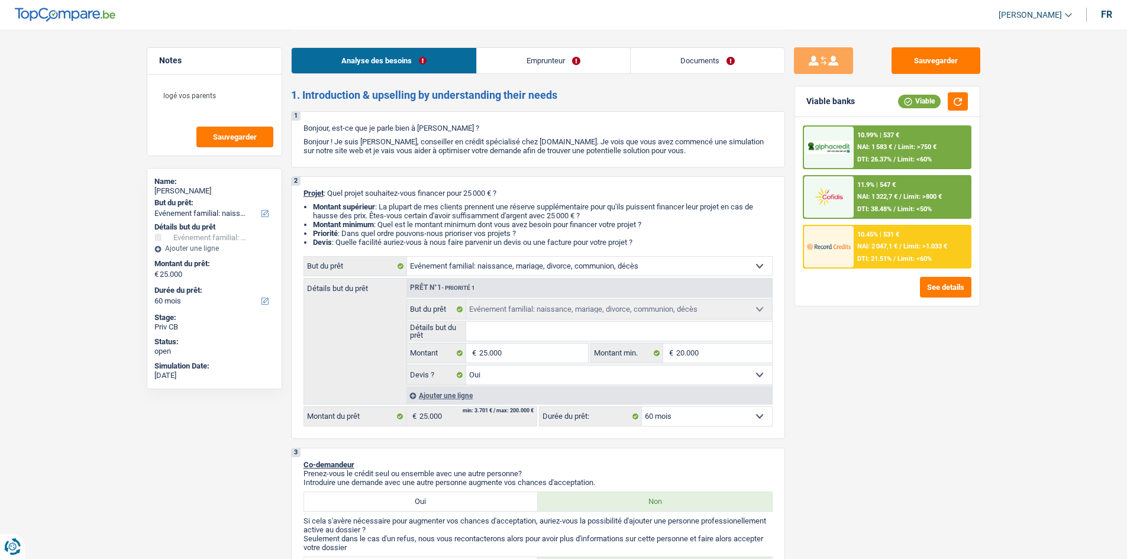
click at [873, 248] on span "NAI: 2 047,1 €" at bounding box center [877, 247] width 40 height 8
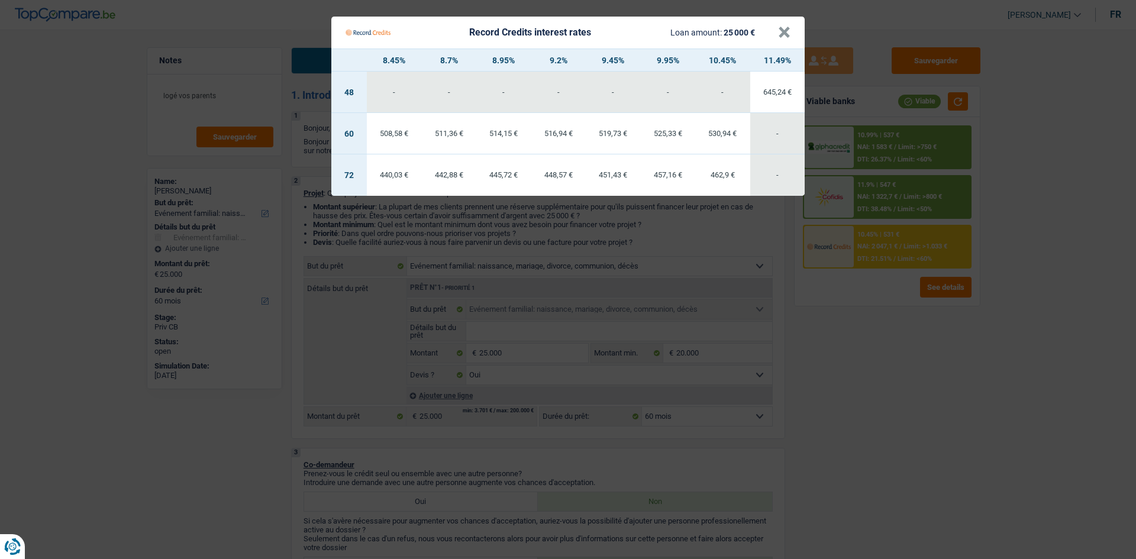
drag, startPoint x: 414, startPoint y: 178, endPoint x: 416, endPoint y: 162, distance: 15.6
click at [412, 173] on div "440,03 €" at bounding box center [394, 175] width 55 height 8
select select "72"
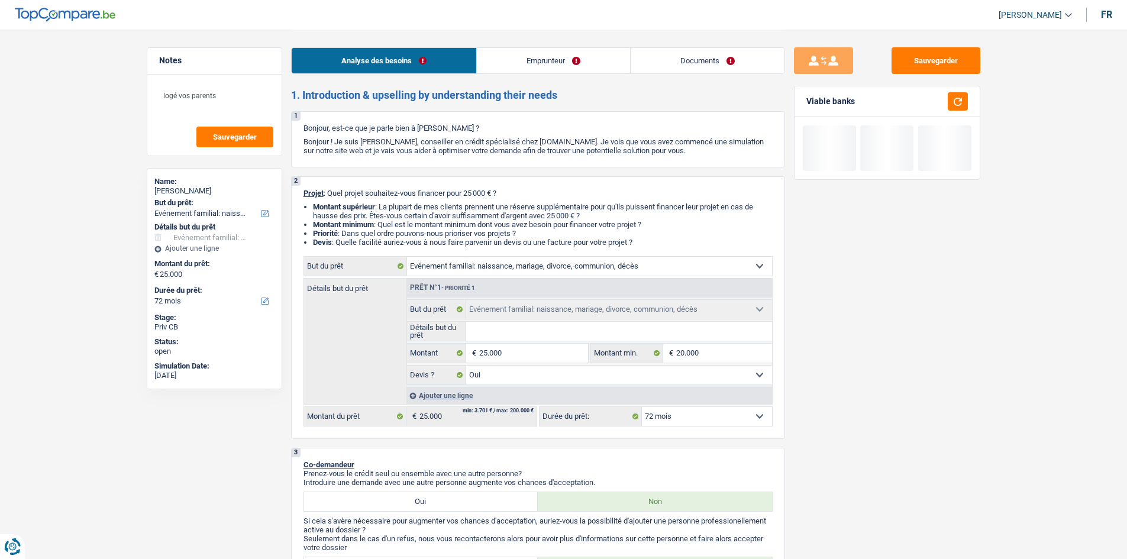
click at [585, 62] on link "Emprunteur" at bounding box center [553, 60] width 153 height 25
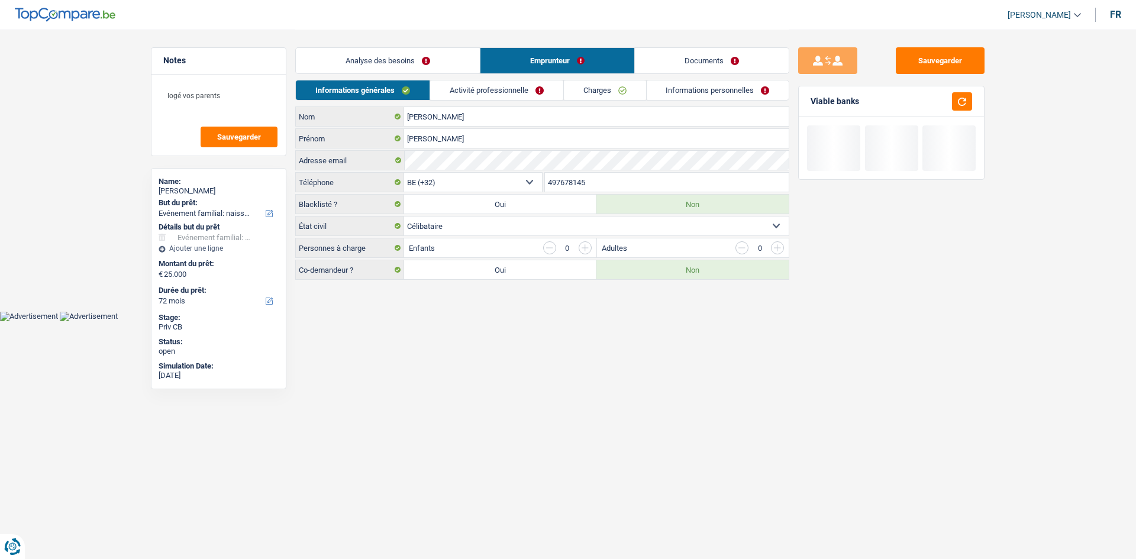
click at [512, 94] on link "Activité professionnelle" at bounding box center [496, 90] width 133 height 20
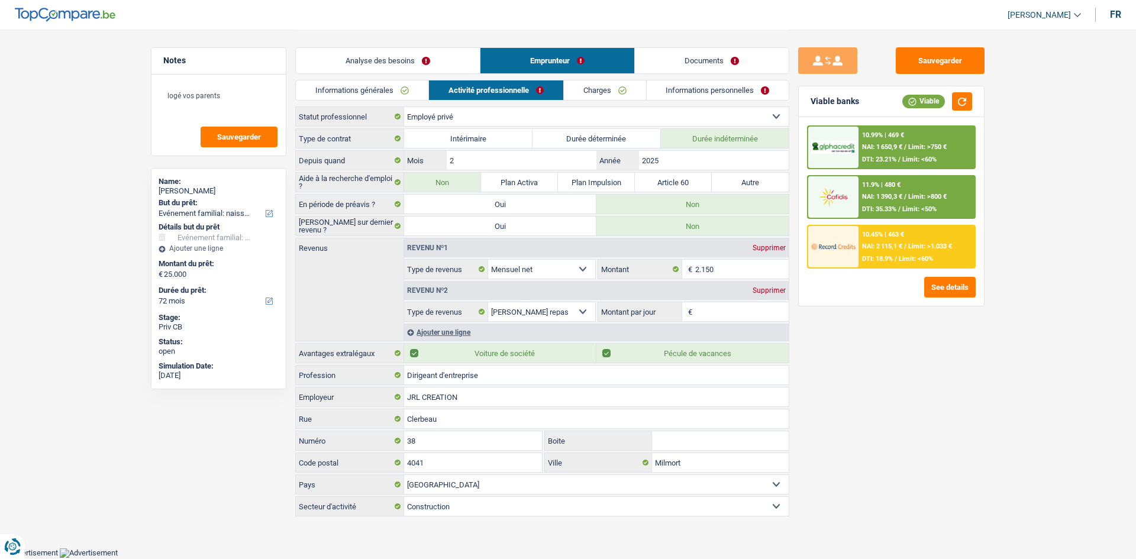
click at [604, 86] on link "Charges" at bounding box center [605, 90] width 82 height 20
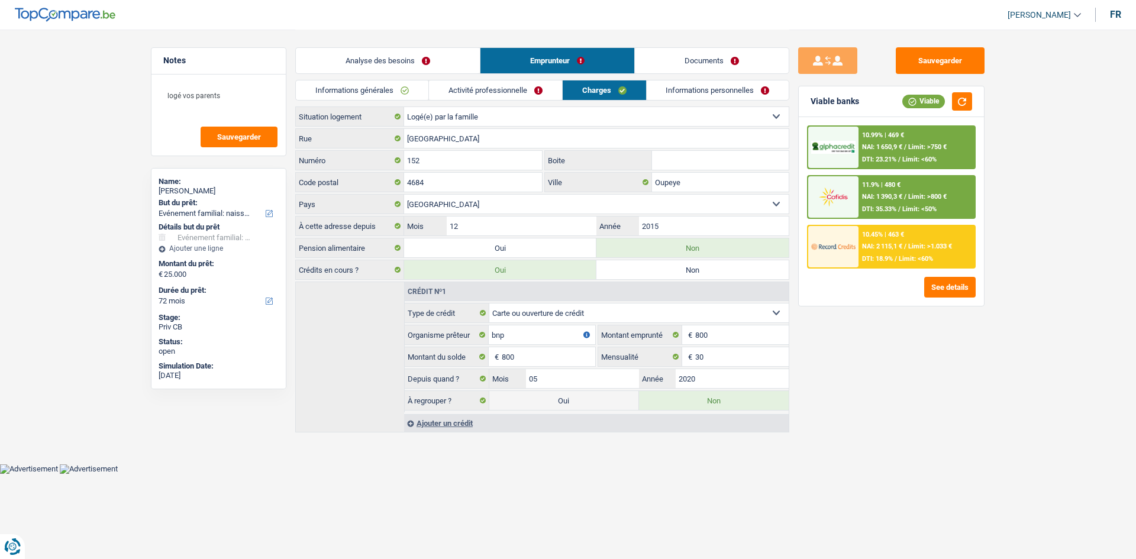
click at [666, 99] on link "Informations personnelles" at bounding box center [718, 90] width 143 height 20
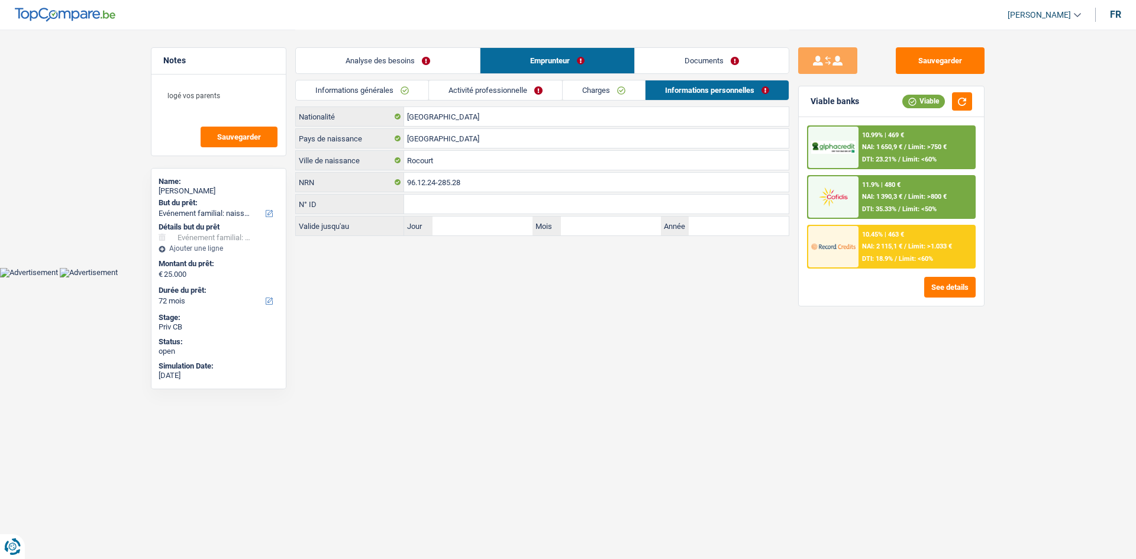
drag, startPoint x: 430, startPoint y: 67, endPoint x: 341, endPoint y: 18, distance: 101.2
click at [428, 67] on link "Analyse des besoins" at bounding box center [388, 60] width 184 height 25
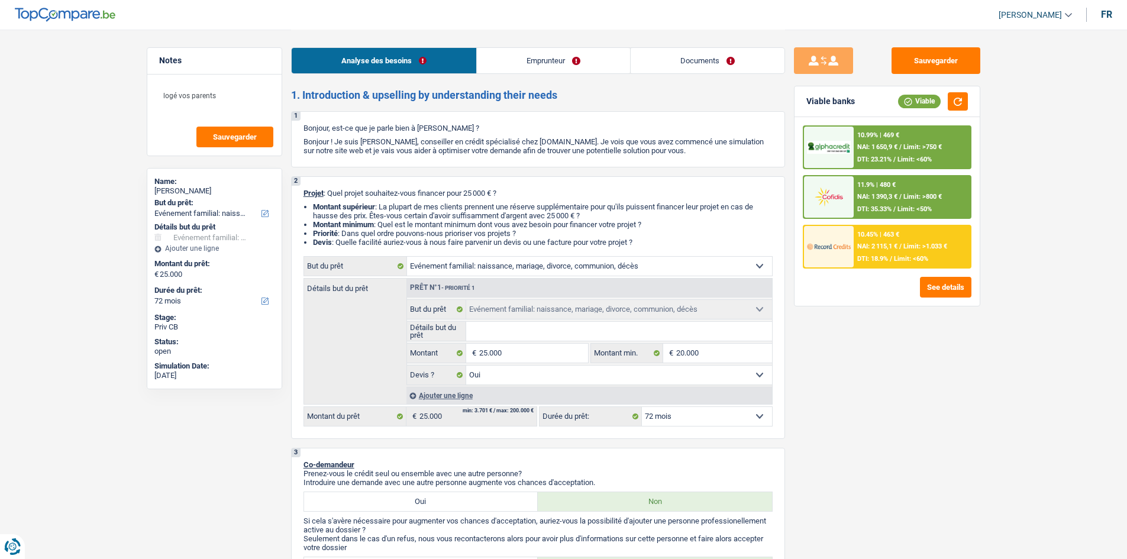
click at [550, 47] on li "Emprunteur" at bounding box center [553, 60] width 154 height 27
click at [550, 48] on link "Emprunteur" at bounding box center [553, 60] width 153 height 25
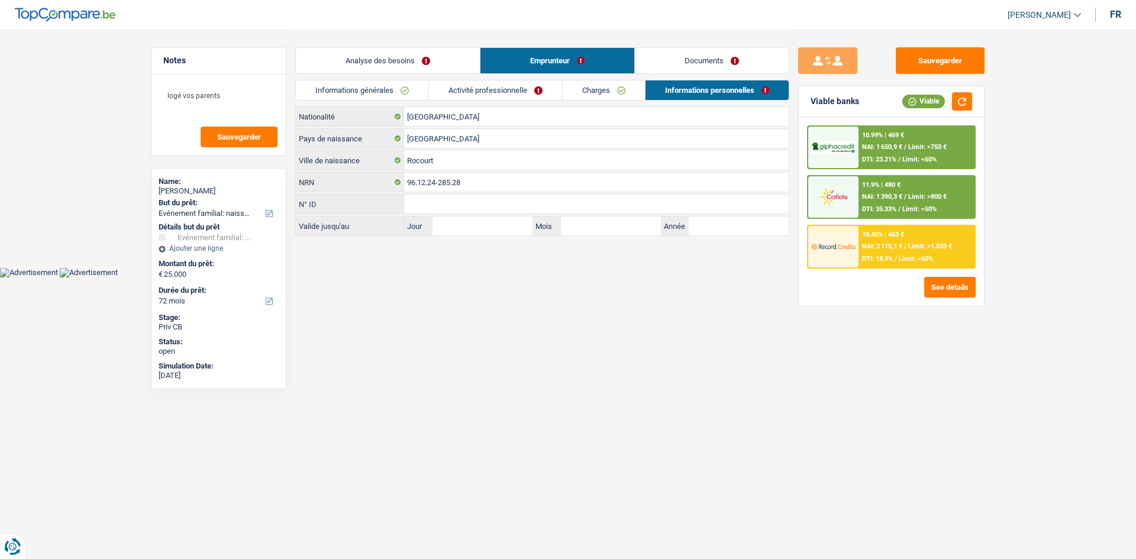
click at [516, 88] on link "Activité professionnelle" at bounding box center [495, 90] width 133 height 20
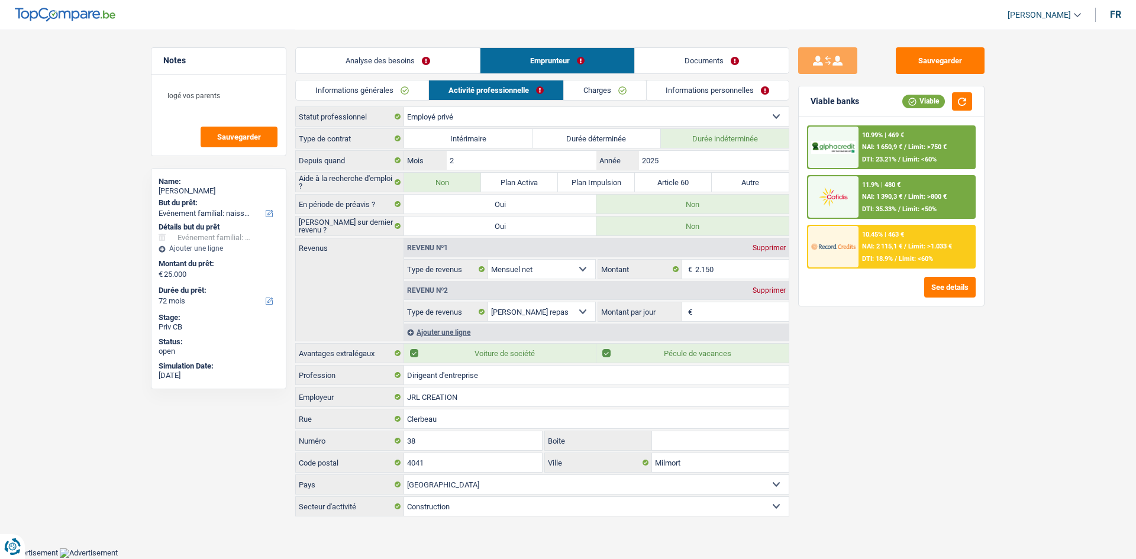
click at [369, 92] on link "Informations générales" at bounding box center [362, 90] width 133 height 20
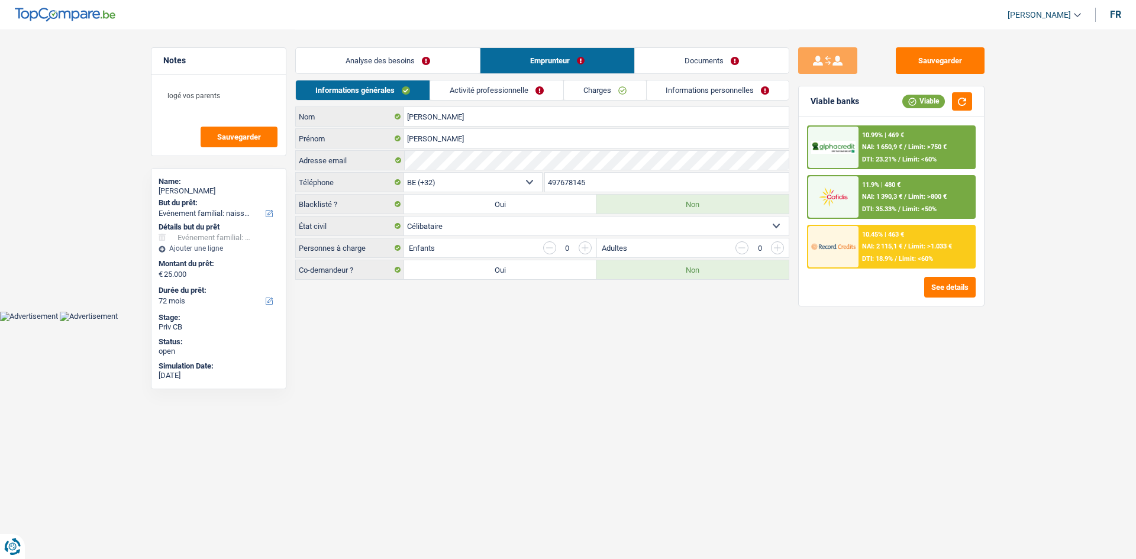
click at [589, 86] on link "Charges" at bounding box center [605, 90] width 82 height 20
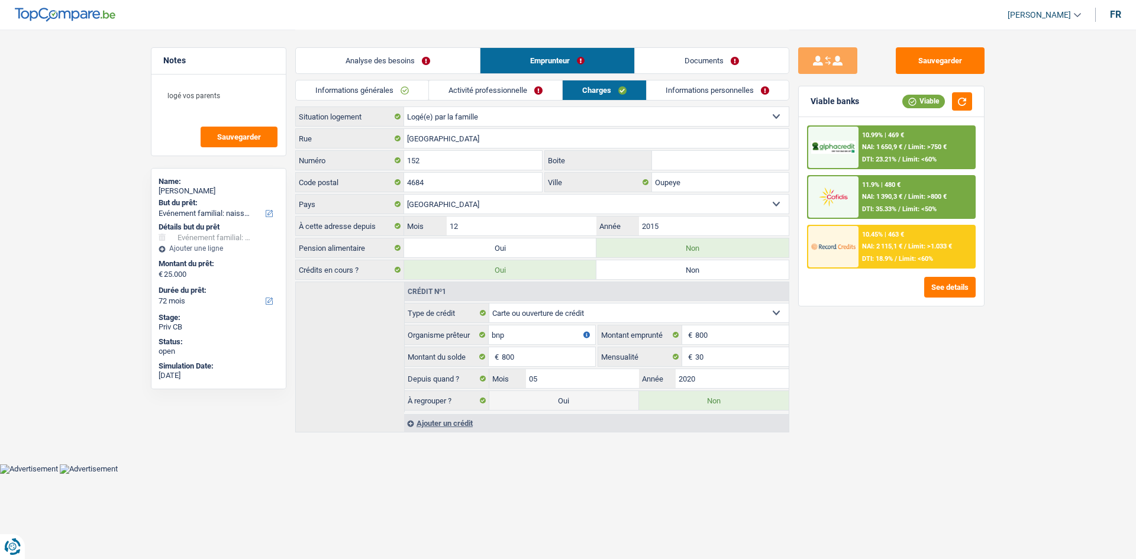
click at [677, 84] on link "Informations personnelles" at bounding box center [718, 90] width 143 height 20
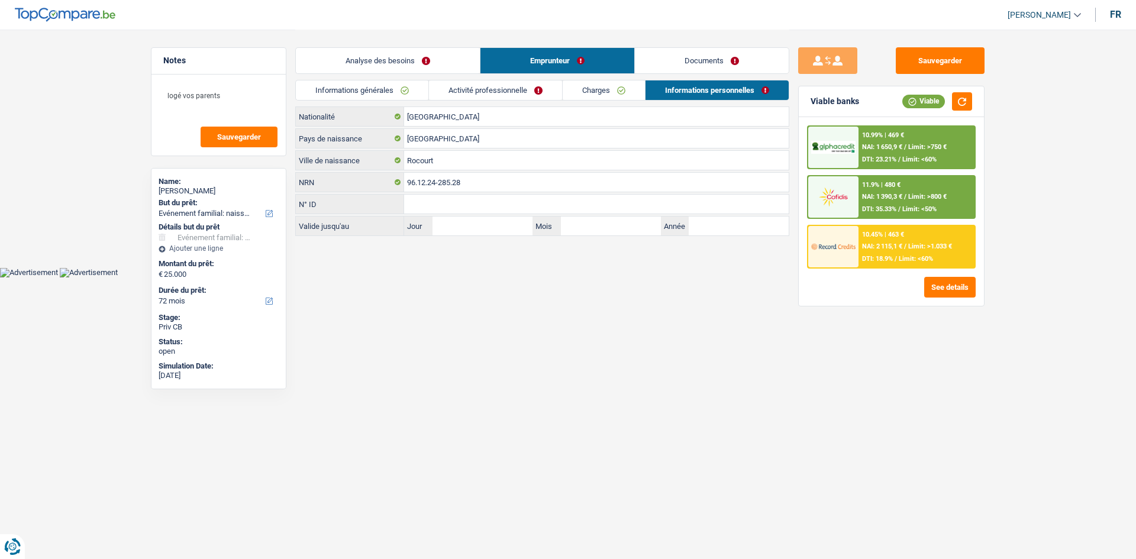
click at [373, 57] on link "Analyse des besoins" at bounding box center [388, 60] width 184 height 25
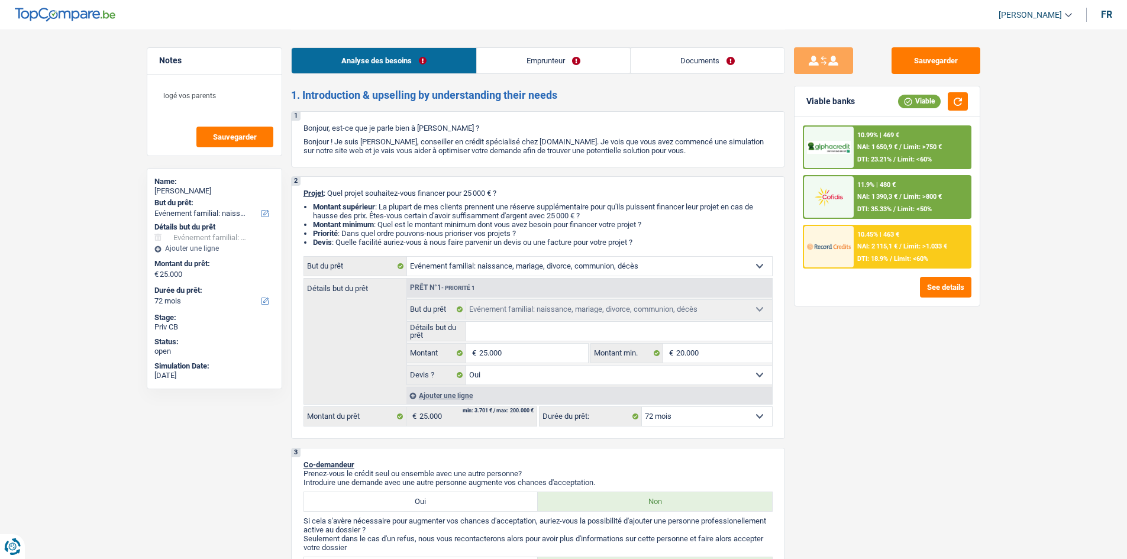
click at [531, 44] on div "Analyse des besoins Emprunteur Documents" at bounding box center [538, 55] width 494 height 50
click at [591, 59] on link "Emprunteur" at bounding box center [553, 60] width 153 height 25
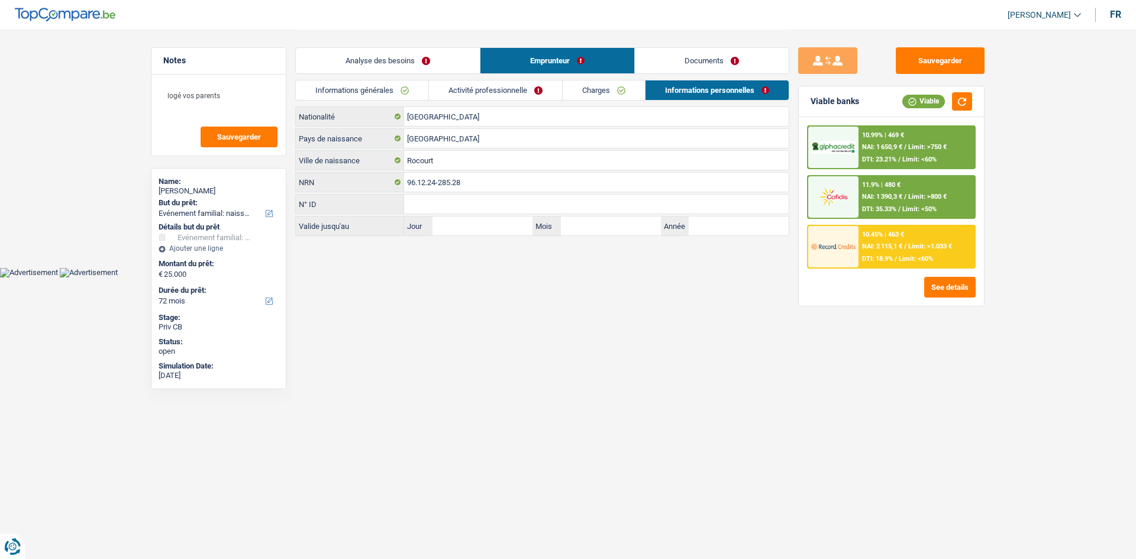
click at [483, 88] on link "Activité professionnelle" at bounding box center [495, 90] width 133 height 20
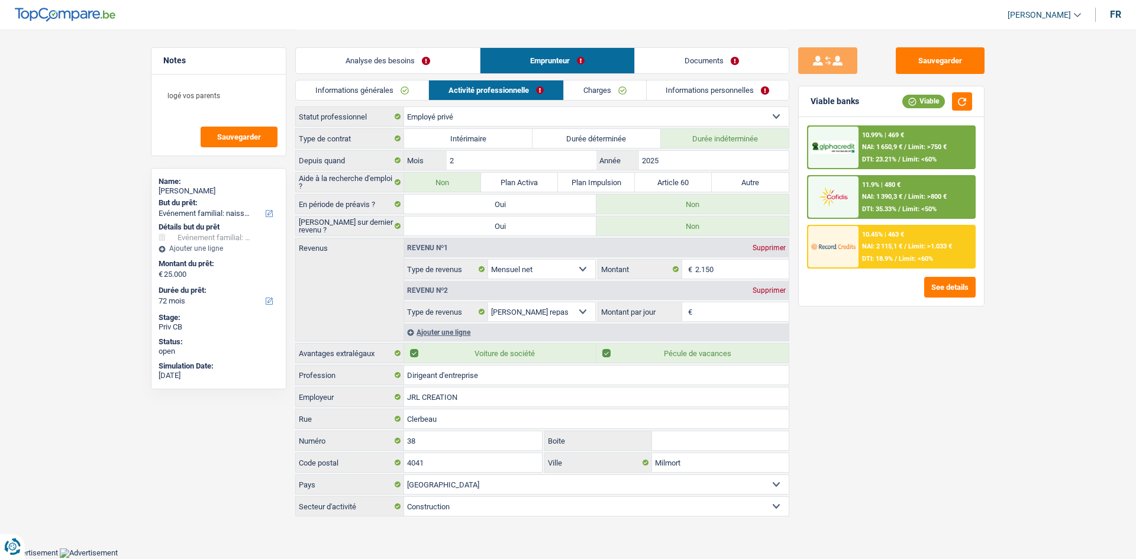
click at [416, 68] on link "Analyse des besoins" at bounding box center [388, 60] width 184 height 25
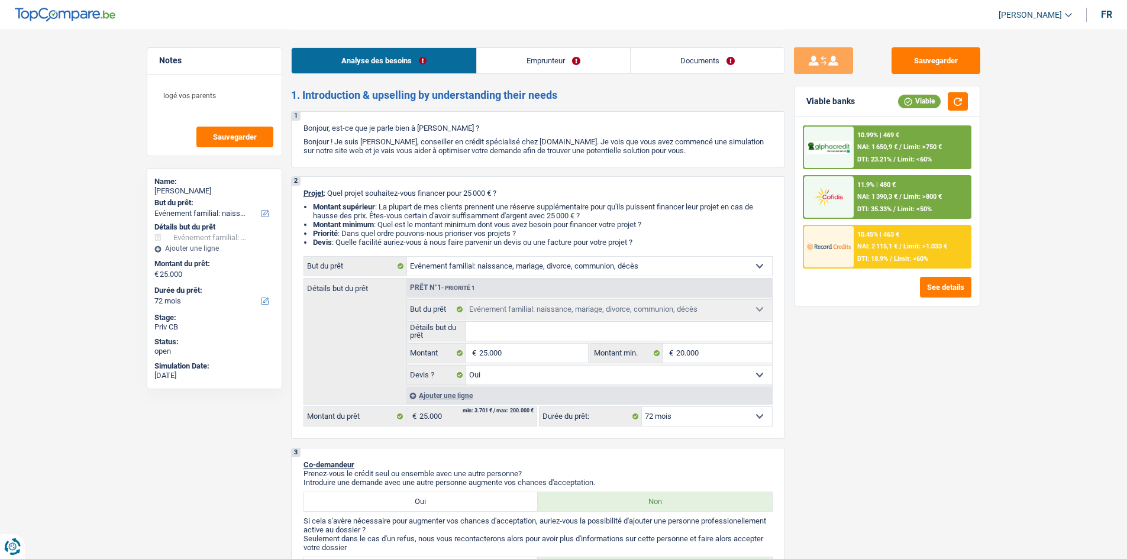
click at [913, 56] on button "Sauvegarder" at bounding box center [936, 60] width 89 height 27
click at [878, 203] on div "11.9% | 480 € NAI: 1 390,3 € / Limit: >800 € DTI: 35.33% / Limit: <50%" at bounding box center [912, 196] width 117 height 41
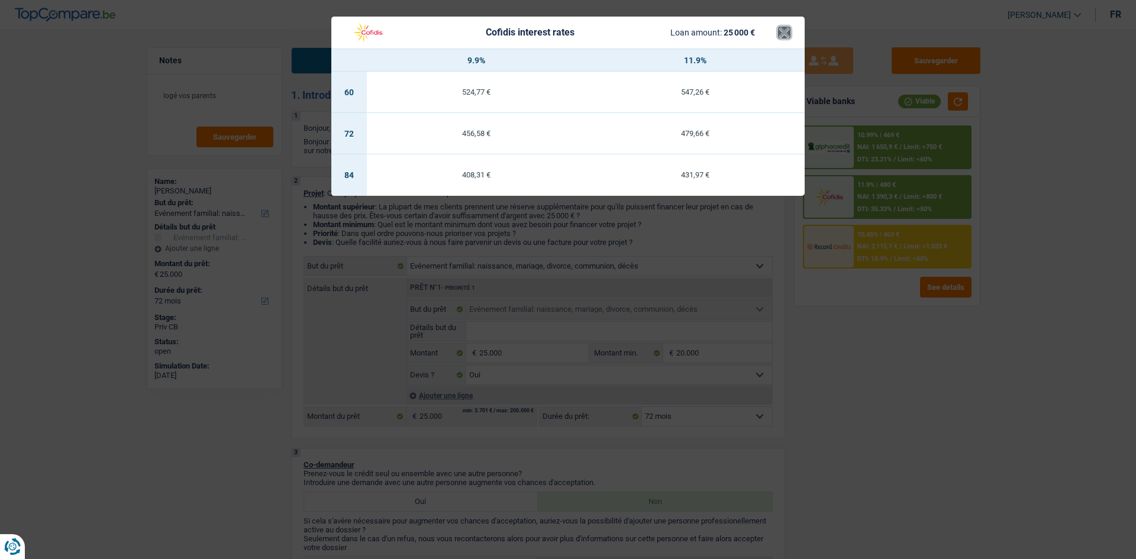
click at [789, 27] on button "×" at bounding box center [784, 33] width 12 height 12
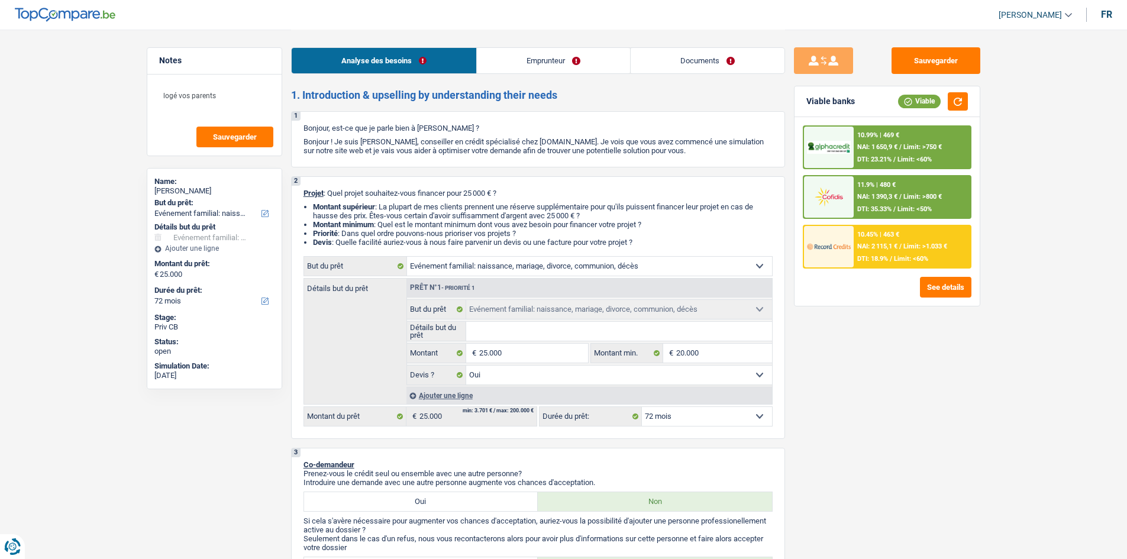
click at [842, 155] on div at bounding box center [829, 147] width 50 height 41
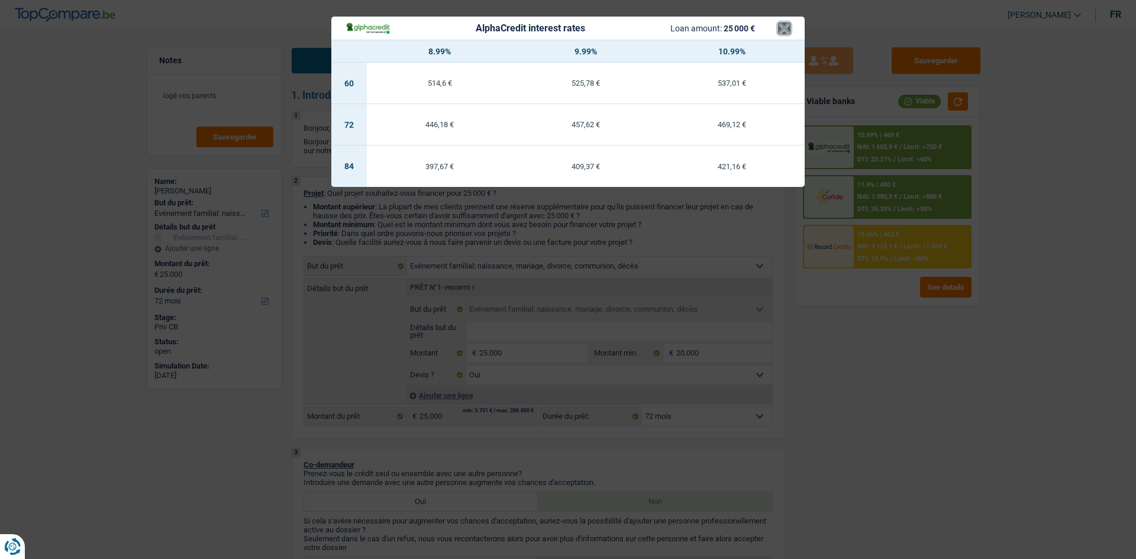
drag, startPoint x: 781, startPoint y: 28, endPoint x: 768, endPoint y: 30, distance: 13.7
click at [782, 29] on button "×" at bounding box center [784, 28] width 12 height 12
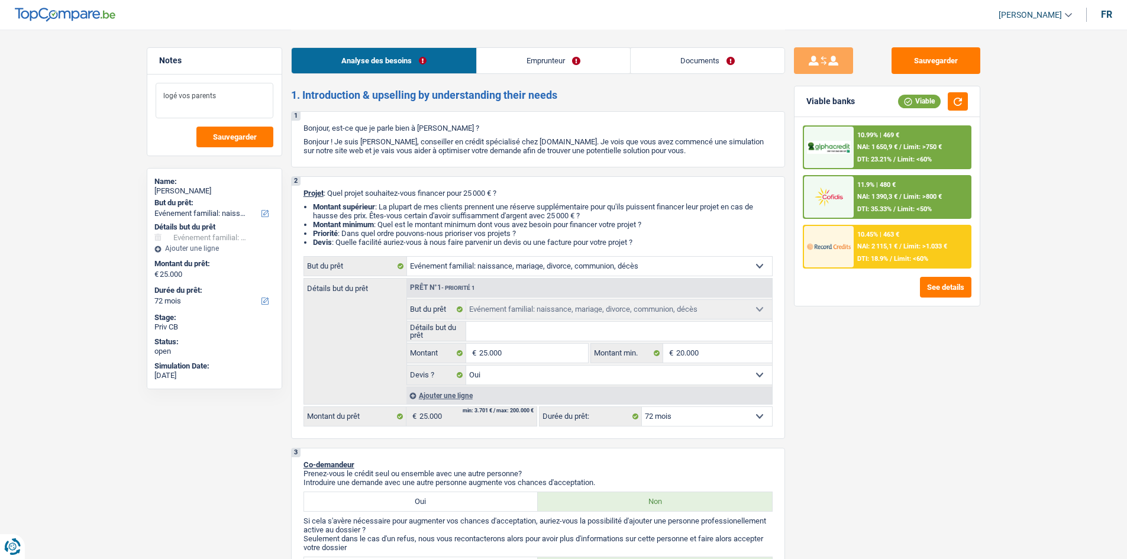
click at [226, 104] on textarea "logé vos parents" at bounding box center [215, 101] width 118 height 36
click at [561, 64] on link "Emprunteur" at bounding box center [553, 60] width 153 height 25
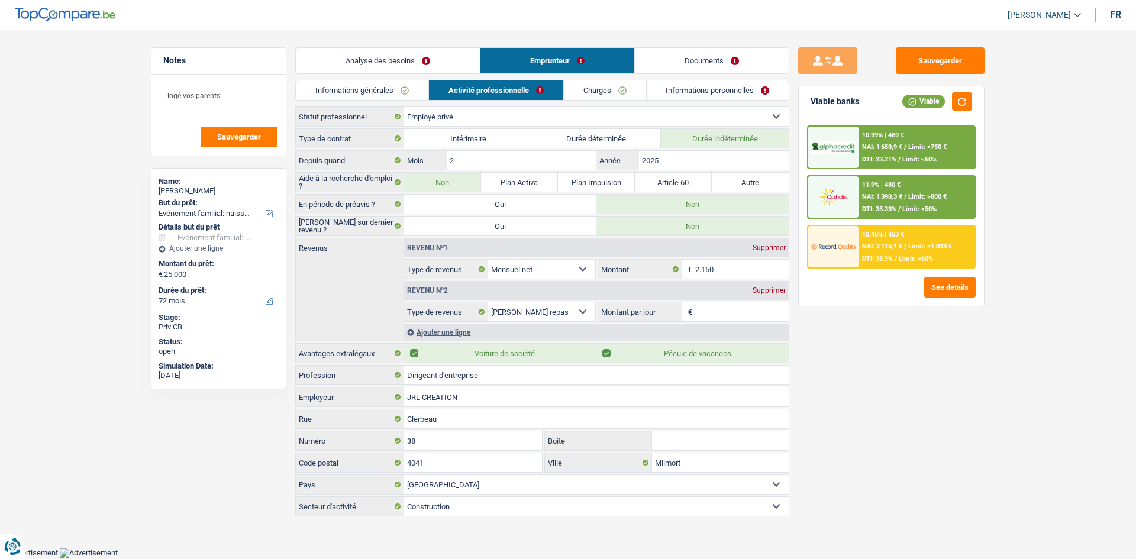
click at [587, 96] on link "Charges" at bounding box center [605, 90] width 82 height 20
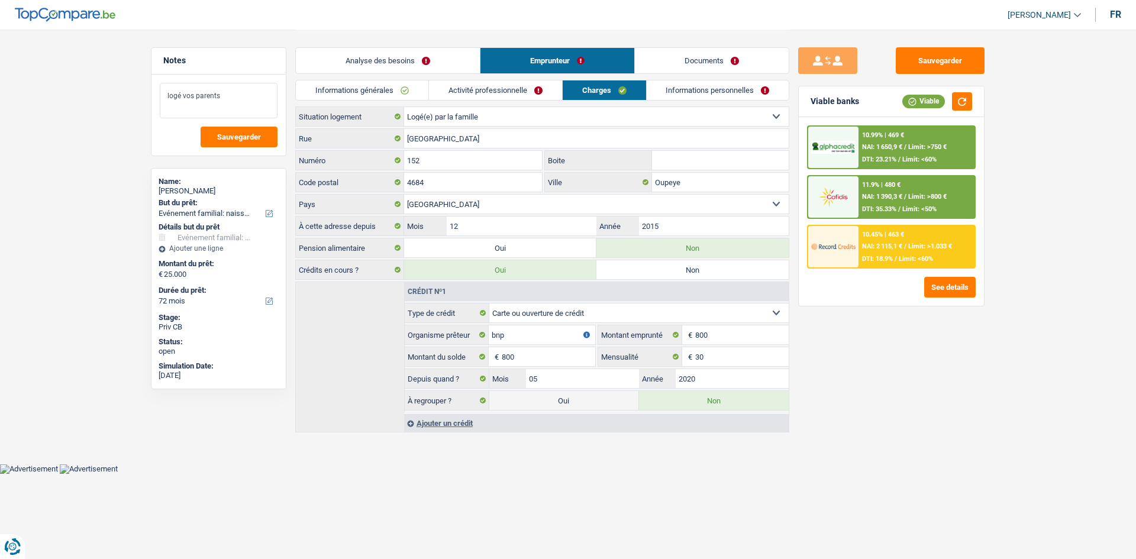
click at [192, 98] on textarea "logé vos parents" at bounding box center [219, 101] width 118 height 36
click at [194, 96] on textarea "logé vos parents" at bounding box center [219, 101] width 118 height 36
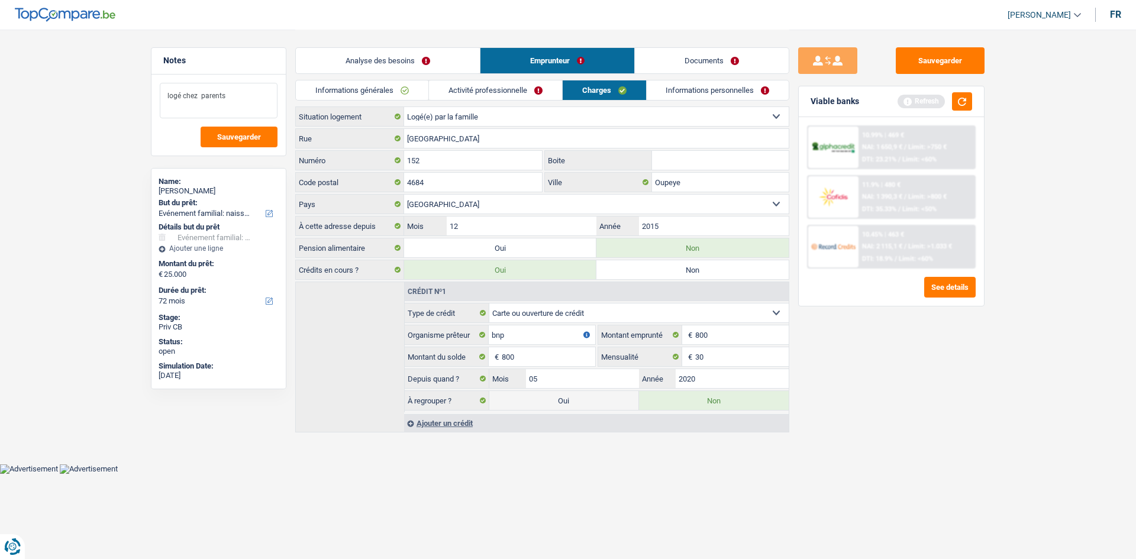
click at [238, 99] on textarea "logé chez parents" at bounding box center [219, 101] width 118 height 36
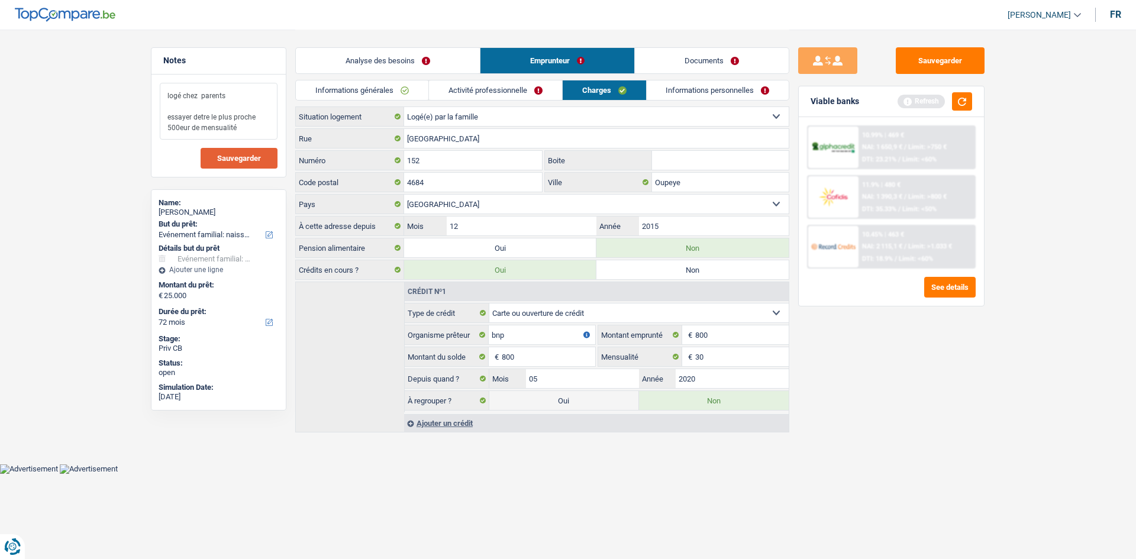
type textarea "logé chez parents essayer detre le plus proche 500eur de mensualité"
click at [245, 166] on button "Sauvegarder" at bounding box center [239, 158] width 77 height 21
click at [956, 60] on button "Sauvegarder" at bounding box center [940, 60] width 89 height 27
click at [240, 157] on span "Sauvegarder" at bounding box center [239, 158] width 44 height 8
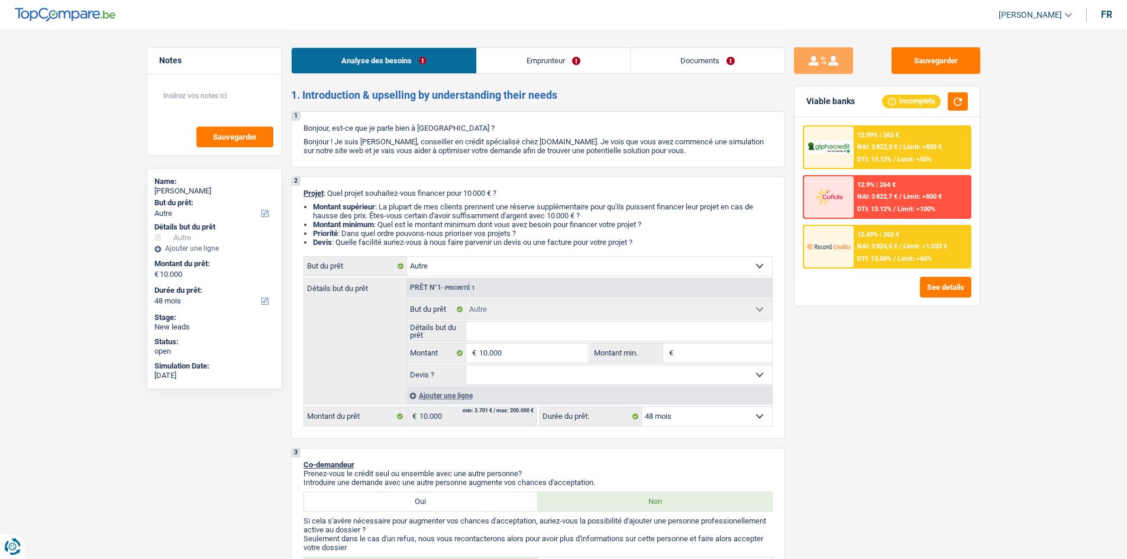
select select "other"
select select "48"
select select "other"
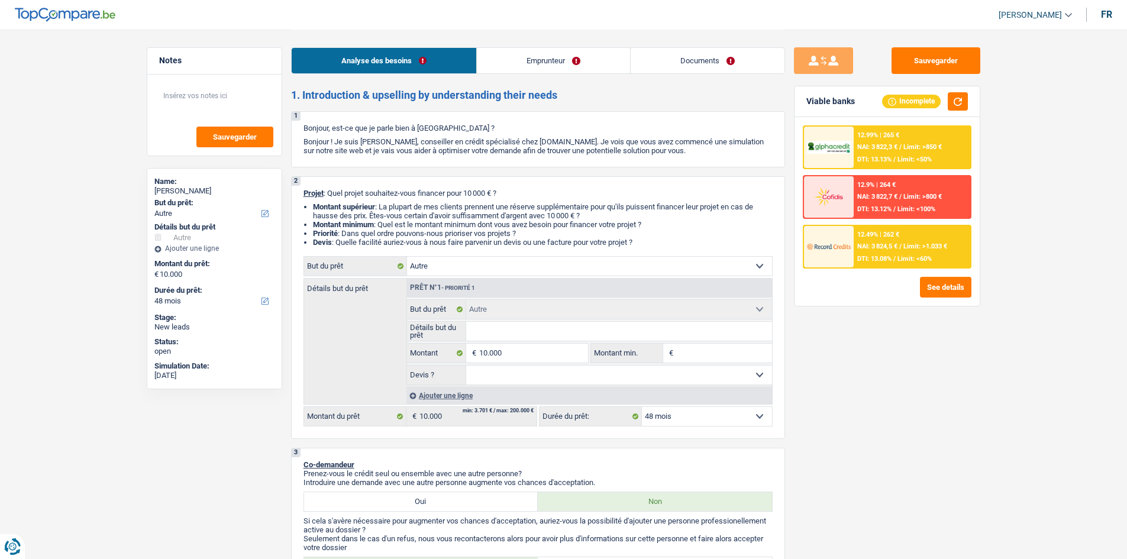
select select "48"
select select "independent"
select select "parttimeSelfemployed"
select select "netSalary"
select select "rents"
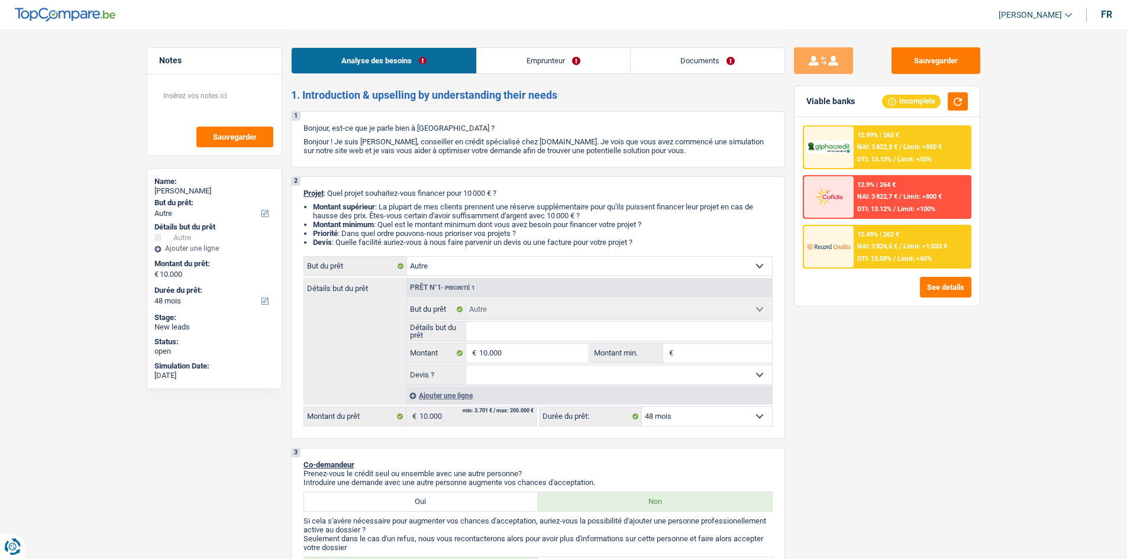
select select "other"
select select "48"
drag, startPoint x: 617, startPoint y: 333, endPoint x: 630, endPoint y: 338, distance: 13.8
click at [617, 333] on input "Détails but du prêt" at bounding box center [619, 331] width 306 height 19
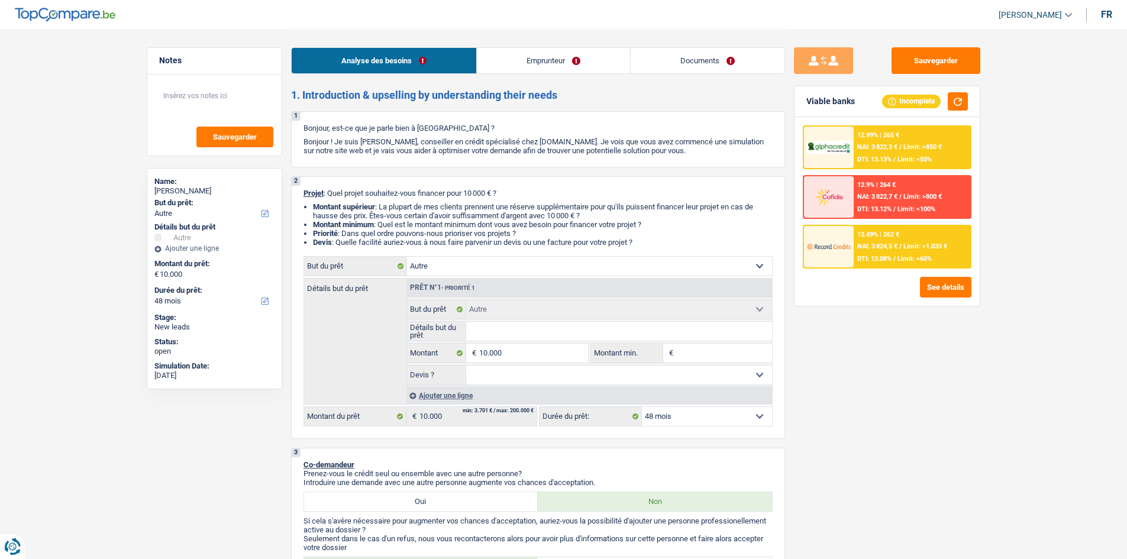
click at [446, 273] on select "Confort maison: meubles, textile, peinture, électroménager, outillage non-profe…" at bounding box center [589, 266] width 365 height 19
select select "car"
click at [407, 257] on select "Confort maison: meubles, textile, peinture, électroménager, outillage non-profe…" at bounding box center [589, 266] width 365 height 19
select select "car"
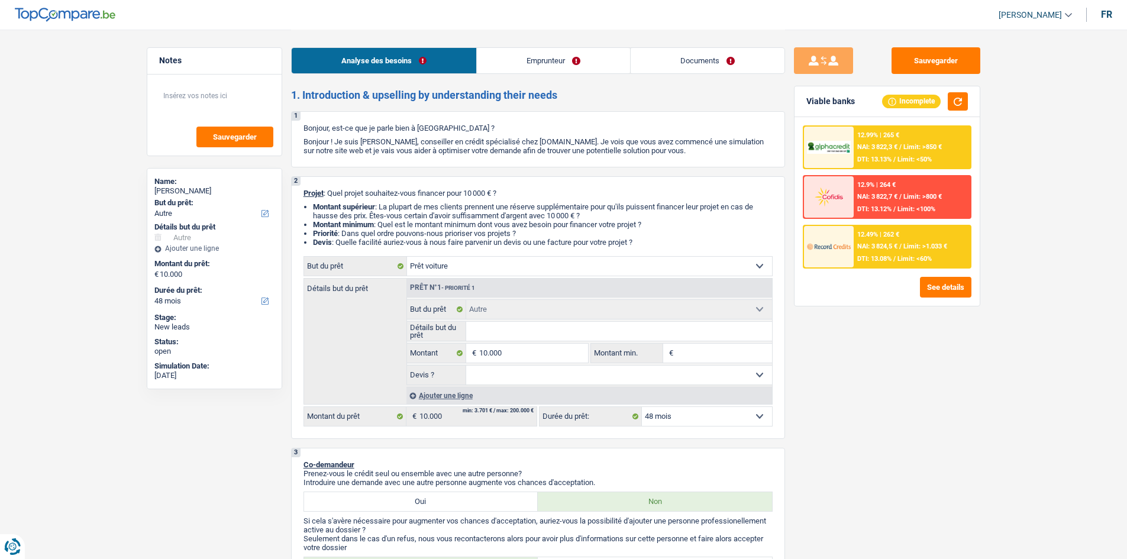
select select "car"
select select "other"
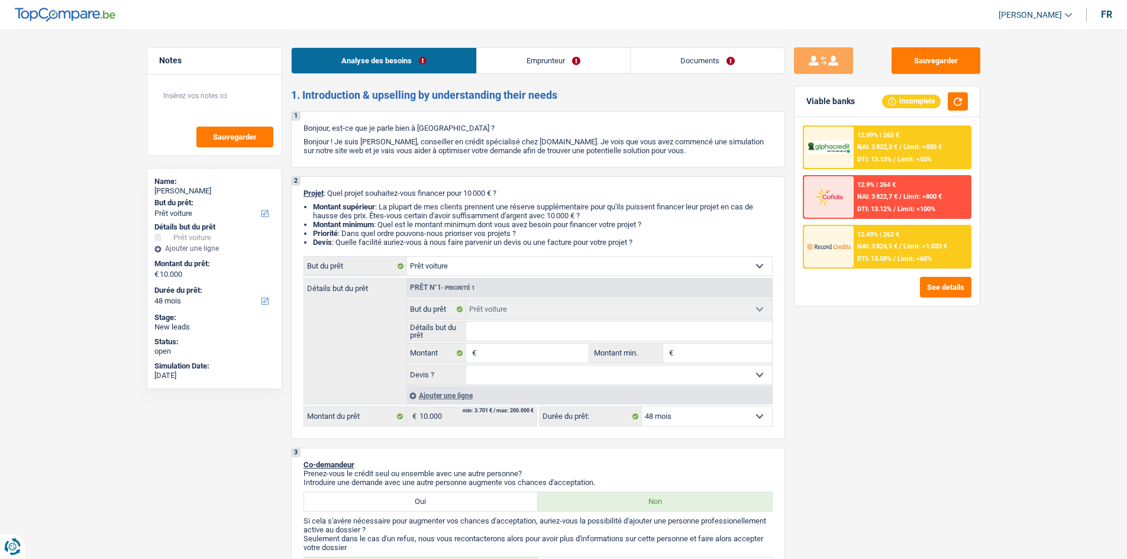
select select "other"
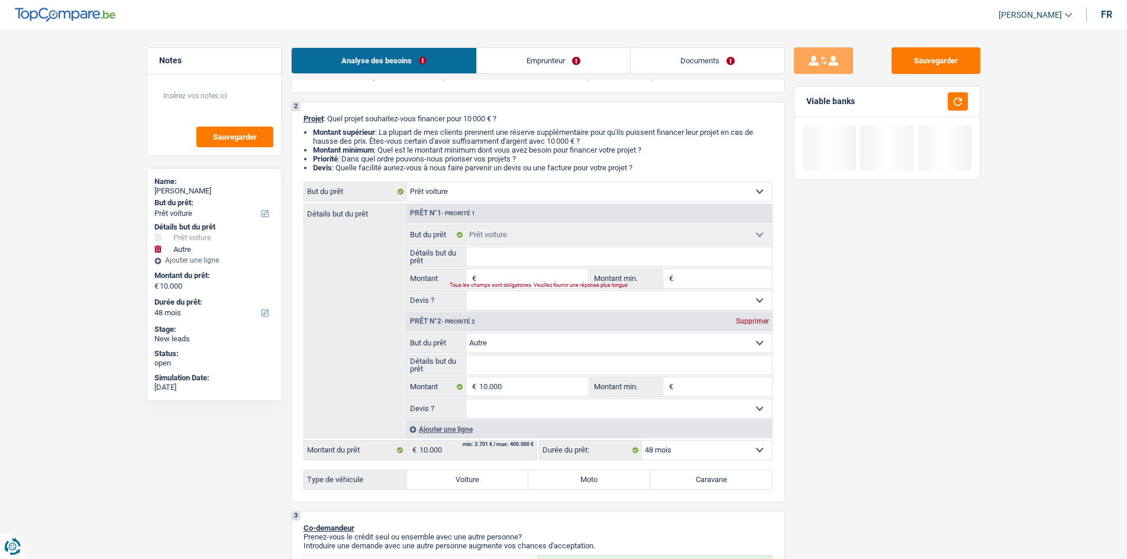
scroll to position [118, 0]
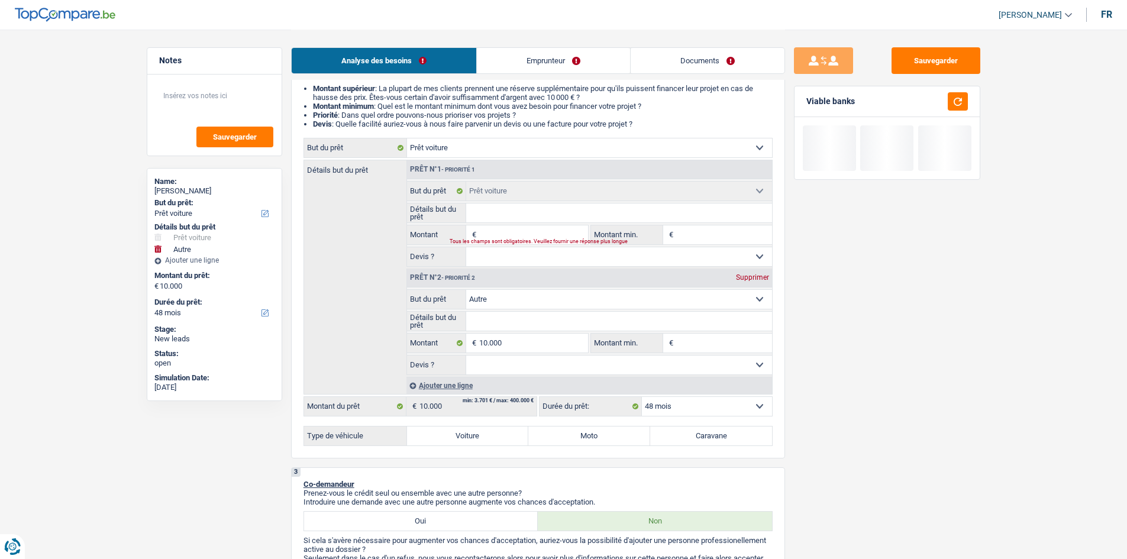
click at [575, 437] on label "Moto" at bounding box center [589, 436] width 122 height 19
click at [575, 437] on input "Moto" at bounding box center [589, 436] width 122 height 19
radio input "true"
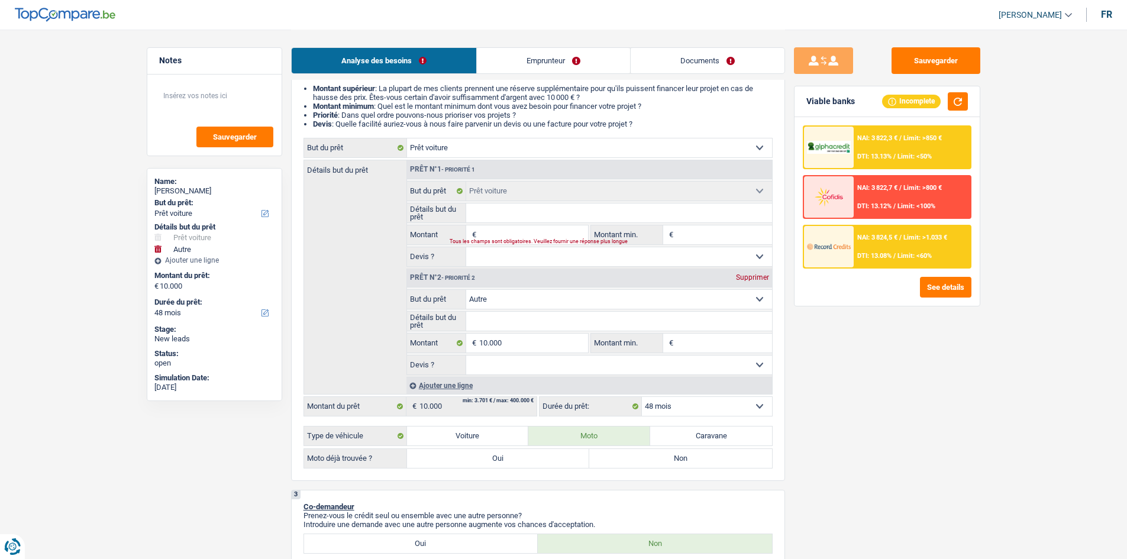
click at [535, 223] on fieldset "Confort maison: meubles, textile, peinture, électroménager, outillage non-profe…" at bounding box center [589, 224] width 365 height 86
click at [533, 211] on input "Détails but du prêt" at bounding box center [619, 213] width 306 height 19
type input "r"
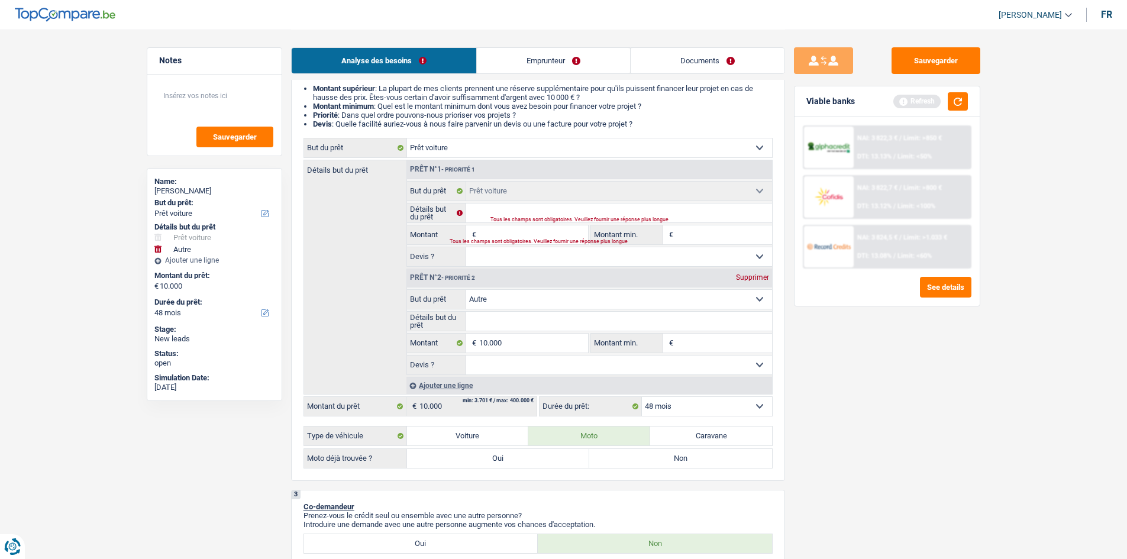
click at [753, 281] on div "Supprimer" at bounding box center [752, 277] width 39 height 7
type input "0"
select select
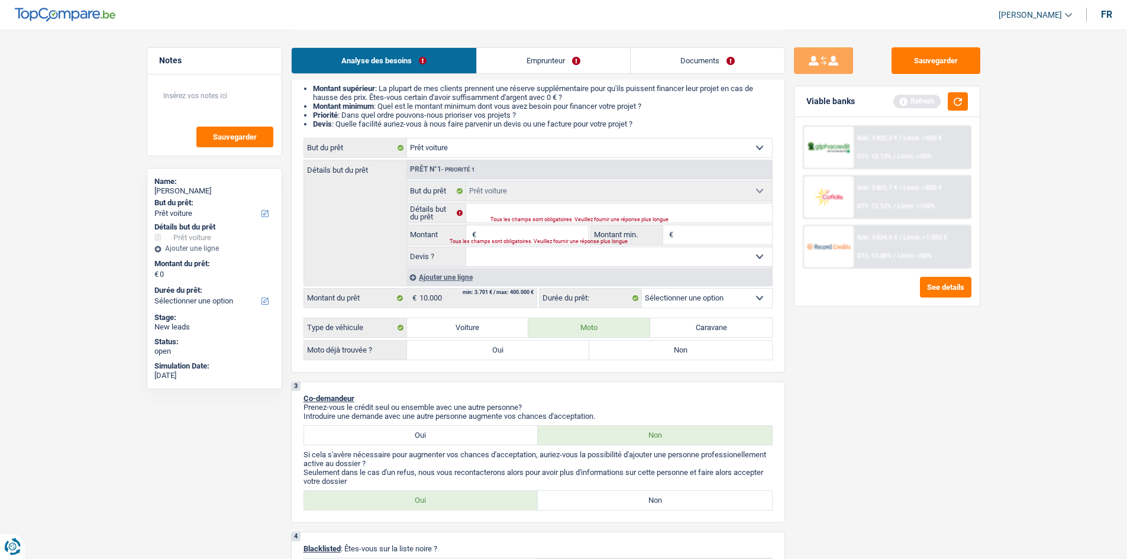
click at [488, 348] on label "Oui" at bounding box center [498, 350] width 183 height 19
click at [488, 348] on input "Oui" at bounding box center [498, 350] width 183 height 19
radio input "true"
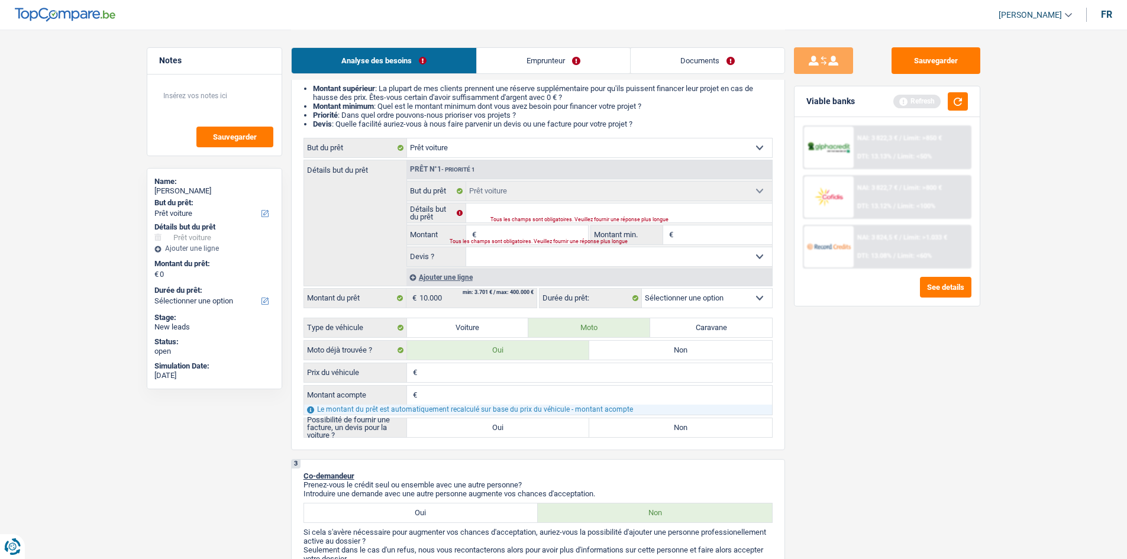
click at [491, 374] on input "Prix du véhicule" at bounding box center [596, 372] width 352 height 19
type input "1"
type input "10"
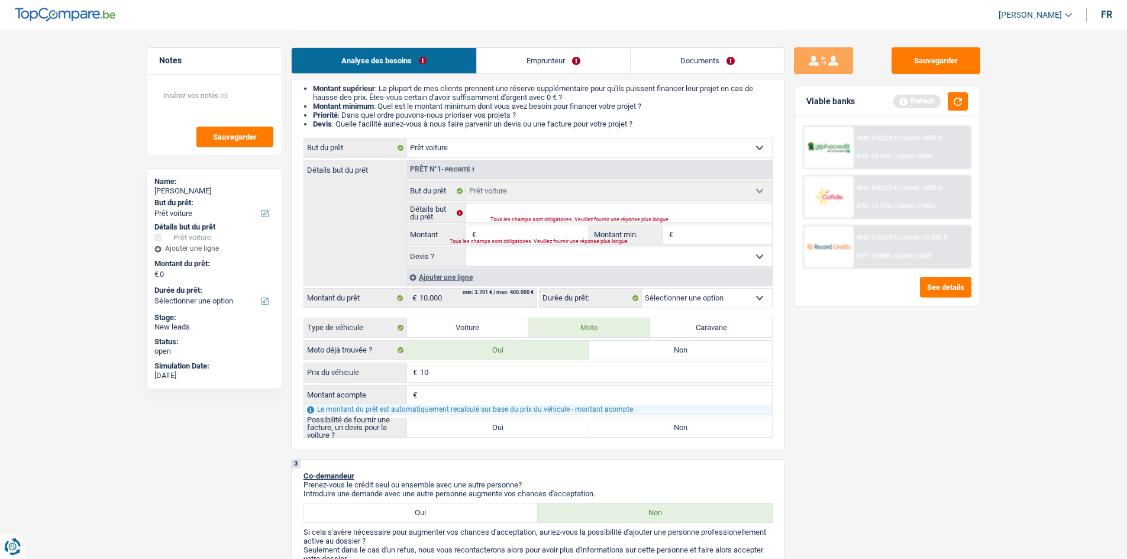
type input "101"
type input "1.011"
type input "101"
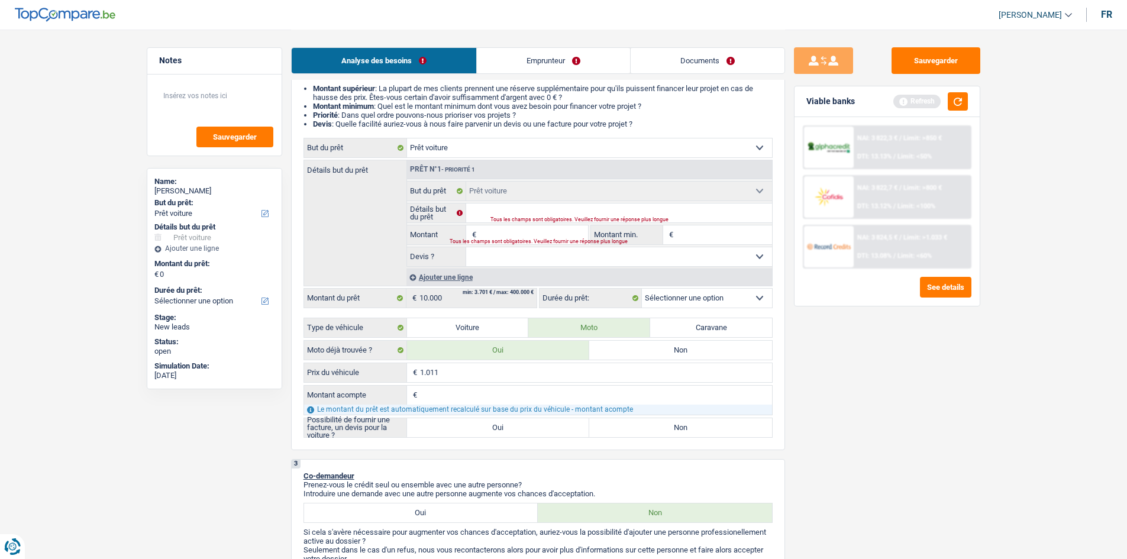
type input "101"
type input "1.010"
type input "10.100"
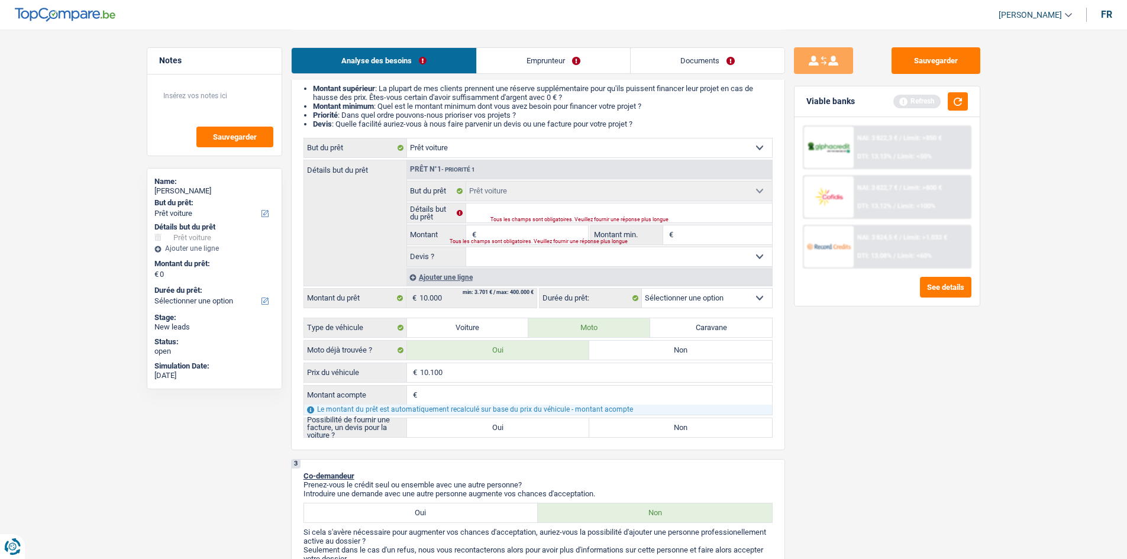
type input "10.100"
click at [490, 405] on div "Le montant du prêt est automatiquement recalculé sur base du prix du véhicule -…" at bounding box center [538, 410] width 468 height 10
click at [492, 433] on label "Oui" at bounding box center [498, 427] width 183 height 19
click at [492, 433] on input "Oui" at bounding box center [498, 427] width 183 height 19
radio input "true"
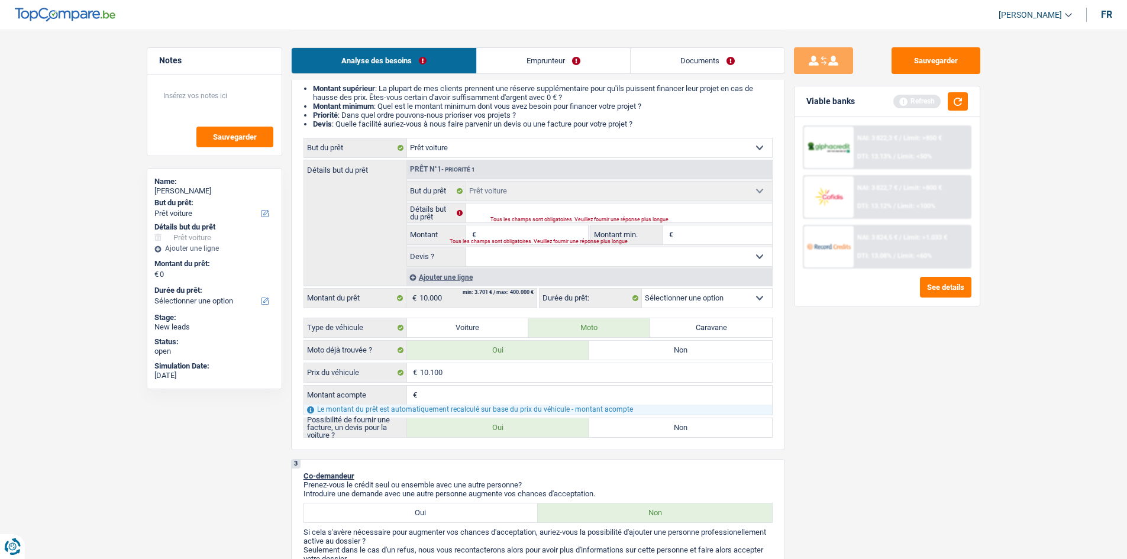
radio input "true"
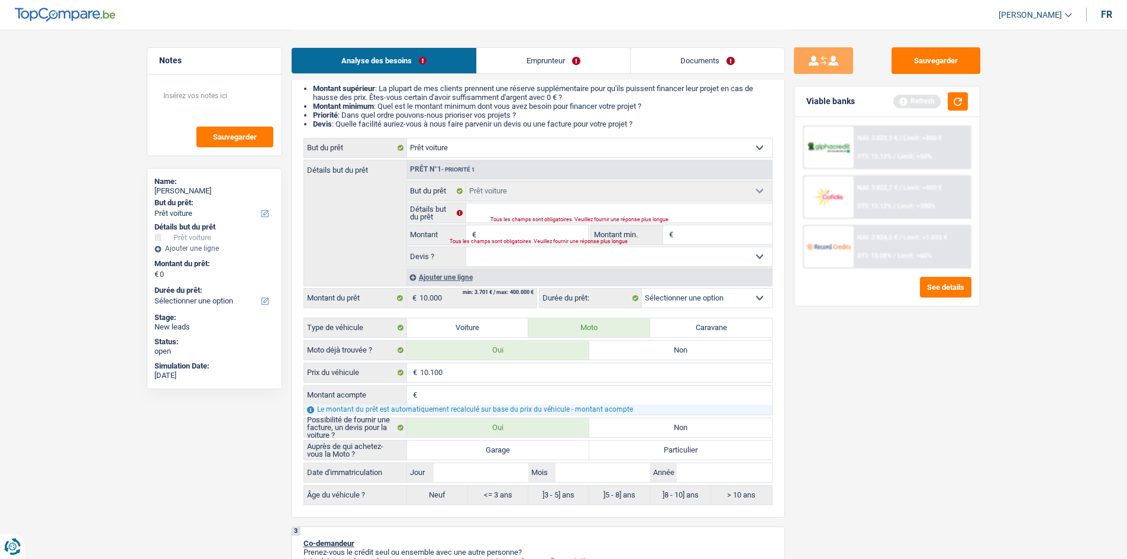
click at [645, 452] on label "Particulier" at bounding box center [680, 450] width 183 height 19
click at [645, 452] on input "Particulier" at bounding box center [680, 450] width 183 height 19
radio input "true"
click at [692, 471] on input "Année" at bounding box center [724, 472] width 95 height 19
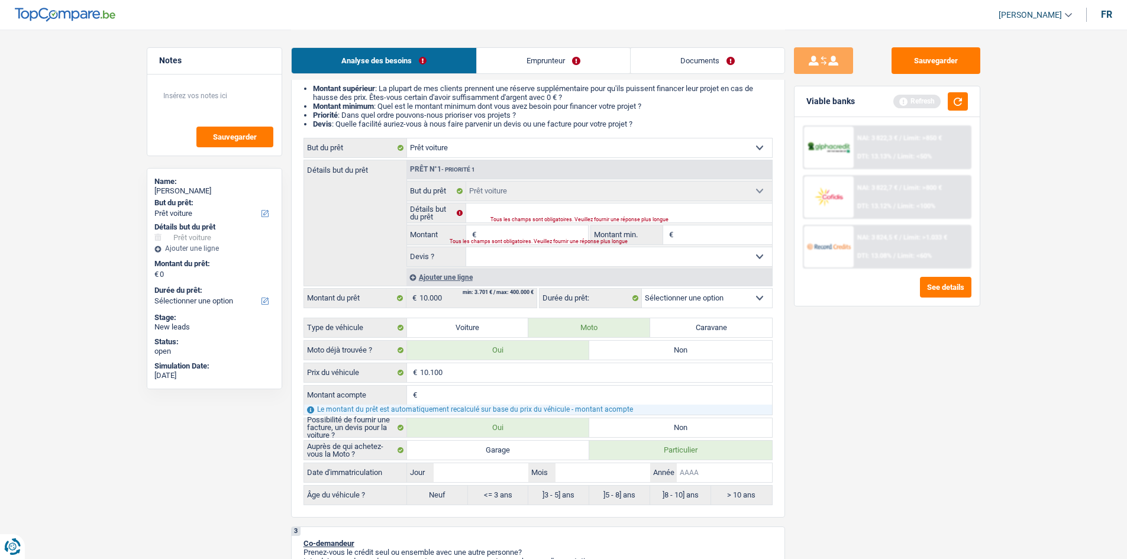
click at [698, 470] on input "Année" at bounding box center [724, 472] width 95 height 19
click at [707, 468] on input "Année" at bounding box center [724, 472] width 95 height 19
type input "2"
type input "20"
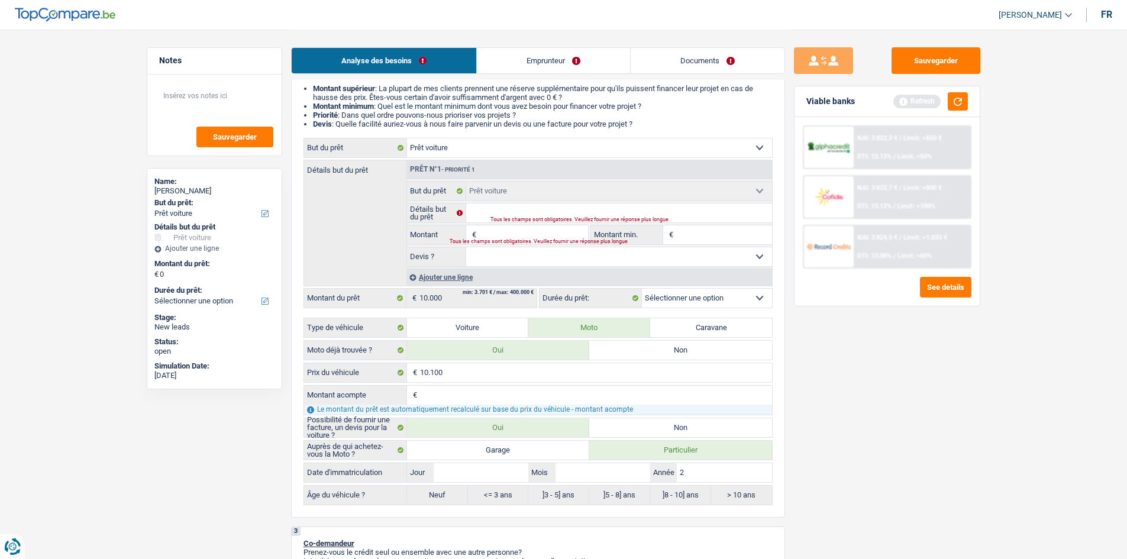
type input "20"
type input "202"
type input "2025"
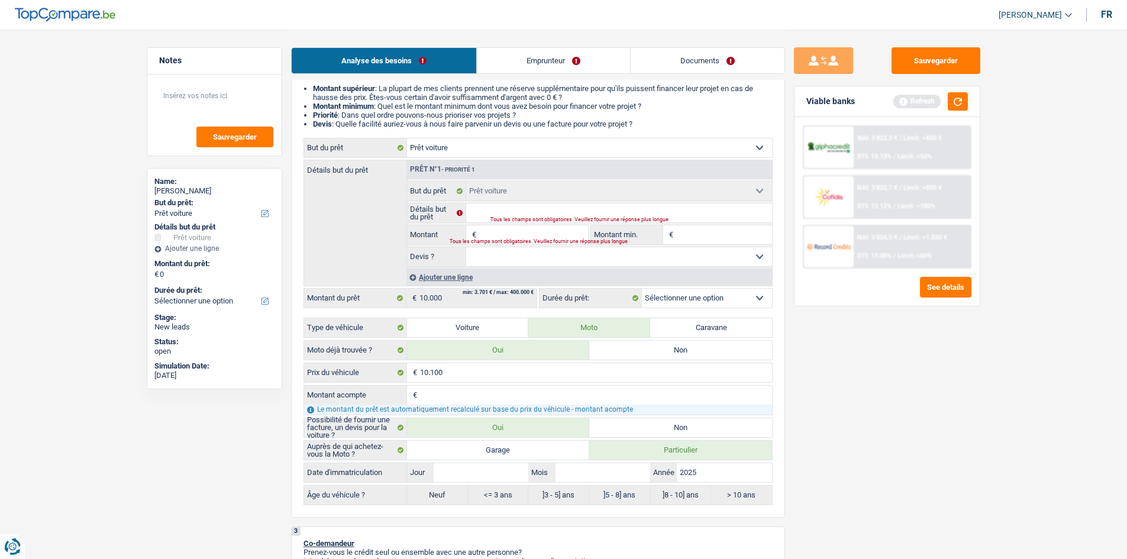
type input "2025"
click at [601, 469] on input "Mois" at bounding box center [603, 472] width 95 height 19
type input "0"
type input "09"
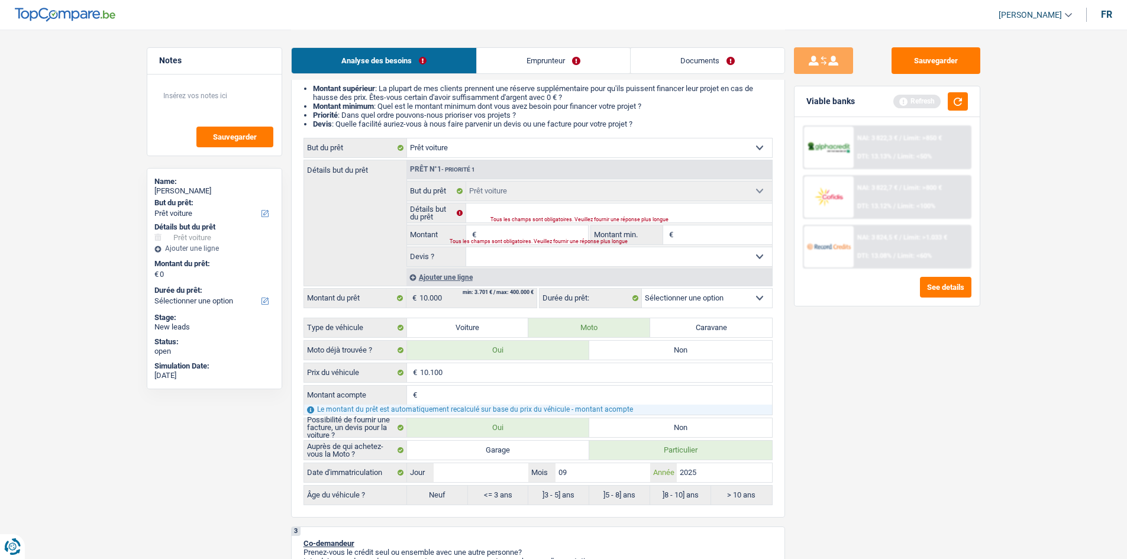
type input "09"
click at [601, 469] on input "09" at bounding box center [603, 472] width 95 height 19
click at [474, 479] on input "Jour" at bounding box center [481, 472] width 95 height 19
type input "0"
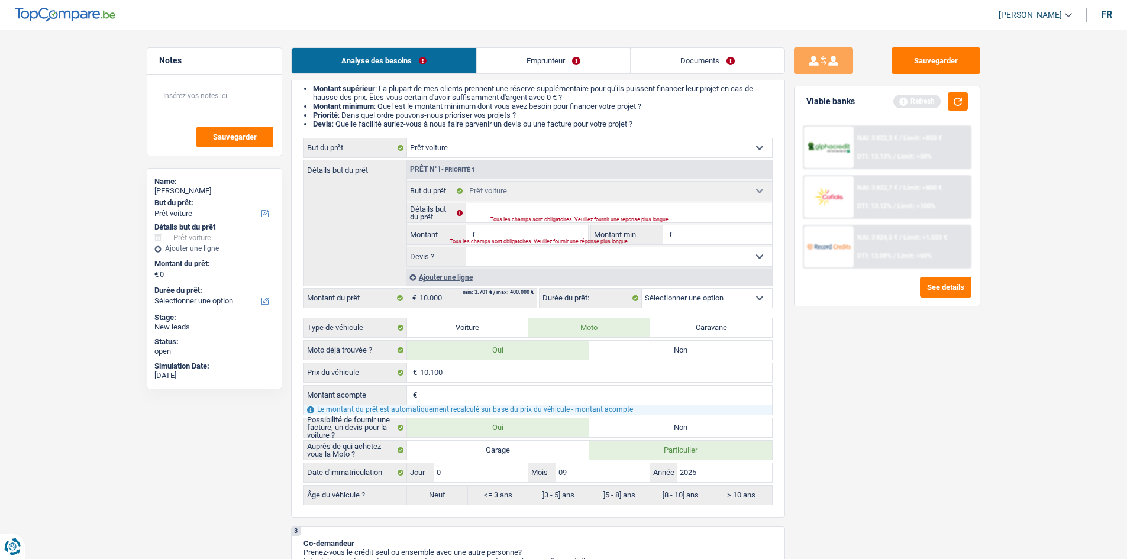
type input "09"
select select "24"
radio input "false"
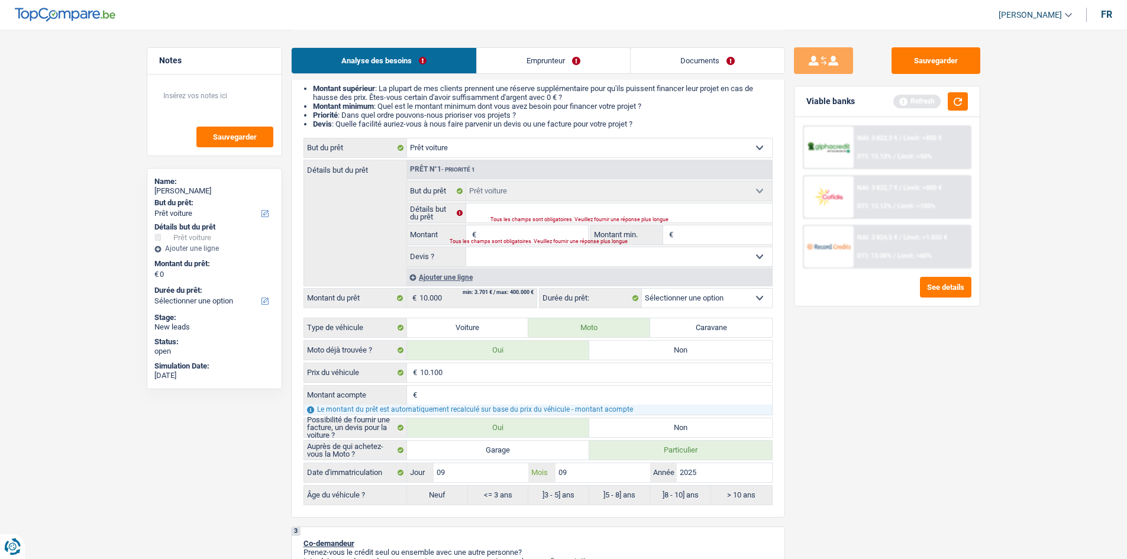
type input "09"
radio input "true"
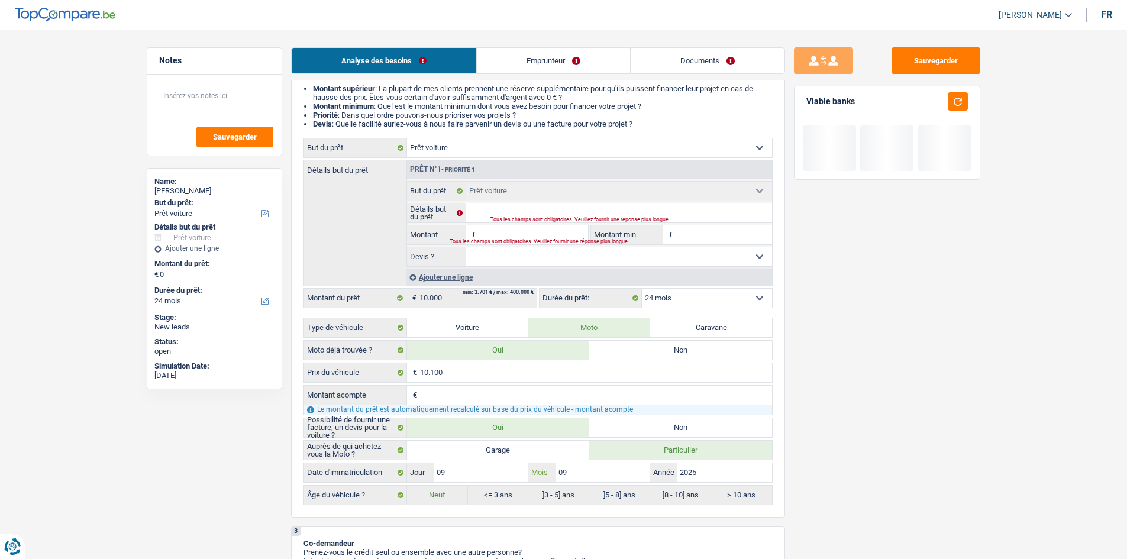
scroll to position [0, 0]
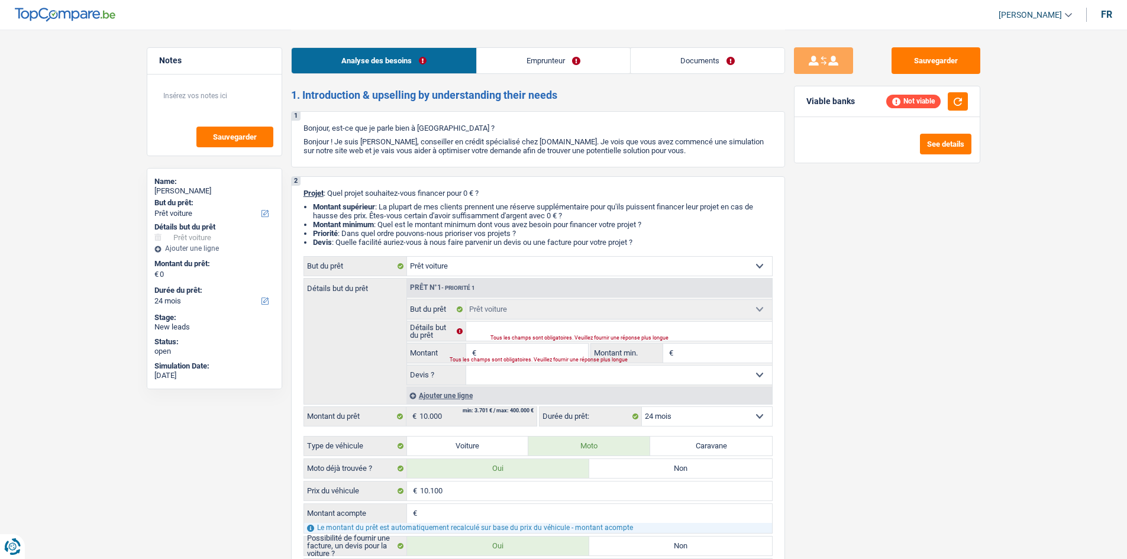
click at [482, 345] on input "Montant" at bounding box center [533, 353] width 108 height 19
type input "1"
type input "10"
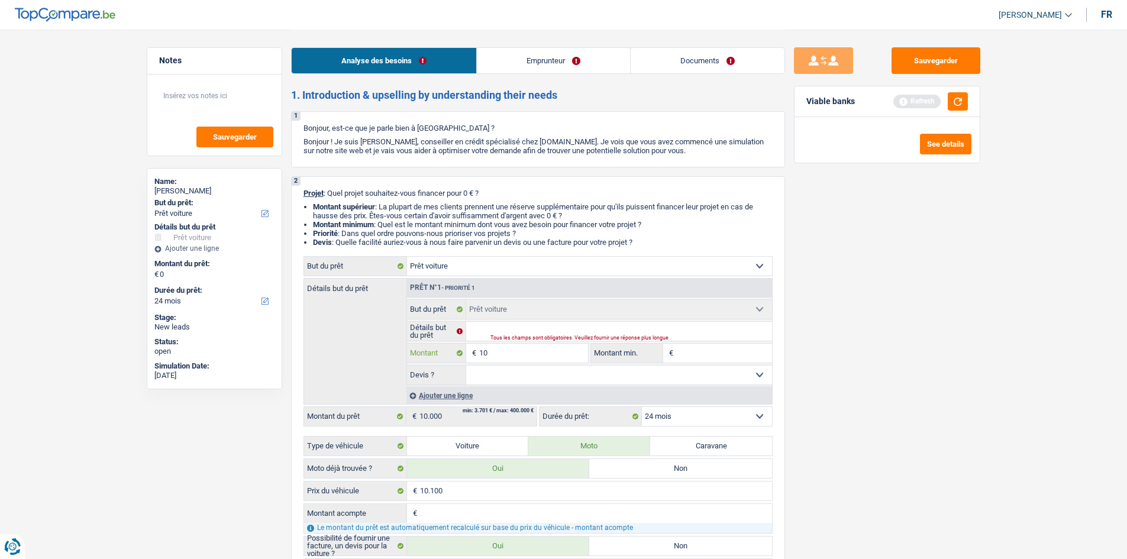
type input "100"
type input "1.000"
type input "10.000"
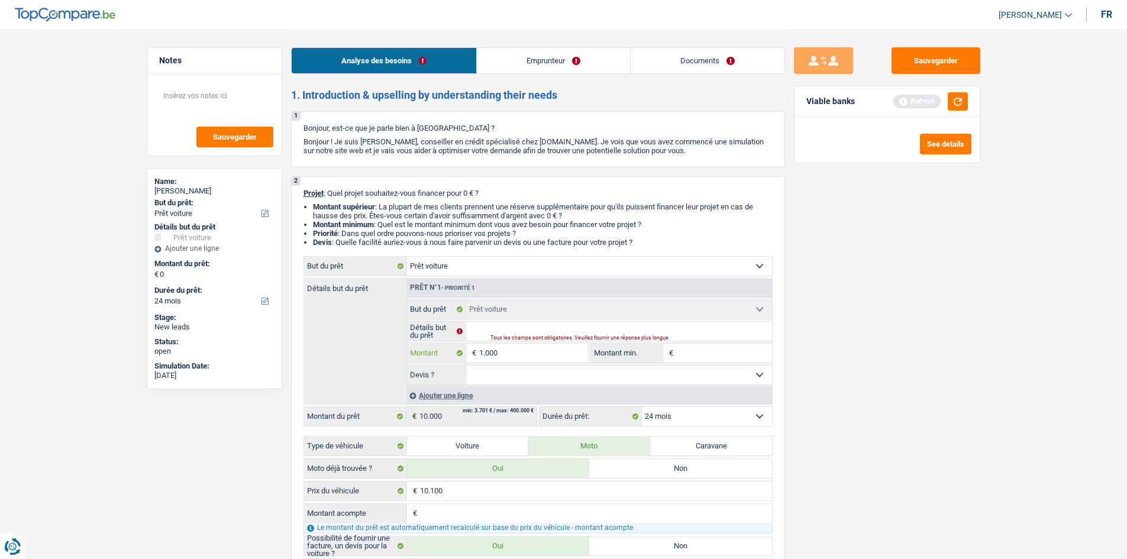
type input "10.000"
click at [688, 348] on input "Montant min." at bounding box center [724, 353] width 96 height 19
select select "48"
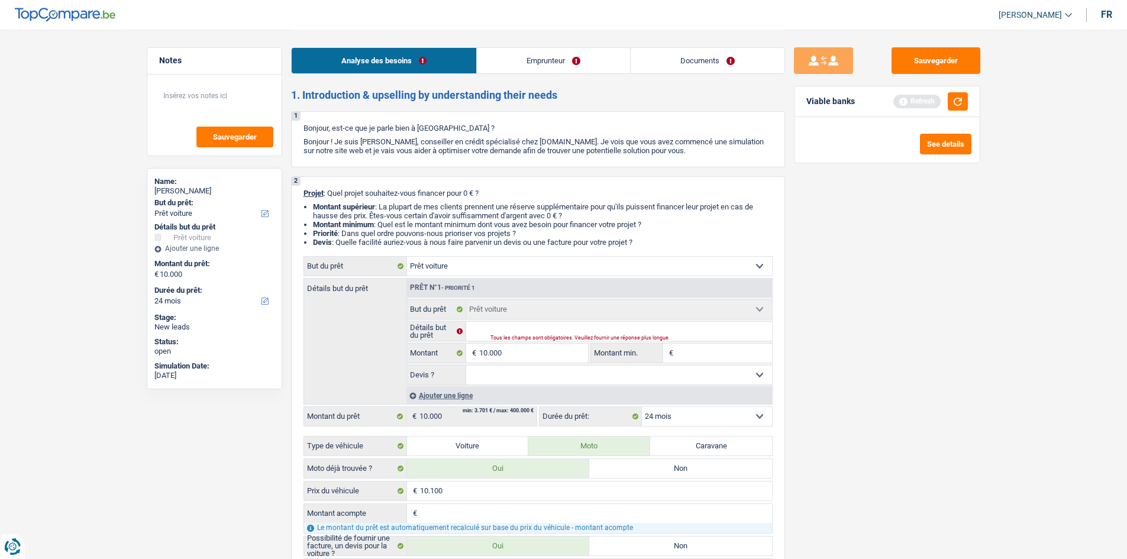
select select "48"
type input "1"
type input "10"
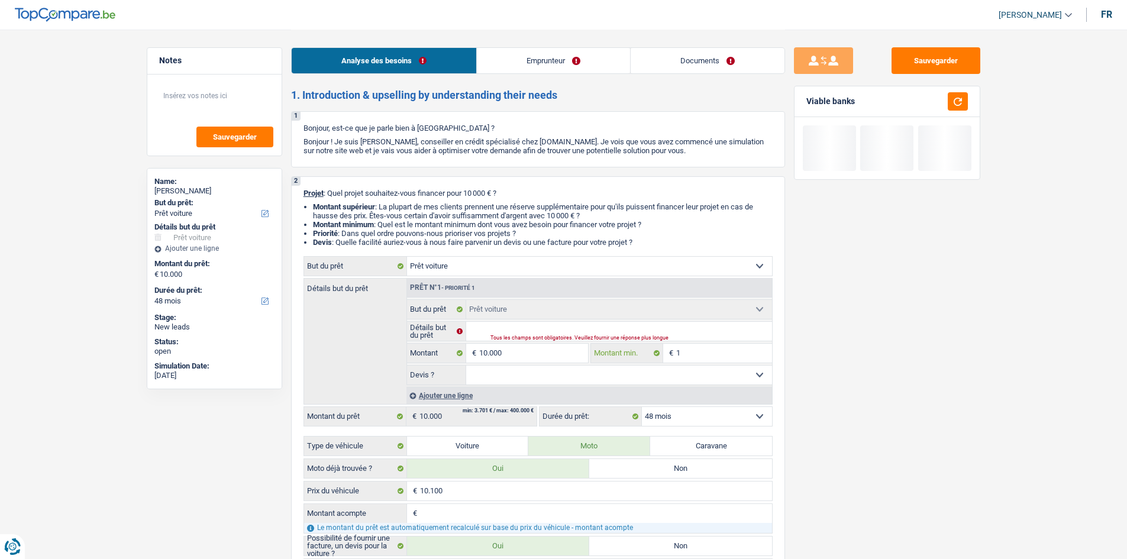
type input "10"
type input "100"
type input "1.000"
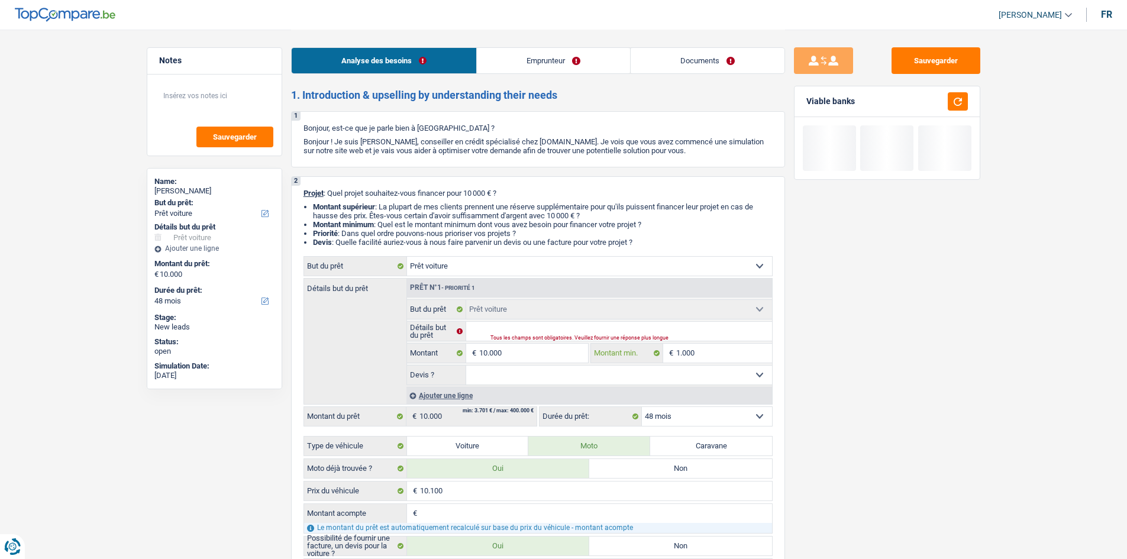
type input "10.000"
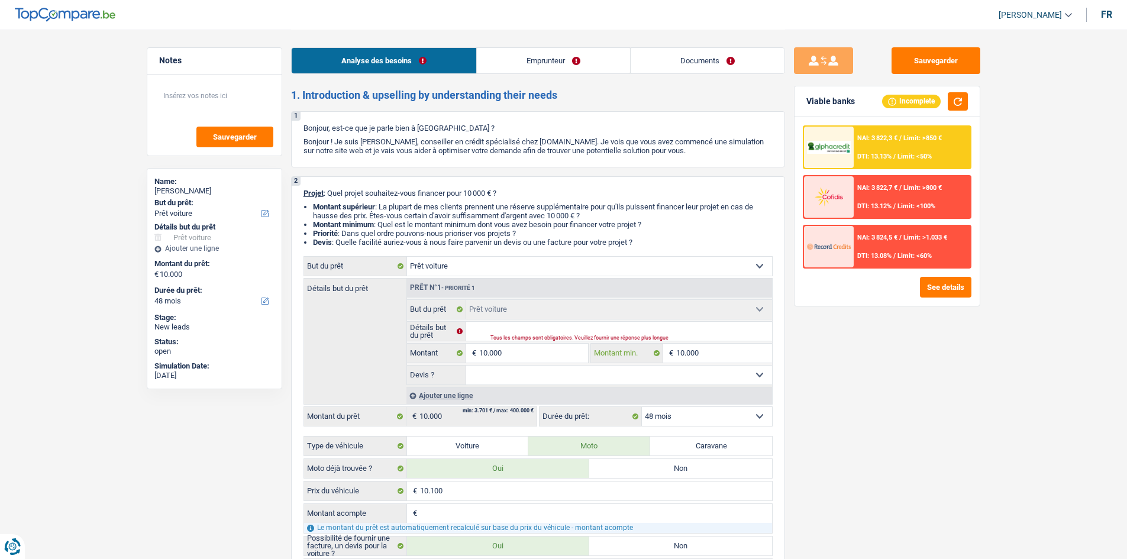
type input "10.000"
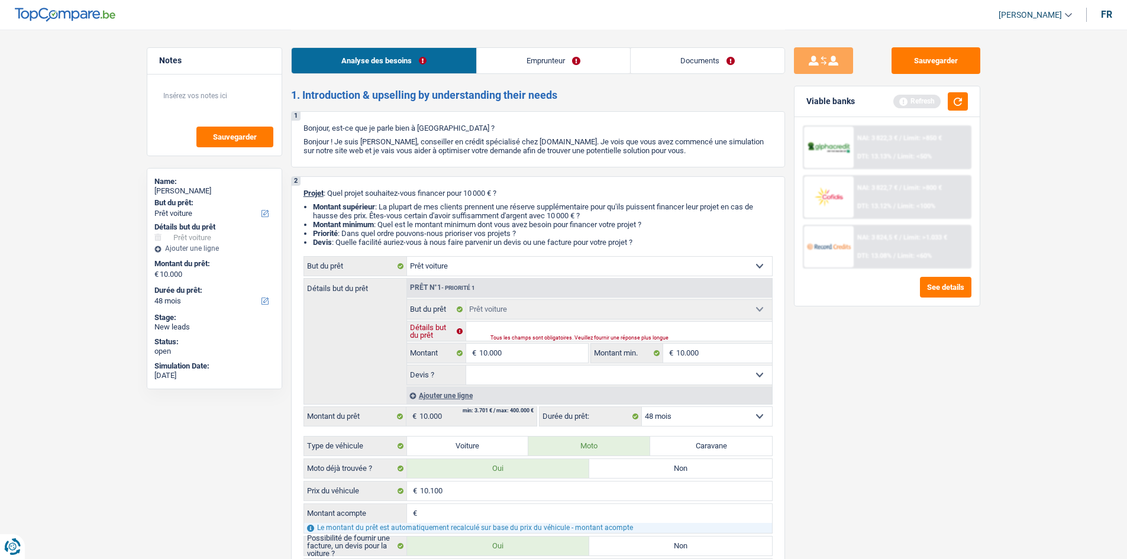
click at [634, 333] on input "Détails but du prêt" at bounding box center [619, 331] width 306 height 19
click at [499, 379] on select "Oui Non Non répondu Sélectionner une option" at bounding box center [619, 375] width 306 height 19
select select "yes"
click at [466, 366] on select "Oui Non Non répondu Sélectionner une option" at bounding box center [619, 375] width 306 height 19
select select "yes"
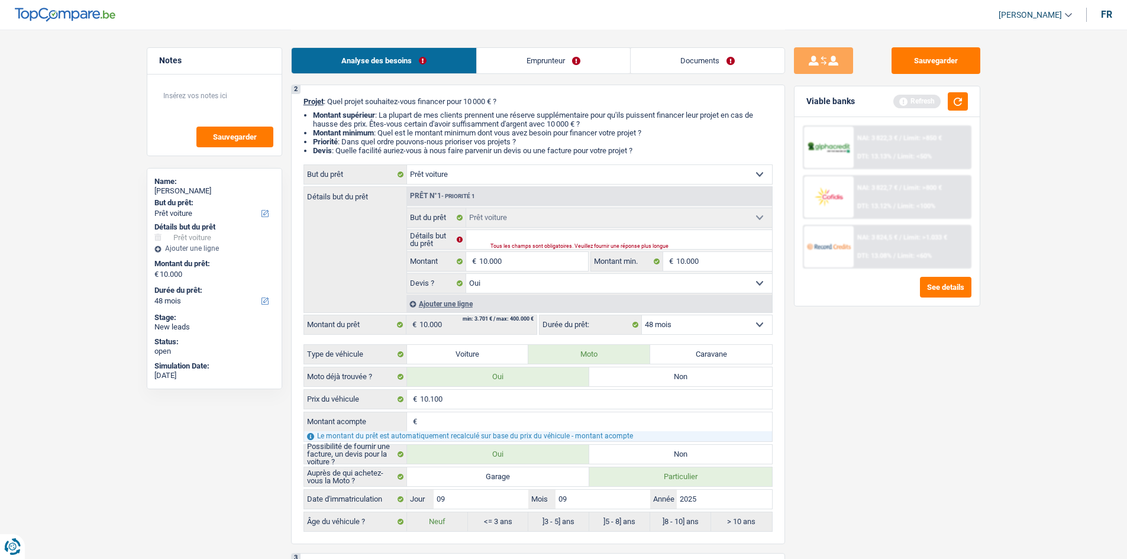
scroll to position [92, 0]
click at [491, 248] on div "Tous les champs sont obligatoires. Veuillez fournir une réponse plus longue" at bounding box center [617, 246] width 253 height 5
click at [491, 244] on div "Tous les champs sont obligatoires. Veuillez fournir une réponse plus longue" at bounding box center [617, 246] width 253 height 5
click at [485, 238] on input "Détails but du prêt" at bounding box center [619, 239] width 306 height 19
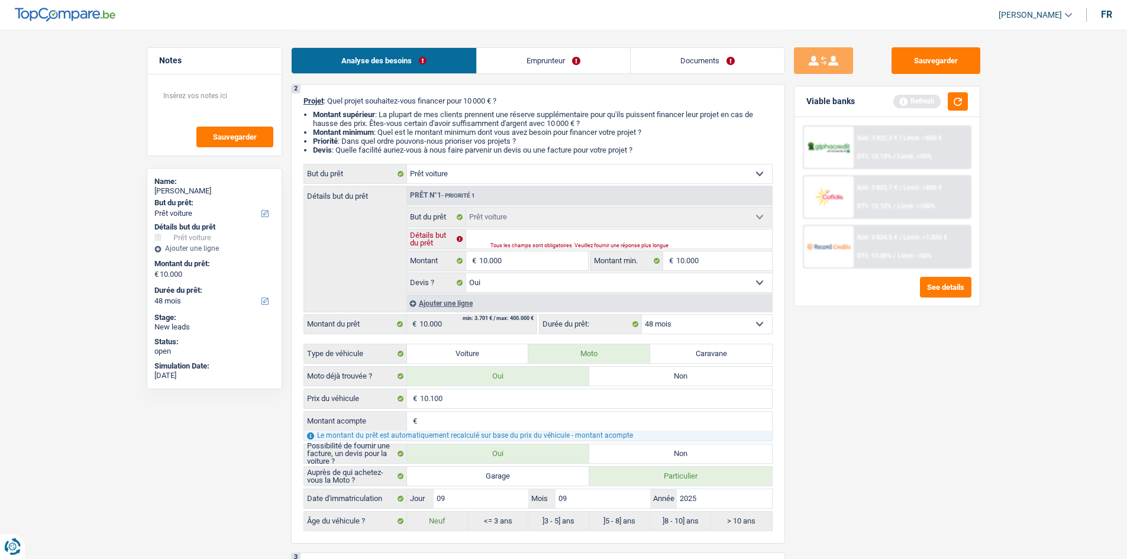
type input "Y"
type input "Ya"
type input "Yah"
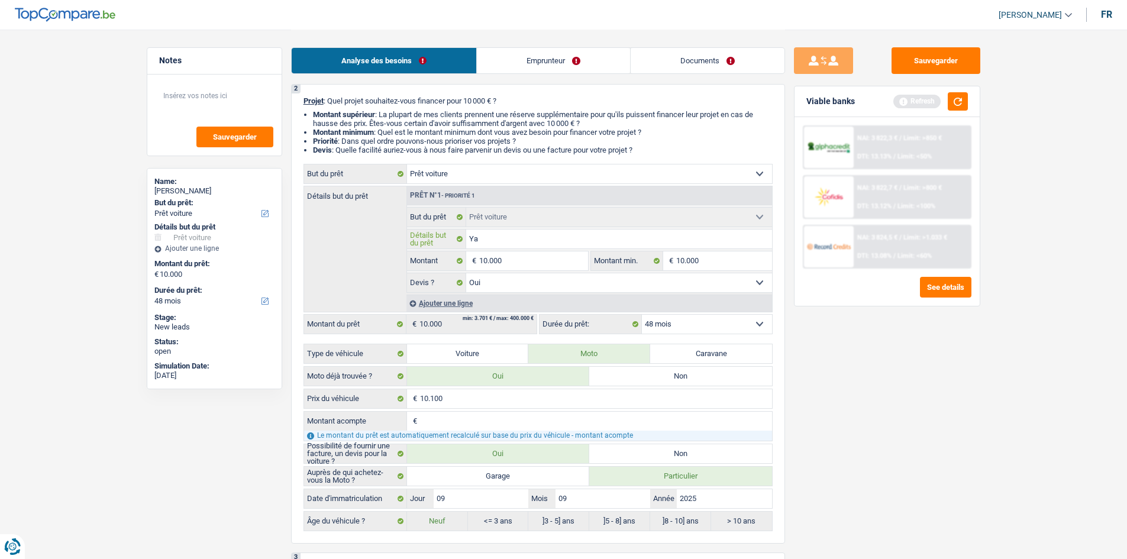
type input "Yah"
type input "Yahm"
type input "Yahma"
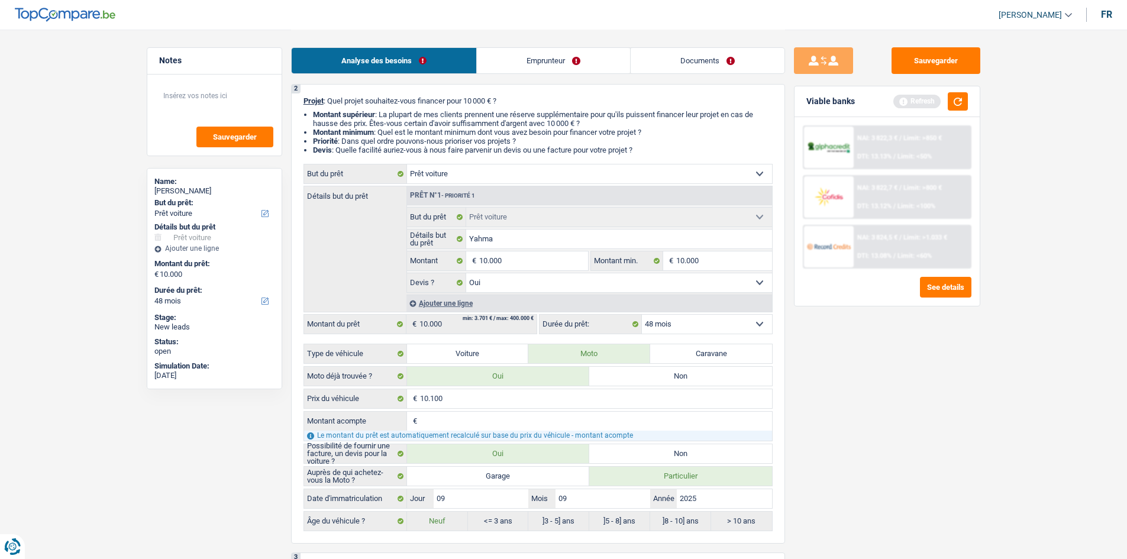
click at [544, 47] on div "Analyse des besoins Emprunteur Documents" at bounding box center [538, 55] width 494 height 50
click at [544, 61] on link "Emprunteur" at bounding box center [553, 60] width 153 height 25
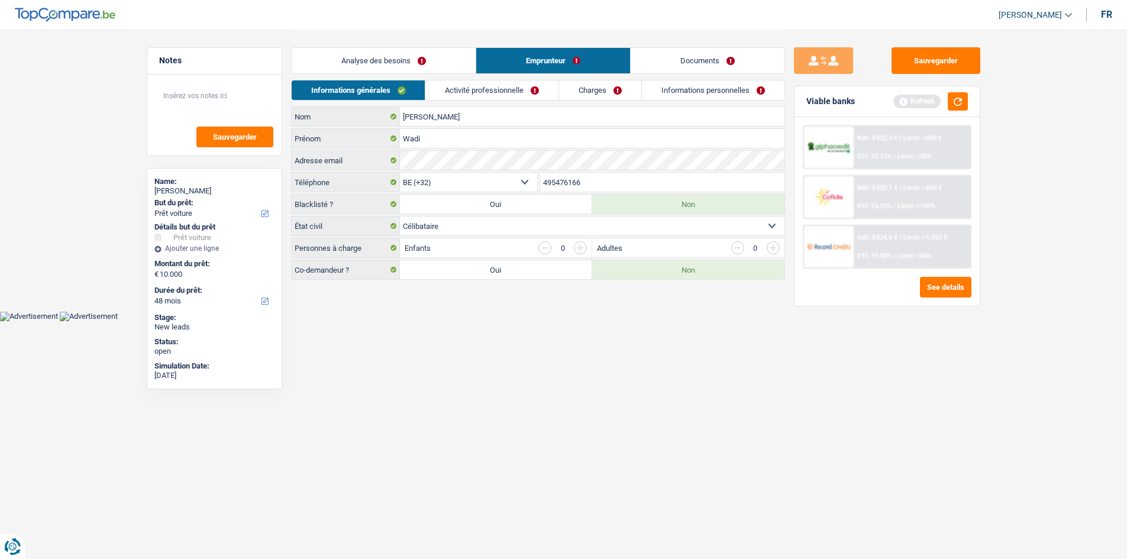
scroll to position [0, 0]
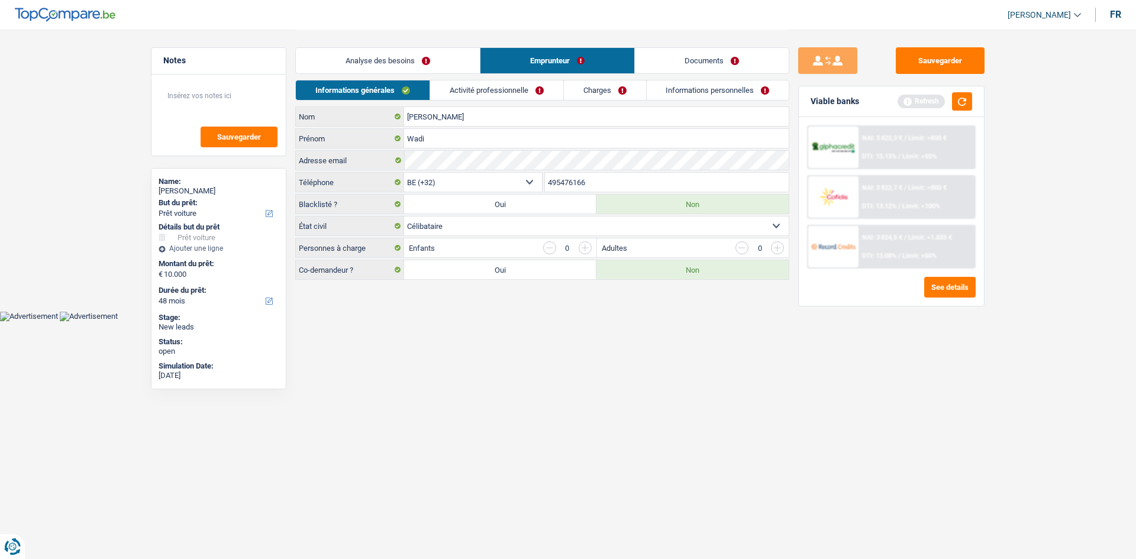
click at [495, 93] on link "Activité professionnelle" at bounding box center [496, 90] width 133 height 20
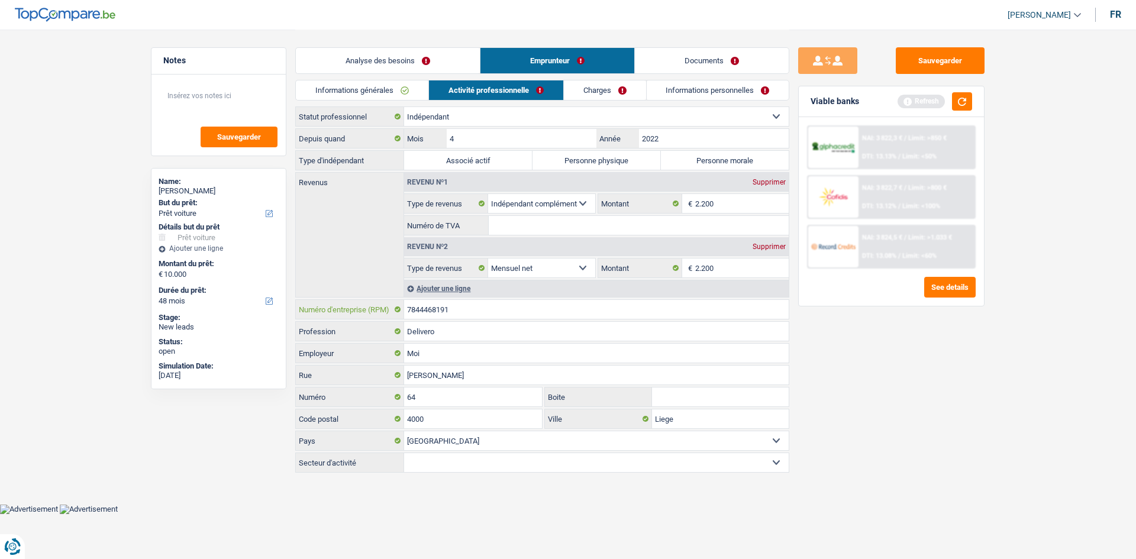
click at [481, 315] on input "7844468191" at bounding box center [596, 309] width 385 height 19
click at [376, 67] on link "Analyse des besoins" at bounding box center [388, 60] width 184 height 25
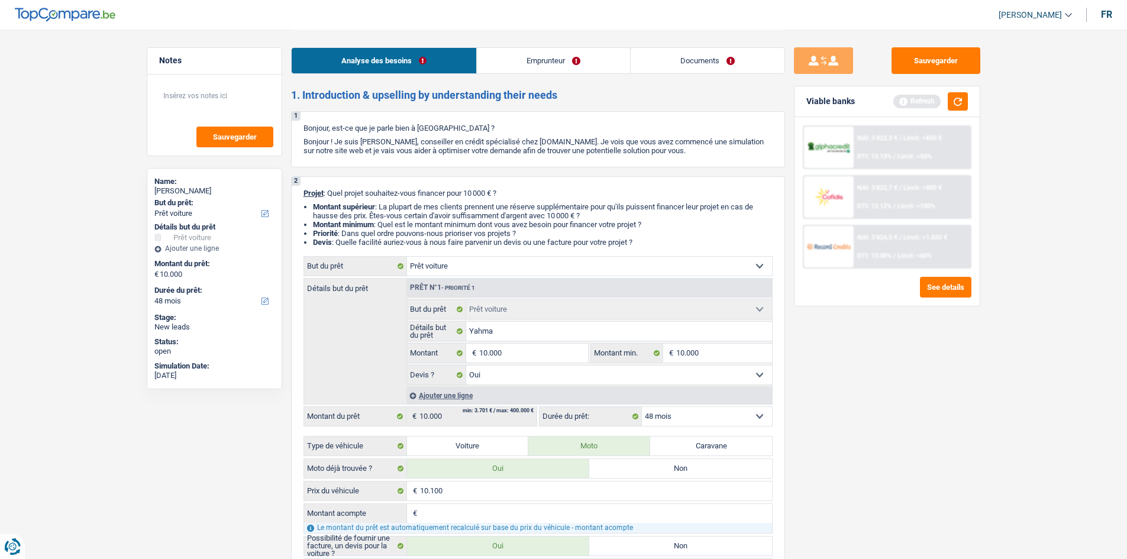
scroll to position [59, 0]
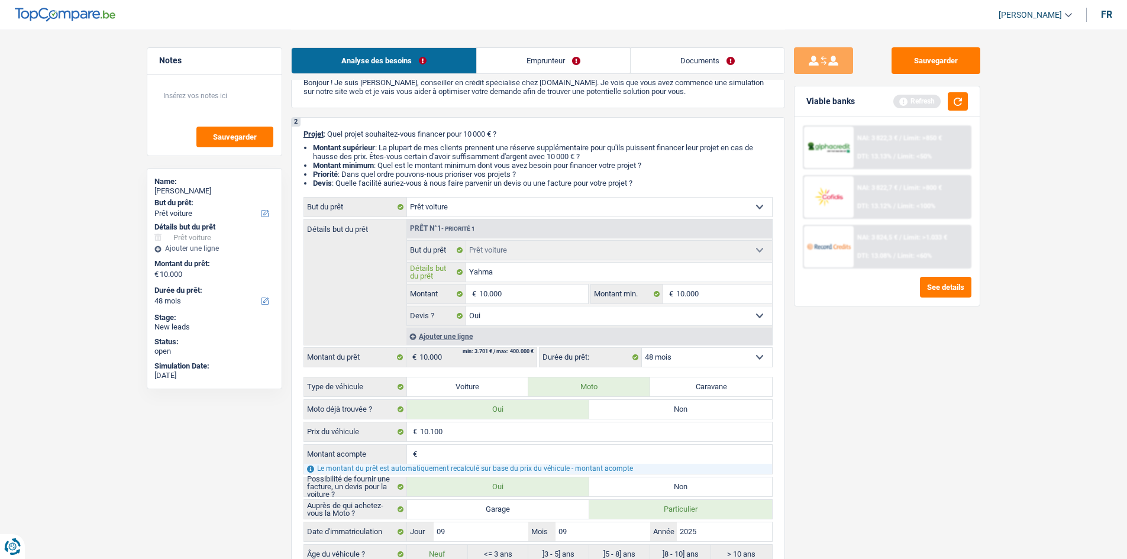
click at [558, 278] on input "Yahma" at bounding box center [619, 272] width 306 height 19
type input "Yahmah"
type input "Yahmaha"
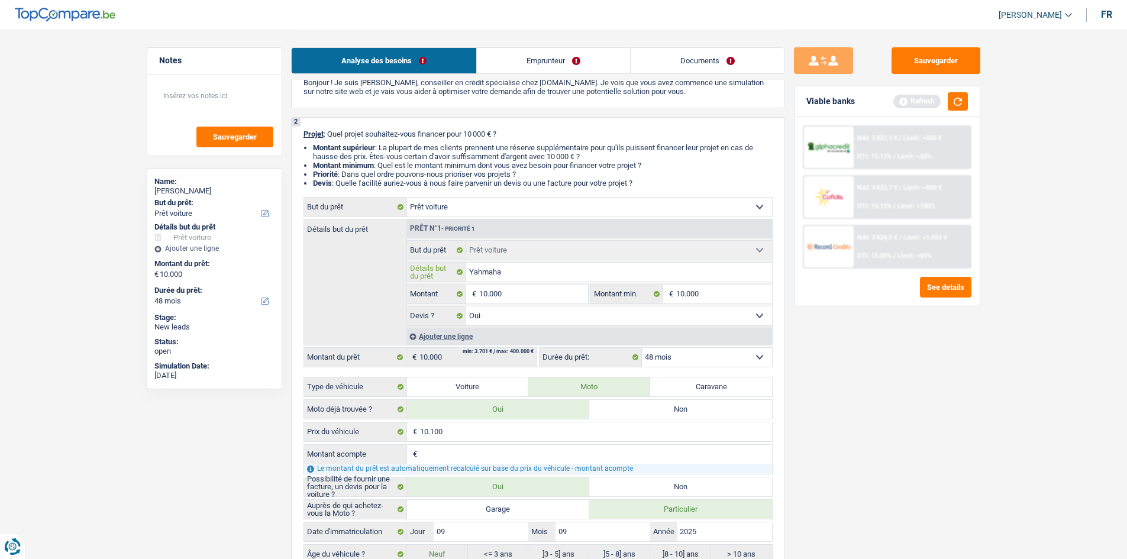
type input "Yahmaha"
click at [541, 65] on link "Emprunteur" at bounding box center [553, 60] width 153 height 25
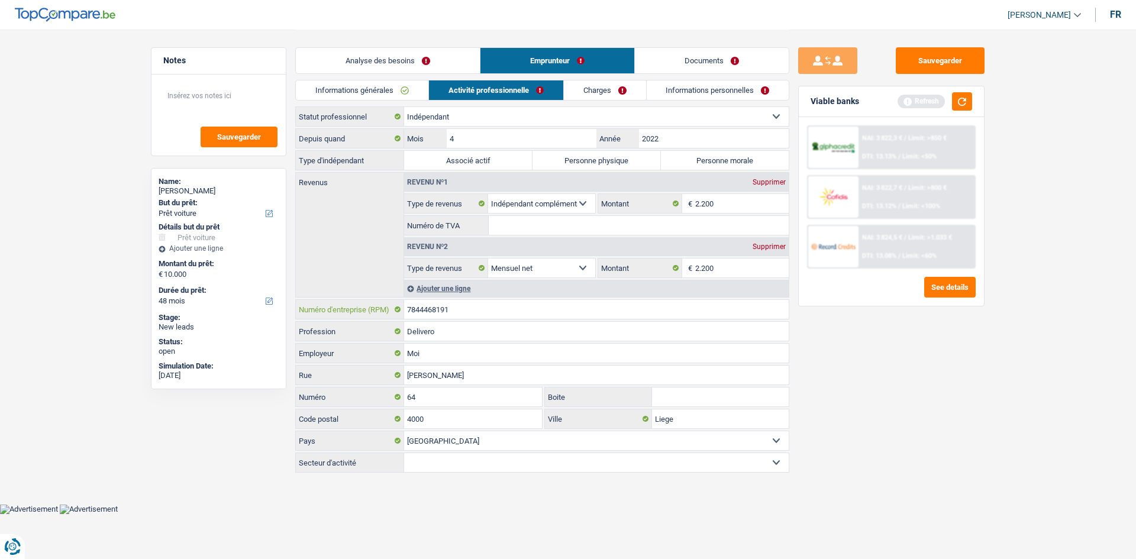
click at [475, 311] on input "7844468191" at bounding box center [596, 309] width 385 height 19
type input "0784446819"
click at [343, 242] on div "Revenus Revenu nº1 Supprimer Allocation d'handicap Allocations chômage Allocati…" at bounding box center [542, 234] width 494 height 125
click at [433, 311] on input "0784446819" at bounding box center [596, 309] width 385 height 19
click at [510, 269] on select "Allocation d'handicap Allocations chômage Allocations familiales Chèques repas …" at bounding box center [541, 268] width 107 height 19
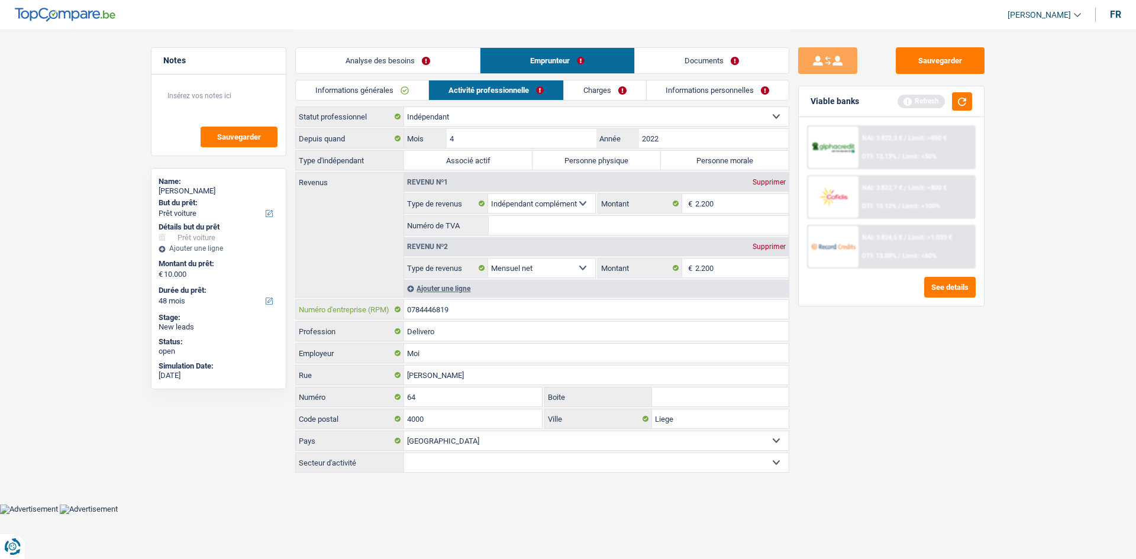
click at [472, 312] on input "0784446819" at bounding box center [596, 309] width 385 height 19
click at [431, 310] on input "0784446819" at bounding box center [596, 309] width 385 height 19
click at [376, 61] on link "Analyse des besoins" at bounding box center [388, 60] width 184 height 25
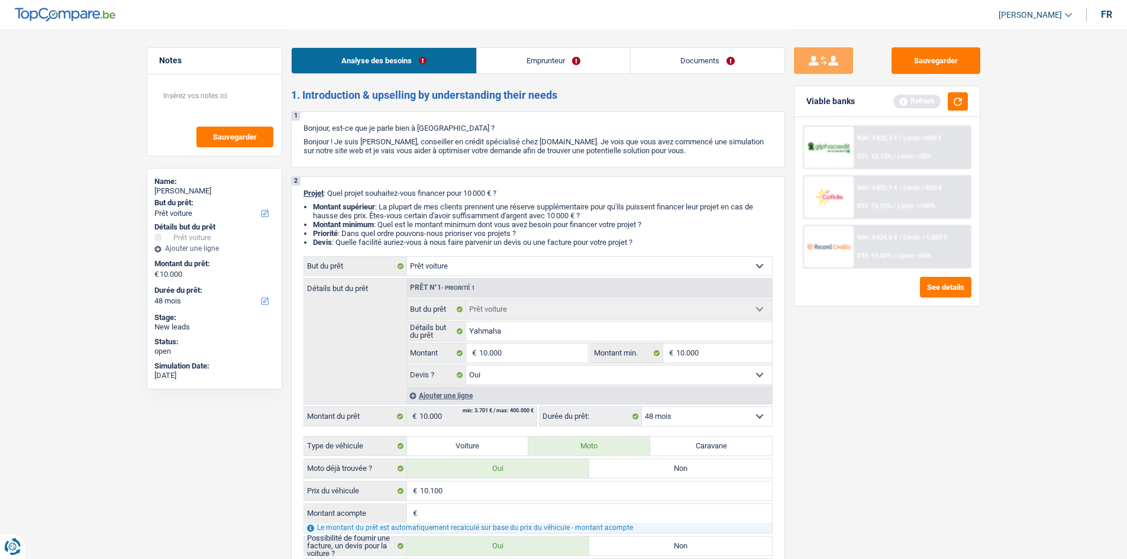
click at [519, 61] on link "Emprunteur" at bounding box center [553, 60] width 153 height 25
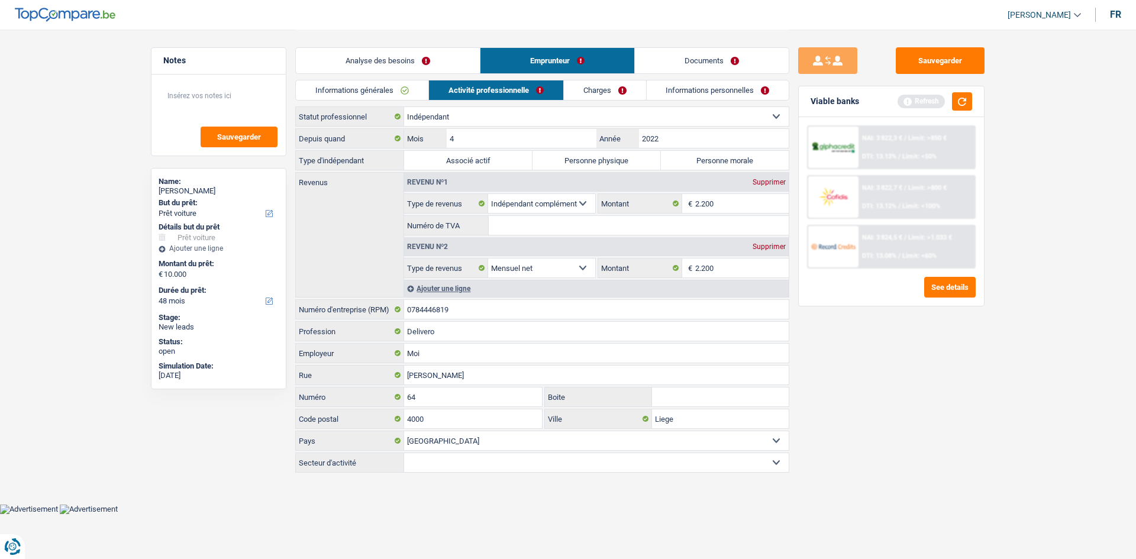
click at [418, 63] on link "Analyse des besoins" at bounding box center [388, 60] width 184 height 25
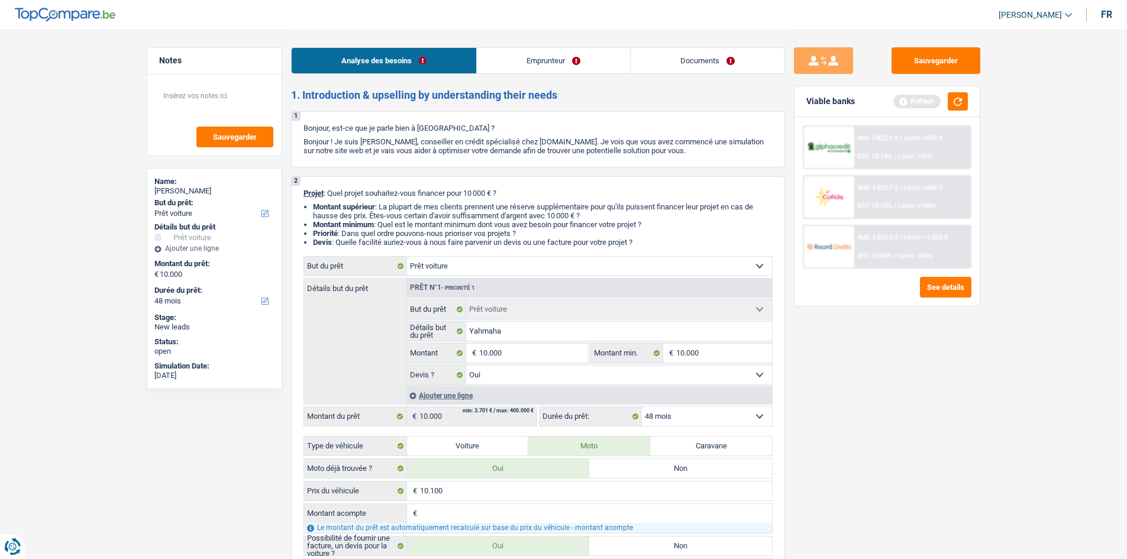
click at [418, 63] on link "Analyse des besoins" at bounding box center [384, 60] width 185 height 25
click at [510, 66] on link "Emprunteur" at bounding box center [553, 60] width 153 height 25
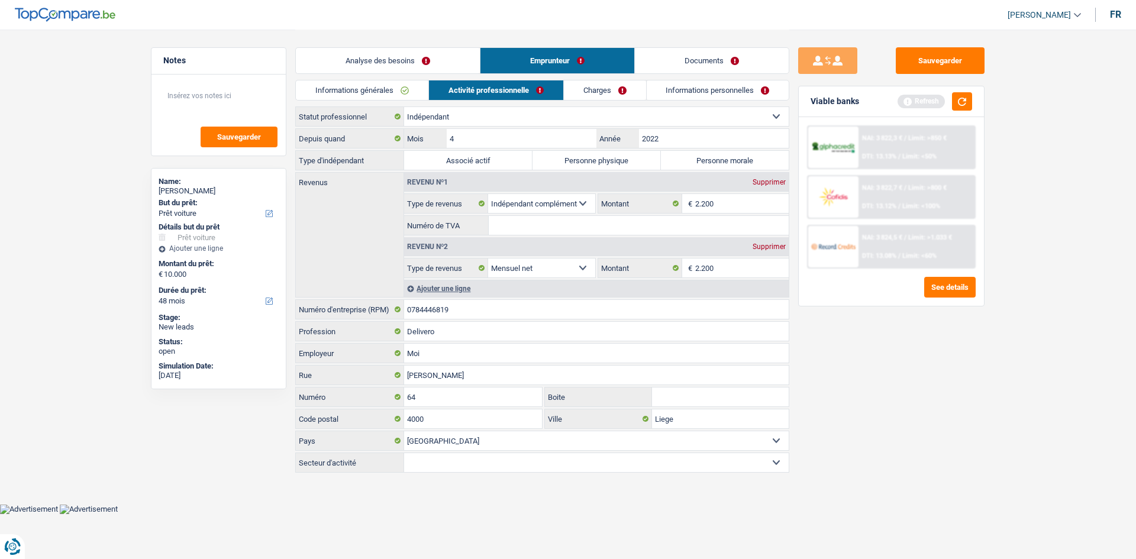
click at [398, 99] on link "Informations générales" at bounding box center [362, 90] width 133 height 20
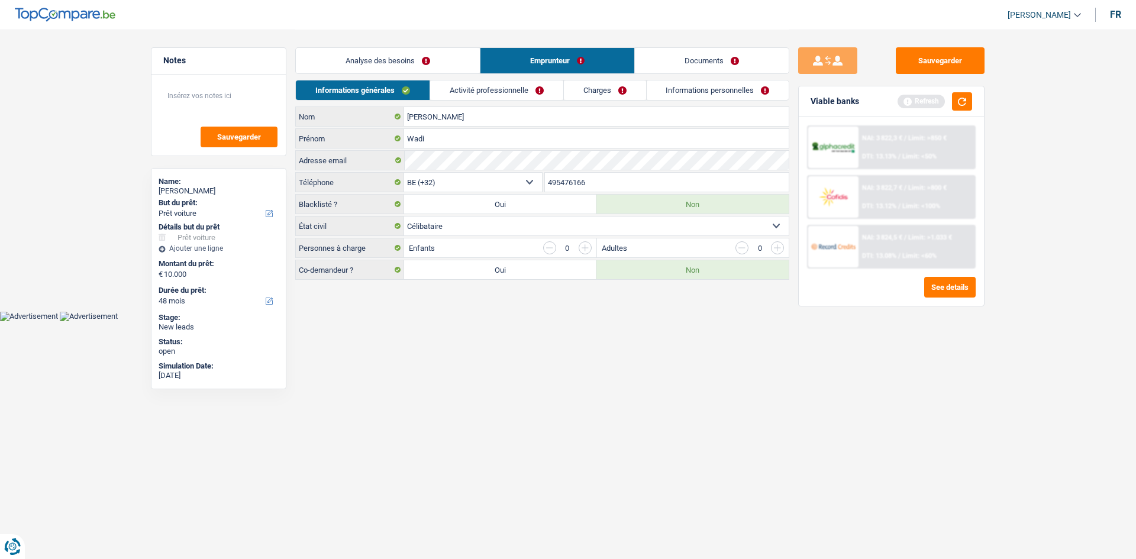
click at [390, 63] on link "Analyse des besoins" at bounding box center [388, 60] width 184 height 25
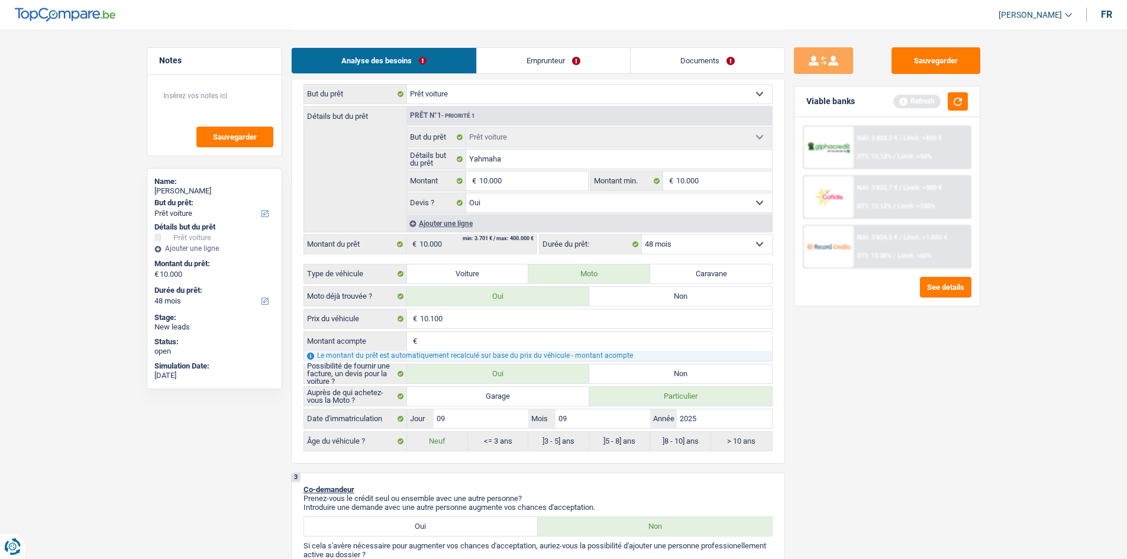
scroll to position [173, 0]
click at [666, 238] on select "12 mois 18 mois 24 mois 30 mois 36 mois 42 mois 48 mois Sélectionner une option" at bounding box center [707, 243] width 130 height 19
select select "36"
click at [642, 234] on select "12 mois 18 mois 24 mois 30 mois 36 mois 42 mois 48 mois Sélectionner une option" at bounding box center [707, 243] width 130 height 19
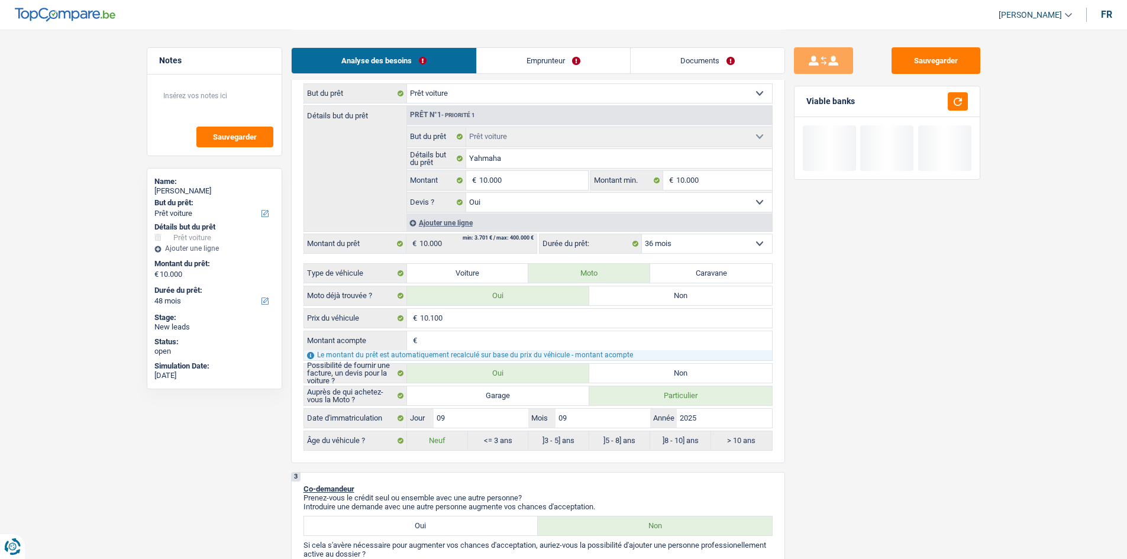
select select "36"
click at [901, 408] on div "Sauvegarder Viable banks" at bounding box center [887, 293] width 204 height 493
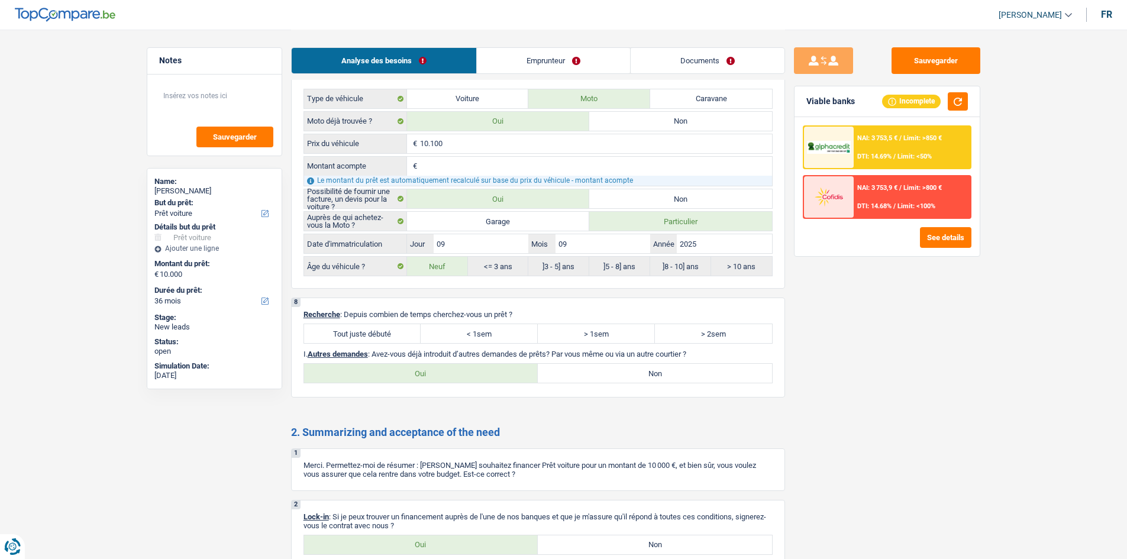
scroll to position [1474, 0]
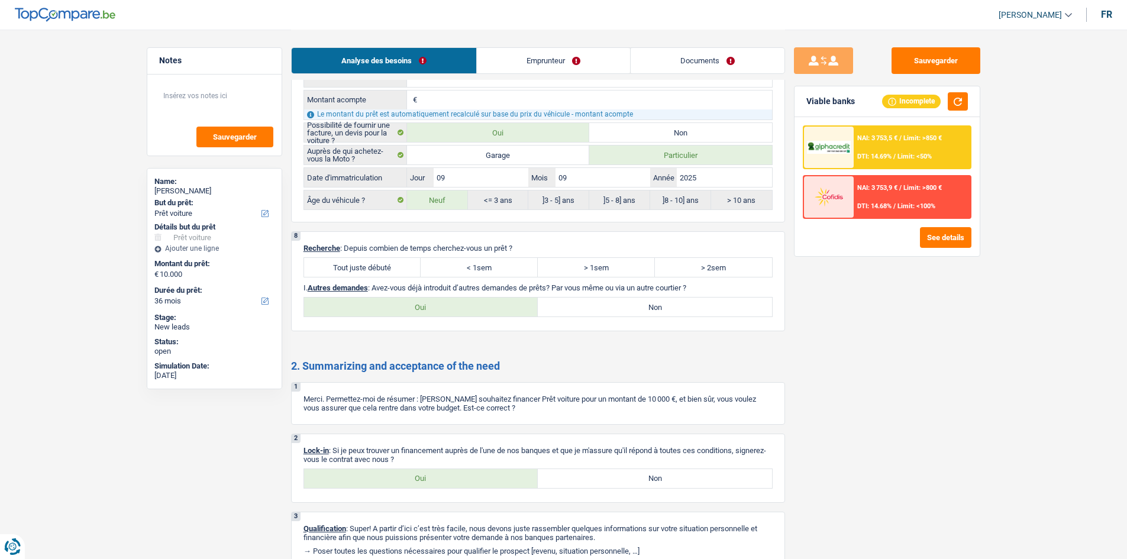
click at [498, 488] on label "Oui" at bounding box center [421, 478] width 234 height 19
click at [498, 488] on input "Oui" at bounding box center [421, 478] width 234 height 19
radio input "true"
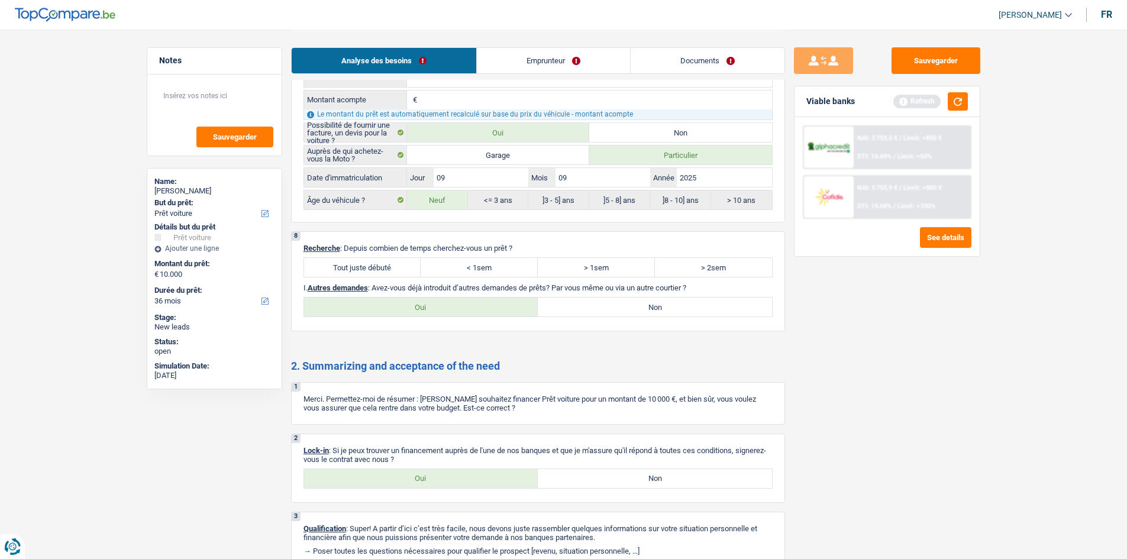
click at [437, 308] on label "Oui" at bounding box center [421, 307] width 234 height 19
click at [437, 308] on input "Oui" at bounding box center [421, 307] width 234 height 19
radio input "true"
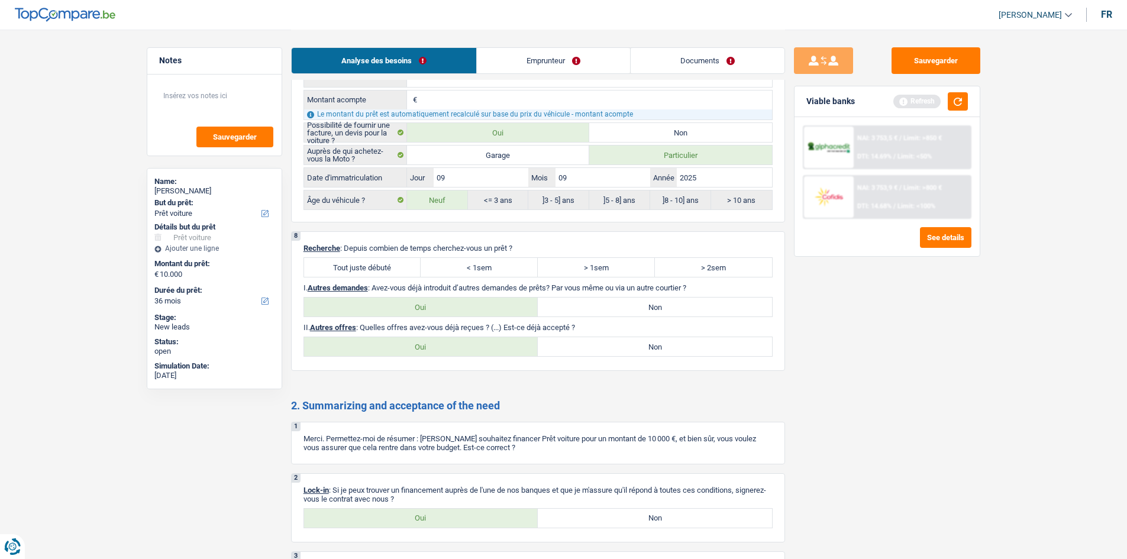
click at [573, 302] on label "Non" at bounding box center [655, 307] width 234 height 19
click at [573, 302] on input "Non" at bounding box center [655, 307] width 234 height 19
radio input "true"
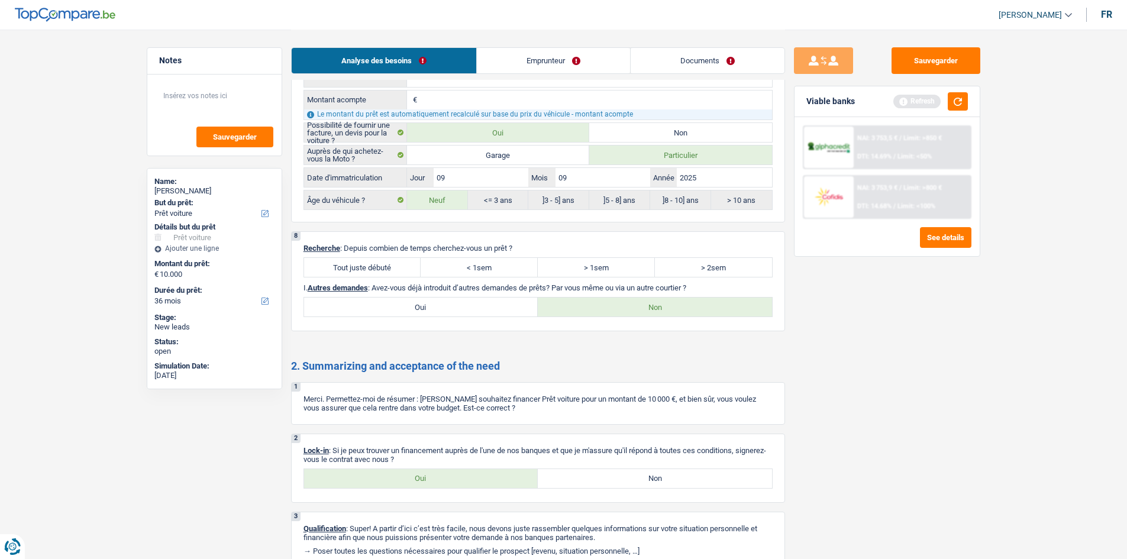
drag, startPoint x: 378, startPoint y: 269, endPoint x: 389, endPoint y: 292, distance: 25.9
click at [379, 270] on label "Tout juste débuté" at bounding box center [362, 267] width 117 height 19
click at [396, 271] on label "Tout juste débuté" at bounding box center [362, 267] width 117 height 19
click at [396, 271] on input "Tout juste débuté" at bounding box center [362, 267] width 117 height 19
radio input "true"
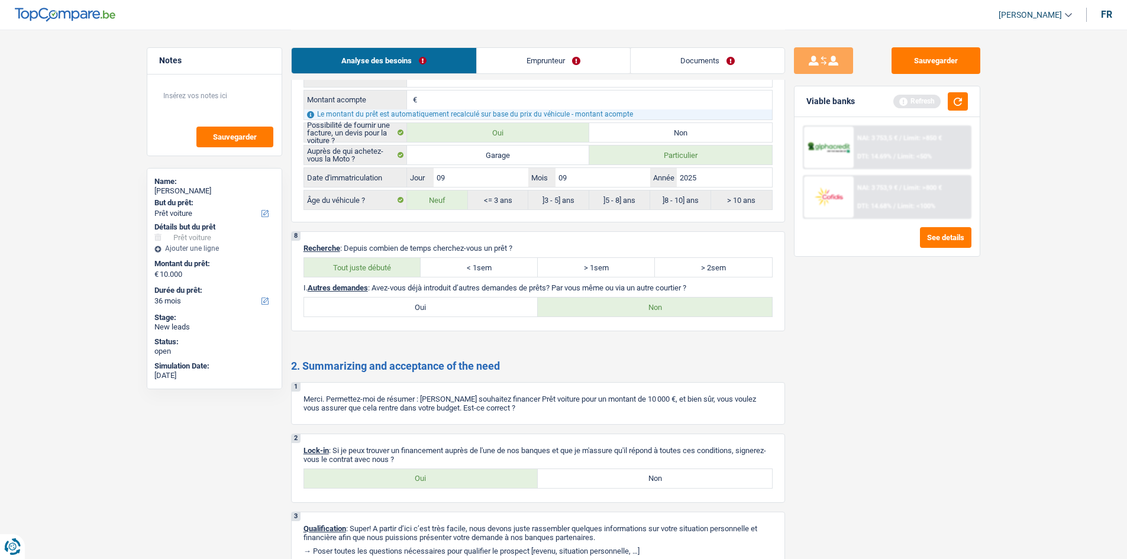
click at [501, 63] on link "Emprunteur" at bounding box center [553, 60] width 153 height 25
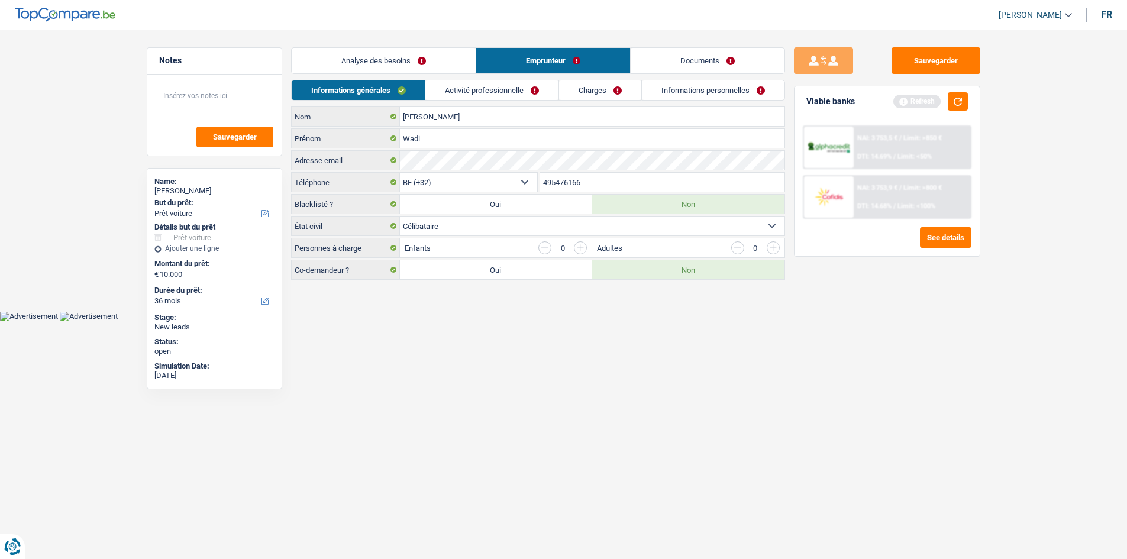
scroll to position [0, 0]
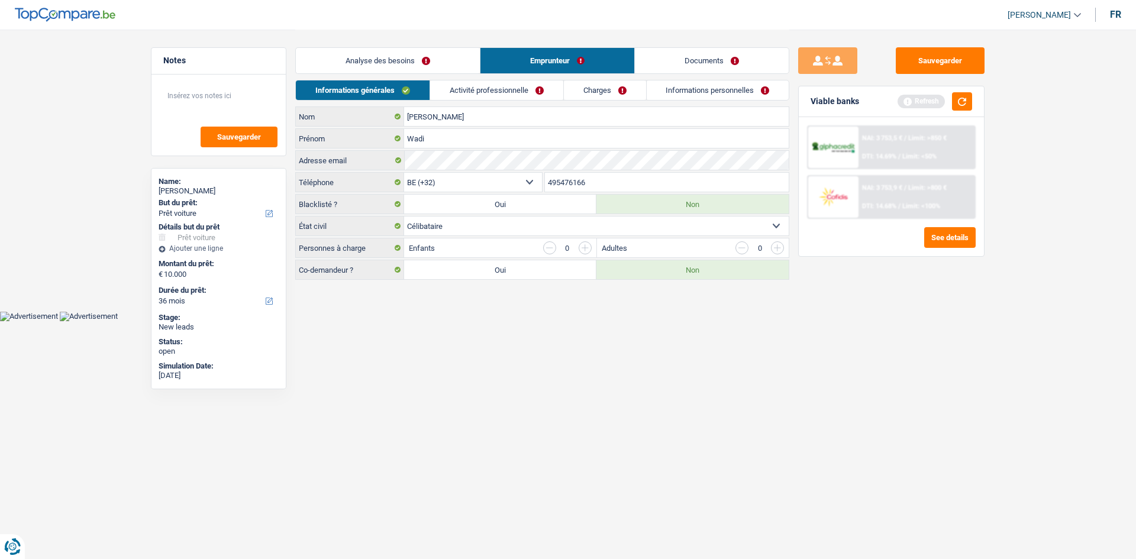
click at [485, 90] on link "Activité professionnelle" at bounding box center [496, 90] width 133 height 20
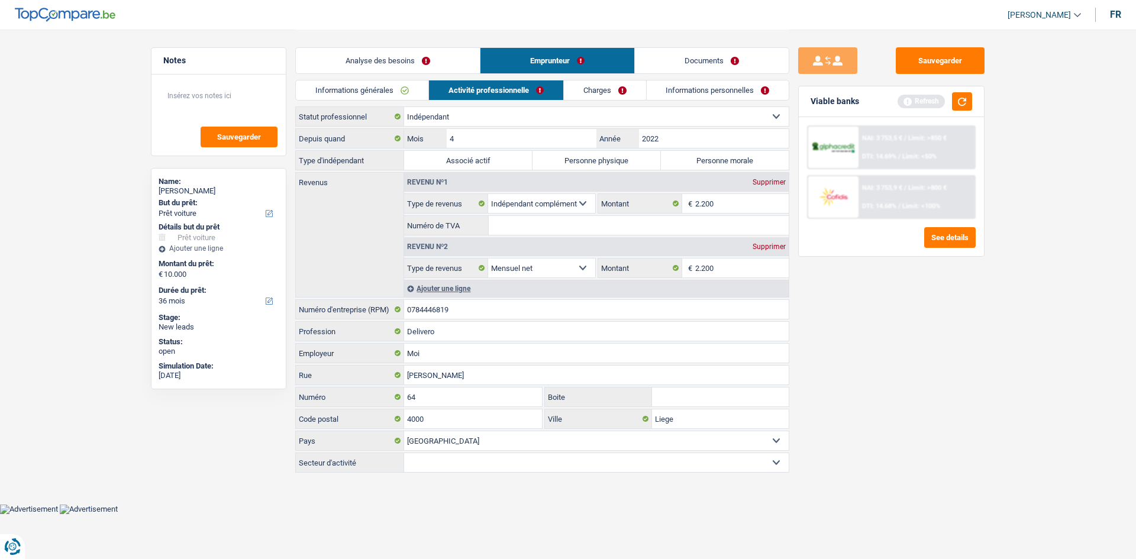
click at [400, 89] on link "Informations générales" at bounding box center [362, 90] width 133 height 20
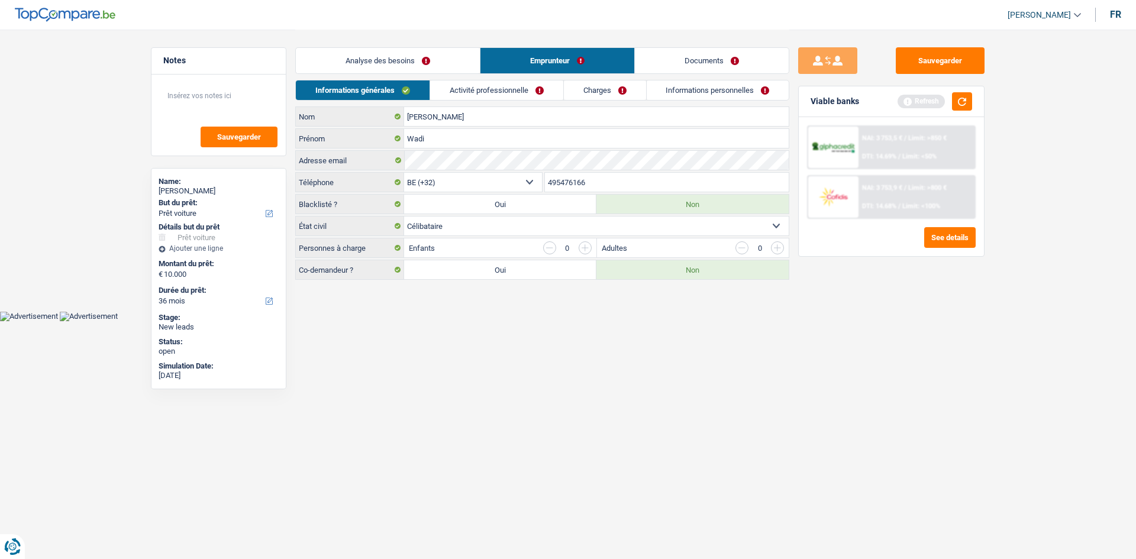
click at [496, 88] on link "Activité professionnelle" at bounding box center [496, 90] width 133 height 20
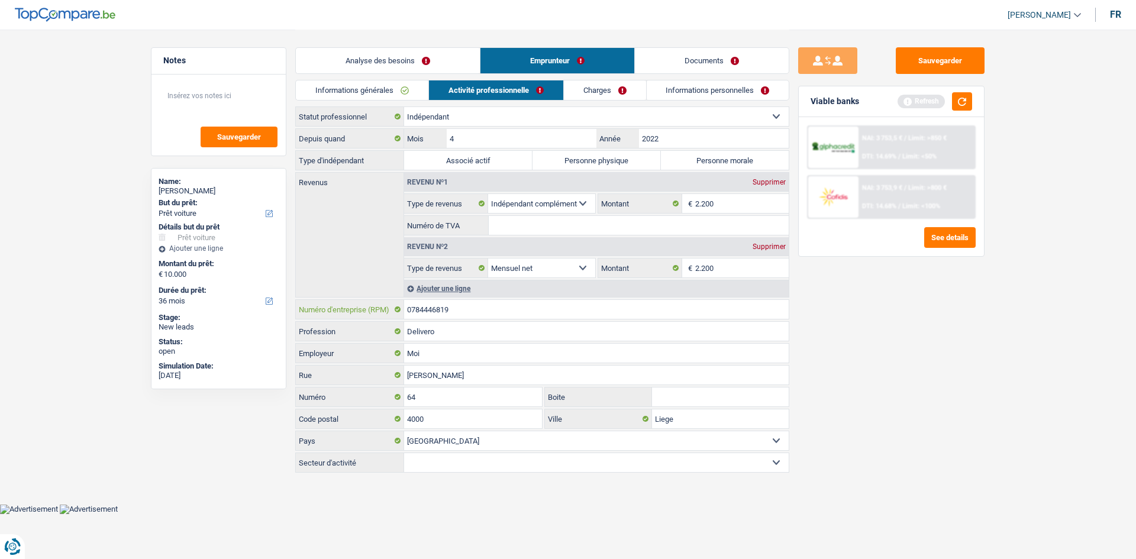
drag, startPoint x: 476, startPoint y: 312, endPoint x: 399, endPoint y: 315, distance: 77.0
click at [399, 315] on div "0784446819 Numéro d'entreprise (RPM)" at bounding box center [542, 309] width 493 height 19
click at [511, 224] on input "Numéro de TVA" at bounding box center [639, 225] width 300 height 19
paste input "0784446819"
click at [519, 224] on input "0784446819" at bounding box center [639, 225] width 300 height 19
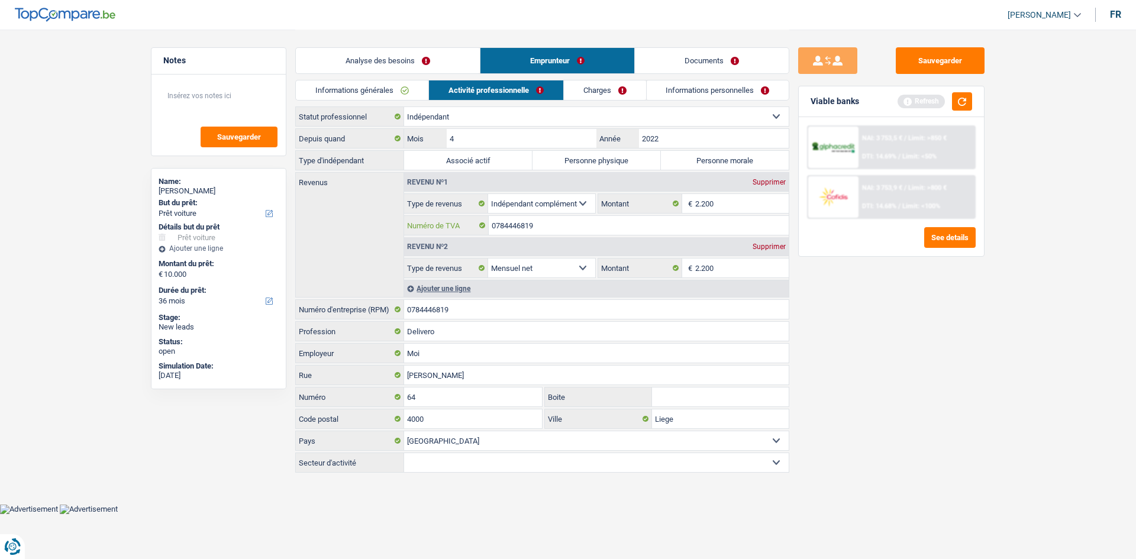
type input "0784446819"
click at [363, 224] on div "Revenus Revenu nº1 Supprimer Allocation d'handicap Allocations chômage Allocati…" at bounding box center [542, 234] width 494 height 125
click at [573, 162] on label "Personne physique" at bounding box center [597, 160] width 128 height 19
click at [573, 162] on input "Personne physique" at bounding box center [597, 160] width 128 height 19
radio input "true"
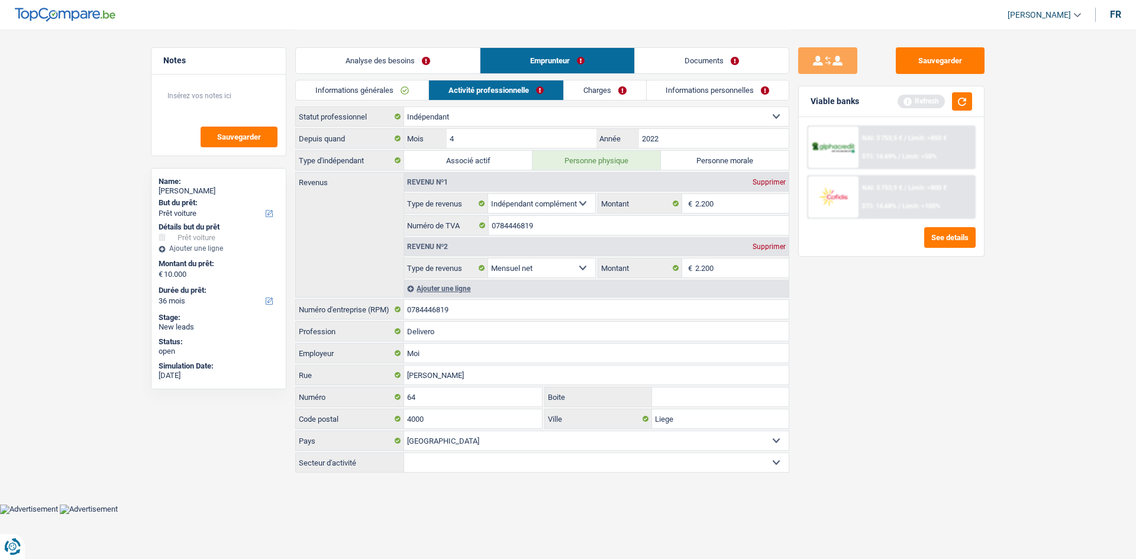
click at [598, 85] on link "Charges" at bounding box center [605, 90] width 82 height 20
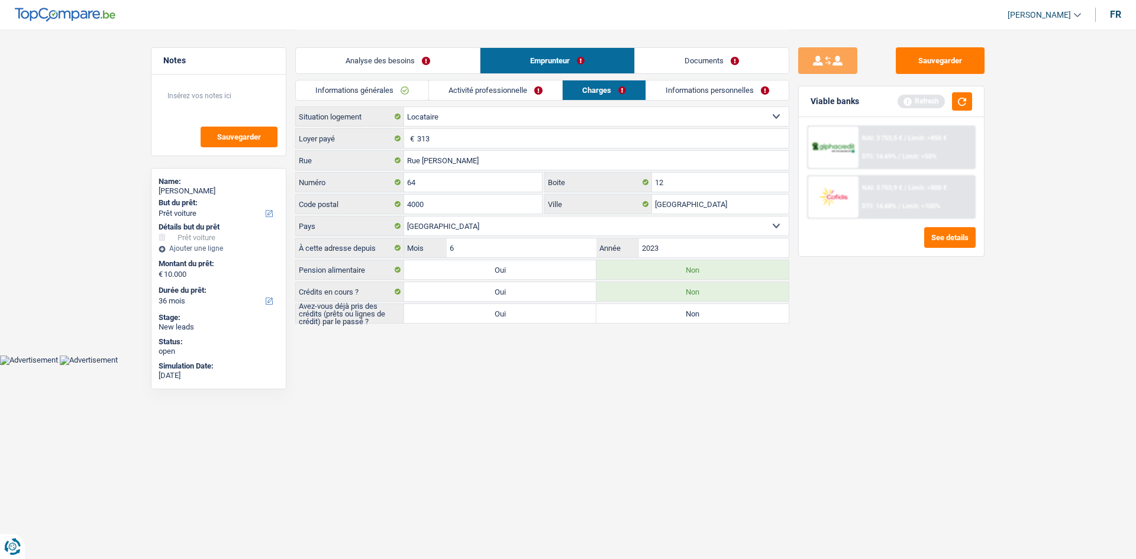
drag, startPoint x: 573, startPoint y: 361, endPoint x: 894, endPoint y: 410, distance: 323.9
click at [894, 410] on div "Sauvegarder Viable banks Refresh NAI: 3 753,5 € / Limit: >850 € DTI: 14.69% / L…" at bounding box center [891, 293] width 204 height 493
click at [525, 314] on label "Oui" at bounding box center [500, 313] width 192 height 19
click at [525, 314] on input "Oui" at bounding box center [500, 313] width 192 height 19
radio input "true"
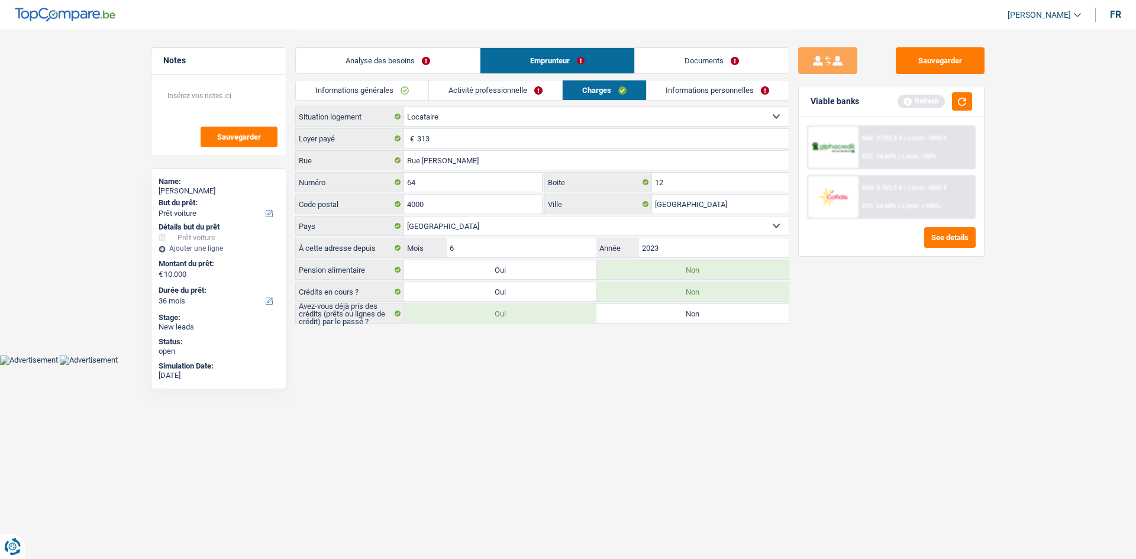
click at [681, 89] on link "Informations personnelles" at bounding box center [718, 90] width 143 height 20
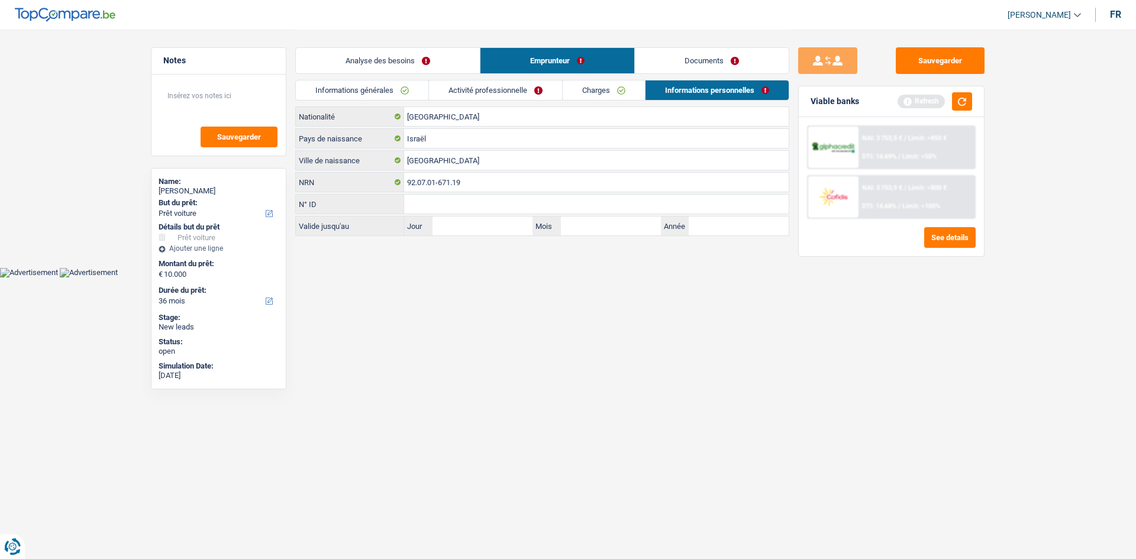
click at [708, 60] on link "Documents" at bounding box center [712, 60] width 154 height 25
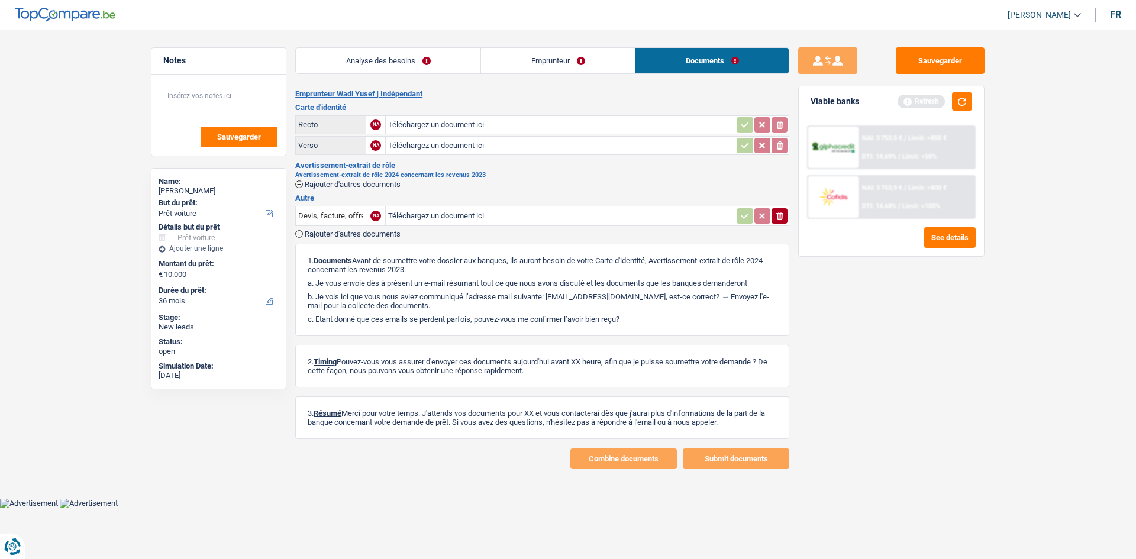
click at [585, 61] on link "Emprunteur" at bounding box center [558, 60] width 154 height 25
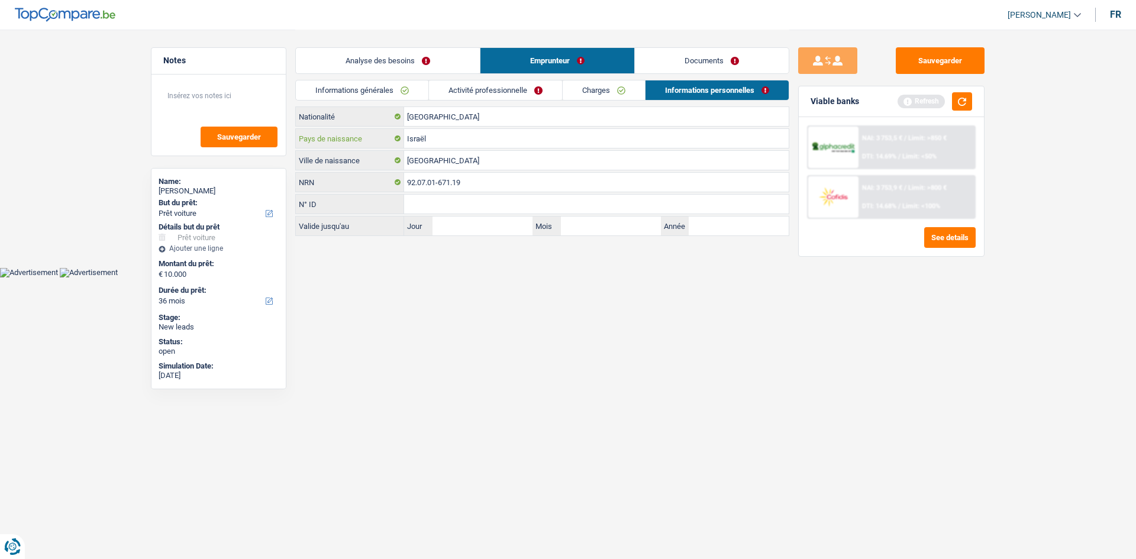
click at [446, 138] on input "Israël" at bounding box center [596, 138] width 385 height 19
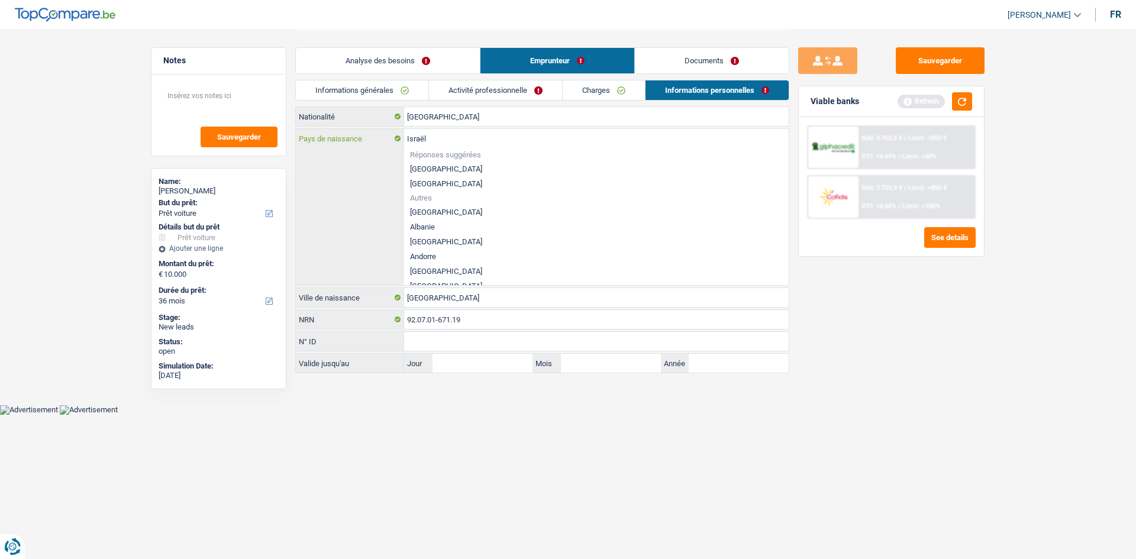
type input "Israë"
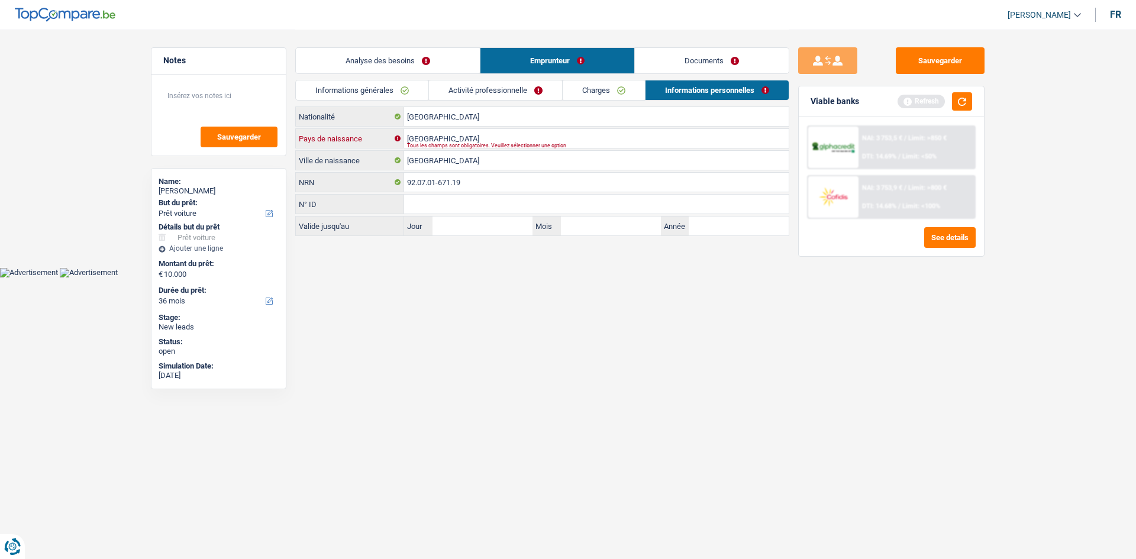
type input "palestine"
click at [433, 278] on html "Vous avez le contrôle de vos données Nous utilisons des cookies, tout comme nos…" at bounding box center [568, 139] width 1136 height 278
click at [482, 136] on input "palestine" at bounding box center [596, 138] width 385 height 19
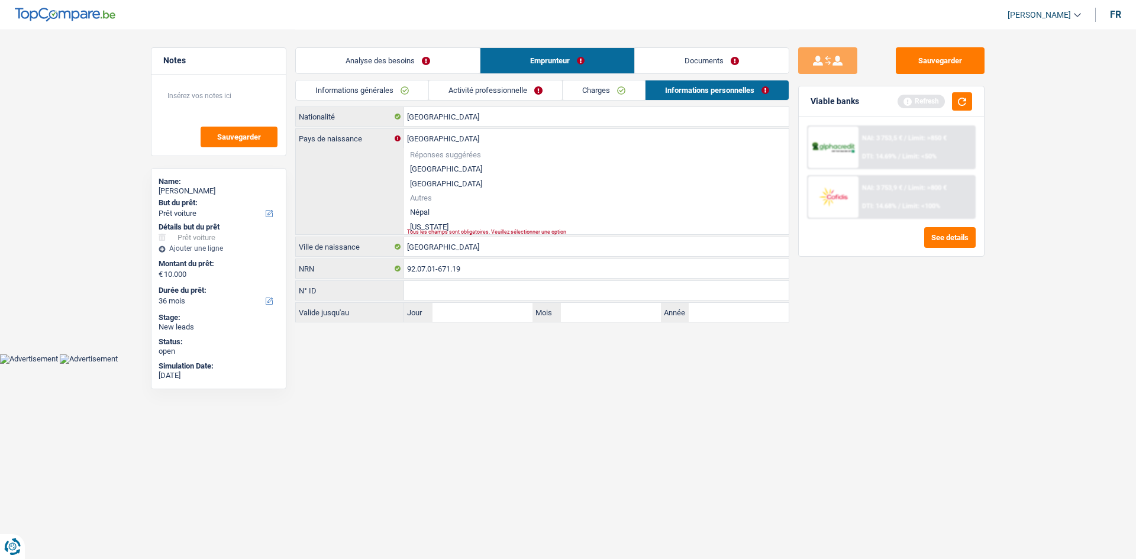
click at [501, 364] on html "Vous avez le contrôle de vos données Nous utilisons des cookies, tout comme nos…" at bounding box center [568, 182] width 1136 height 364
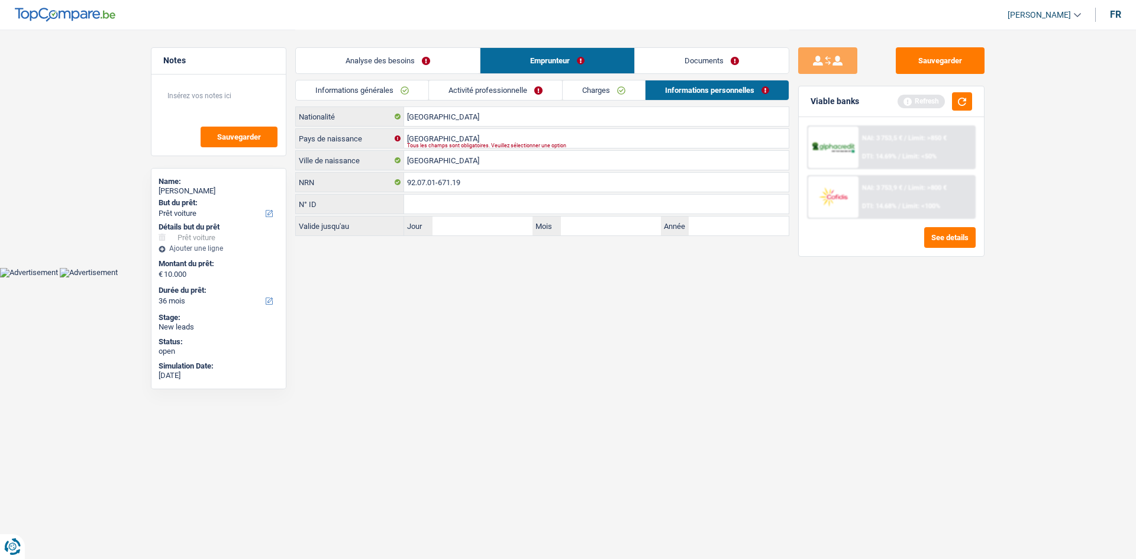
click at [427, 68] on link "Analyse des besoins" at bounding box center [388, 60] width 184 height 25
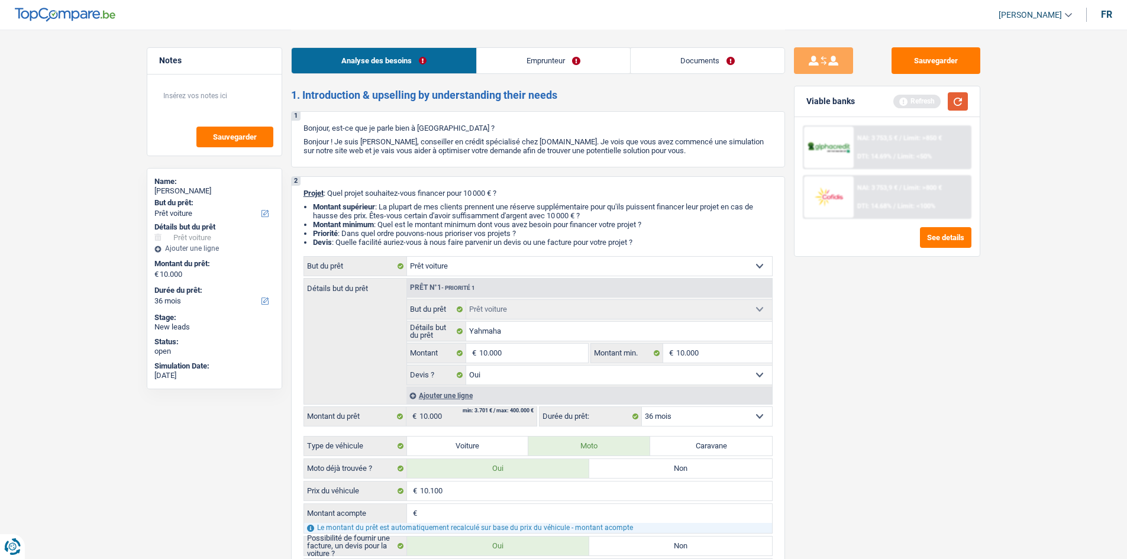
click at [966, 104] on button "button" at bounding box center [958, 101] width 20 height 18
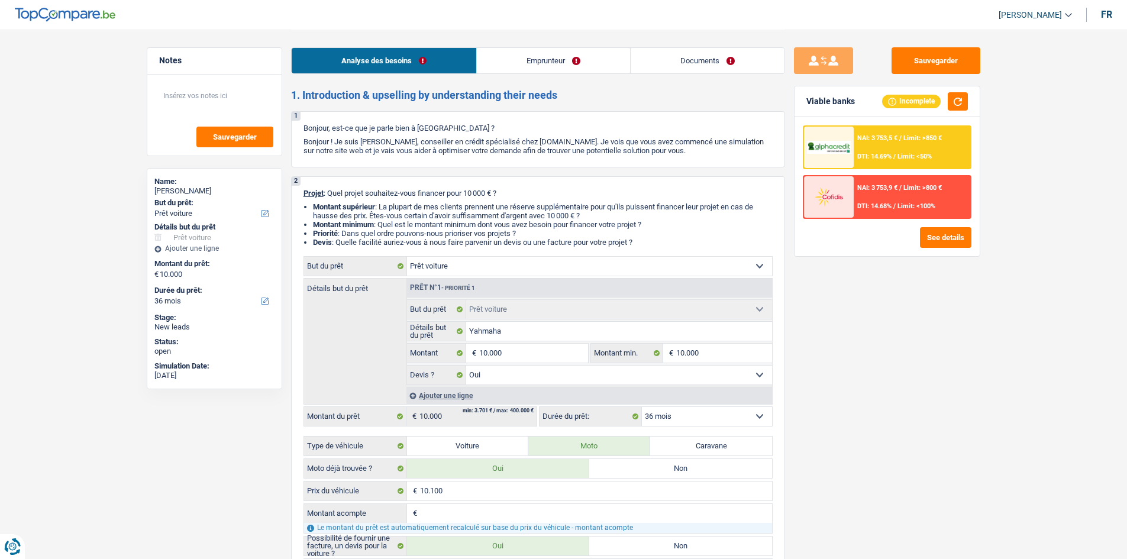
click at [888, 160] on span "DTI: 14.69%" at bounding box center [874, 157] width 34 height 8
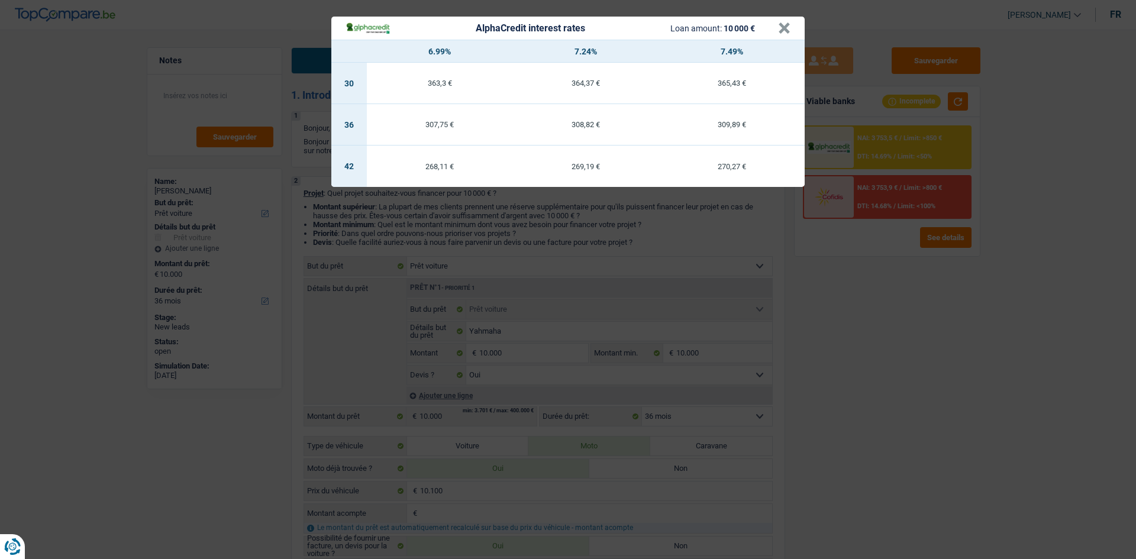
click at [872, 404] on div "AlphaCredit interest rates Loan amount: 10 000 € × 6.99% 7.24% 7.49% 30 363,3 €…" at bounding box center [568, 279] width 1136 height 559
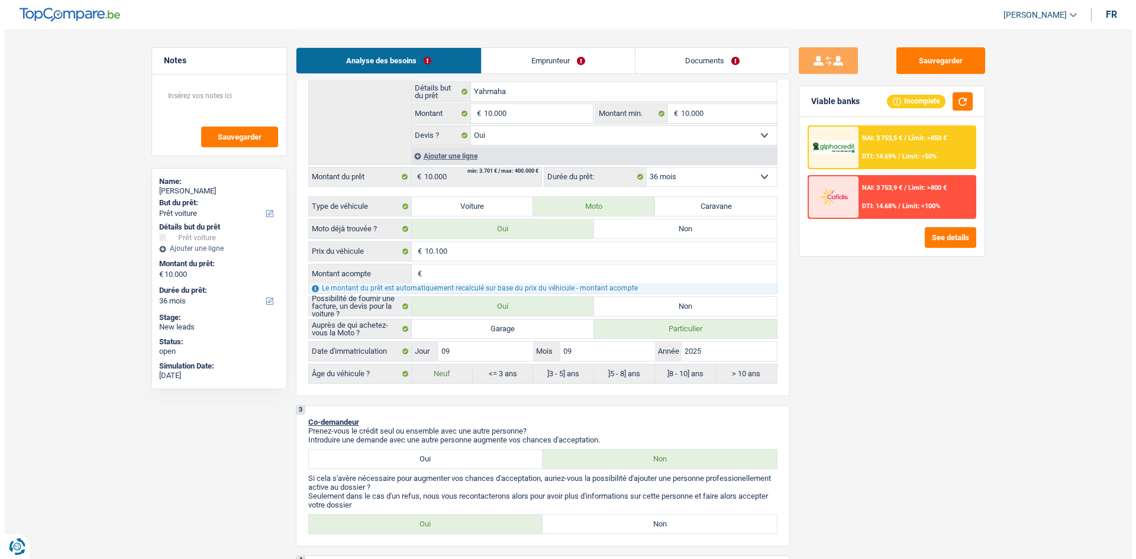
scroll to position [239, 0]
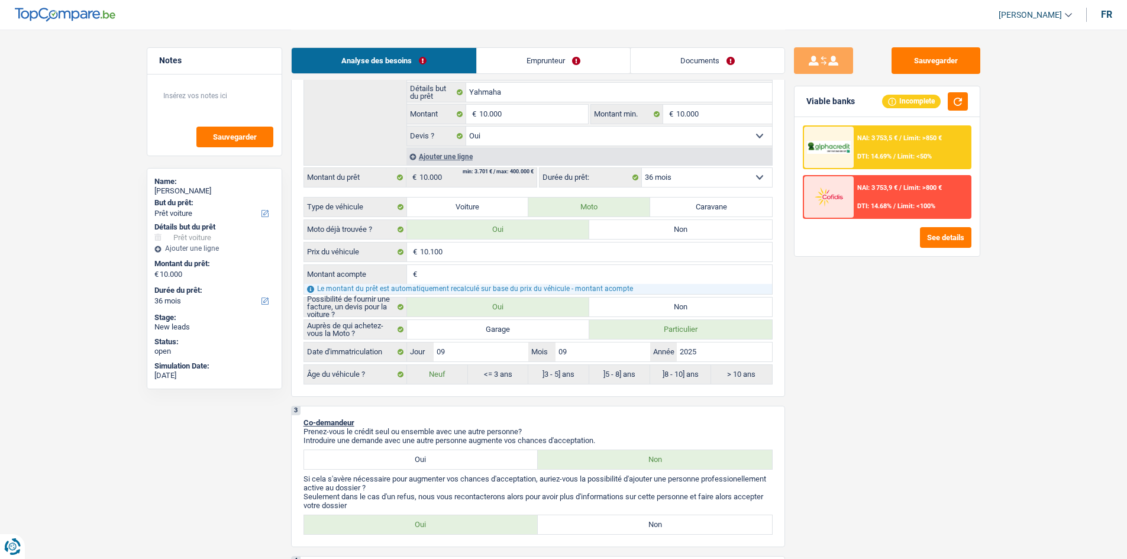
click at [722, 180] on select "12 mois 18 mois 24 mois 30 mois 36 mois 42 mois 48 mois Sélectionner une option" at bounding box center [707, 177] width 130 height 19
click at [642, 168] on select "12 mois 18 mois 24 mois 30 mois 36 mois 42 mois 48 mois Sélectionner une option" at bounding box center [707, 177] width 130 height 19
click at [899, 313] on div "Sauvegarder Viable banks Incomplete NAI: 3 753,5 € / Limit: >850 € DTI: 14.69% …" at bounding box center [887, 293] width 204 height 493
click at [924, 237] on button "See details" at bounding box center [945, 237] width 51 height 21
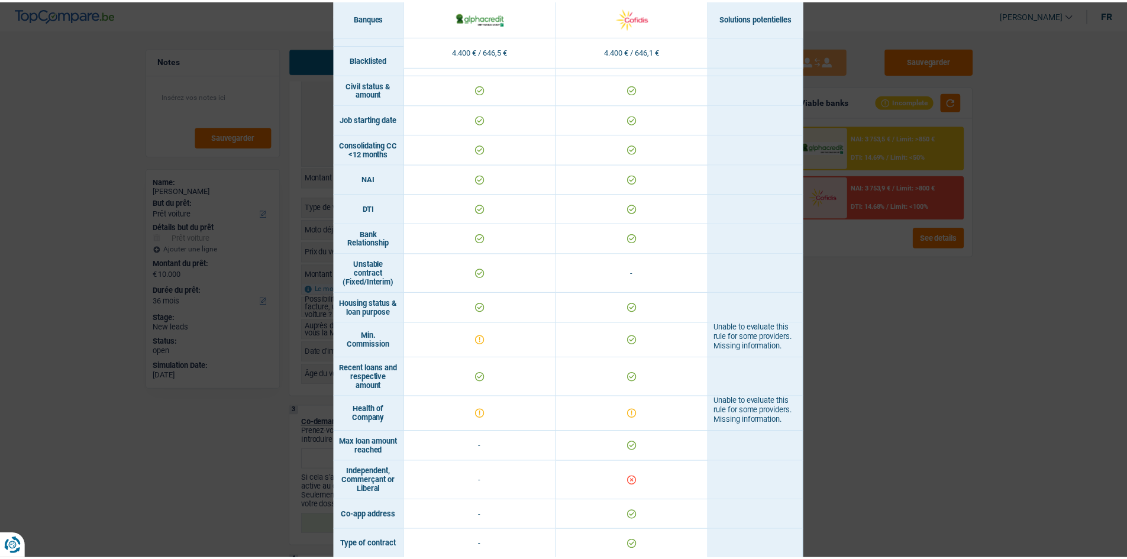
scroll to position [499, 0]
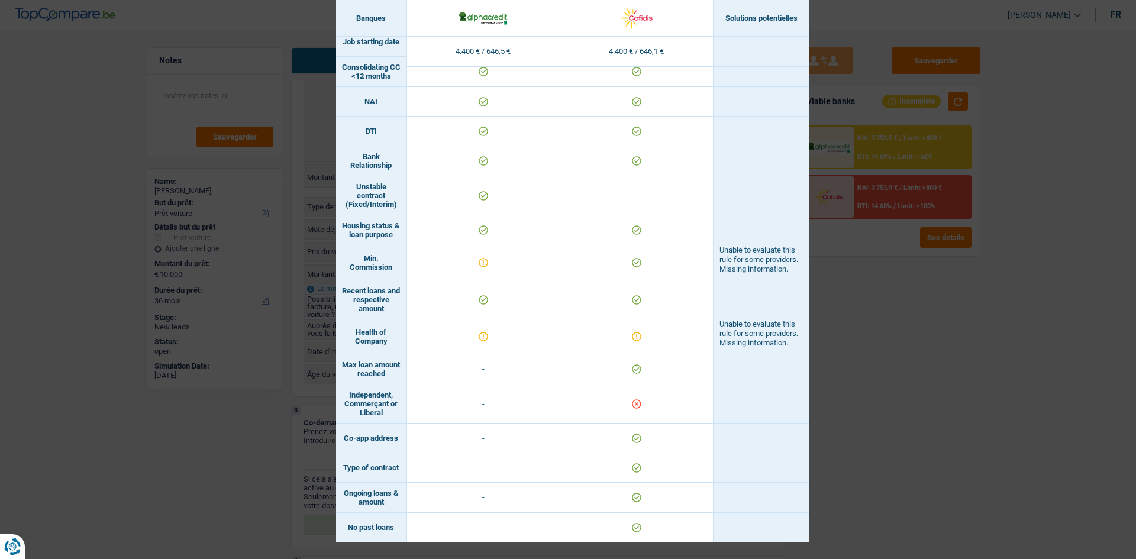
click at [929, 470] on div "Banks conditions × Banques Solutions potentielles Revenus / Charges 4.400 € / 6…" at bounding box center [568, 279] width 1136 height 559
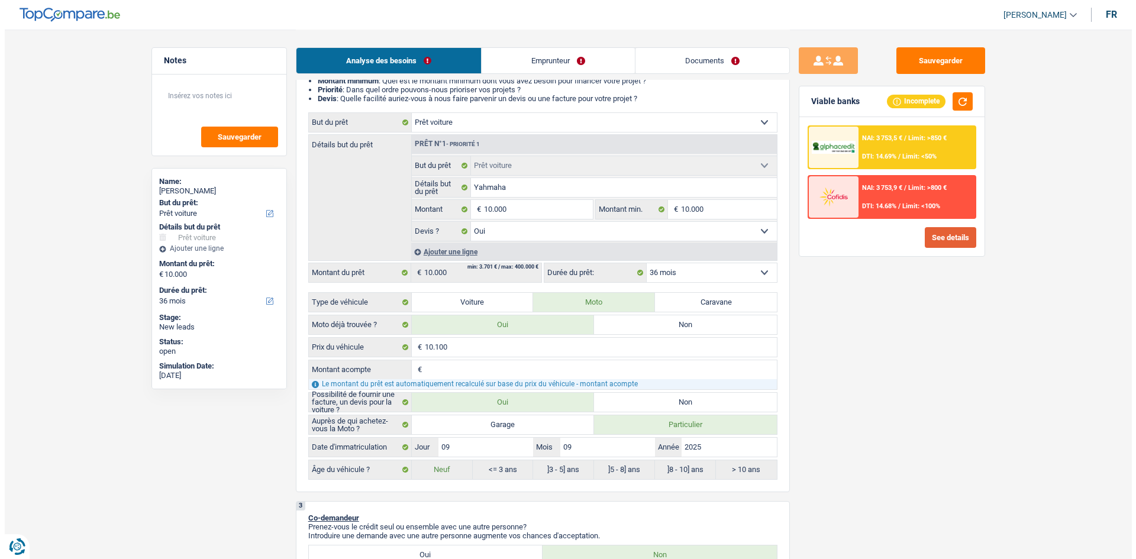
scroll to position [138, 0]
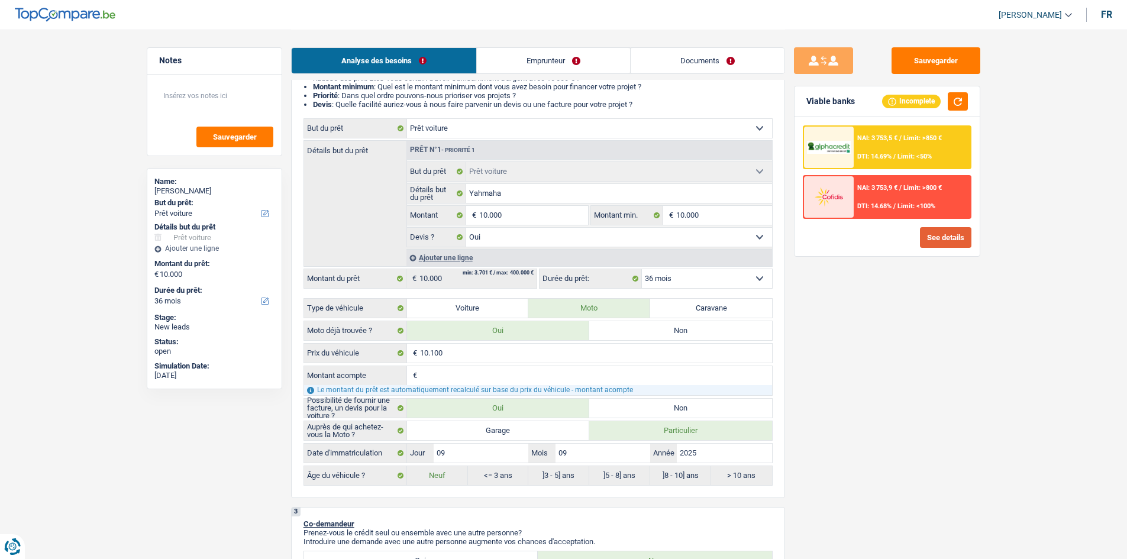
click at [931, 231] on button "See details" at bounding box center [945, 237] width 51 height 21
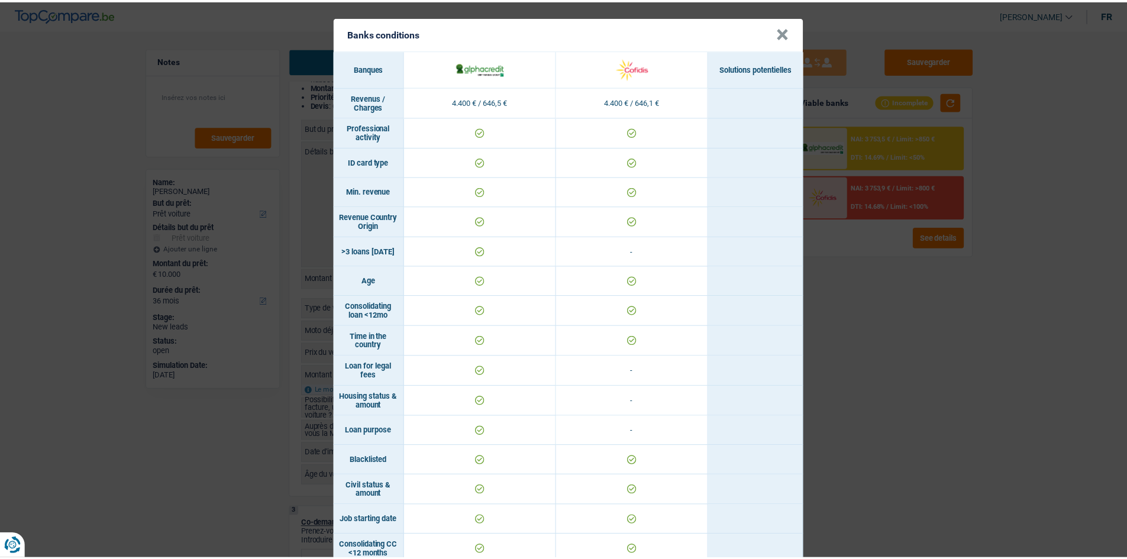
scroll to position [0, 0]
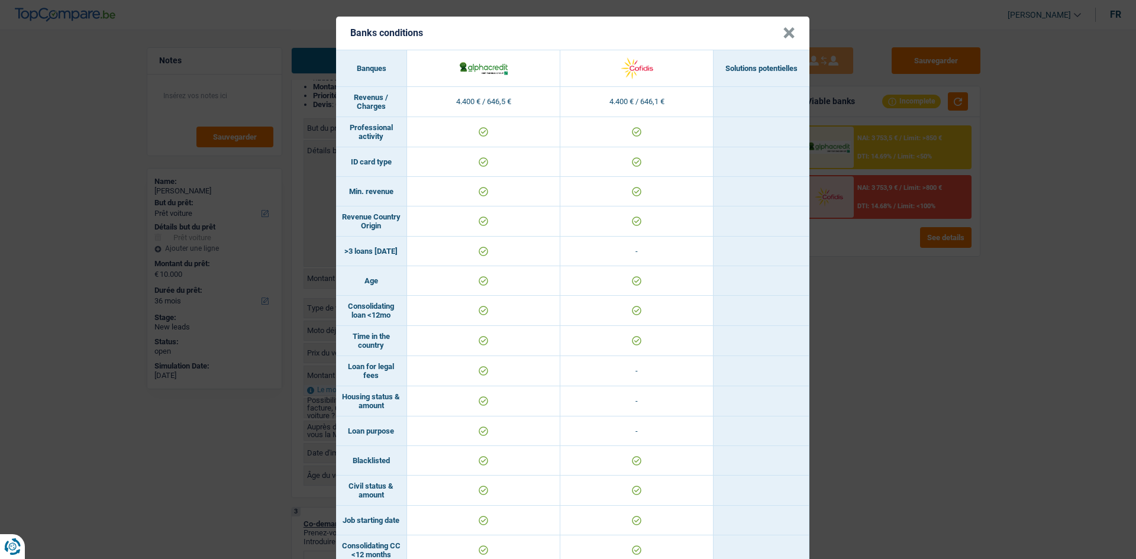
click at [925, 309] on div "Banks conditions × Banques Solutions potentielles Revenus / Charges 4.400 € / 6…" at bounding box center [568, 279] width 1136 height 559
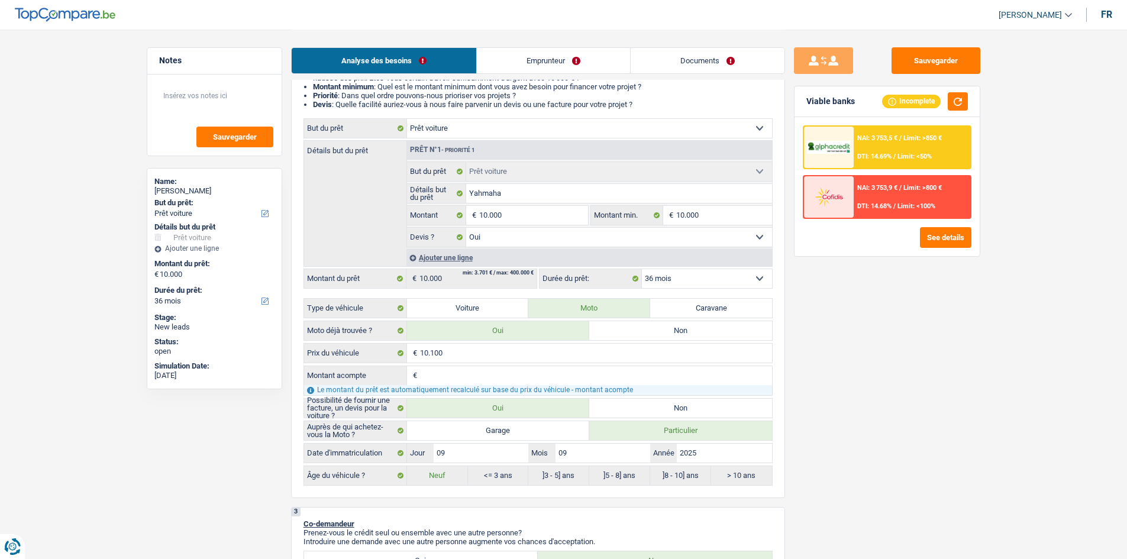
click at [893, 138] on span "NAI: 3 753,5 €" at bounding box center [877, 138] width 40 height 8
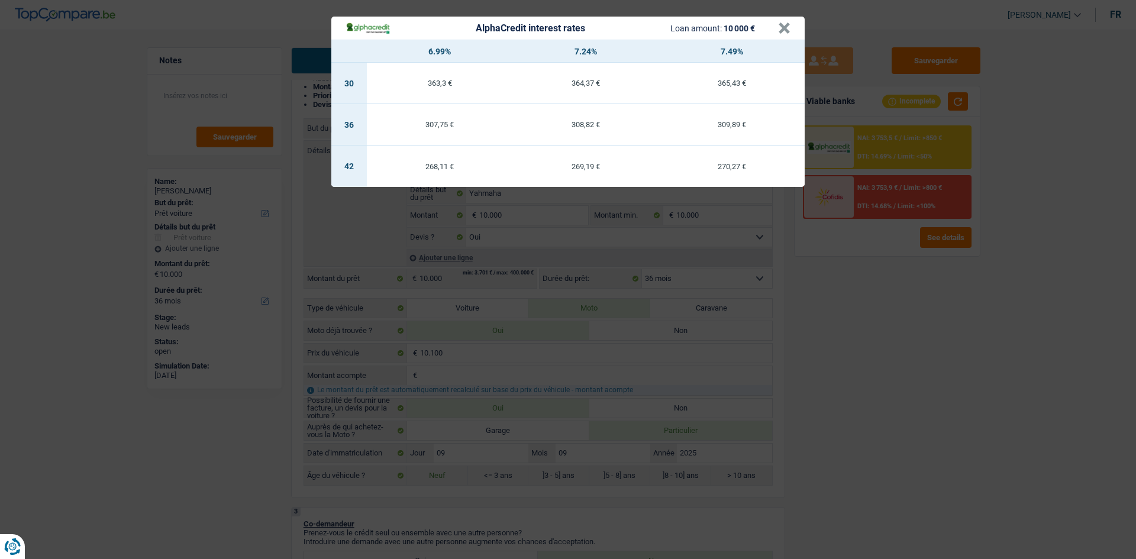
click at [836, 276] on div "AlphaCredit interest rates Loan amount: 10 000 € × 6.99% 7.24% 7.49% 30 363,3 €…" at bounding box center [568, 279] width 1136 height 559
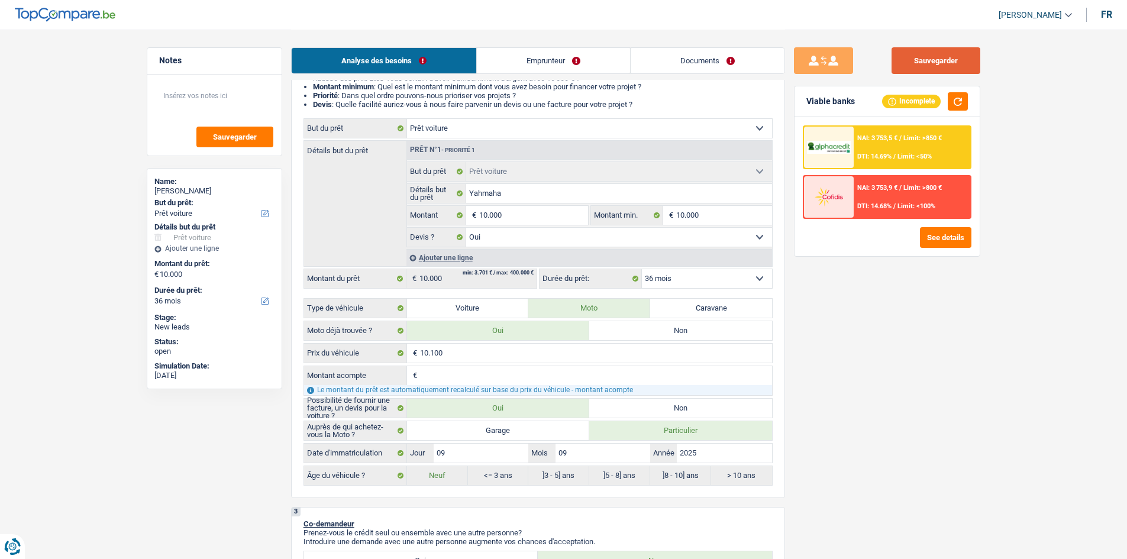
click at [925, 65] on button "Sauvegarder" at bounding box center [936, 60] width 89 height 27
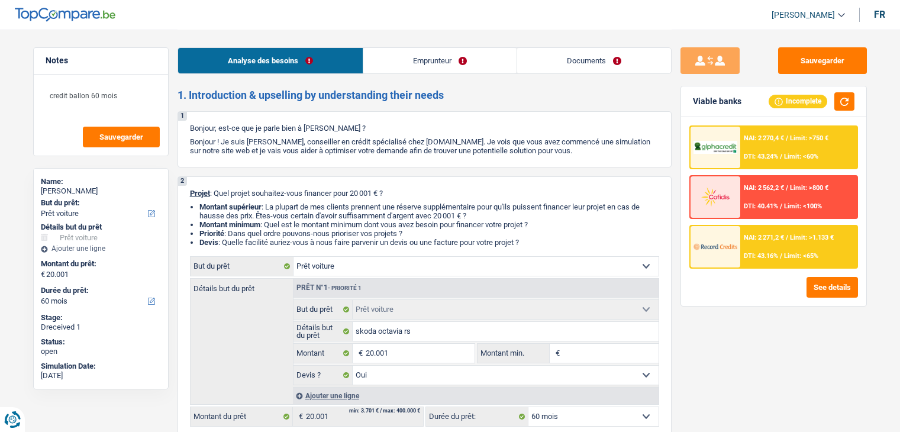
select select "car"
select select "60"
select select "car"
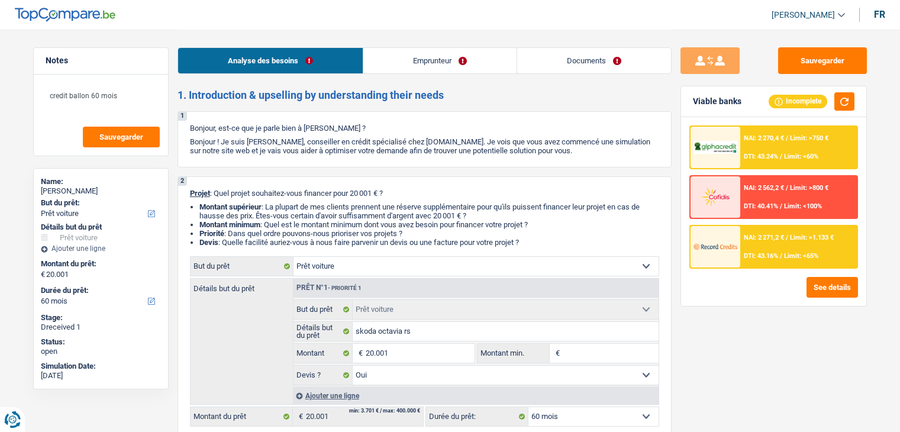
select select "yes"
select select "60"
select select "privateEmployee"
select select "alimony"
select select "netSalary"
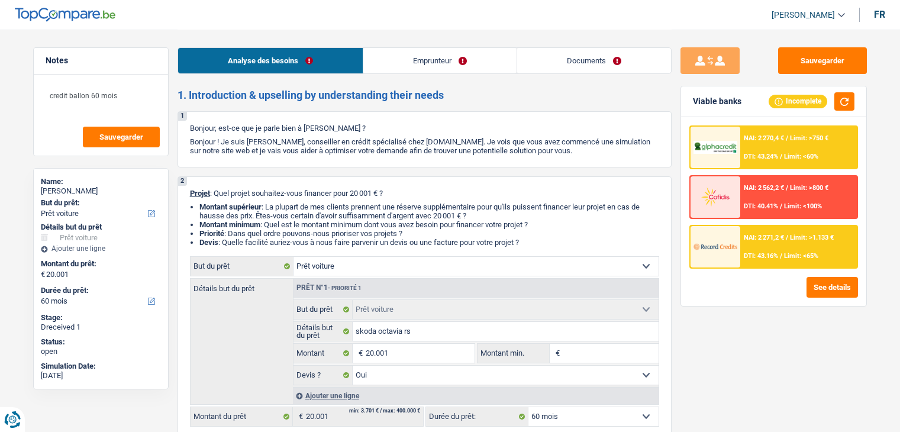
select select "familyAllowances"
select select "mealVouchers"
select select "ownerWithMortgage"
select select "mortgage"
select select "360"
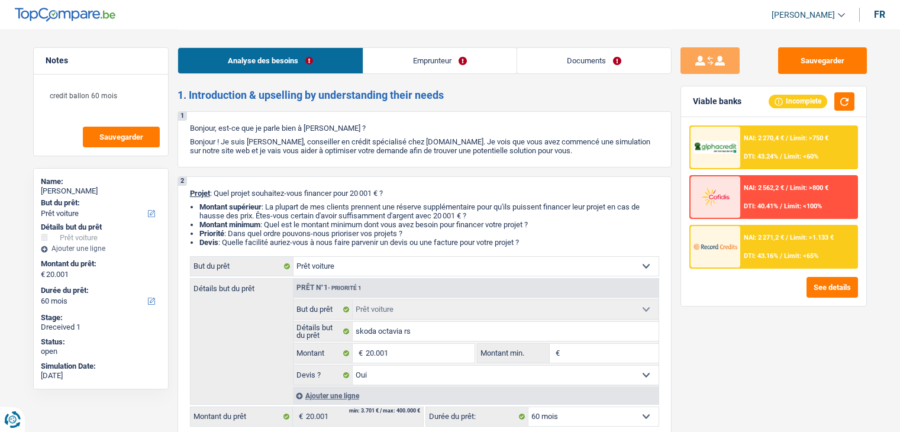
select select "car"
select select "yes"
select select "60"
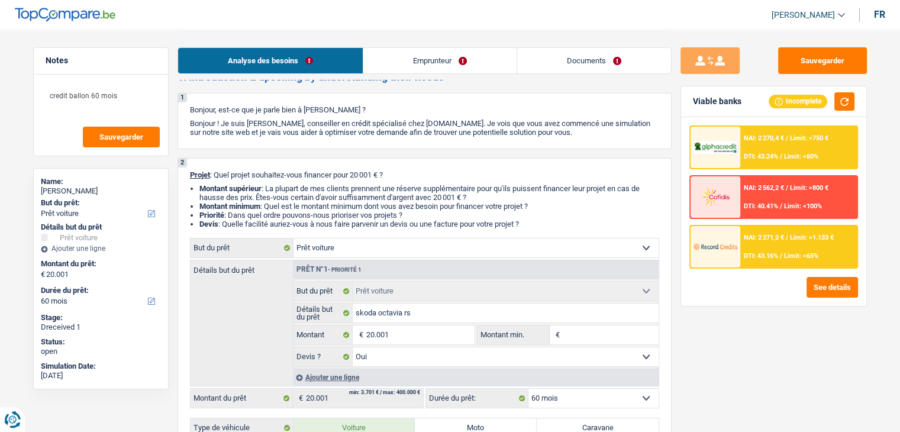
scroll to position [19, 0]
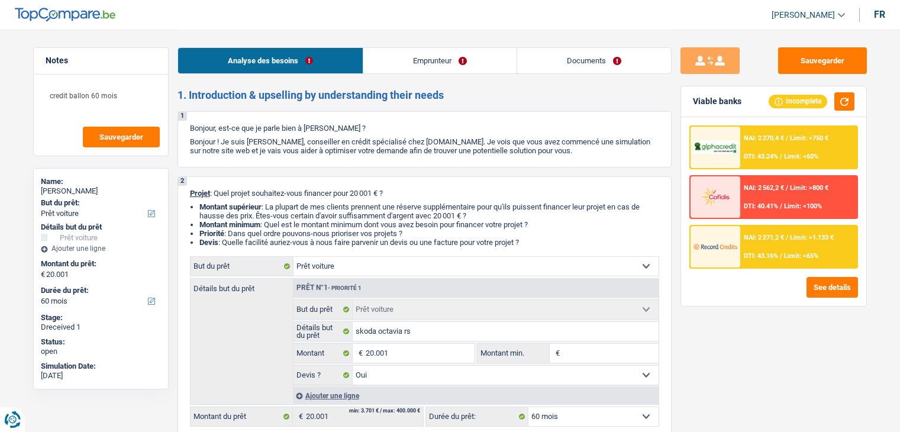
select select "car"
select select "60"
select select "car"
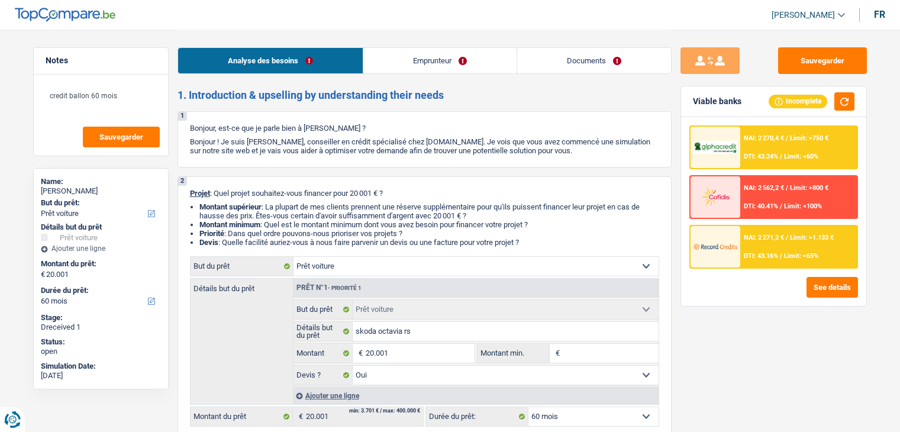
select select "yes"
select select "60"
select select "privateEmployee"
select select "alimony"
select select "netSalary"
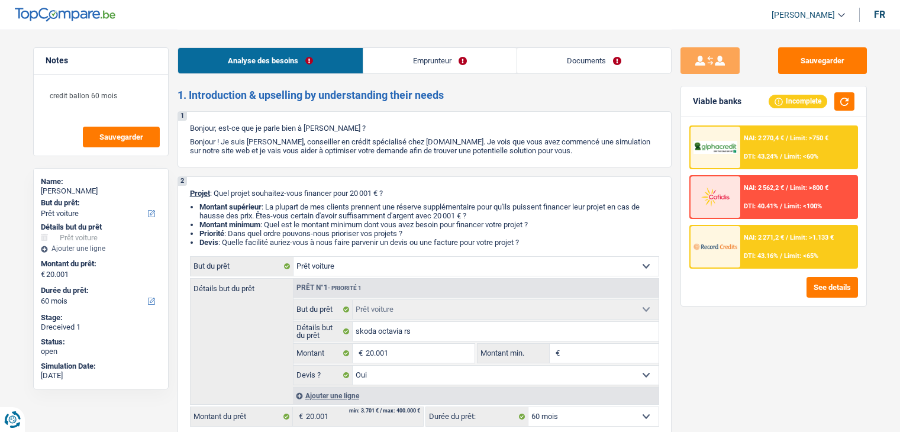
select select "familyAllowances"
select select "mealVouchers"
select select "ownerWithMortgage"
select select "mortgage"
select select "360"
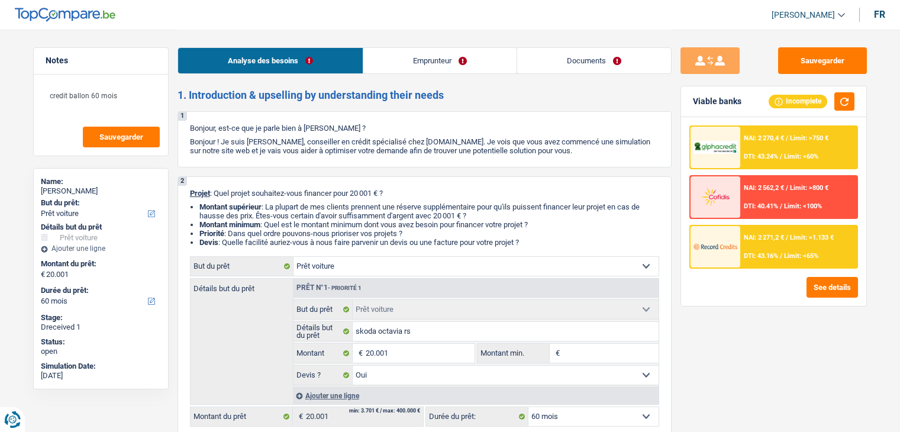
select select "car"
select select "yes"
select select "60"
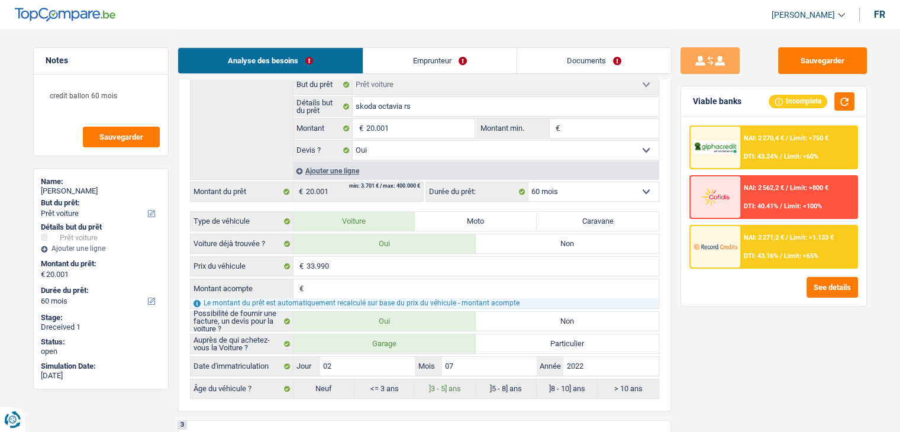
scroll to position [355, 0]
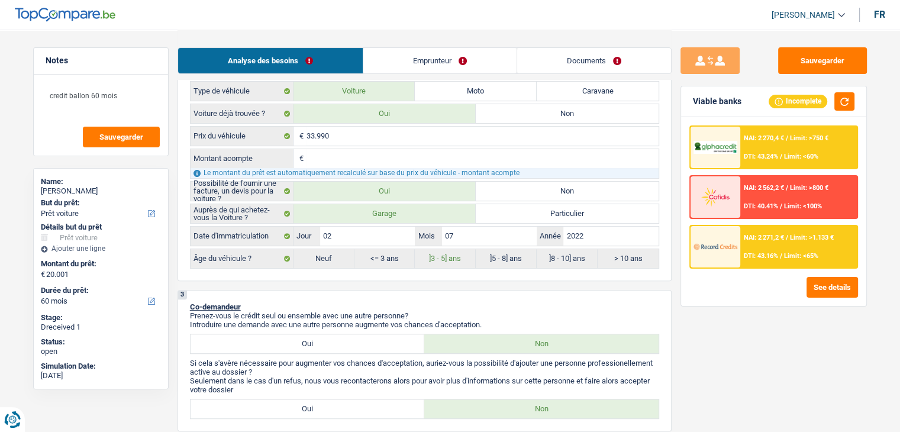
click at [430, 55] on link "Emprunteur" at bounding box center [439, 60] width 153 height 25
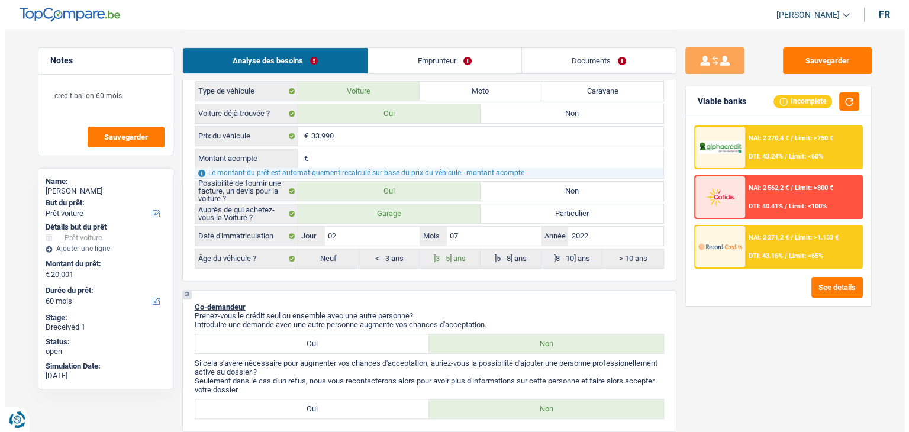
scroll to position [0, 0]
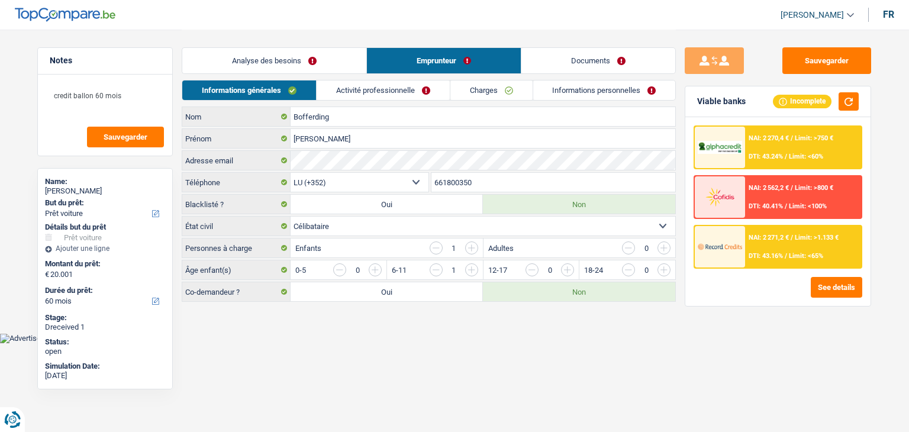
click at [746, 236] on div "NAI: 2 271,2 € / Limit: >1.133 € DTI: 43.16% / Limit: <65%" at bounding box center [803, 246] width 117 height 41
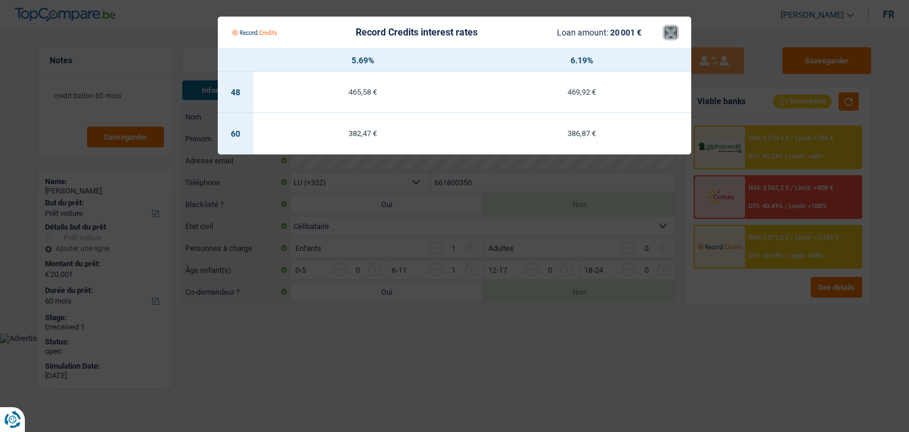
click at [672, 31] on button "×" at bounding box center [671, 33] width 12 height 12
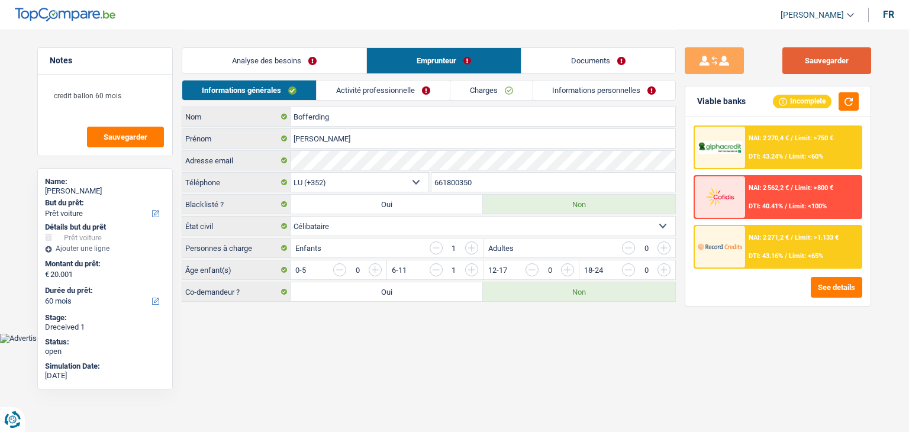
click at [836, 60] on button "Sauvegarder" at bounding box center [826, 60] width 89 height 27
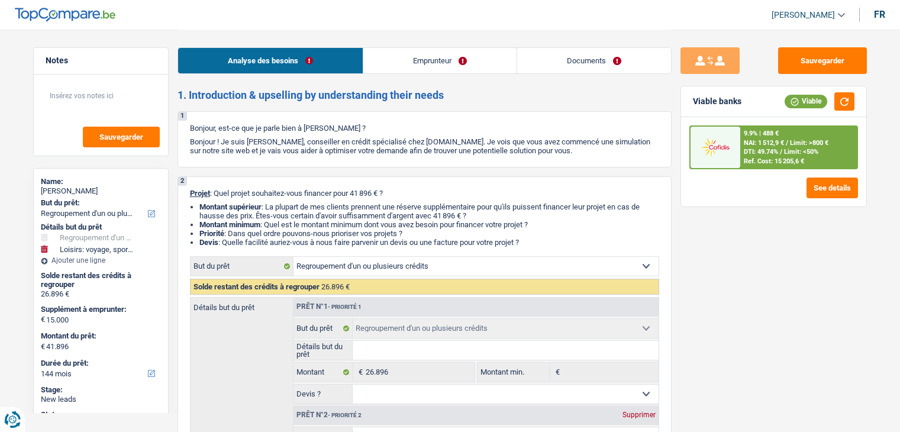
select select "refinancing"
select select "hobbies"
select select "144"
select select "refinancing"
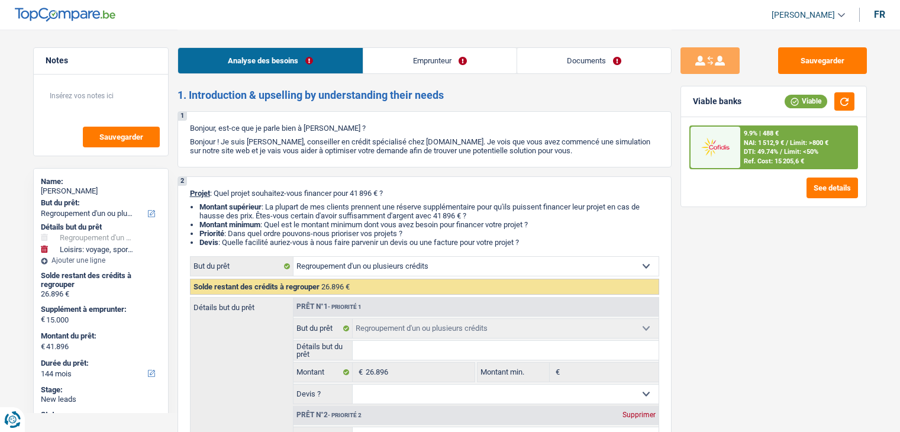
select select "refinancing"
select select "hobbies"
select select "yes"
select select "144"
select select "privateEmployee"
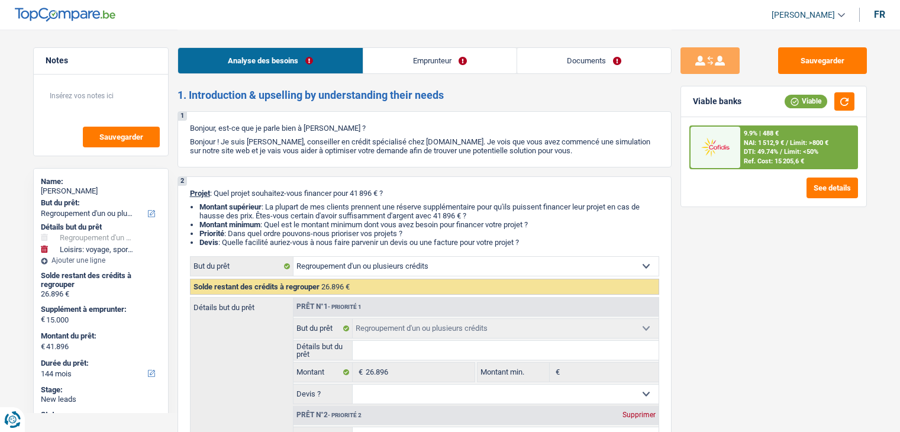
select select "netSalary"
select select "mealVouchers"
select select "rents"
select select "carLoan"
select select "84"
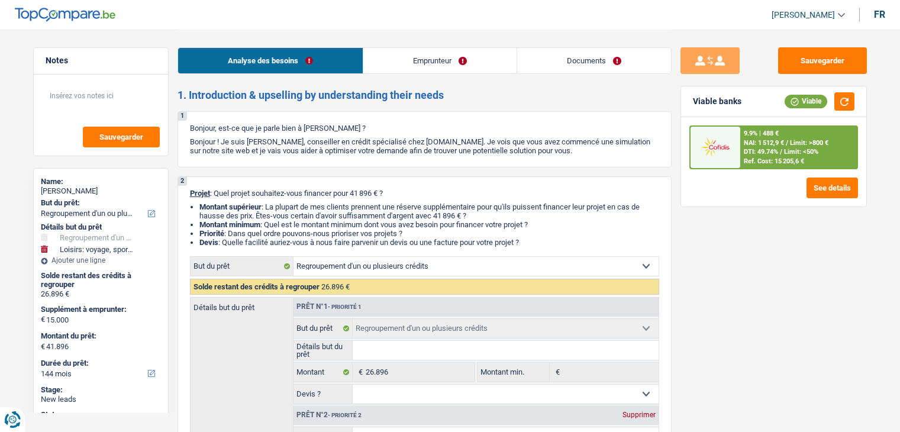
select select "creditConsolidation"
select select "84"
select select "carLoan"
select select "48"
select select "cardOrCredit"
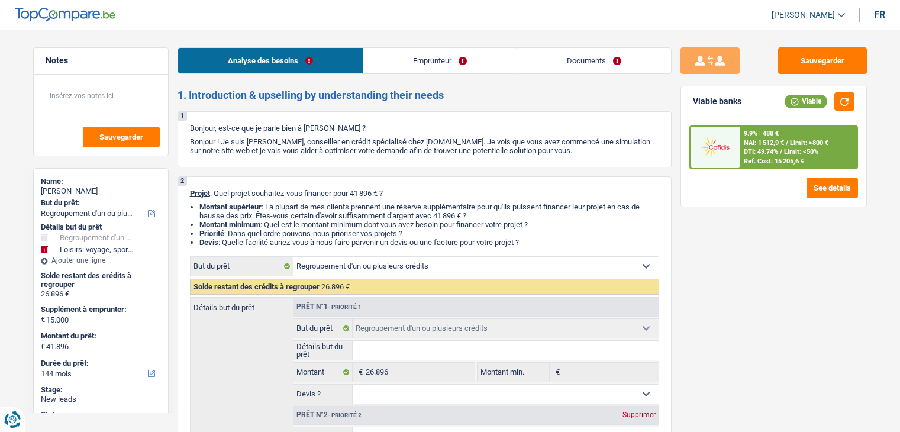
select select "refinancing"
select select "hobbies"
select select "yes"
select select "144"
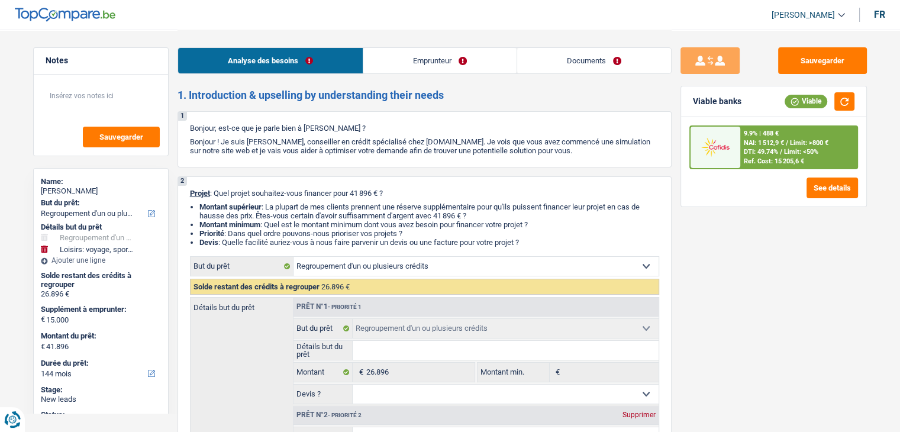
click at [794, 320] on div "Sauvegarder Viable banks Viable 9.9% | 488 € NAI: 1 512,9 € / Limit: >800 € DTI…" at bounding box center [774, 230] width 204 height 366
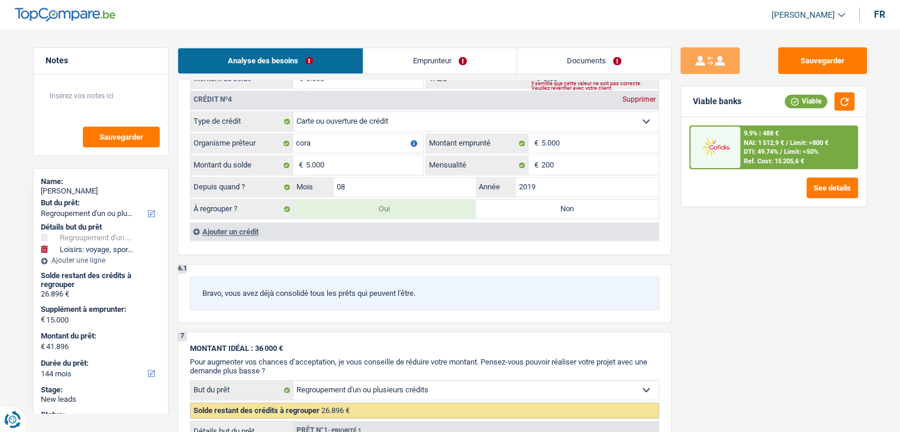
scroll to position [1631, 0]
click at [530, 199] on label "Non" at bounding box center [567, 208] width 183 height 19
click at [530, 199] on input "Non" at bounding box center [567, 208] width 183 height 19
radio input "true"
type input "36.896"
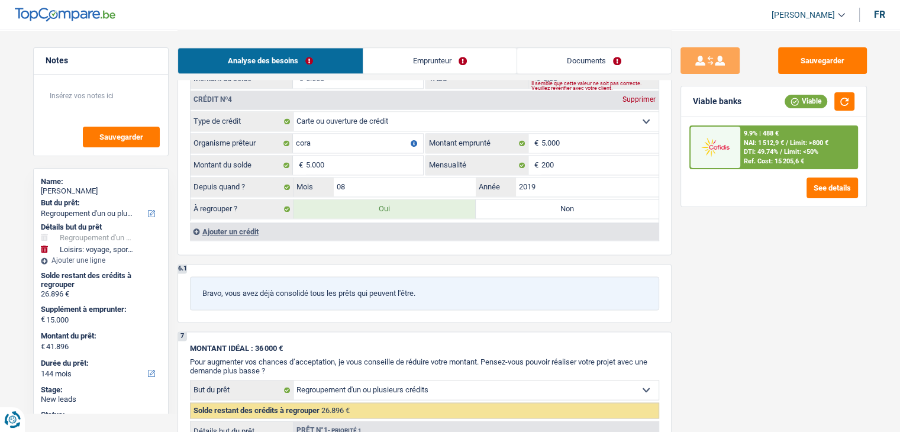
select select "120"
type input "21.896"
type input "36.896"
select select "120"
radio input "false"
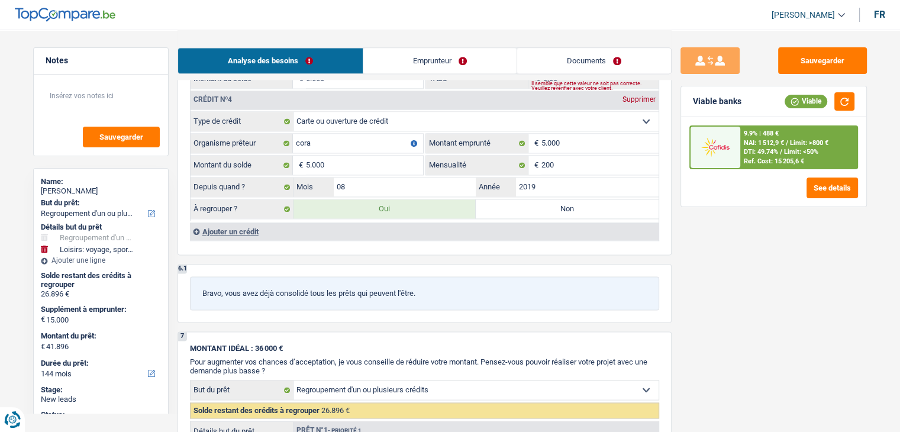
type input "21.896"
type input "36.896"
select select "120"
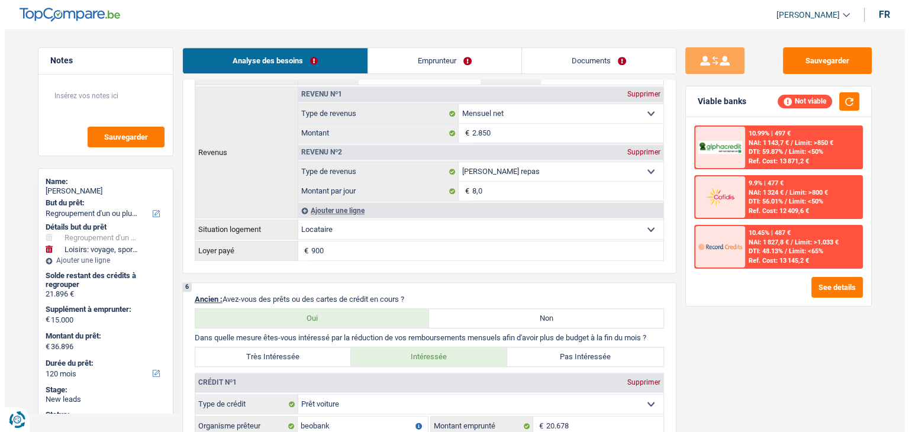
scroll to position [902, 0]
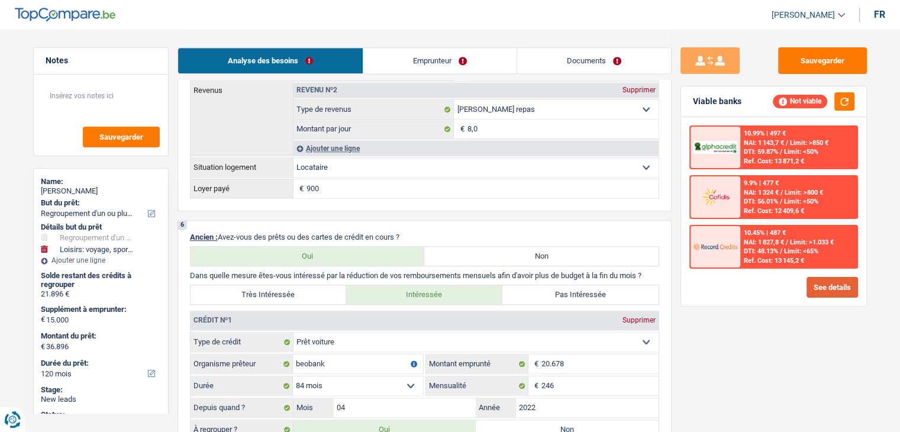
click at [842, 278] on button "See details" at bounding box center [832, 287] width 51 height 21
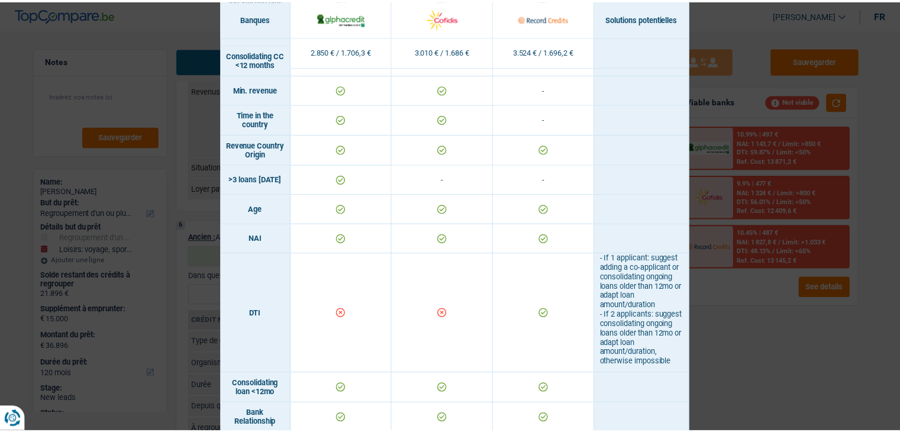
scroll to position [0, 0]
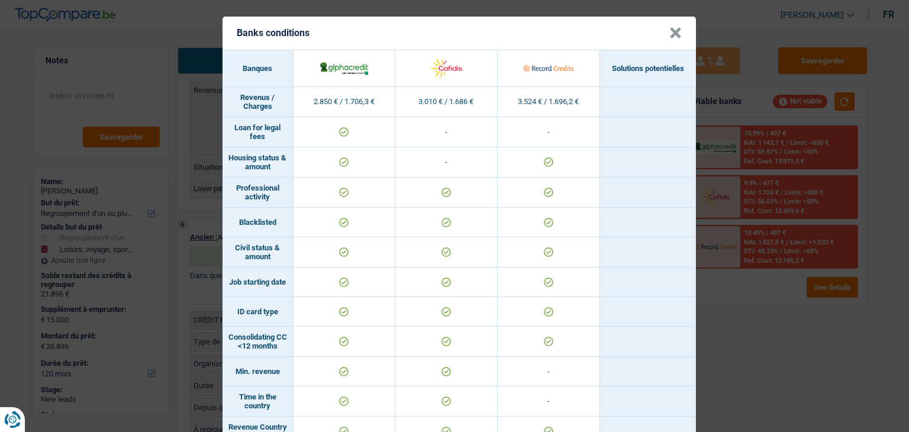
click at [765, 408] on div "Banks conditions × Banques Solutions potentielles Revenus / Charges 2.850 € / 1…" at bounding box center [454, 216] width 909 height 432
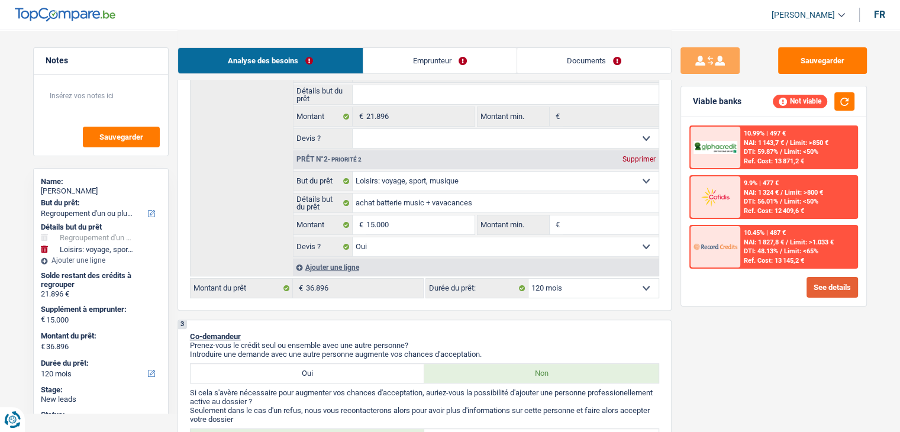
scroll to position [256, 0]
click at [597, 289] on select "12 mois 18 mois 24 mois 30 mois 36 mois 42 mois 48 mois 60 mois 72 mois 84 mois…" at bounding box center [593, 288] width 130 height 19
select select "84"
click at [528, 279] on select "12 mois 18 mois 24 mois 30 mois 36 mois 42 mois 48 mois 60 mois 72 mois 84 mois…" at bounding box center [593, 288] width 130 height 19
select select "84"
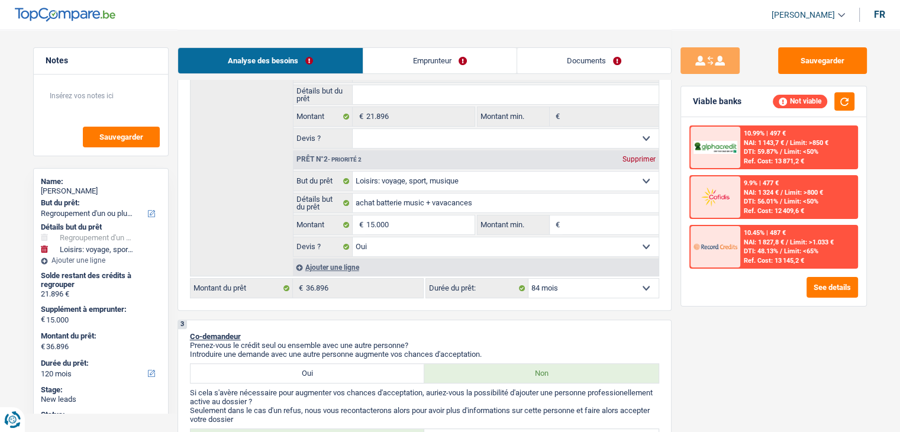
select select "84"
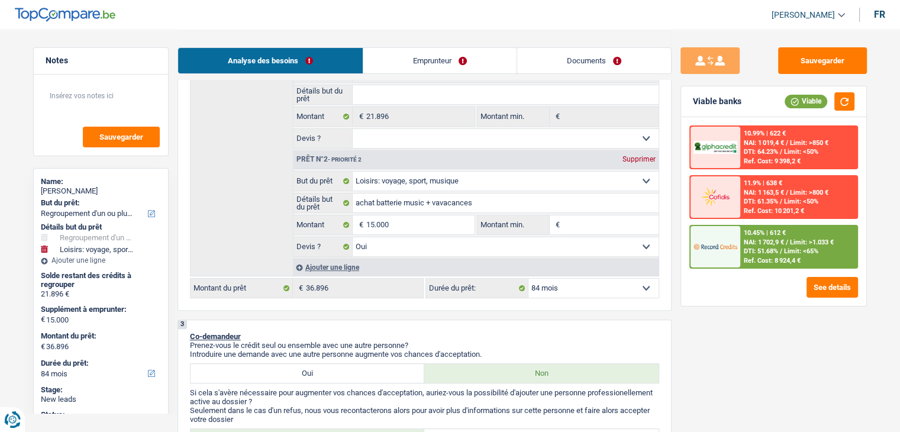
click at [778, 253] on span "DTI: 51.68%" at bounding box center [761, 251] width 34 height 8
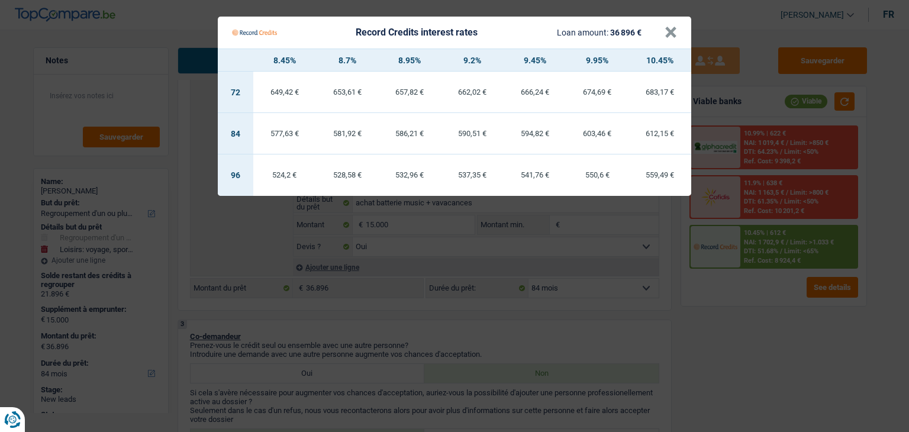
click at [783, 357] on Credits "Record Credits interest rates Loan amount: 36 896 € × 8.45% 8.7% 8.95% 9.2% 9.4…" at bounding box center [454, 216] width 909 height 432
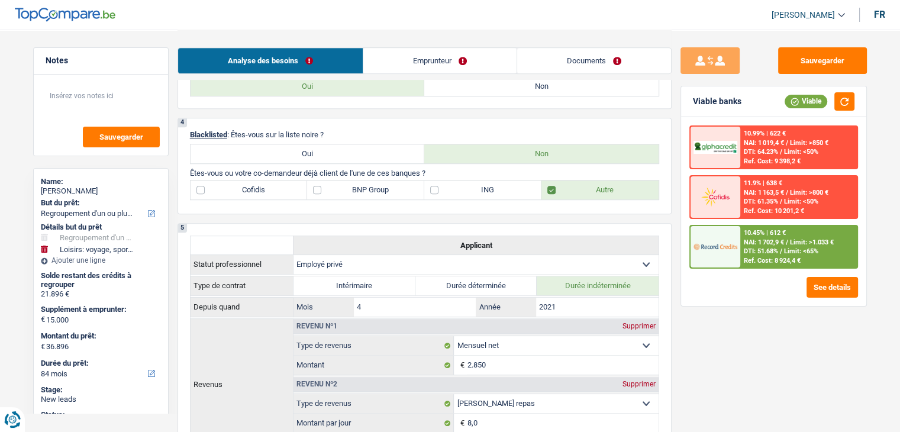
scroll to position [410, 0]
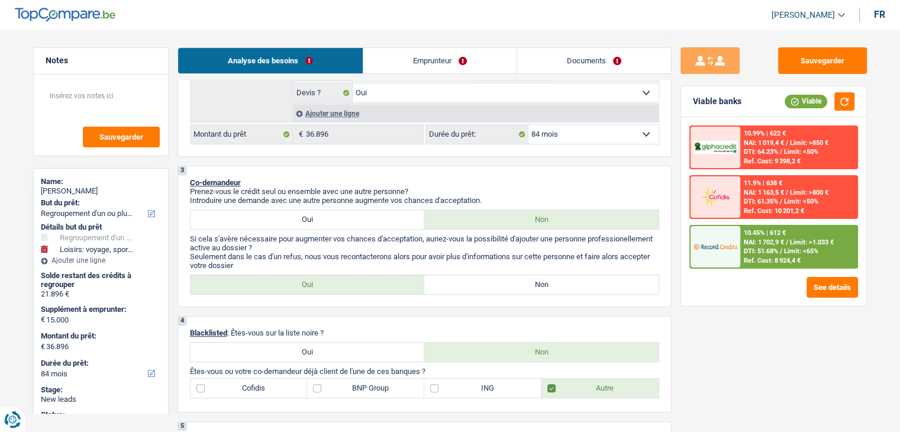
click at [404, 50] on link "Emprunteur" at bounding box center [439, 60] width 153 height 25
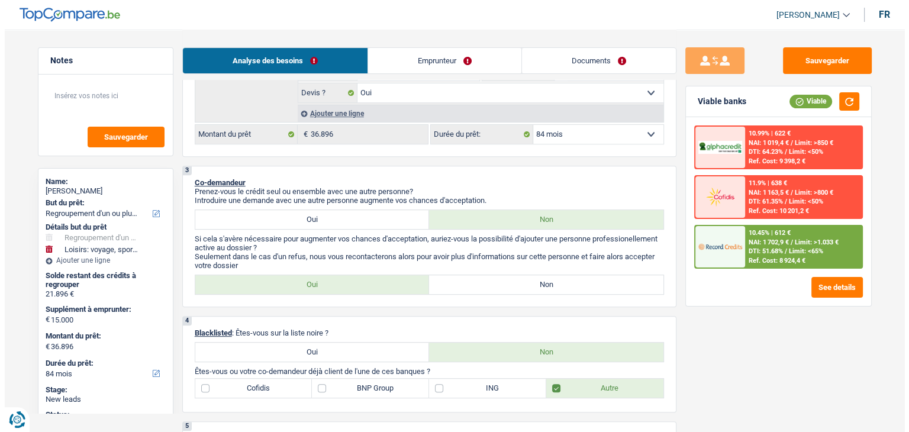
scroll to position [0, 0]
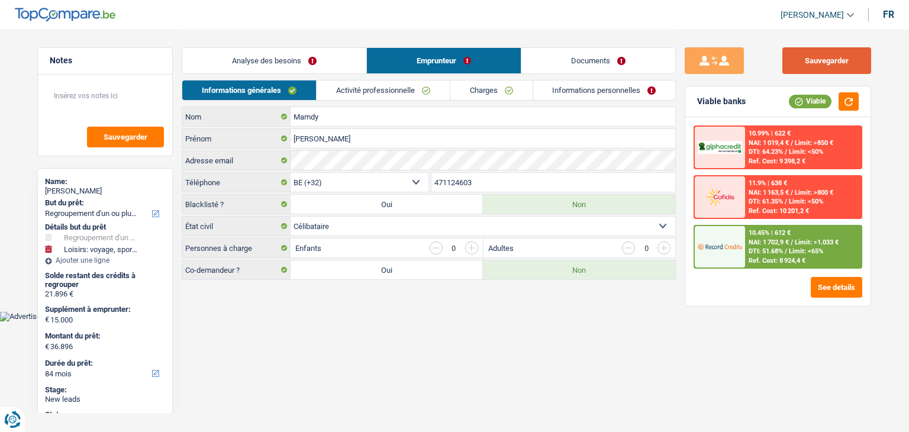
drag, startPoint x: 840, startPoint y: 82, endPoint x: 834, endPoint y: 72, distance: 11.9
click at [837, 79] on div "Sauvegarder Viable banks Viable 10.99% | 622 € NAI: 1 019,4 € / Limit: >850 € D…" at bounding box center [778, 230] width 204 height 366
drag, startPoint x: 794, startPoint y: 35, endPoint x: 802, endPoint y: 55, distance: 22.0
click at [794, 41] on div "Sauvegarder Viable banks Viable 10.99% | 622 € NAI: 1 019,4 € / Limit: >850 € D…" at bounding box center [778, 156] width 205 height 252
click at [805, 63] on button "Sauvegarder" at bounding box center [826, 60] width 89 height 27
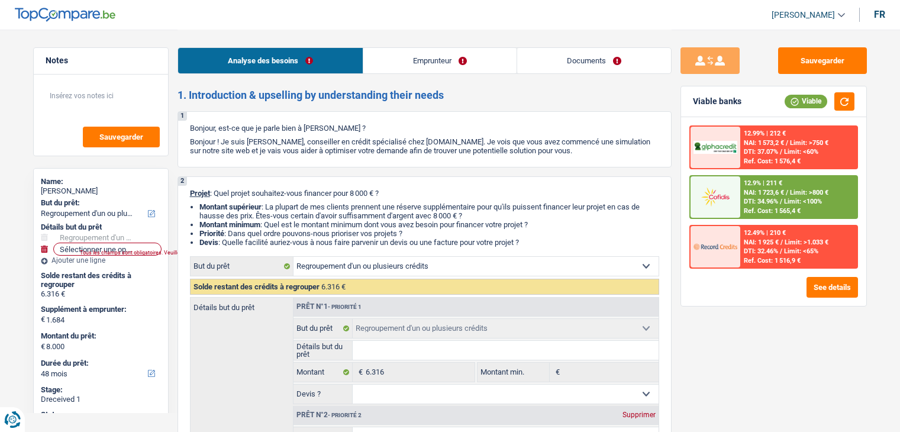
select select "refinancing"
select select "48"
select select "refinancing"
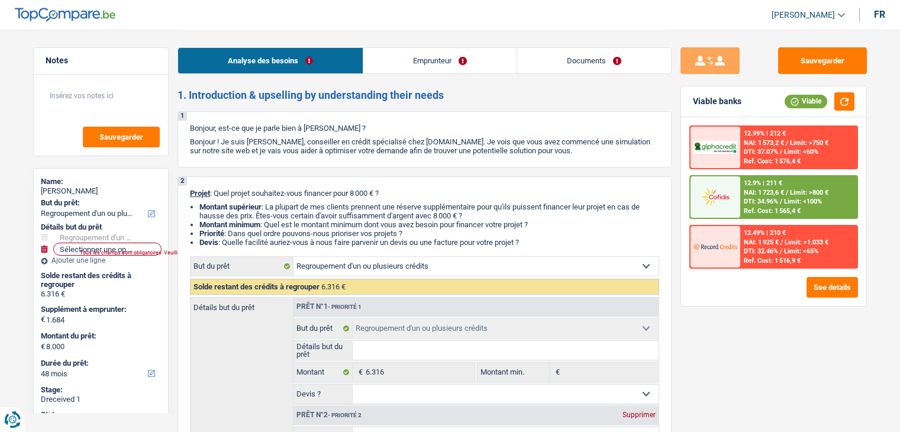
select select "48"
select select "worker"
select select "netSalary"
select select "mealVouchers"
select select "rents"
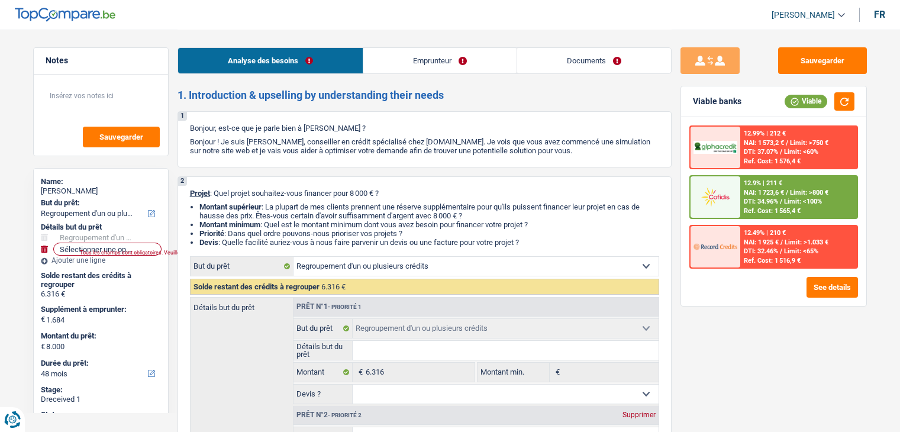
select select "personalSale"
select select "42"
select select "cardOrCredit"
select select "refinancing"
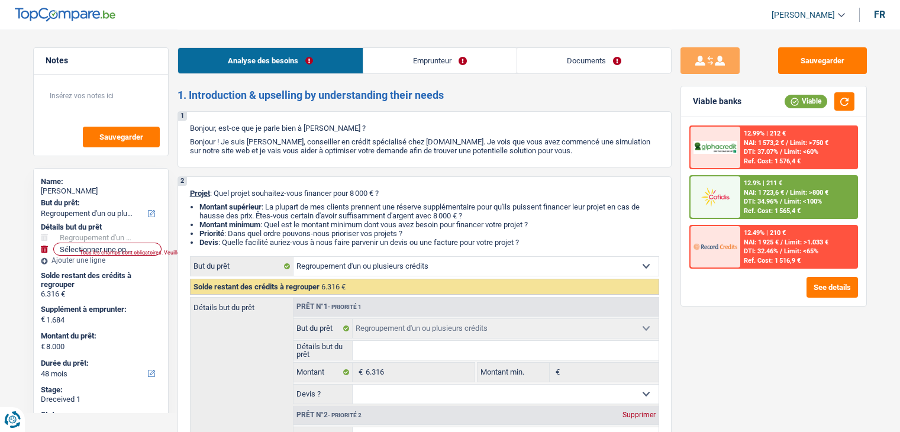
select select "48"
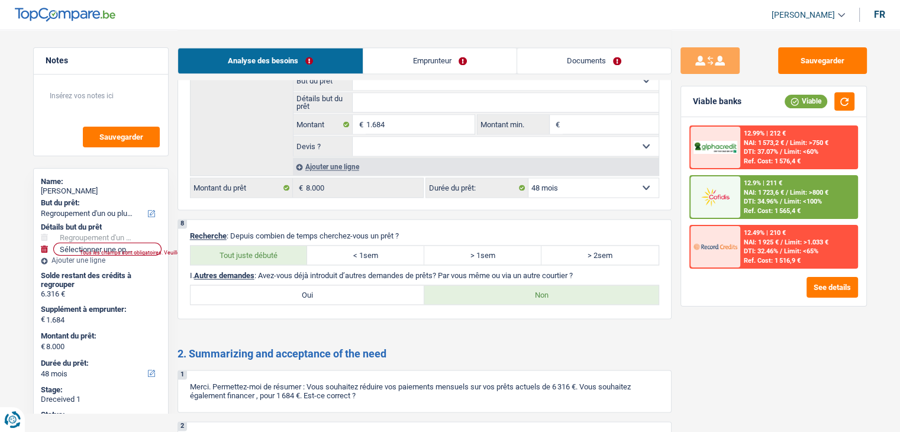
scroll to position [1816, 0]
click at [428, 62] on link "Emprunteur" at bounding box center [439, 60] width 153 height 25
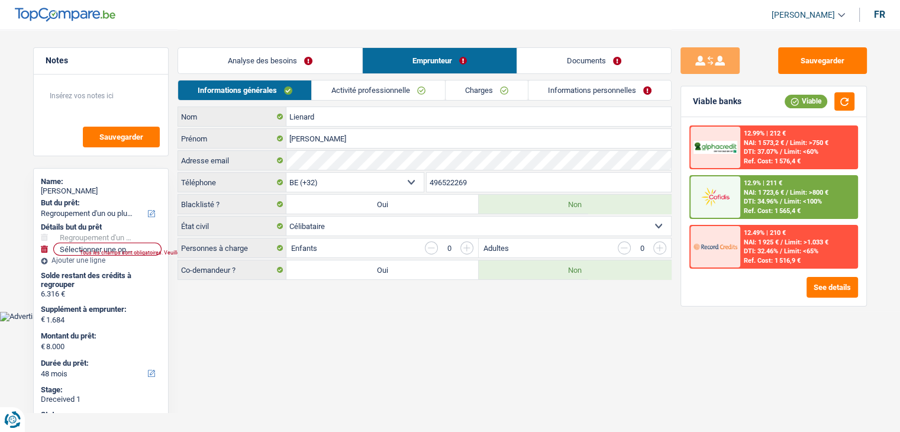
scroll to position [0, 0]
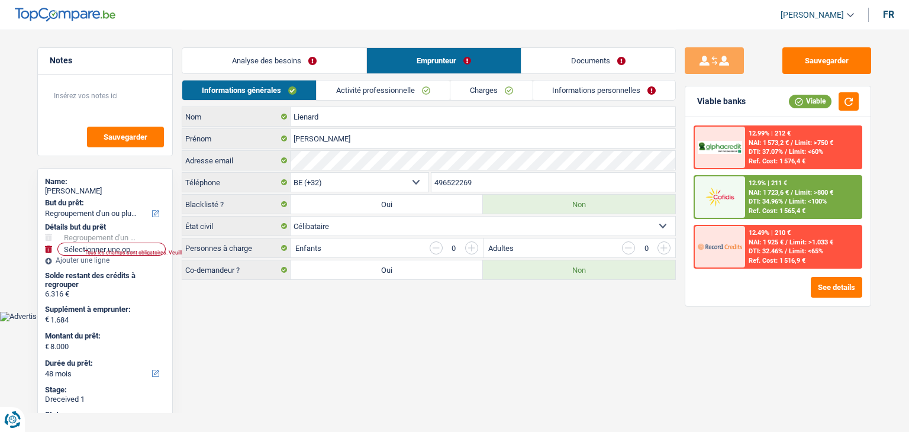
click at [563, 47] on li "Documents" at bounding box center [598, 60] width 155 height 27
click at [562, 58] on link "Documents" at bounding box center [598, 60] width 154 height 25
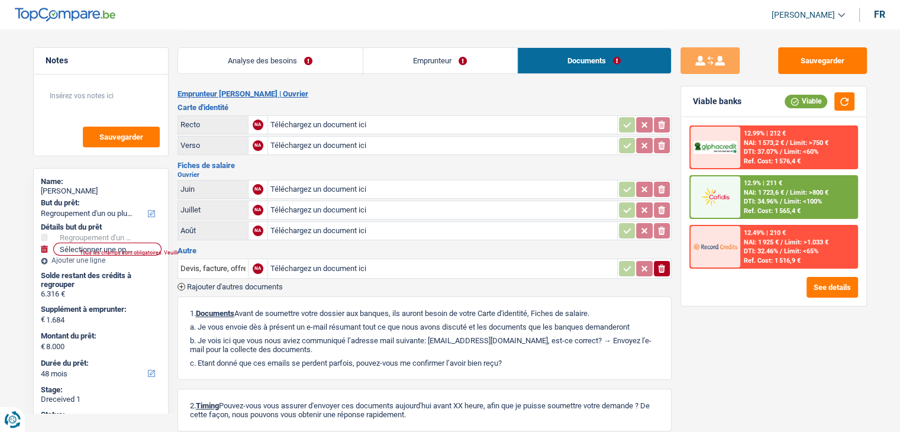
click at [442, 62] on link "Emprunteur" at bounding box center [440, 60] width 154 height 25
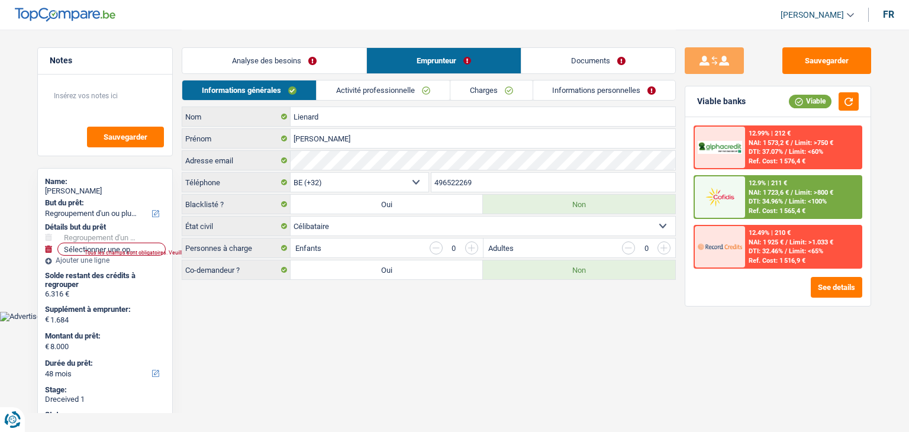
click at [562, 86] on link "Informations personnelles" at bounding box center [604, 90] width 143 height 20
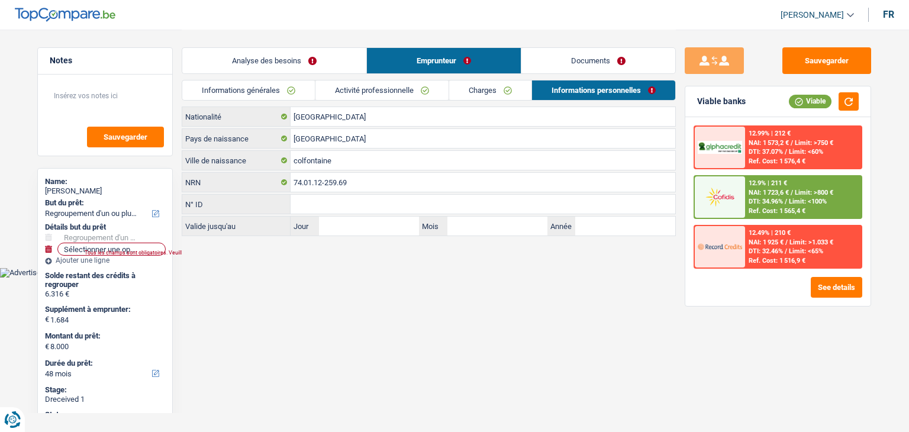
click at [491, 95] on link "Charges" at bounding box center [490, 90] width 82 height 20
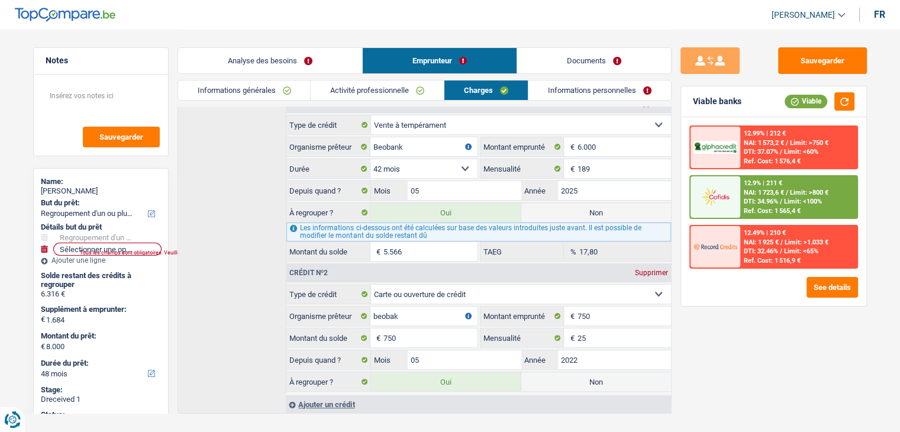
scroll to position [249, 0]
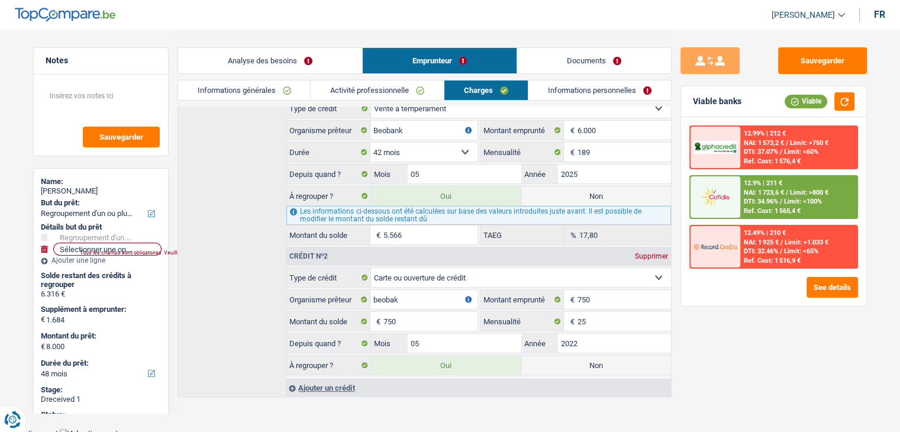
drag, startPoint x: 550, startPoint y: 89, endPoint x: 211, endPoint y: 249, distance: 374.8
click at [211, 249] on div "Crédit nº1 Supprimer Carte ou ouverture de crédit Prêt hypothécaire Vente à tem…" at bounding box center [425, 237] width 494 height 320
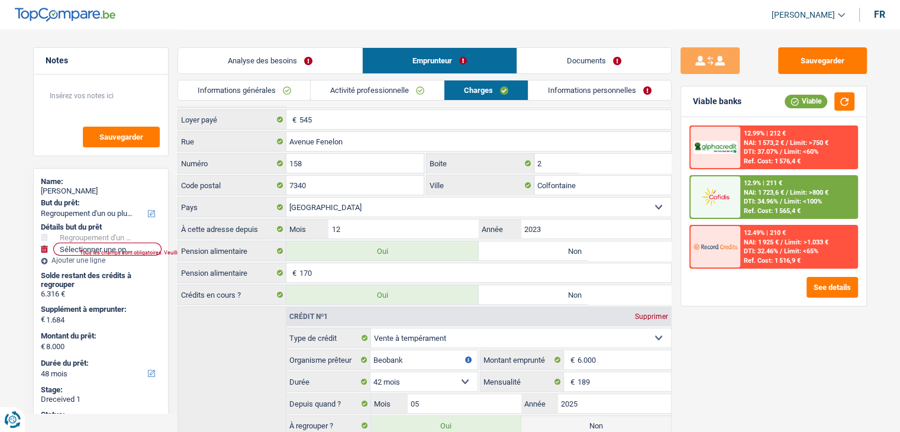
scroll to position [0, 0]
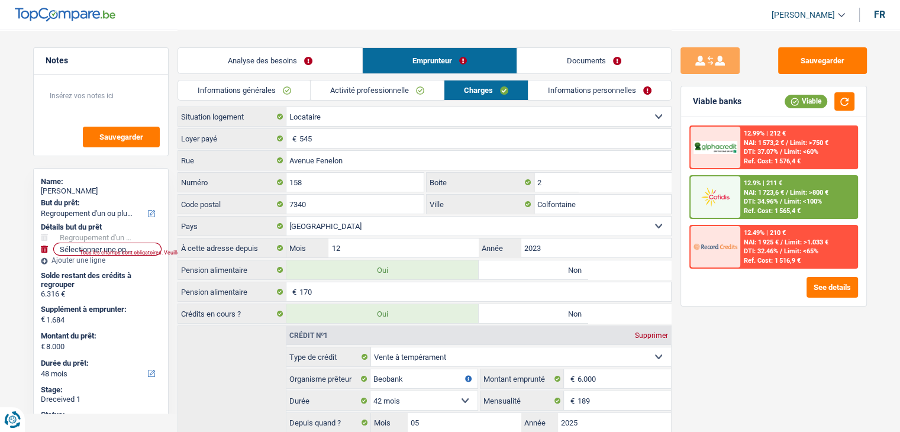
click at [556, 88] on link "Informations personnelles" at bounding box center [599, 90] width 143 height 20
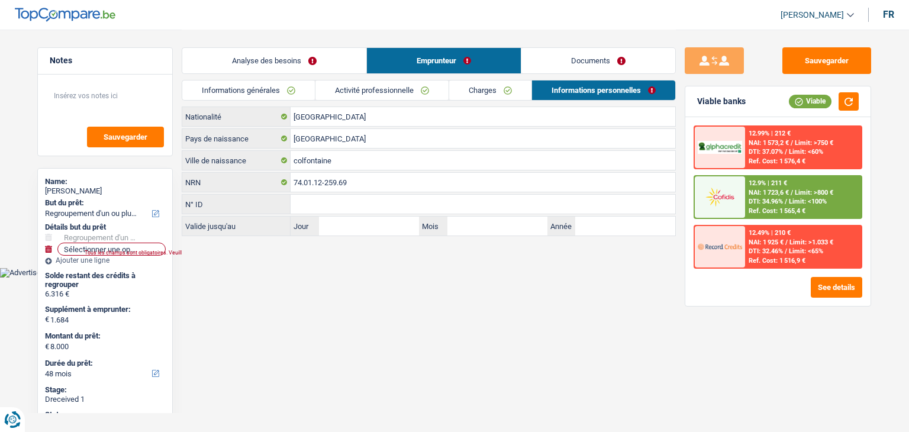
drag, startPoint x: 283, startPoint y: 92, endPoint x: 272, endPoint y: 91, distance: 11.9
click at [272, 91] on link "Informations générales" at bounding box center [248, 90] width 133 height 20
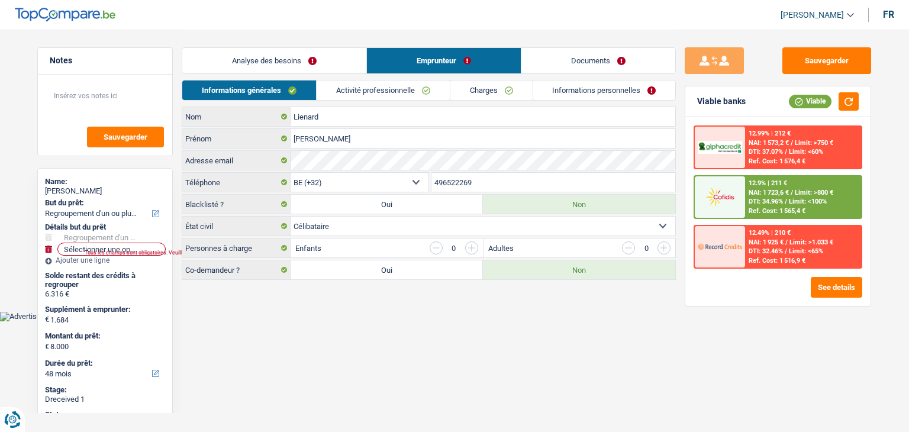
click at [295, 69] on link "Analyse des besoins" at bounding box center [274, 60] width 184 height 25
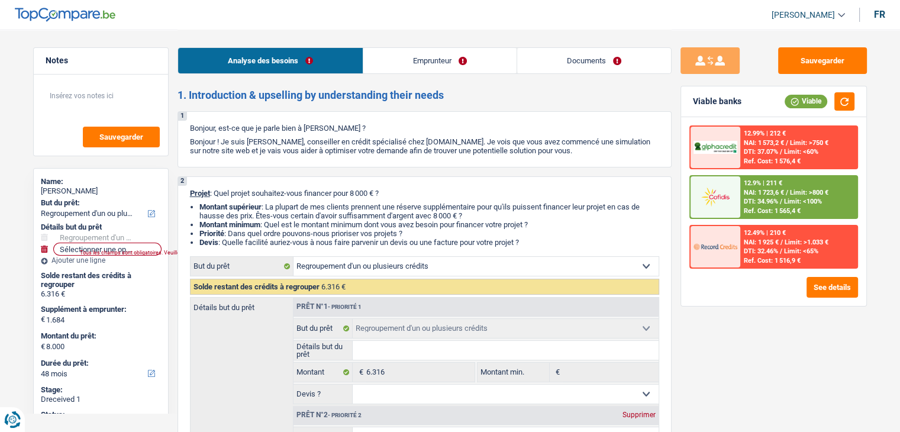
click at [741, 199] on div "12.9% | 211 € NAI: 1 723,6 € / Limit: >800 € DTI: 34.96% / Limit: <100% Ref. Co…" at bounding box center [798, 196] width 117 height 41
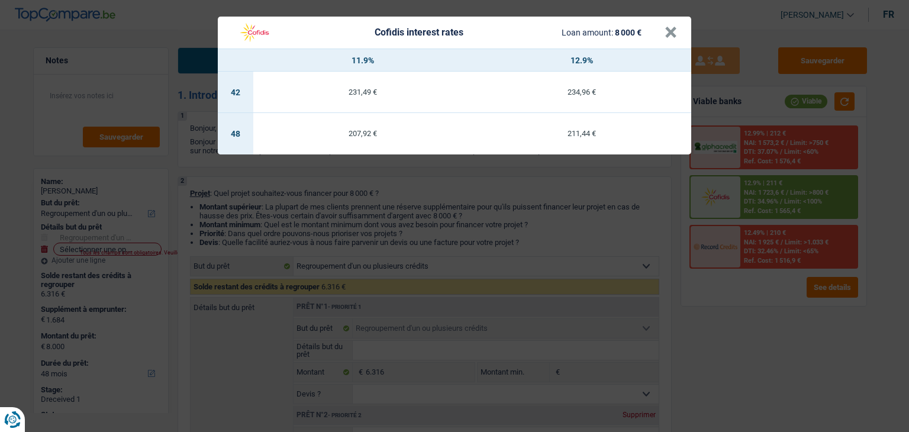
click at [746, 355] on div "Cofidis interest rates Loan amount: 8 000 € × 11.9% 12.9% 42 231,49 € 234,96 € …" at bounding box center [454, 216] width 909 height 432
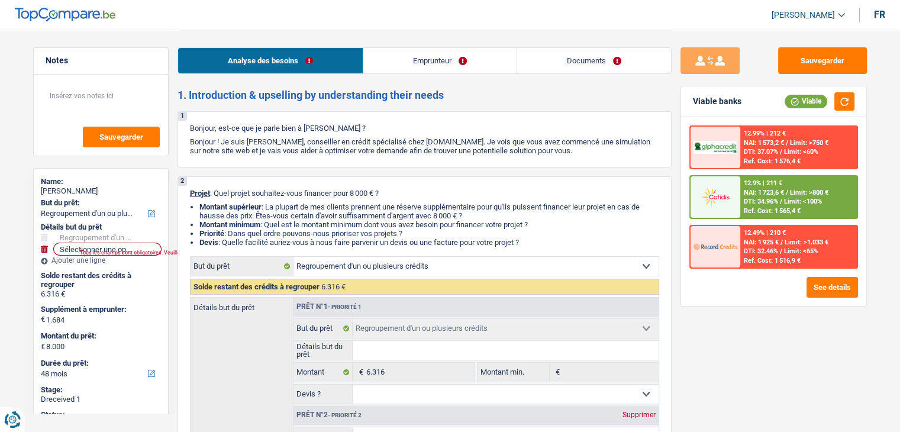
click at [577, 64] on link "Documents" at bounding box center [594, 60] width 154 height 25
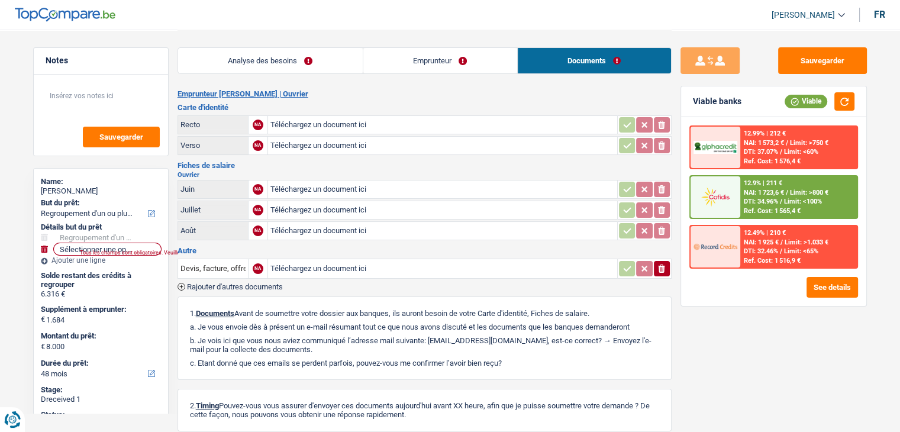
click at [483, 69] on link "Emprunteur" at bounding box center [440, 60] width 154 height 25
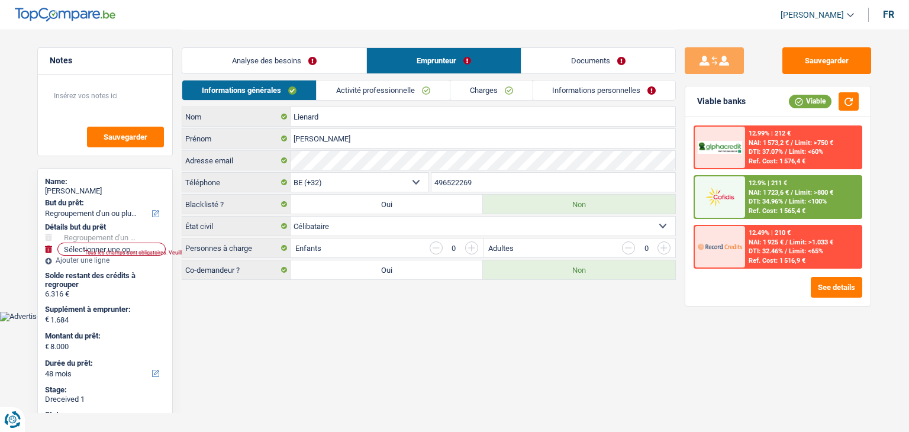
click at [294, 67] on link "Analyse des besoins" at bounding box center [274, 60] width 184 height 25
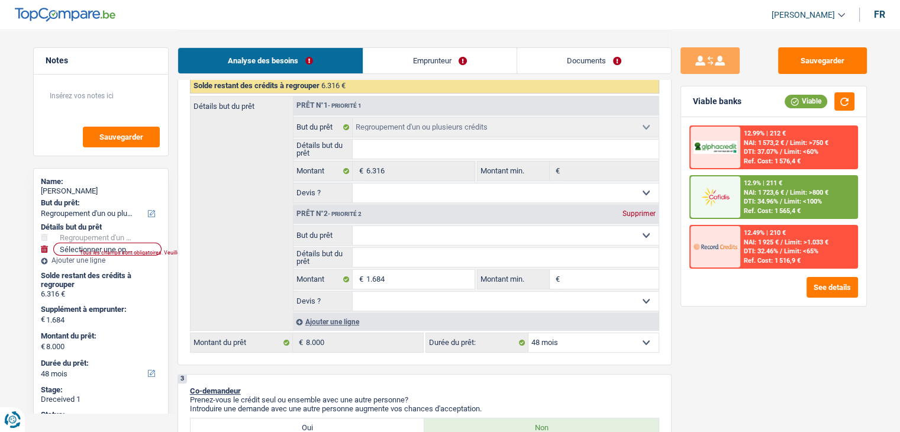
scroll to position [202, 0]
click at [707, 340] on div "Sauvegarder Viable banks Viable 12.99% | 212 € NAI: 1 573,2 € / Limit: >750 € D…" at bounding box center [774, 230] width 204 height 366
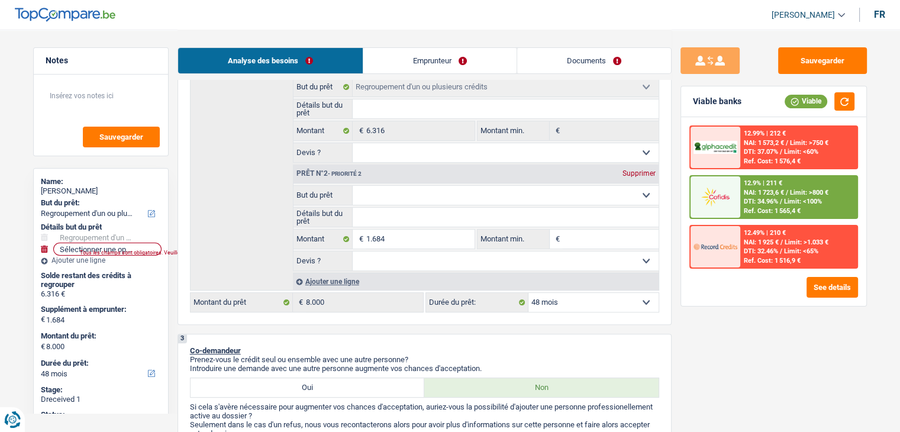
scroll to position [243, 0]
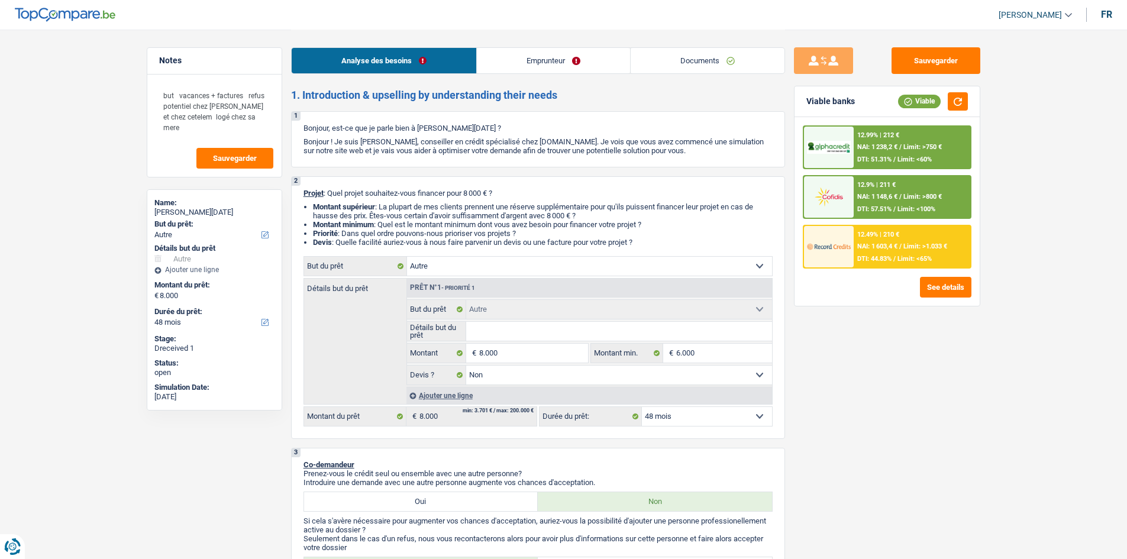
select select "other"
select select "48"
select select "other"
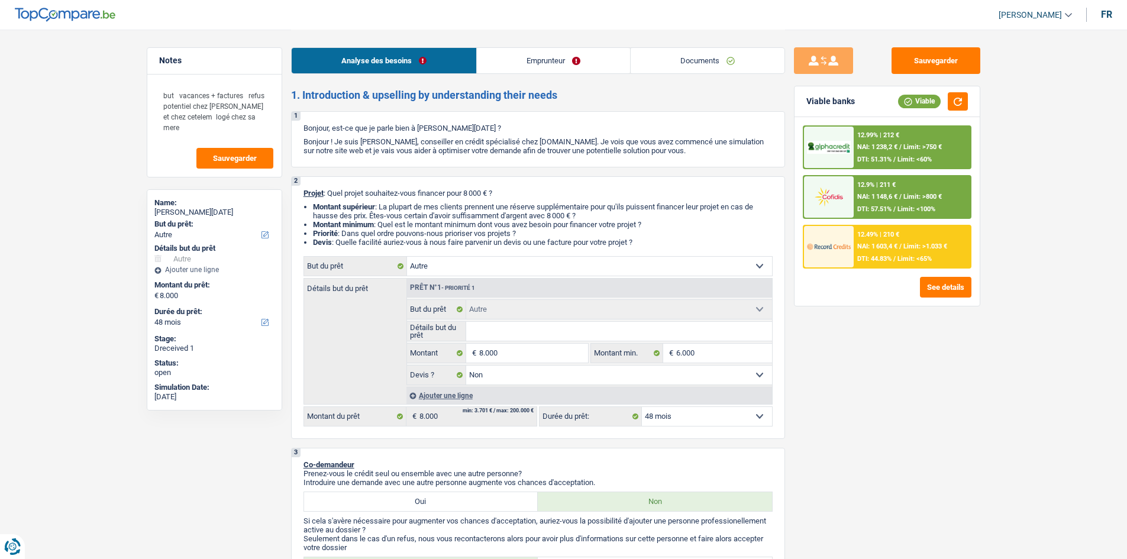
select select "false"
select select "48"
select select "privateEmployee"
select select "netSalary"
select select "mealVouchers"
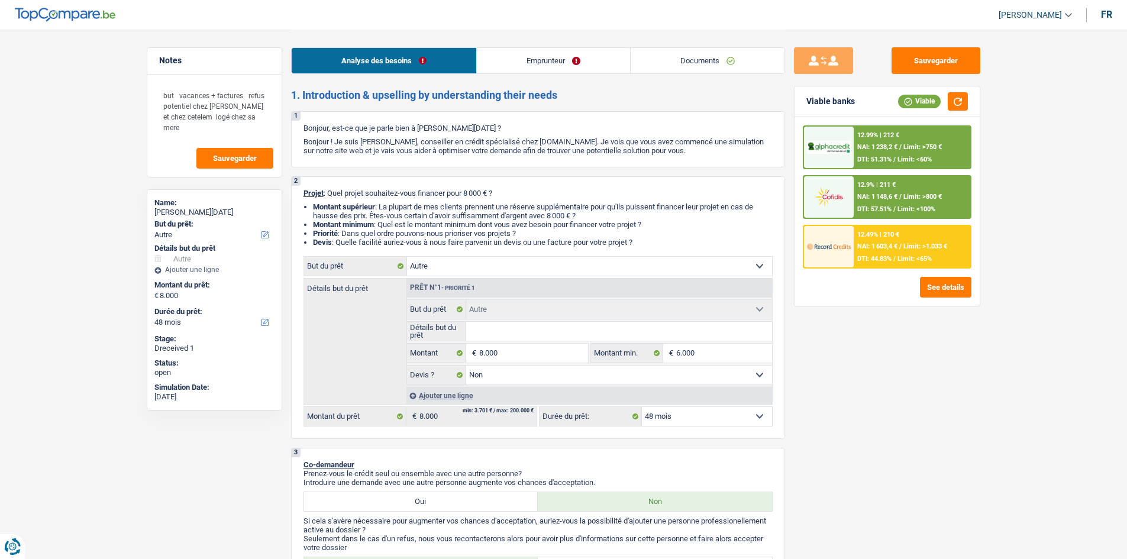
select select "liveWithParents"
select select "carLoan"
select select "84"
select select "creditConsolidation"
select select "144"
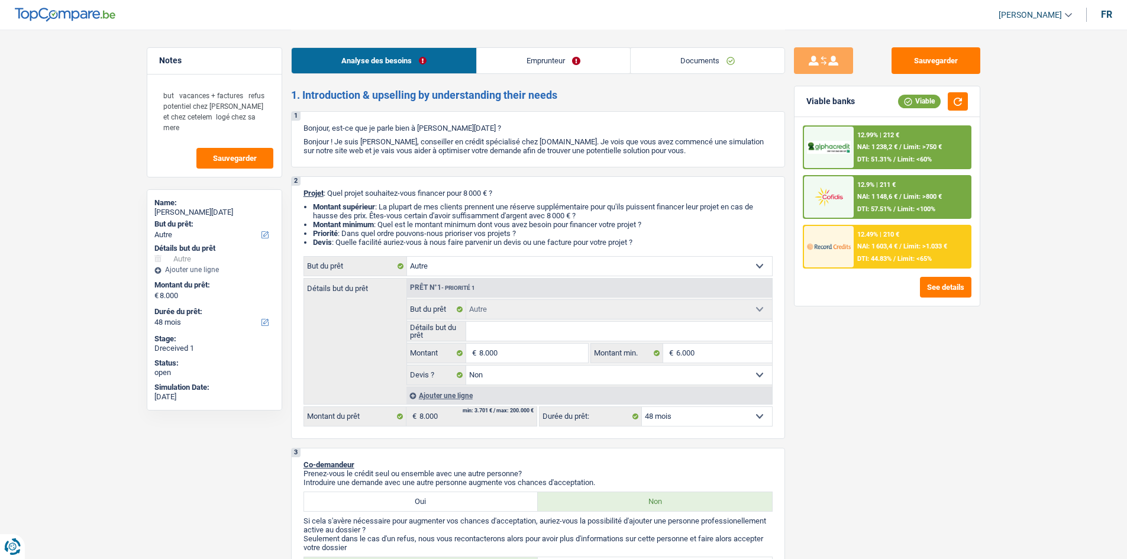
select select "cardOrCredit"
select select "other"
select select "false"
select select "48"
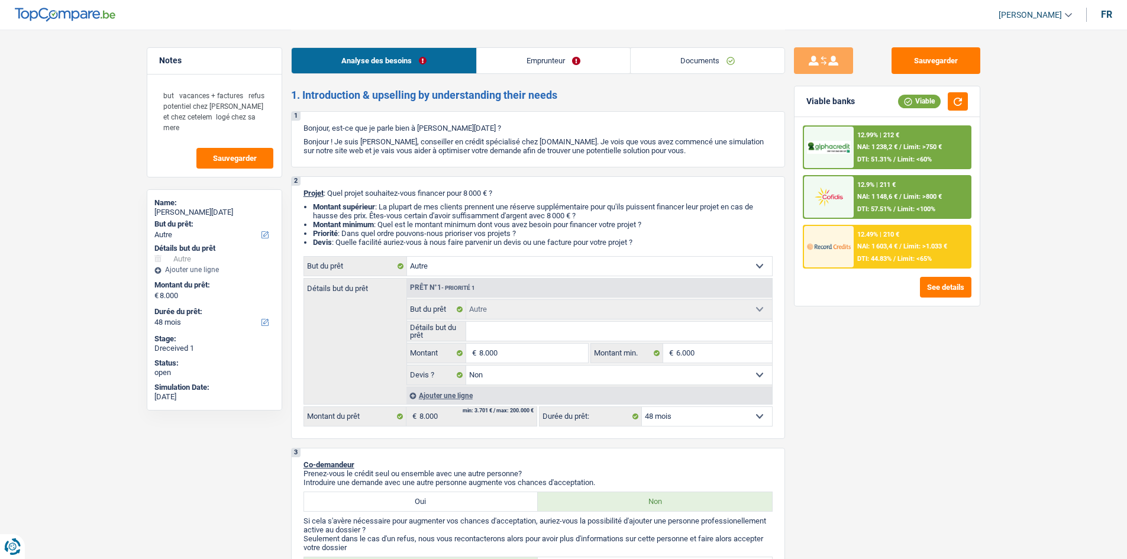
click at [687, 57] on link "Documents" at bounding box center [708, 60] width 154 height 25
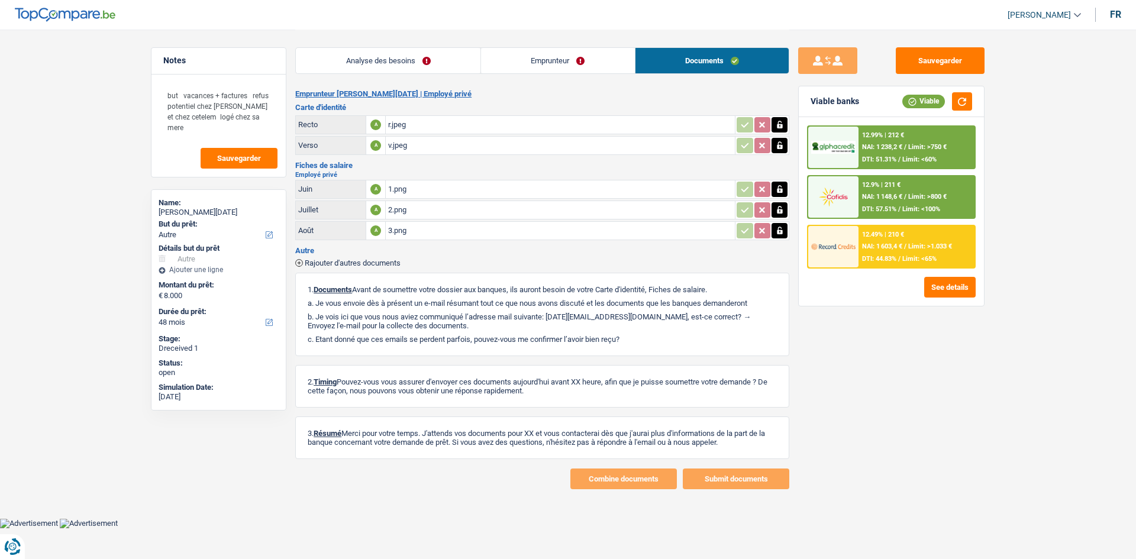
click at [427, 190] on div "1.png" at bounding box center [560, 189] width 344 height 18
click at [426, 66] on link "Analyse des besoins" at bounding box center [388, 60] width 185 height 25
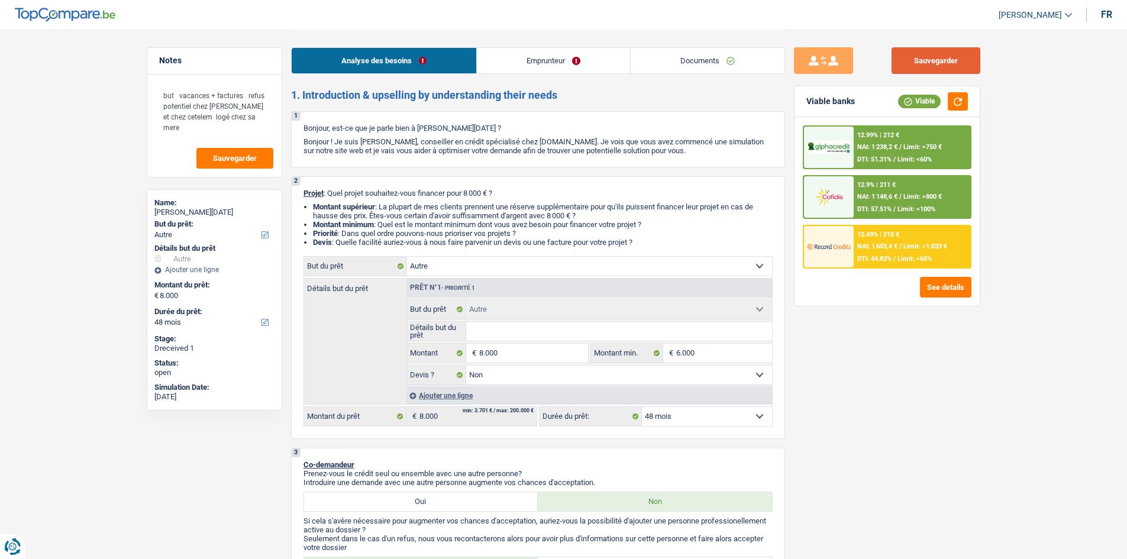
drag, startPoint x: 911, startPoint y: 67, endPoint x: 811, endPoint y: 101, distance: 106.1
click at [908, 67] on button "Sauvegarder" at bounding box center [936, 60] width 89 height 27
click at [962, 65] on button "Sauvegarder" at bounding box center [936, 60] width 89 height 27
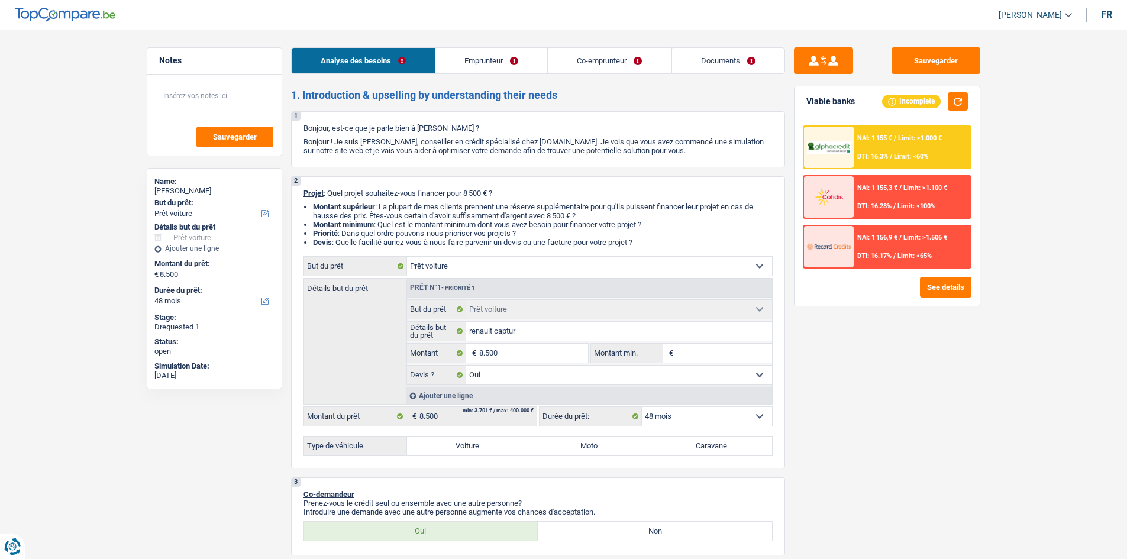
select select "car"
select select "48"
select select "car"
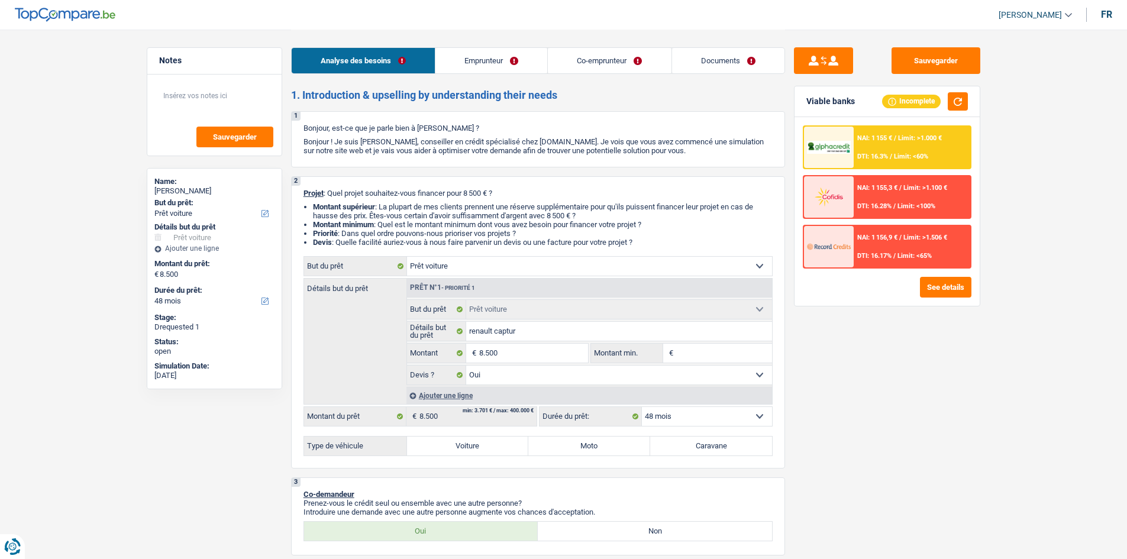
select select "yes"
select select "48"
select select "invalid"
select select "disabilityPension"
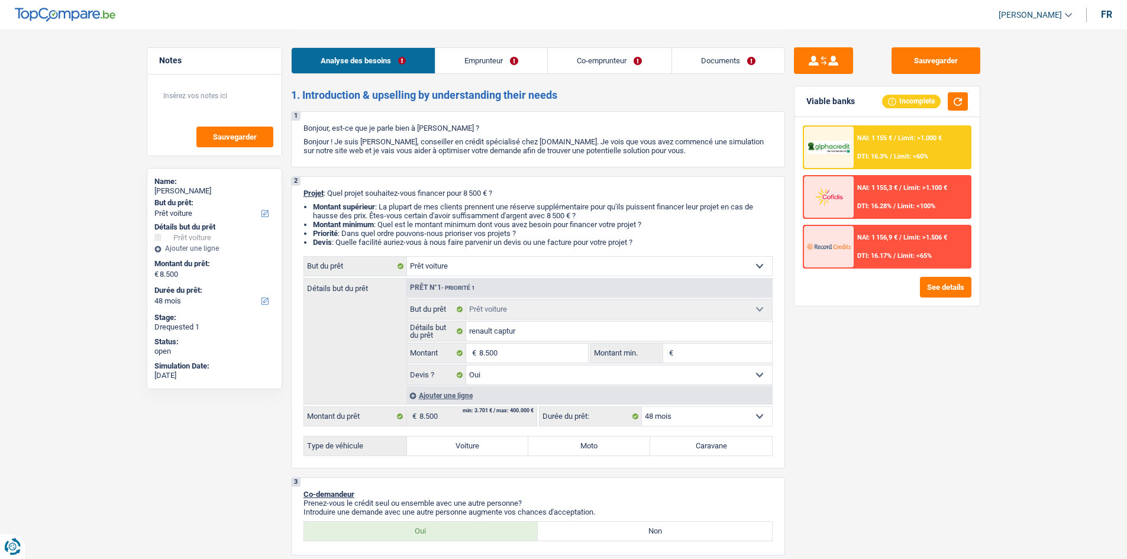
select select "disabilityPension"
select select "ownerWithoutMortgage"
select select "car"
select select "yes"
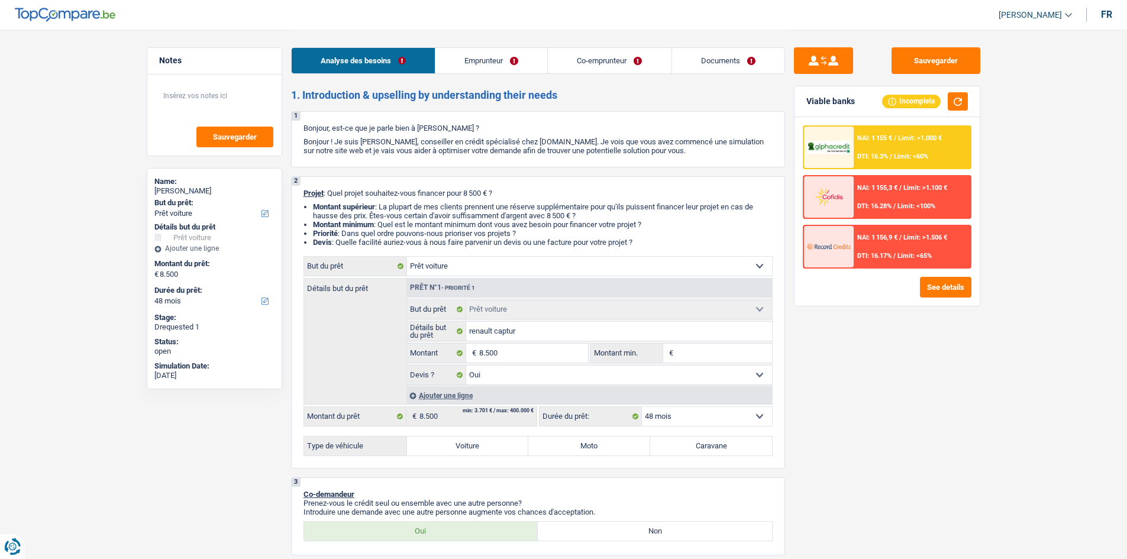
select select "48"
click at [719, 54] on link "Documents" at bounding box center [728, 60] width 112 height 25
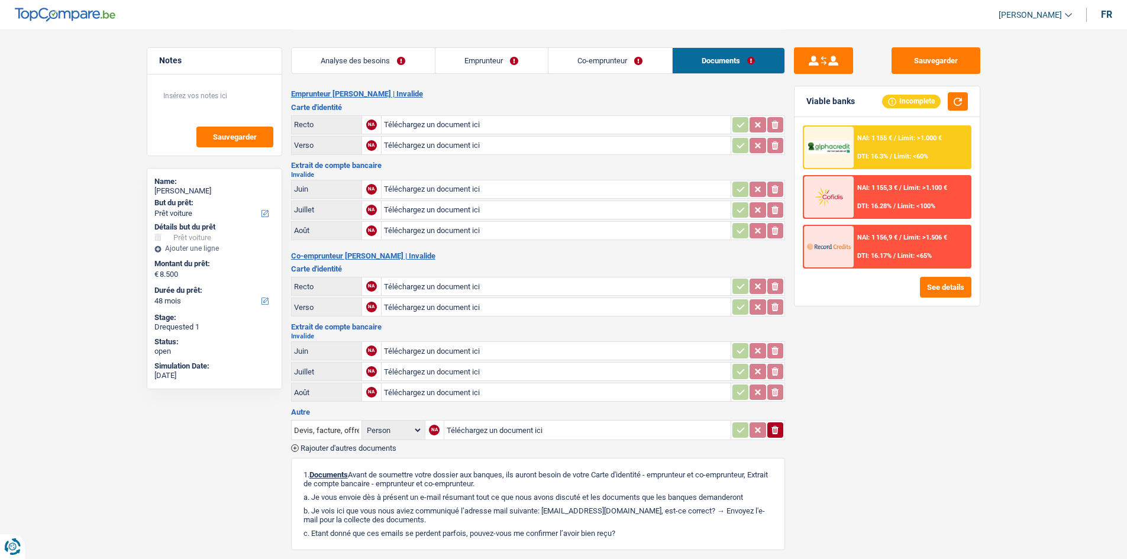
click at [622, 62] on link "Co-emprunteur" at bounding box center [611, 60] width 124 height 25
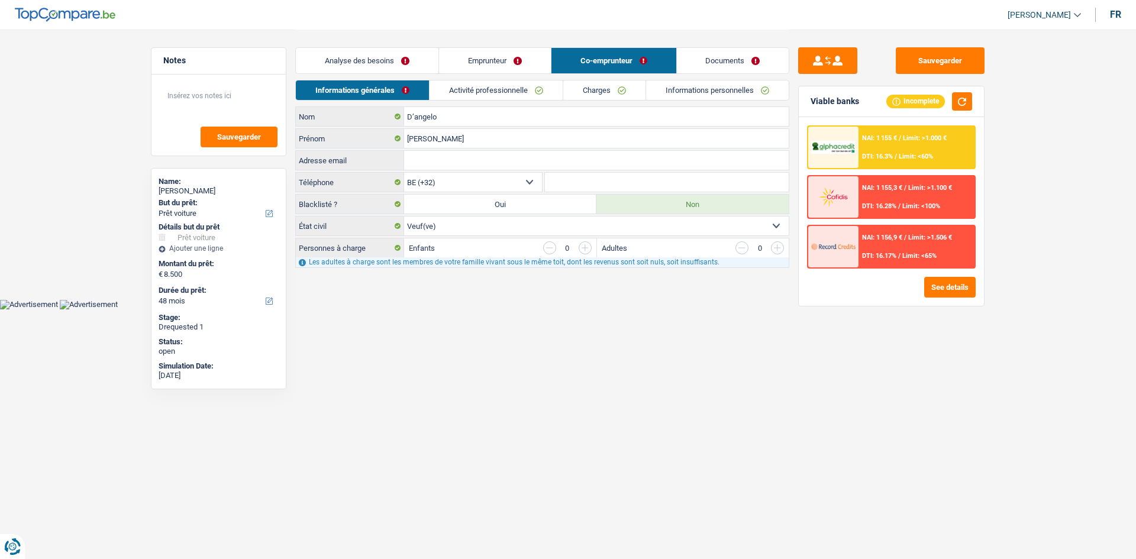
click at [488, 60] on link "Emprunteur" at bounding box center [495, 60] width 112 height 25
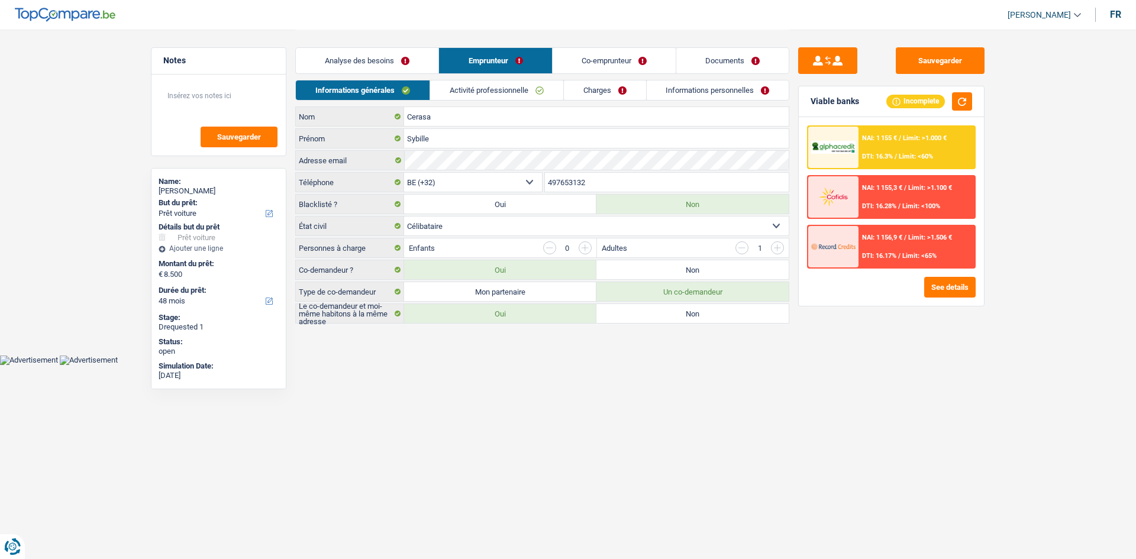
click at [400, 62] on link "Analyse des besoins" at bounding box center [367, 60] width 143 height 25
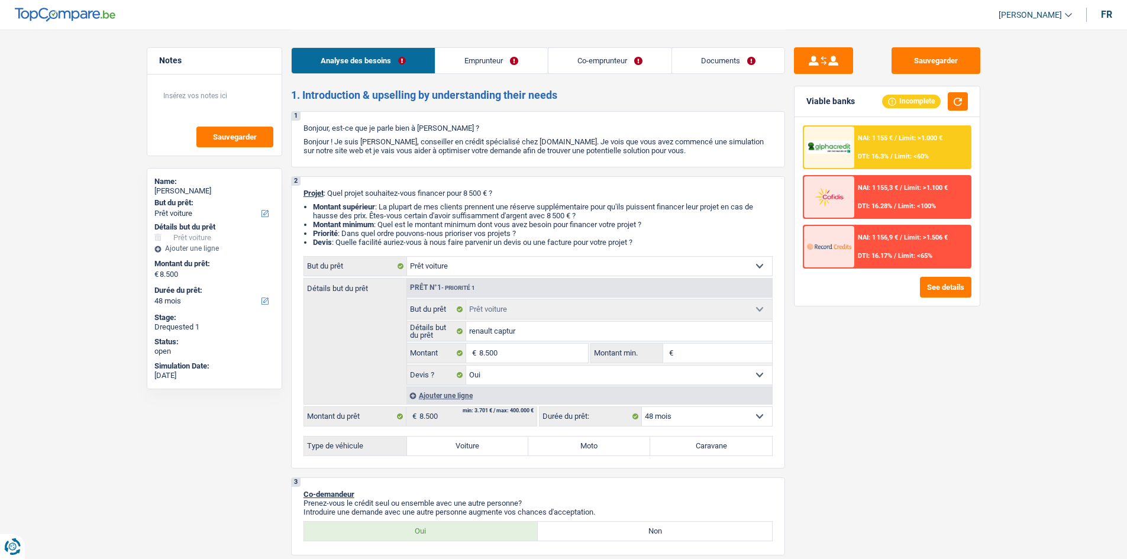
click at [472, 63] on link "Emprunteur" at bounding box center [492, 60] width 112 height 25
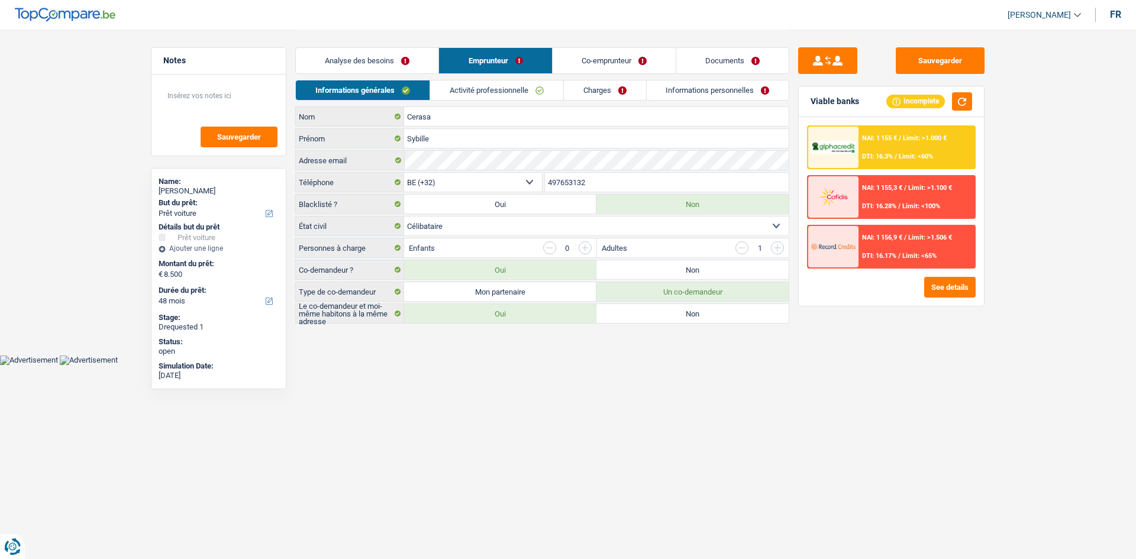
click at [493, 91] on link "Activité professionnelle" at bounding box center [496, 90] width 133 height 20
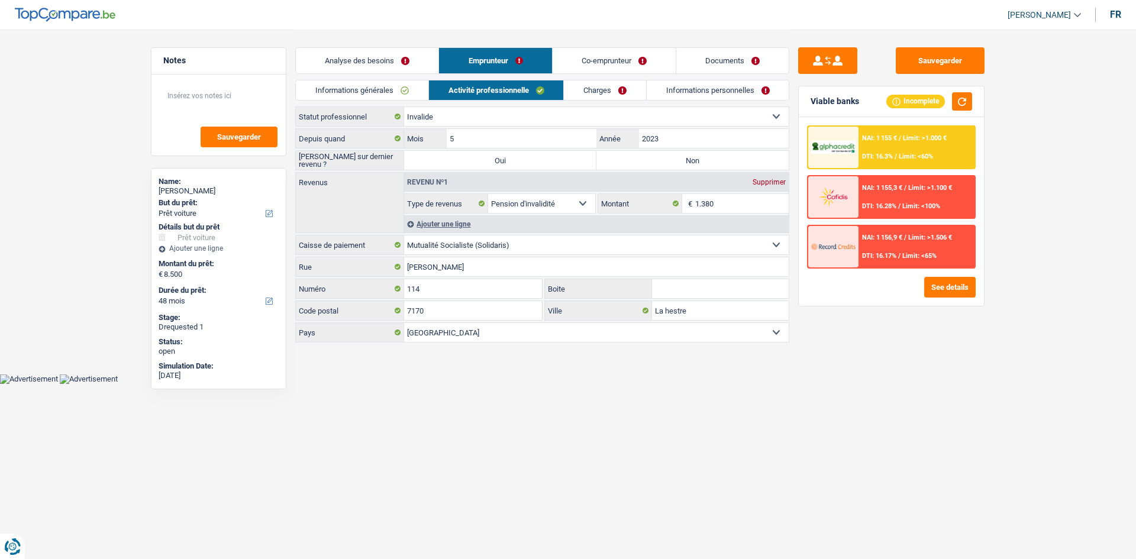
click at [621, 81] on link "Charges" at bounding box center [605, 90] width 82 height 20
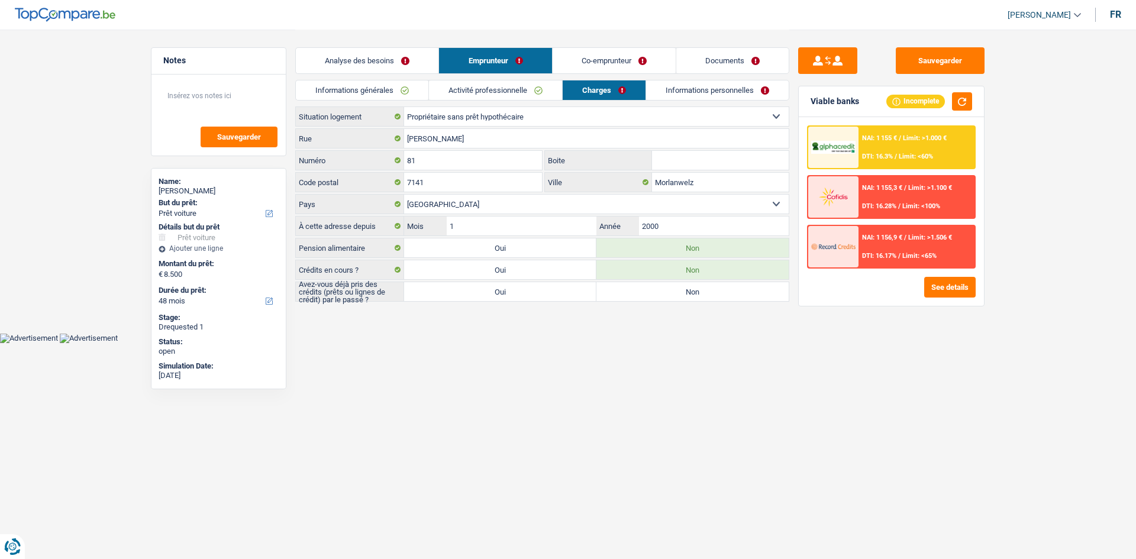
click at [699, 89] on link "Informations personnelles" at bounding box center [717, 90] width 143 height 20
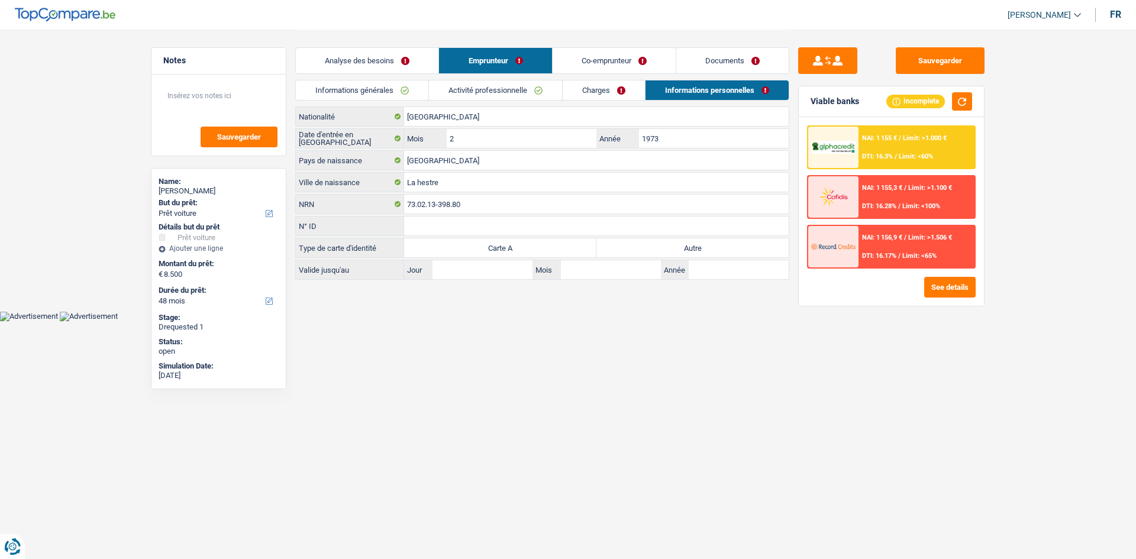
click at [710, 56] on link "Documents" at bounding box center [732, 60] width 112 height 25
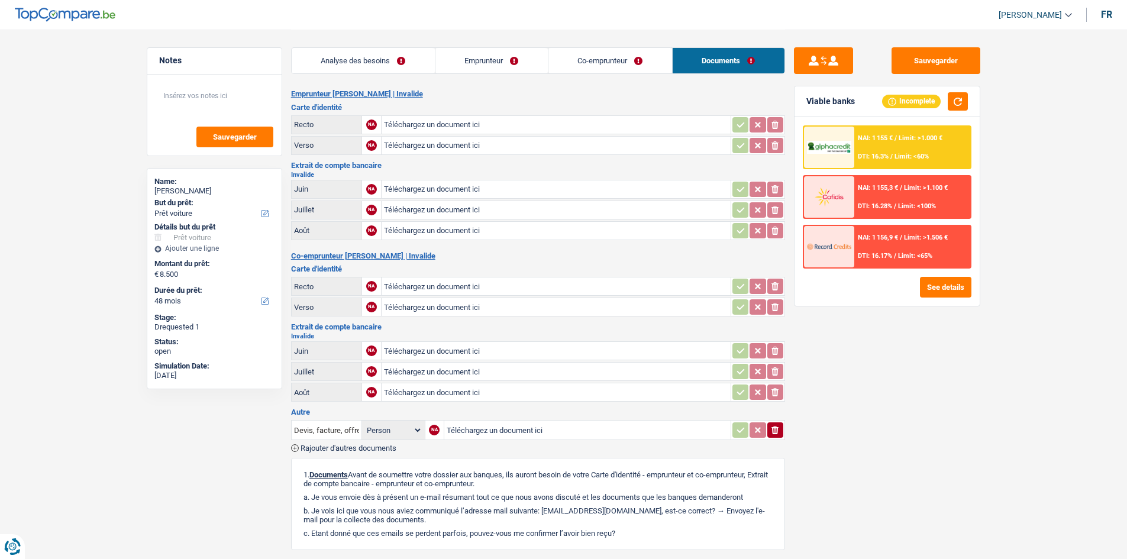
drag, startPoint x: 601, startPoint y: 51, endPoint x: 594, endPoint y: 53, distance: 6.6
click at [600, 51] on link "Co-emprunteur" at bounding box center [611, 60] width 124 height 25
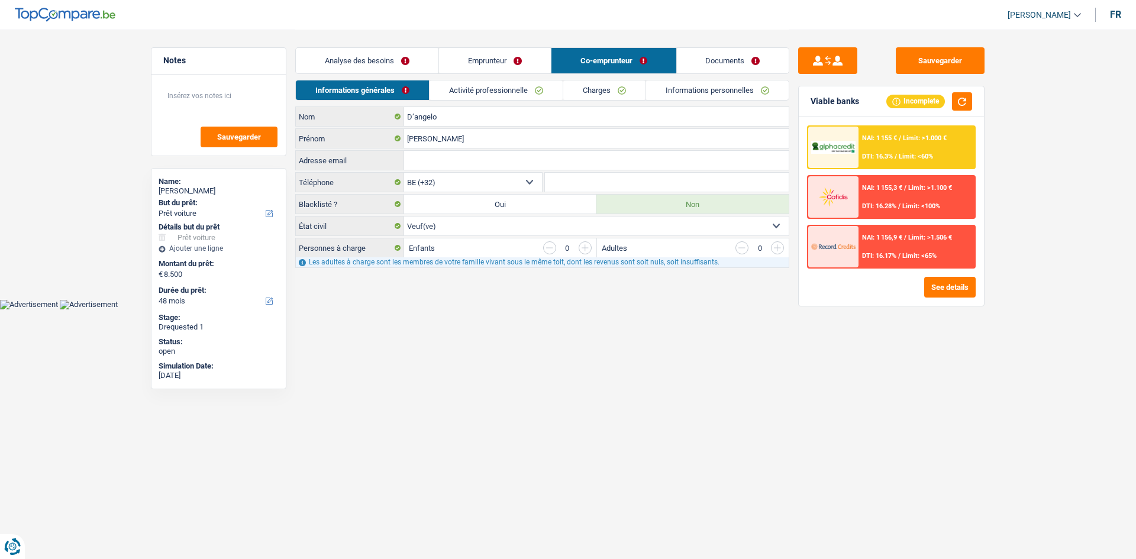
drag, startPoint x: 523, startPoint y: 65, endPoint x: 508, endPoint y: 66, distance: 14.3
click at [521, 66] on link "Emprunteur" at bounding box center [495, 60] width 112 height 25
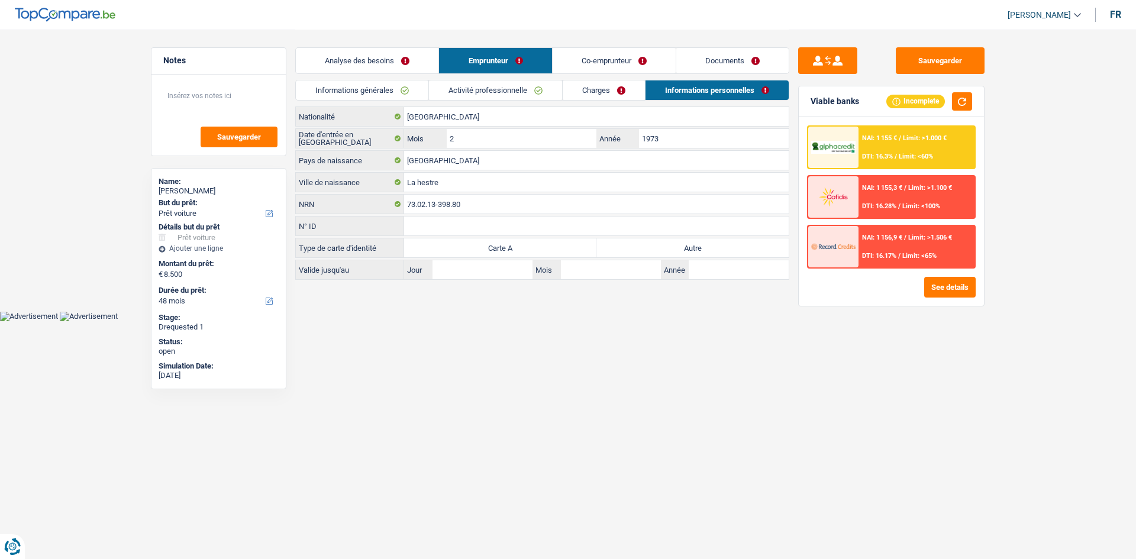
click at [395, 56] on link "Analyse des besoins" at bounding box center [367, 60] width 143 height 25
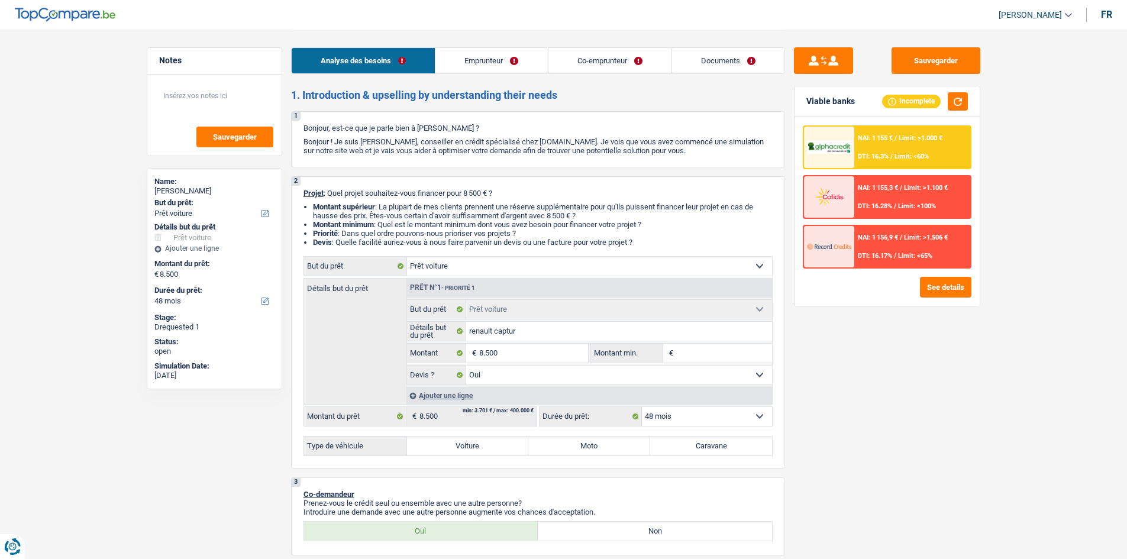
click at [468, 49] on link "Emprunteur" at bounding box center [492, 60] width 112 height 25
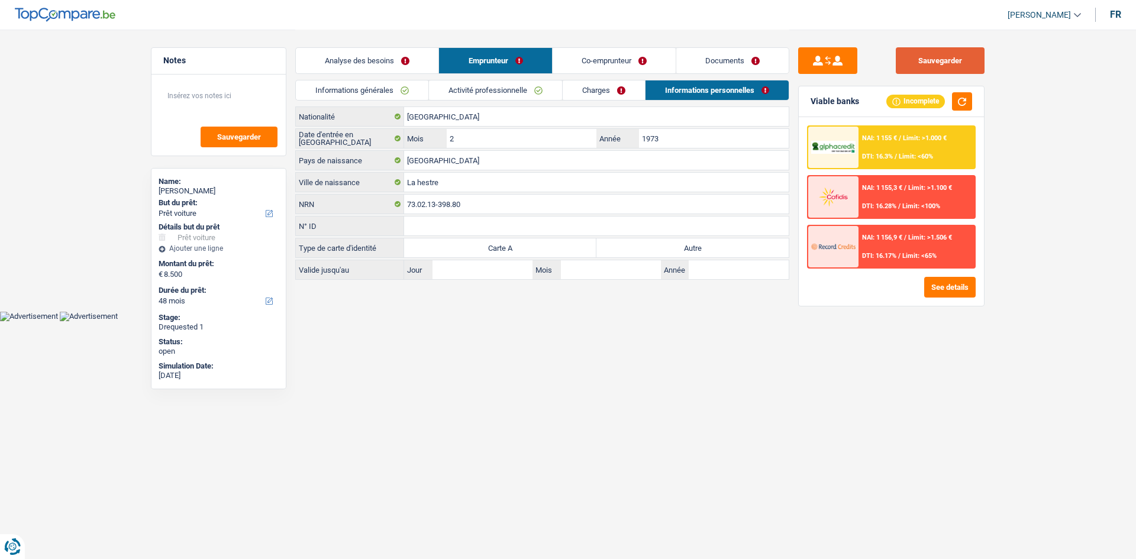
click at [931, 51] on button "Sauvegarder" at bounding box center [940, 60] width 89 height 27
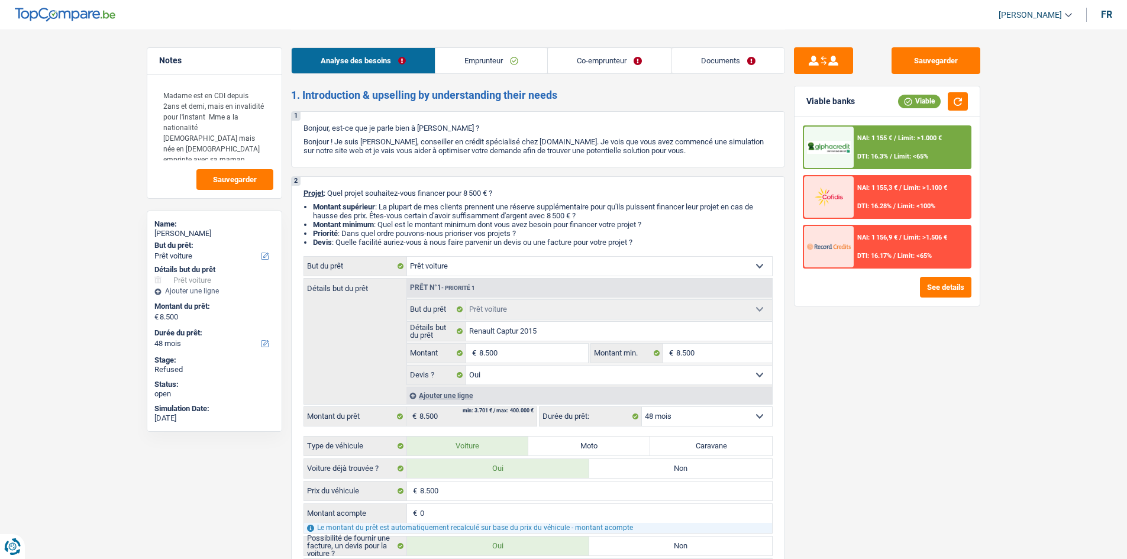
select select "car"
select select "48"
select select "car"
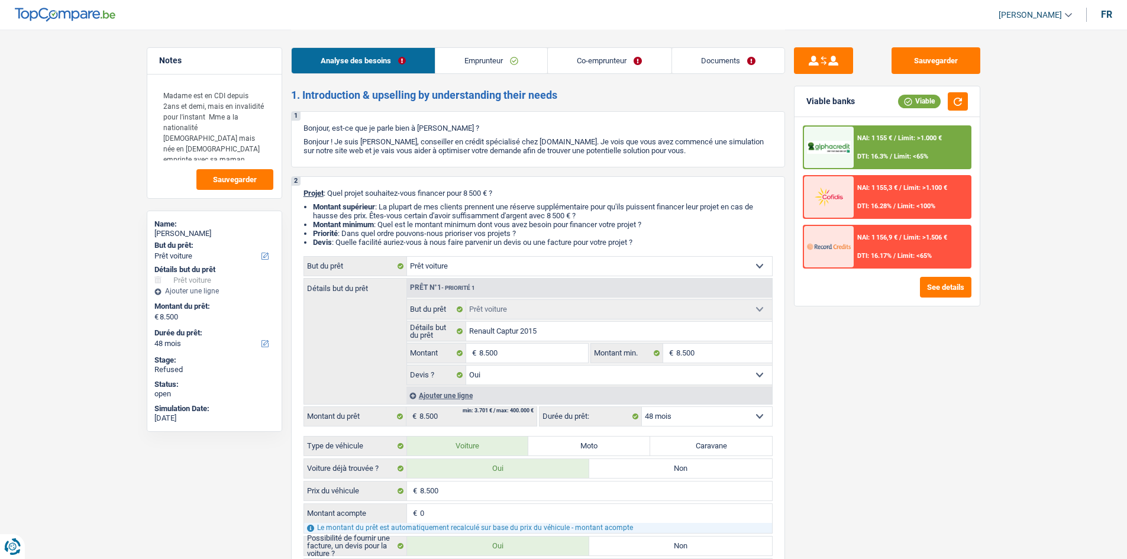
select select "yes"
select select "48"
select select "invalid"
select select "disabilityPension"
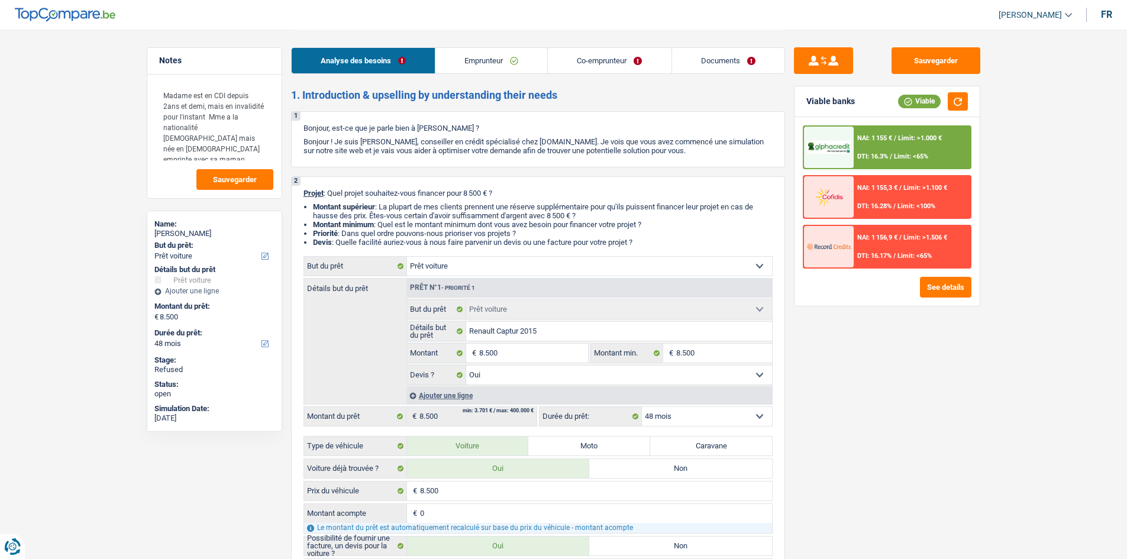
select select "disabilityPension"
select select "ownerWithoutMortgage"
select select "car"
select select "yes"
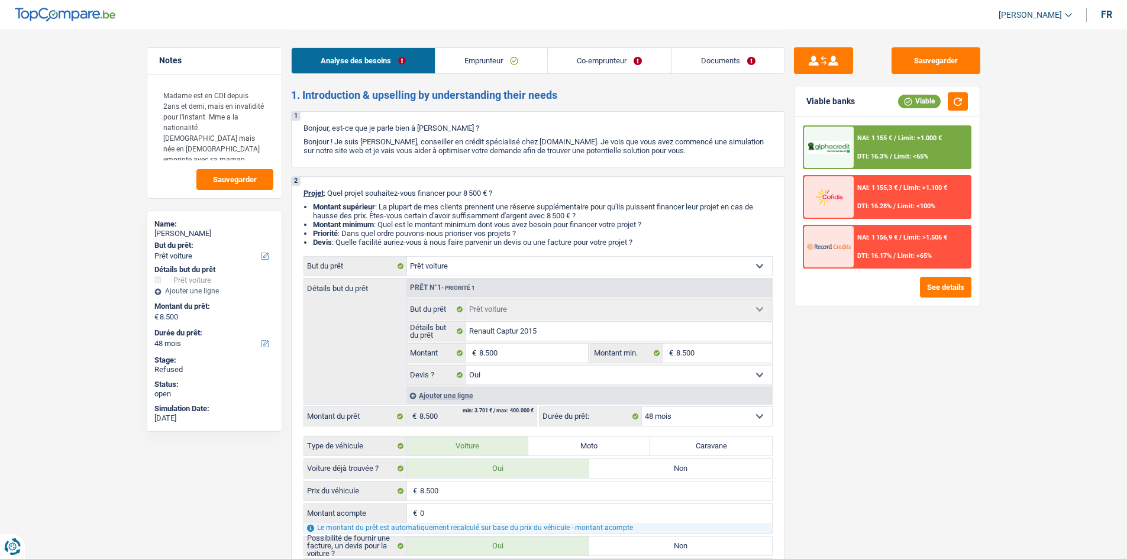
select select "48"
click at [700, 67] on link "Documents" at bounding box center [728, 60] width 112 height 25
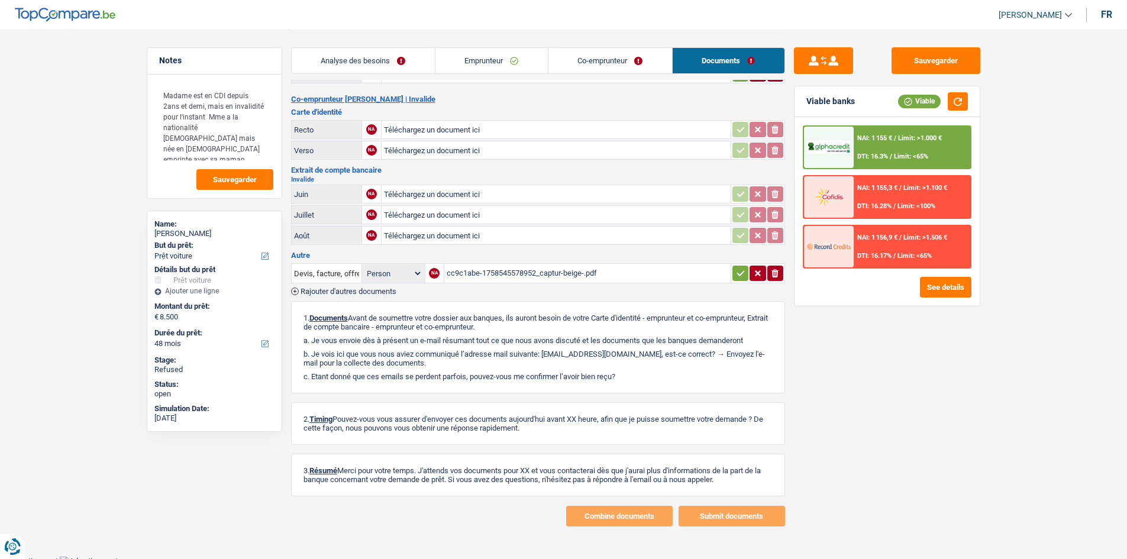
scroll to position [163, 0]
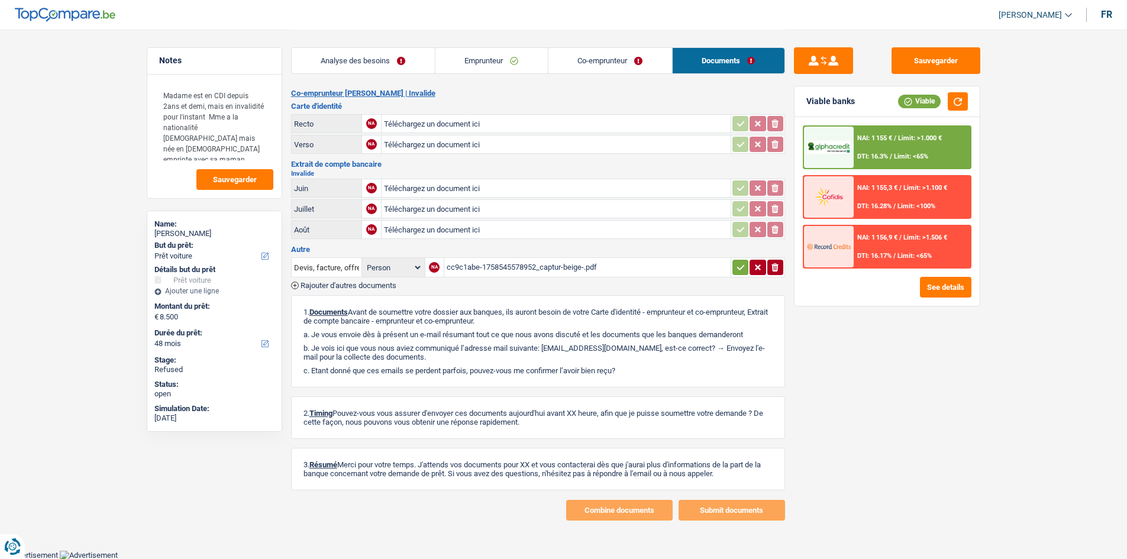
click at [578, 266] on div "cc9c1abe-1758545578952_captur-beige-.pdf" at bounding box center [588, 268] width 282 height 18
click at [901, 66] on button "Sauvegarder" at bounding box center [936, 60] width 89 height 27
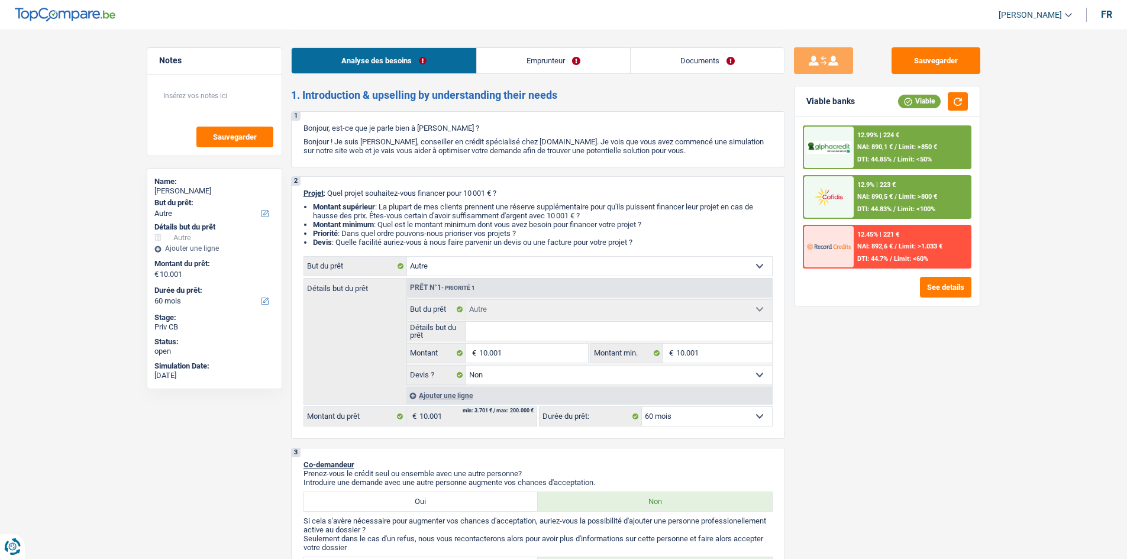
select select "other"
select select "60"
select select "other"
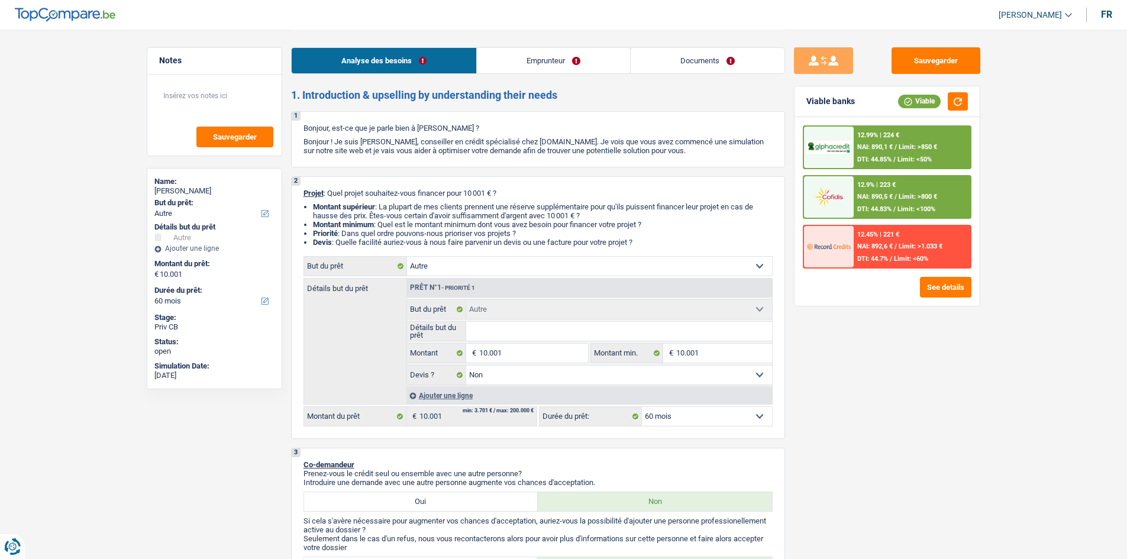
select select "false"
select select "60"
select select "retired"
select select "pension"
select select "rents"
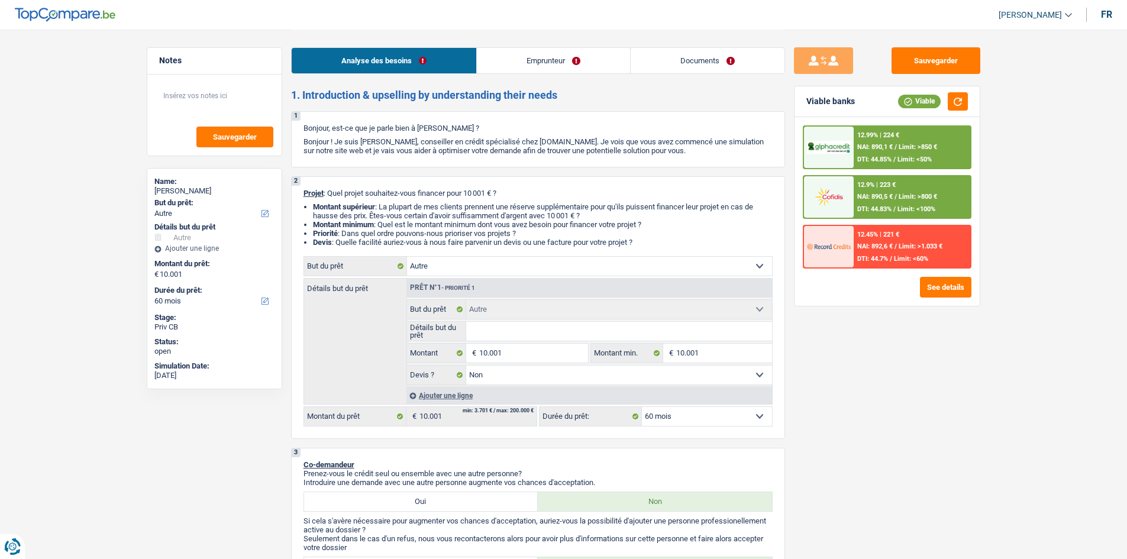
select select "other"
select select "false"
select select "60"
click at [918, 69] on button "Sauvegarder" at bounding box center [936, 60] width 89 height 27
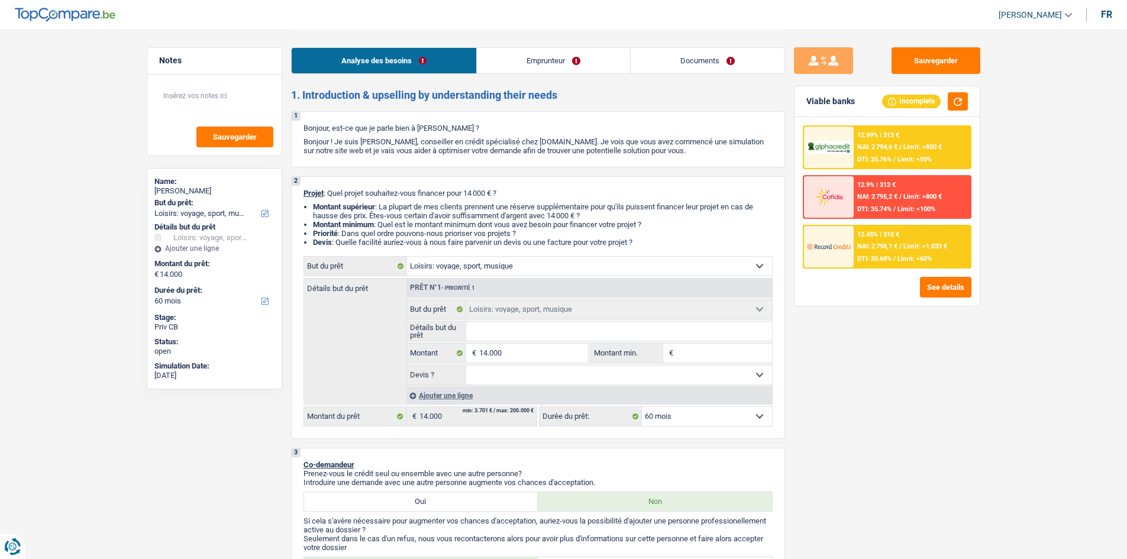
select select "hobbies"
select select "60"
select select "hobbies"
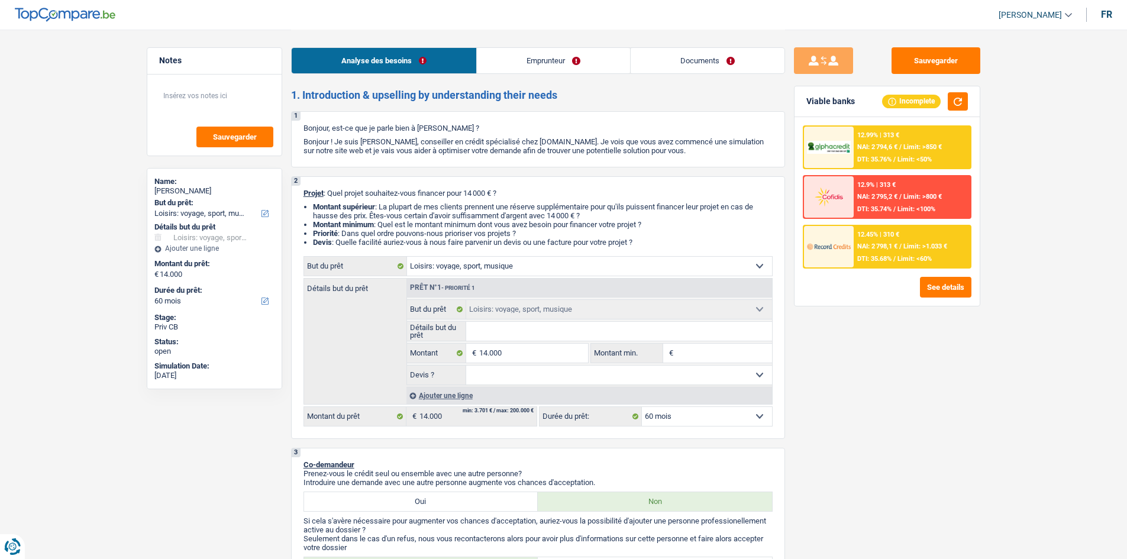
select select "60"
select select "publicEmployee"
select select "netSalary"
select select "mealVouchers"
select select "rents"
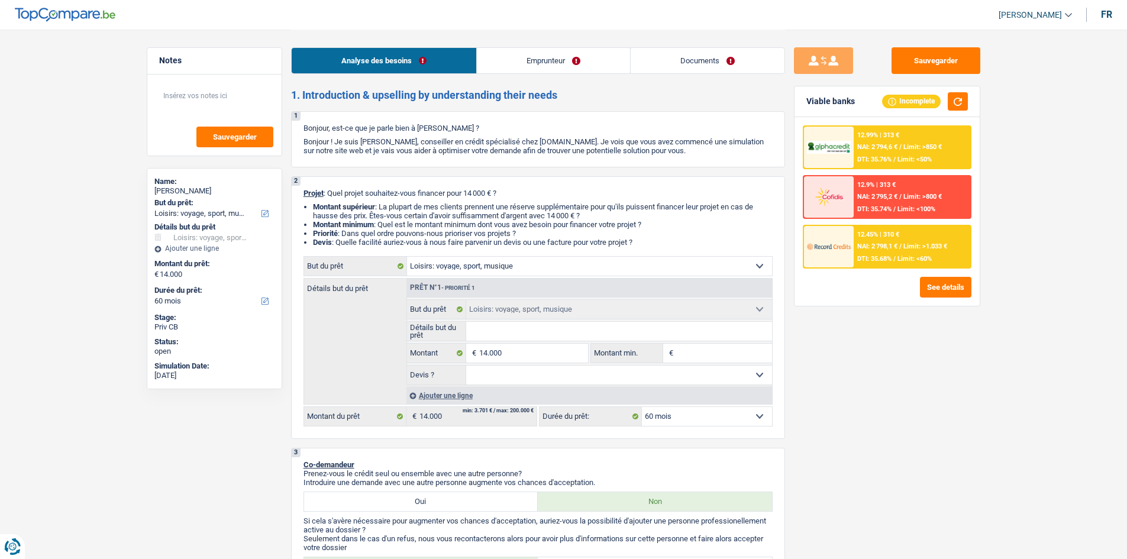
select select "carLoan"
select select "120"
select select "hobbies"
select select "60"
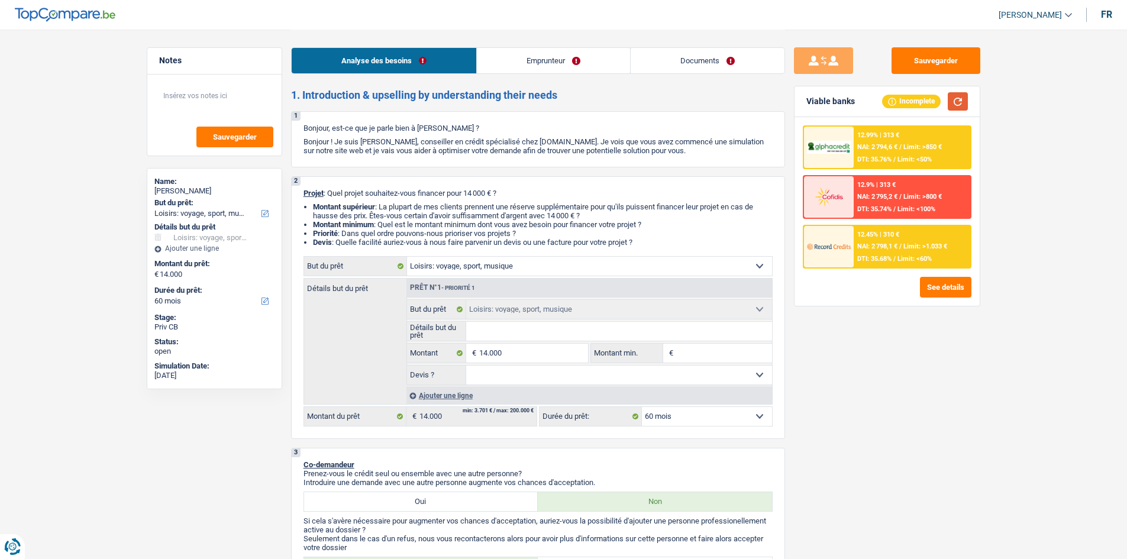
click at [964, 103] on button "button" at bounding box center [958, 101] width 20 height 18
click at [544, 63] on link "Emprunteur" at bounding box center [553, 60] width 153 height 25
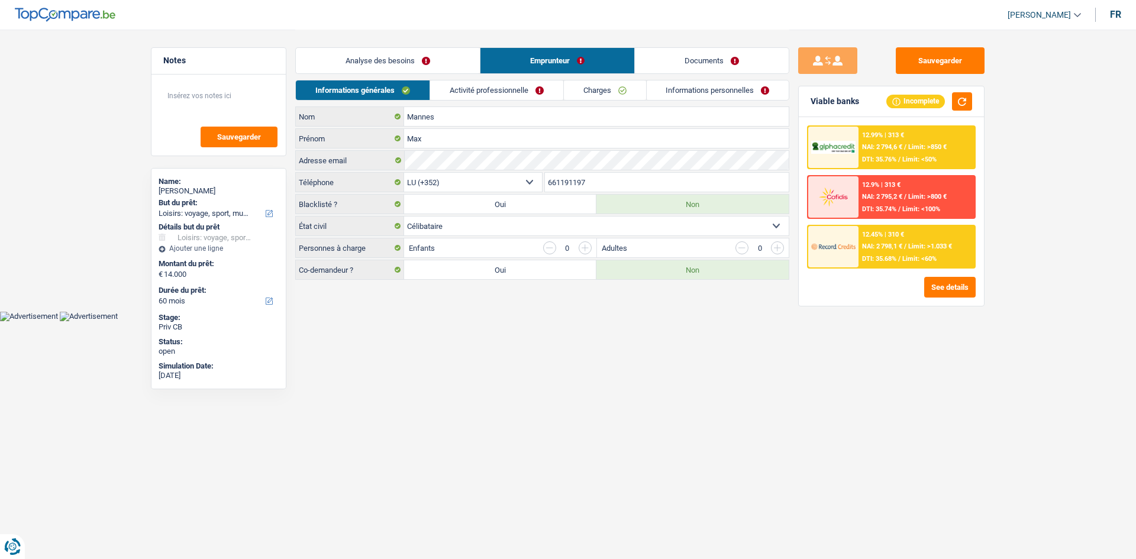
click at [701, 56] on link "Documents" at bounding box center [712, 60] width 154 height 25
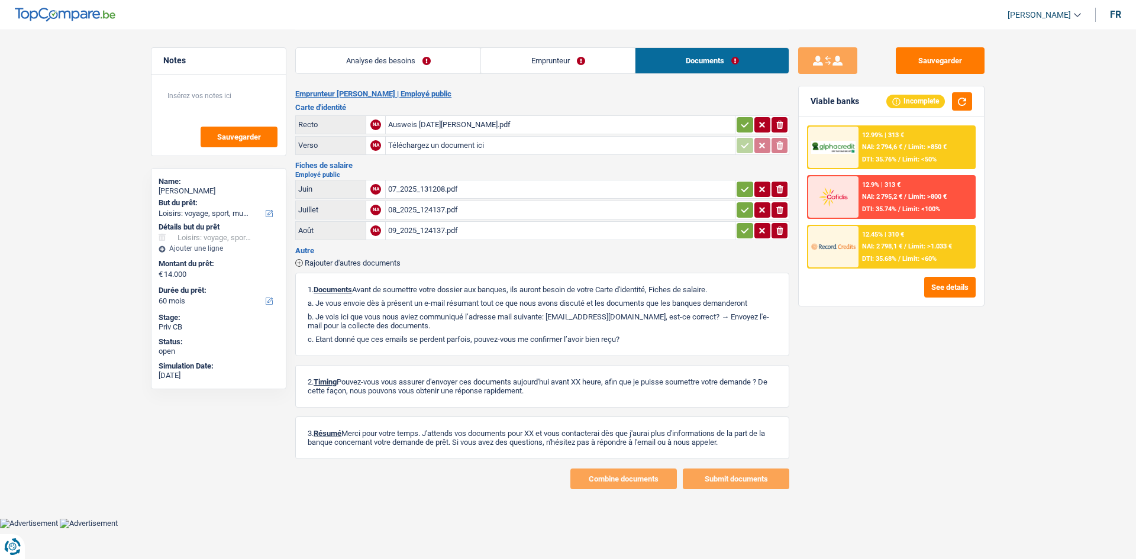
click at [400, 59] on link "Analyse des besoins" at bounding box center [388, 60] width 185 height 25
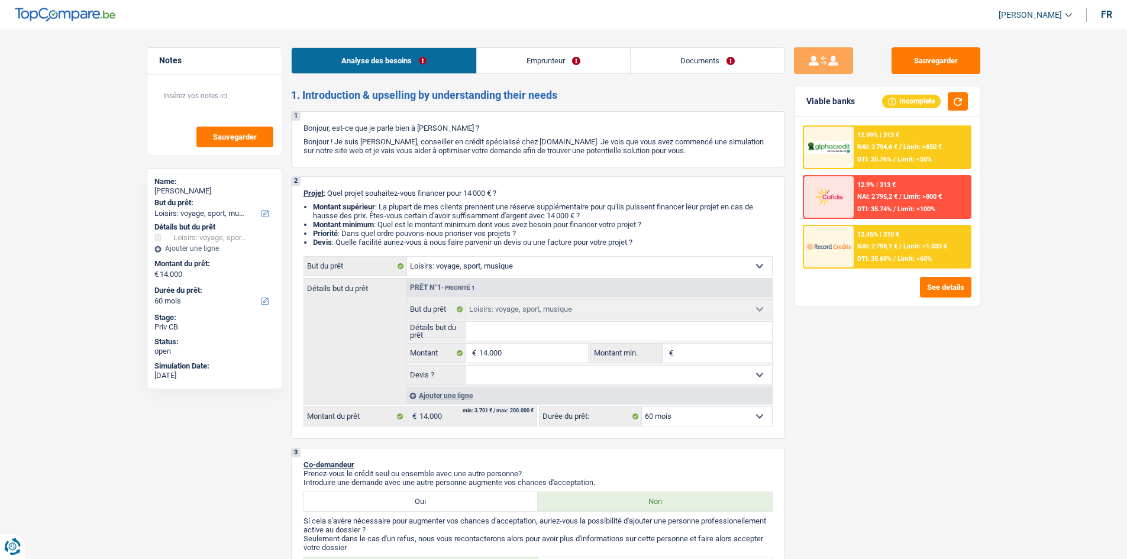
click at [73, 18] on img at bounding box center [65, 15] width 101 height 14
drag, startPoint x: 933, startPoint y: 69, endPoint x: 893, endPoint y: 53, distance: 43.3
click at [923, 65] on button "Sauvegarder" at bounding box center [936, 60] width 89 height 27
